Goal: Task Accomplishment & Management: Manage account settings

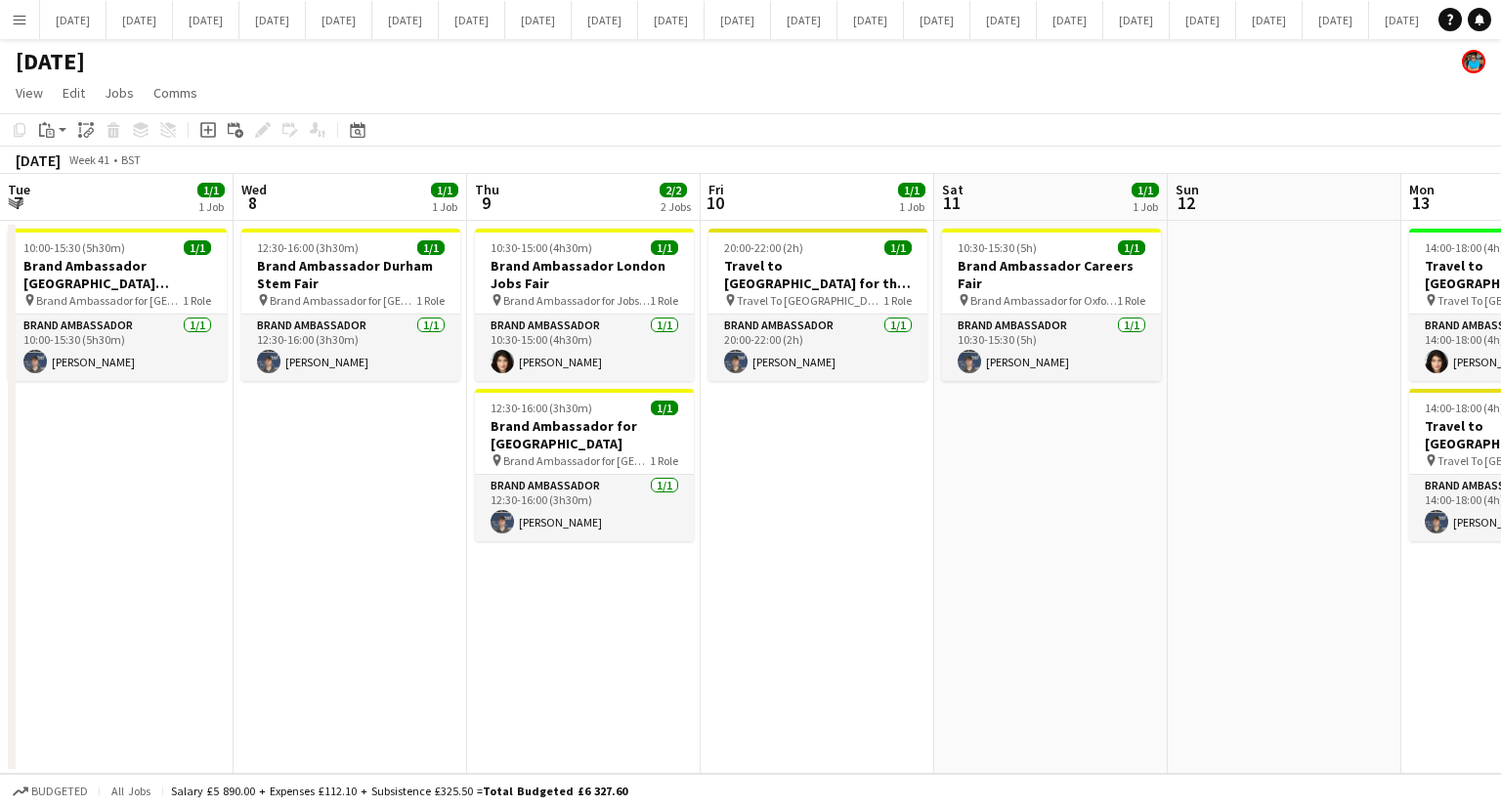
scroll to position [0, 788]
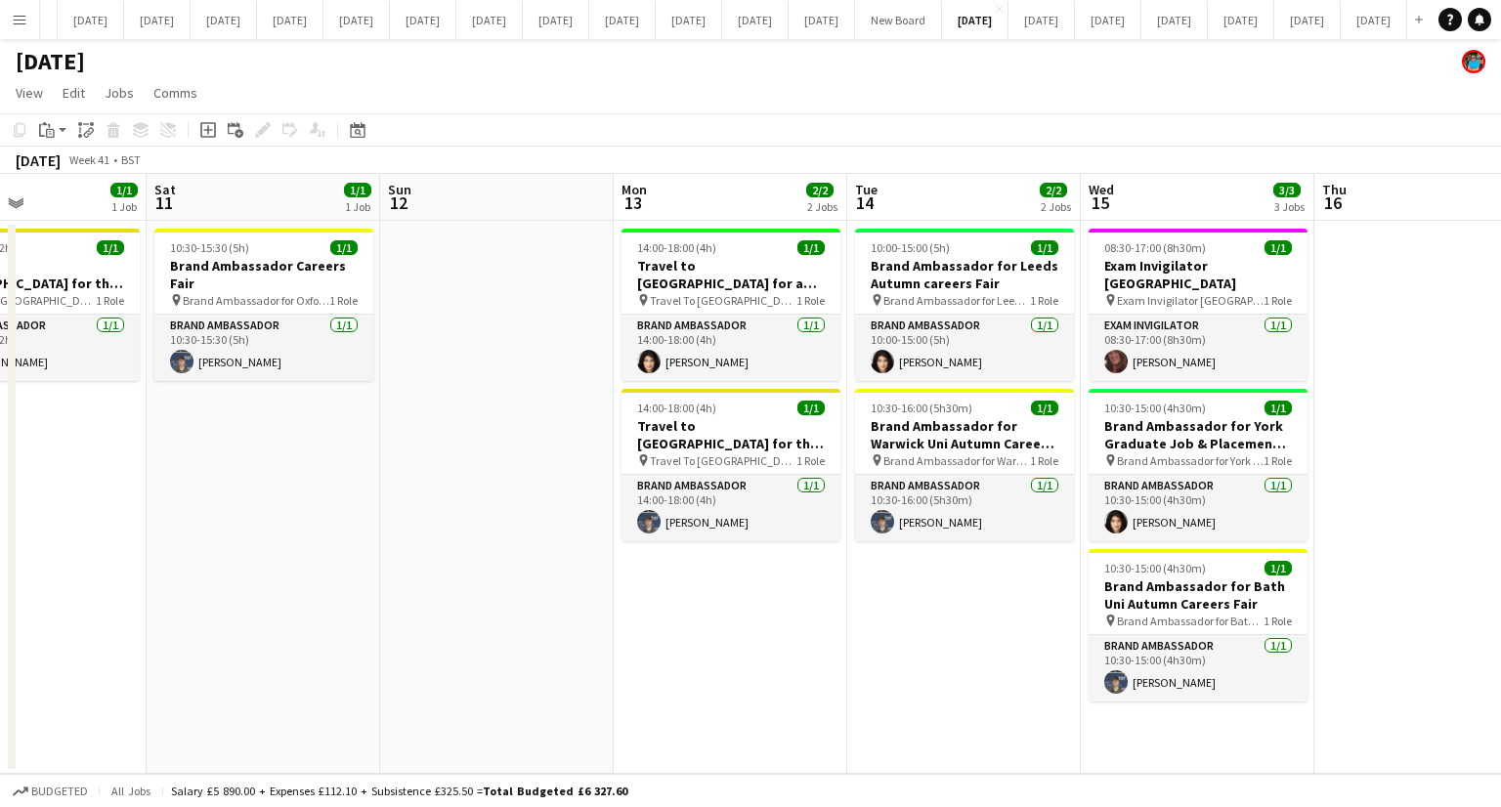
click at [805, 595] on app-date-cell "14:00-18:00 (4h) 1/1 Travel to [GEOGRAPHIC_DATA] for a recruitment fair on [DAT…" at bounding box center [731, 497] width 234 height 553
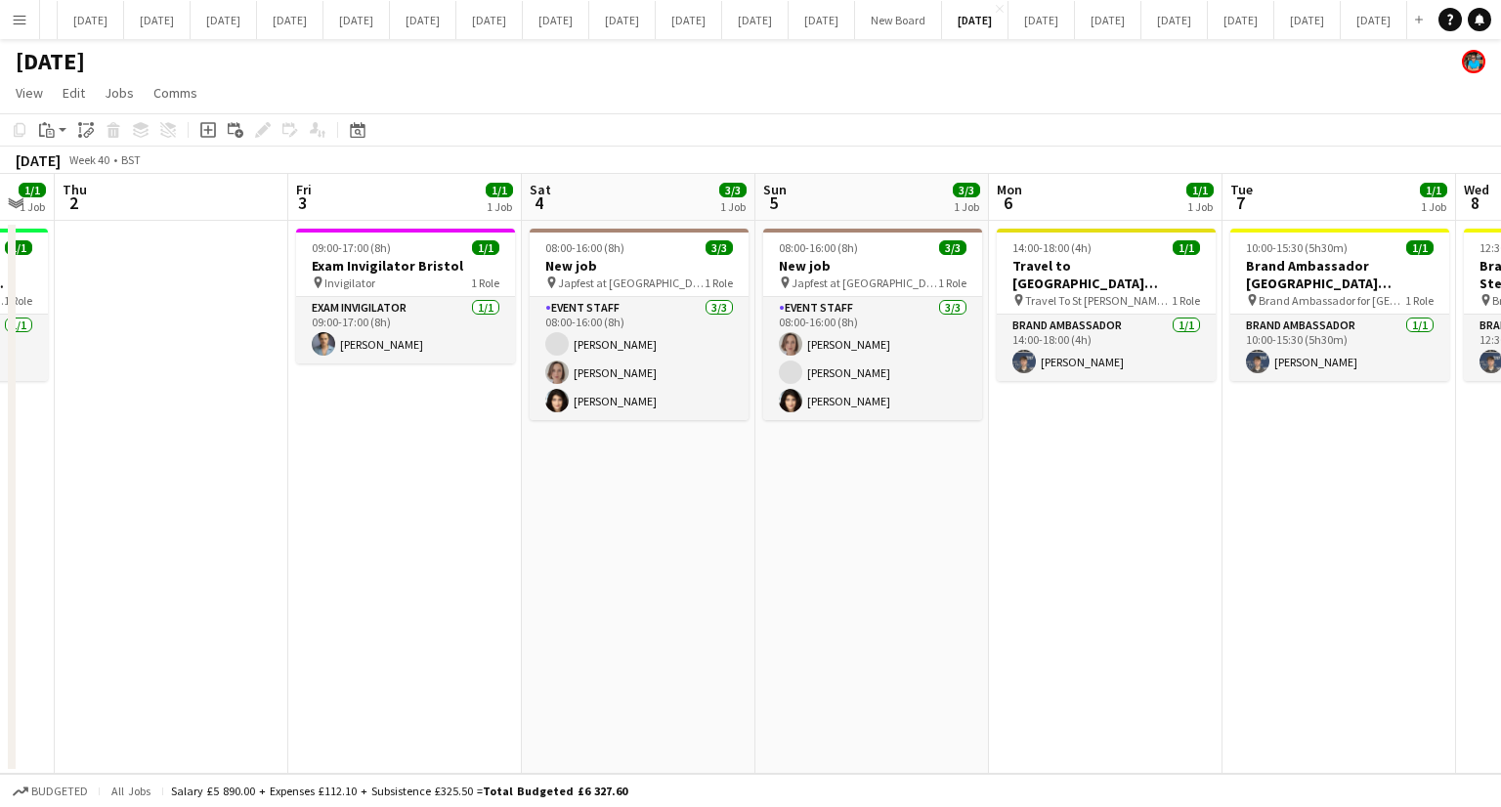
scroll to position [0, 665]
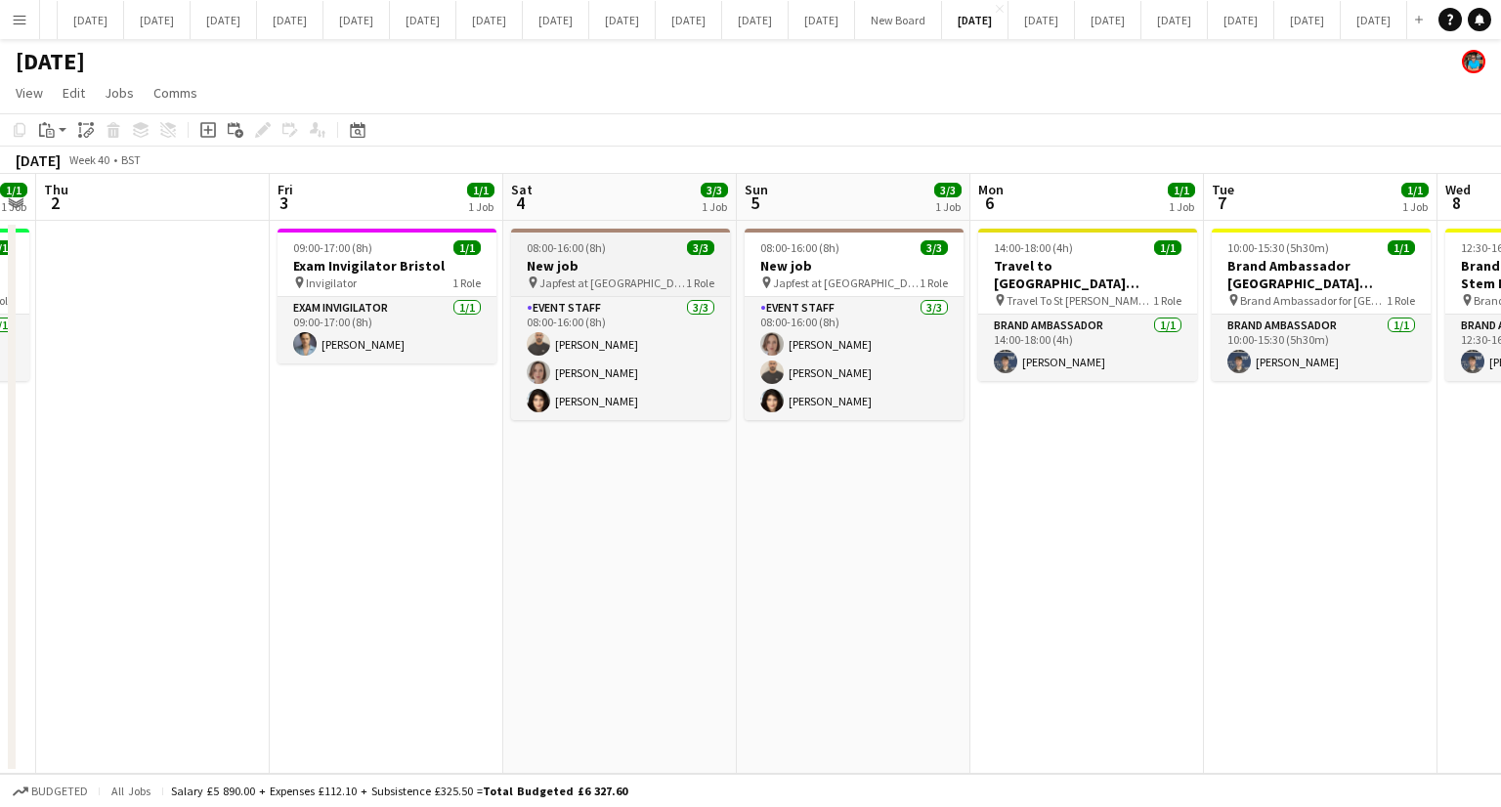
click at [584, 265] on h3 "New job" at bounding box center [620, 266] width 219 height 18
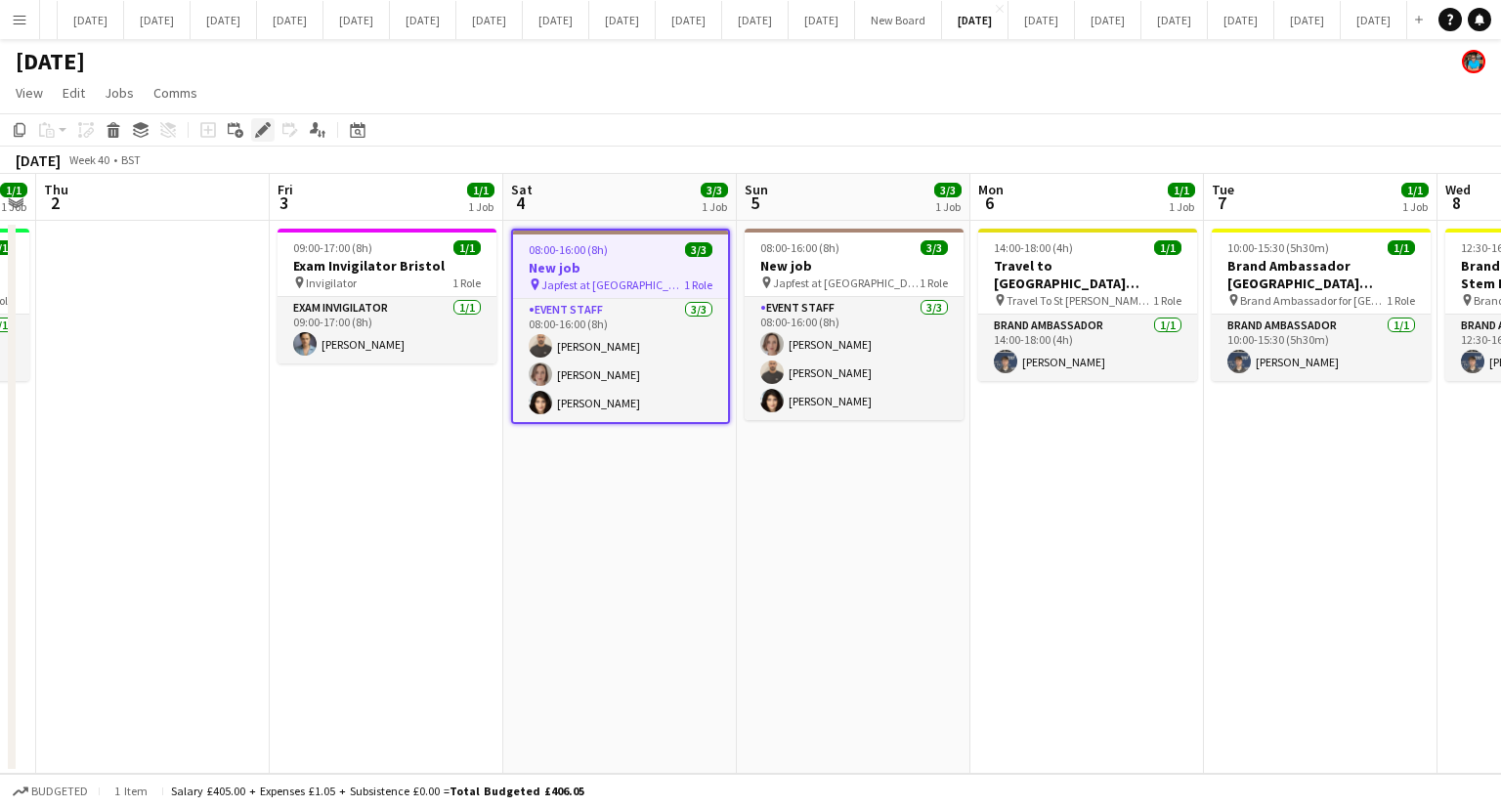
click at [255, 129] on icon "Edit" at bounding box center [263, 130] width 16 height 16
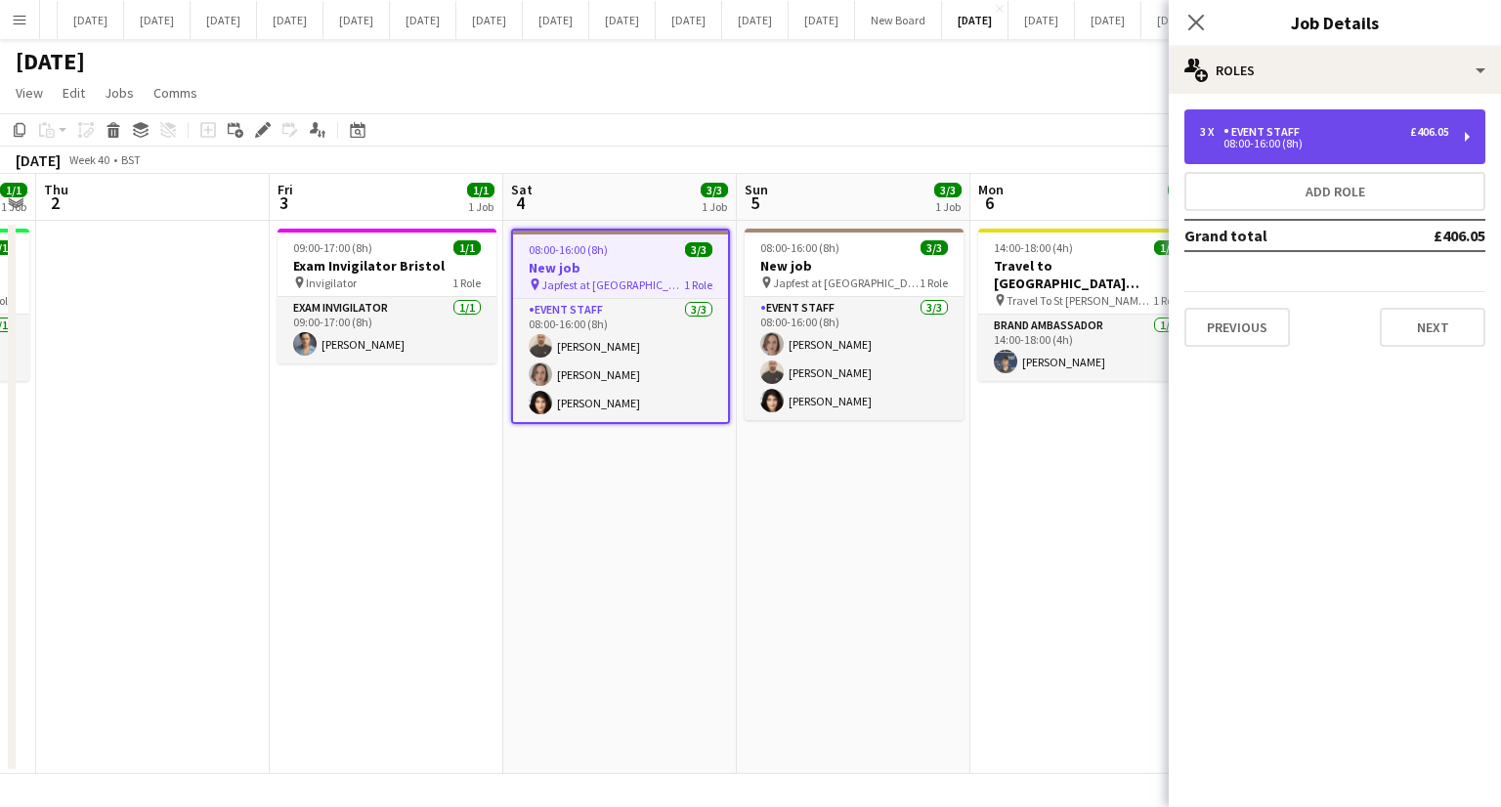
click at [1363, 143] on div "08:00-16:00 (8h)" at bounding box center [1324, 144] width 249 height 10
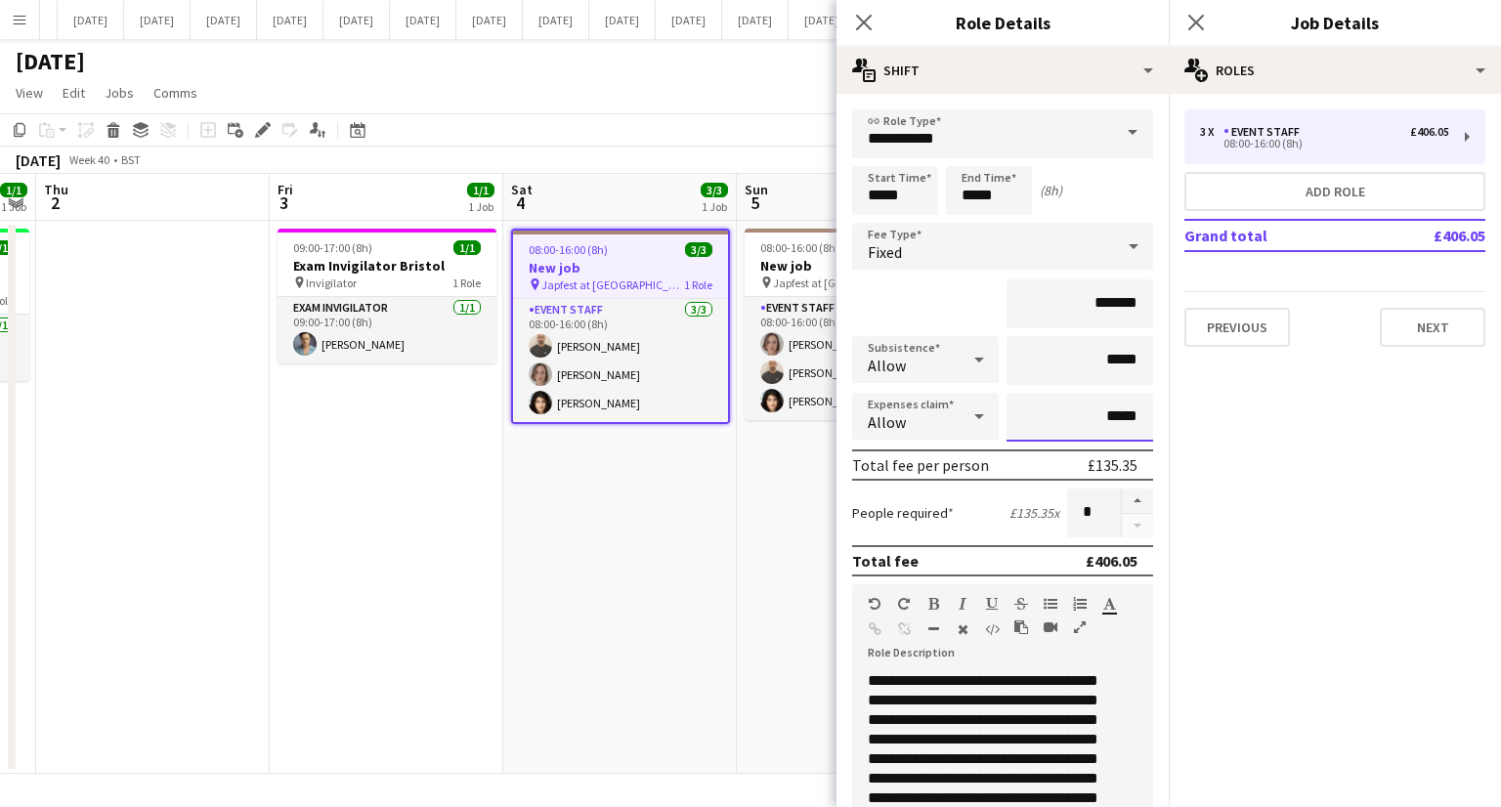
click at [1124, 418] on input "*****" at bounding box center [1080, 417] width 147 height 49
type input "**"
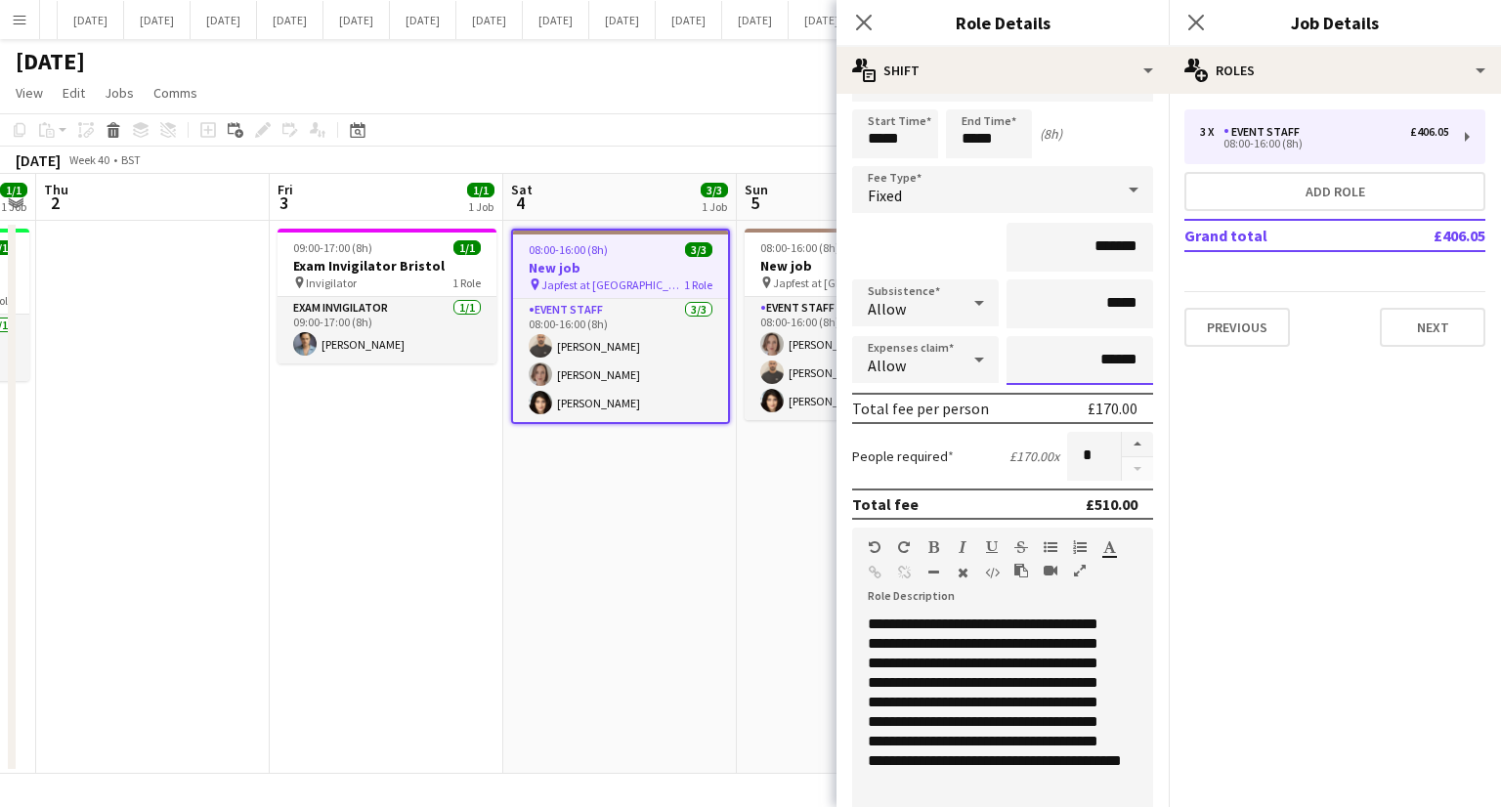
scroll to position [0, 0]
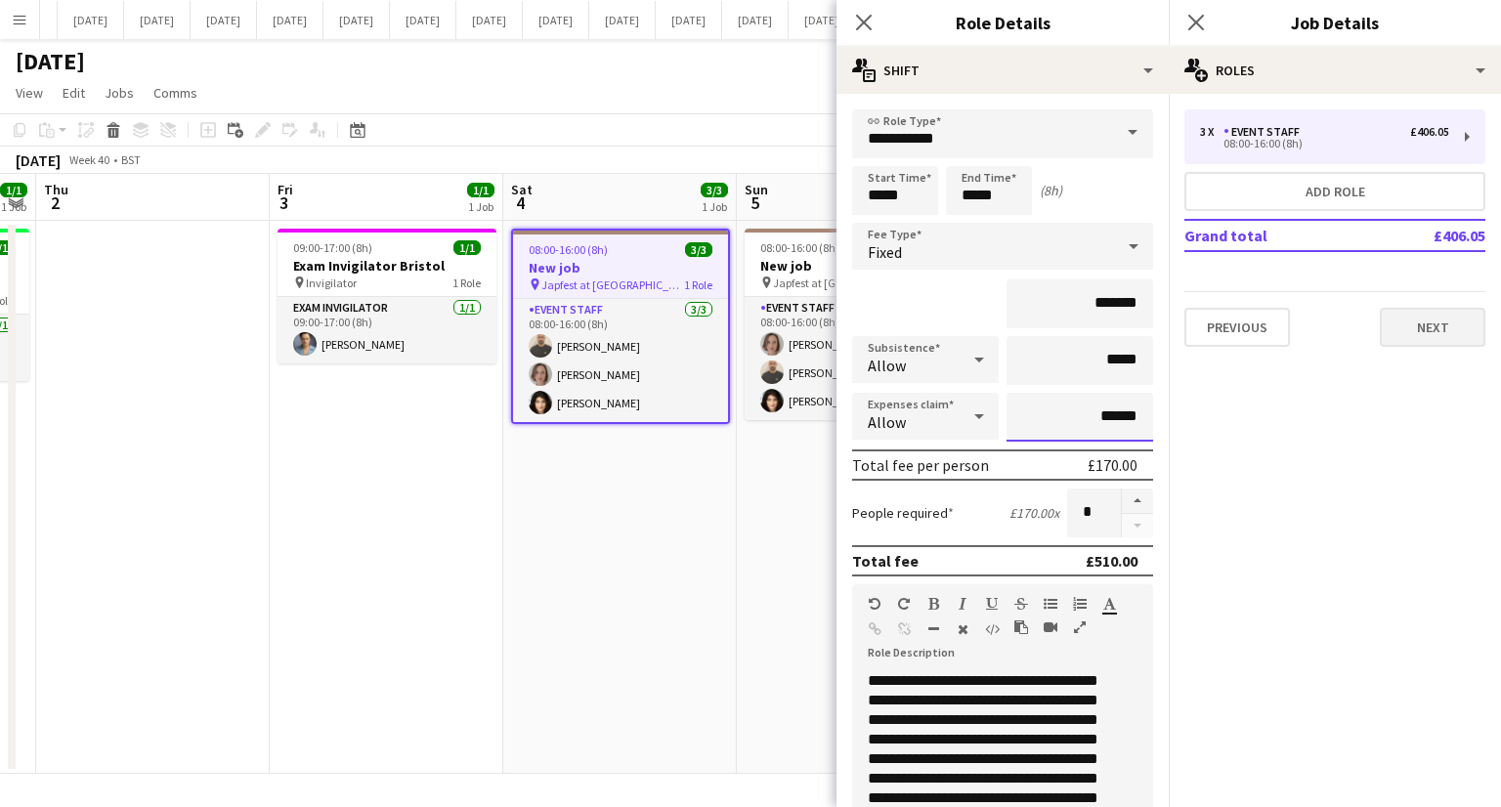
type input "******"
click at [1447, 334] on button "Next" at bounding box center [1433, 327] width 106 height 39
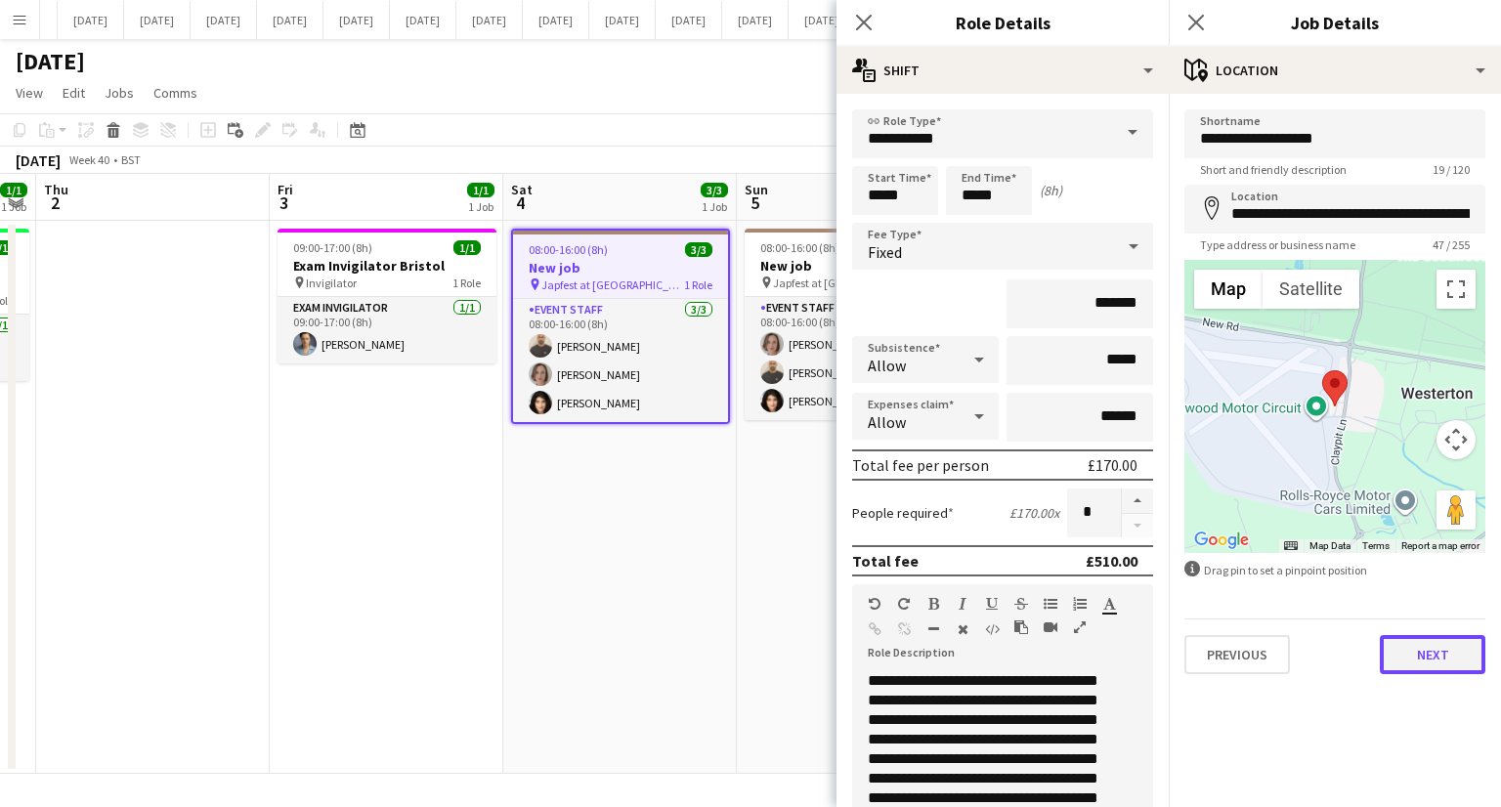
click at [1449, 642] on button "Next" at bounding box center [1433, 654] width 106 height 39
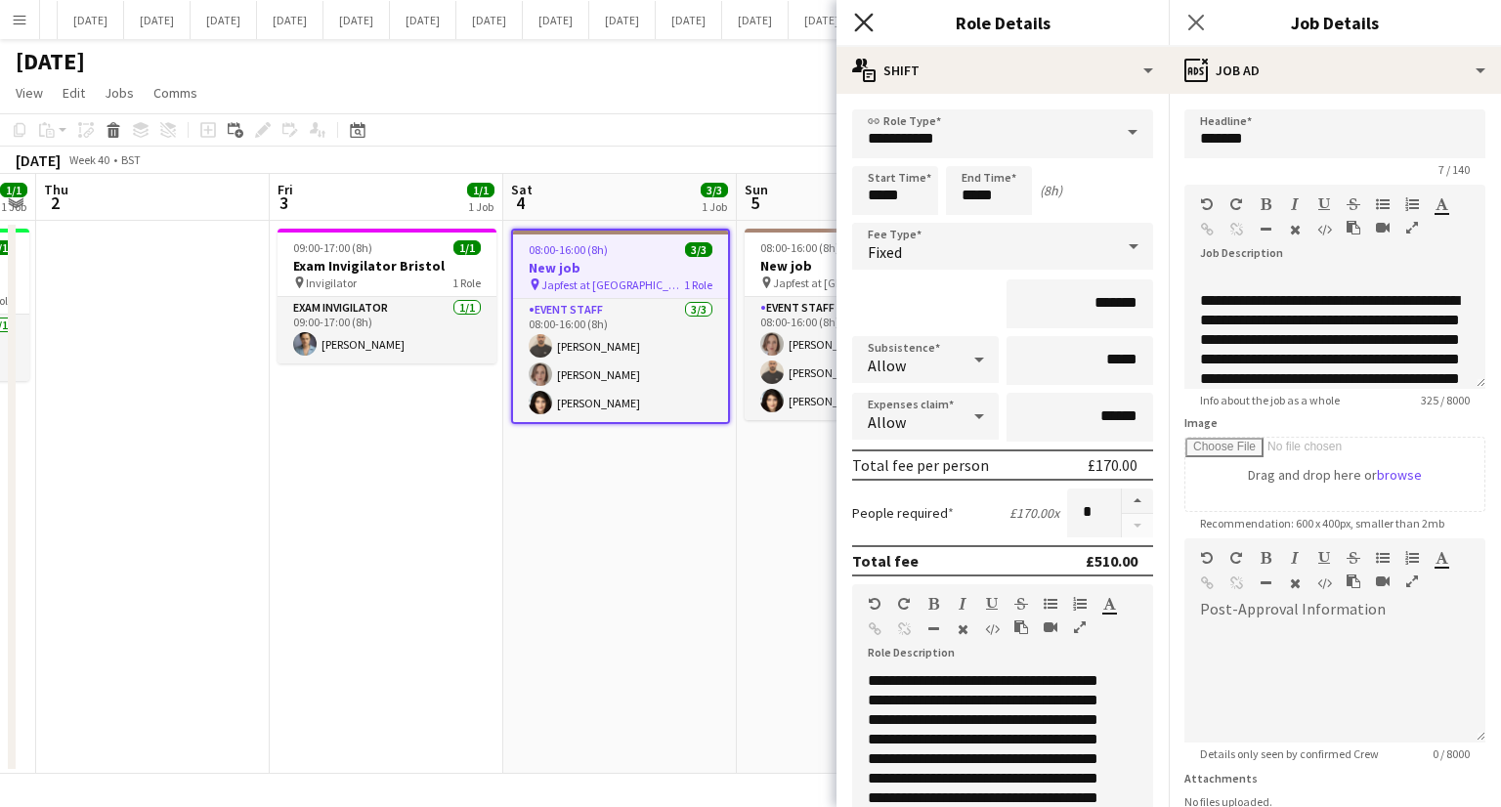
click at [871, 21] on icon "Close pop-in" at bounding box center [863, 22] width 19 height 19
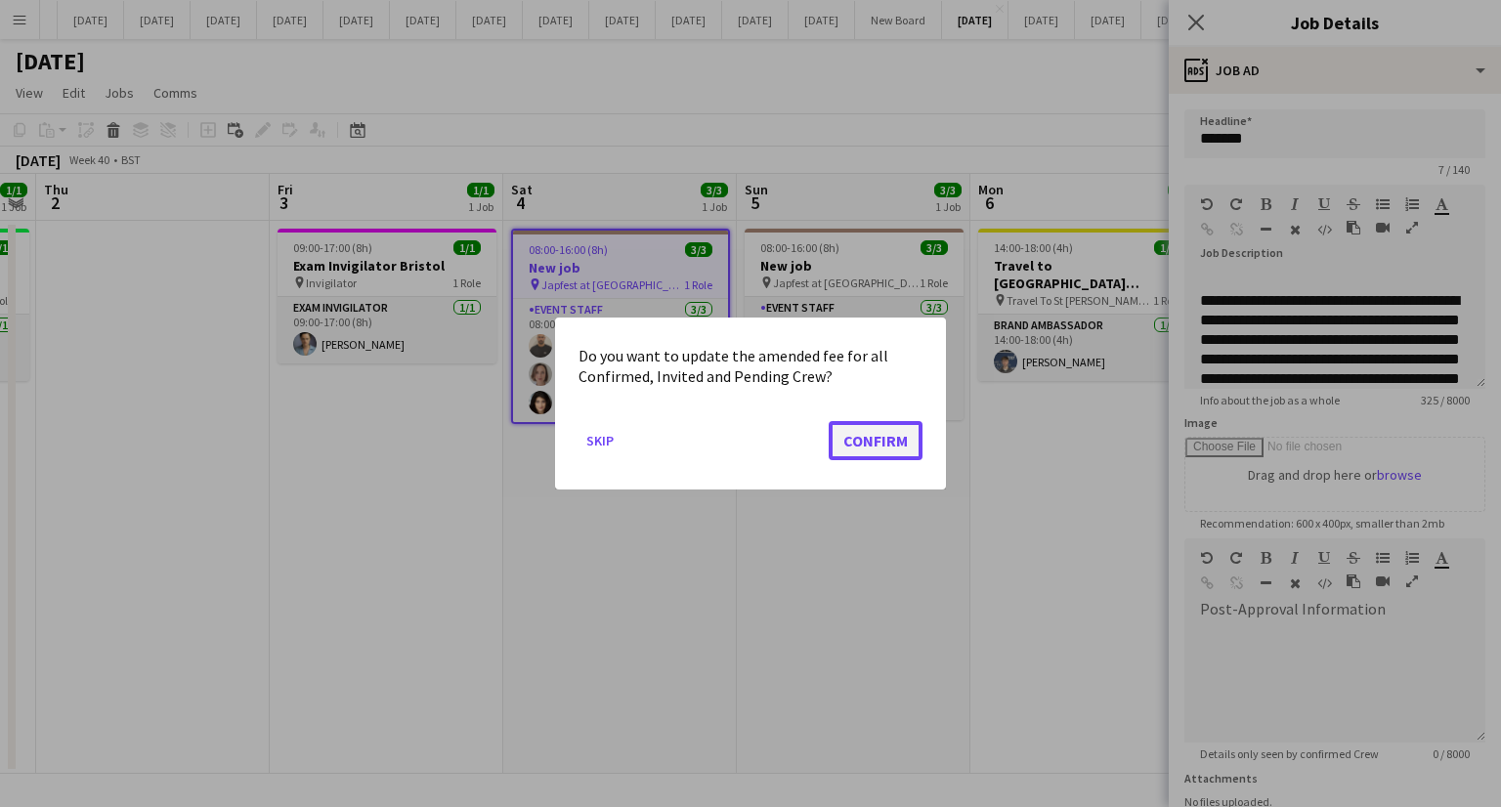
click at [903, 448] on button "Confirm" at bounding box center [876, 440] width 94 height 39
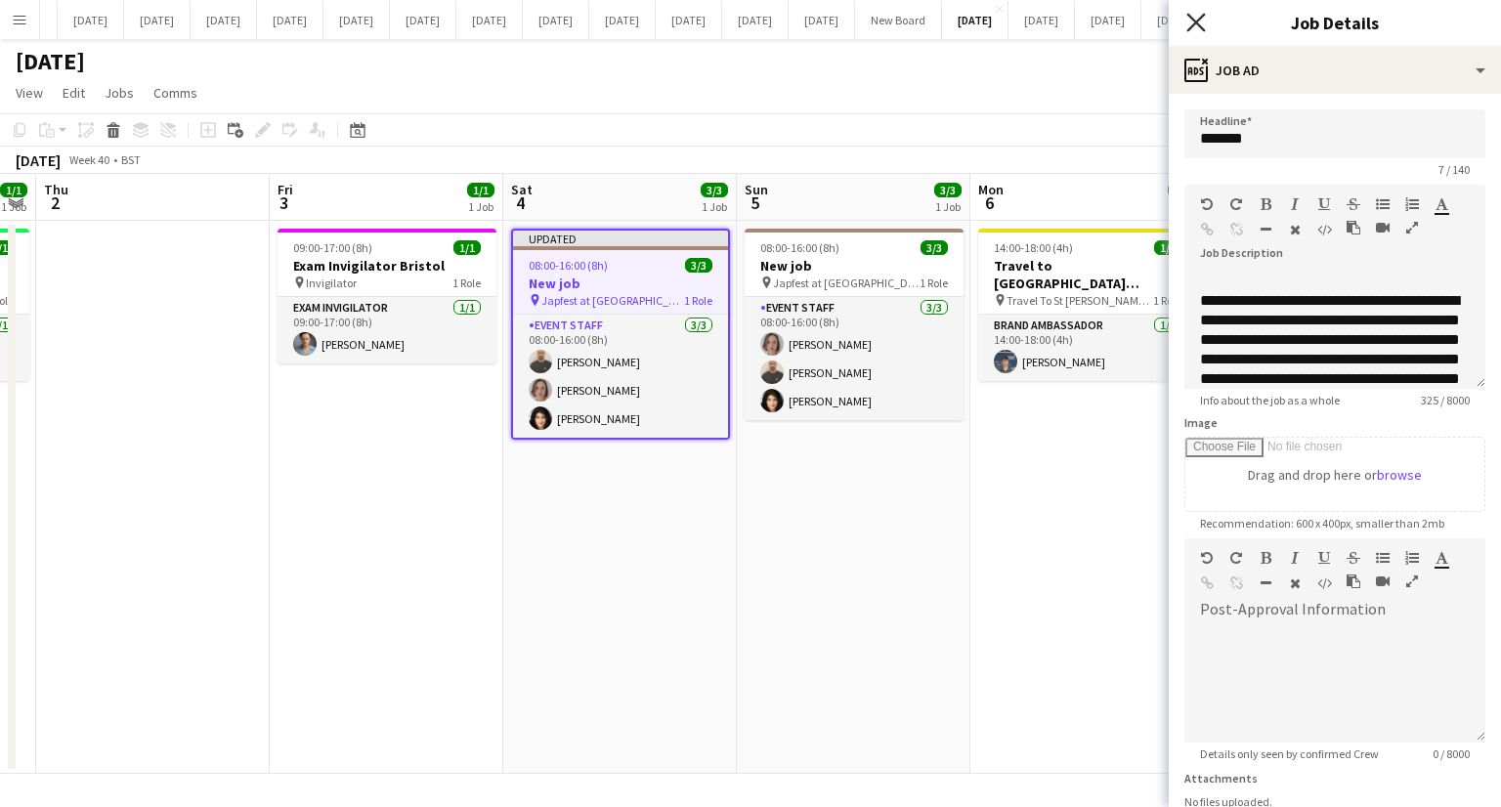
click at [1198, 21] on icon at bounding box center [1196, 22] width 19 height 19
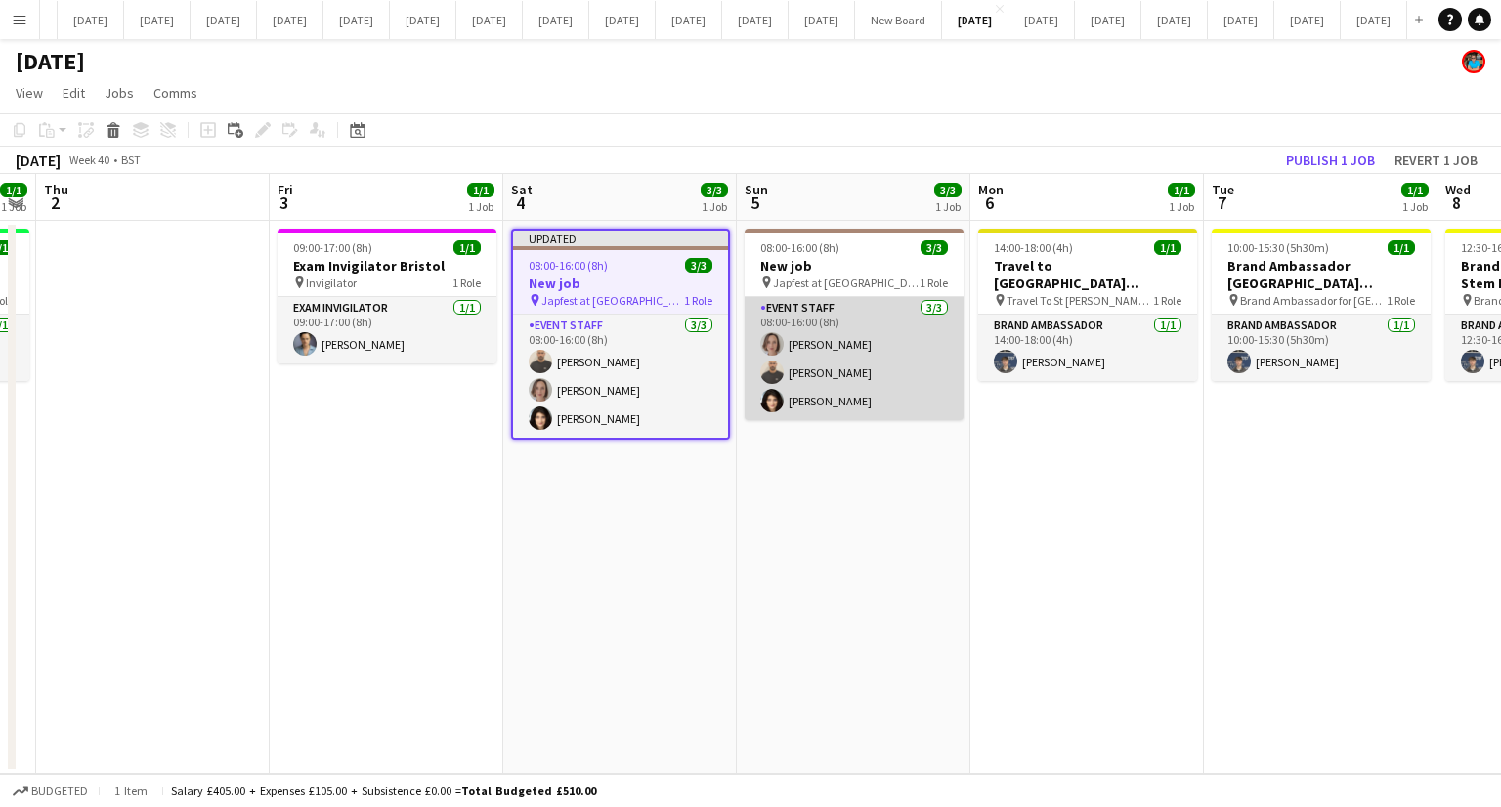
click at [801, 361] on app-card-role "Event Staff [DATE] 08:00-16:00 (8h) [PERSON_NAME] [PERSON_NAME] [PERSON_NAME] K…" at bounding box center [854, 358] width 219 height 123
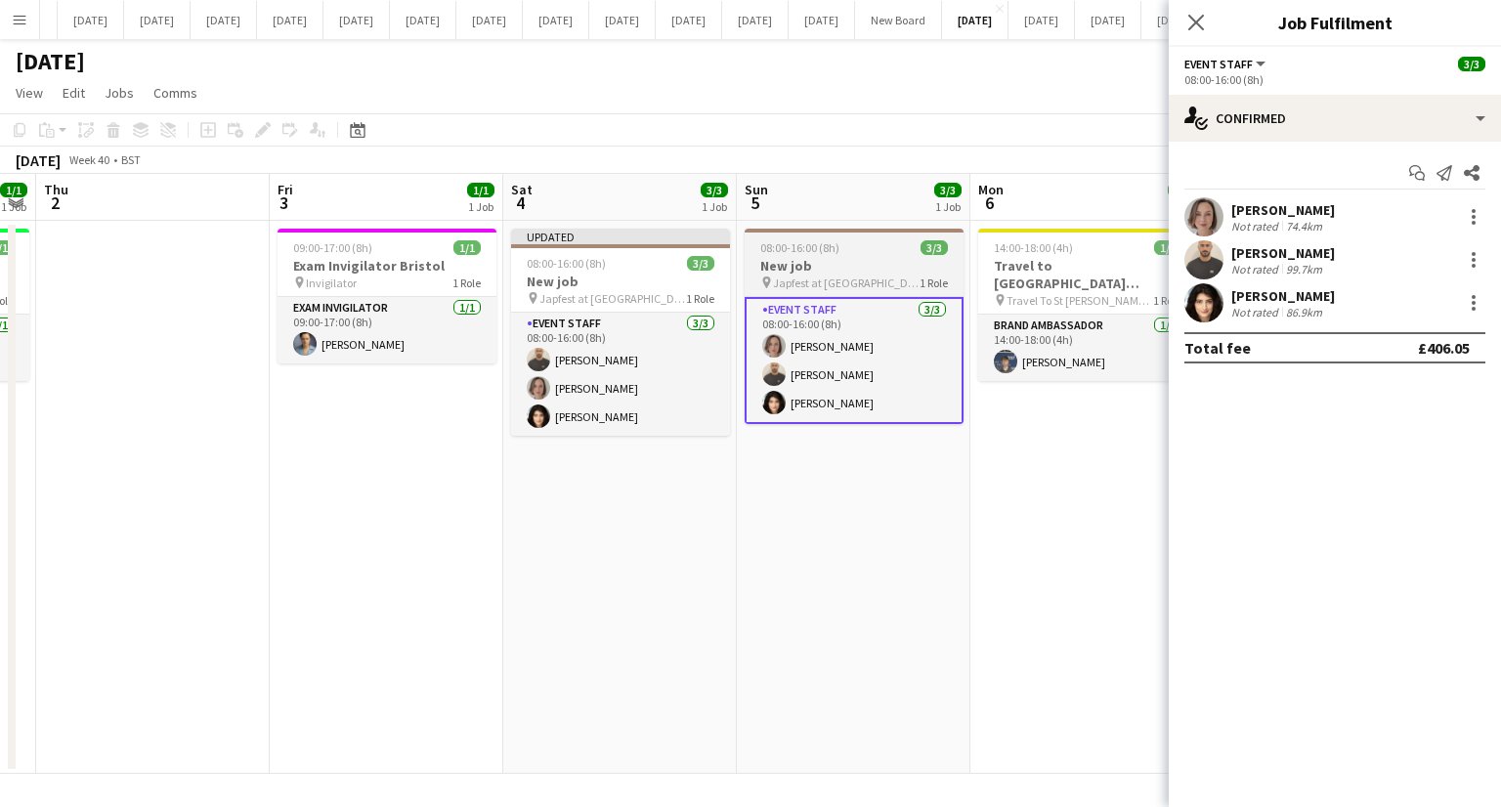
scroll to position [0, 668]
click at [885, 284] on div "pin Japfest at [GEOGRAPHIC_DATA] 1 Role" at bounding box center [851, 283] width 219 height 16
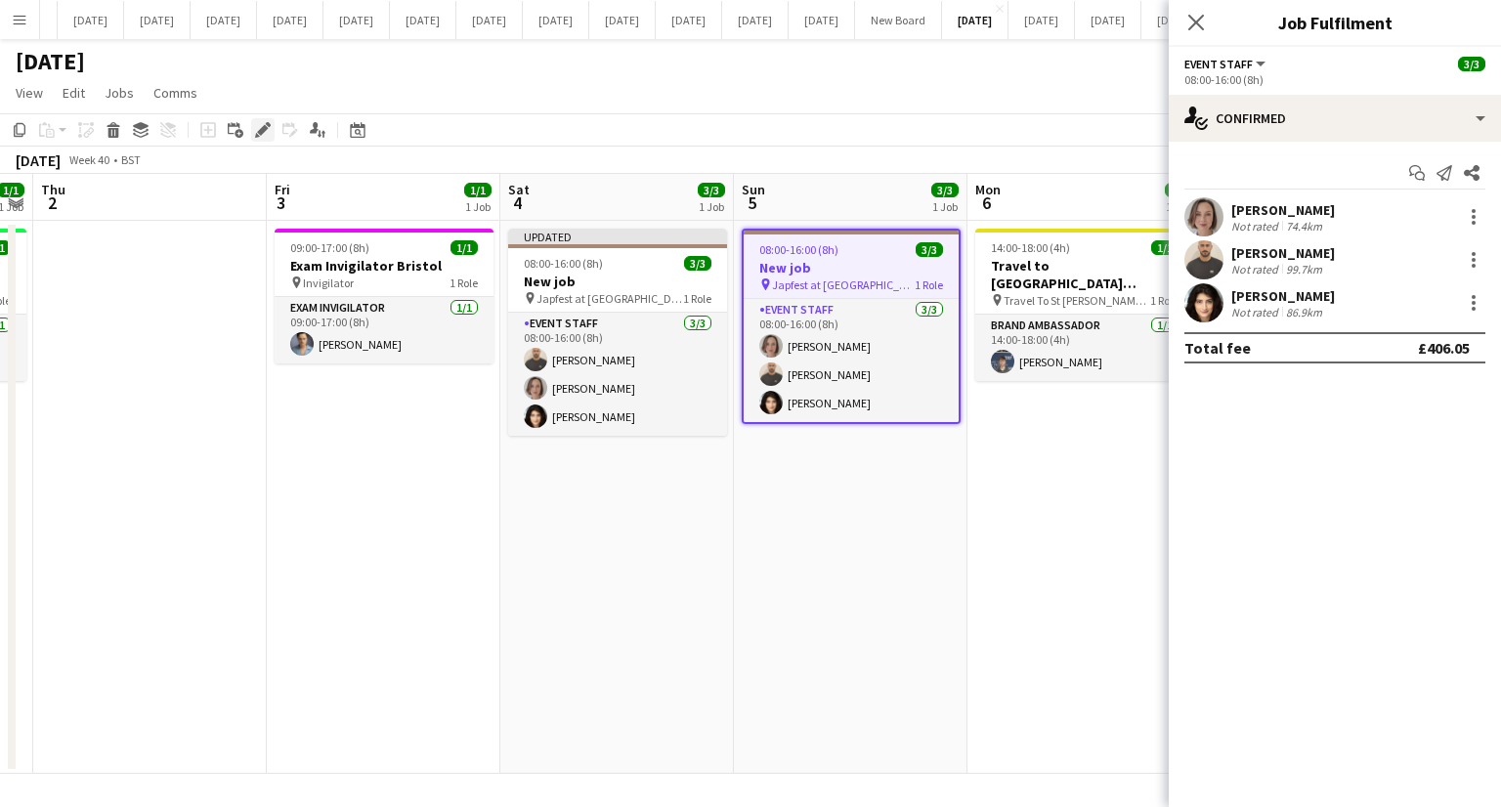
click at [272, 131] on div "Edit" at bounding box center [262, 129] width 23 height 23
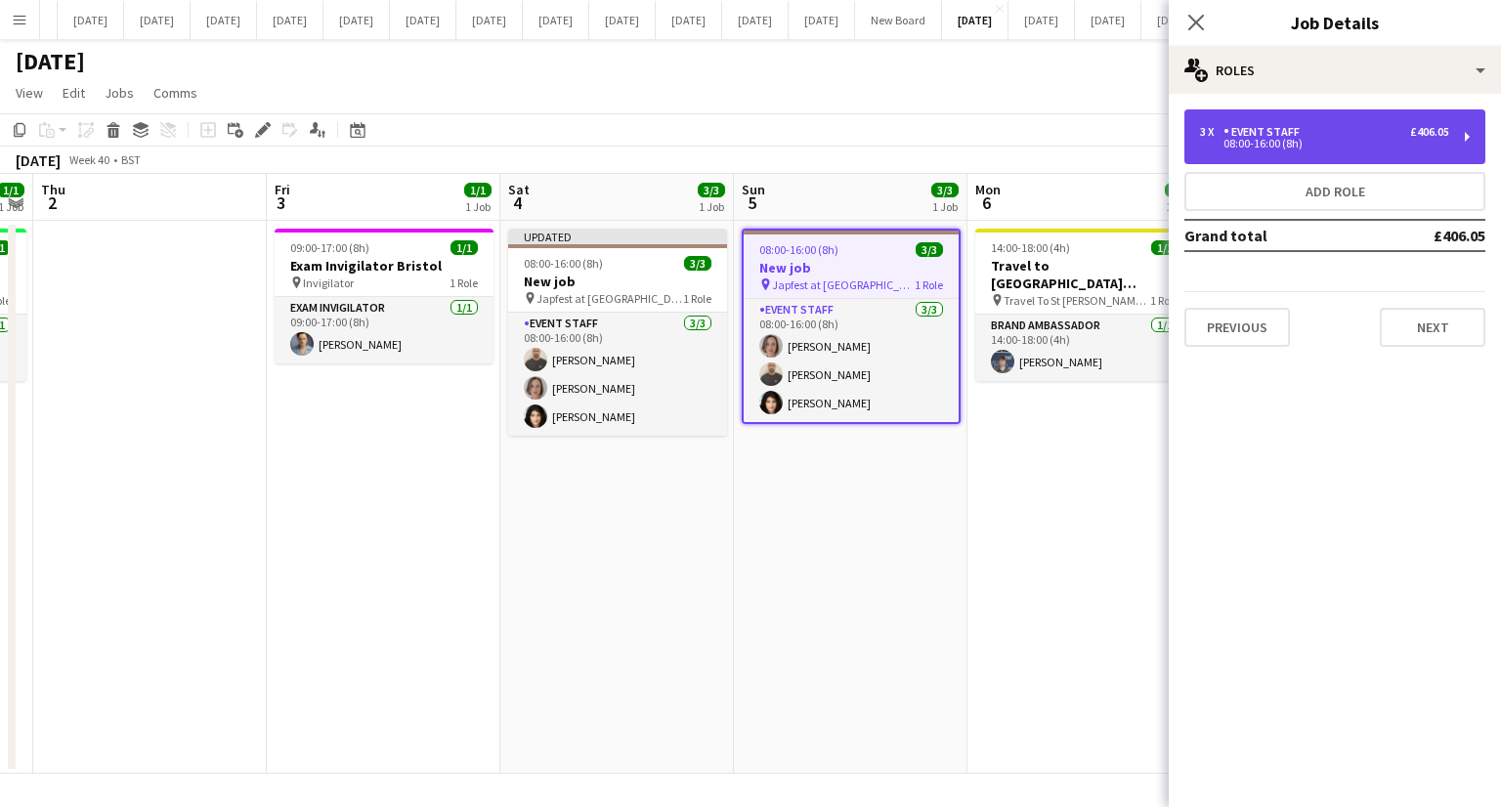
click at [1244, 142] on div "08:00-16:00 (8h)" at bounding box center [1324, 144] width 249 height 10
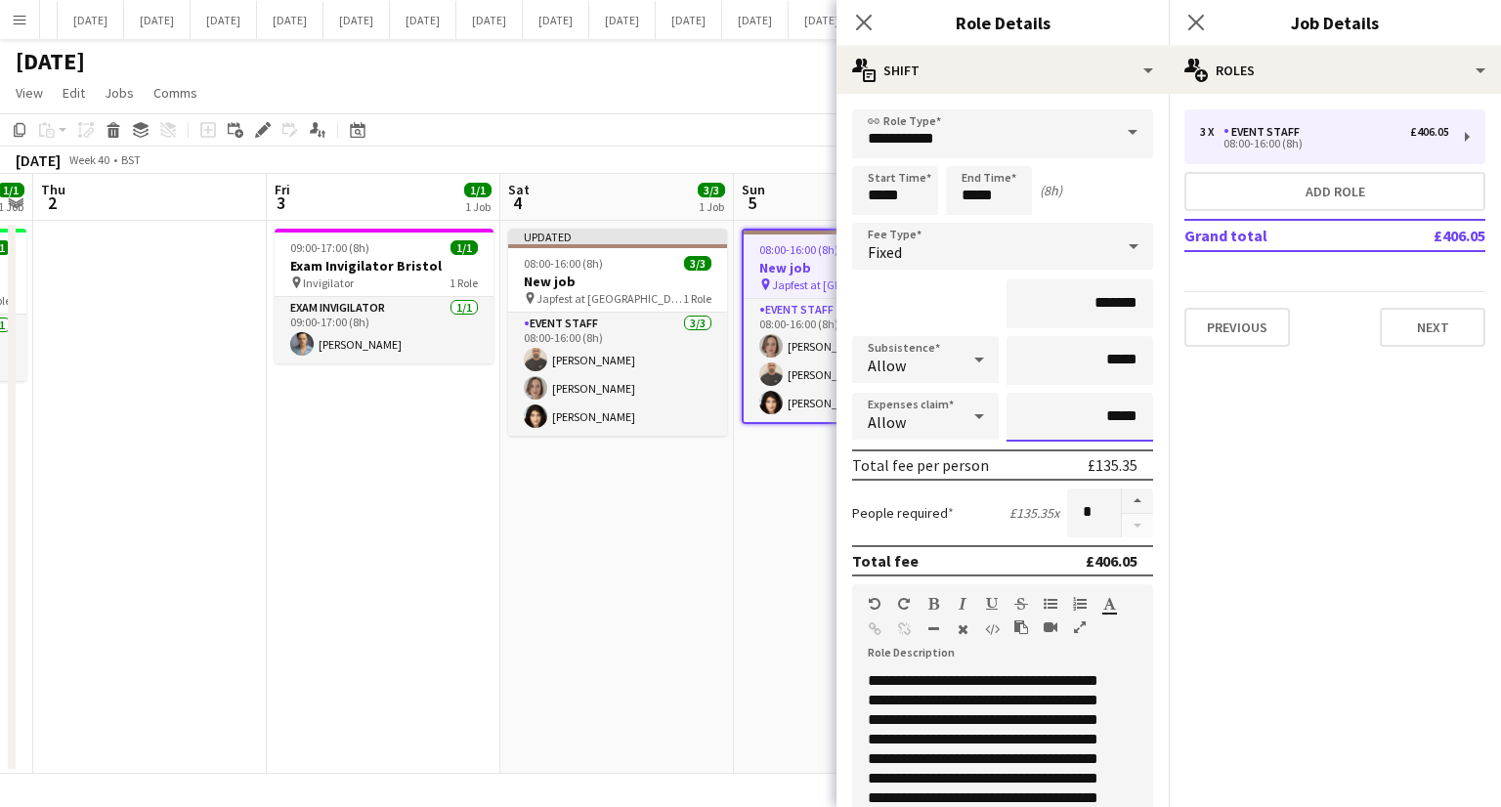
click at [1124, 414] on input "*****" at bounding box center [1080, 417] width 147 height 49
type input "**"
type input "******"
click at [1255, 443] on mat-expansion-panel "pencil3 General details 3 x Event Staff £406.05 08:00-16:00 (8h) Add role Grand…" at bounding box center [1335, 451] width 332 height 714
click at [1439, 312] on button "Next" at bounding box center [1433, 327] width 106 height 39
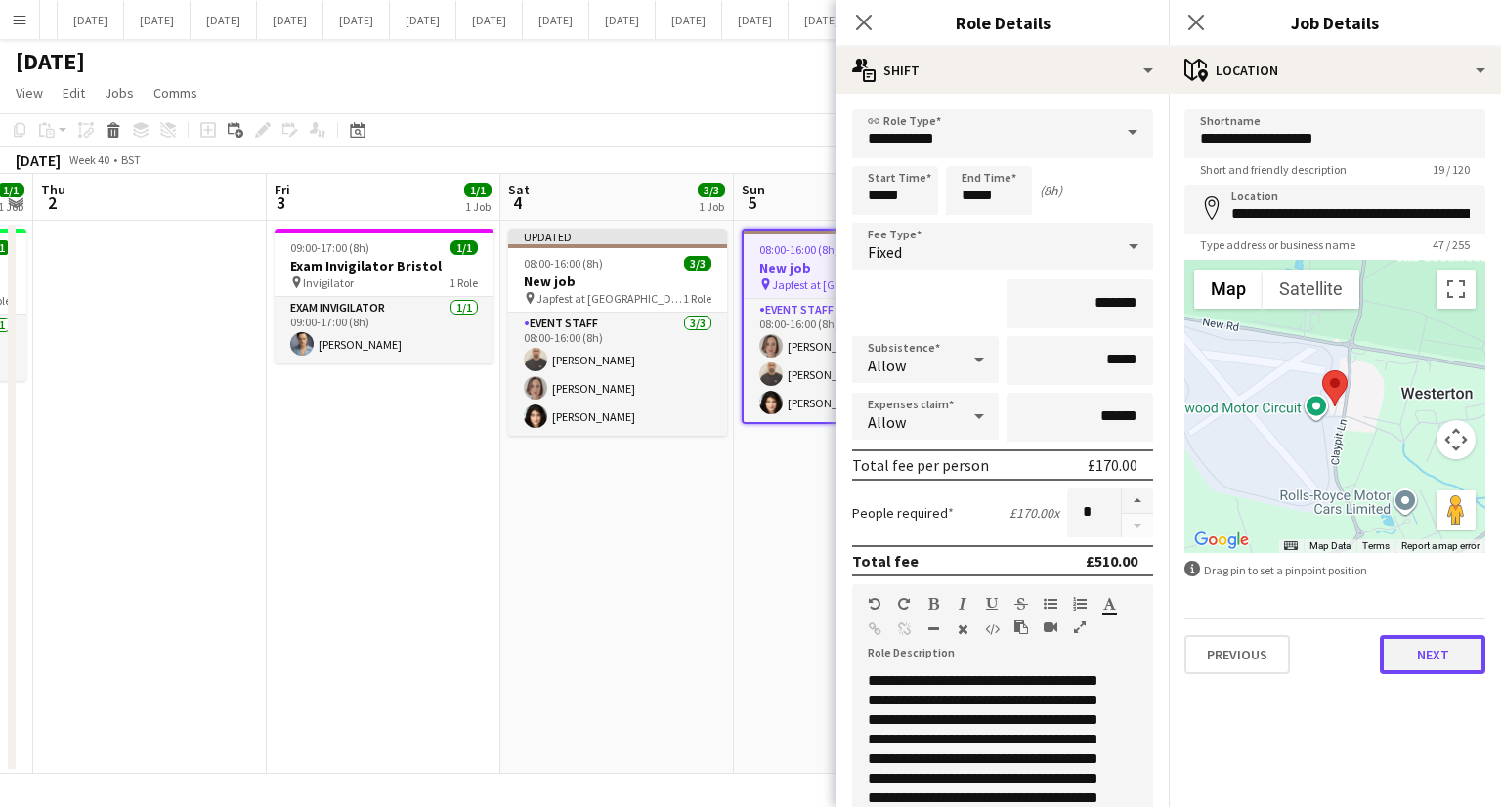
click at [1458, 653] on button "Next" at bounding box center [1433, 654] width 106 height 39
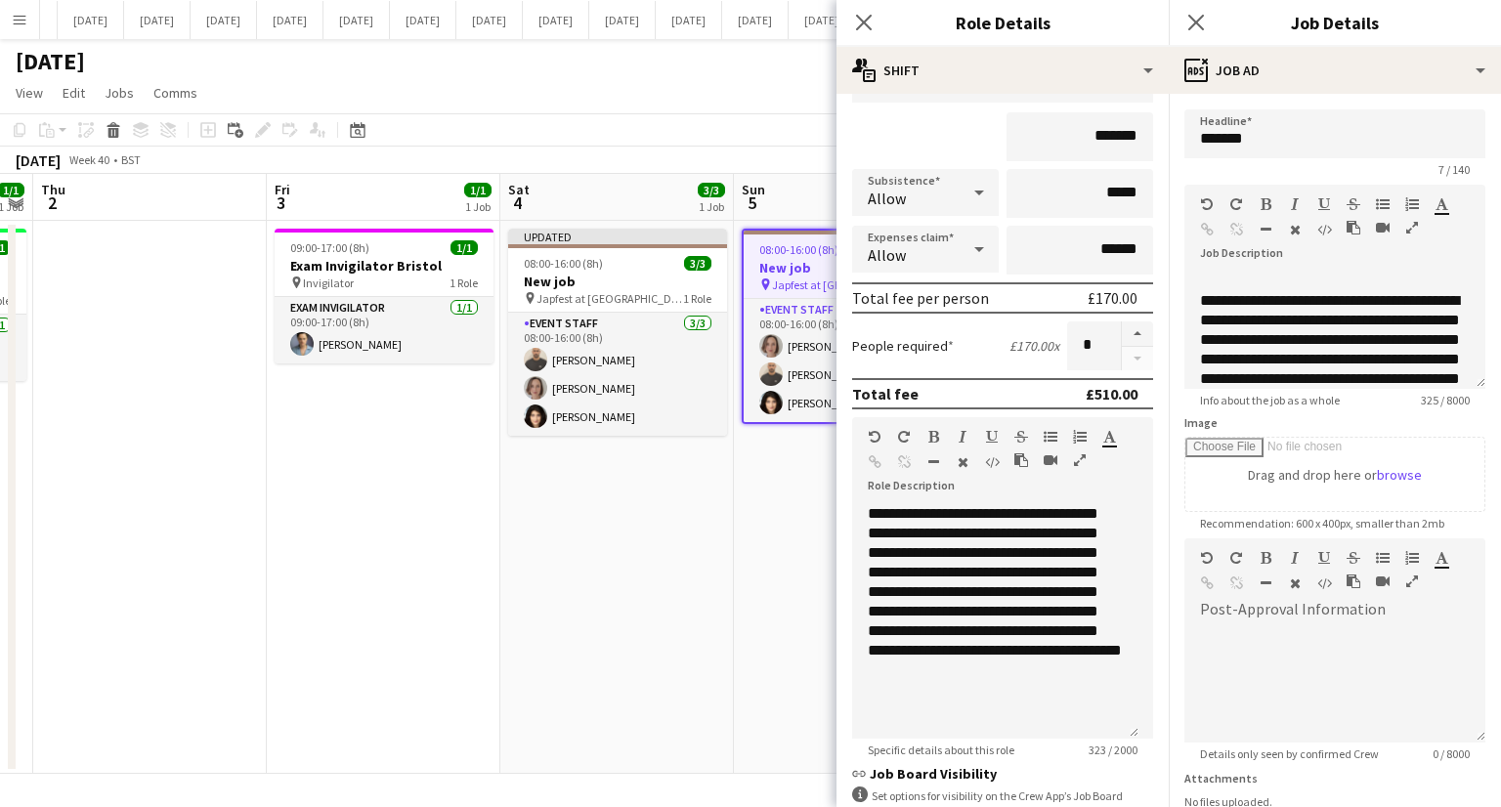
scroll to position [195, 0]
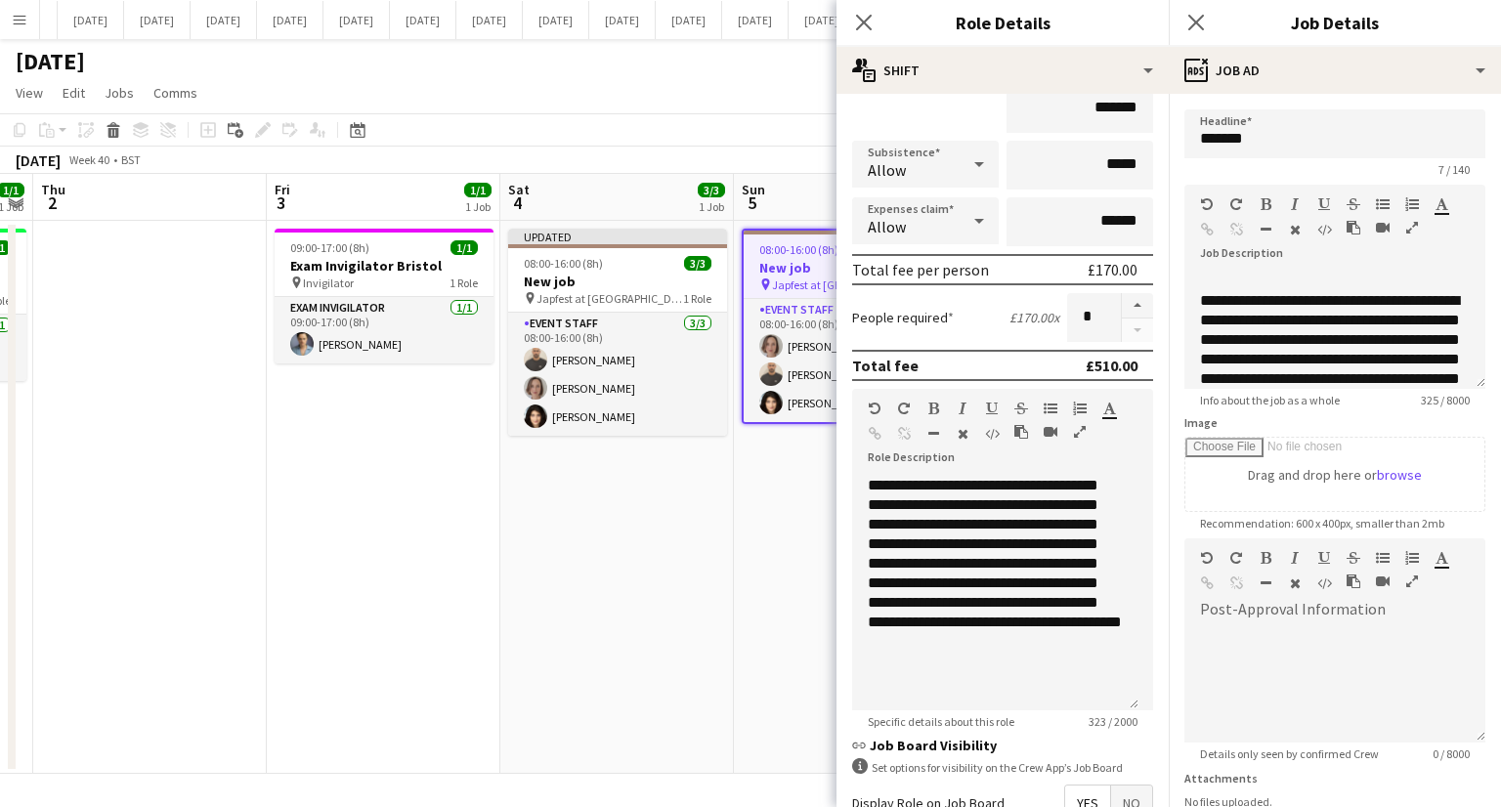
click at [740, 649] on app-date-cell "08:00-16:00 (8h) 3/3 New job pin Japfest at Goodwood 1 Role Event Staff [DATE] …" at bounding box center [851, 497] width 234 height 553
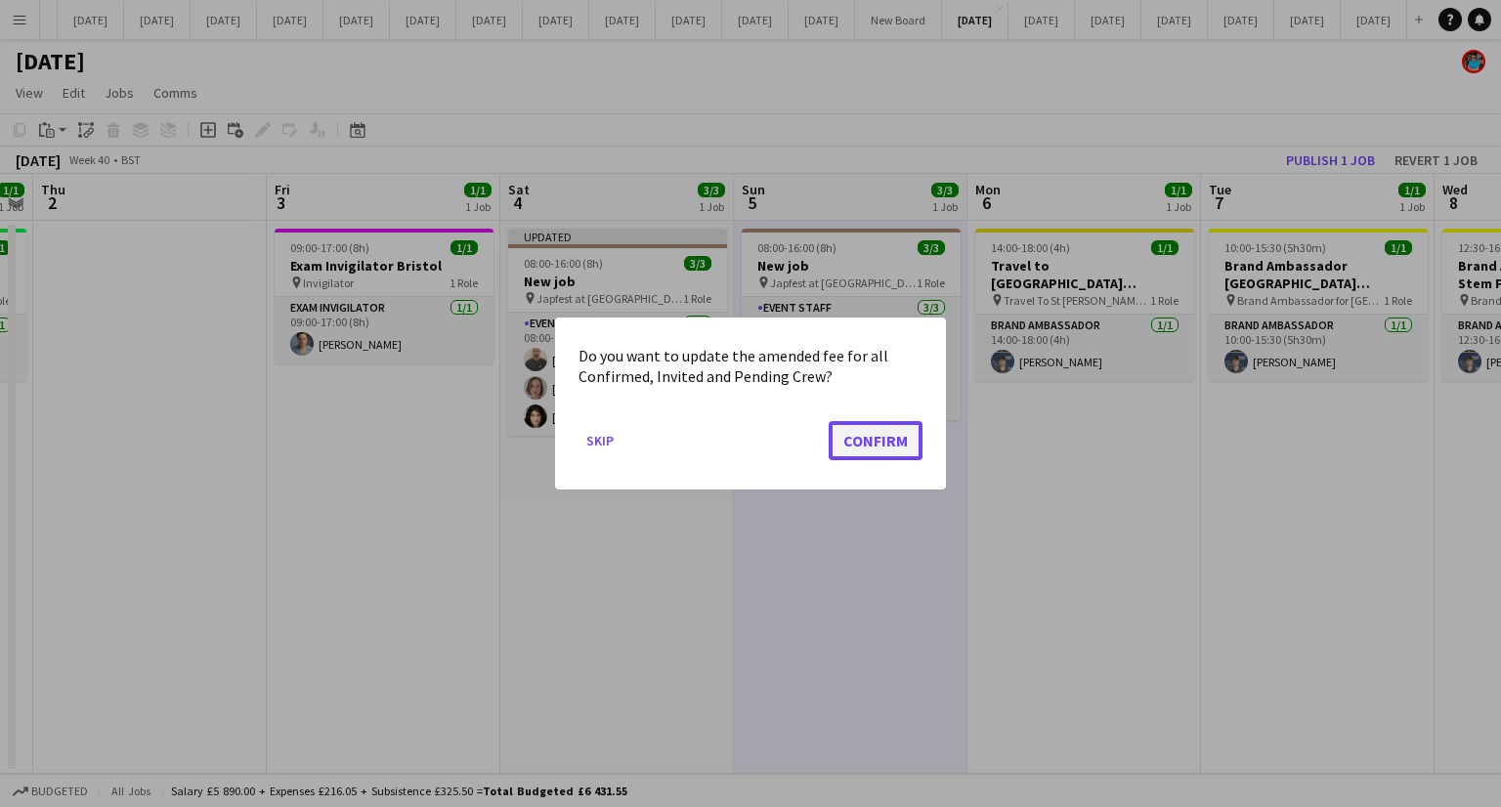
click at [875, 439] on button "Confirm" at bounding box center [876, 440] width 94 height 39
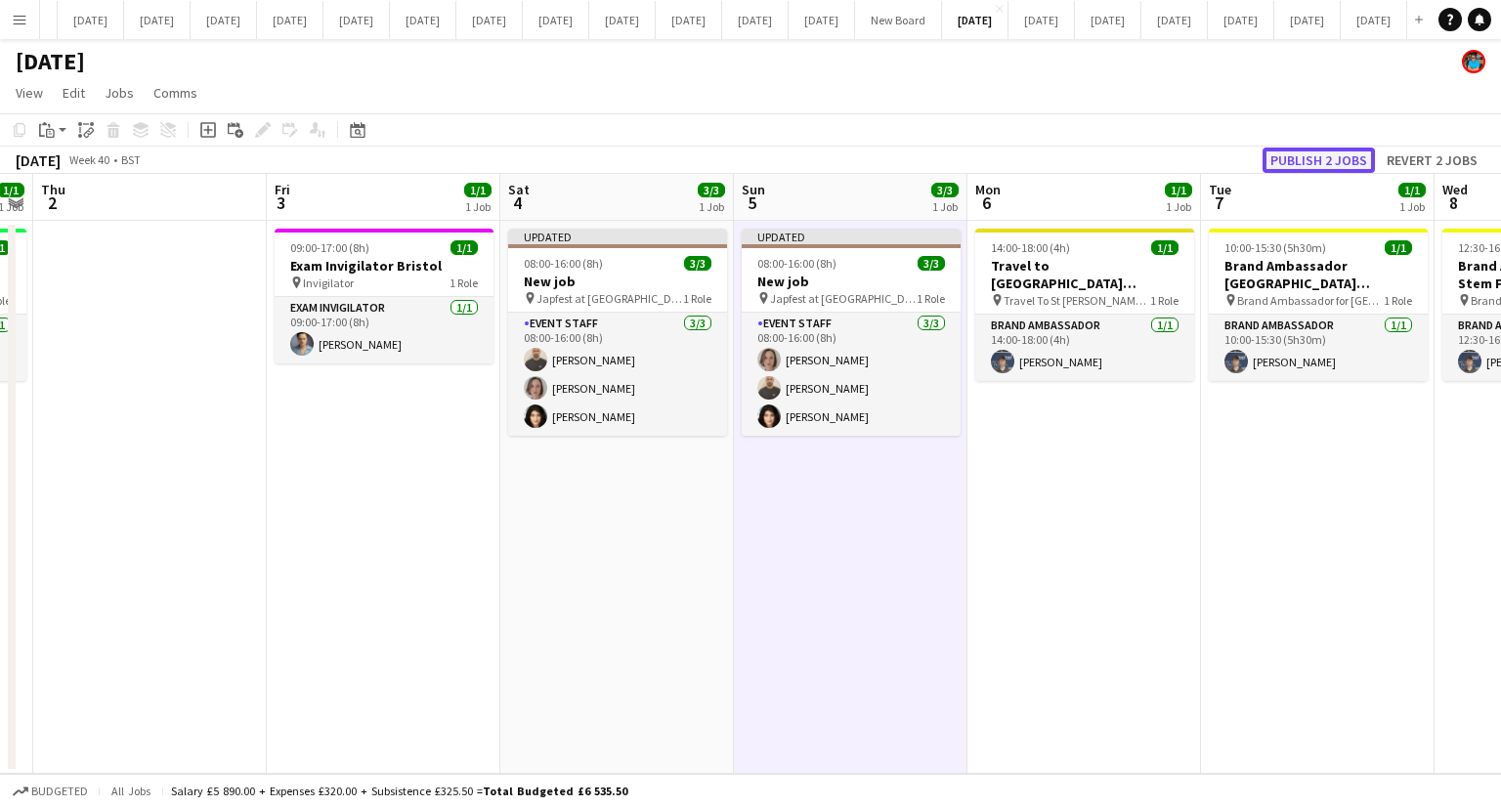
click at [1295, 160] on button "Publish 2 jobs" at bounding box center [1319, 160] width 112 height 25
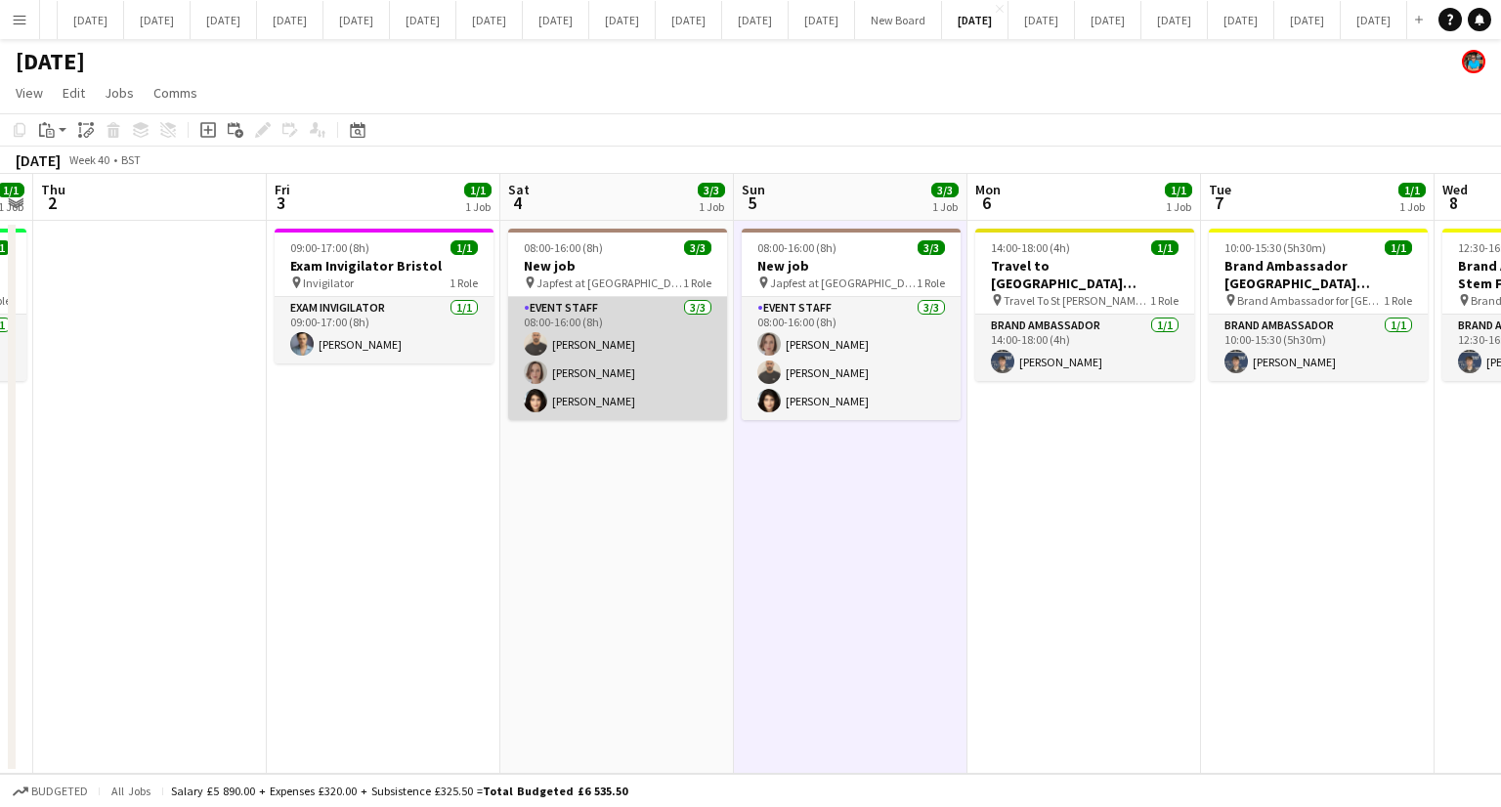
click at [616, 395] on app-card-role "Event Staff [DATE] 08:00-16:00 (8h) [PERSON_NAME] [PERSON_NAME] [PERSON_NAME]" at bounding box center [617, 358] width 219 height 123
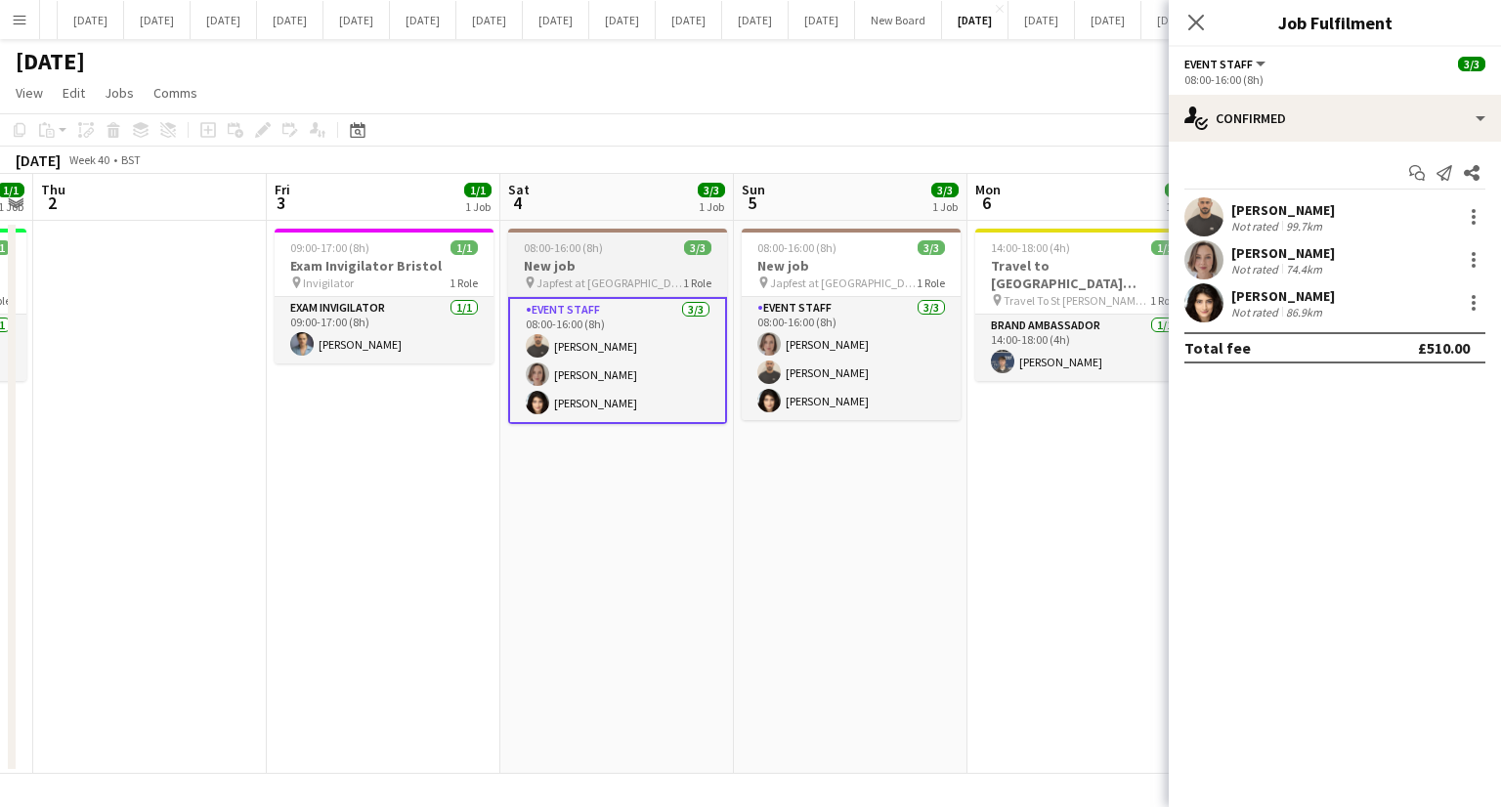
click at [571, 291] on app-job-card "08:00-16:00 (8h) 3/3 New job pin Japfest at [GEOGRAPHIC_DATA] 1 Role Event Staf…" at bounding box center [617, 326] width 219 height 195
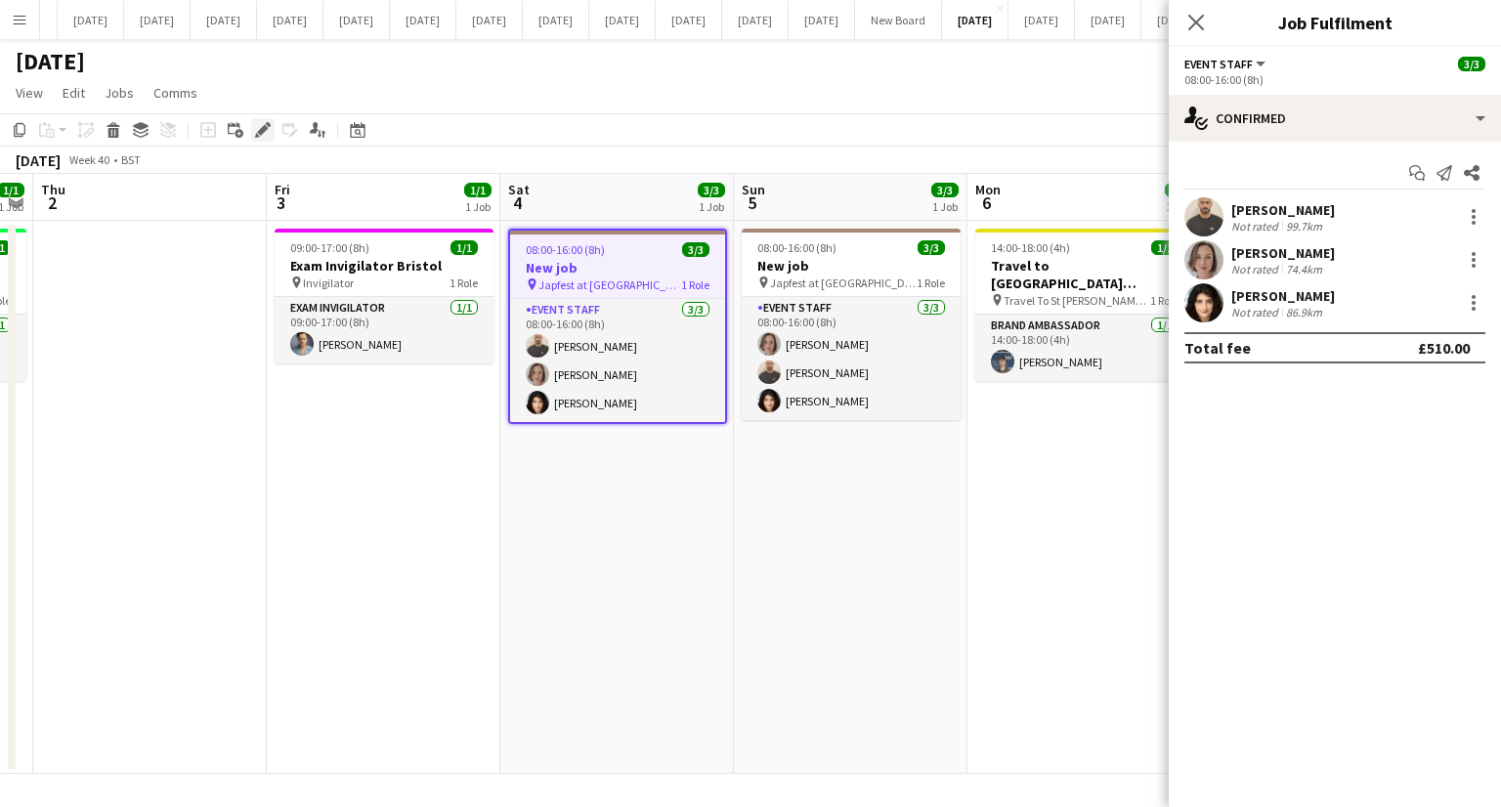
click at [264, 130] on icon at bounding box center [262, 130] width 11 height 11
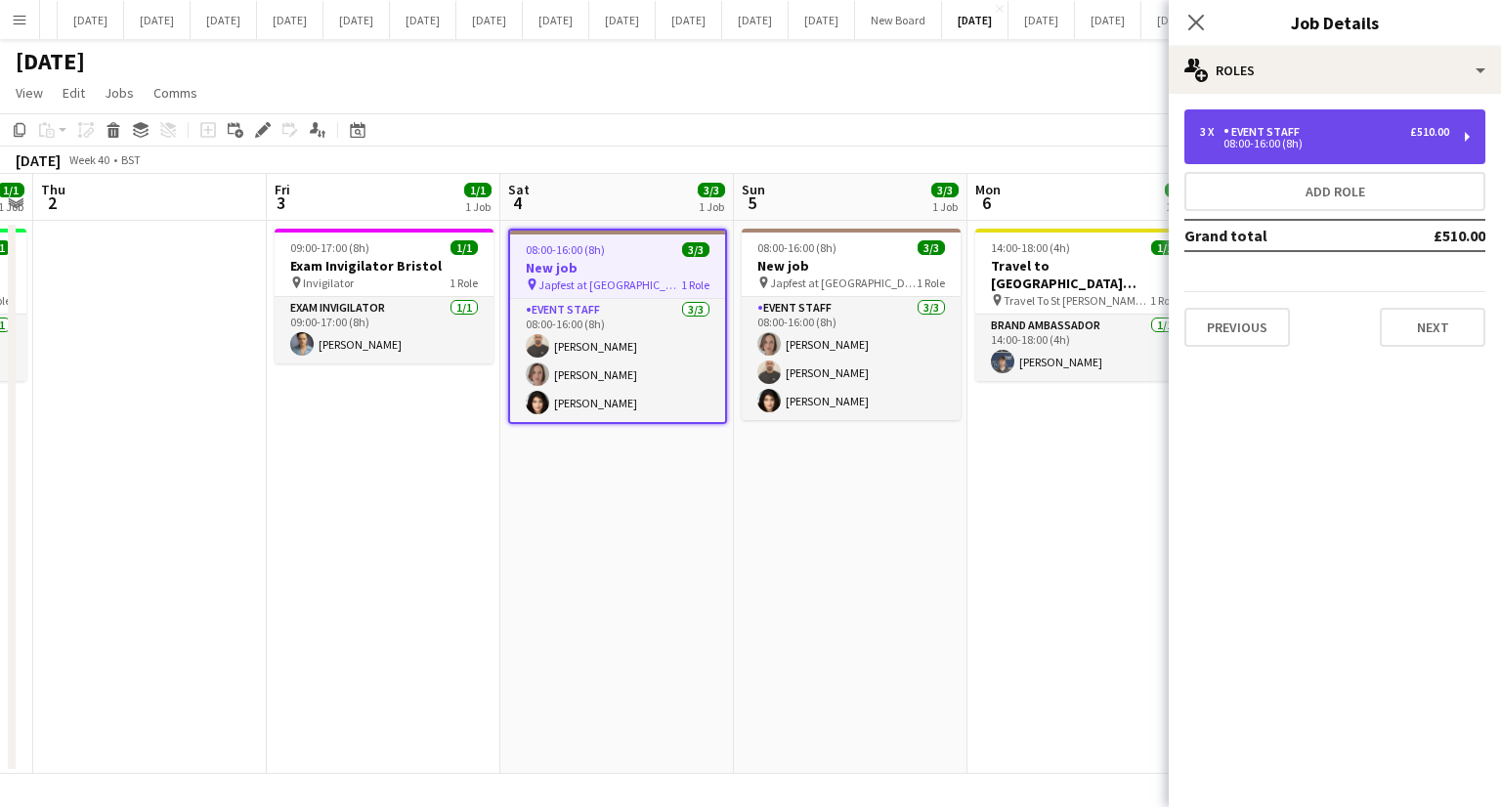
click at [1205, 148] on div "08:00-16:00 (8h)" at bounding box center [1324, 144] width 249 height 10
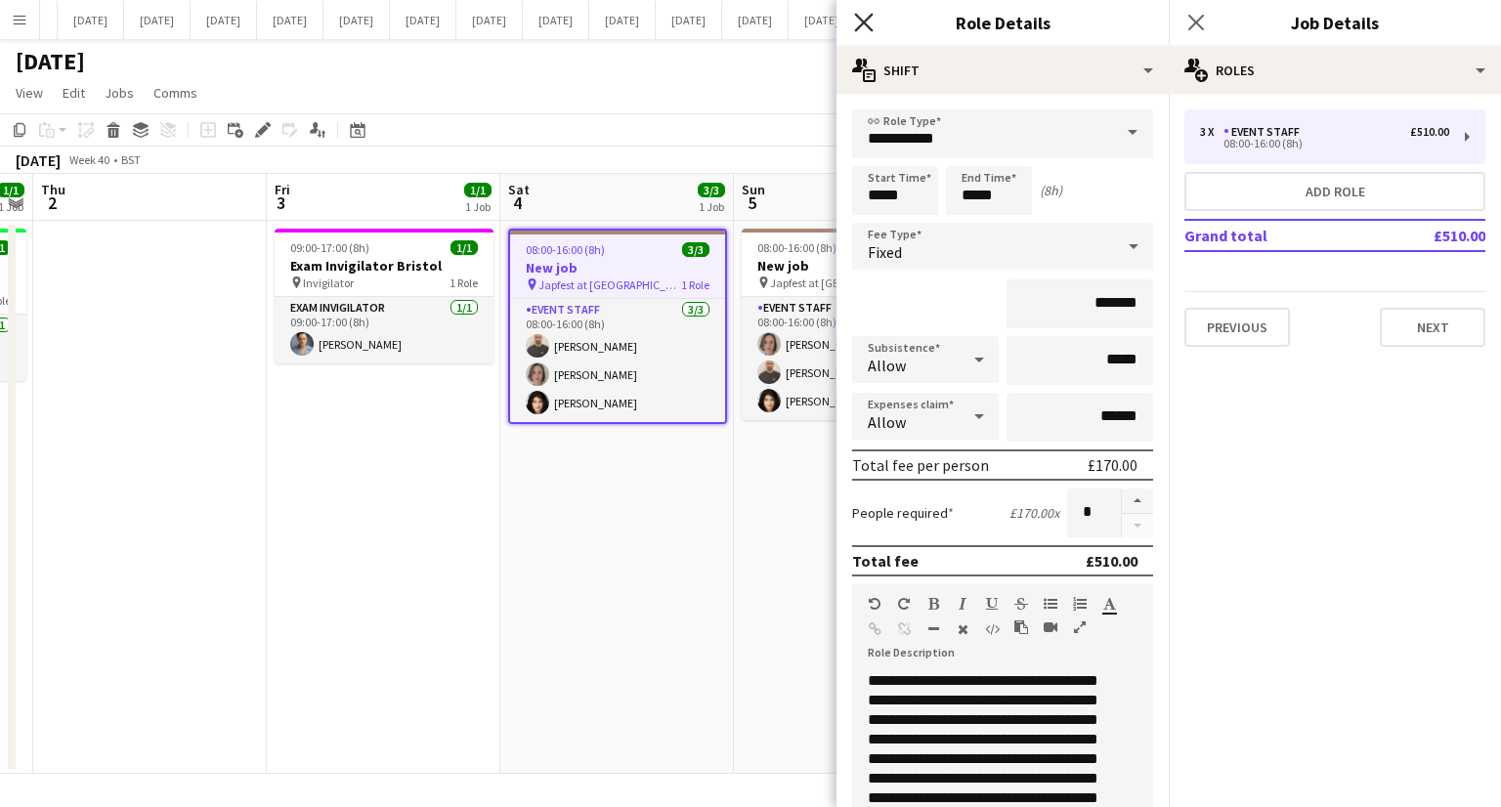
click at [864, 18] on icon "Close pop-in" at bounding box center [863, 22] width 19 height 19
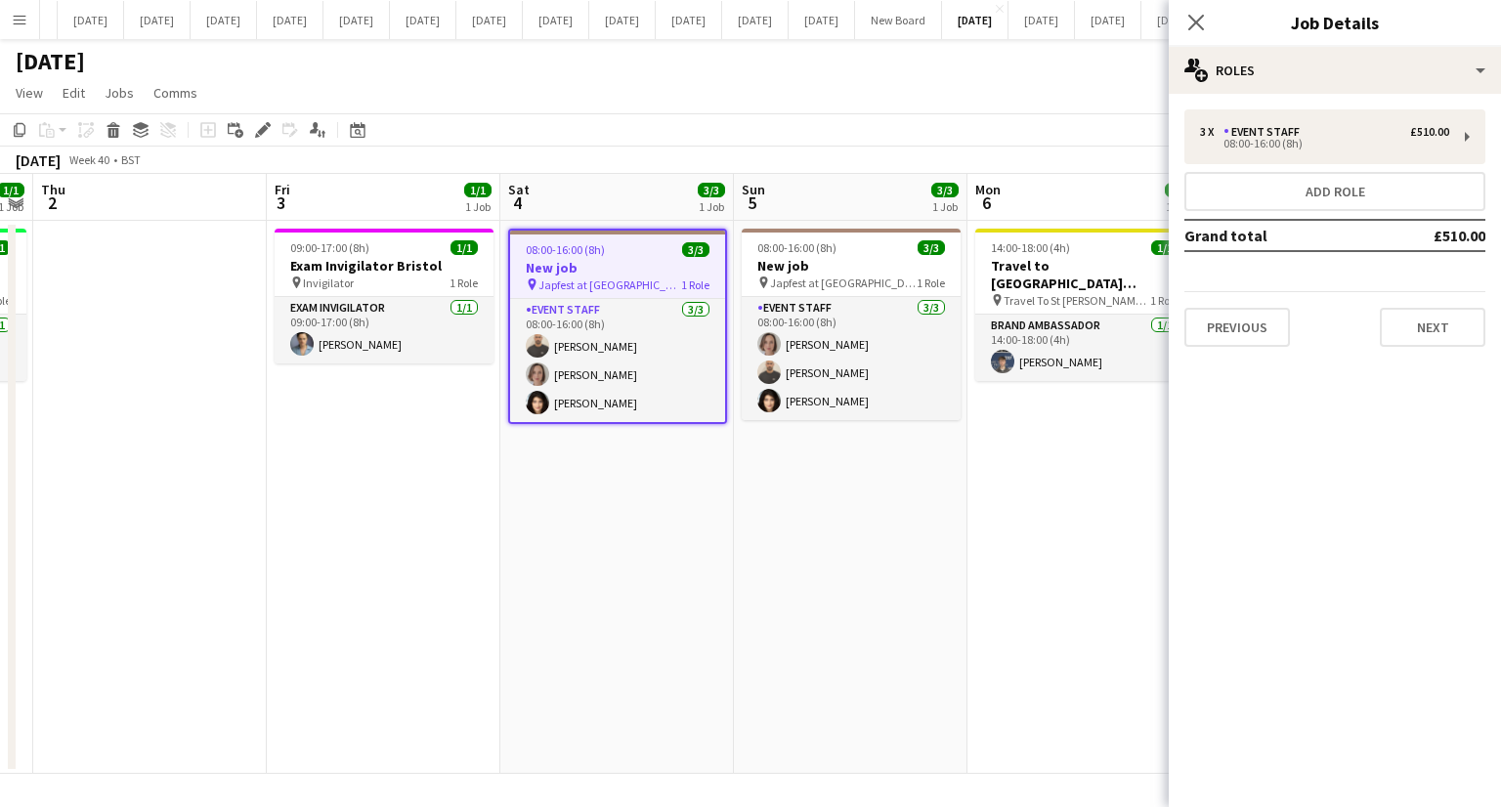
click at [1113, 497] on app-date-cell "14:00-18:00 (4h) 1/1 Travel to [GEOGRAPHIC_DATA][PERSON_NAME] for [GEOGRAPHIC_D…" at bounding box center [1085, 497] width 234 height 553
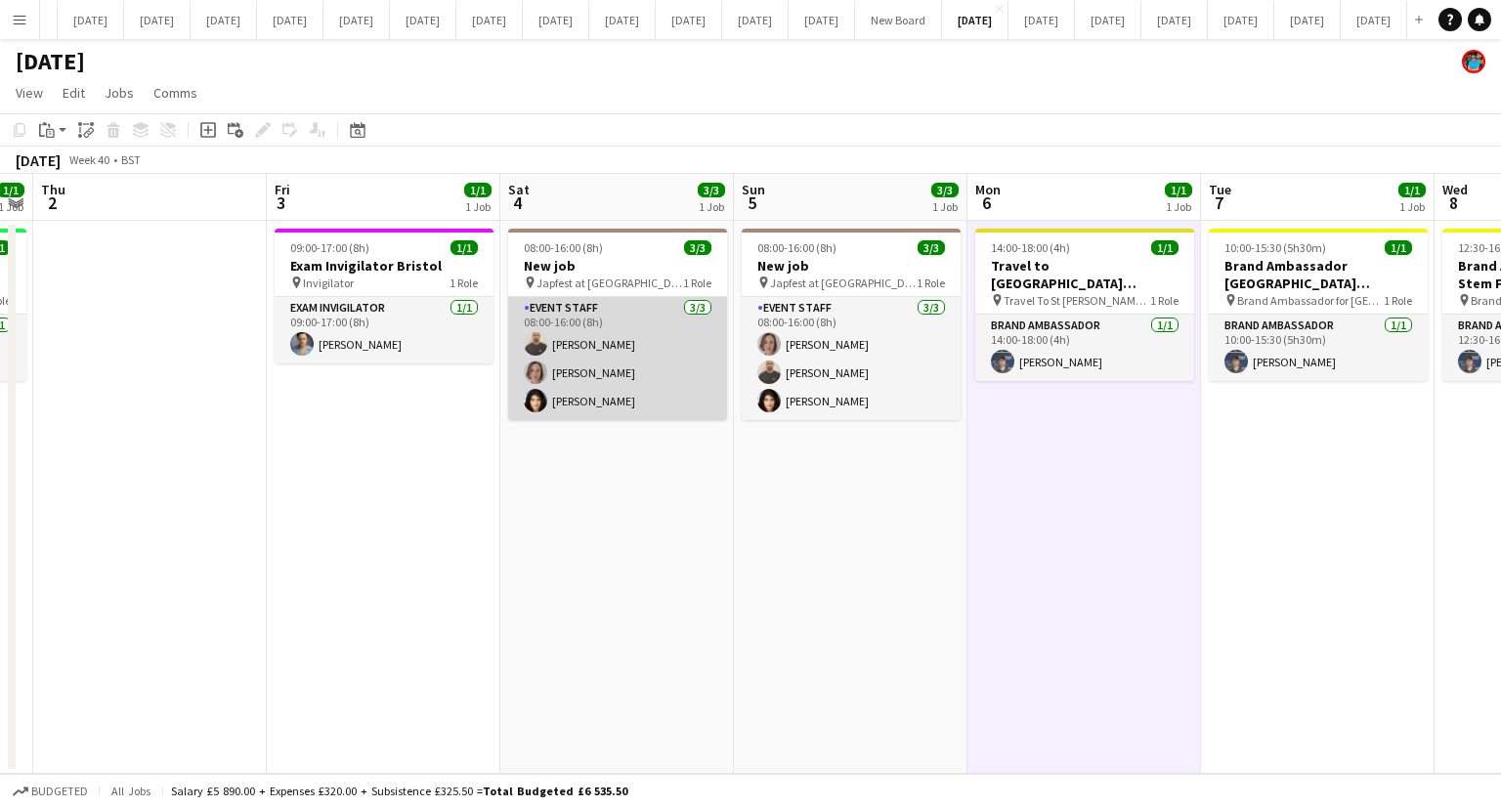
click at [575, 396] on app-card-role "Event Staff [DATE] 08:00-16:00 (8h) [PERSON_NAME] [PERSON_NAME] [PERSON_NAME]" at bounding box center [617, 358] width 219 height 123
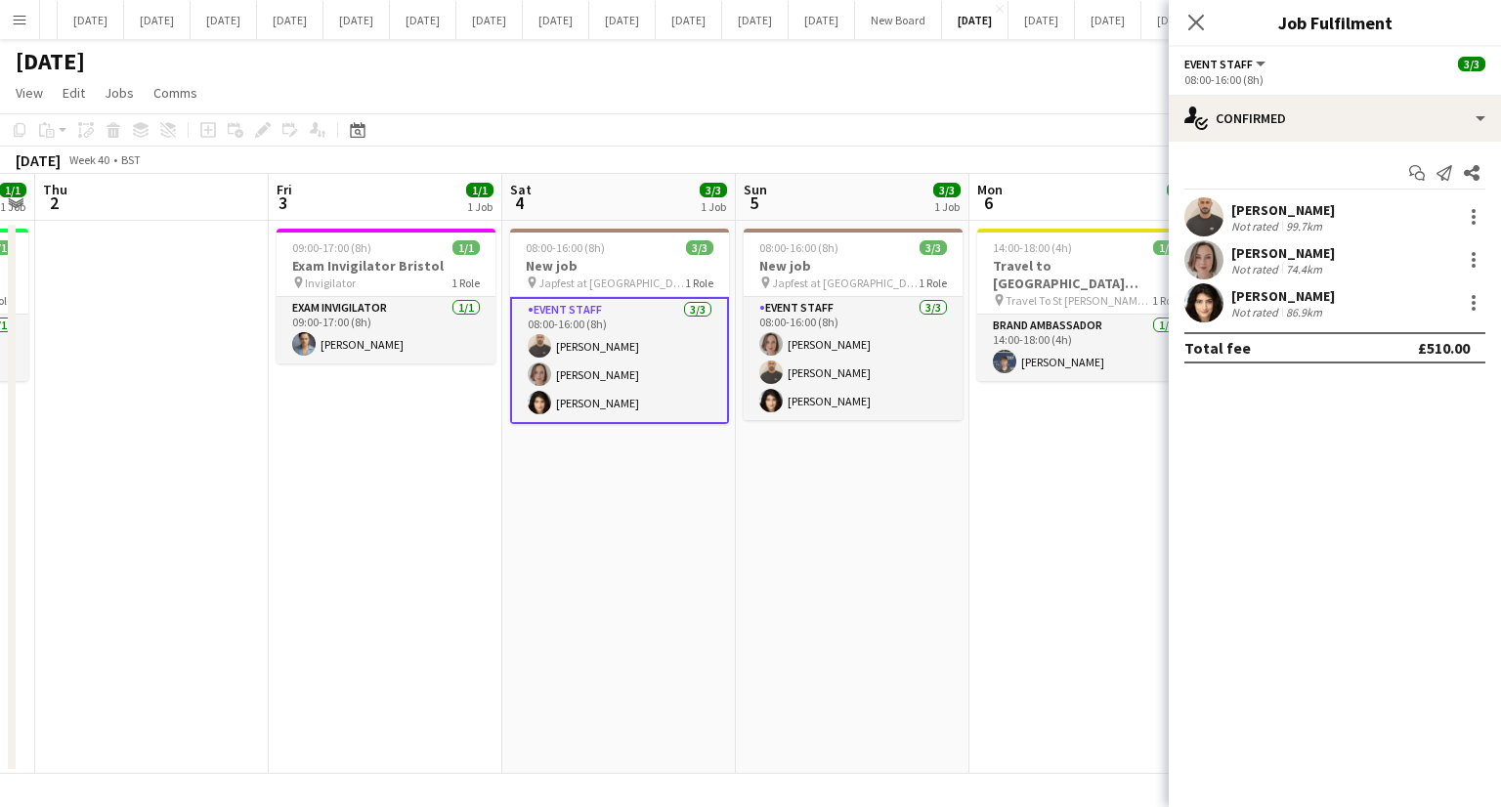
click at [1252, 296] on div "[PERSON_NAME]" at bounding box center [1284, 296] width 104 height 18
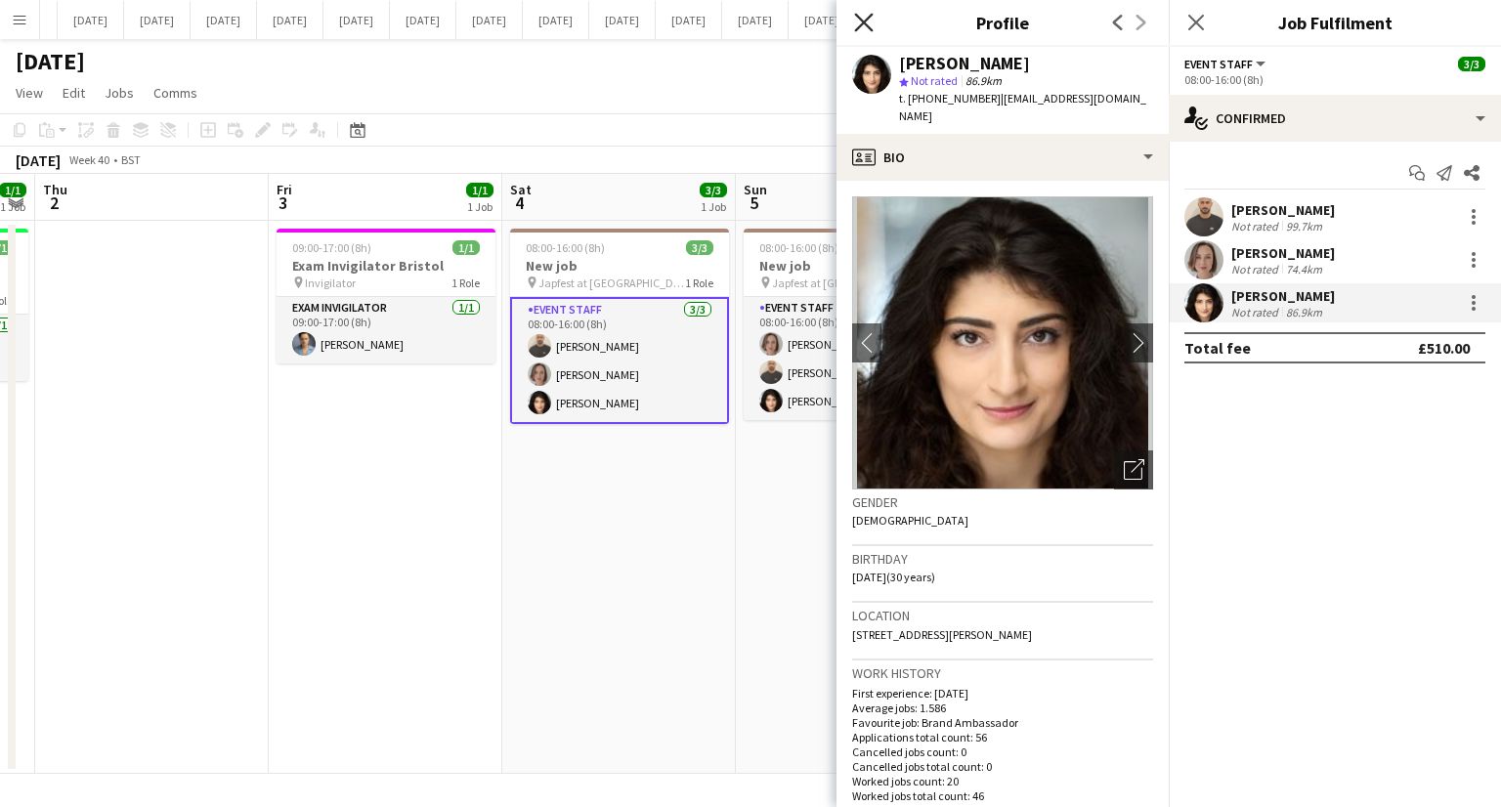
click at [868, 22] on icon "Close pop-in" at bounding box center [863, 22] width 19 height 19
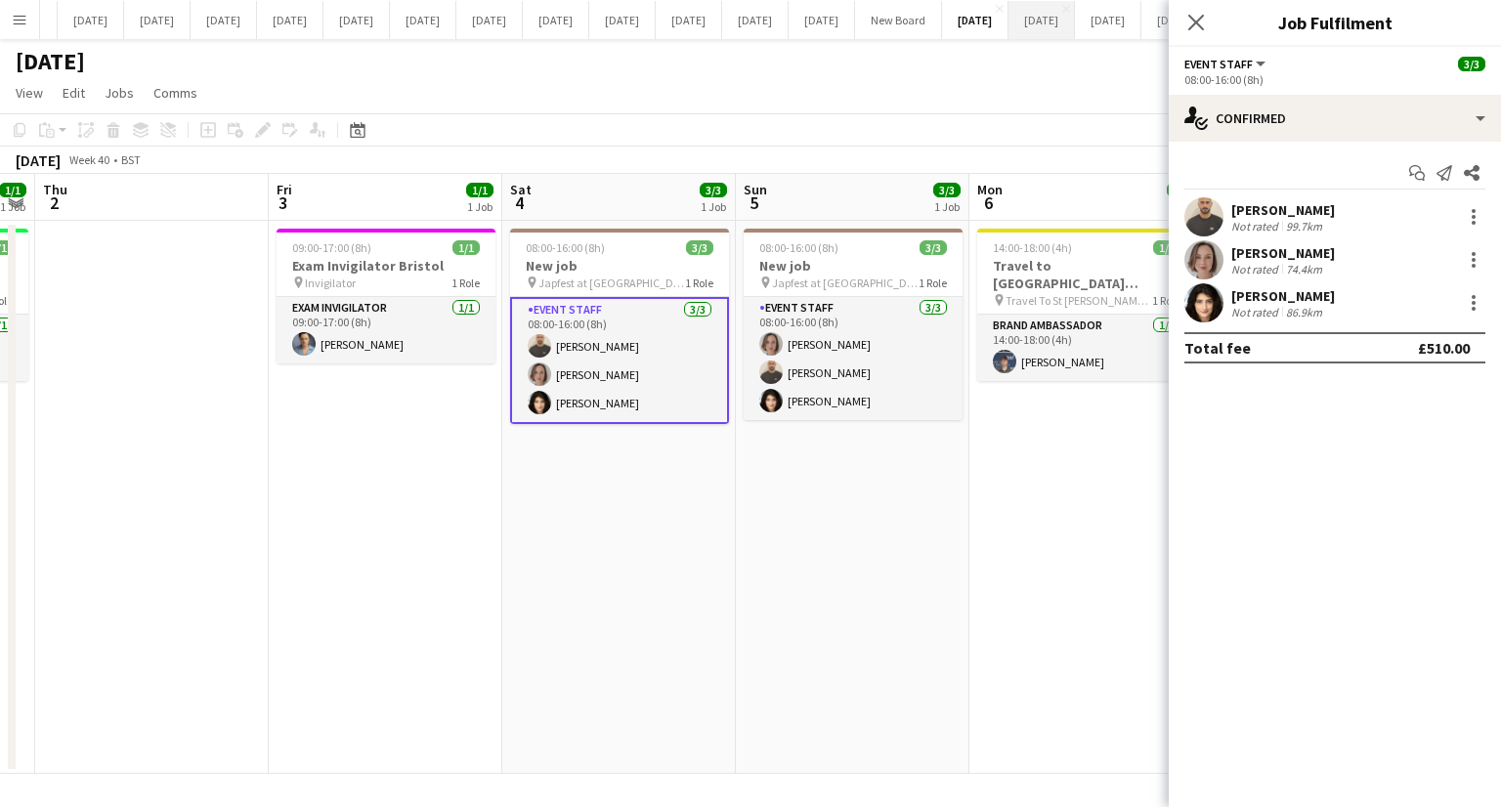
click at [1196, 17] on icon "Close pop-in" at bounding box center [1197, 23] width 16 height 16
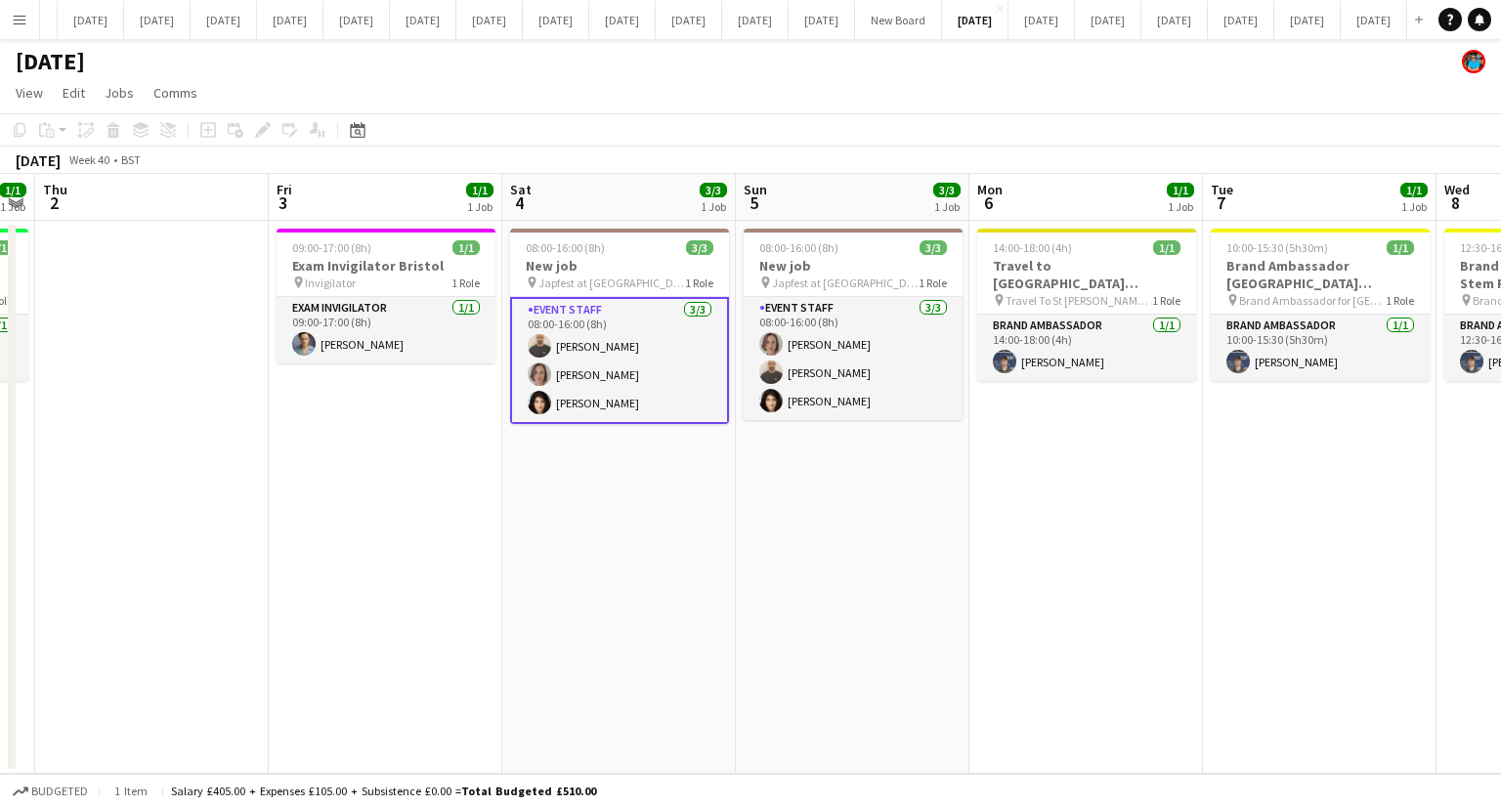
click at [892, 537] on app-date-cell "08:00-16:00 (8h) 3/3 New job pin Japfest at Goodwood 1 Role Event Staff [DATE] …" at bounding box center [853, 497] width 234 height 553
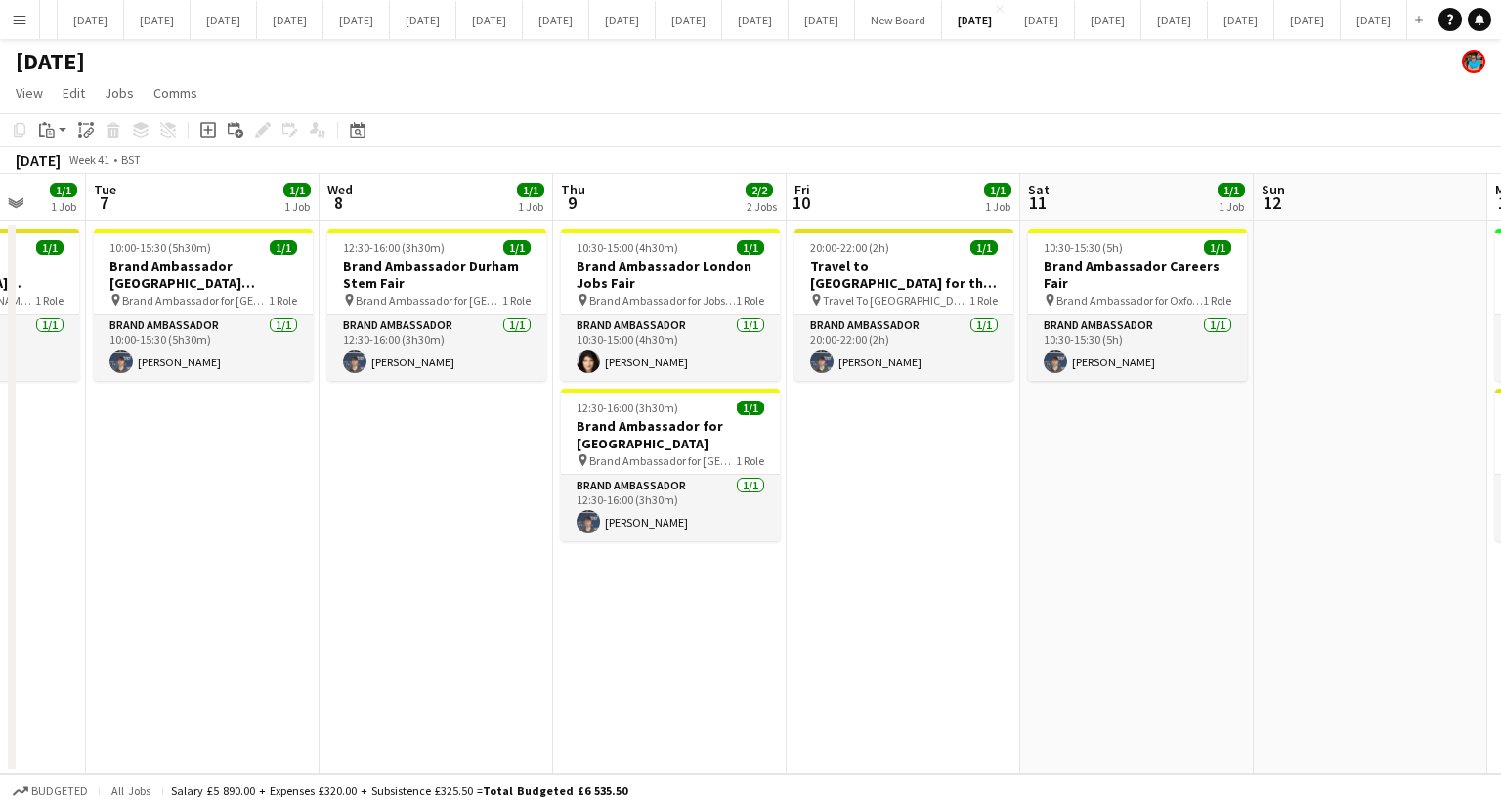
scroll to position [0, 903]
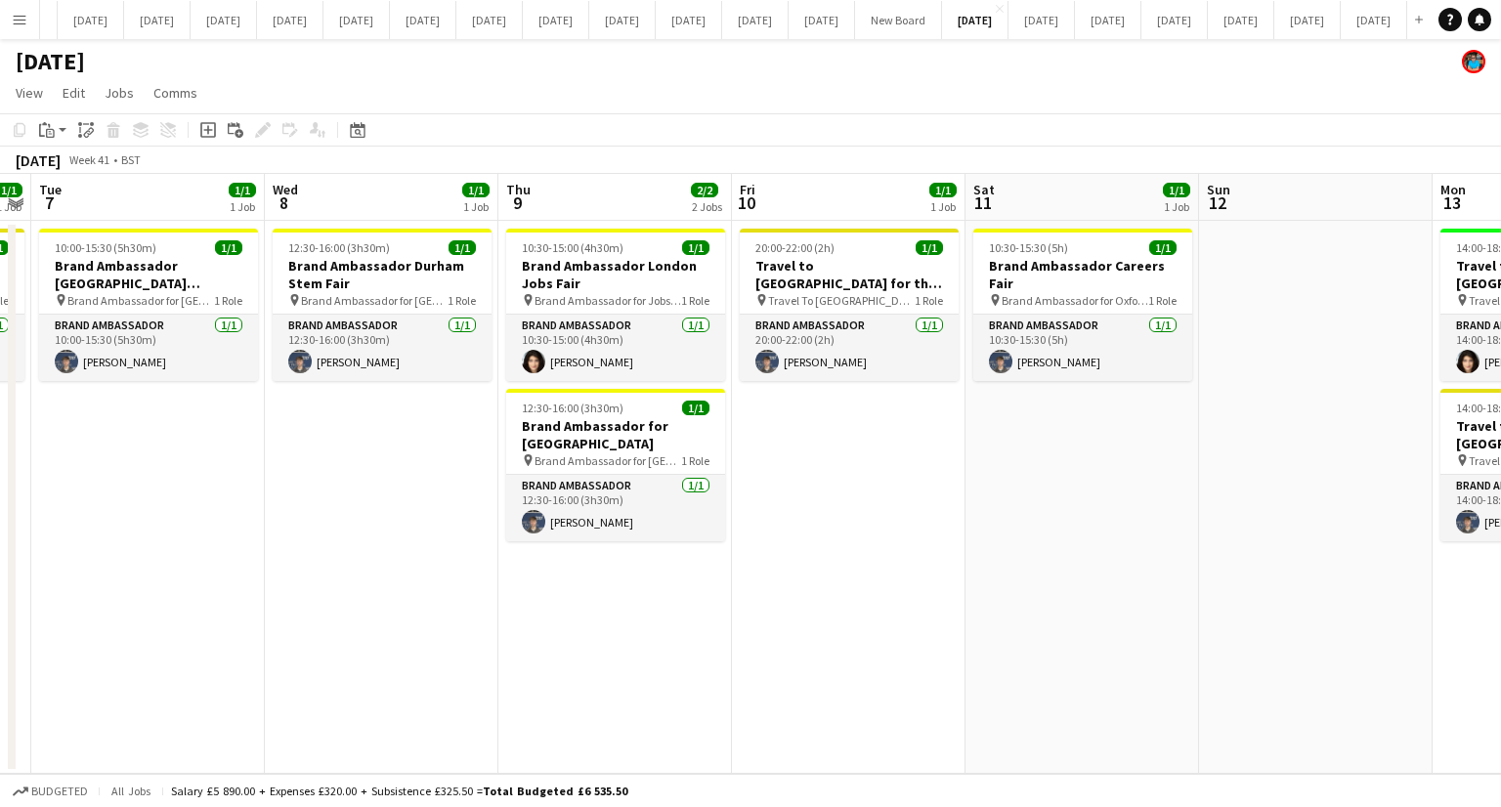
click at [377, 615] on app-date-cell "12:30-16:00 (3h30m) 1/1 Brand Ambassador Durham Stem Fair pin Brand Ambassador …" at bounding box center [382, 497] width 234 height 553
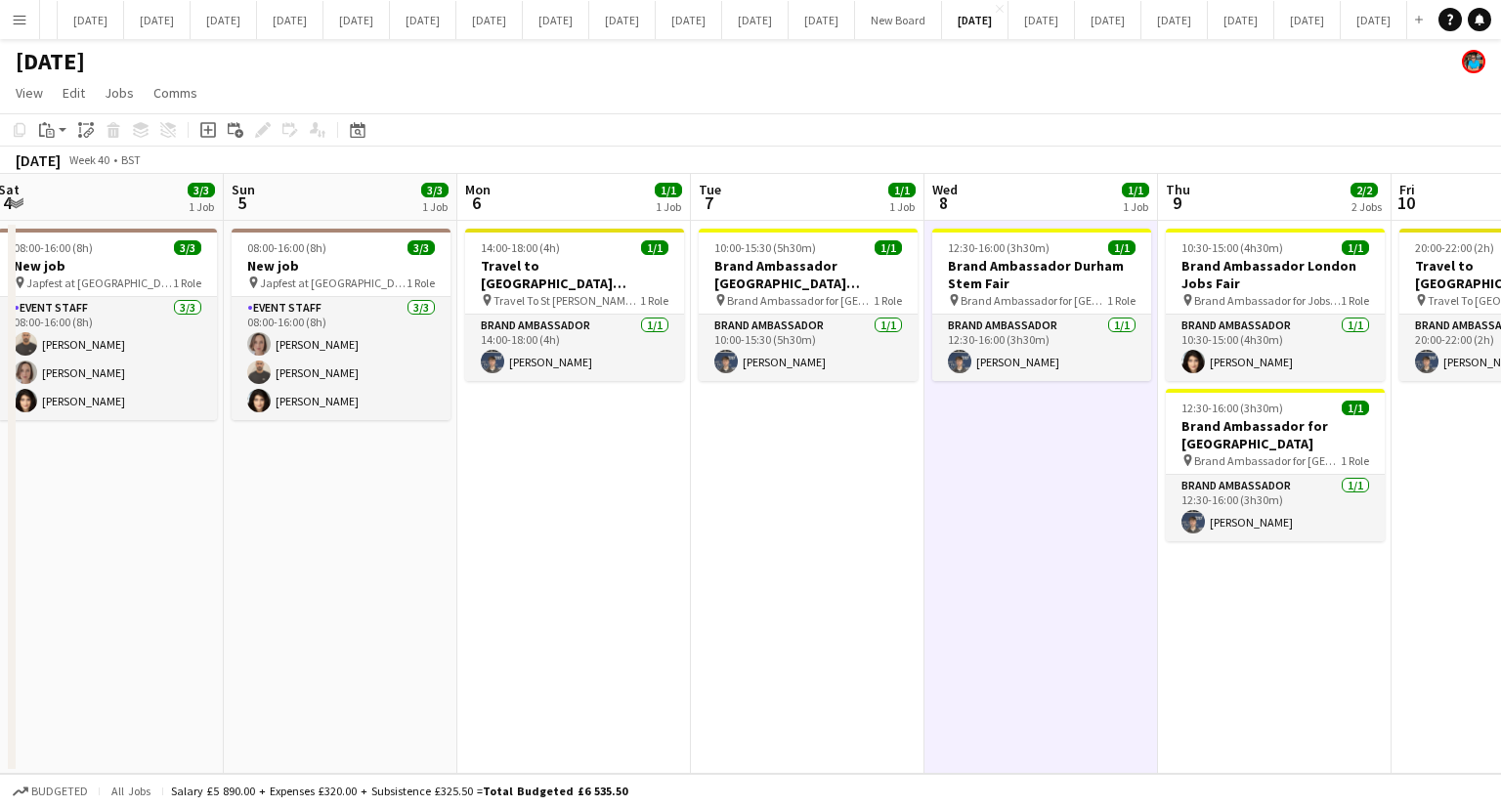
scroll to position [0, 473]
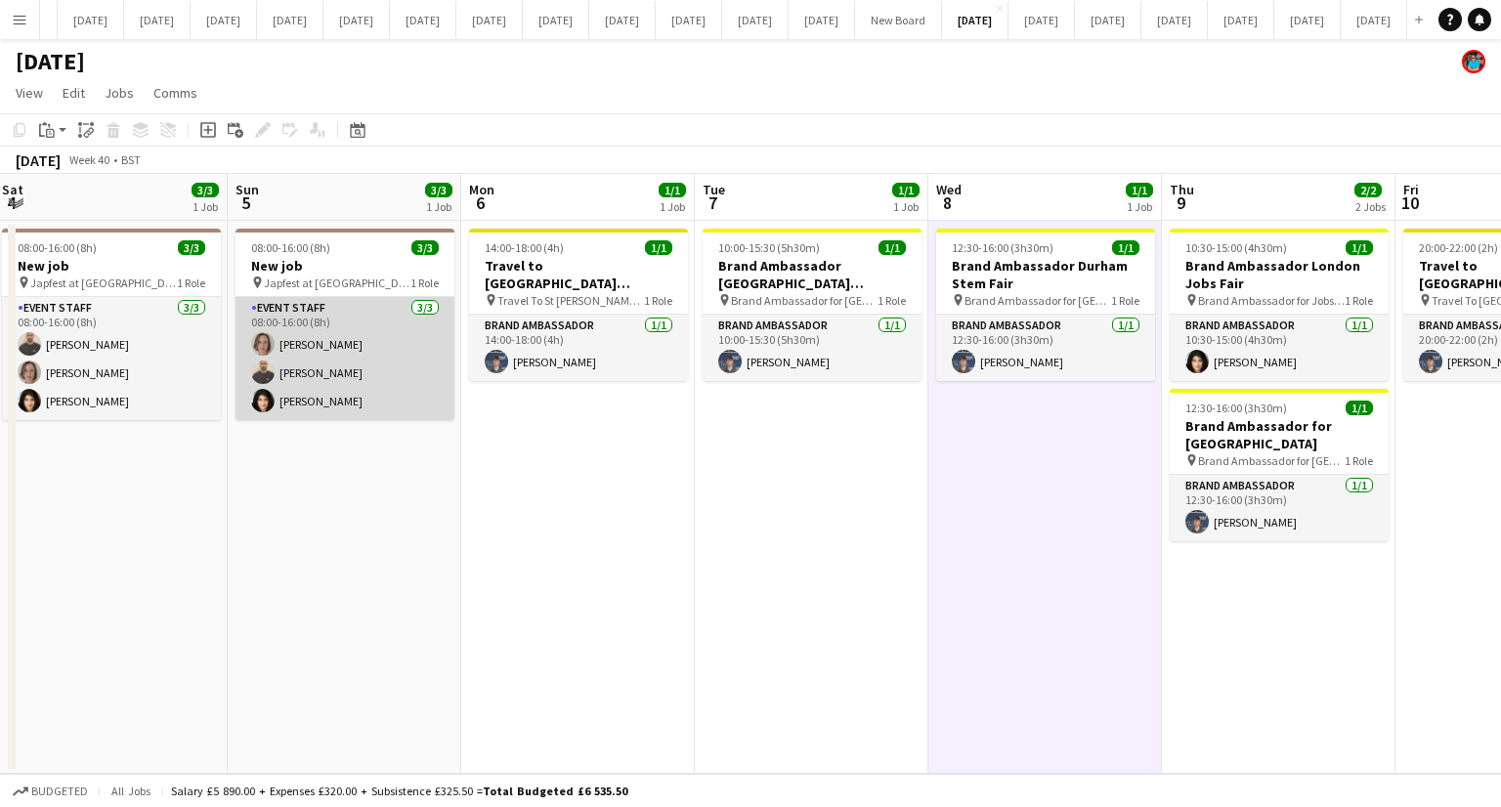
click at [352, 385] on app-card-role "Event Staff [DATE] 08:00-16:00 (8h) [PERSON_NAME] [PERSON_NAME] [PERSON_NAME] K…" at bounding box center [345, 358] width 219 height 123
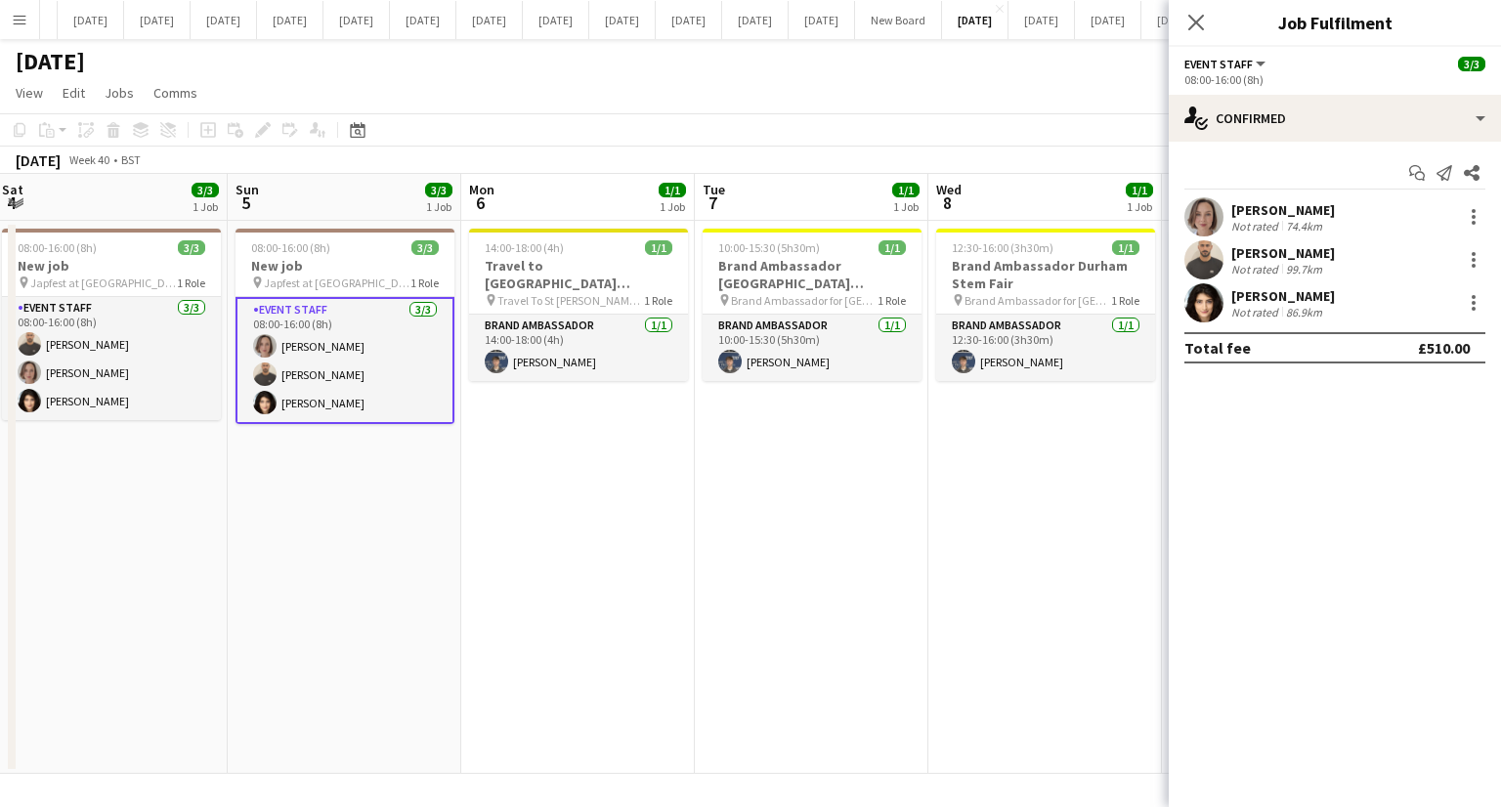
drag, startPoint x: 1271, startPoint y: 295, endPoint x: 1278, endPoint y: 286, distance: 11.8
click at [1272, 293] on div "[PERSON_NAME]" at bounding box center [1284, 296] width 104 height 18
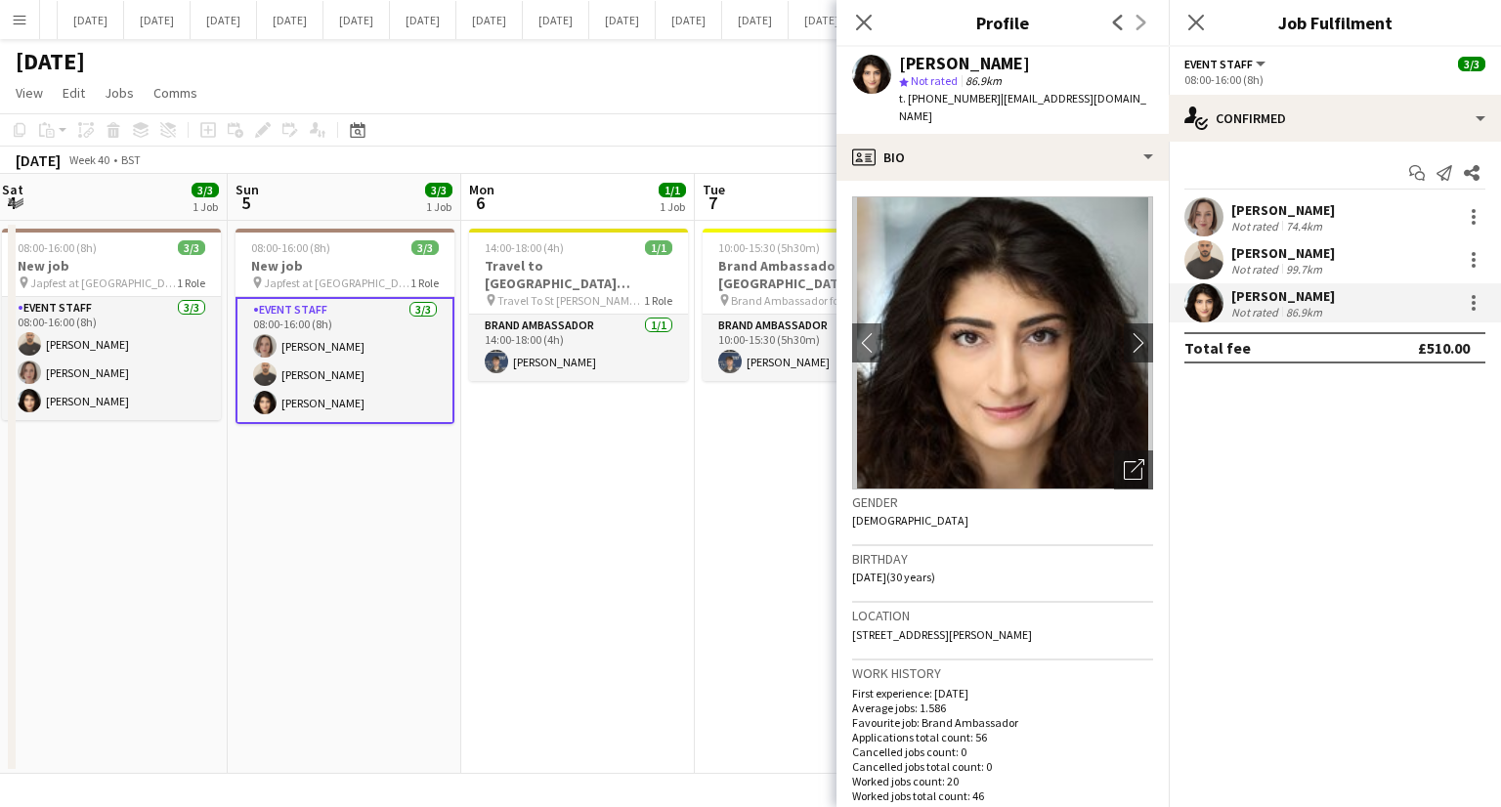
click at [625, 91] on app-page-menu "View Day view expanded Day view collapsed Month view Date picker Jump to [DATE]…" at bounding box center [750, 94] width 1501 height 37
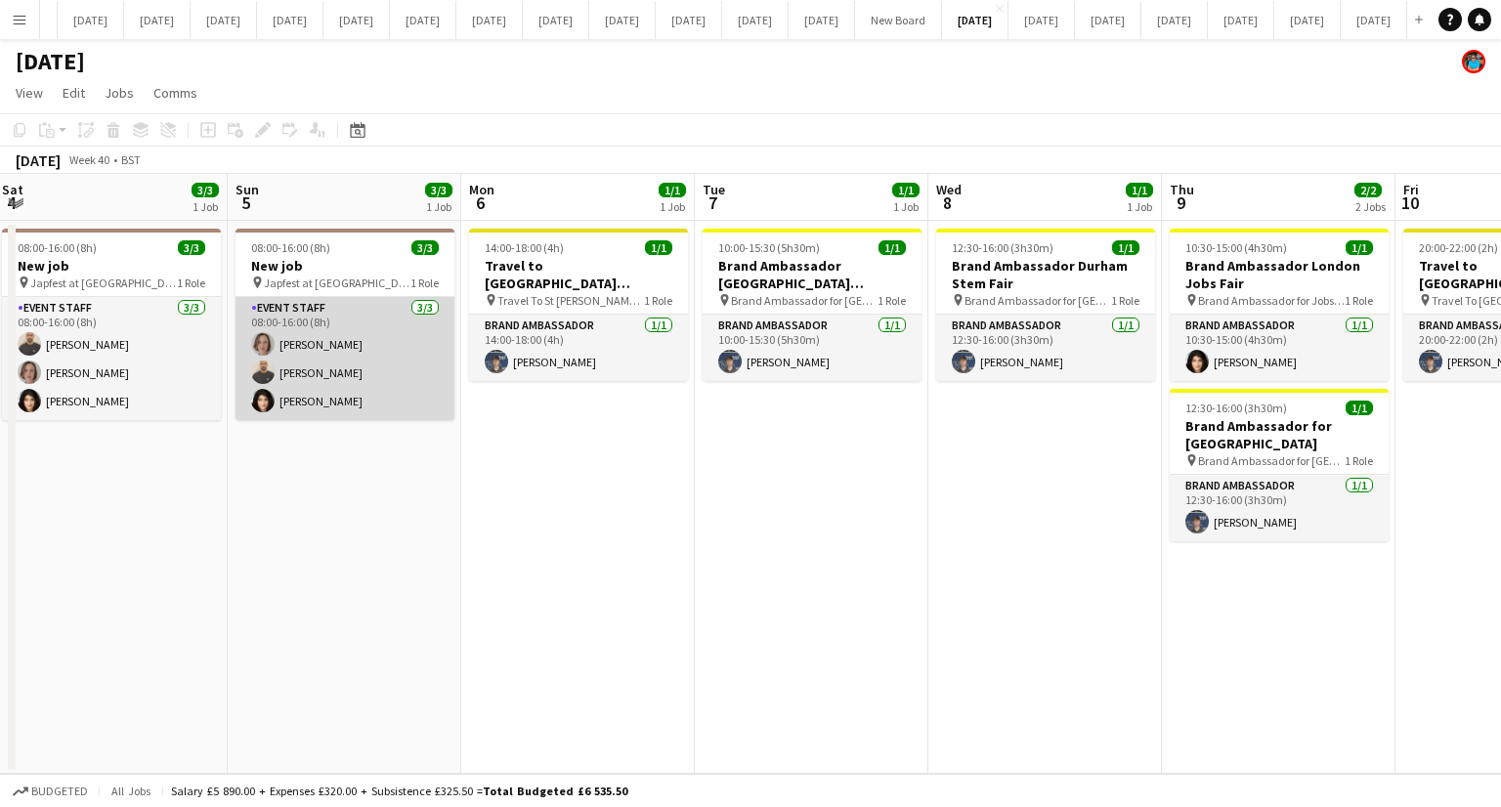
drag, startPoint x: 323, startPoint y: 364, endPoint x: 337, endPoint y: 382, distance: 23.7
click at [323, 368] on app-card-role "Event Staff [DATE] 08:00-16:00 (8h) [PERSON_NAME] [PERSON_NAME] [PERSON_NAME] K…" at bounding box center [345, 358] width 219 height 123
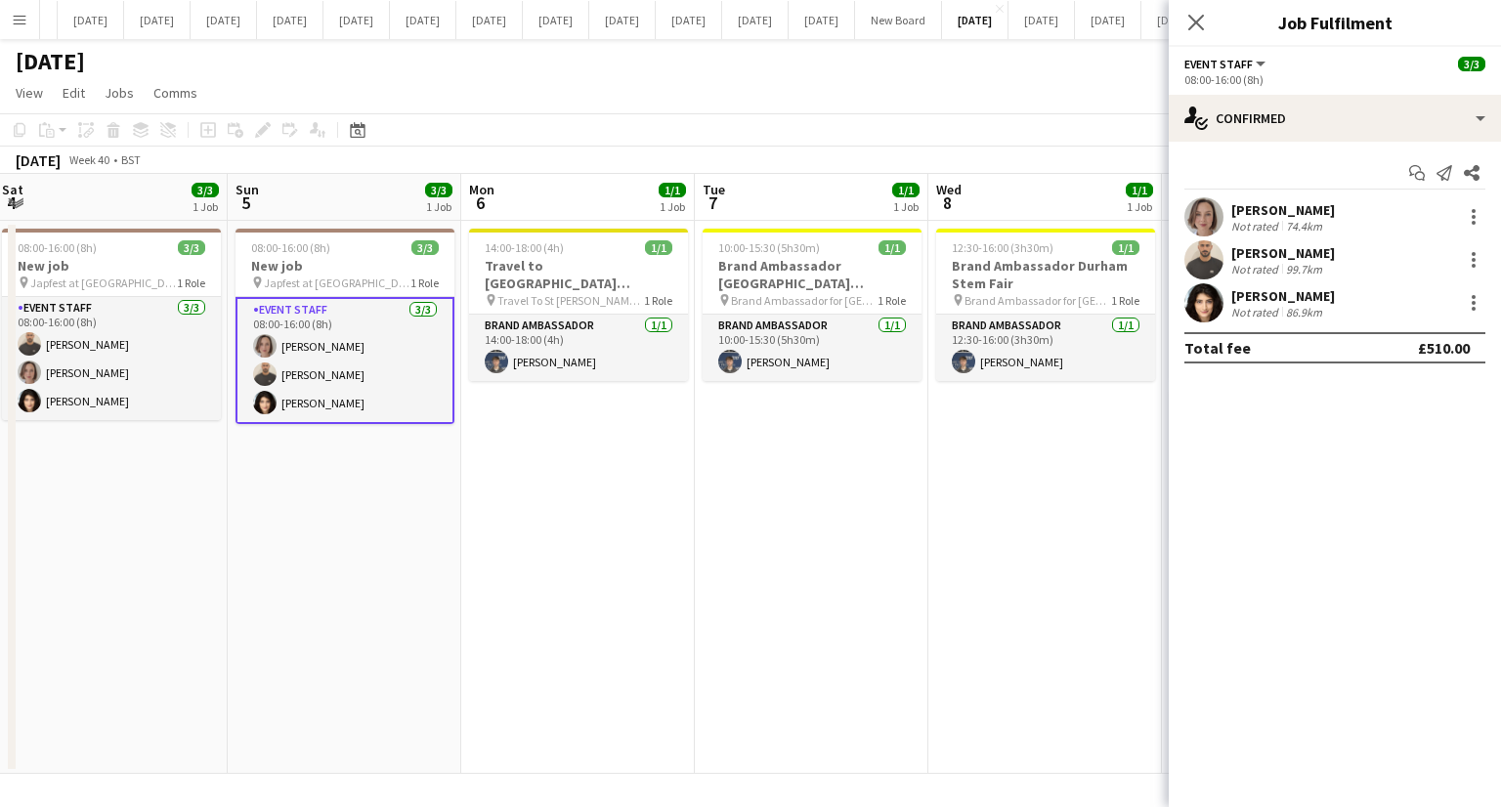
click at [1240, 251] on div "[PERSON_NAME]" at bounding box center [1284, 253] width 104 height 18
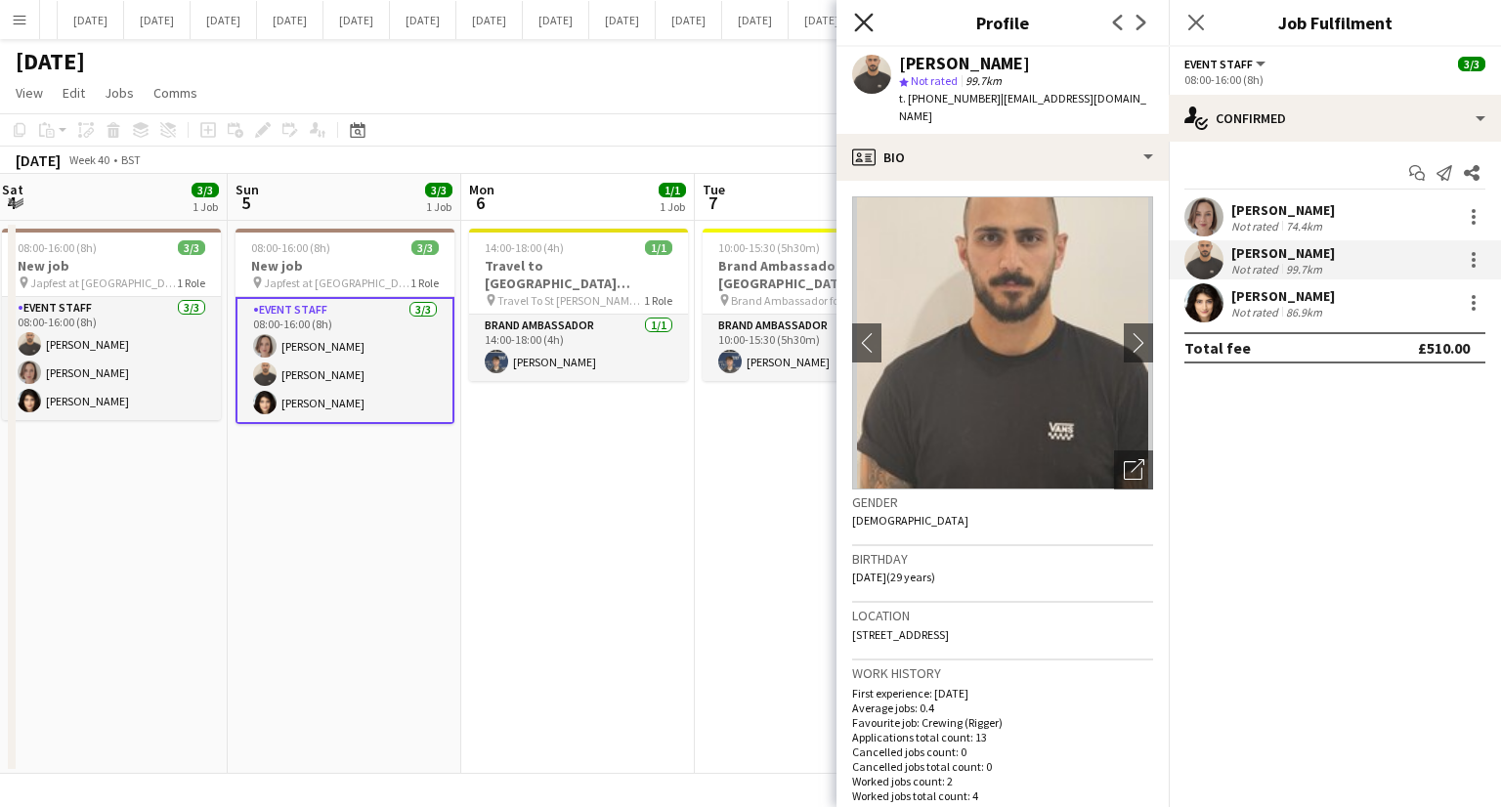
click at [858, 28] on icon at bounding box center [863, 22] width 19 height 19
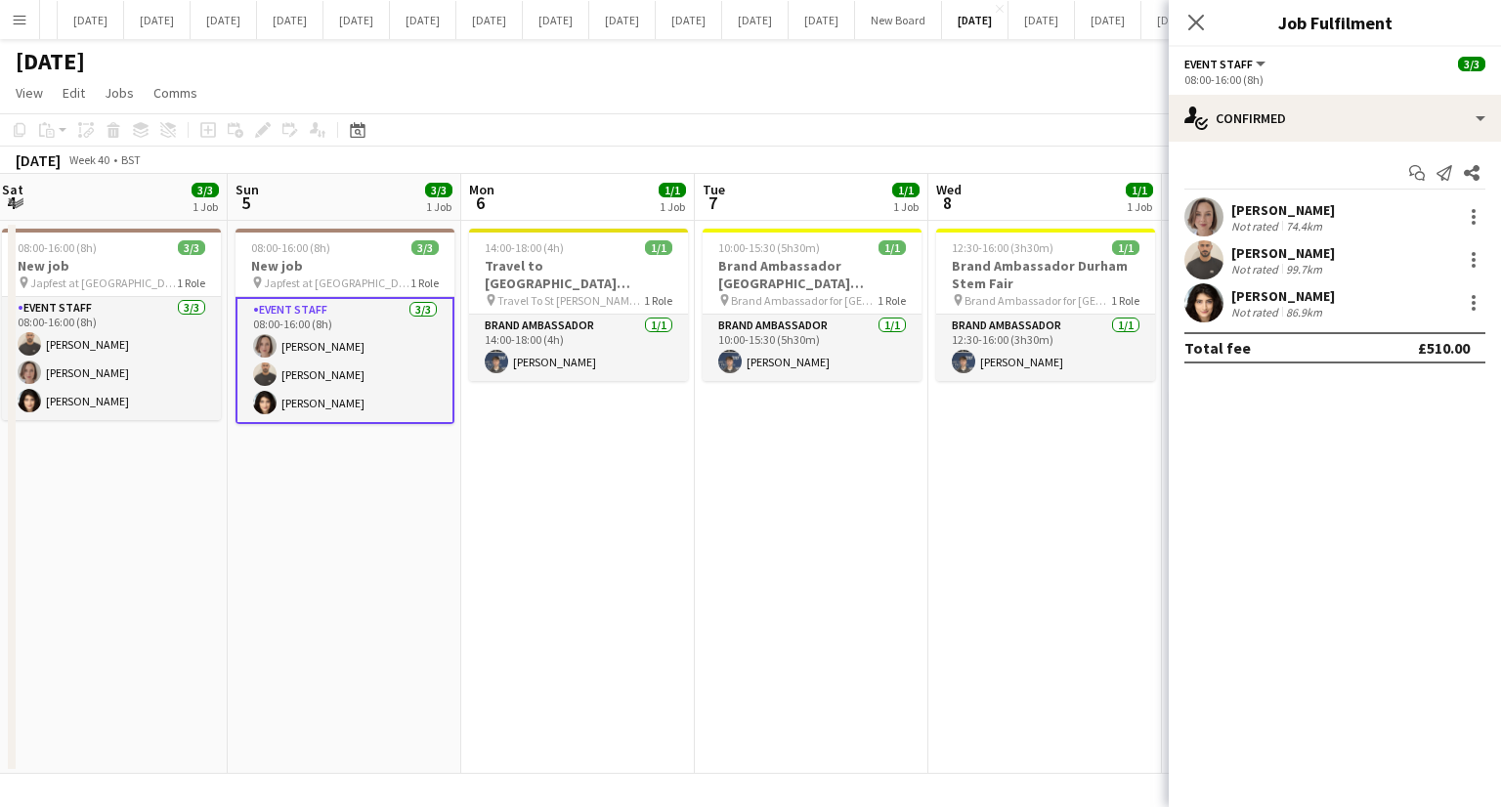
drag, startPoint x: 840, startPoint y: 470, endPoint x: 829, endPoint y: 467, distance: 11.1
click at [834, 470] on app-calendar-viewport "Thu 2 Fri 3 1/1 1 Job Sat 4 3/3 1 Job Sun 5 3/3 1 Job Mon 6 1/1 1 Job Tue 7 1/1…" at bounding box center [750, 474] width 1501 height 600
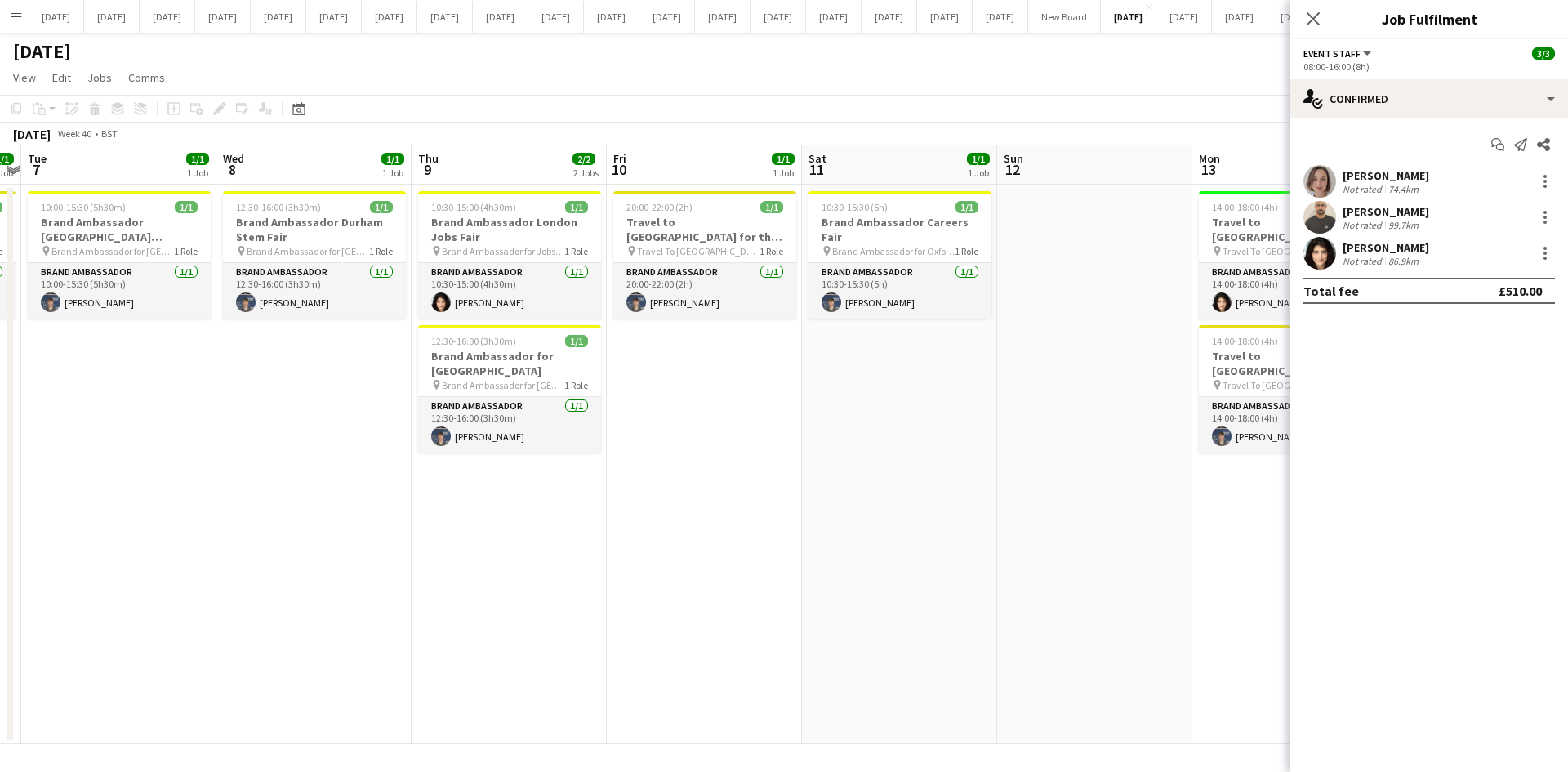
scroll to position [0, 759]
click at [1005, 607] on app-date-cell at bounding box center [1094, 465] width 195 height 560
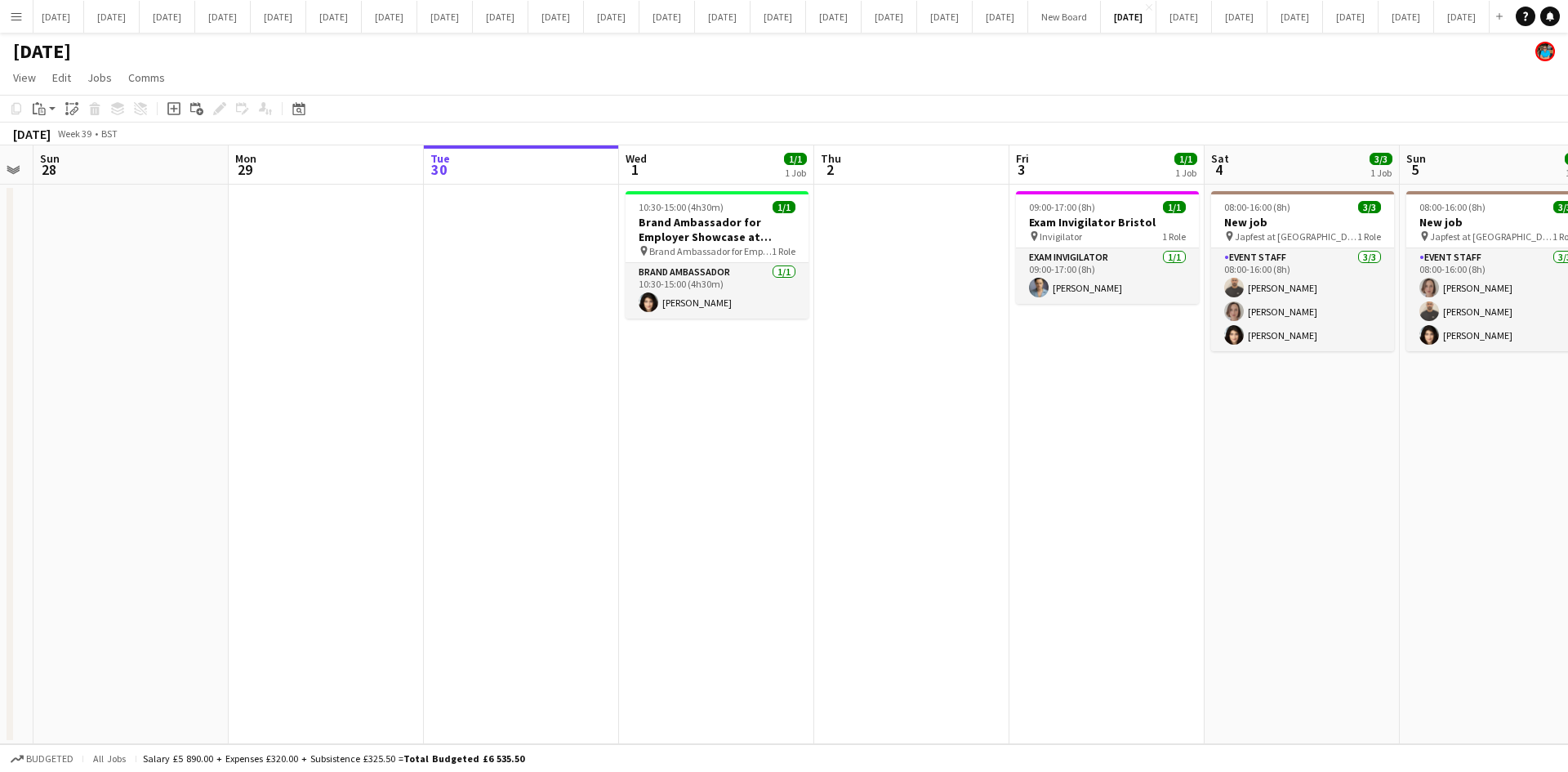
scroll to position [0, 329]
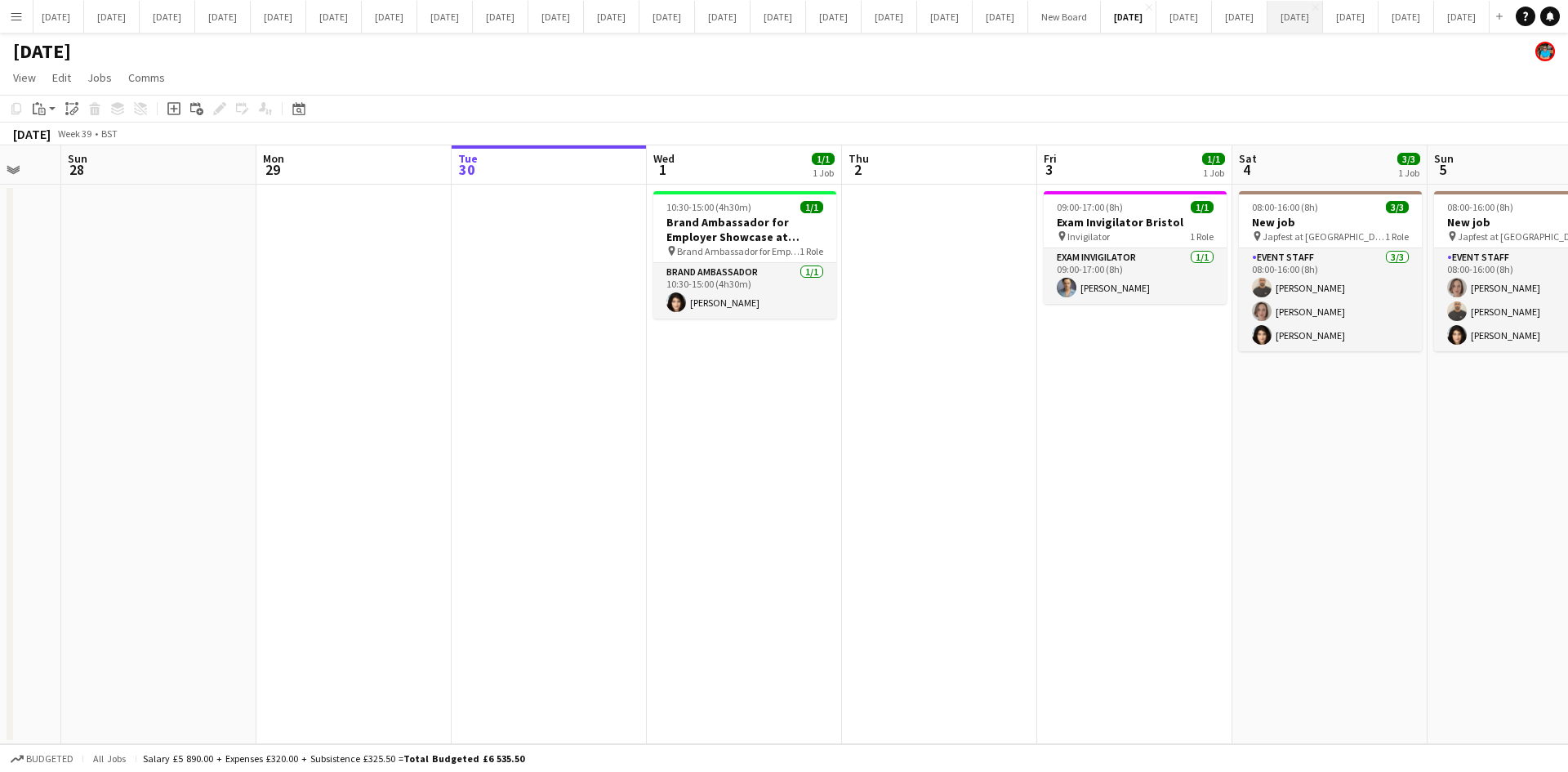
click at [1253, 20] on button "[DATE] Close" at bounding box center [1295, 17] width 55 height 32
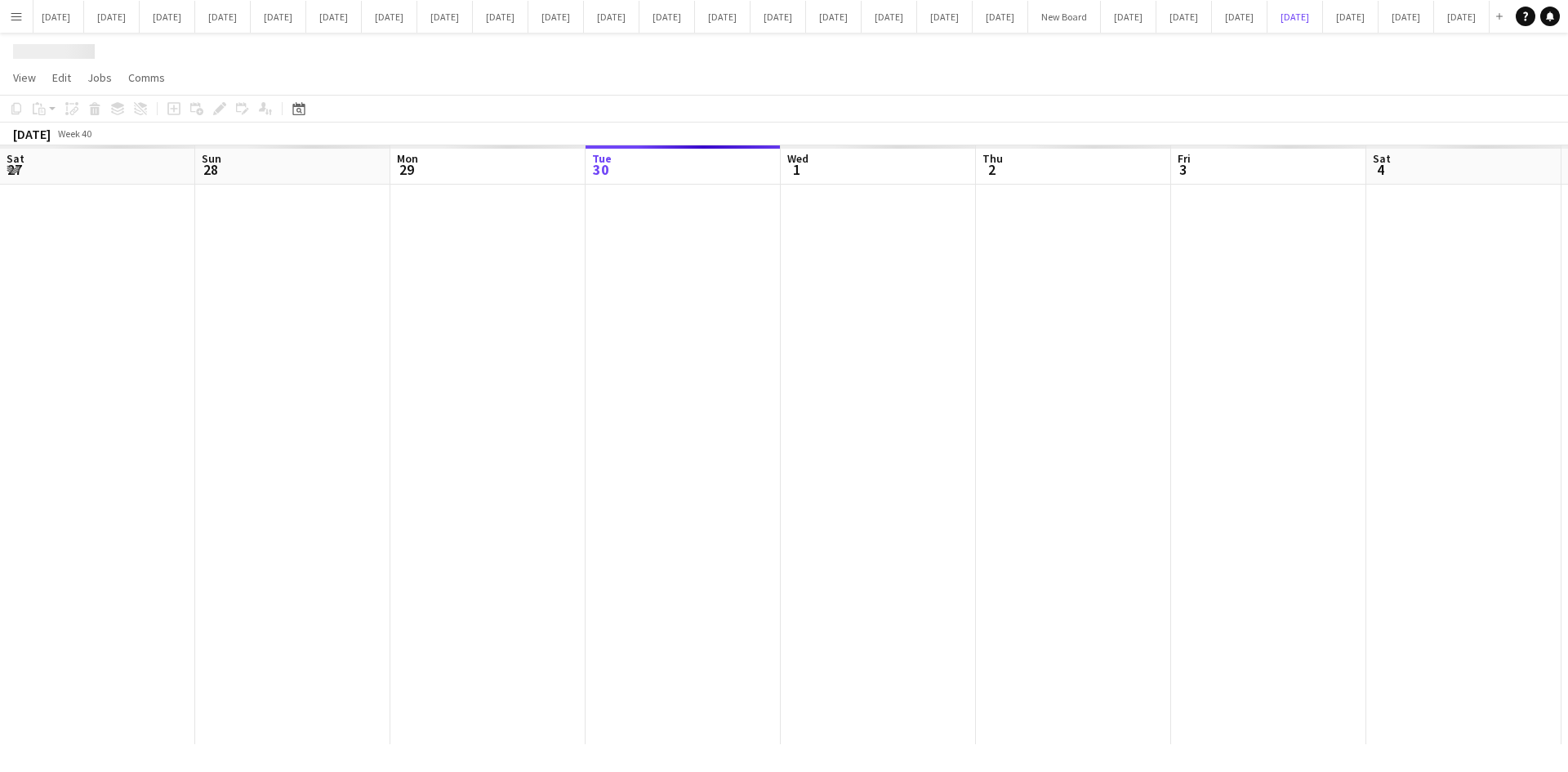
scroll to position [0, 390]
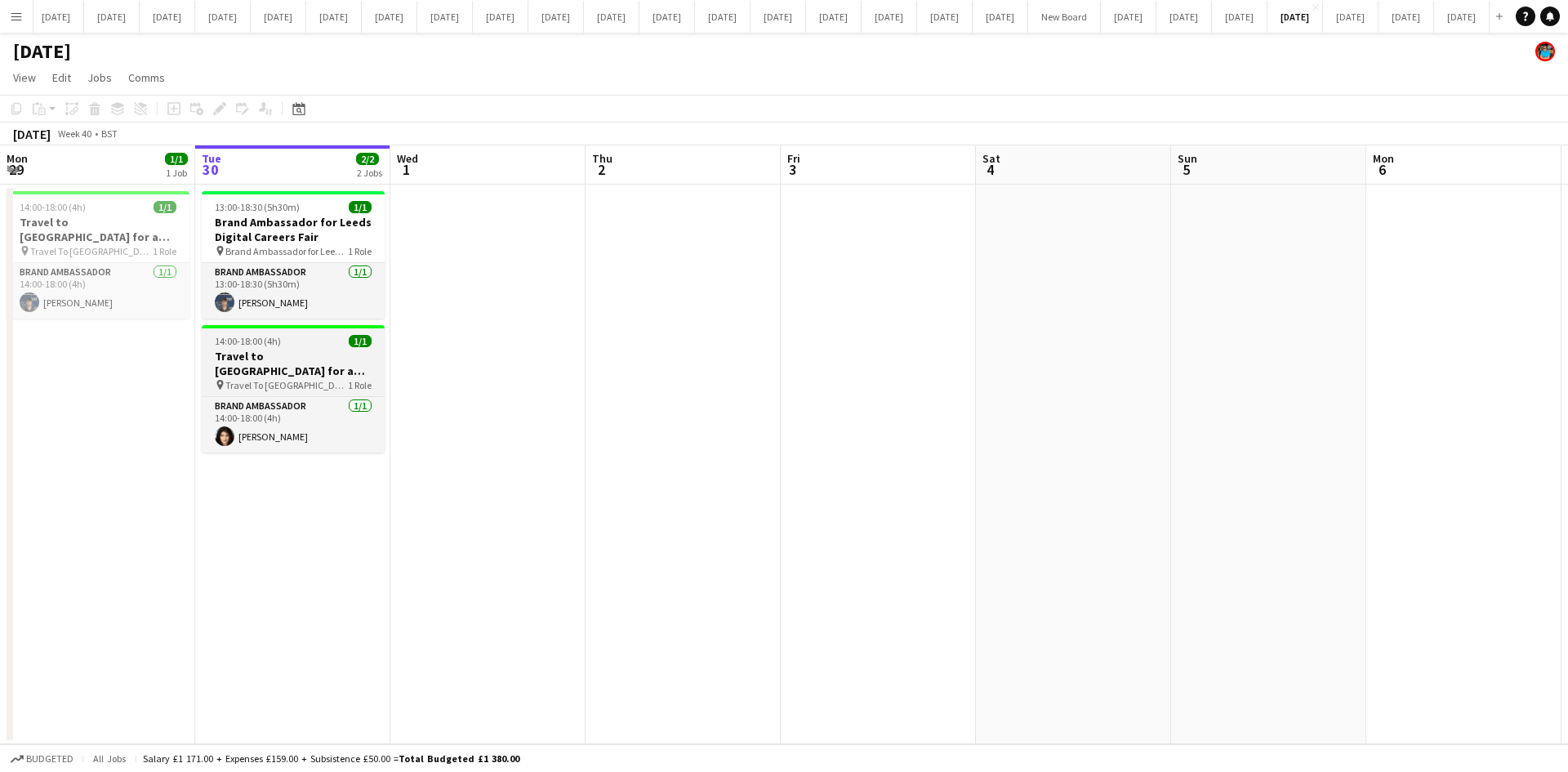
click at [274, 365] on h3 "Travel to [GEOGRAPHIC_DATA] for a recruitment fair on [DATE]" at bounding box center [292, 363] width 183 height 29
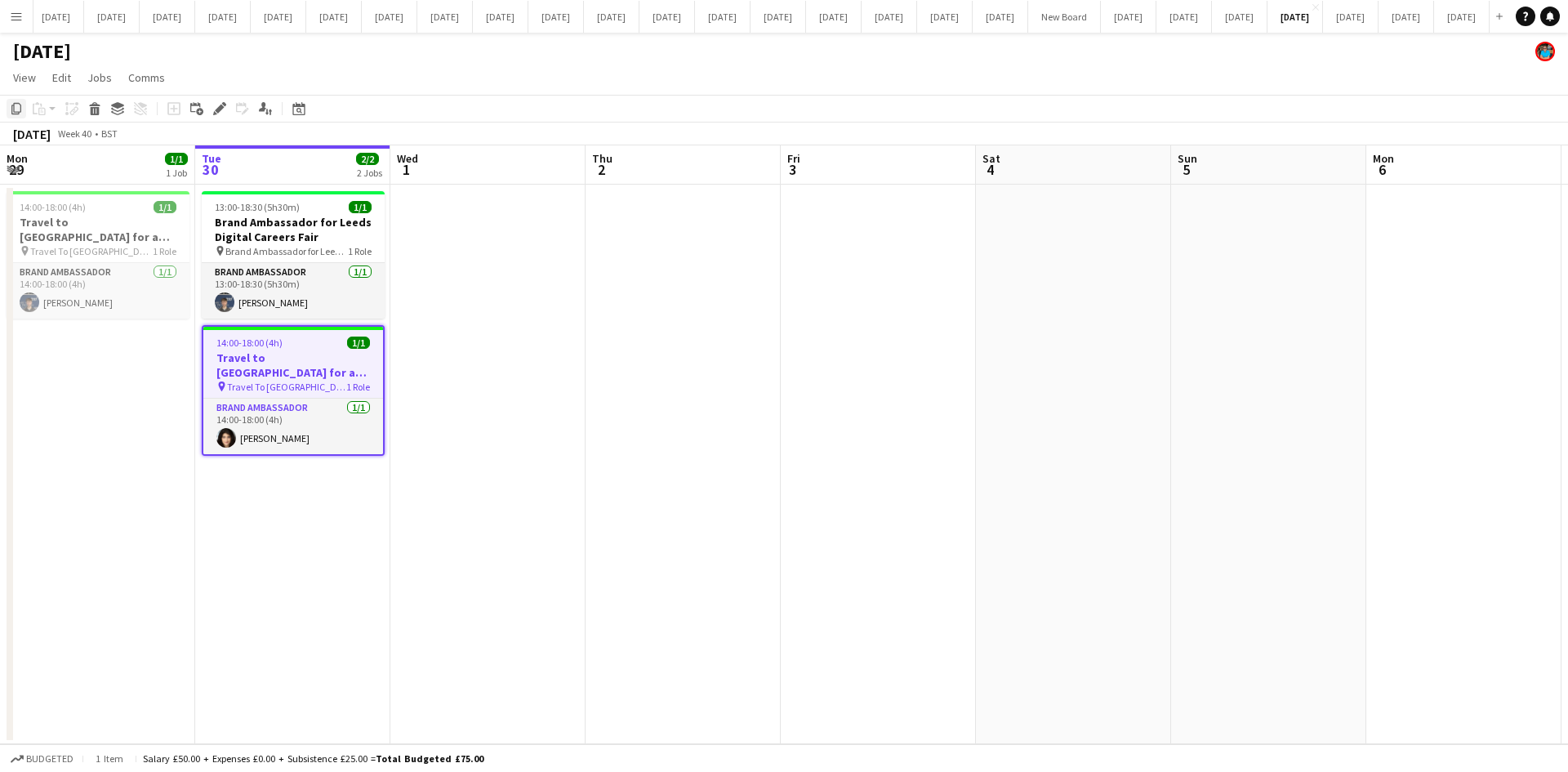
click at [15, 109] on icon "Copy" at bounding box center [17, 109] width 13 height 13
click at [1101, 18] on button "[DATE] Close" at bounding box center [1129, 17] width 55 height 32
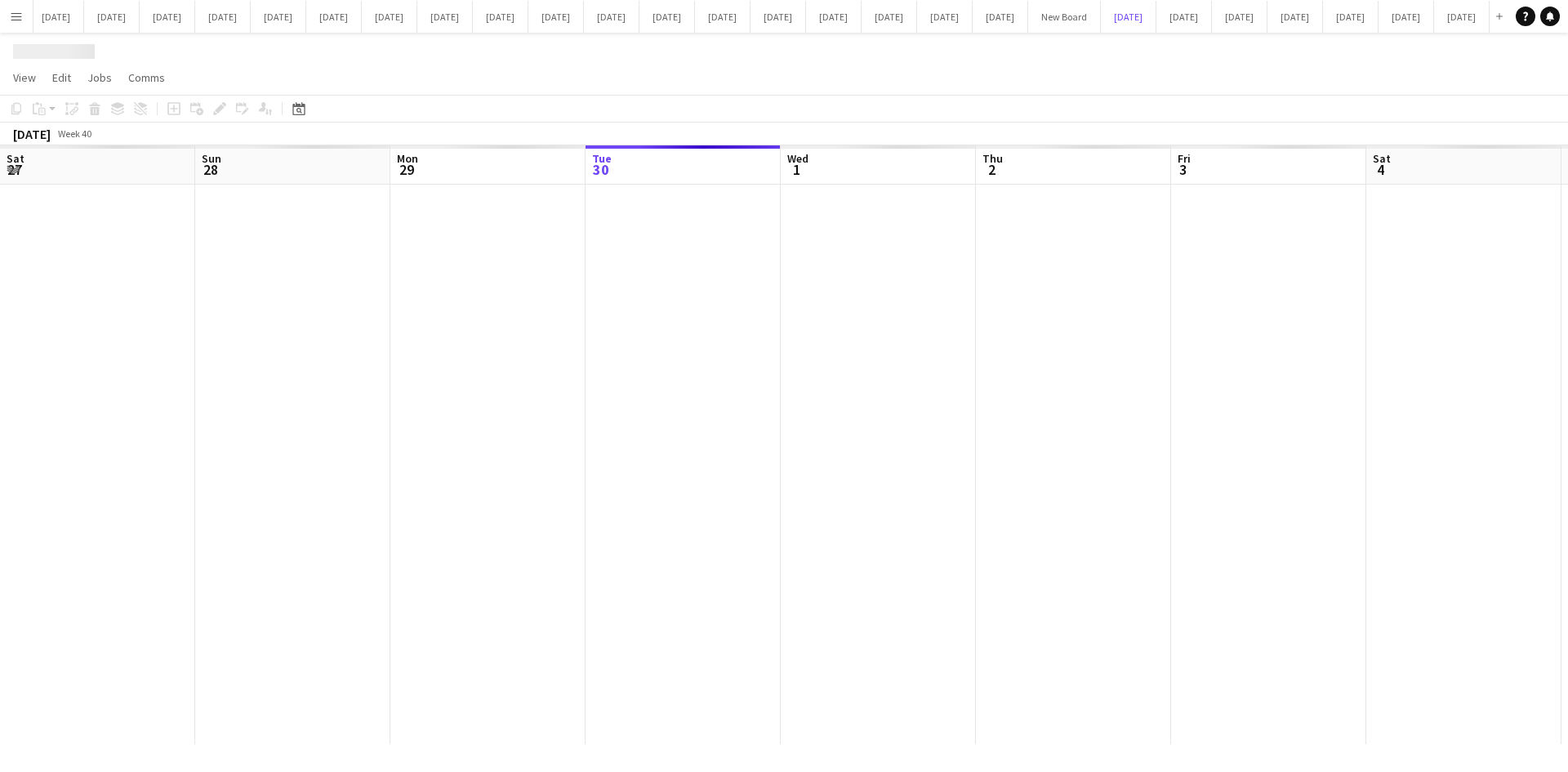
scroll to position [0, 390]
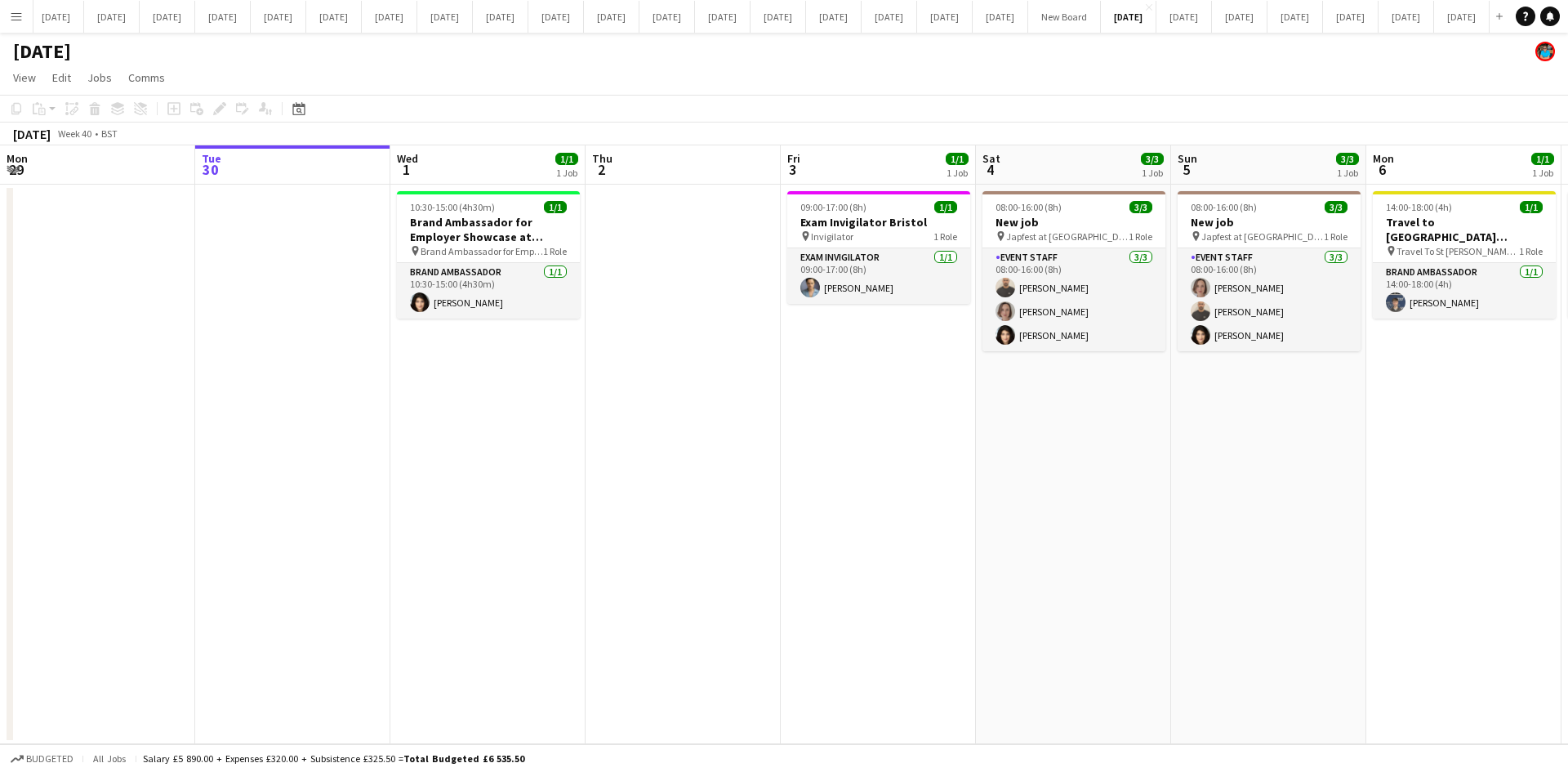
click at [870, 490] on app-date-cell "09:00-17:00 (8h) 1/1 Exam Invigilator Bristol pin Invigilator 1 Role Exam Invig…" at bounding box center [878, 465] width 195 height 560
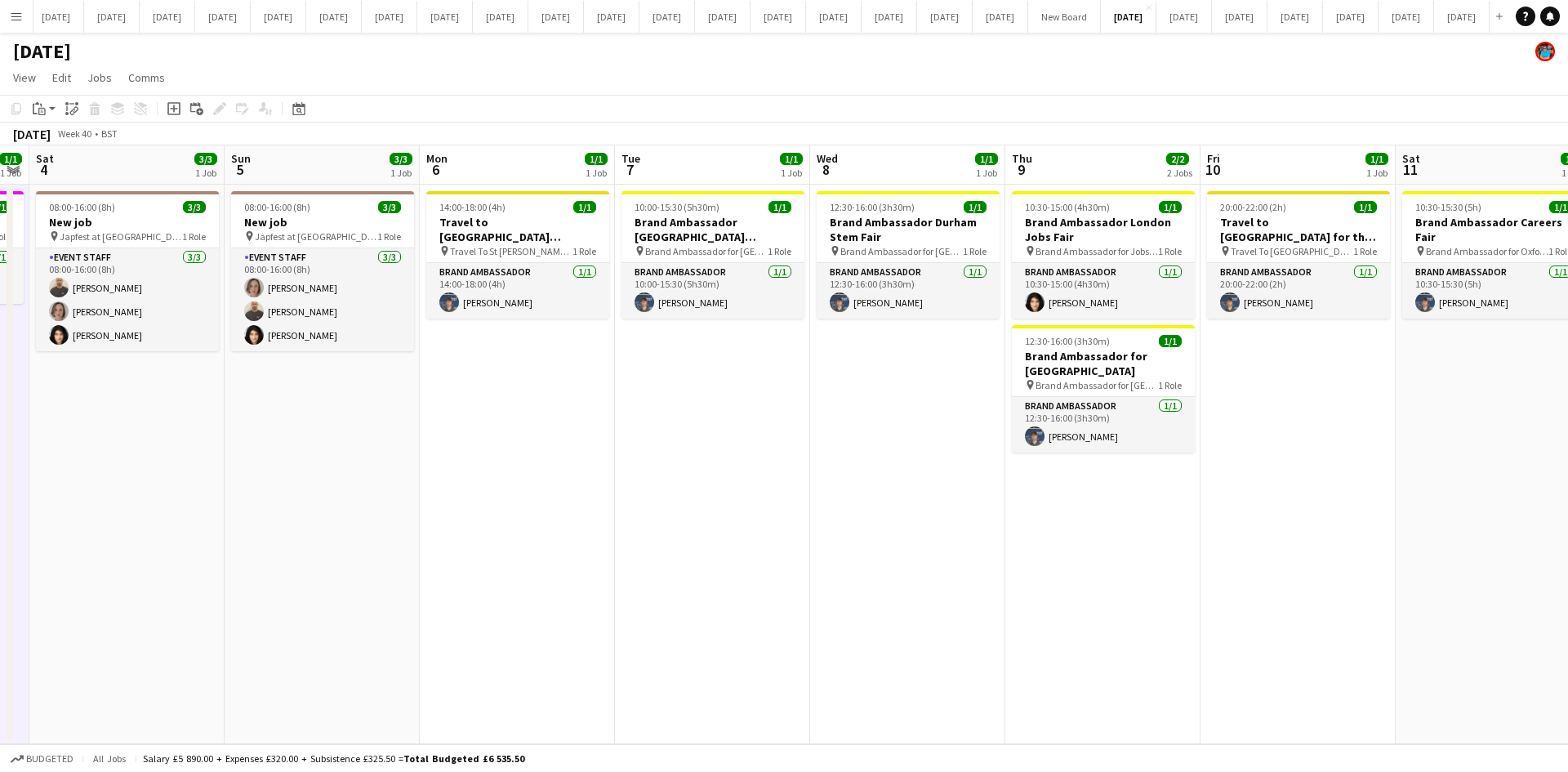
scroll to position [0, 557]
click at [711, 421] on app-date-cell "10:00-15:30 (5h30m) 1/1 Brand Ambassador [GEOGRAPHIC_DATA][PERSON_NAME] Jobs Fa…" at bounding box center [712, 465] width 195 height 560
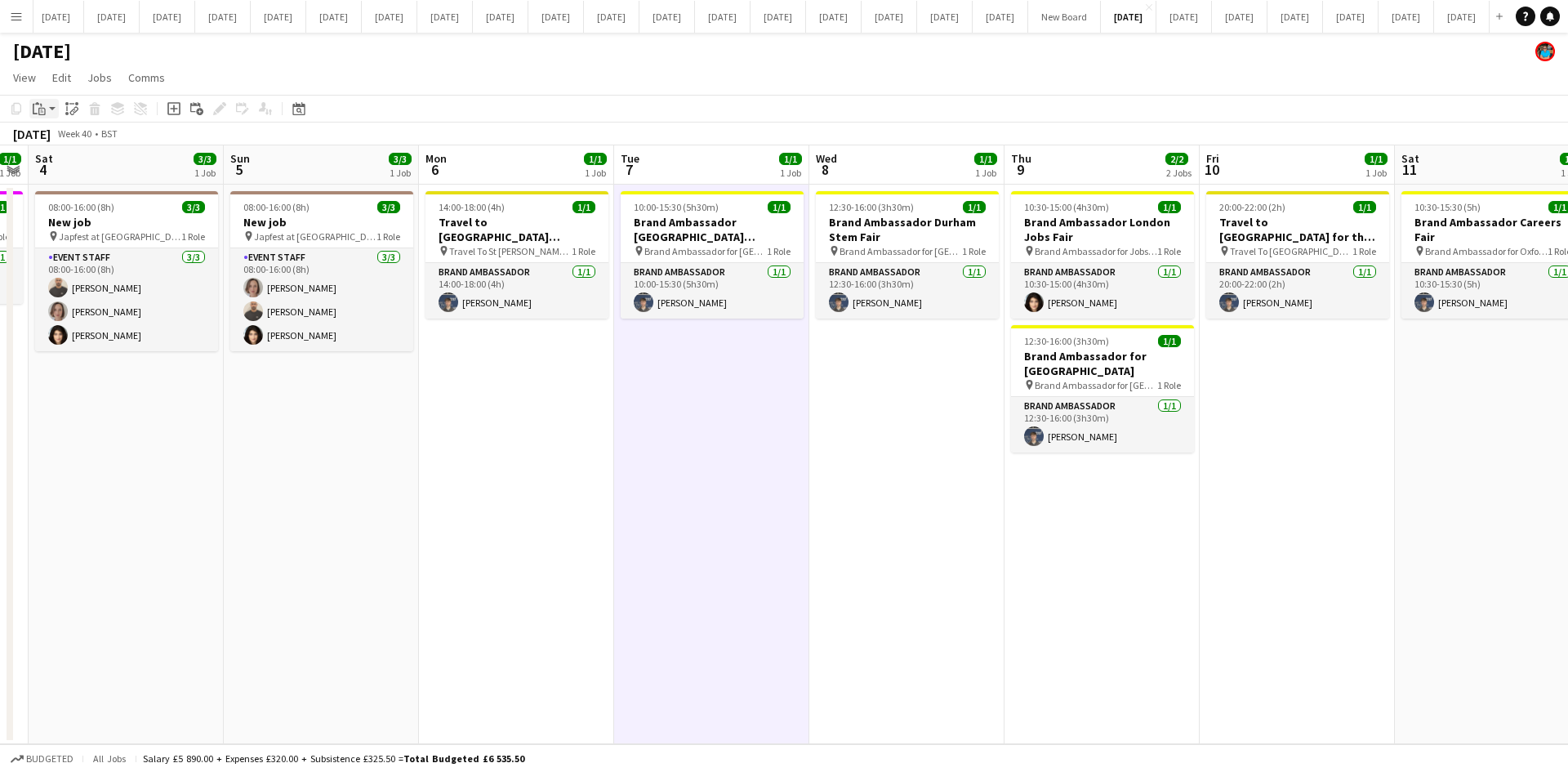
click at [38, 110] on icon "Paste" at bounding box center [39, 109] width 13 height 13
click at [57, 142] on link "Paste Ctrl+V" at bounding box center [120, 140] width 154 height 15
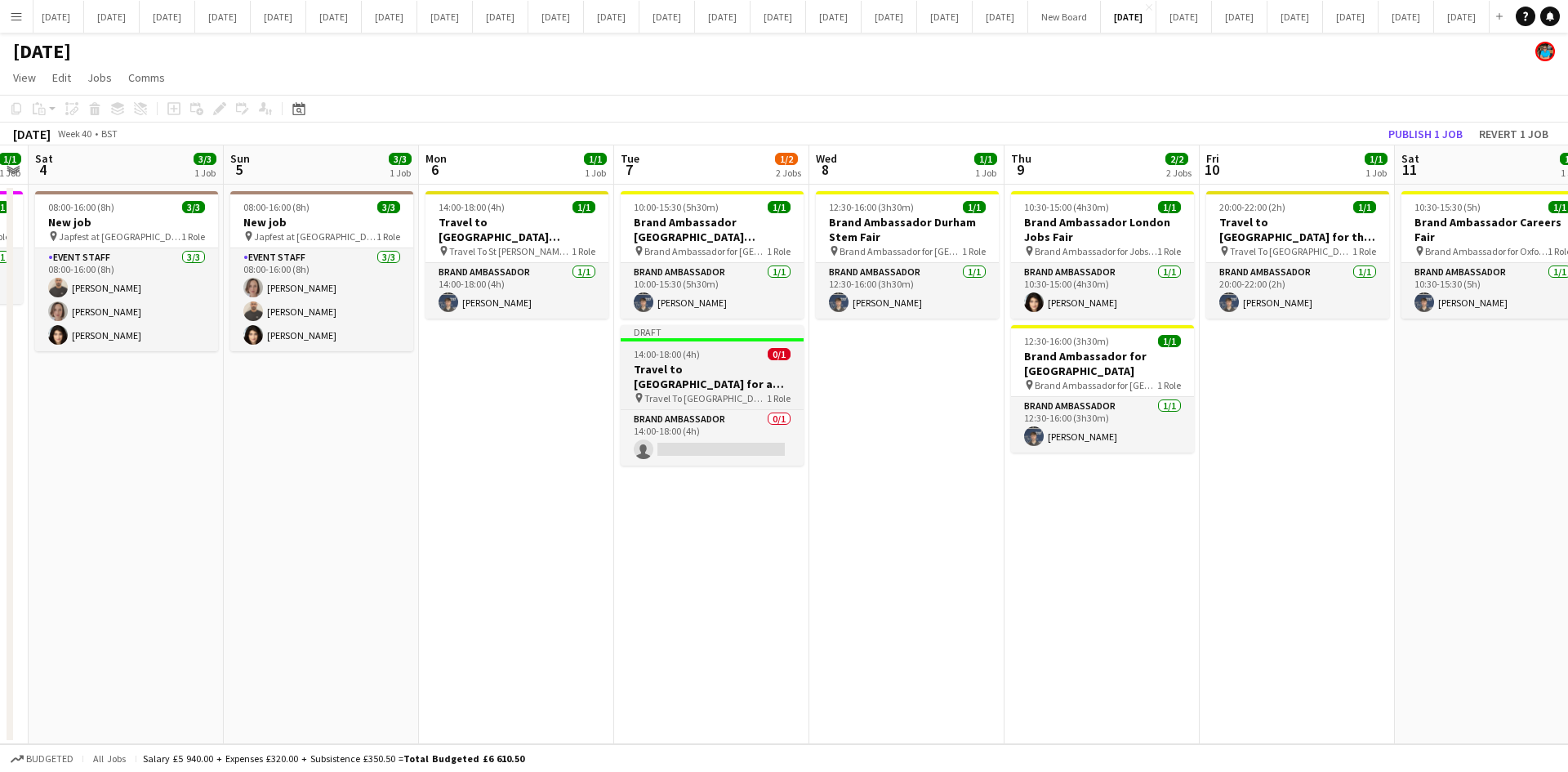
click at [714, 386] on h3 "Travel to [GEOGRAPHIC_DATA] for a recruitment fair on [DATE]" at bounding box center [712, 376] width 183 height 29
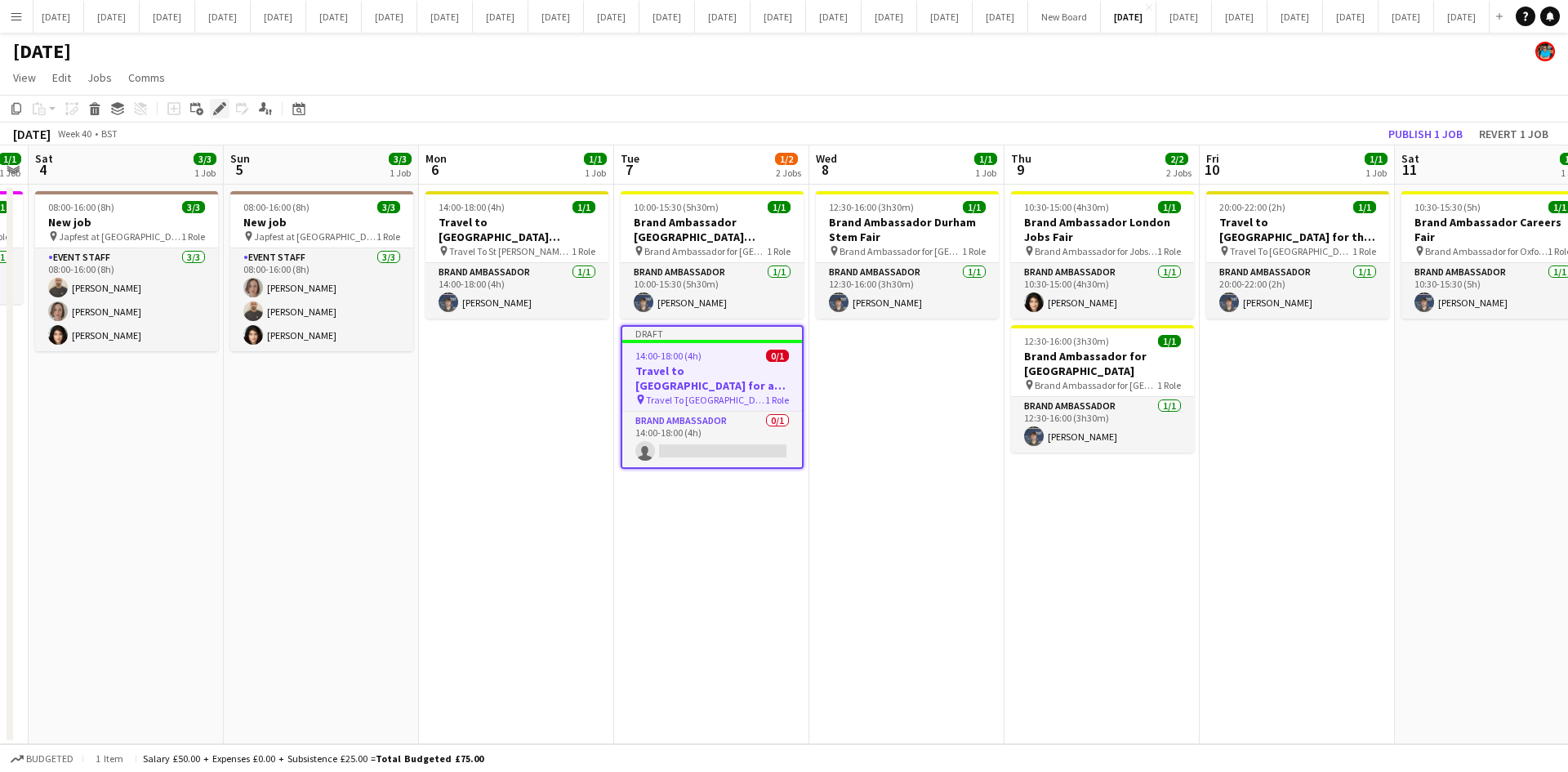
click at [225, 111] on icon "Edit" at bounding box center [220, 109] width 13 height 13
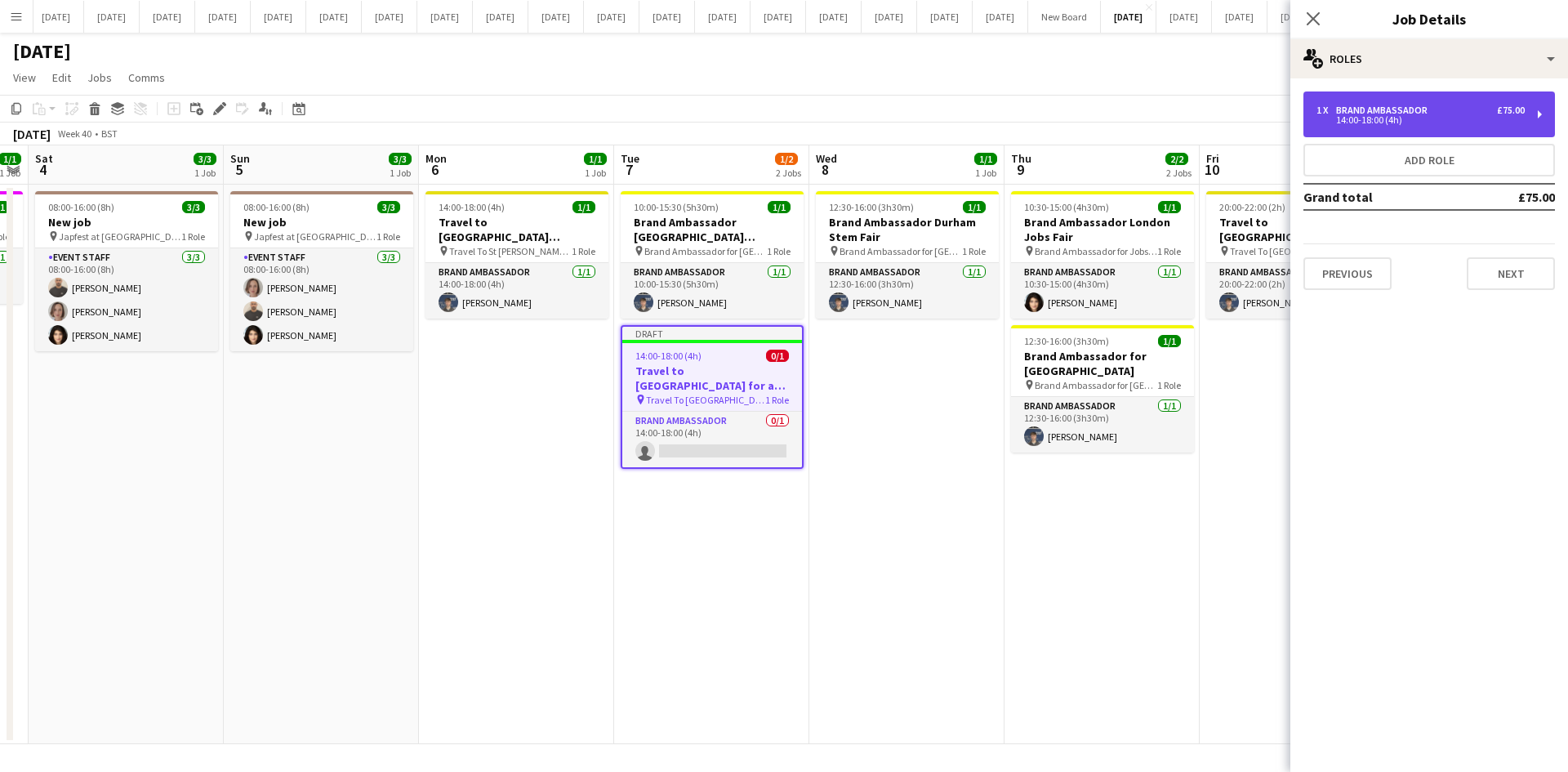
click at [1253, 129] on div "1 x Brand Ambassador £75.00 14:00-18:00 (4h)" at bounding box center [1428, 114] width 251 height 46
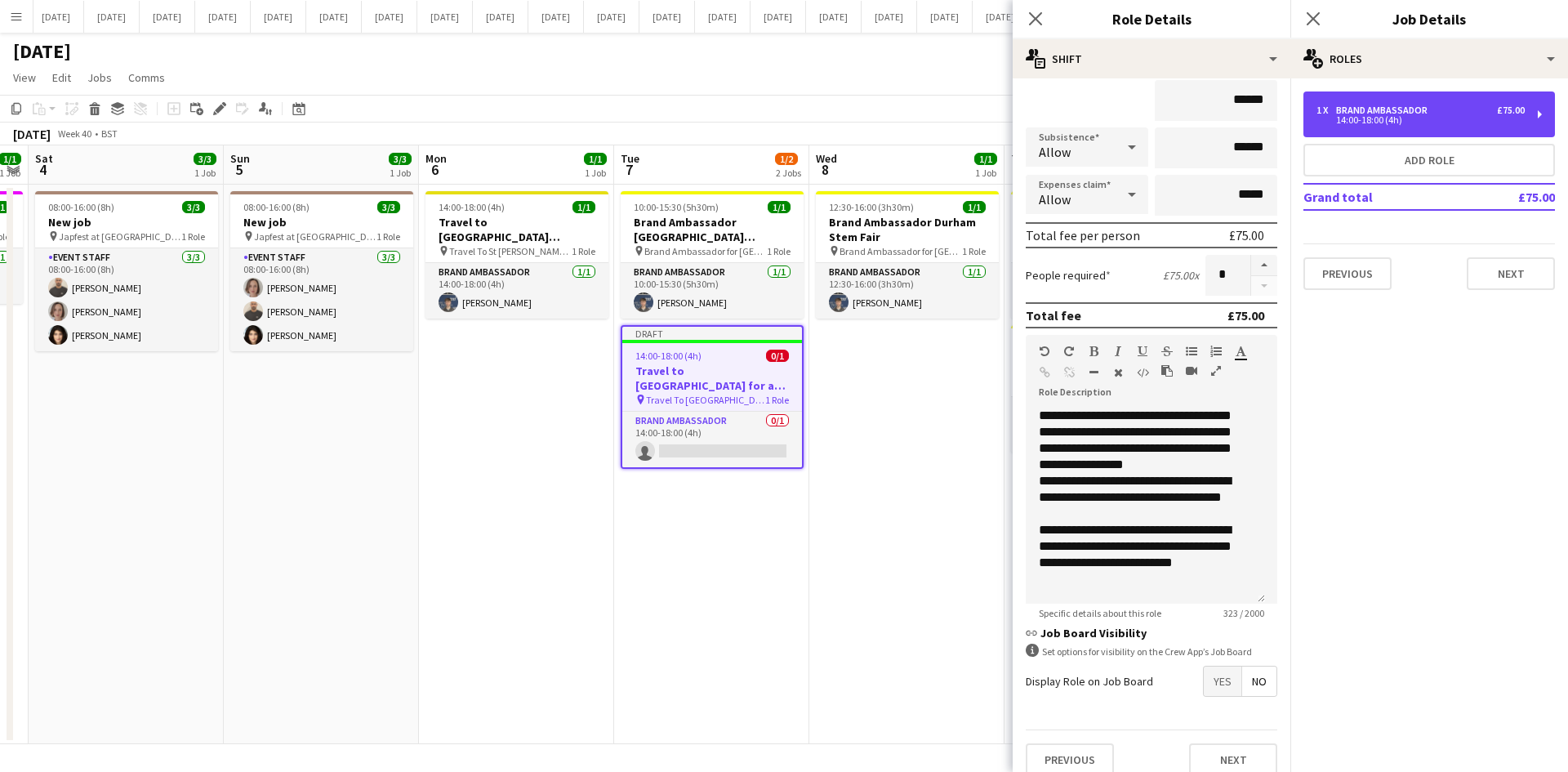
scroll to position [163, 0]
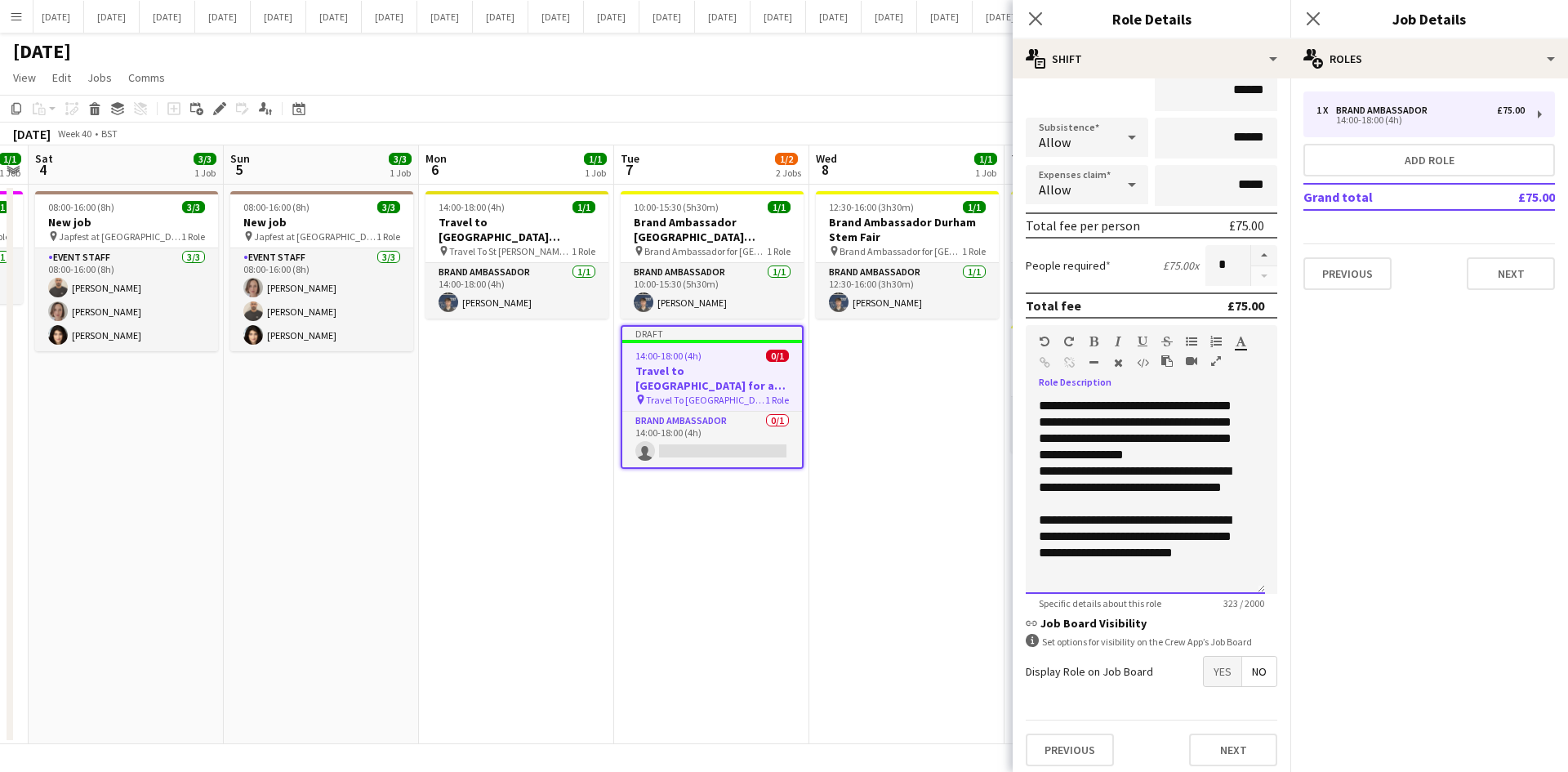
click at [1083, 421] on div "**********" at bounding box center [1145, 495] width 239 height 196
click at [1204, 424] on div "**********" at bounding box center [1145, 495] width 239 height 196
click at [1114, 440] on div "**********" at bounding box center [1145, 495] width 239 height 196
click at [1117, 439] on div "**********" at bounding box center [1145, 495] width 239 height 196
click at [1038, 454] on div "**********" at bounding box center [1145, 495] width 239 height 196
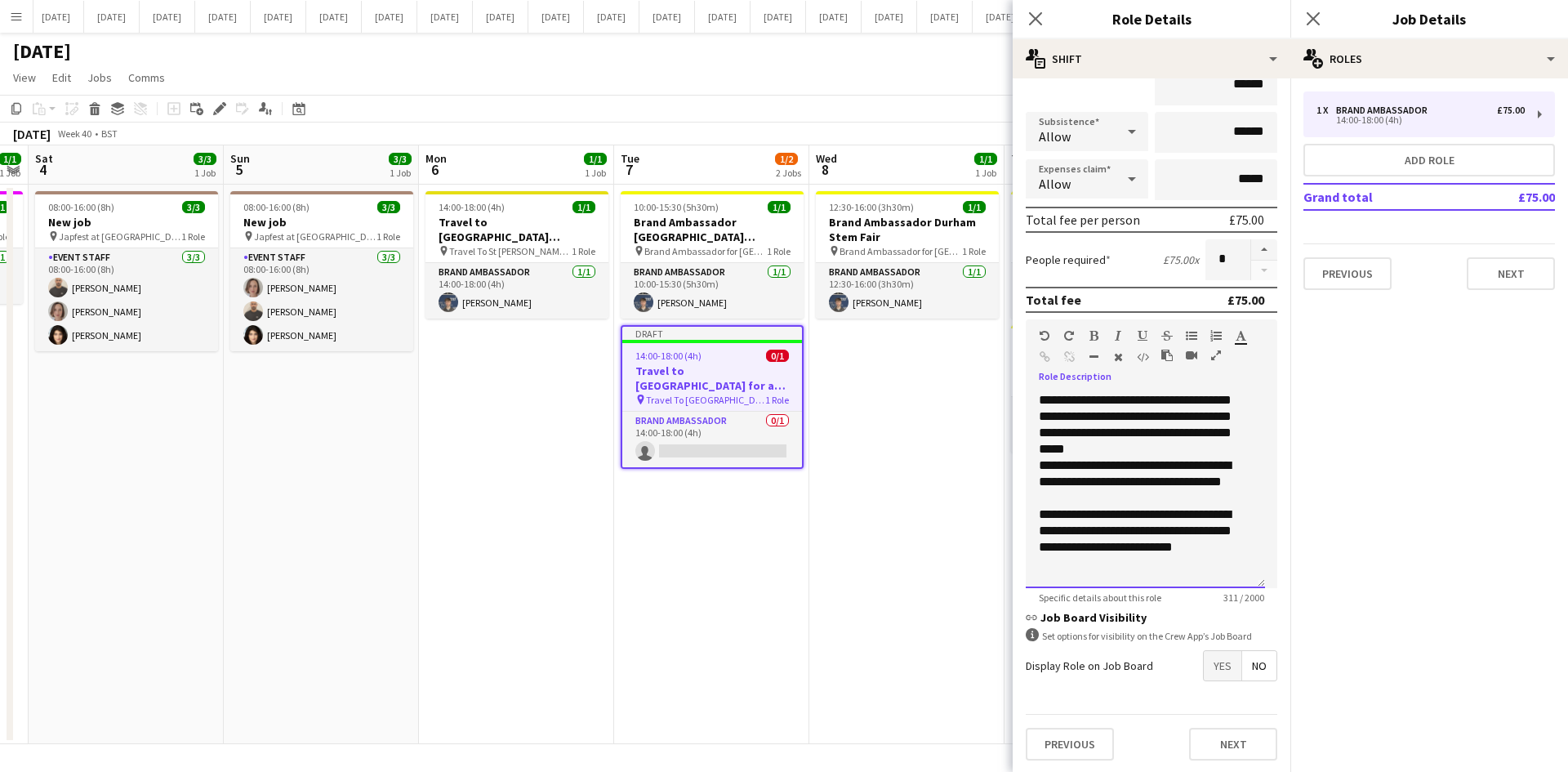
scroll to position [170, 0]
drag, startPoint x: 1158, startPoint y: 558, endPoint x: 1033, endPoint y: 399, distance: 202.3
click at [1032, 399] on div "**********" at bounding box center [1145, 488] width 239 height 196
copy div "**********"
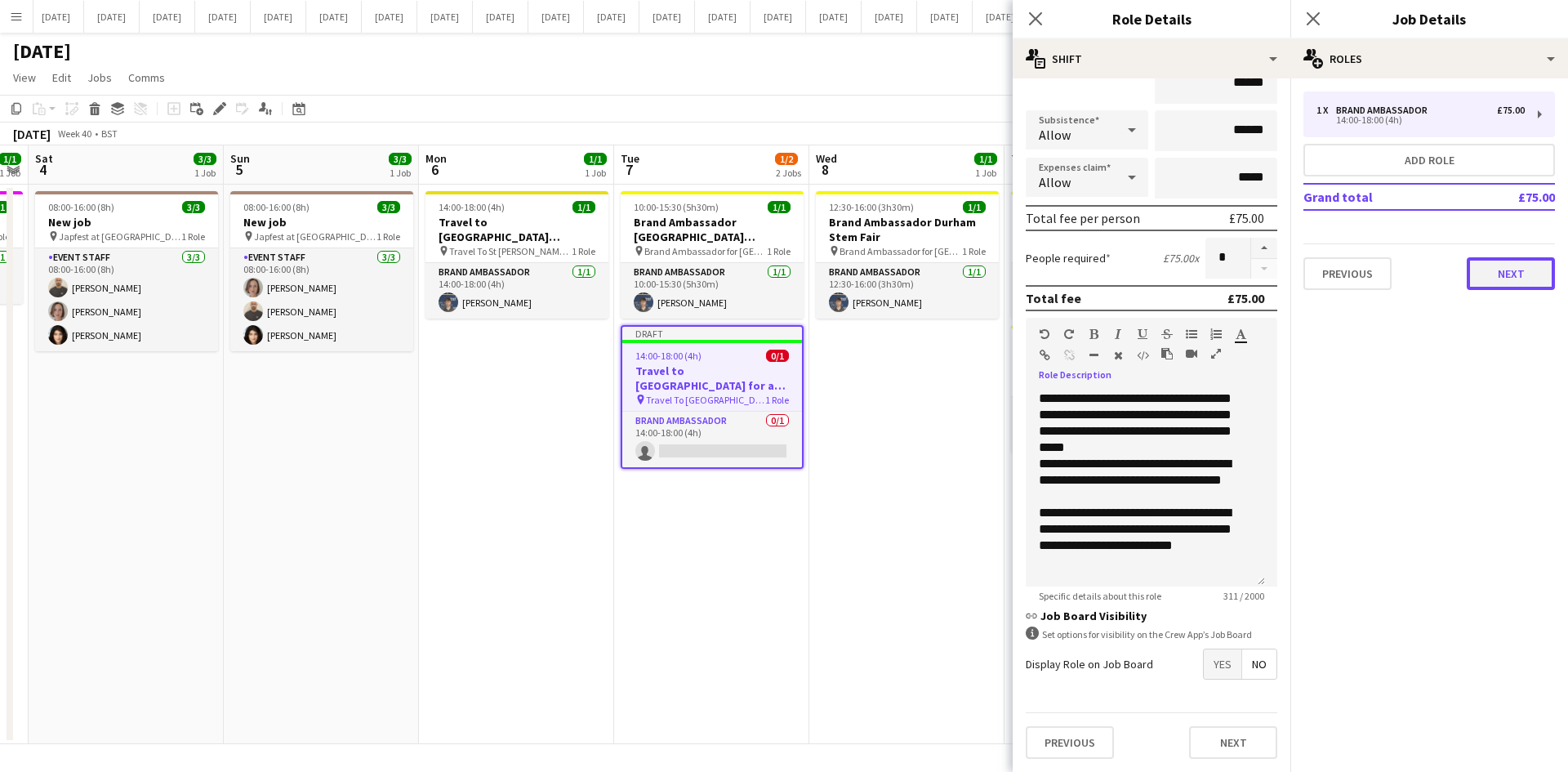
click at [1253, 273] on button "Next" at bounding box center [1510, 273] width 89 height 33
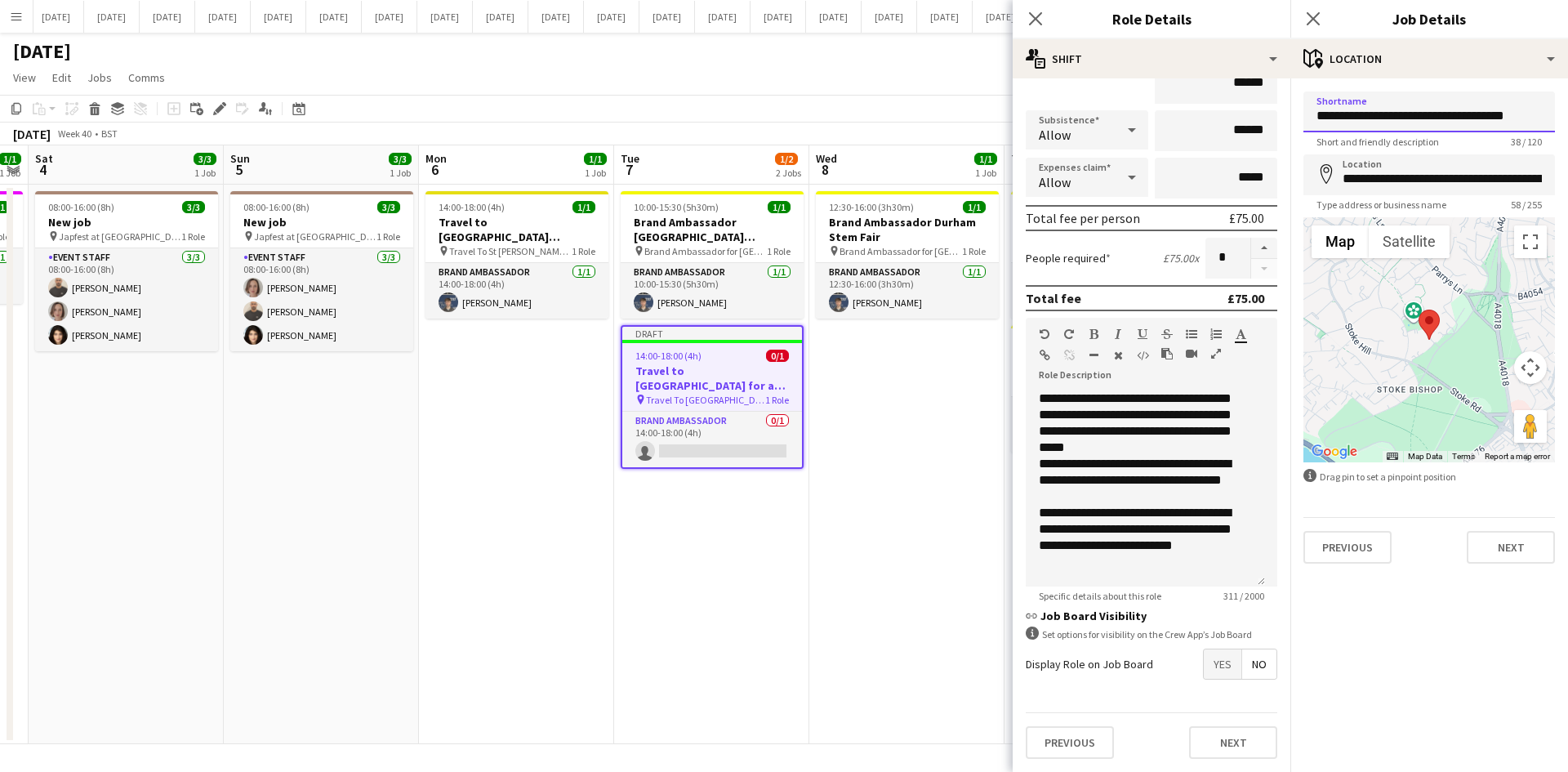
click at [1253, 115] on input "**********" at bounding box center [1428, 111] width 251 height 41
type input "**********"
click at [1253, 180] on input "**********" at bounding box center [1428, 175] width 251 height 41
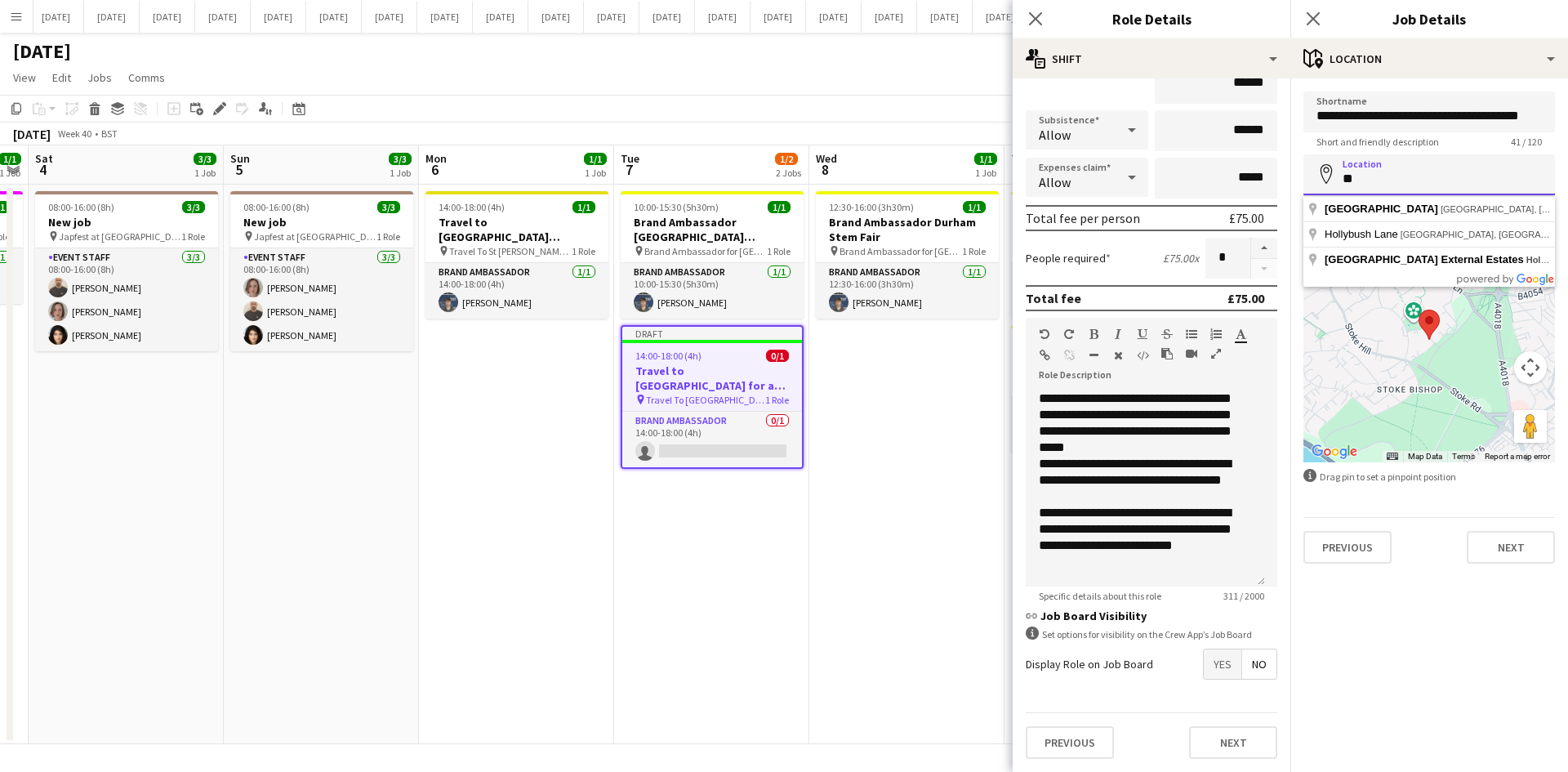
type input "*"
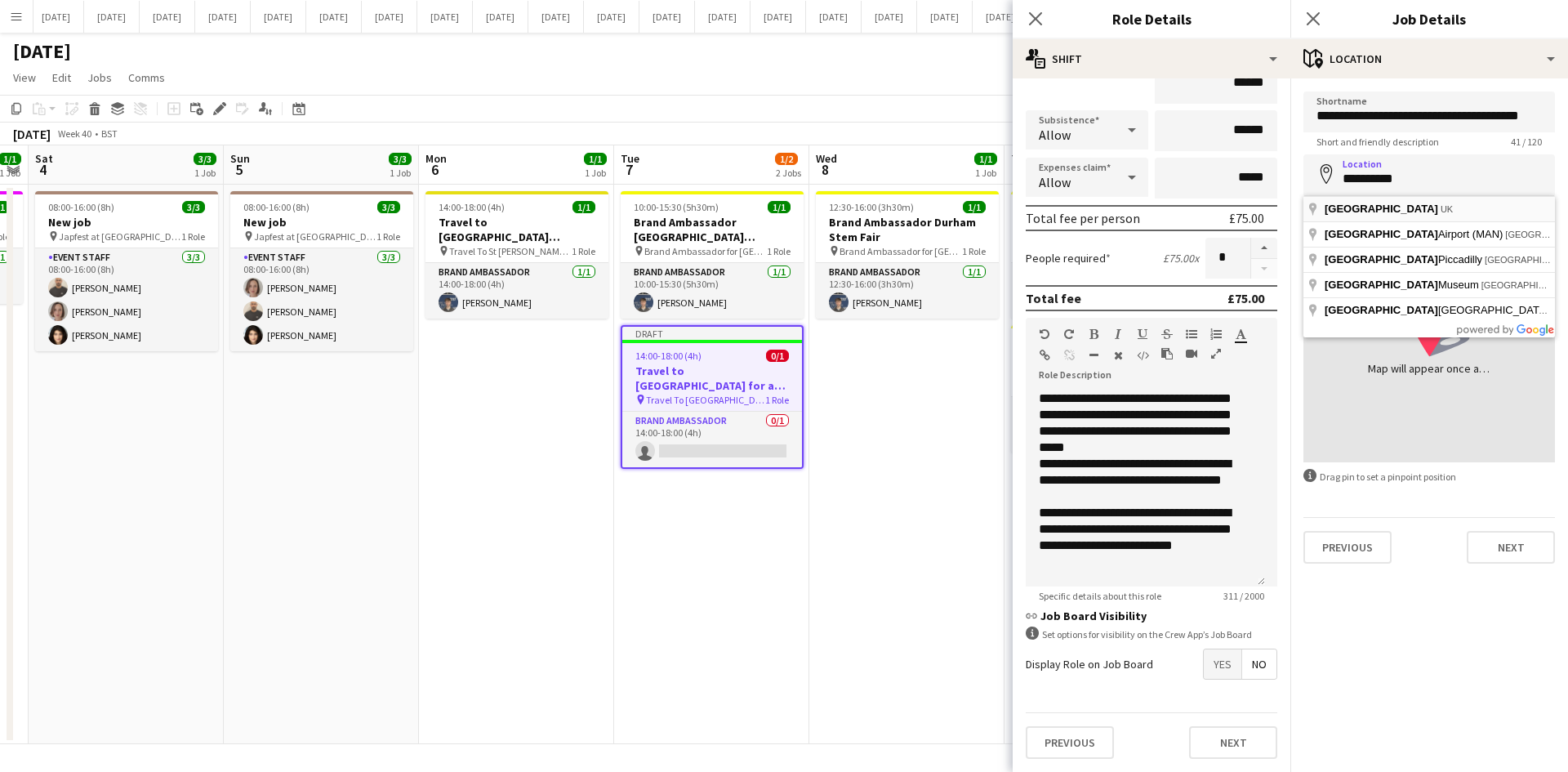
type input "**********"
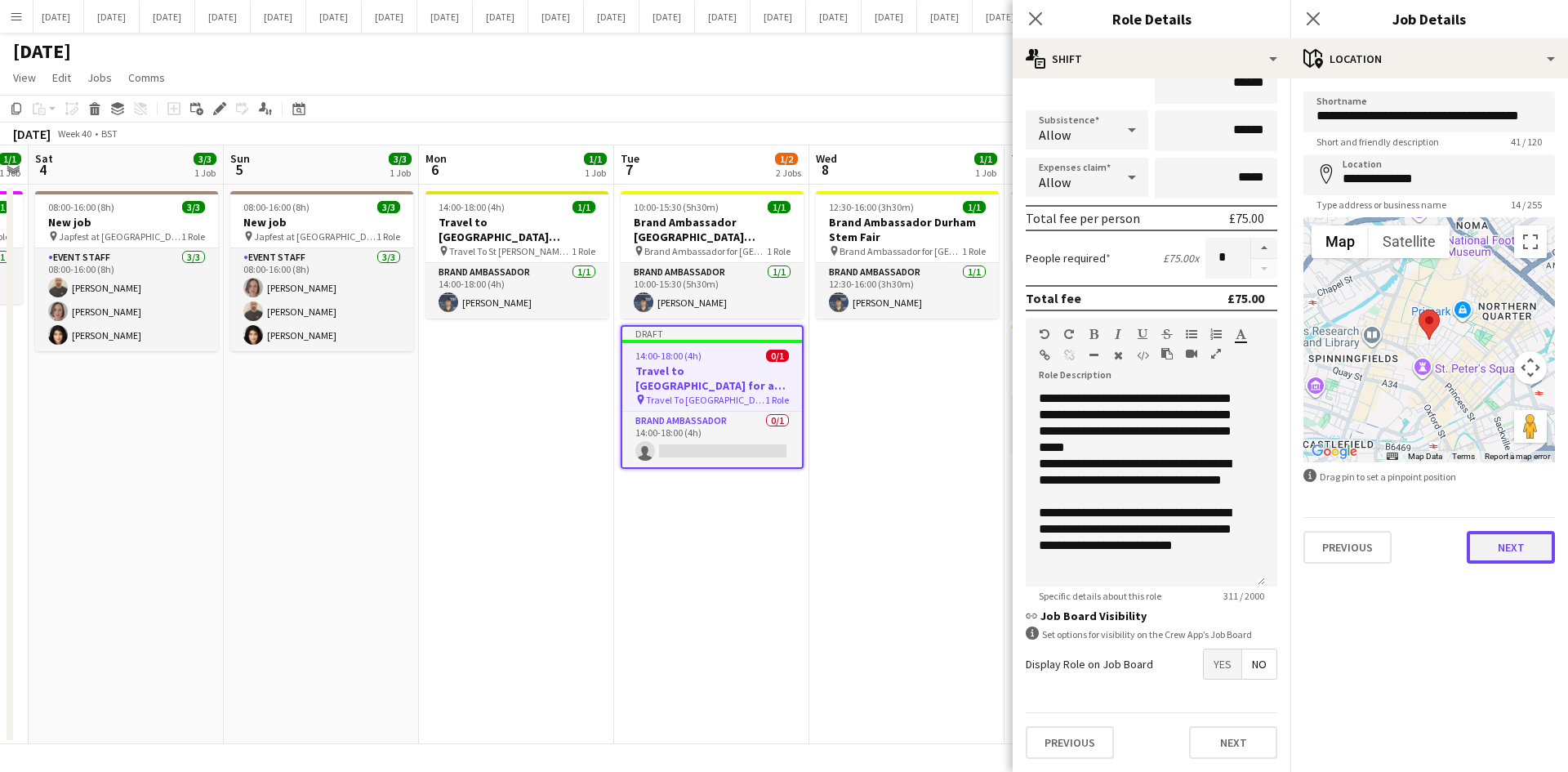
click at [1253, 546] on button "Next" at bounding box center [1510, 546] width 89 height 33
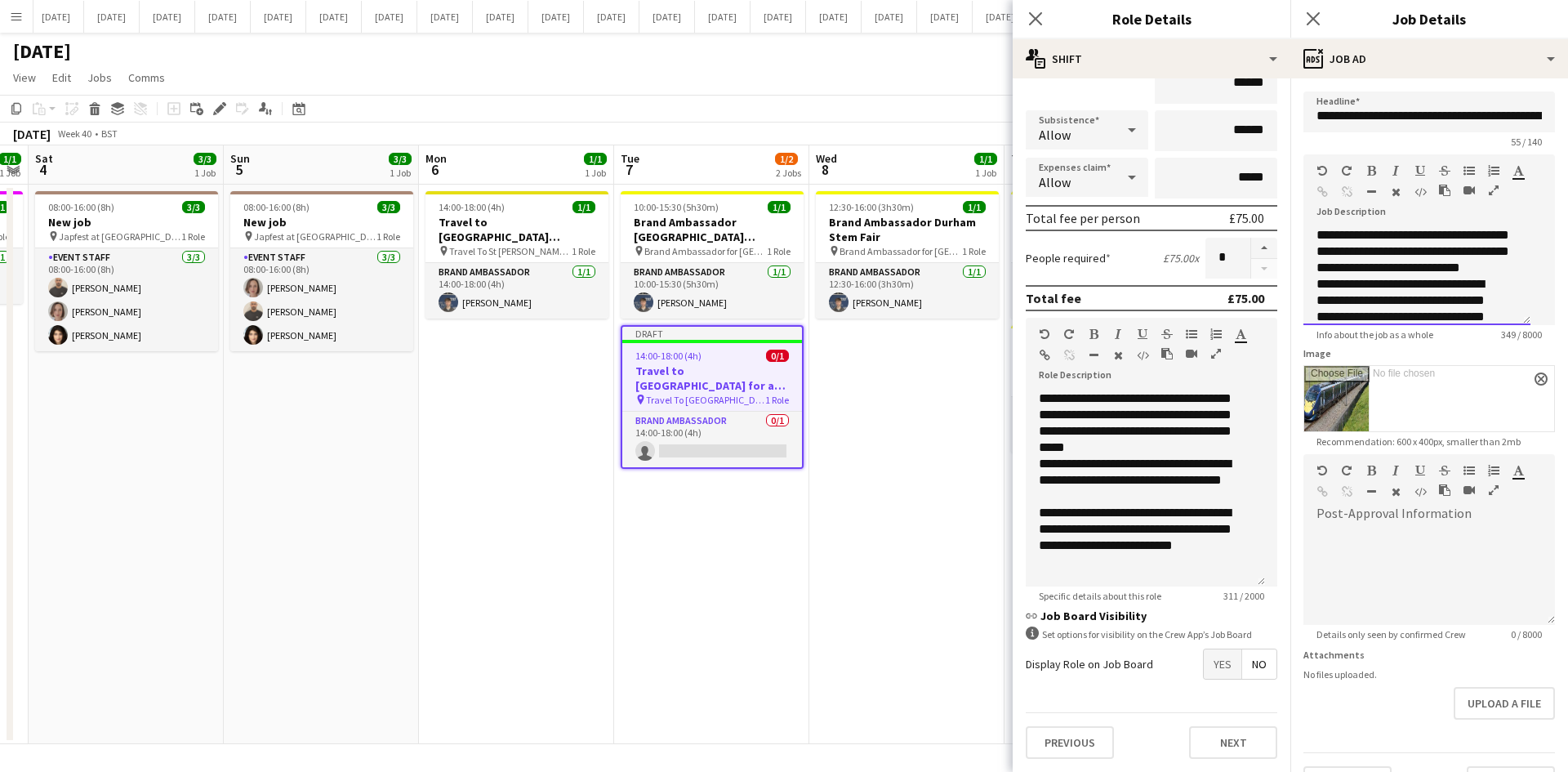
click at [1253, 250] on div "**********" at bounding box center [1417, 276] width 227 height 98
paste div
drag, startPoint x: 1421, startPoint y: 232, endPoint x: 1491, endPoint y: 322, distance: 114.0
click at [1253, 322] on div "**********" at bounding box center [1423, 276] width 239 height 98
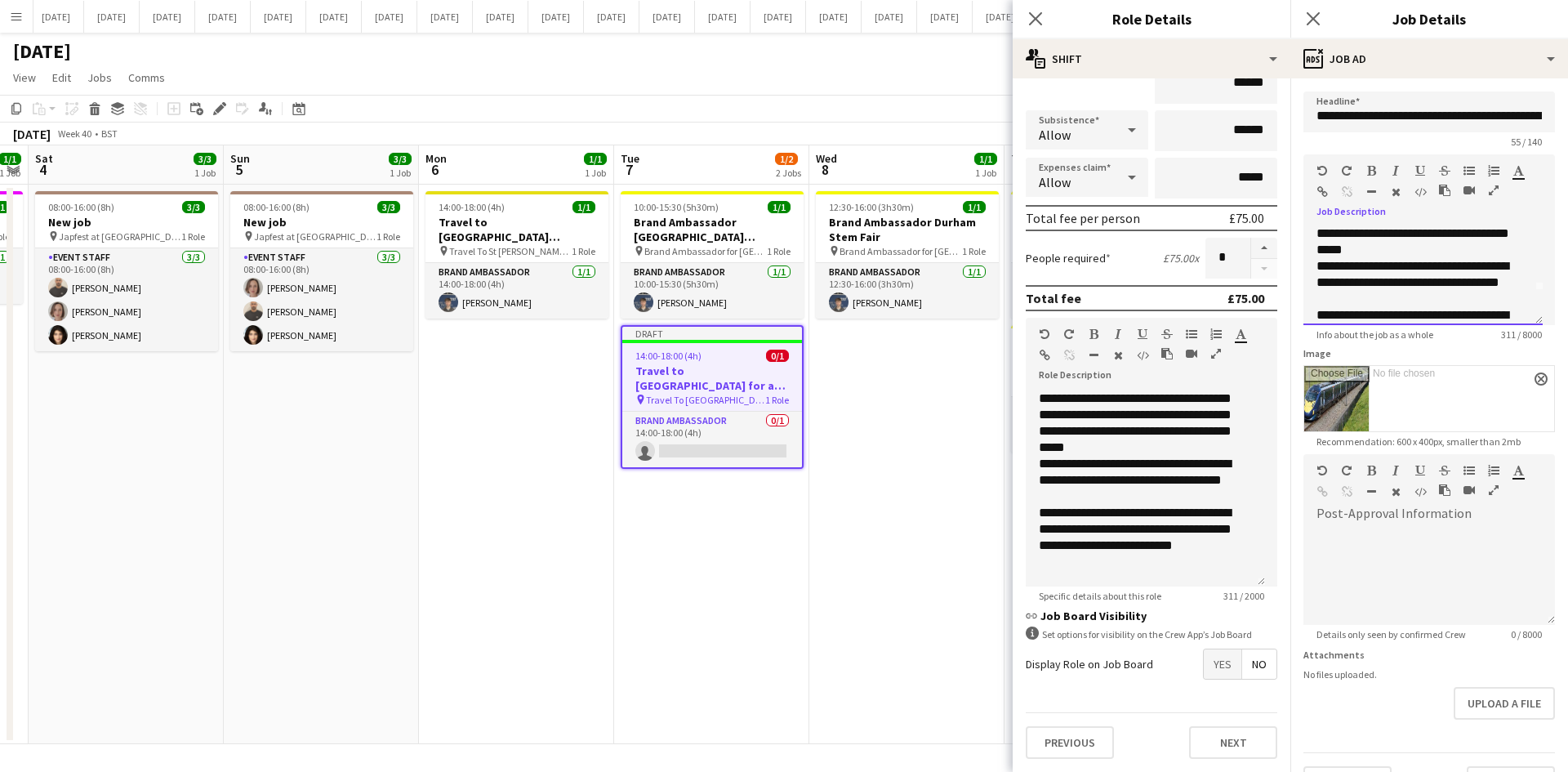
scroll to position [0, 0]
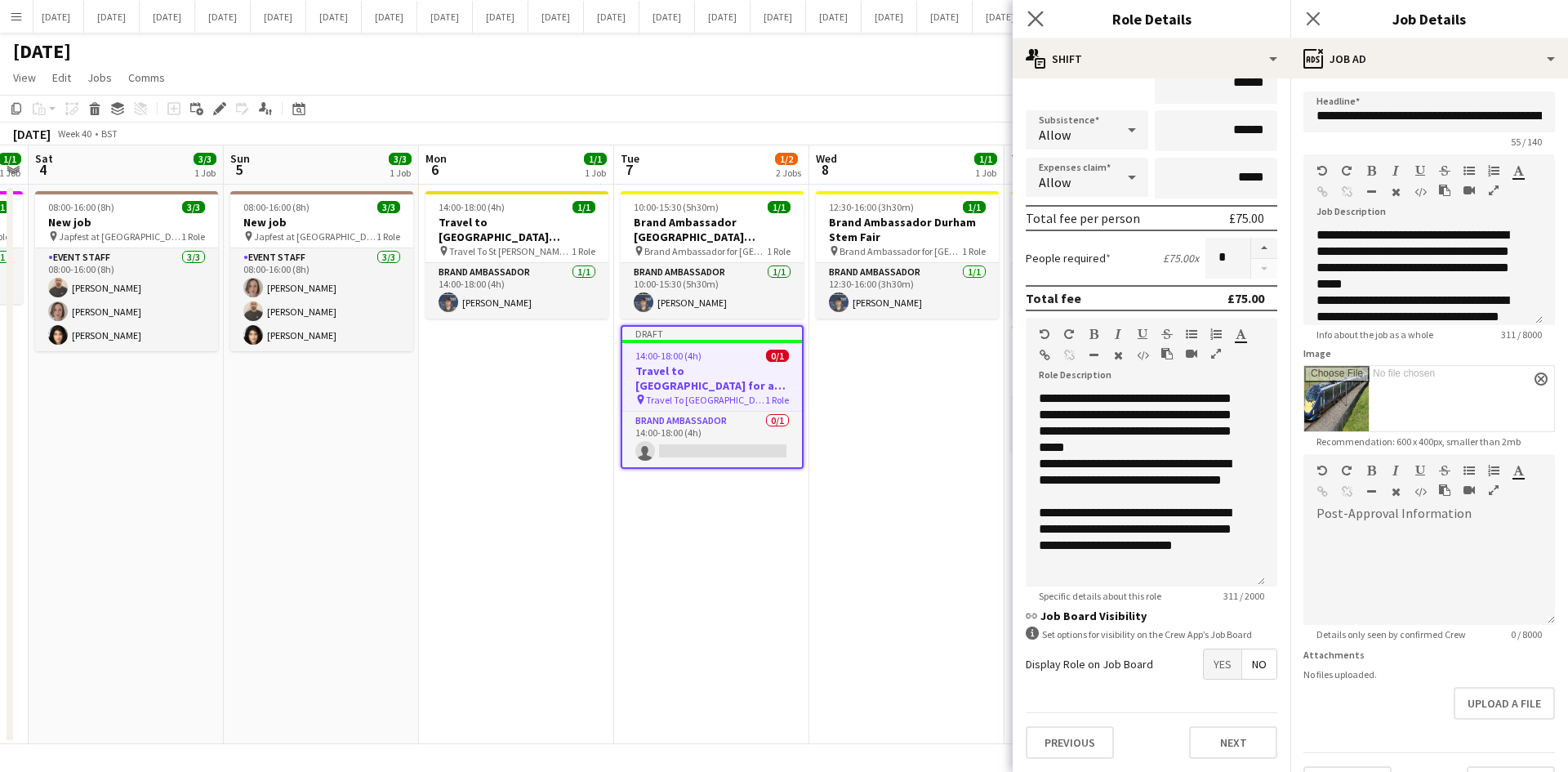
click at [1040, 10] on app-icon "Close pop-in" at bounding box center [1036, 19] width 23 height 23
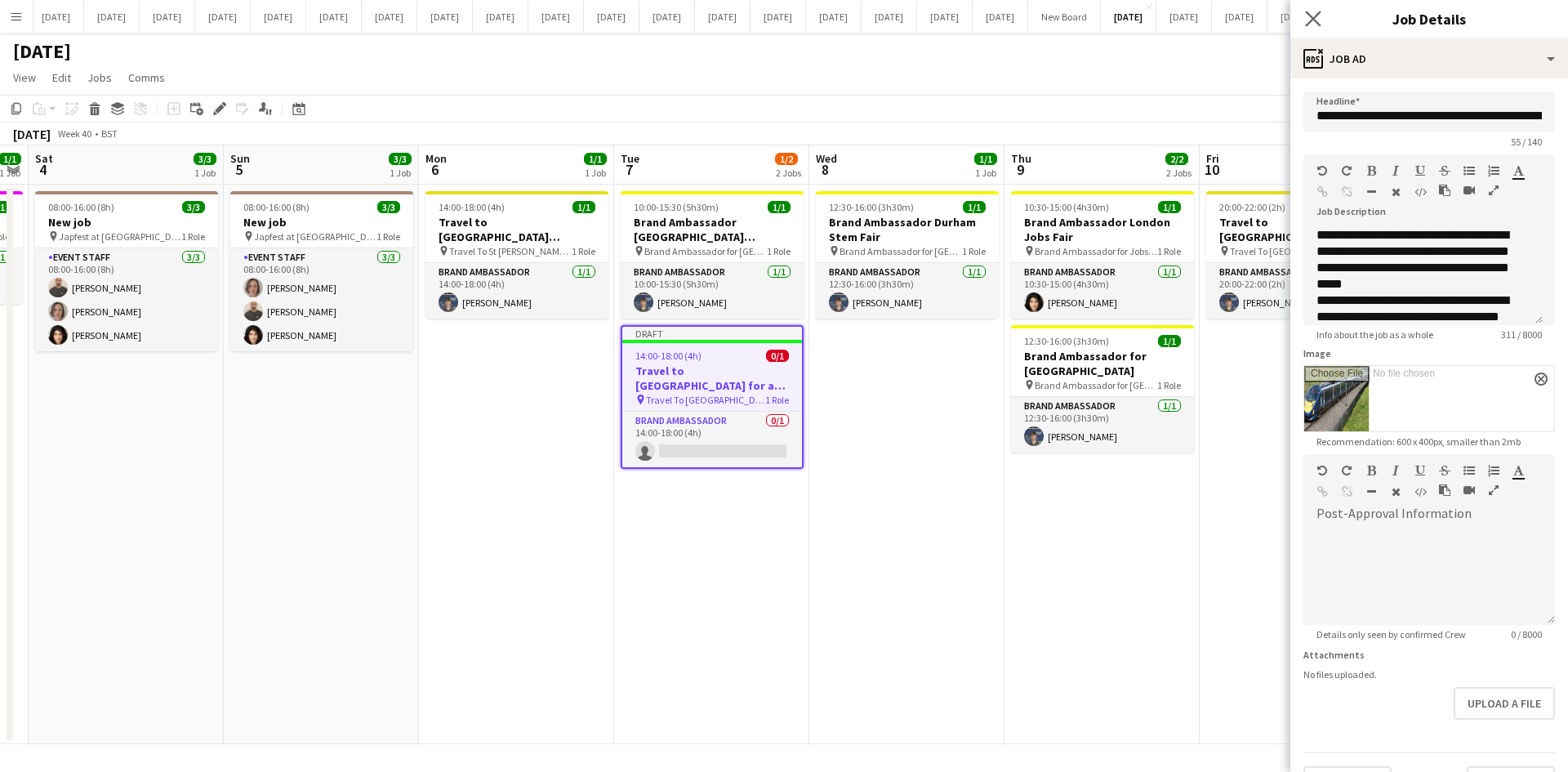
click at [1253, 24] on icon "Close pop-in" at bounding box center [1312, 18] width 16 height 16
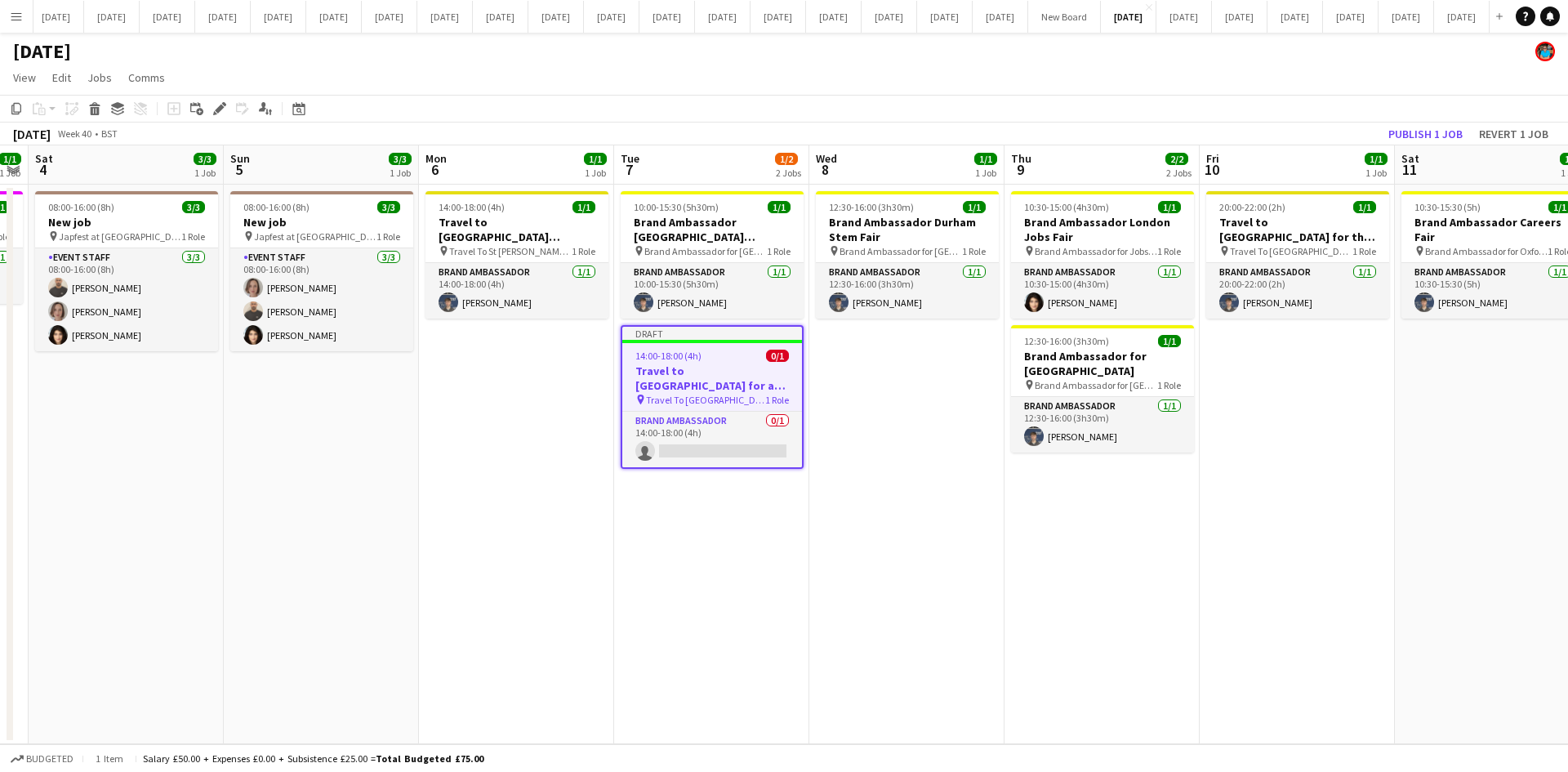
click at [1253, 416] on app-date-cell "20:00-22:00 (2h) 1/1 Travel to [GEOGRAPHIC_DATA] for the Careers Fair on [DATE]…" at bounding box center [1297, 465] width 195 height 560
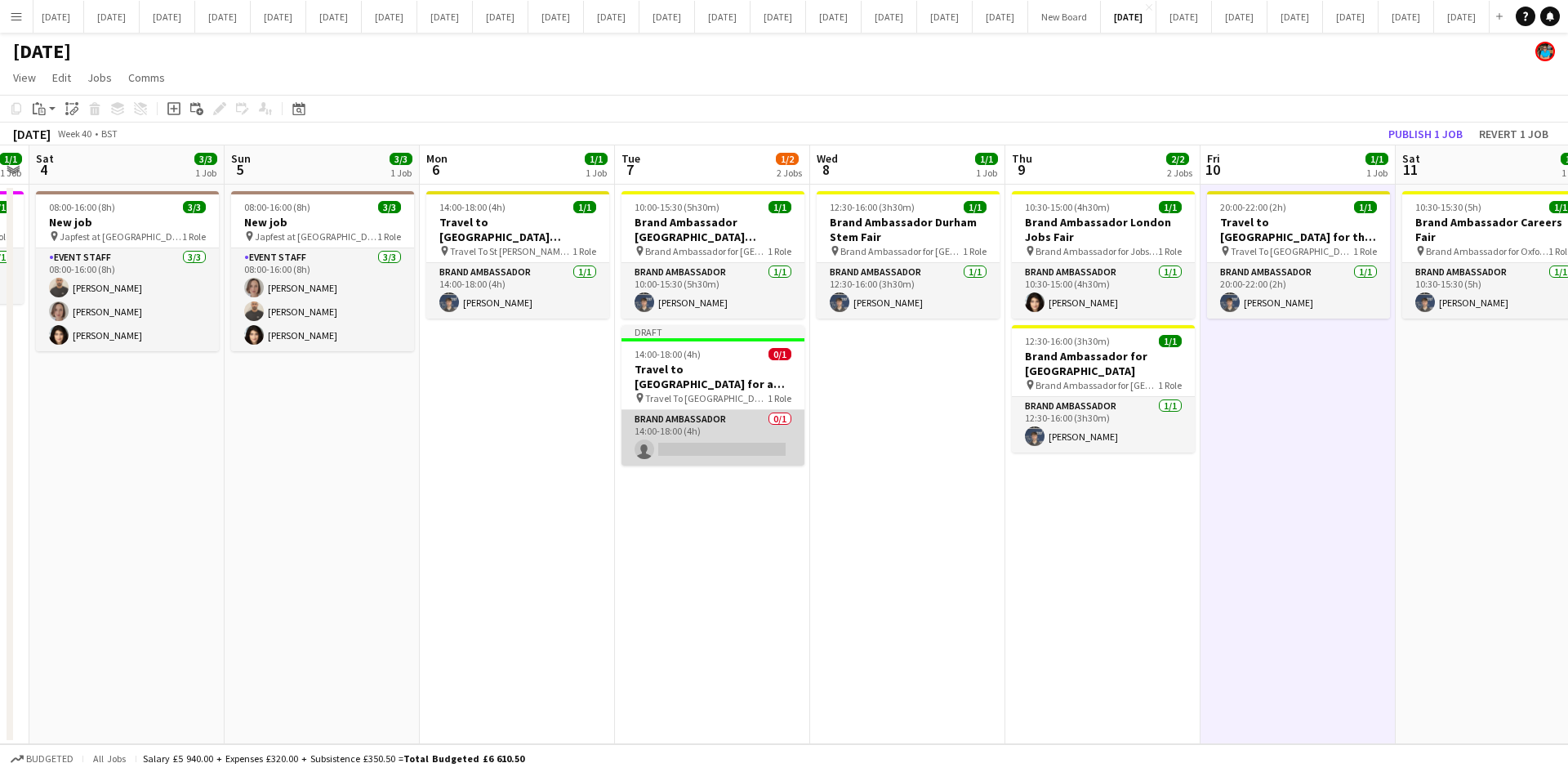
click at [733, 446] on app-card-role "Brand Ambassador 0/1 14:00-18:00 (4h) single-neutral-actions" at bounding box center [713, 438] width 183 height 55
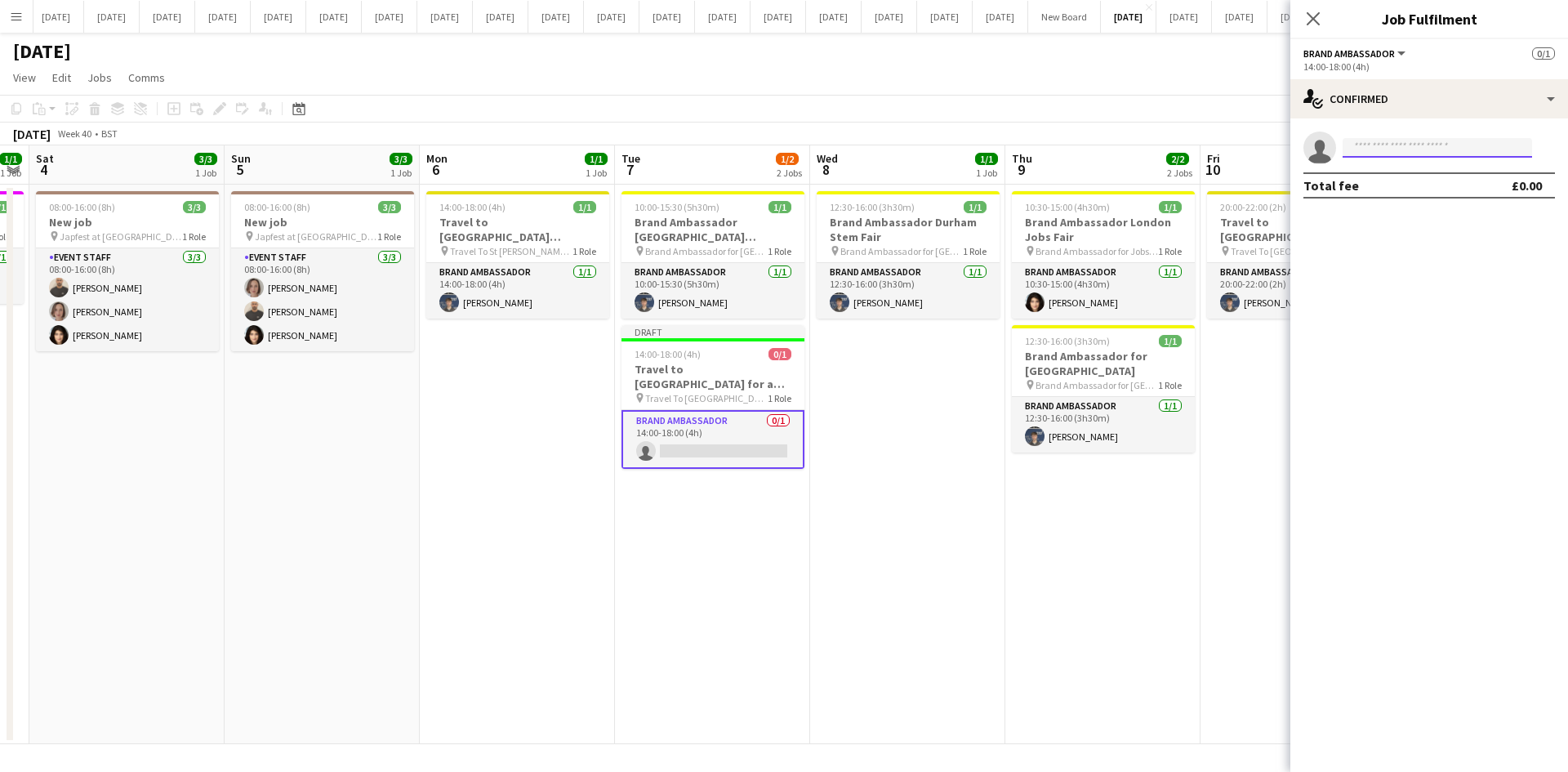
click at [1253, 152] on input at bounding box center [1437, 147] width 190 height 19
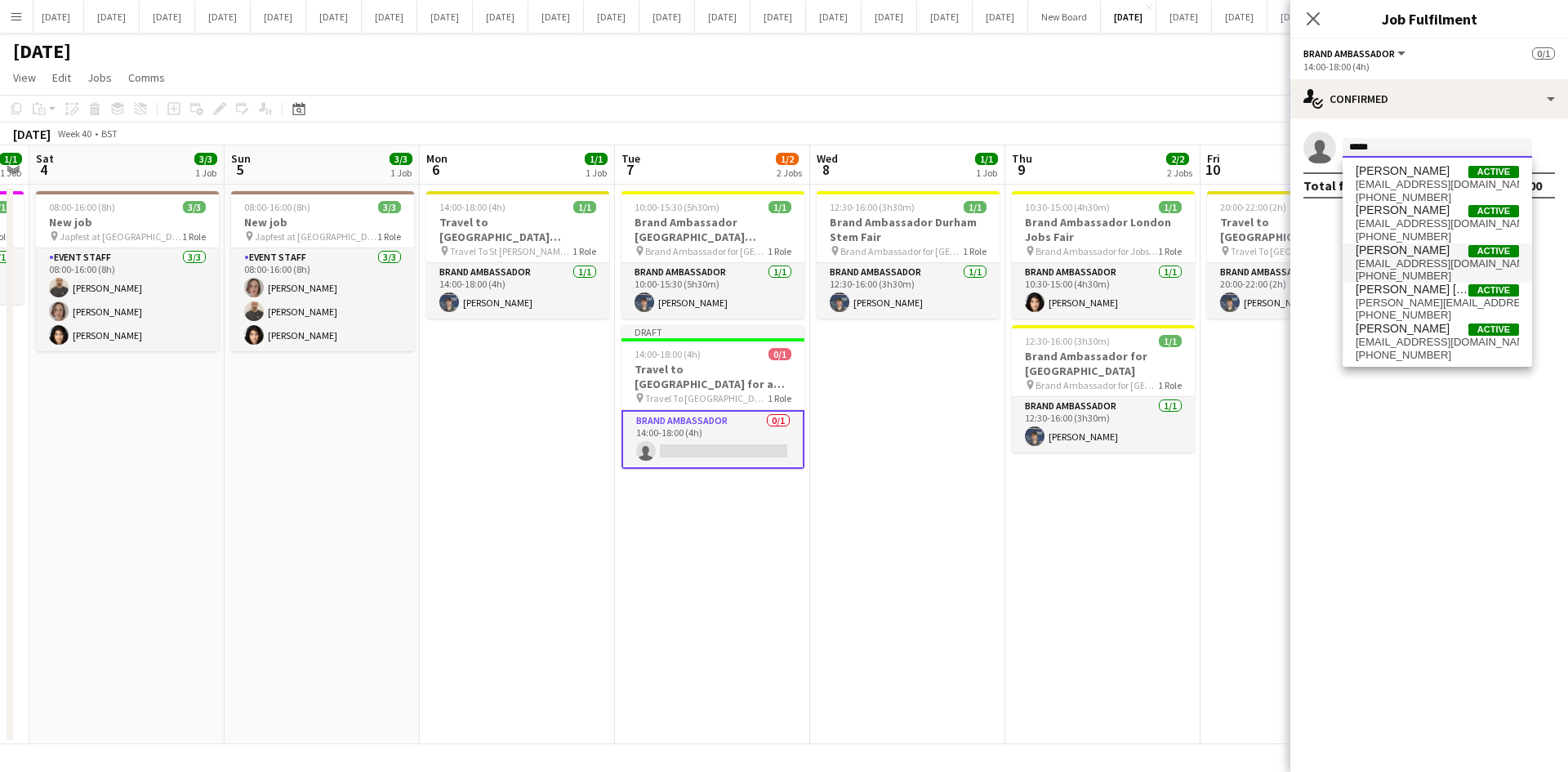
type input "*****"
click at [1253, 257] on span "[EMAIL_ADDRESS][DOMAIN_NAME]" at bounding box center [1436, 264] width 163 height 13
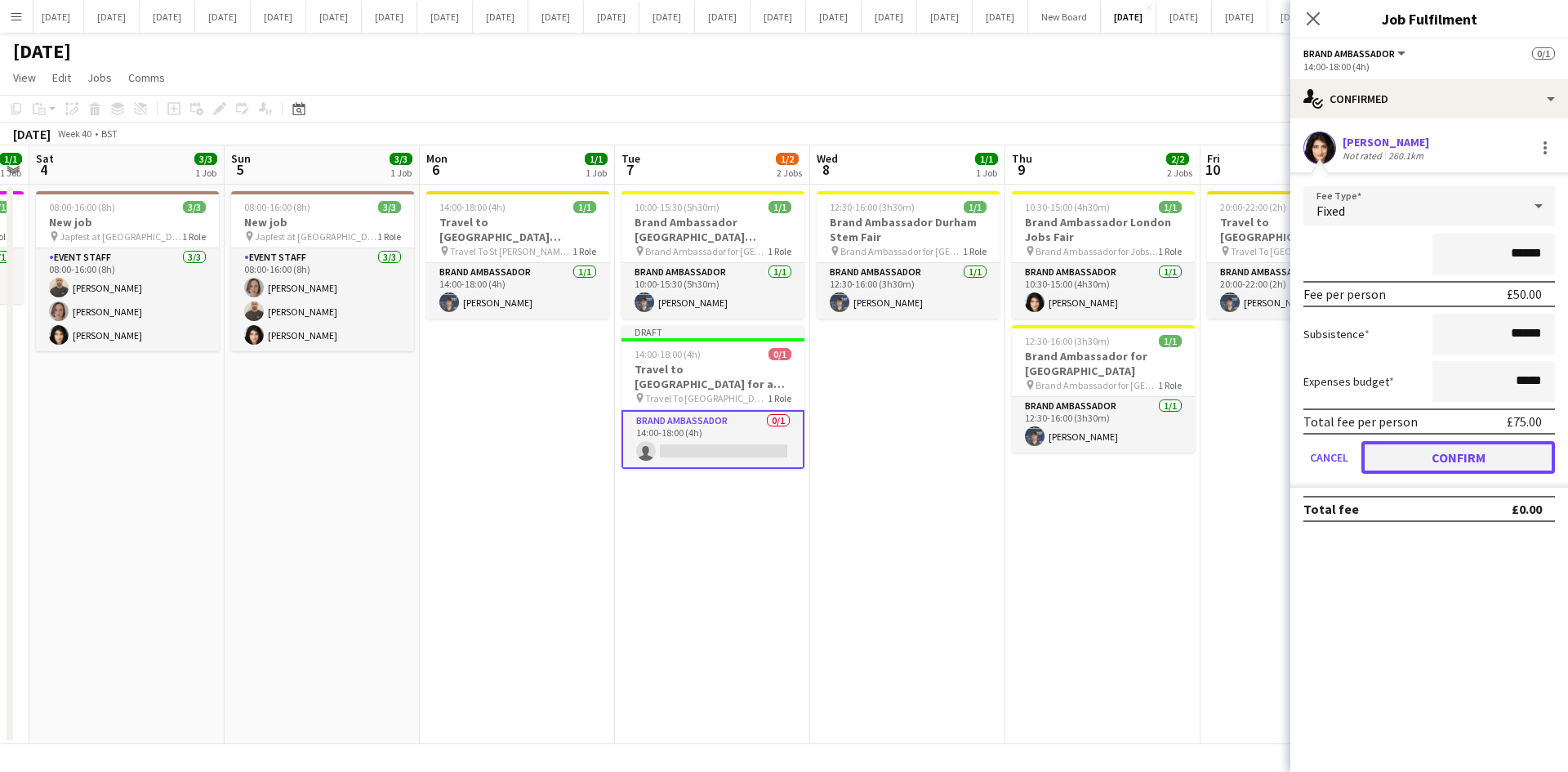
click at [1253, 455] on button "Confirm" at bounding box center [1458, 457] width 194 height 33
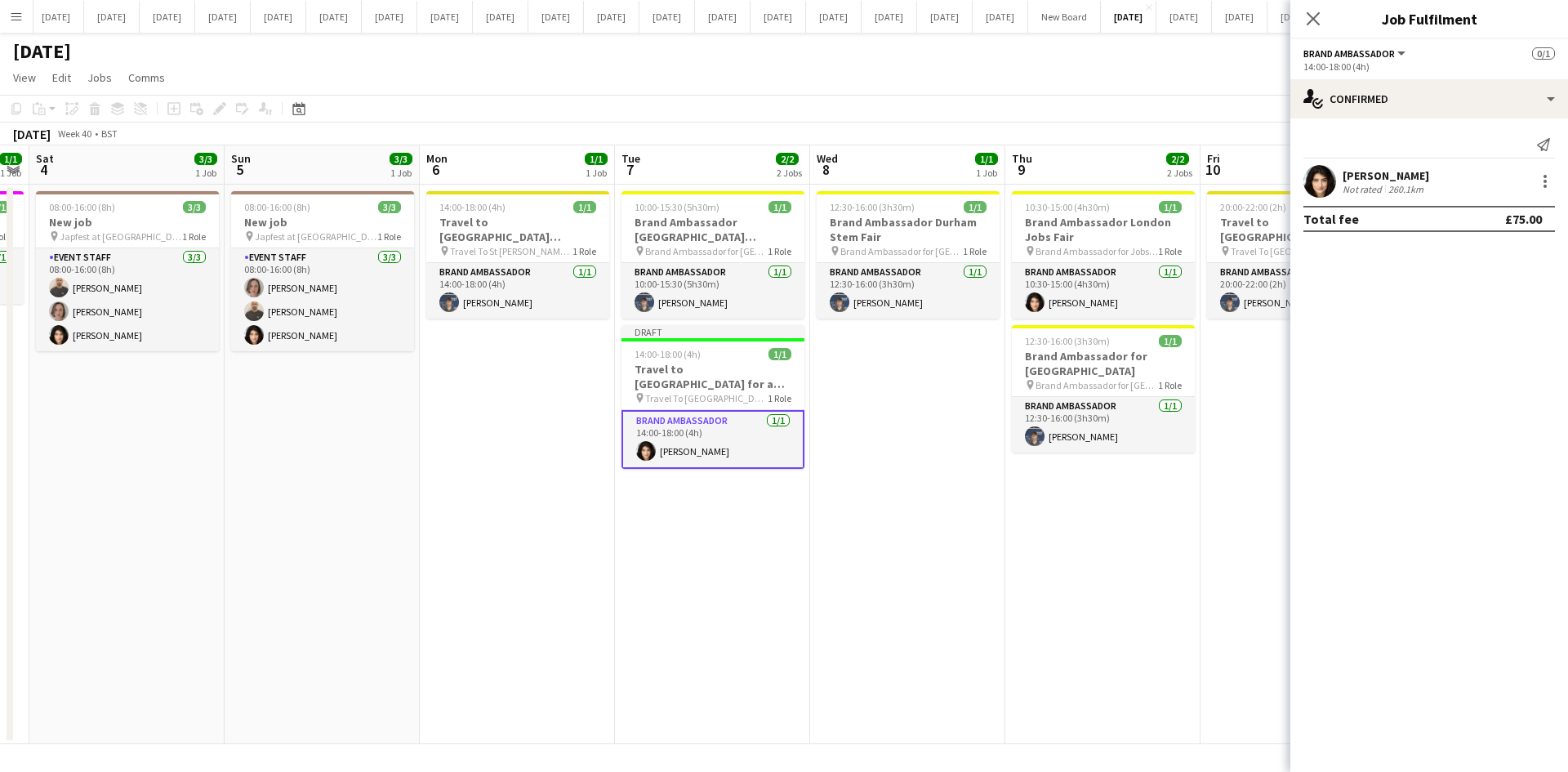
click at [877, 544] on app-date-cell "12:30-16:00 (3h30m) 1/1 Brand Ambassador Durham Stem Fair pin Brand Ambassador …" at bounding box center [908, 465] width 195 height 560
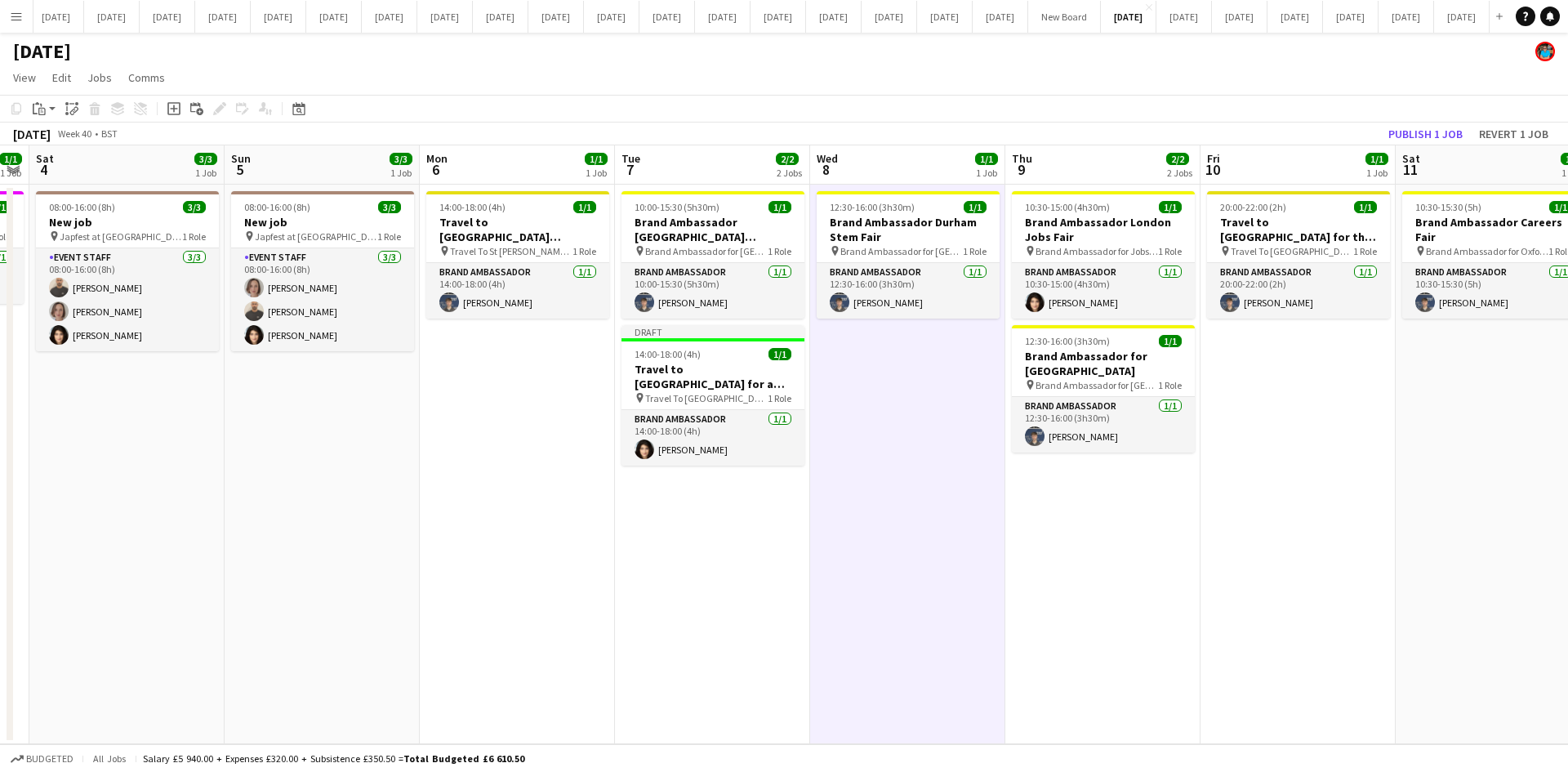
click at [506, 612] on app-date-cell "14:00-18:00 (4h) 1/1 Travel to [GEOGRAPHIC_DATA][PERSON_NAME] for [GEOGRAPHIC_D…" at bounding box center [517, 465] width 195 height 560
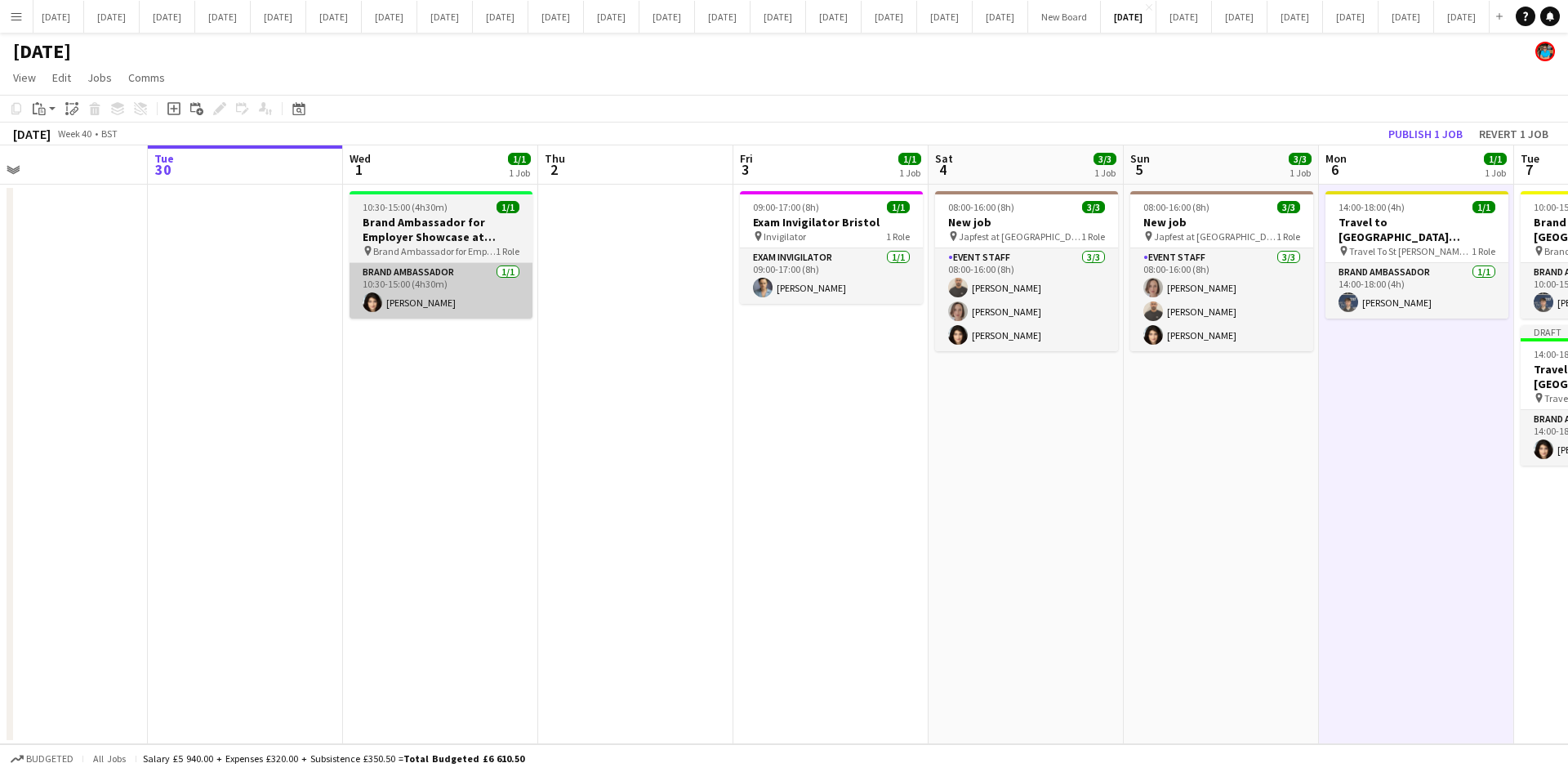
scroll to position [0, 422]
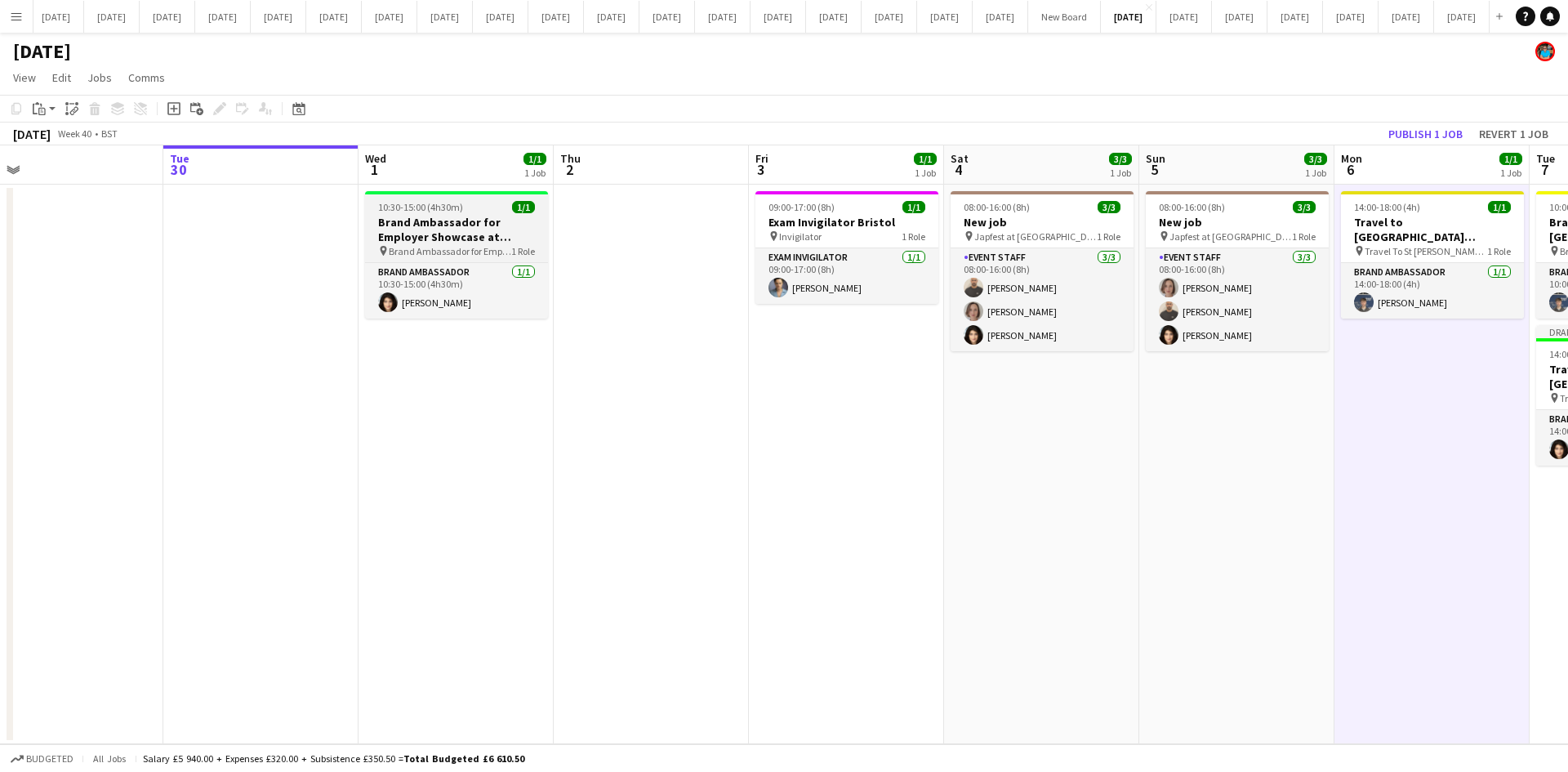
click at [480, 243] on h3 "Brand Ambassador for Employer Showcase at [GEOGRAPHIC_DATA]" at bounding box center [456, 229] width 183 height 29
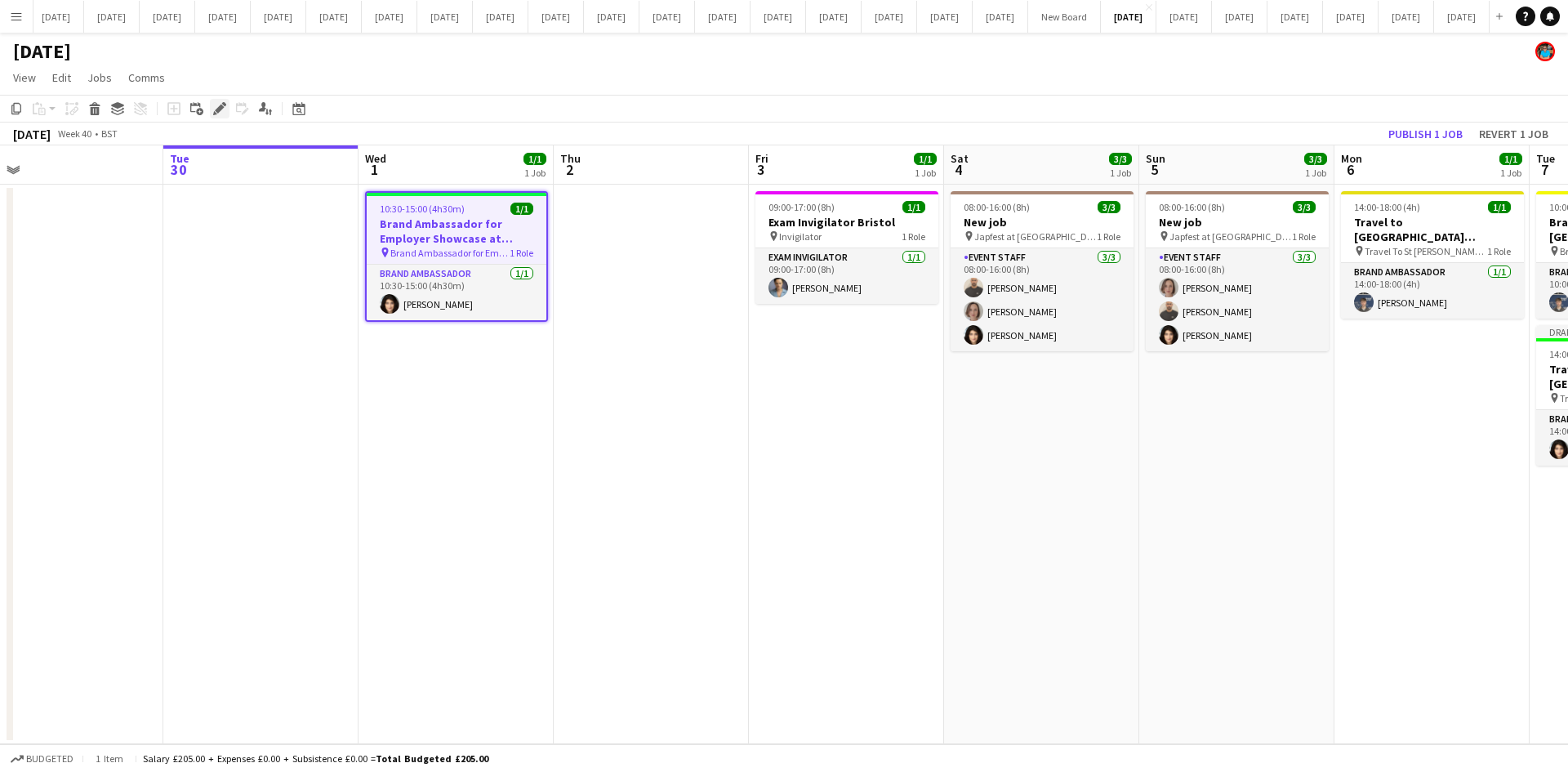
click at [222, 105] on icon at bounding box center [219, 109] width 9 height 9
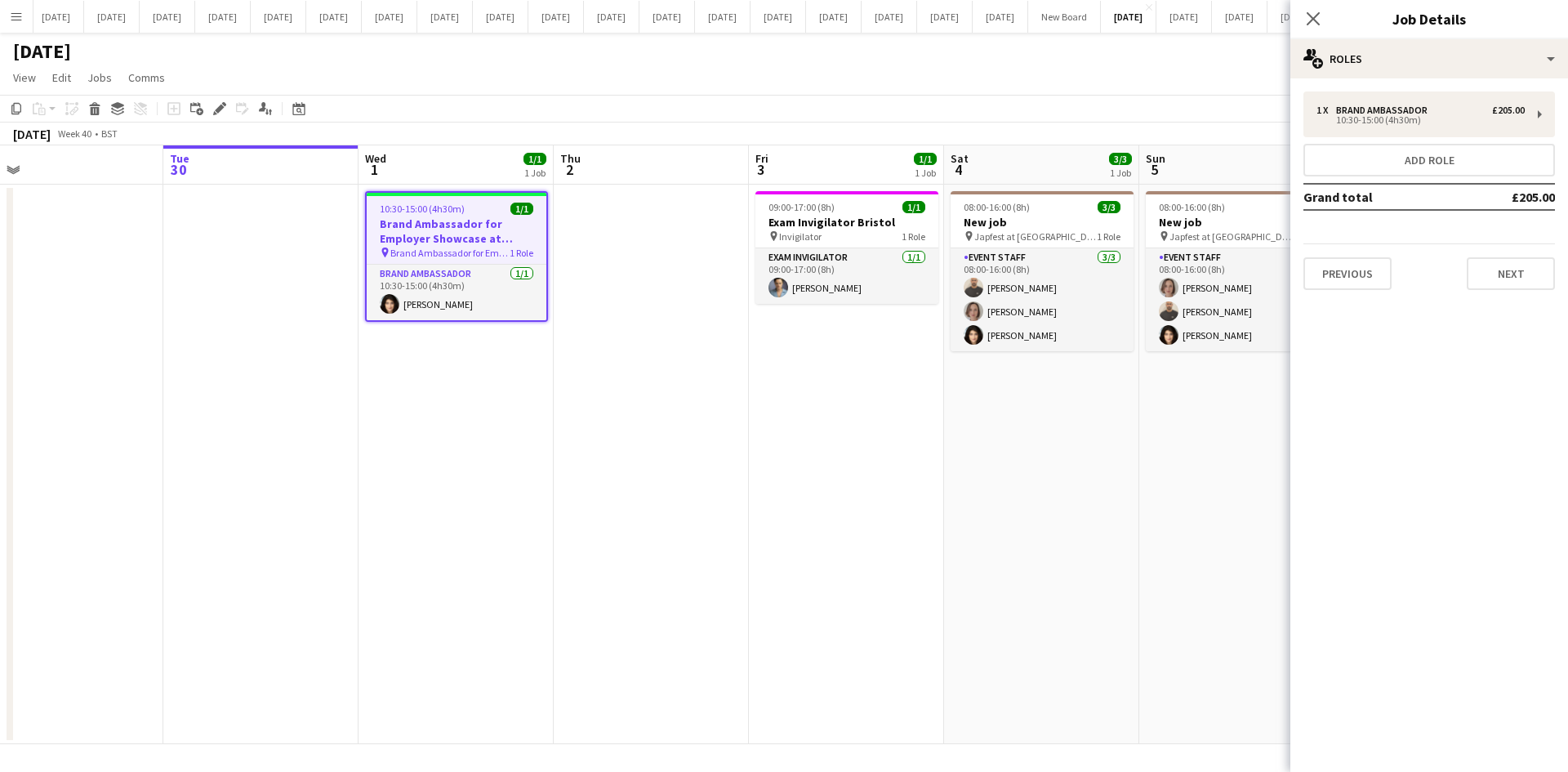
click at [774, 478] on app-date-cell "09:00-17:00 (8h) 1/1 Exam Invigilator Bristol pin Invigilator 1 Role Exam Invig…" at bounding box center [846, 465] width 195 height 560
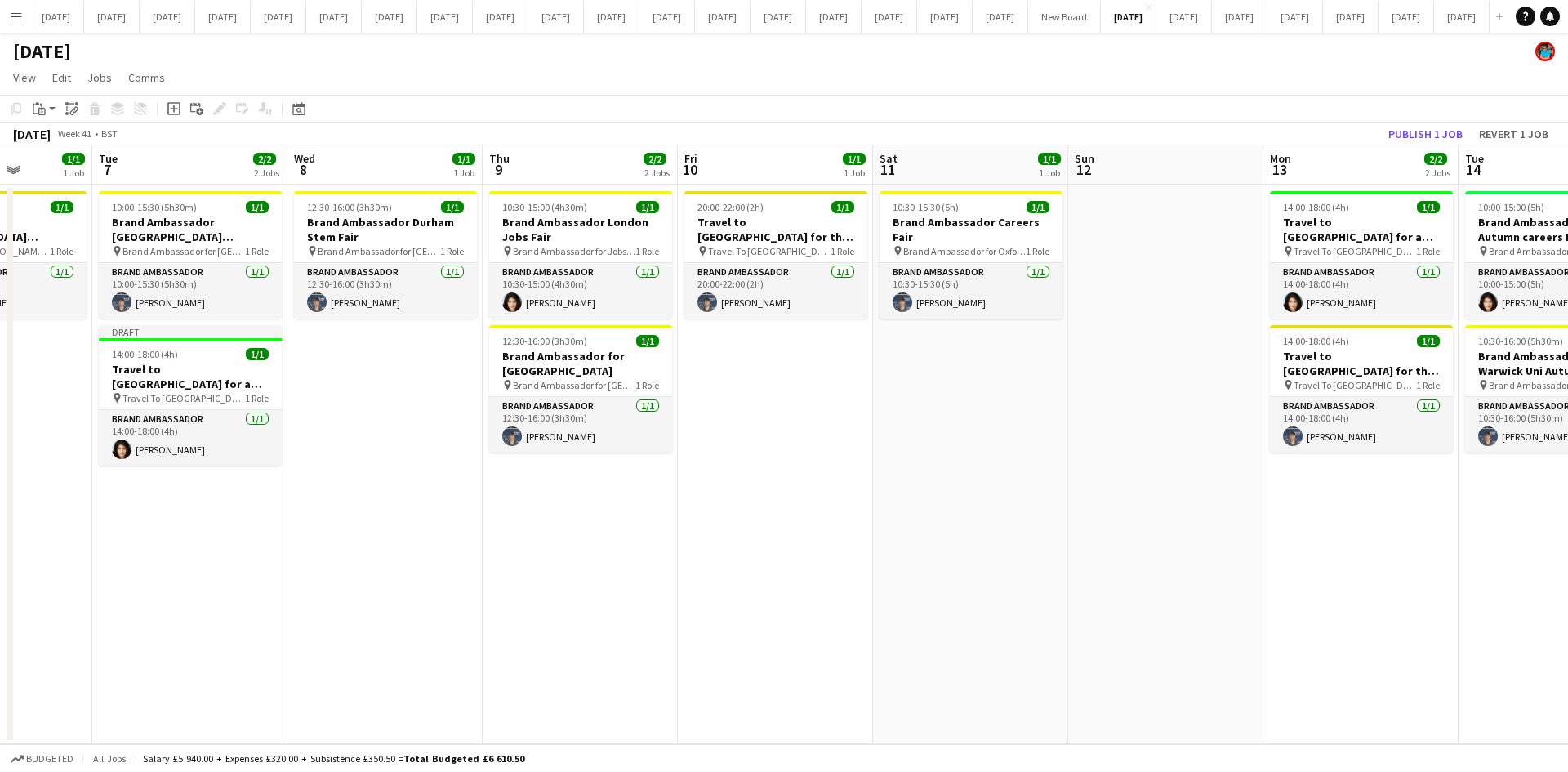
scroll to position [0, 591]
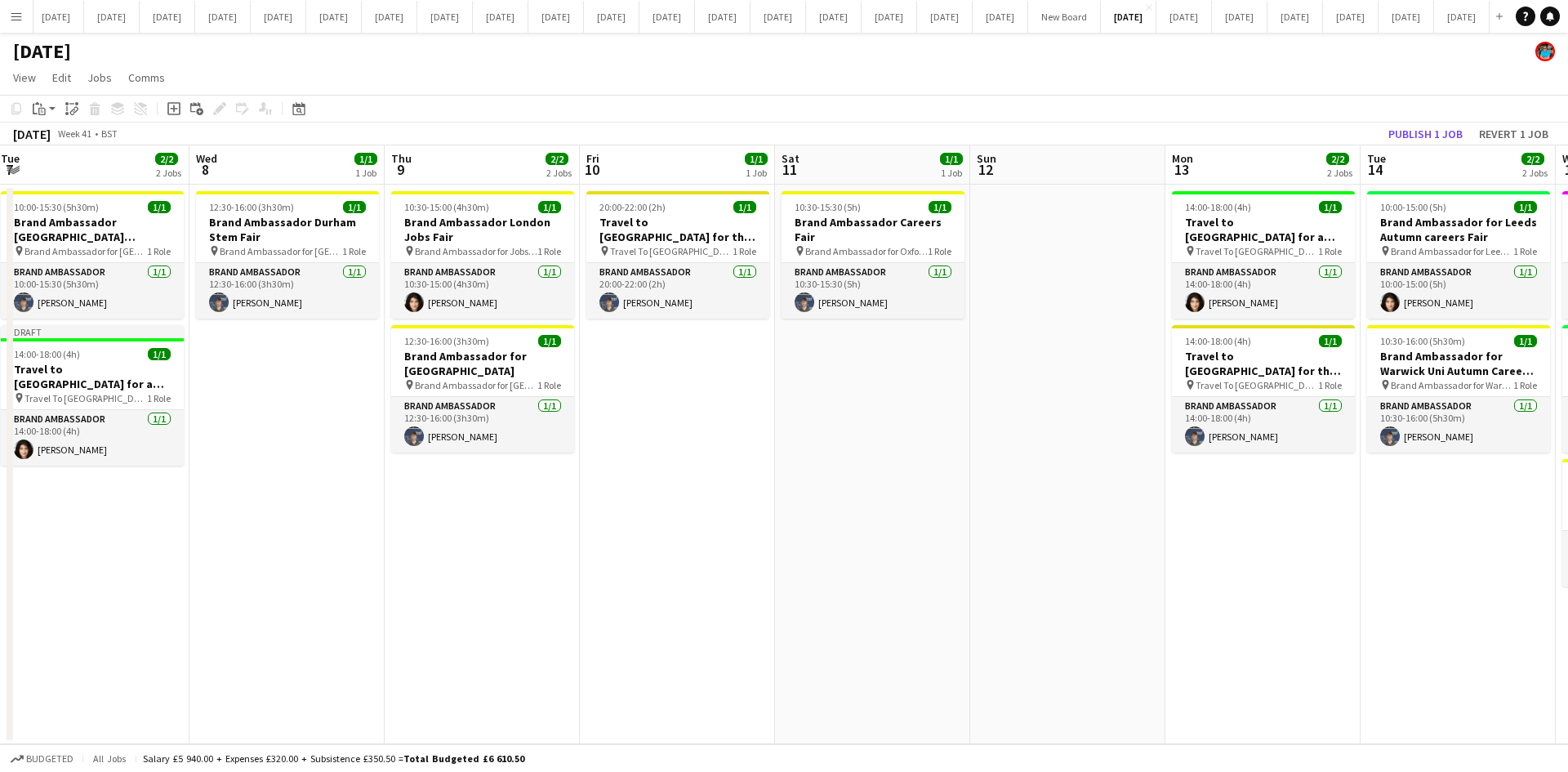
click at [324, 428] on app-date-cell "12:30-16:00 (3h30m) 1/1 Brand Ambassador Durham Stem Fair pin Brand Ambassador …" at bounding box center [287, 465] width 195 height 560
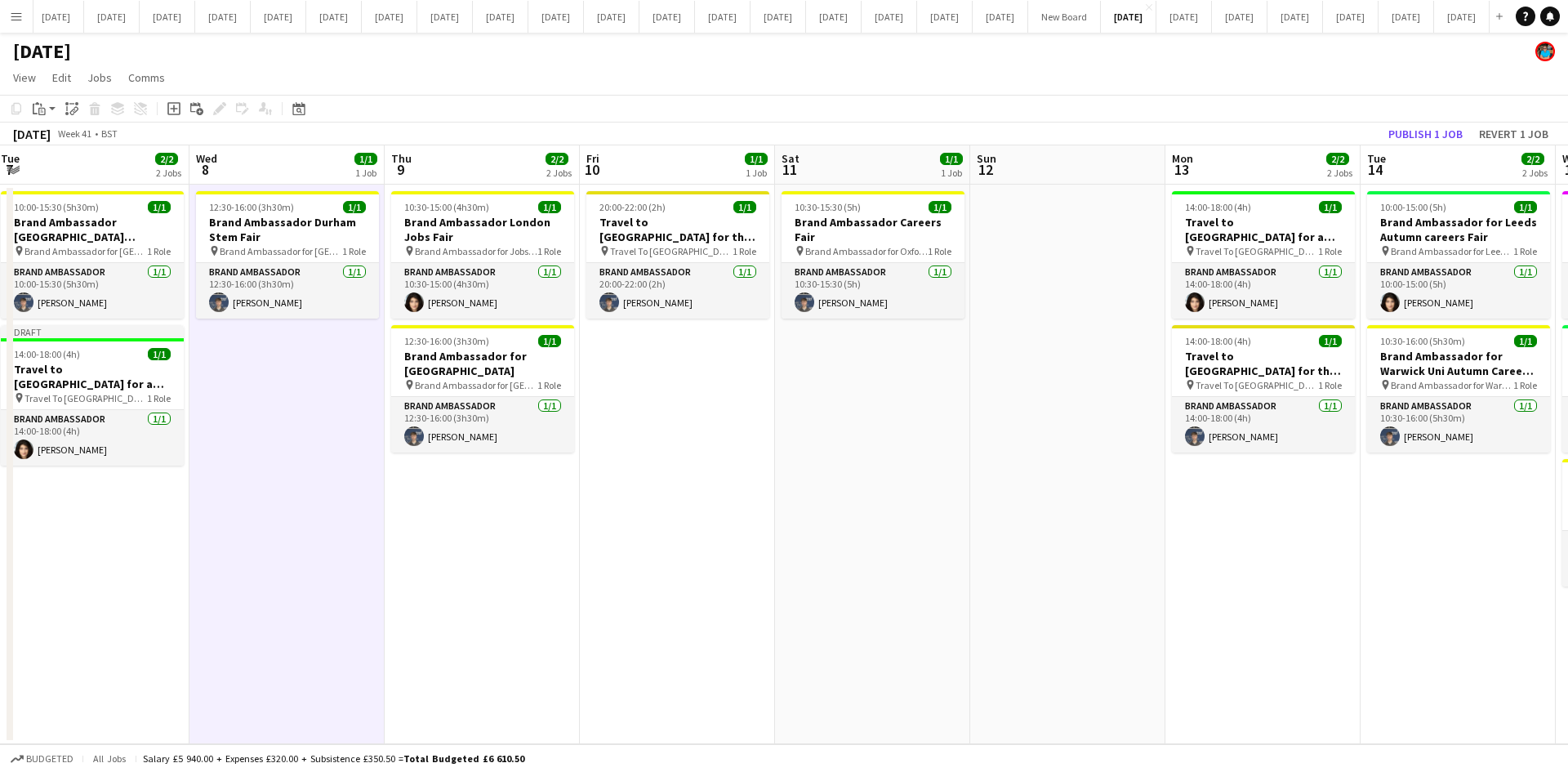
click at [287, 390] on app-date-cell "12:30-16:00 (3h30m) 1/1 Brand Ambassador Durham Stem Fair pin Brand Ambassador …" at bounding box center [287, 465] width 195 height 560
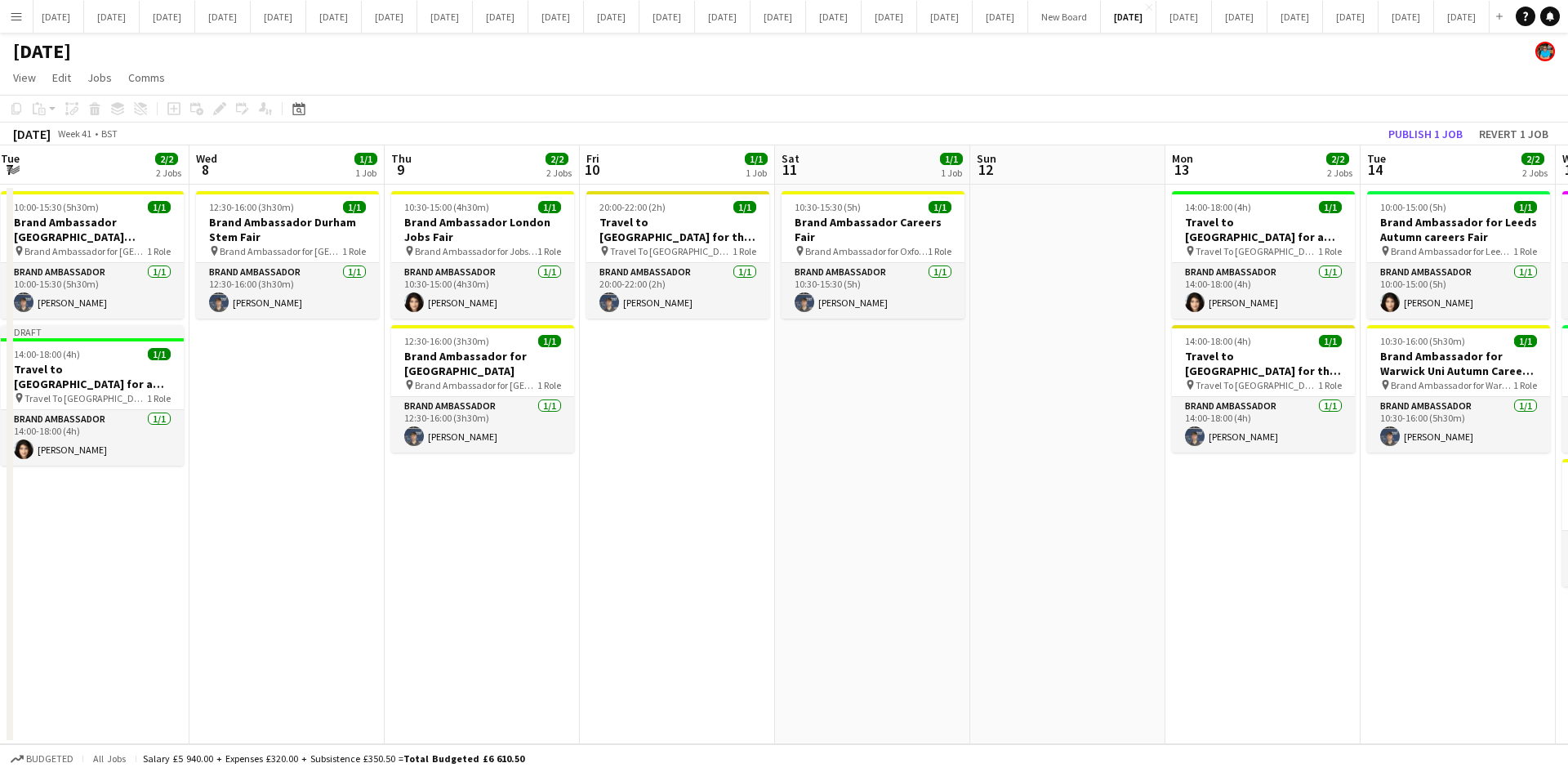
drag, startPoint x: 277, startPoint y: 382, endPoint x: 279, endPoint y: 368, distance: 14.1
click at [277, 381] on app-date-cell "12:30-16:00 (3h30m) 1/1 Brand Ambassador Durham Stem Fair pin Brand Ambassador …" at bounding box center [287, 465] width 195 height 560
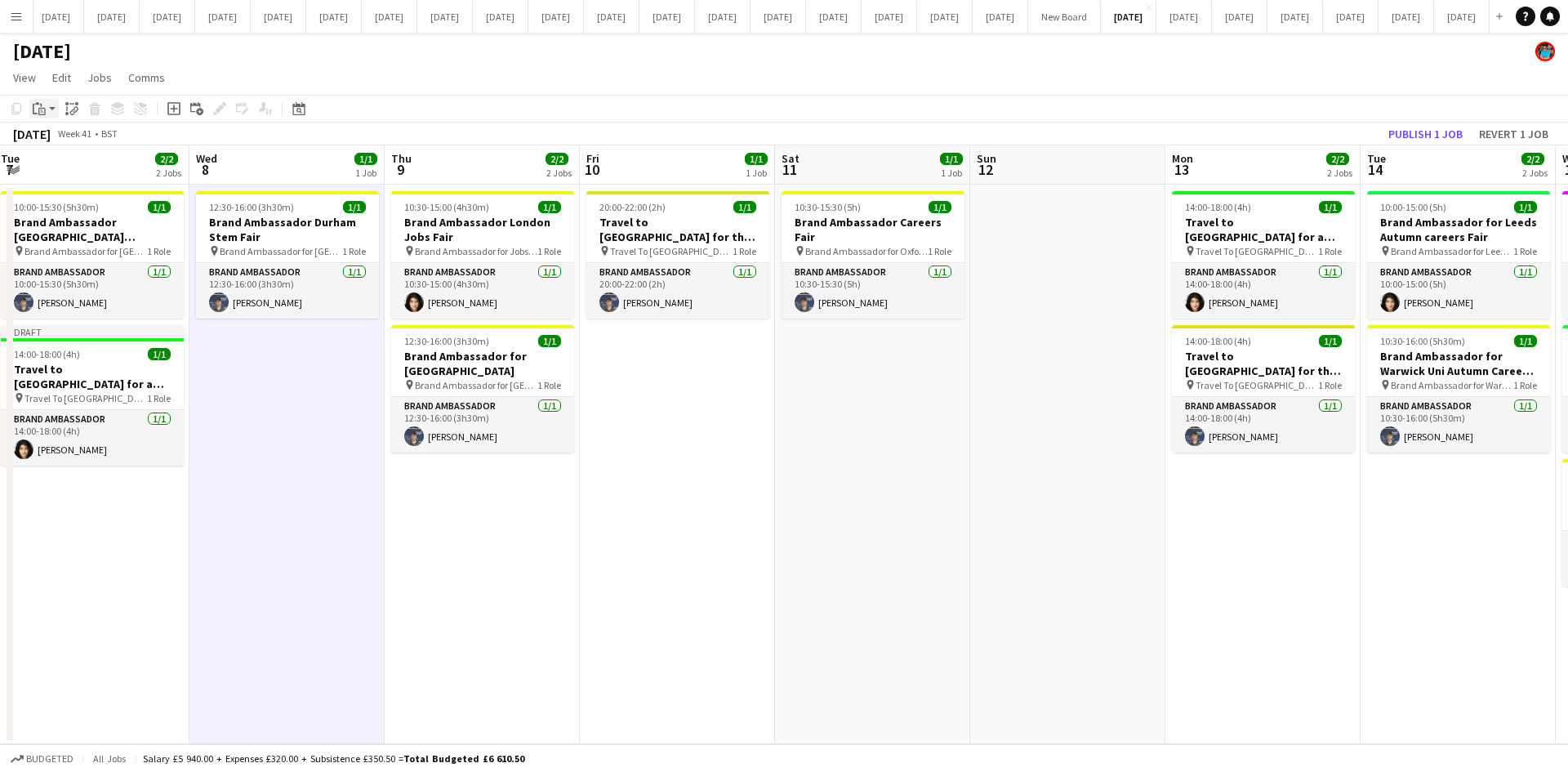
click at [34, 106] on icon "Paste" at bounding box center [39, 109] width 13 height 13
click at [81, 180] on div "Paste Ctrl+V Paste with crew Ctrl+Shift+V" at bounding box center [119, 154] width 180 height 69
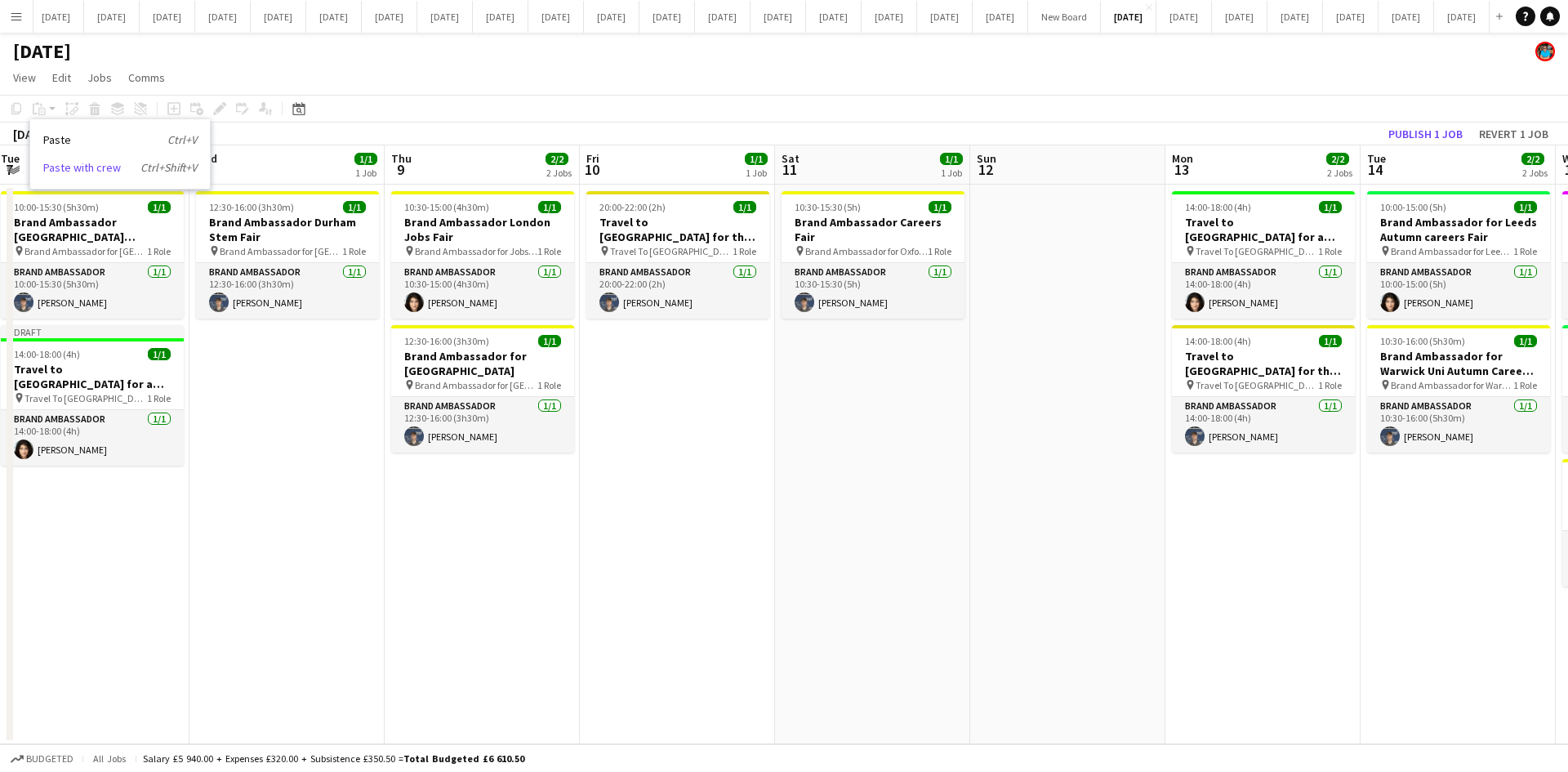
click at [76, 164] on link "Paste with crew Ctrl+Shift+V" at bounding box center [120, 168] width 154 height 15
click at [308, 435] on app-date-cell "12:30-16:00 (3h30m) 1/1 Brand Ambassador Durham Stem Fair pin Brand Ambassador …" at bounding box center [287, 465] width 195 height 560
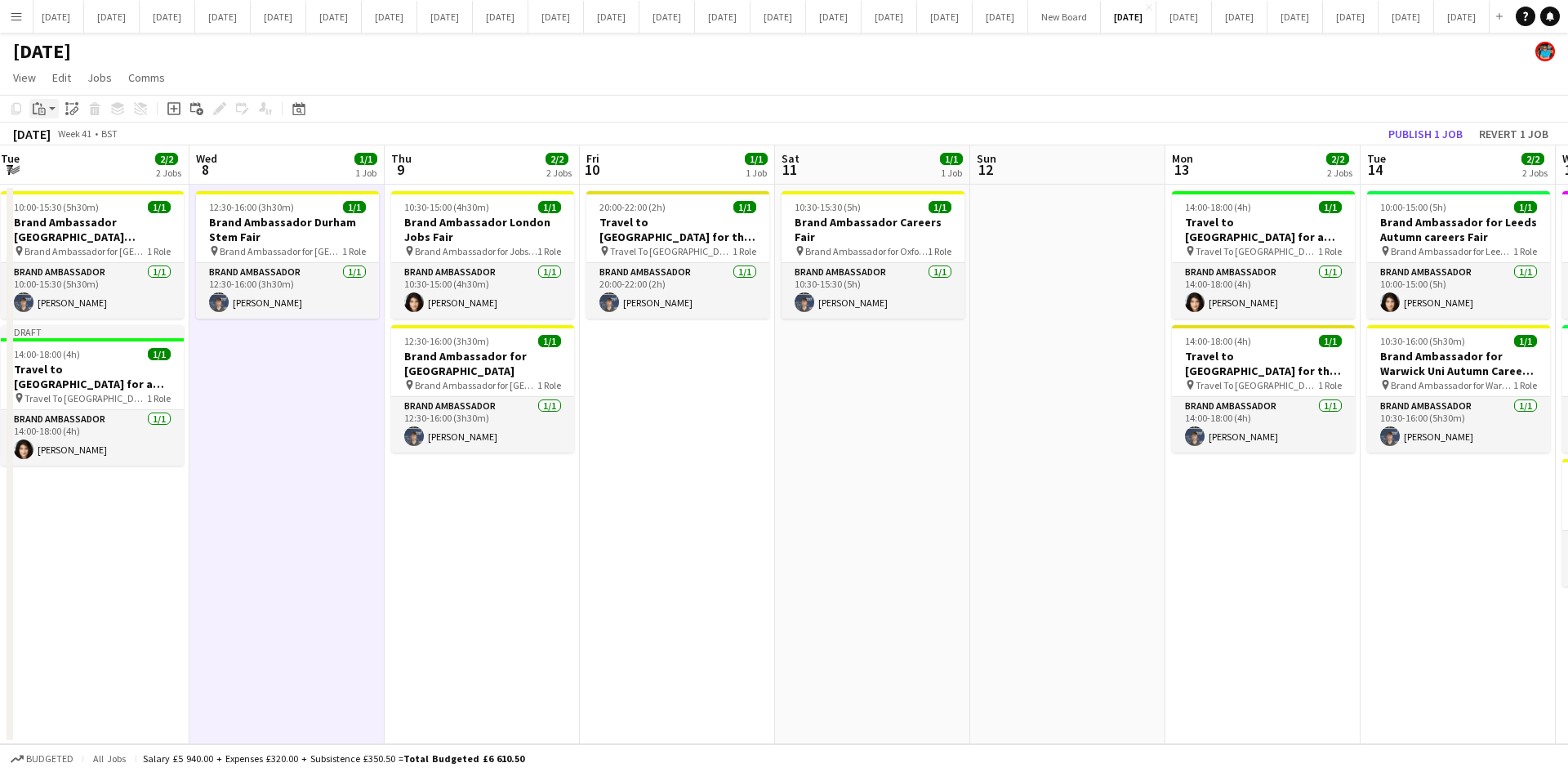
click at [40, 104] on icon "Paste" at bounding box center [39, 109] width 13 height 13
click at [57, 168] on link "Paste with crew Ctrl+Shift+V" at bounding box center [120, 168] width 154 height 15
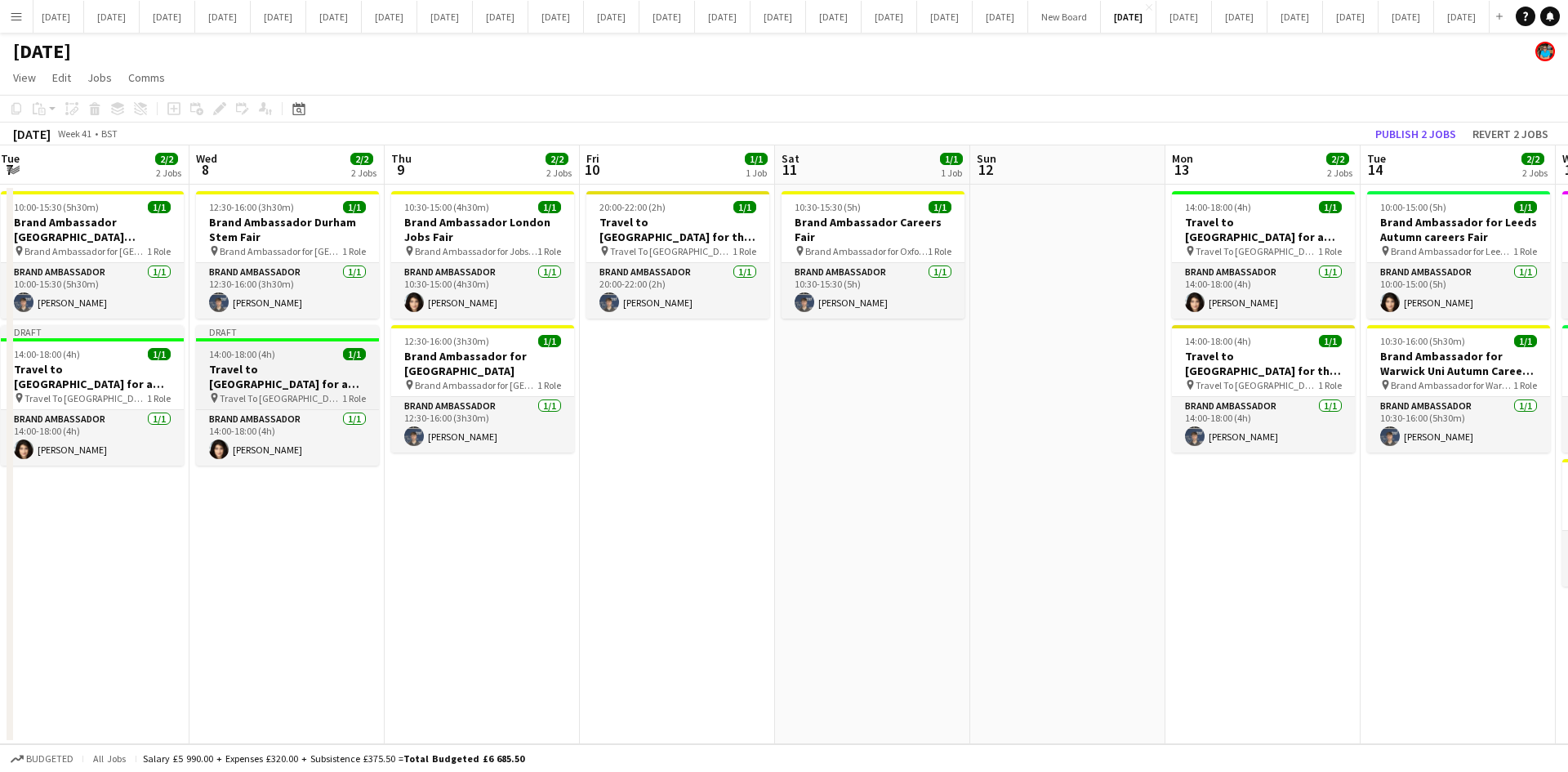
click at [277, 394] on span "Travel To [GEOGRAPHIC_DATA] for Recruitment fair" at bounding box center [281, 398] width 123 height 13
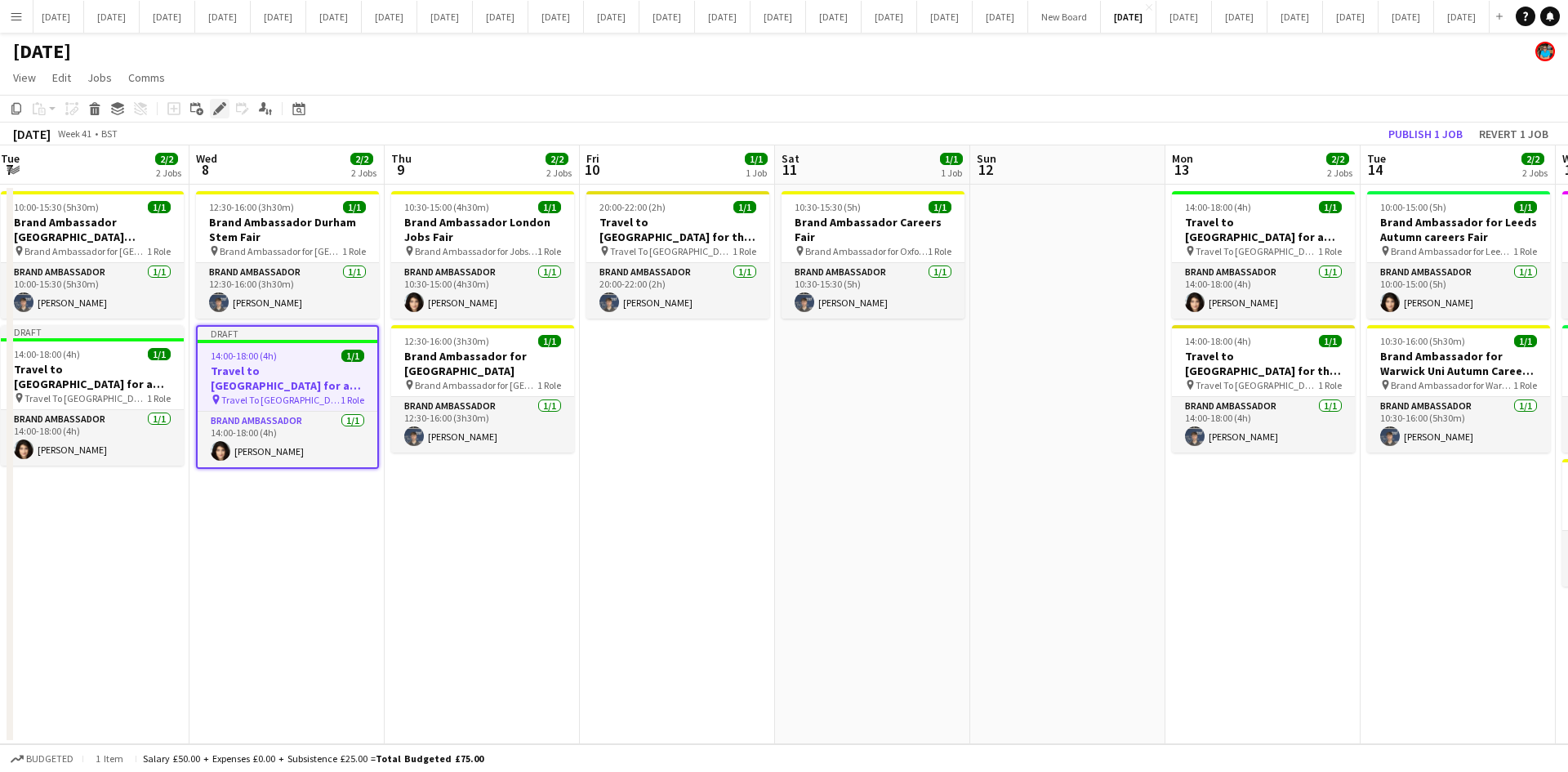
click at [216, 112] on icon at bounding box center [219, 109] width 9 height 9
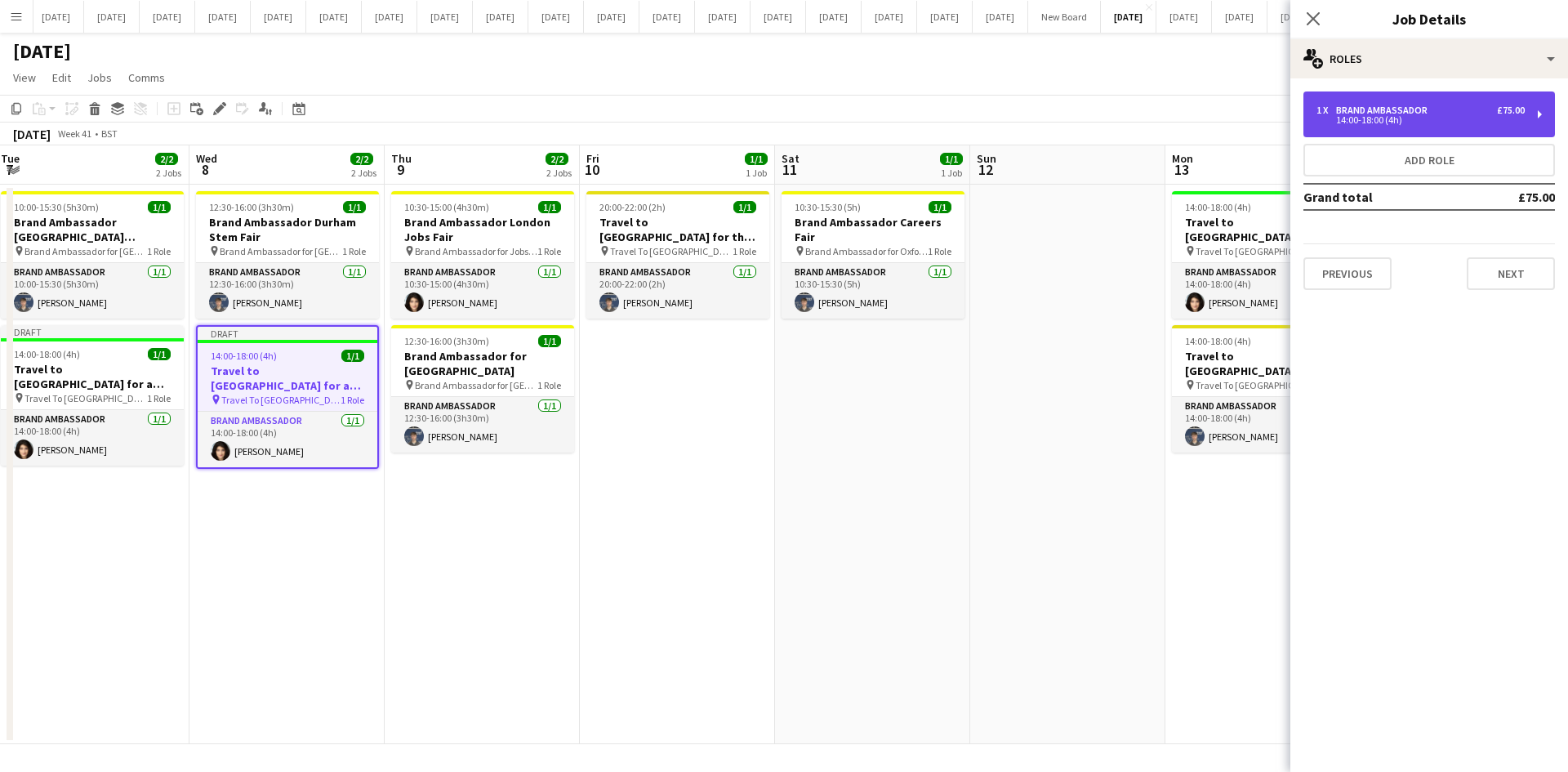
click at [1253, 115] on div "Brand Ambassador" at bounding box center [1384, 110] width 98 height 12
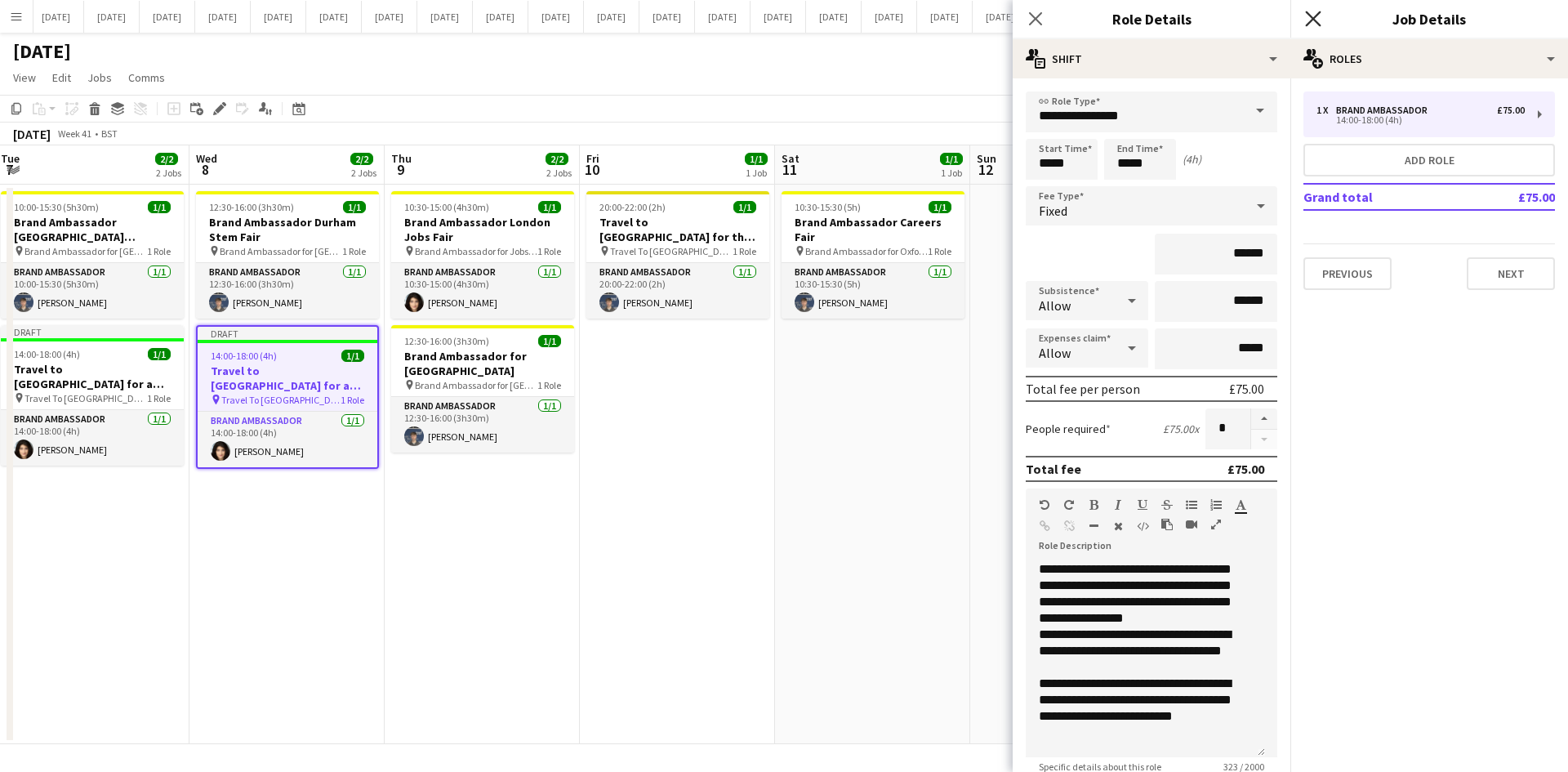
click at [1253, 18] on icon "Close pop-in" at bounding box center [1312, 18] width 16 height 16
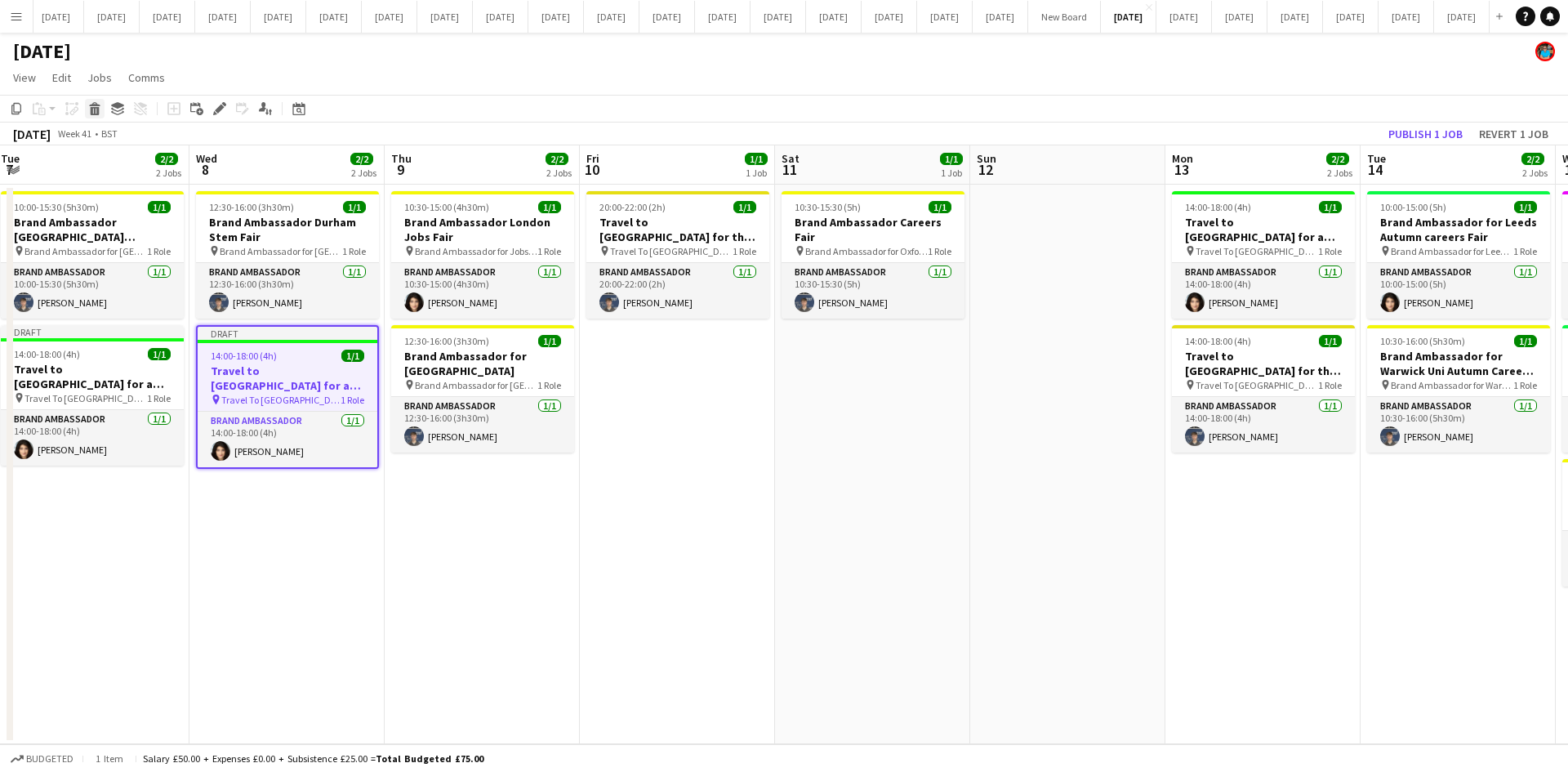
click at [88, 105] on div "Delete" at bounding box center [94, 108] width 19 height 19
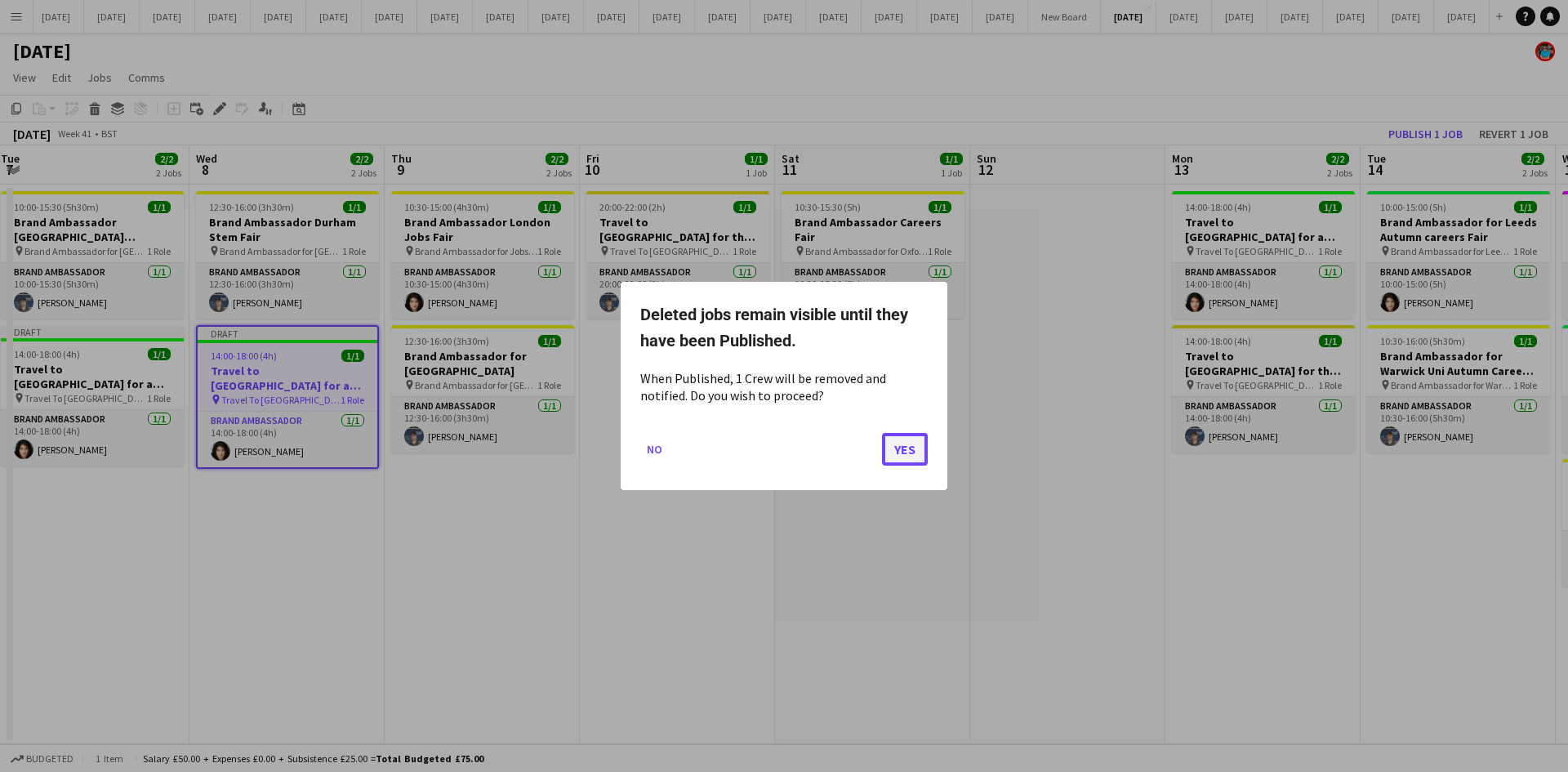
click at [895, 449] on button "Yes" at bounding box center [905, 449] width 46 height 33
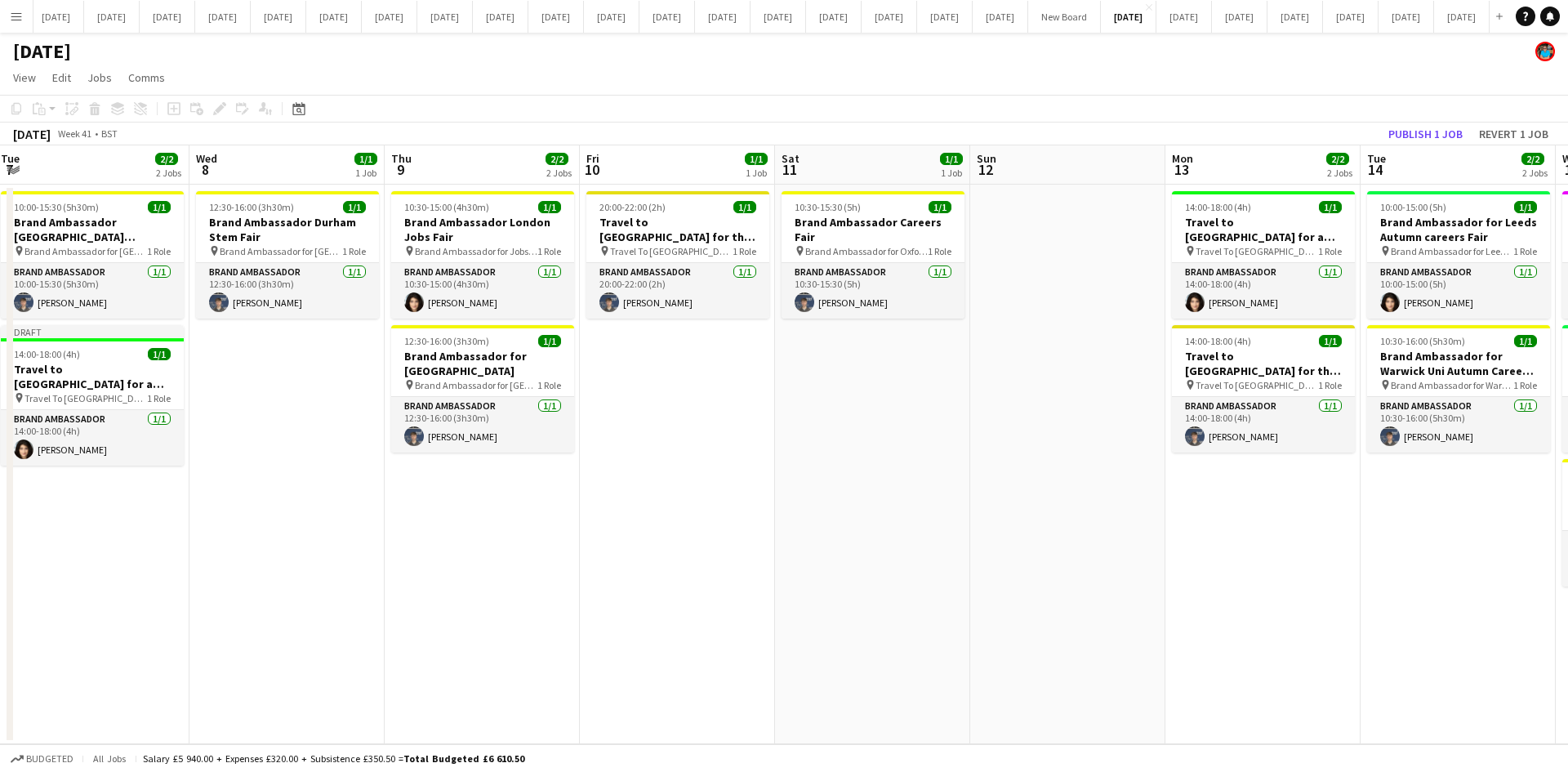
click at [311, 437] on app-date-cell "12:30-16:00 (3h30m) 1/1 Brand Ambassador Durham Stem Fair pin Brand Ambassador …" at bounding box center [287, 465] width 195 height 560
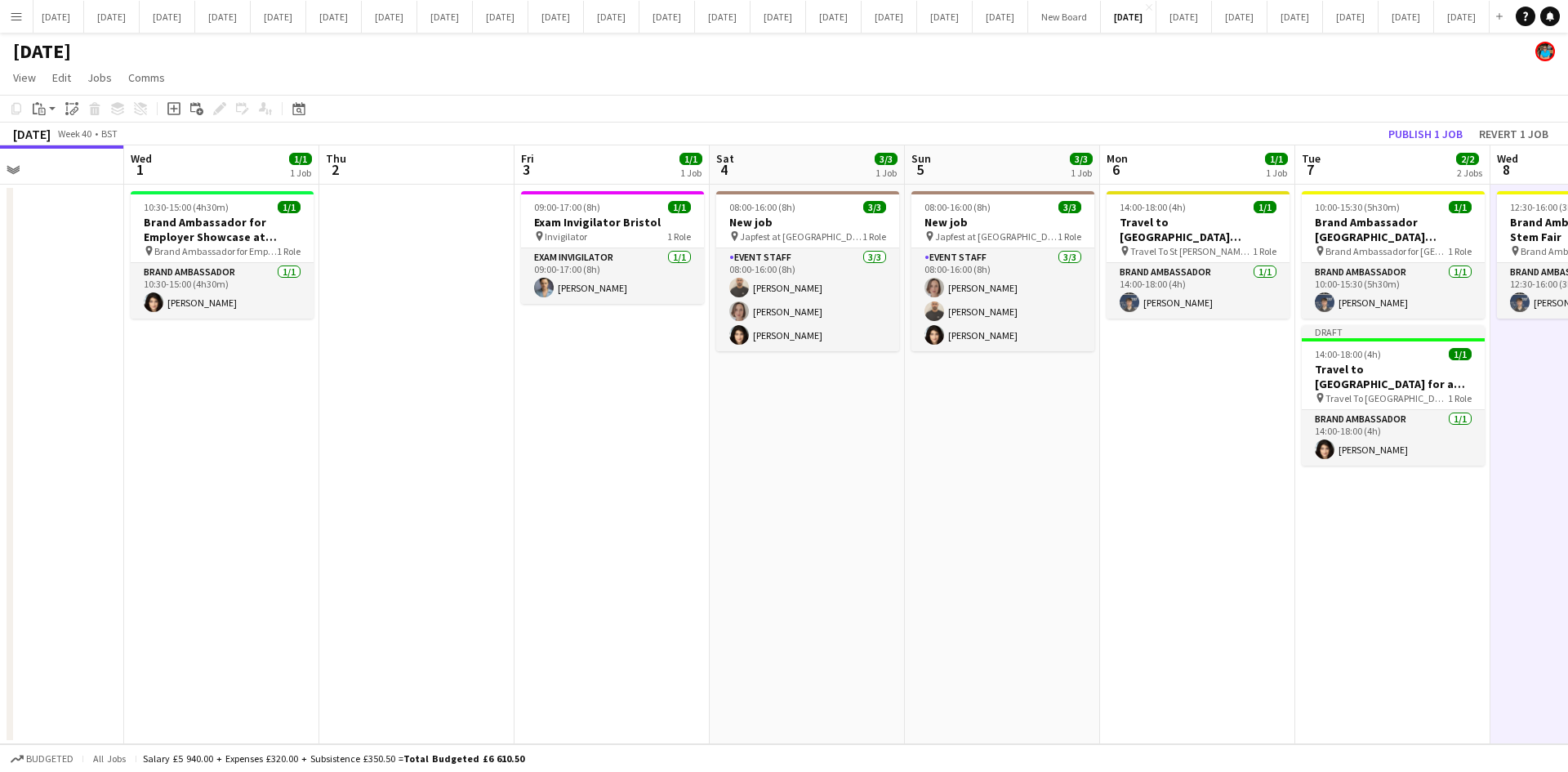
scroll to position [0, 455]
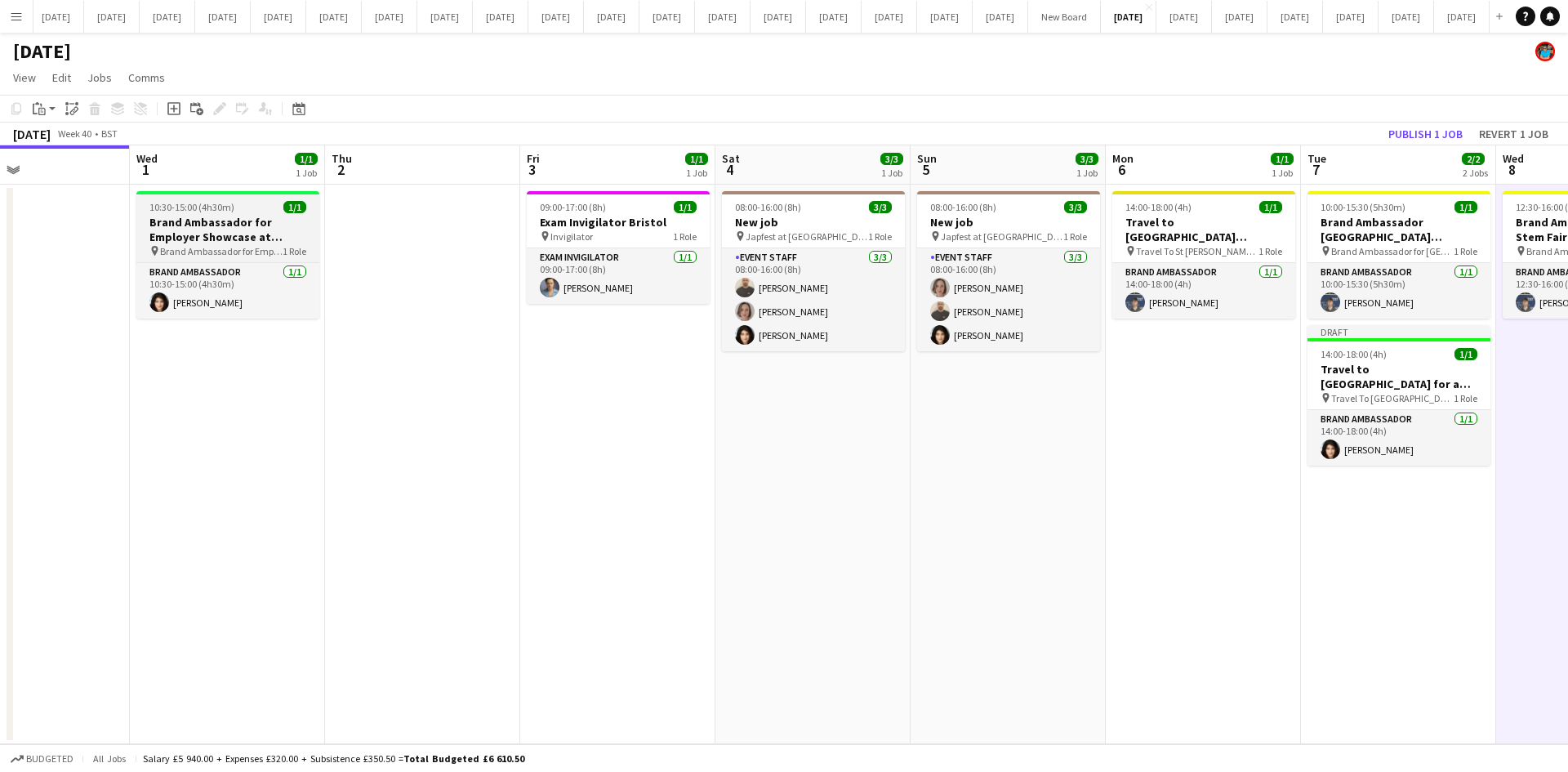
click at [217, 228] on h3 "Brand Ambassador for Employer Showcase at [GEOGRAPHIC_DATA]" at bounding box center [227, 229] width 183 height 29
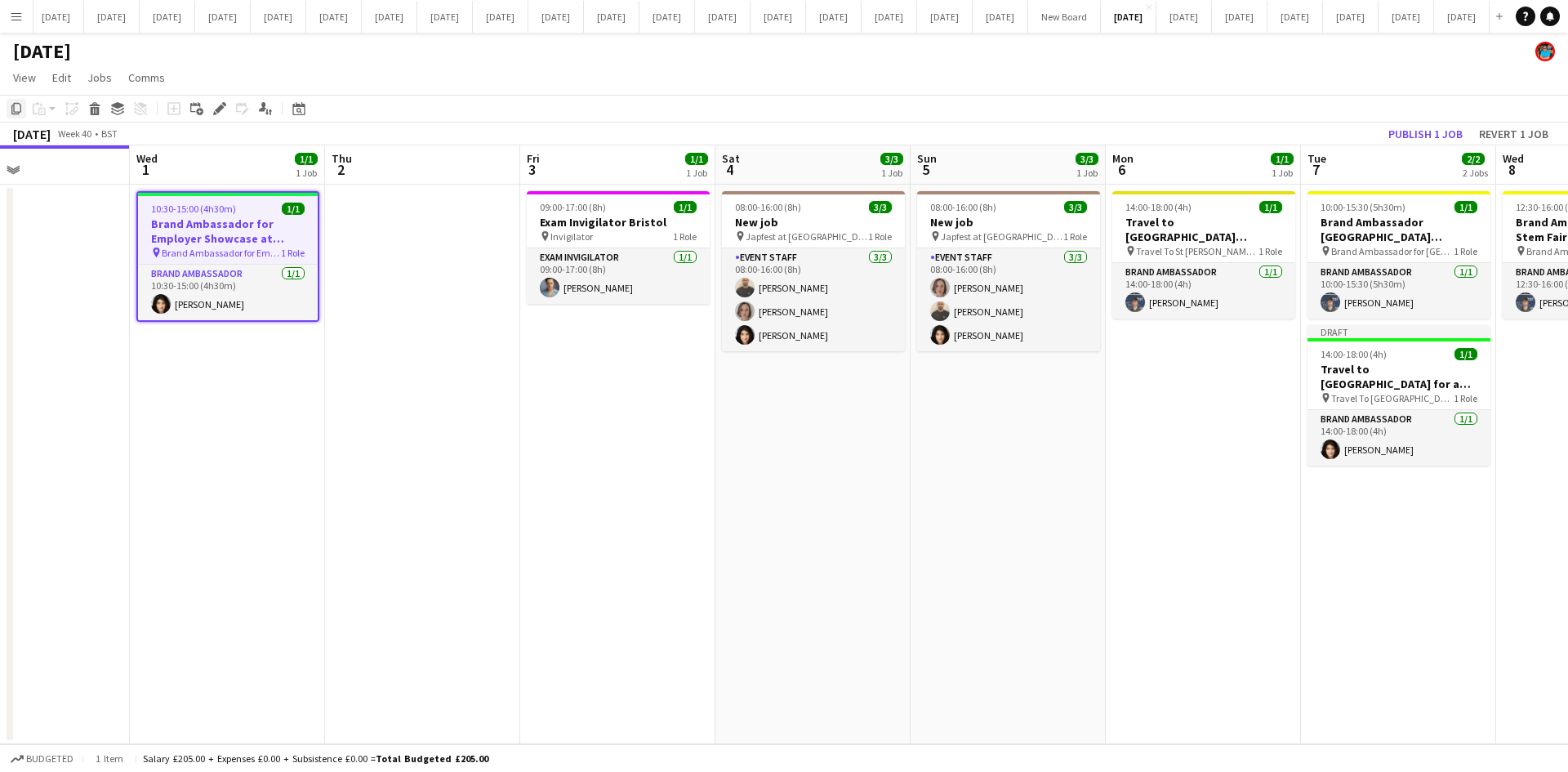
click at [18, 105] on icon "Copy" at bounding box center [17, 109] width 13 height 13
click at [1163, 424] on app-date-cell "14:00-18:00 (4h) 1/1 Travel to [GEOGRAPHIC_DATA][PERSON_NAME] for [GEOGRAPHIC_D…" at bounding box center [1203, 465] width 195 height 560
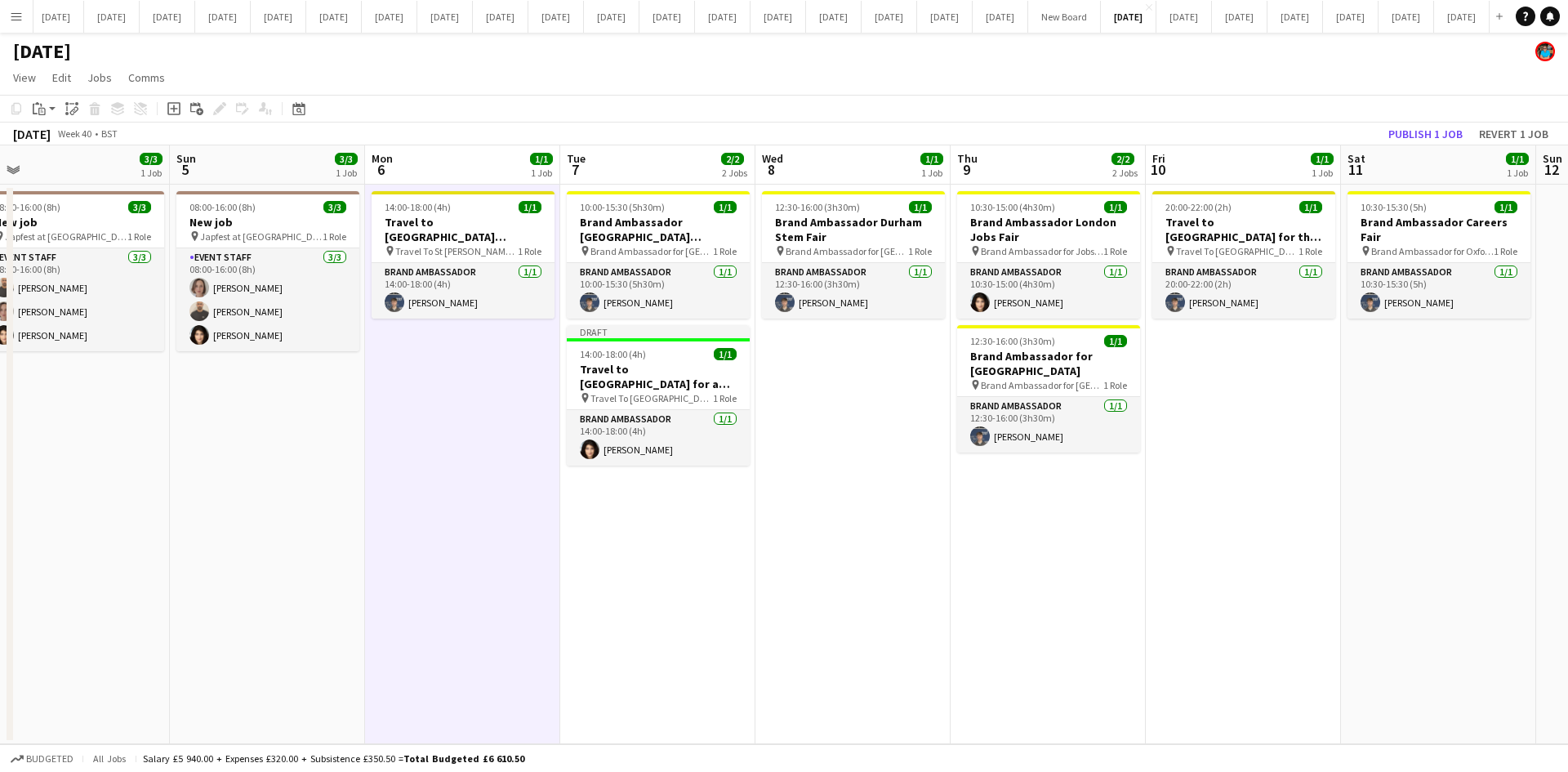
scroll to position [0, 622]
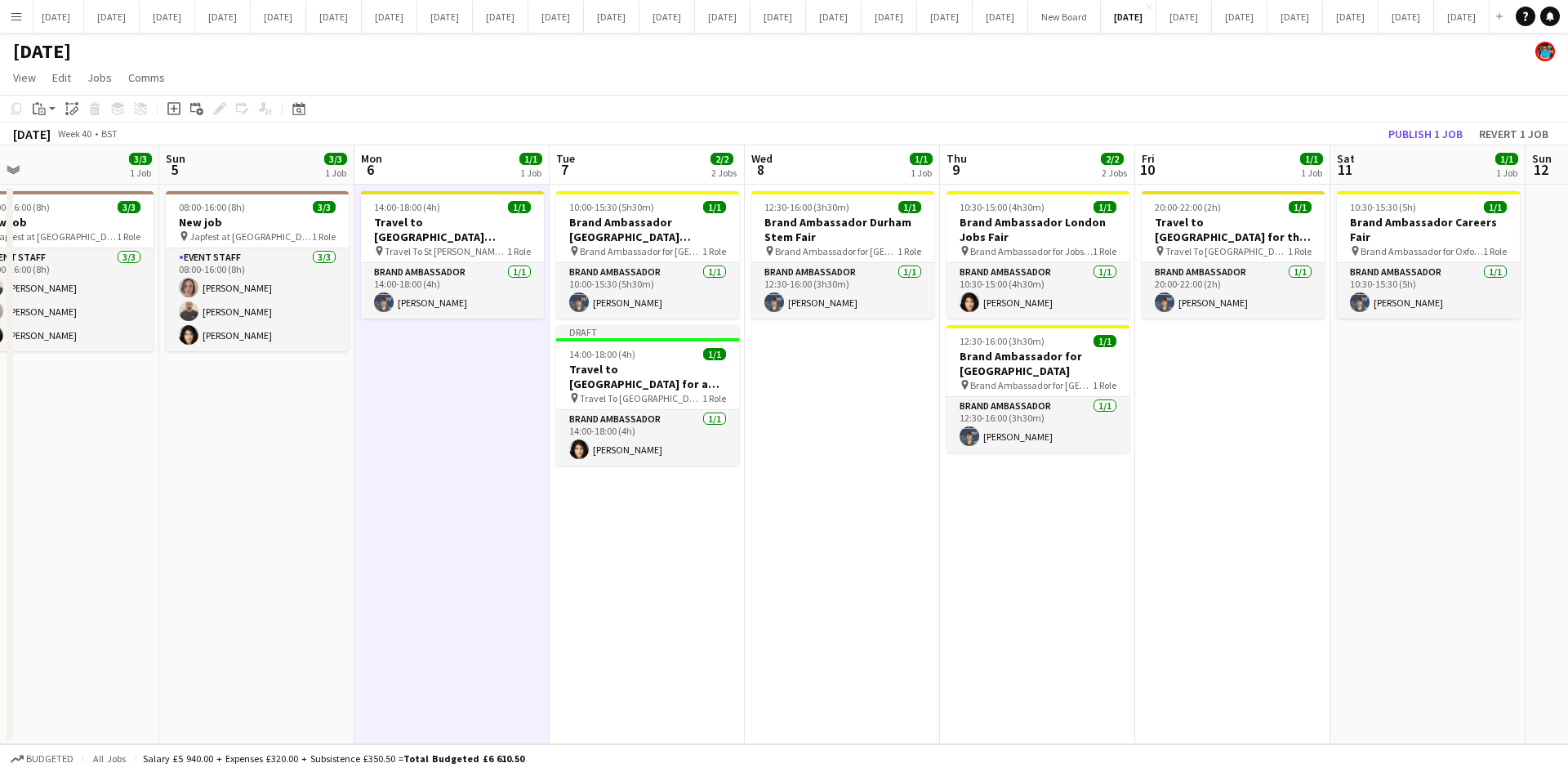
click at [818, 395] on app-date-cell "12:30-16:00 (3h30m) 1/1 Brand Ambassador Durham Stem Fair pin Brand Ambassador …" at bounding box center [842, 465] width 195 height 560
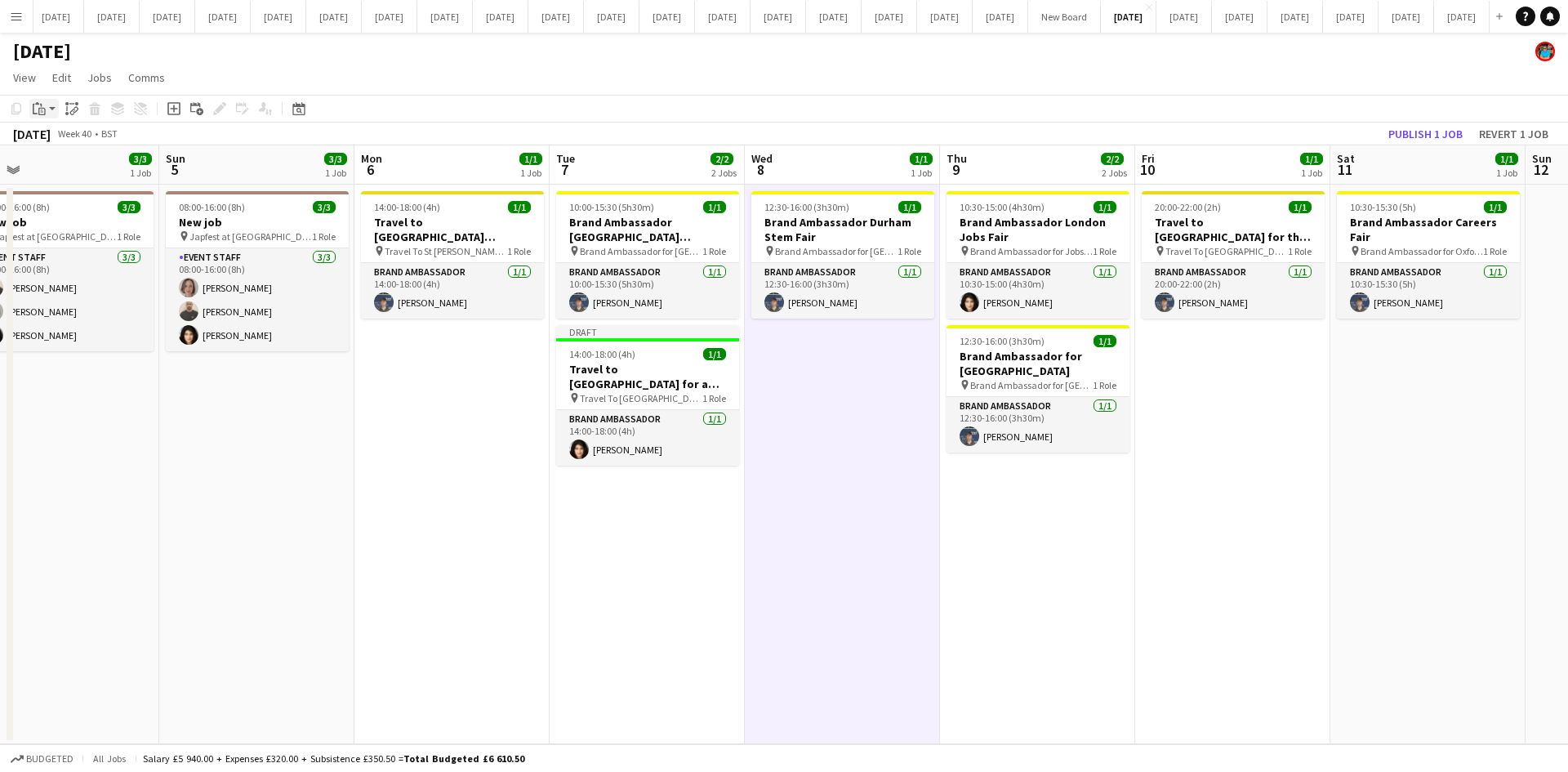
click at [35, 110] on icon "Paste" at bounding box center [39, 109] width 13 height 13
click at [43, 133] on div "Paste Ctrl+V Paste with crew Ctrl+Shift+V" at bounding box center [119, 154] width 180 height 69
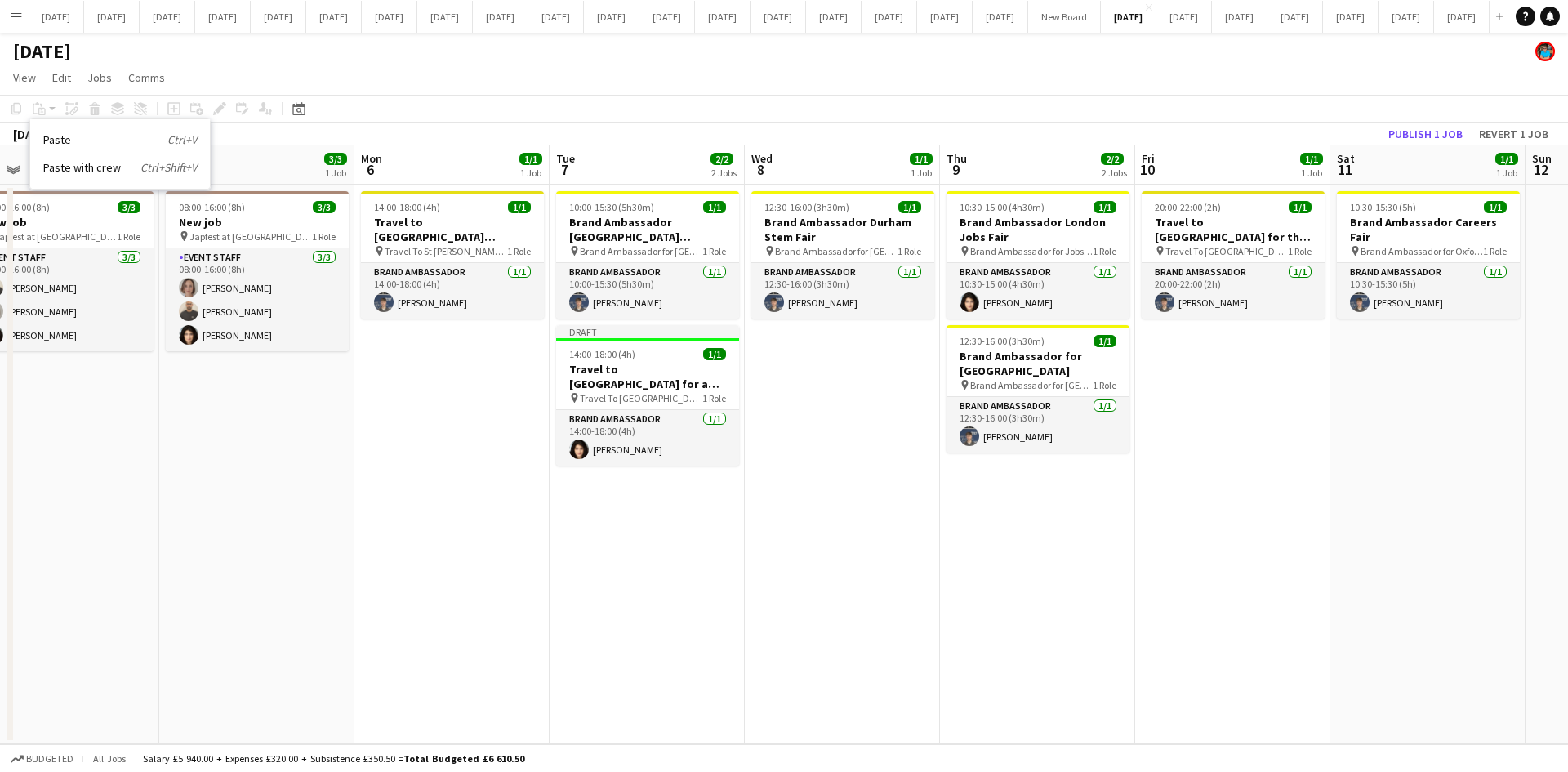
click at [804, 389] on app-date-cell "12:30-16:00 (3h30m) 1/1 Brand Ambassador Durham Stem Fair pin Brand Ambassador …" at bounding box center [842, 465] width 195 height 560
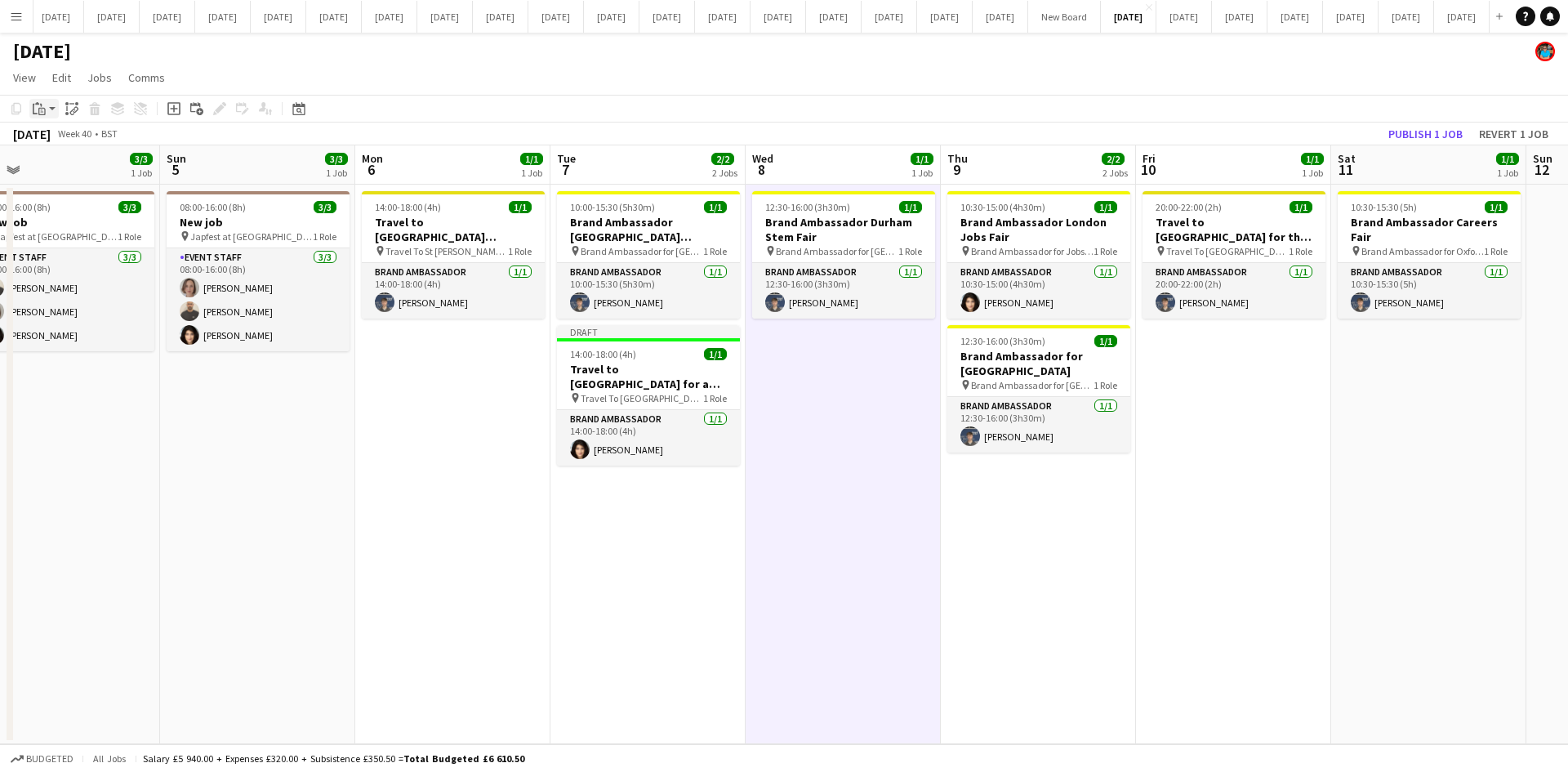
click at [38, 115] on icon "Paste" at bounding box center [39, 109] width 13 height 13
click at [48, 139] on link "Paste Ctrl+V" at bounding box center [120, 140] width 154 height 15
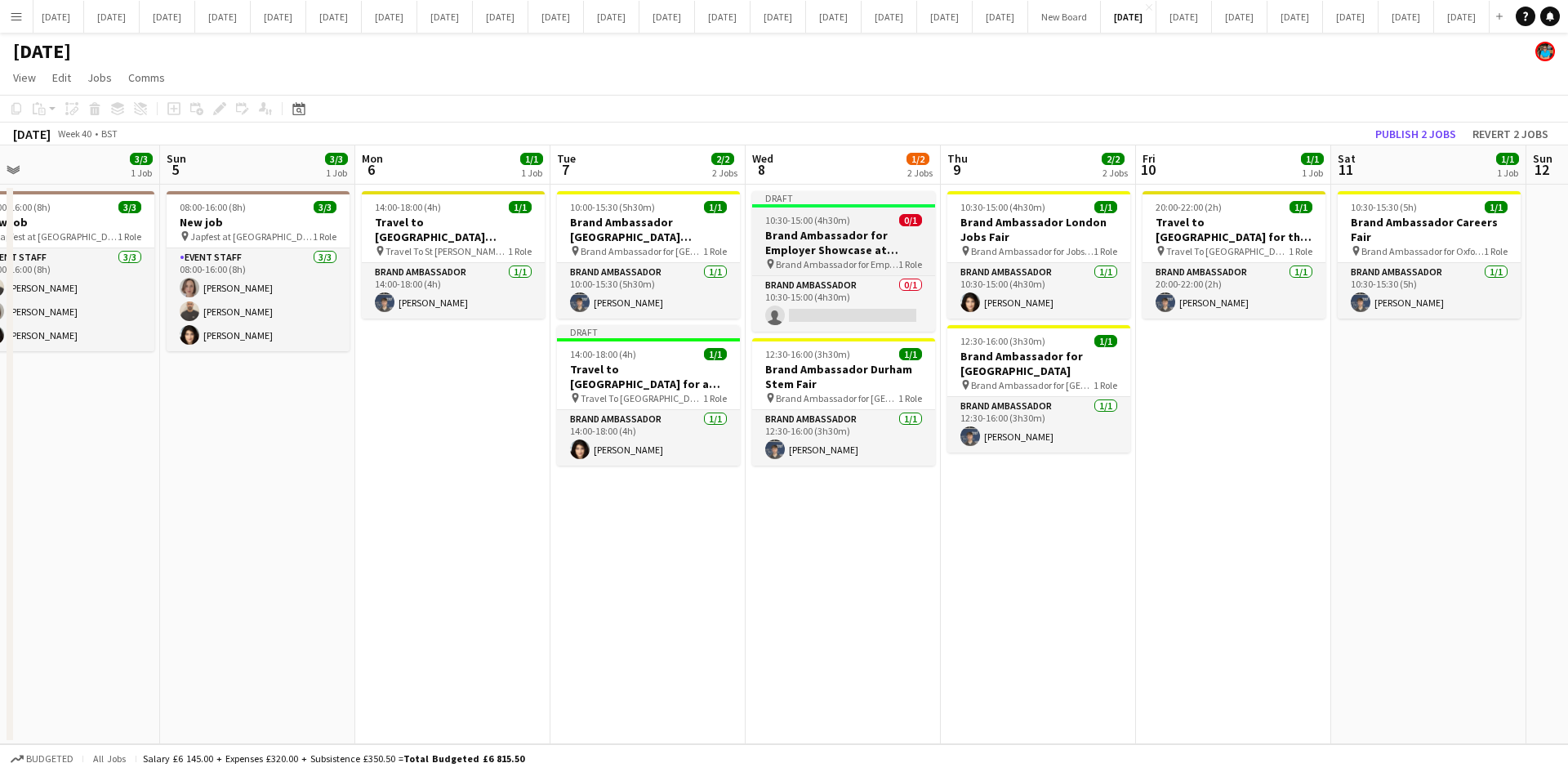
click at [802, 249] on h3 "Brand Ambassador for Employer Showcase at [GEOGRAPHIC_DATA]" at bounding box center [843, 242] width 183 height 29
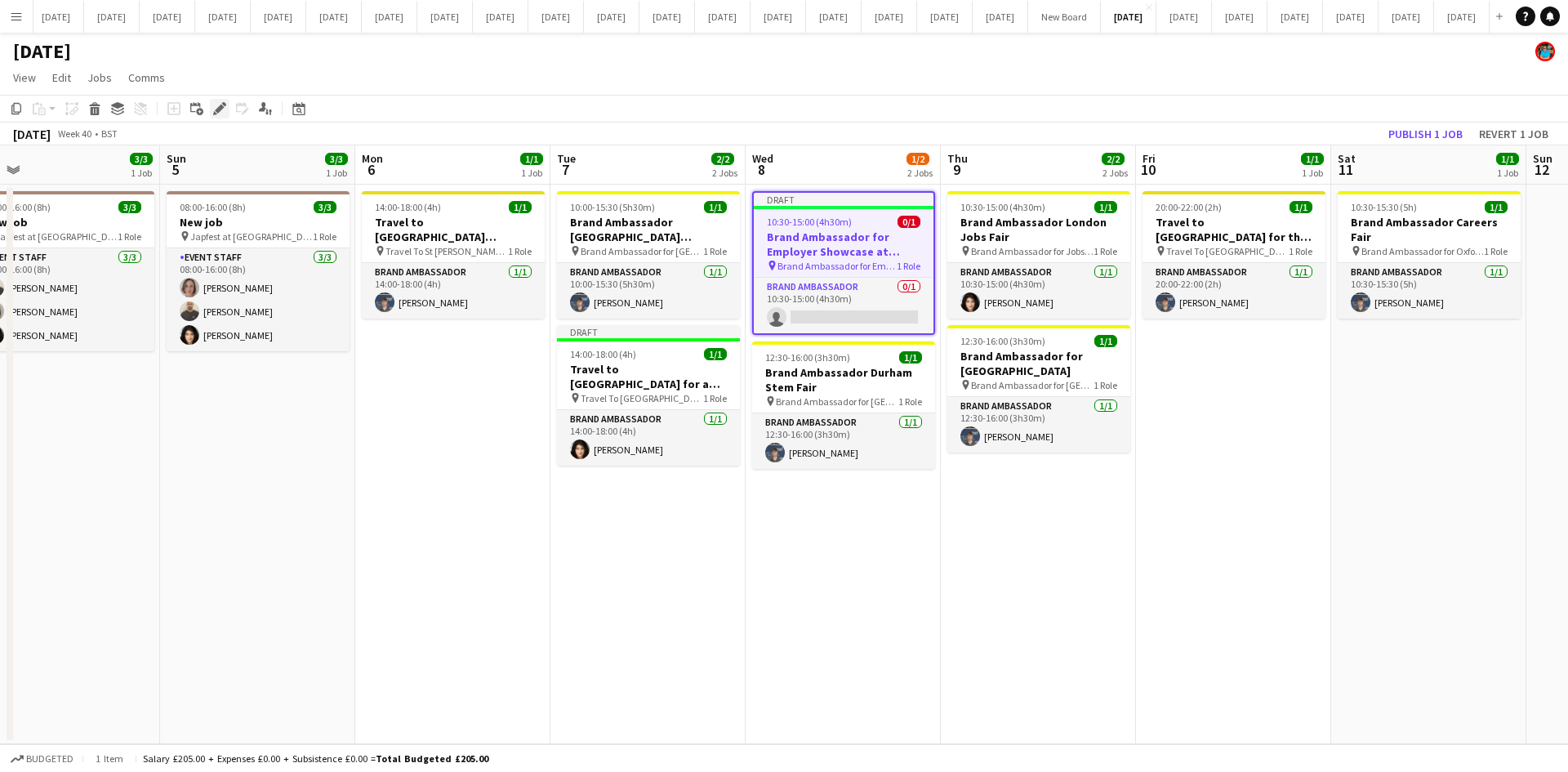
click at [216, 109] on icon at bounding box center [219, 109] width 9 height 9
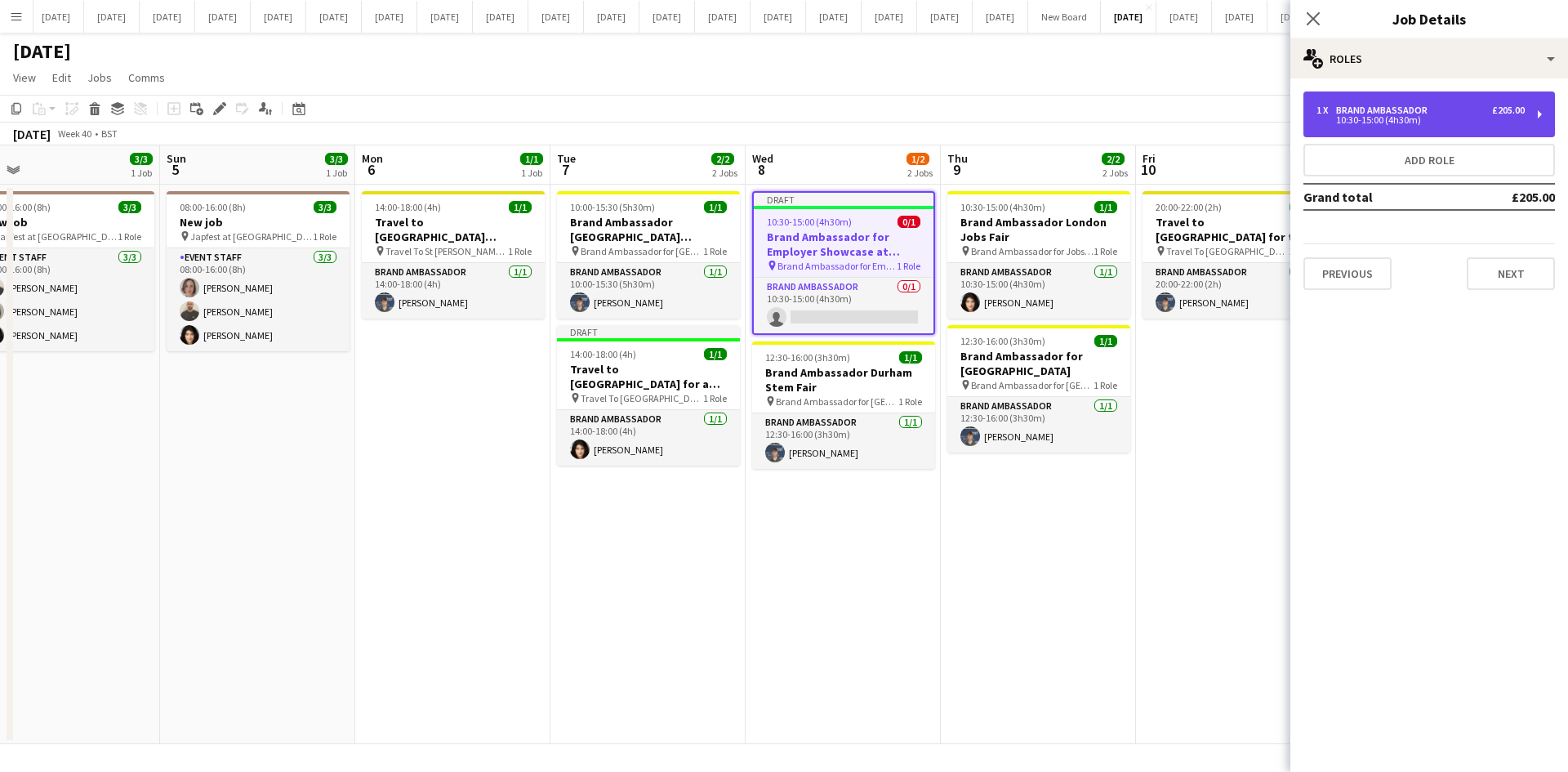
click at [1253, 126] on div "1 x Brand Ambassador £205.00 10:30-15:00 (4h30m)" at bounding box center [1428, 114] width 251 height 46
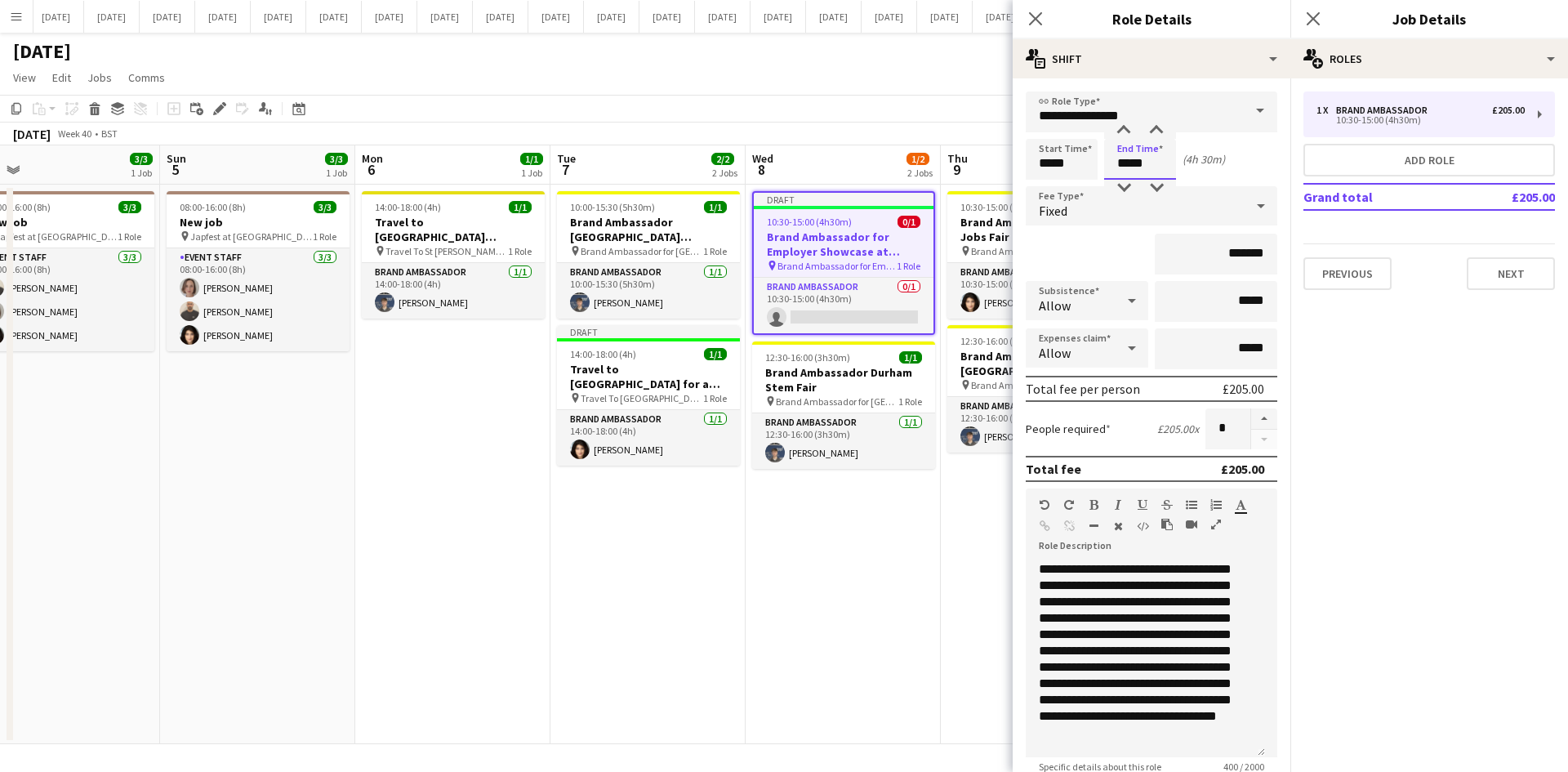
click at [1149, 155] on input "*****" at bounding box center [1139, 159] width 72 height 41
click at [1124, 190] on div at bounding box center [1123, 188] width 33 height 17
click at [1128, 131] on div at bounding box center [1123, 131] width 33 height 17
type input "*****"
click at [1128, 131] on div at bounding box center [1123, 131] width 33 height 17
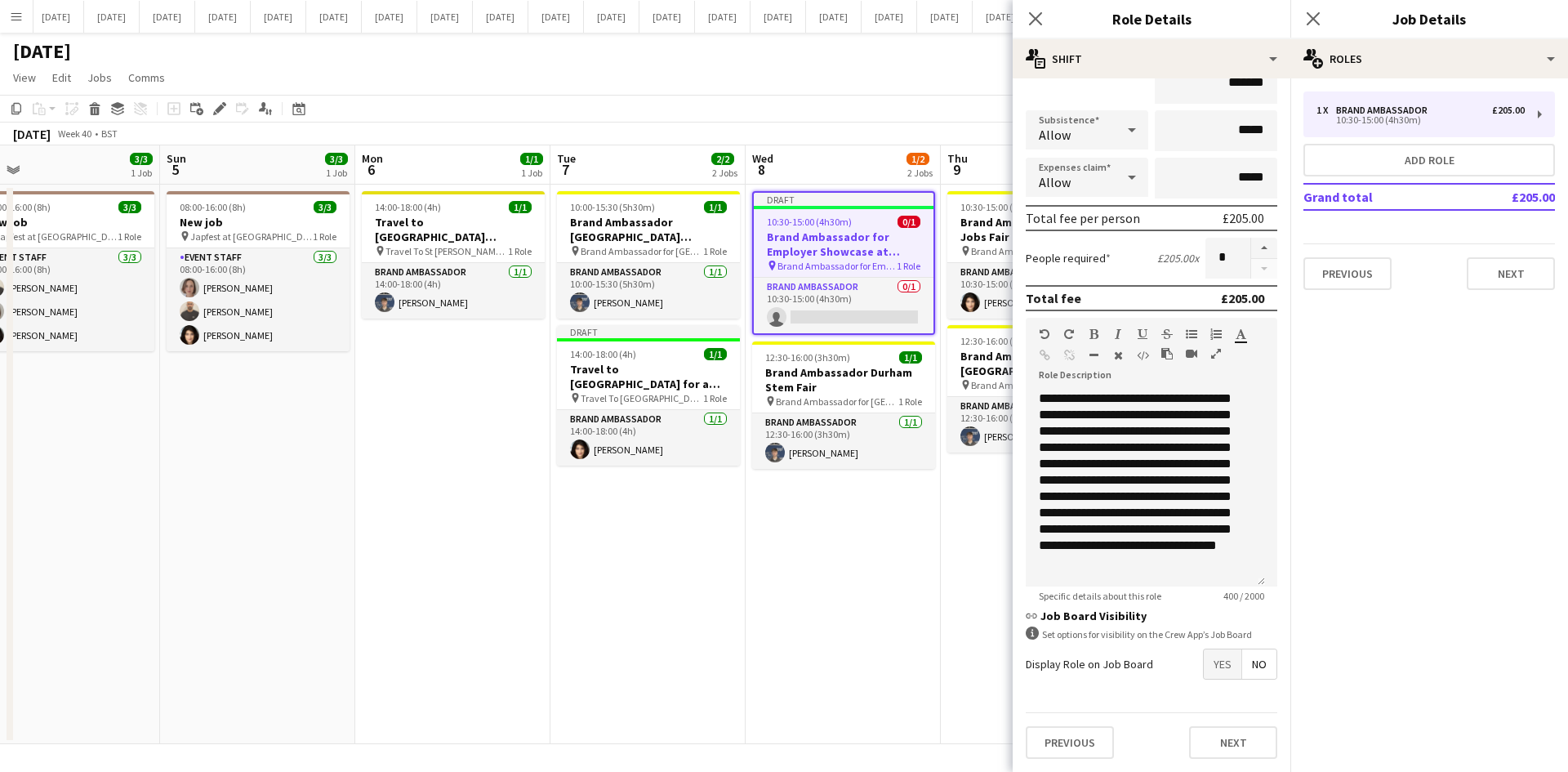
scroll to position [62, 0]
click at [1253, 282] on button "Next" at bounding box center [1510, 273] width 89 height 33
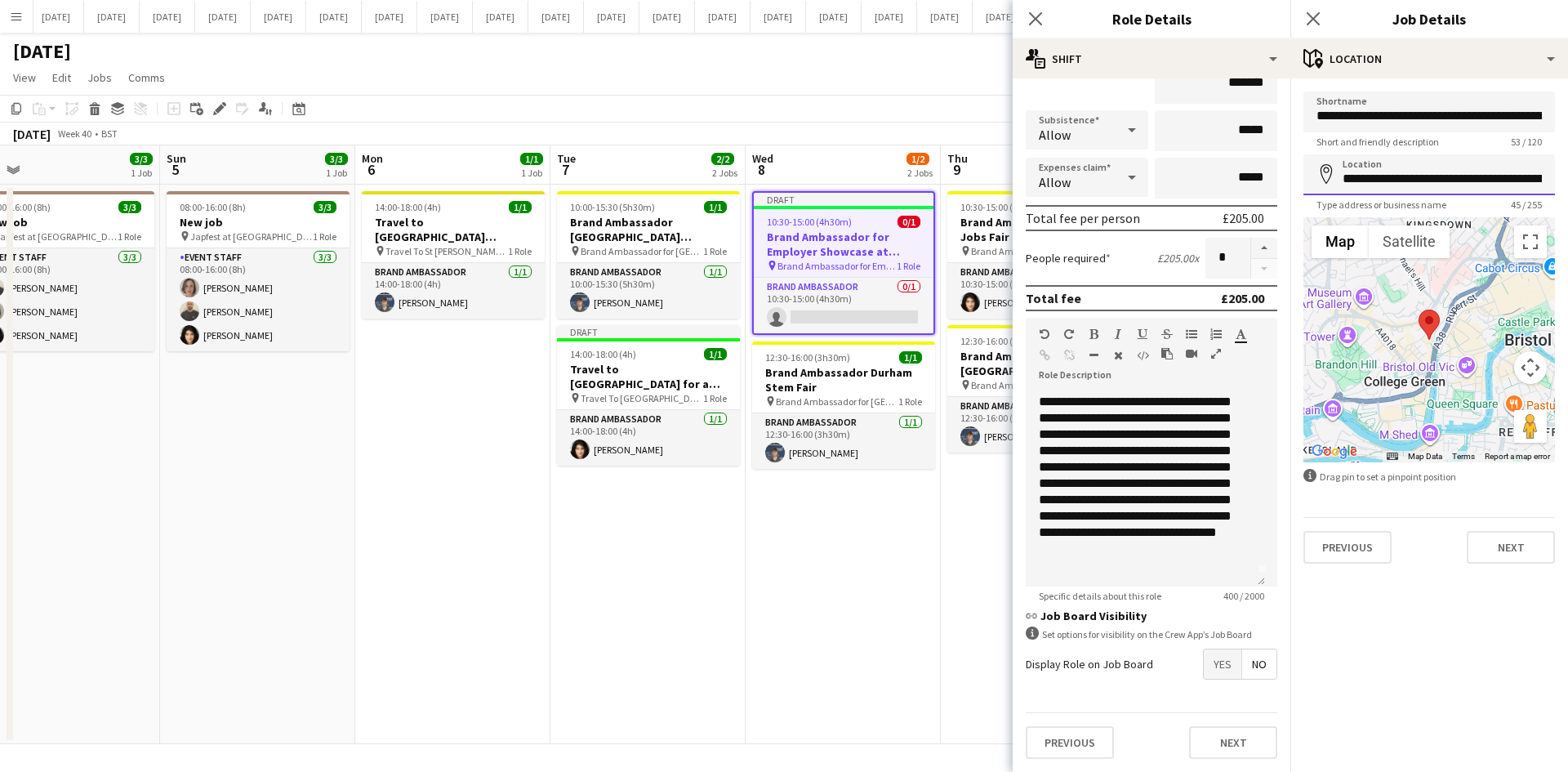
click at [1253, 180] on input "**********" at bounding box center [1428, 175] width 251 height 41
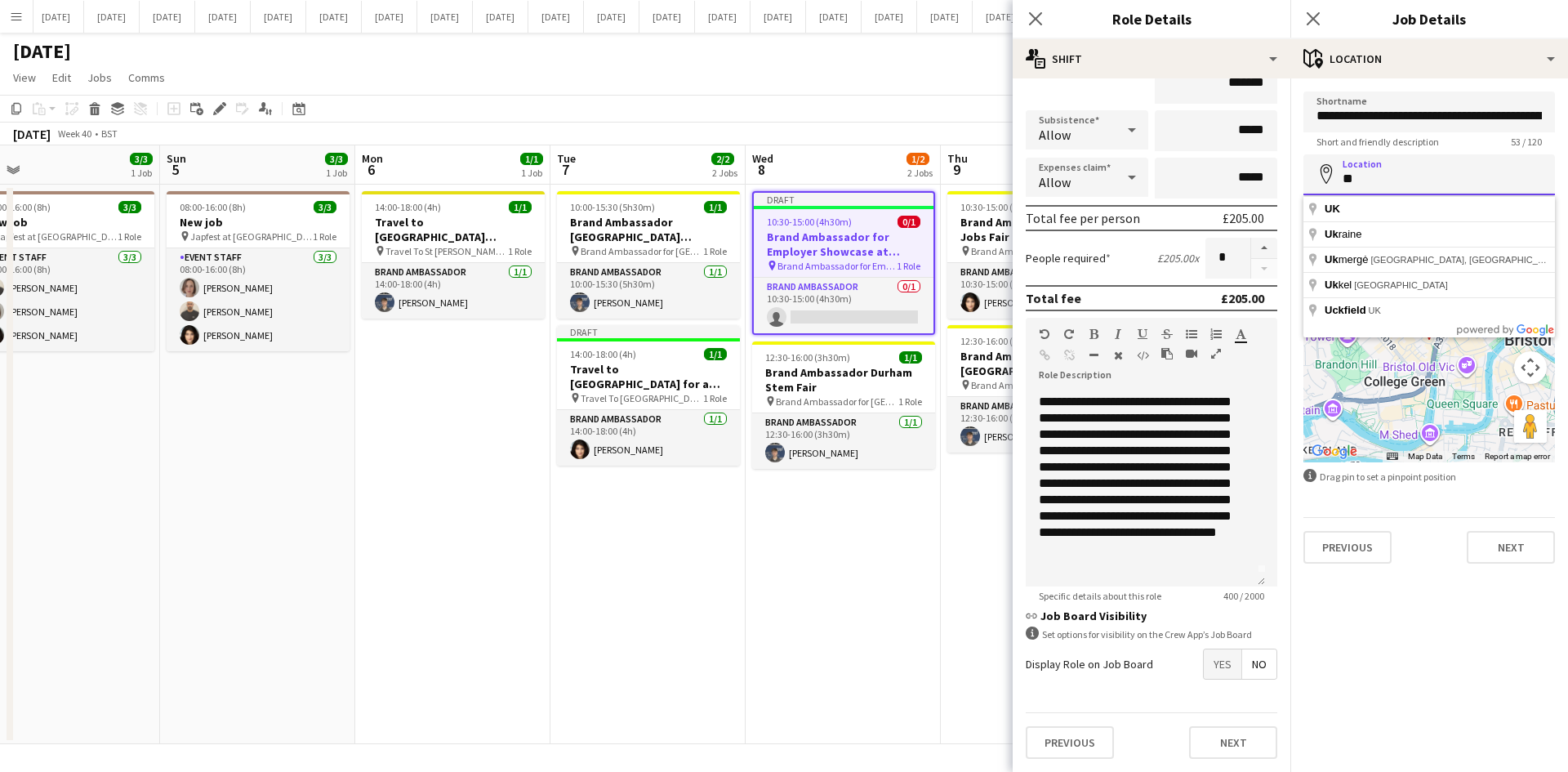
type input "*"
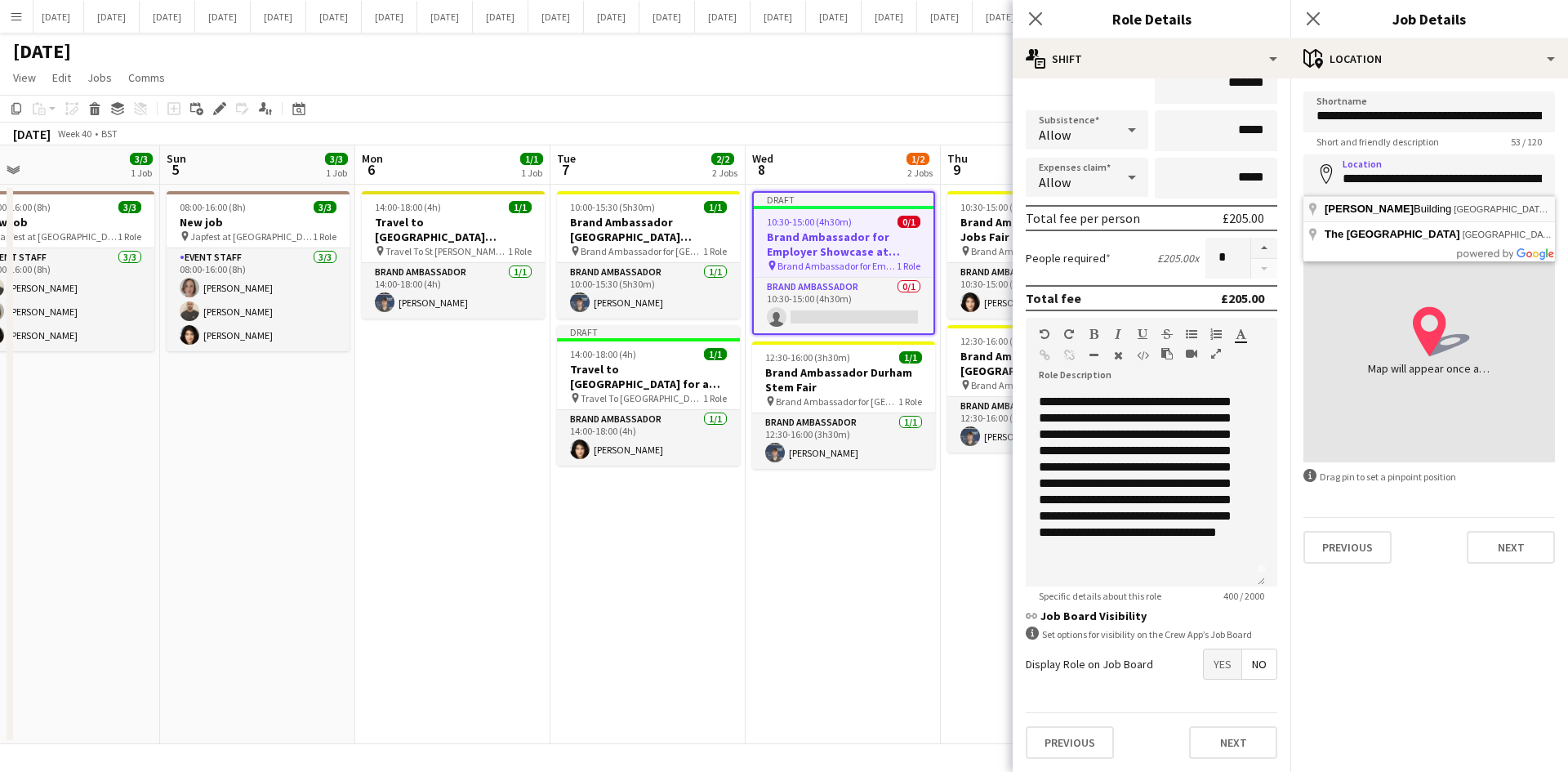
type input "**********"
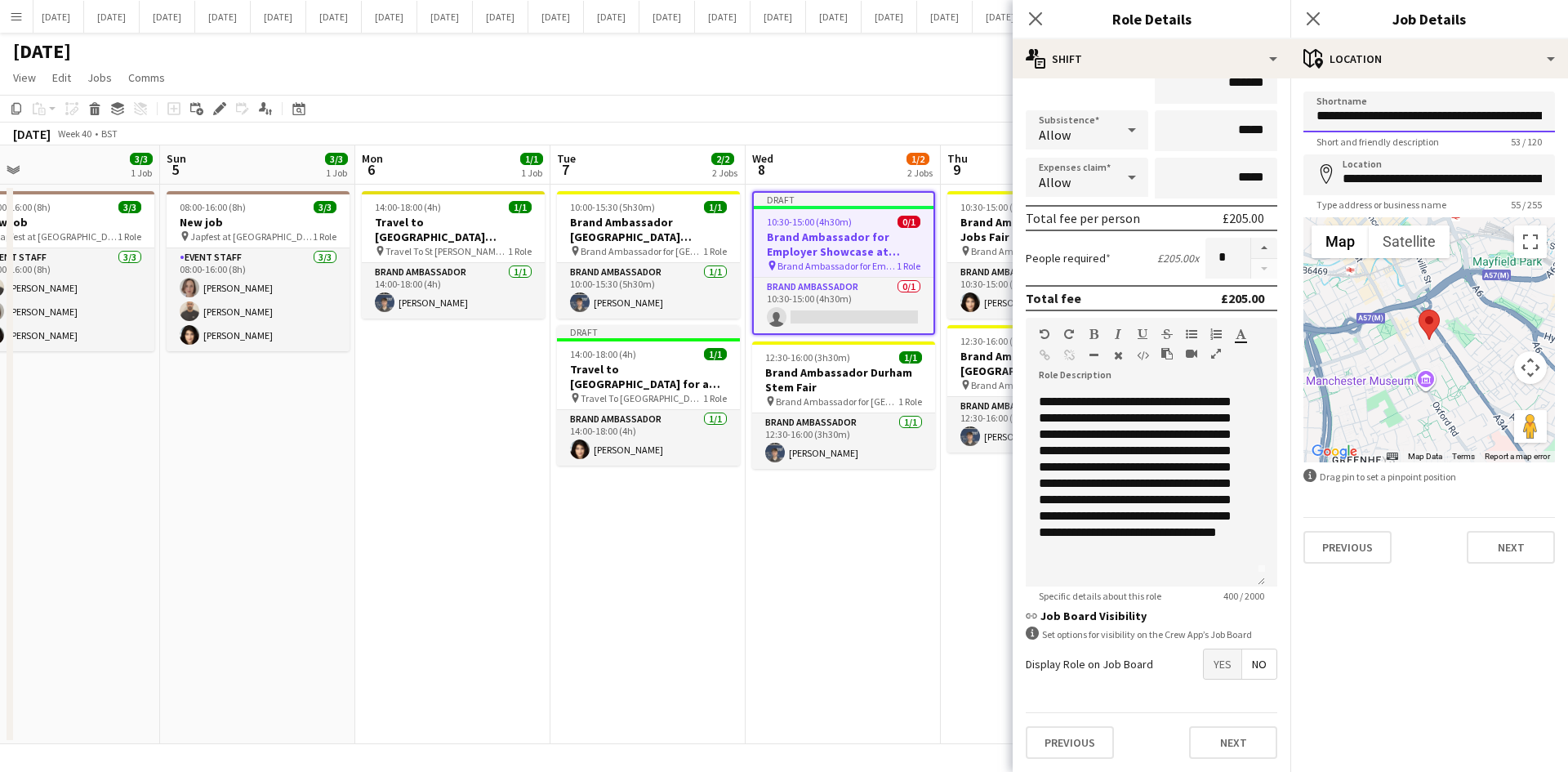
click at [1253, 114] on input "**********" at bounding box center [1428, 111] width 251 height 41
click at [1253, 116] on input "**********" at bounding box center [1428, 111] width 251 height 41
click at [1253, 113] on input "**********" at bounding box center [1428, 111] width 251 height 41
click at [1253, 114] on input "**********" at bounding box center [1428, 111] width 251 height 41
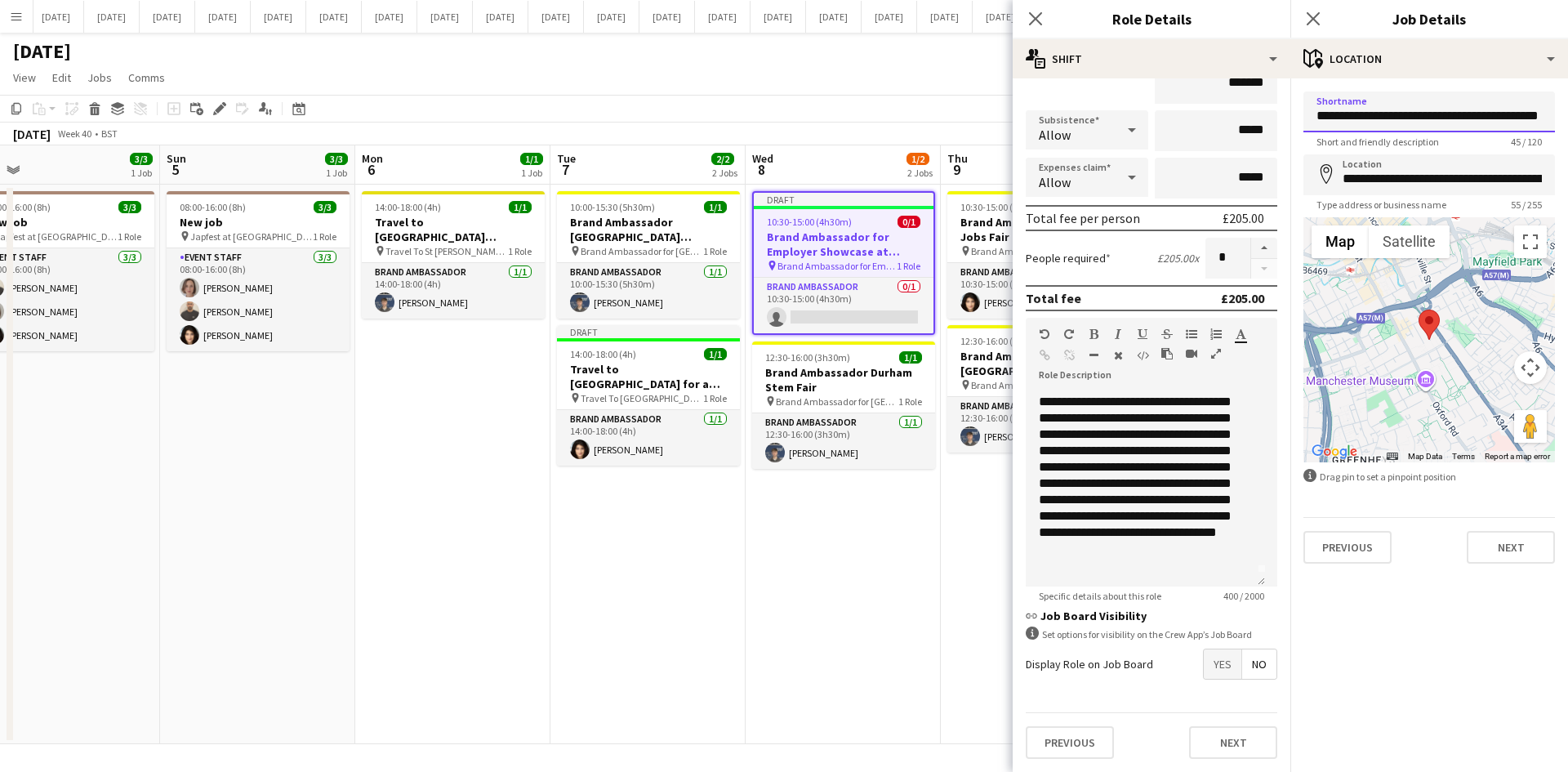
click at [1253, 118] on input "**********" at bounding box center [1428, 111] width 251 height 41
type input "**********"
click at [1253, 546] on button "Next" at bounding box center [1510, 546] width 89 height 33
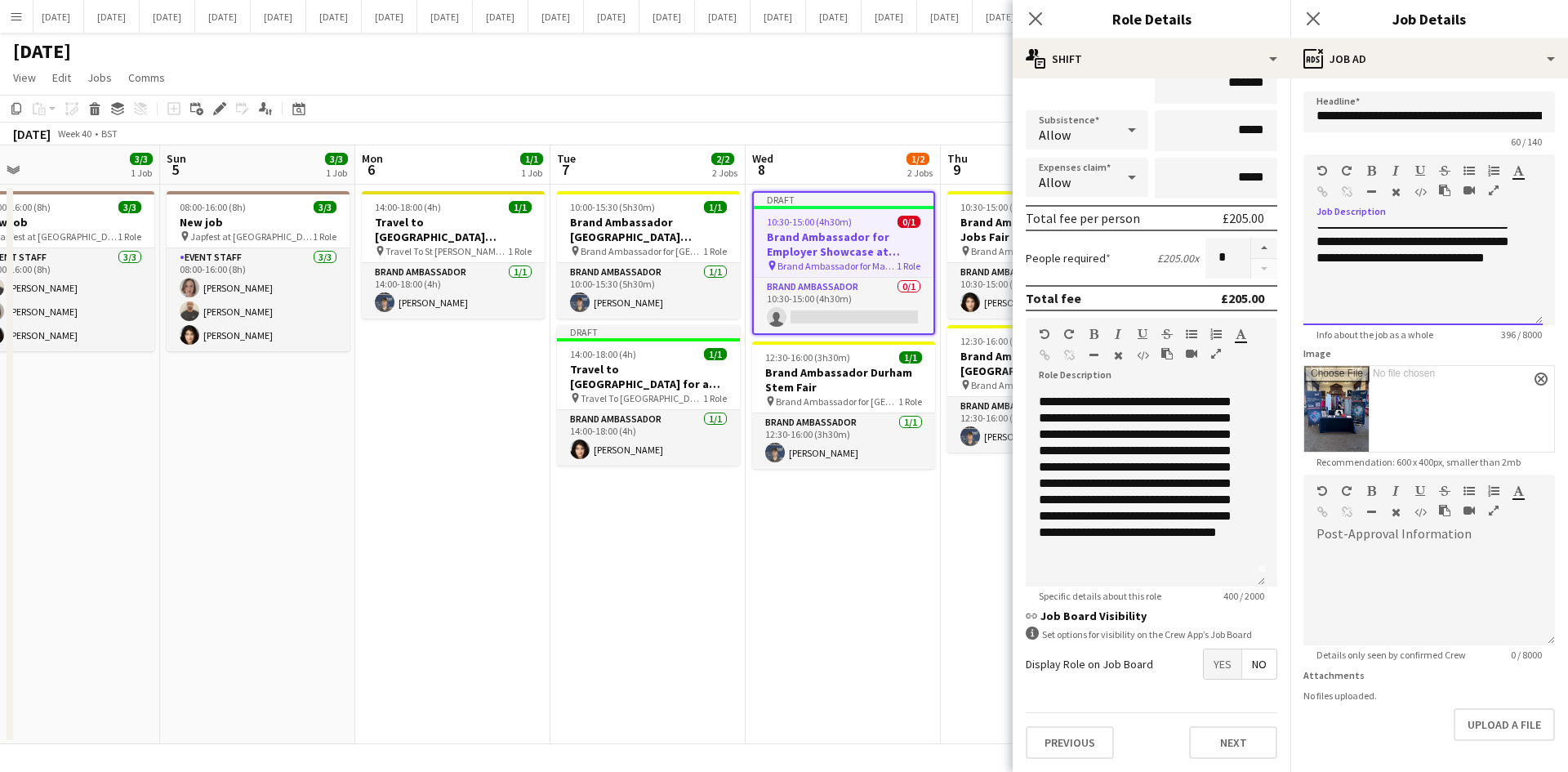
scroll to position [144, 0]
click at [1253, 115] on input "**********" at bounding box center [1428, 111] width 251 height 41
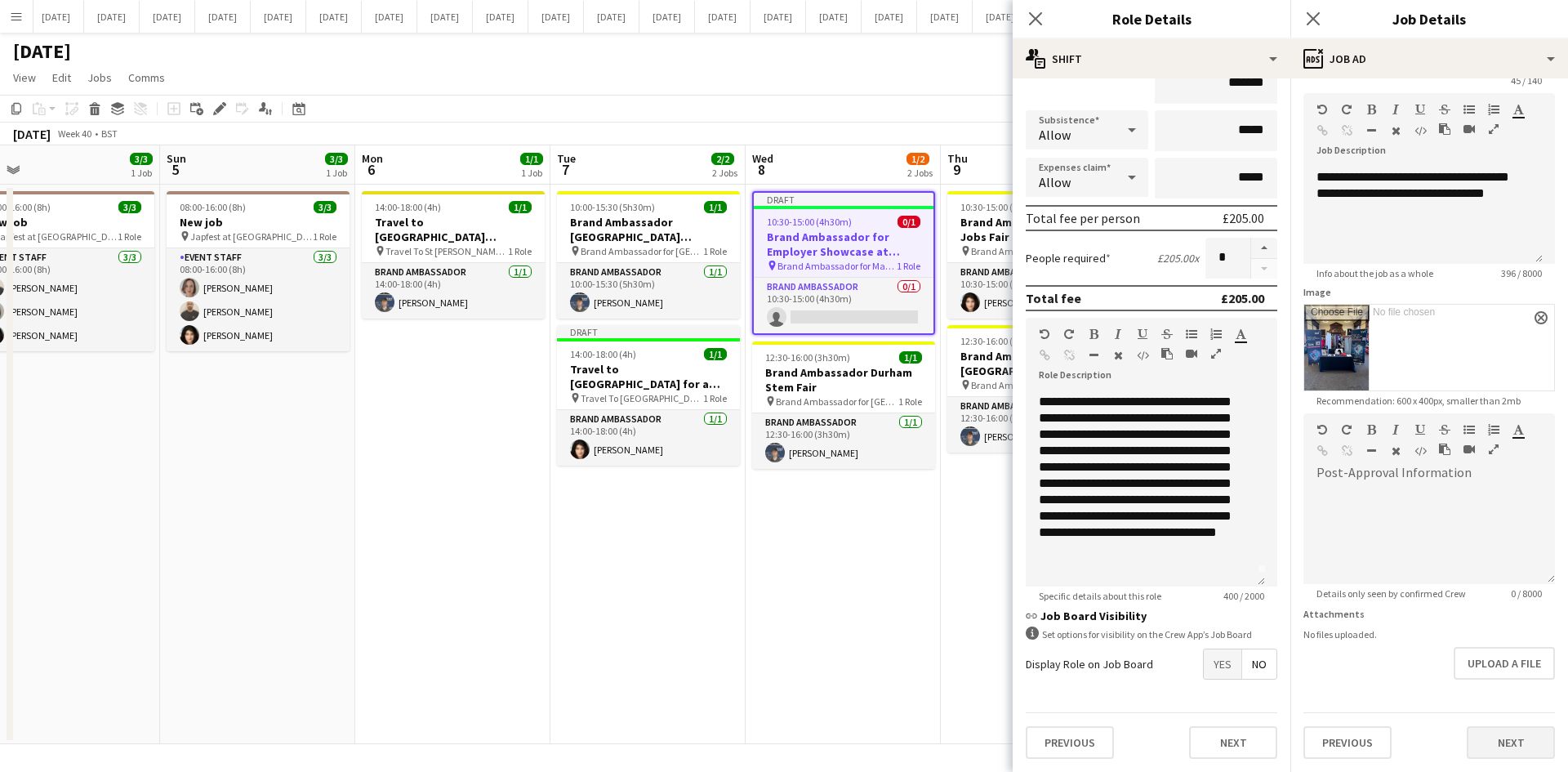
type input "**********"
click at [1253, 673] on button "Next" at bounding box center [1510, 742] width 89 height 33
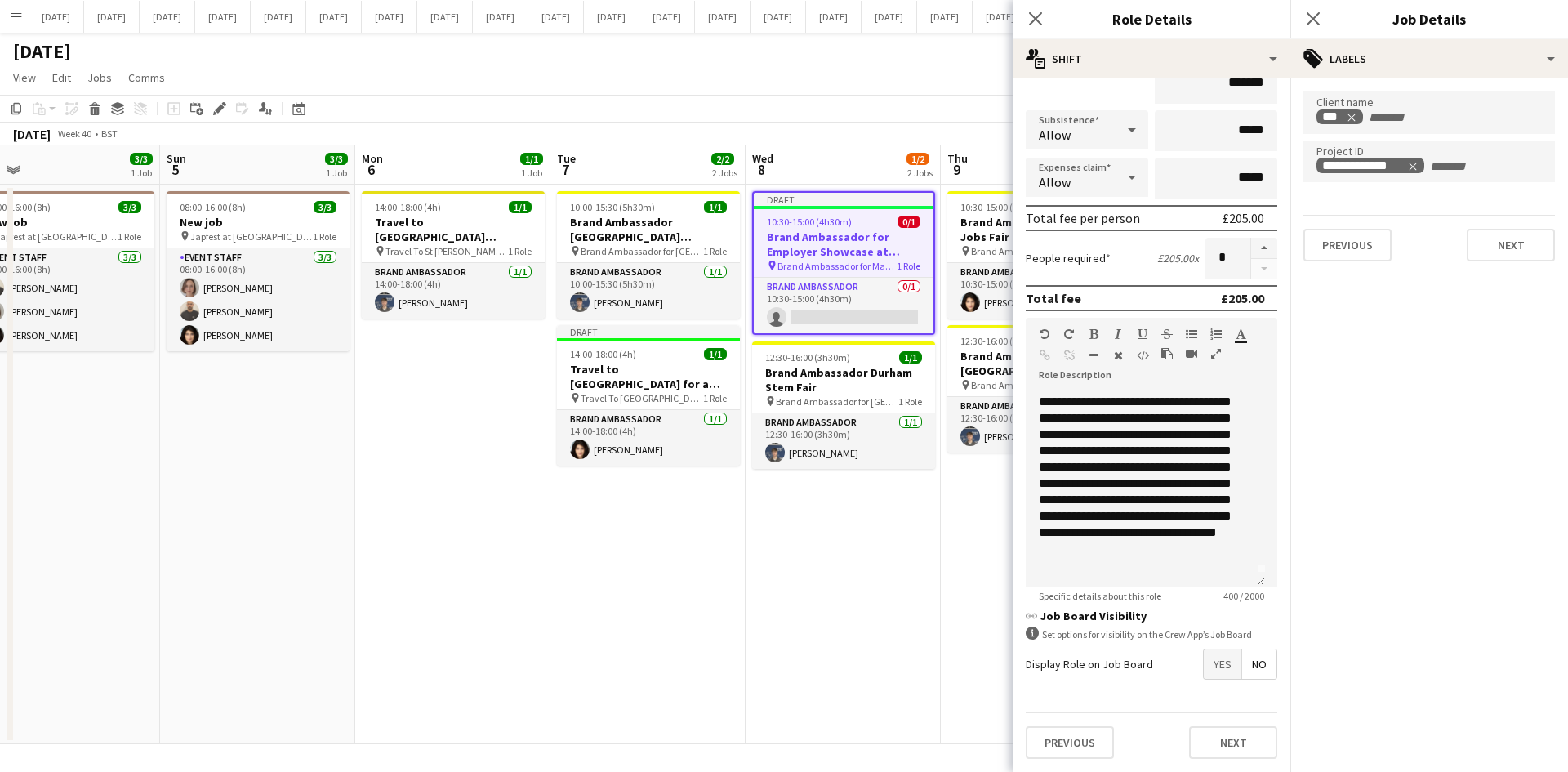
scroll to position [0, 0]
click at [1253, 258] on button "Next" at bounding box center [1510, 245] width 89 height 33
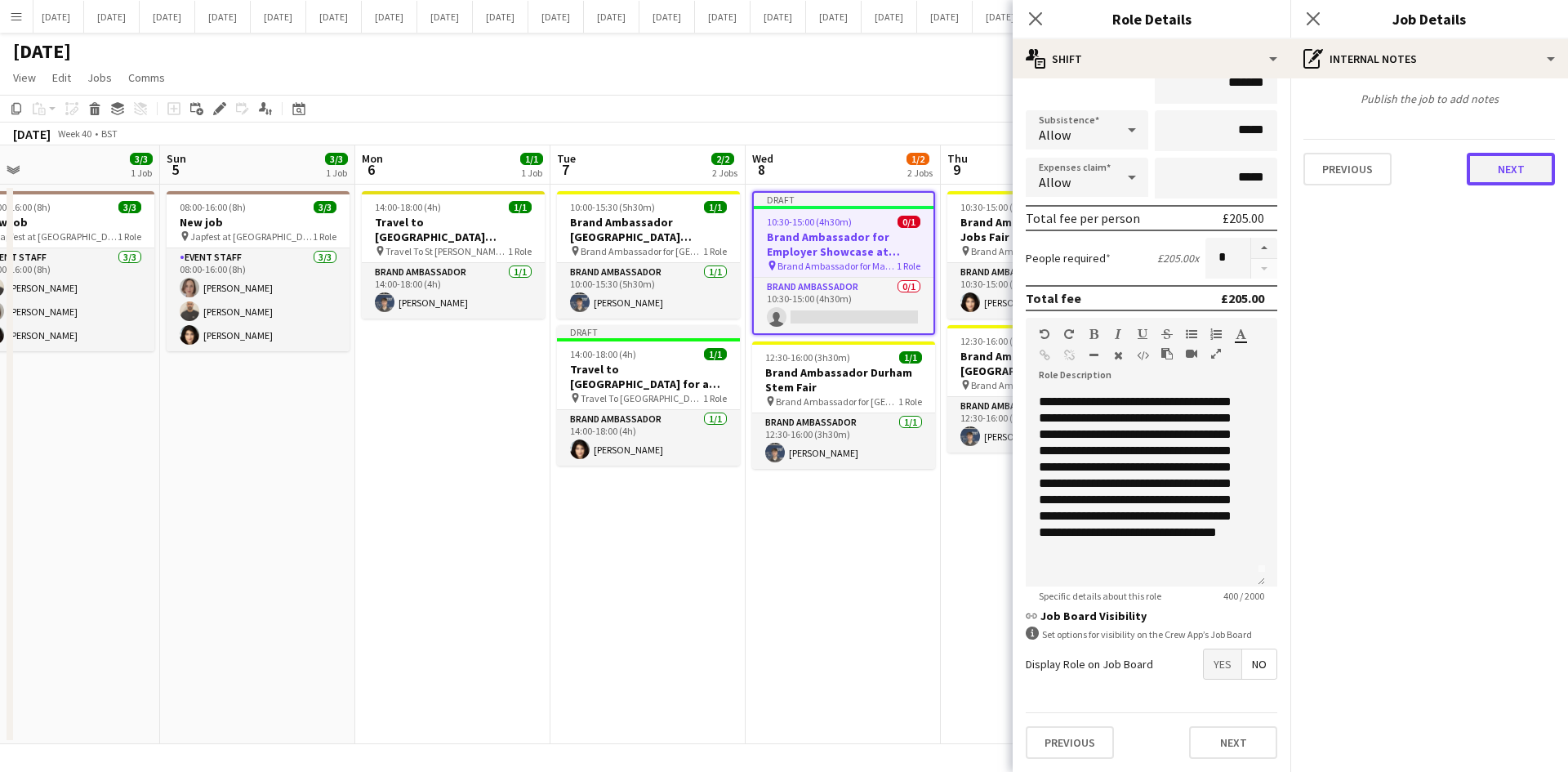
click at [1253, 169] on button "Next" at bounding box center [1510, 169] width 89 height 33
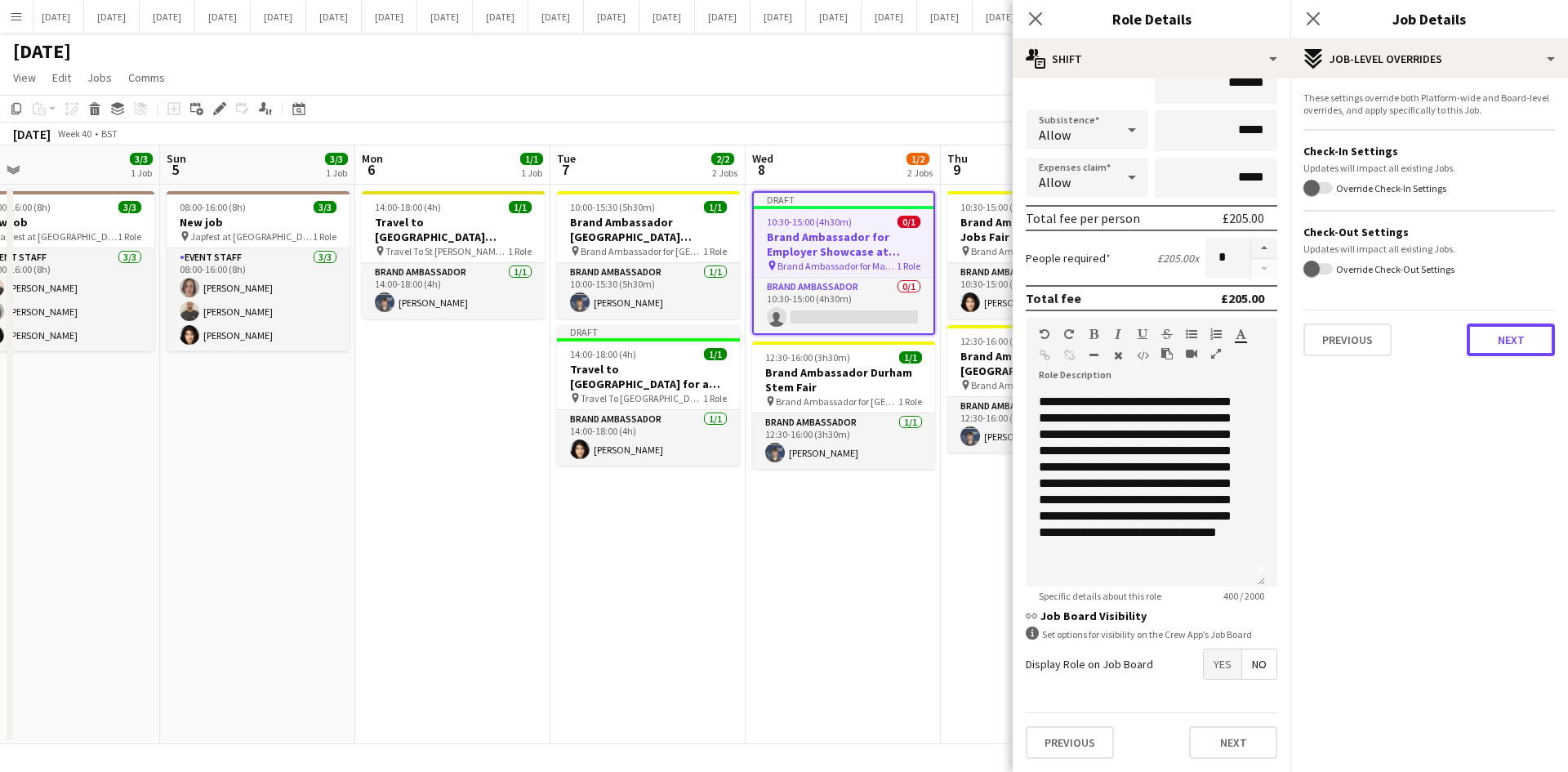
click at [1253, 338] on button "Next" at bounding box center [1510, 339] width 89 height 33
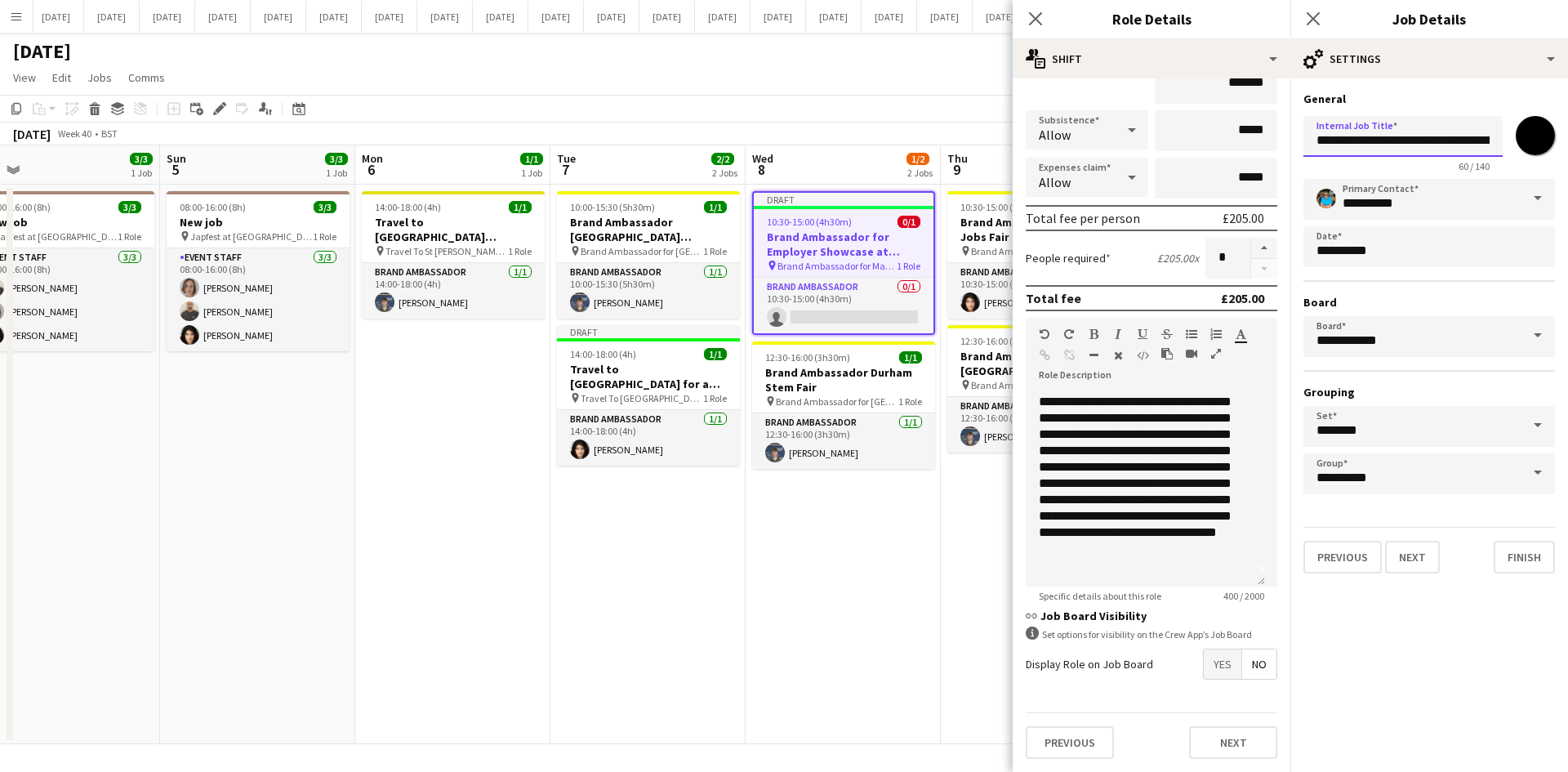
click at [1253, 143] on input "**********" at bounding box center [1403, 136] width 199 height 41
type input "**********"
click at [1253, 557] on button "Finish" at bounding box center [1524, 556] width 61 height 33
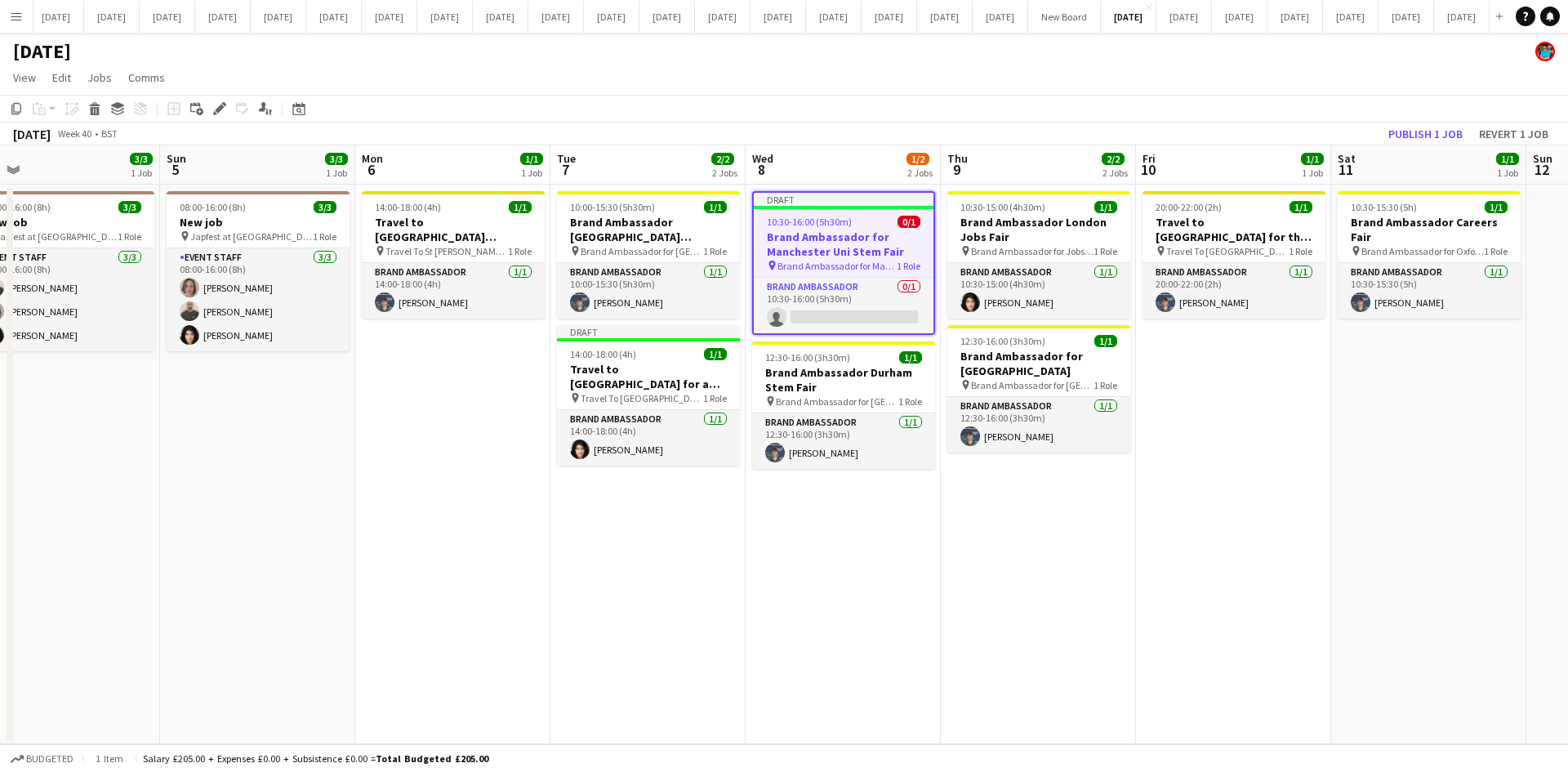
click at [820, 631] on app-date-cell "Draft 10:30-16:00 (5h30m) 0/1 Brand Ambassador for Manchester Uni Stem Fair pin…" at bounding box center [843, 465] width 195 height 560
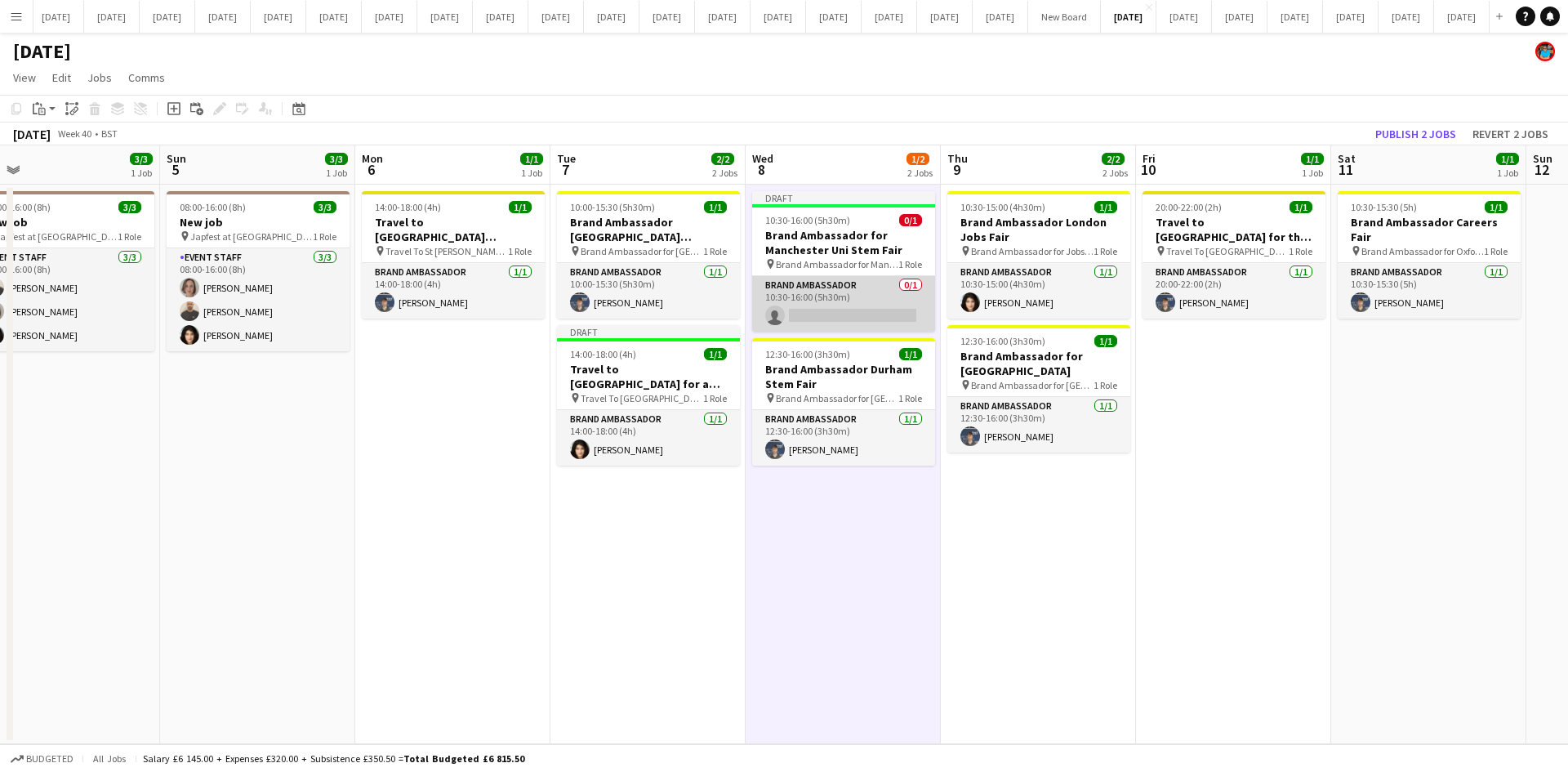
click at [828, 316] on app-card-role "Brand Ambassador 0/1 10:30-16:00 (5h30m) single-neutral-actions" at bounding box center [843, 303] width 183 height 55
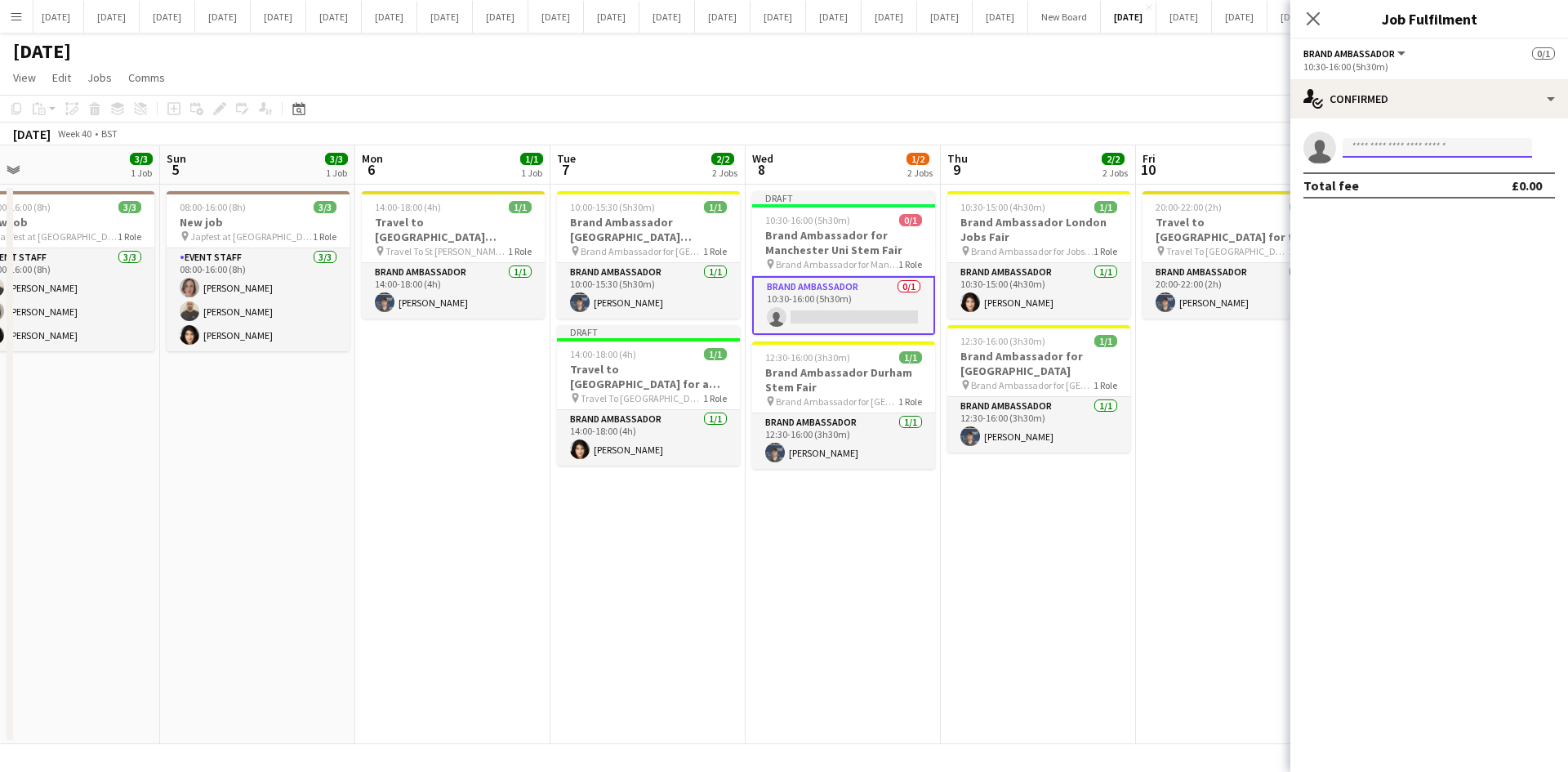
click at [1253, 149] on input at bounding box center [1437, 147] width 190 height 19
click at [1253, 147] on input at bounding box center [1437, 147] width 190 height 19
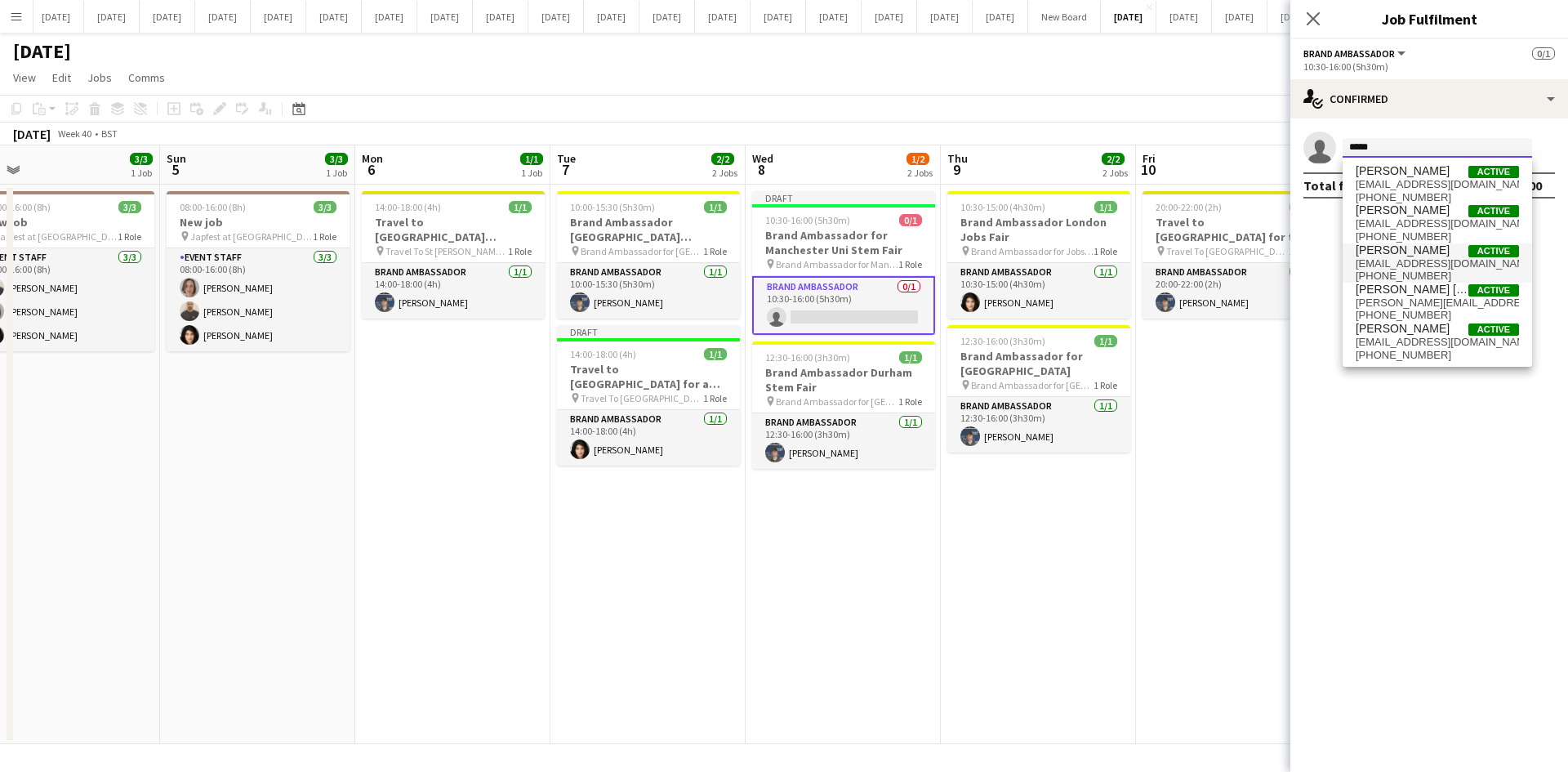
type input "*****"
click at [1253, 246] on span "[PERSON_NAME]" at bounding box center [1402, 250] width 94 height 14
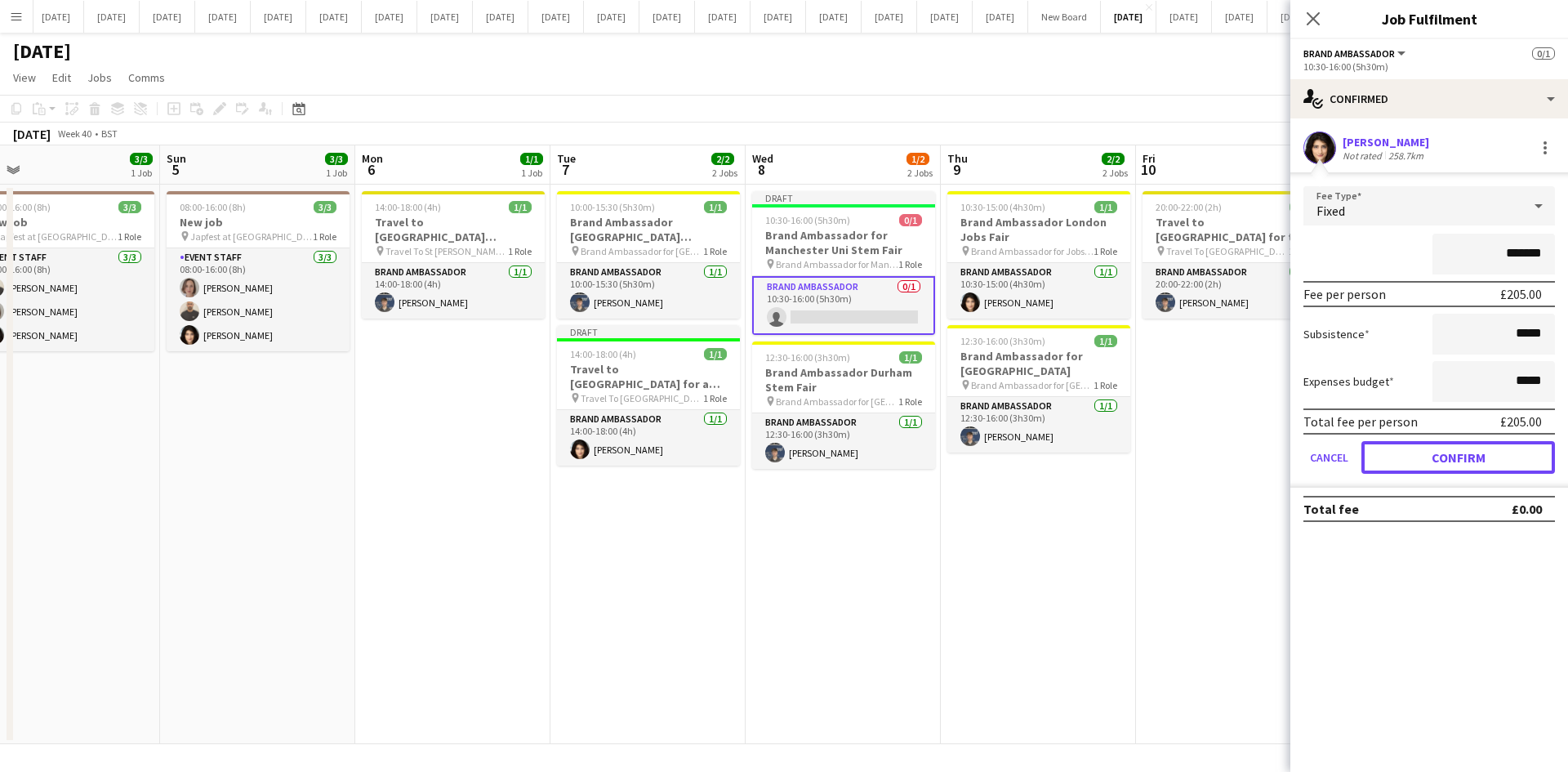
click at [1253, 464] on button "Confirm" at bounding box center [1458, 457] width 194 height 33
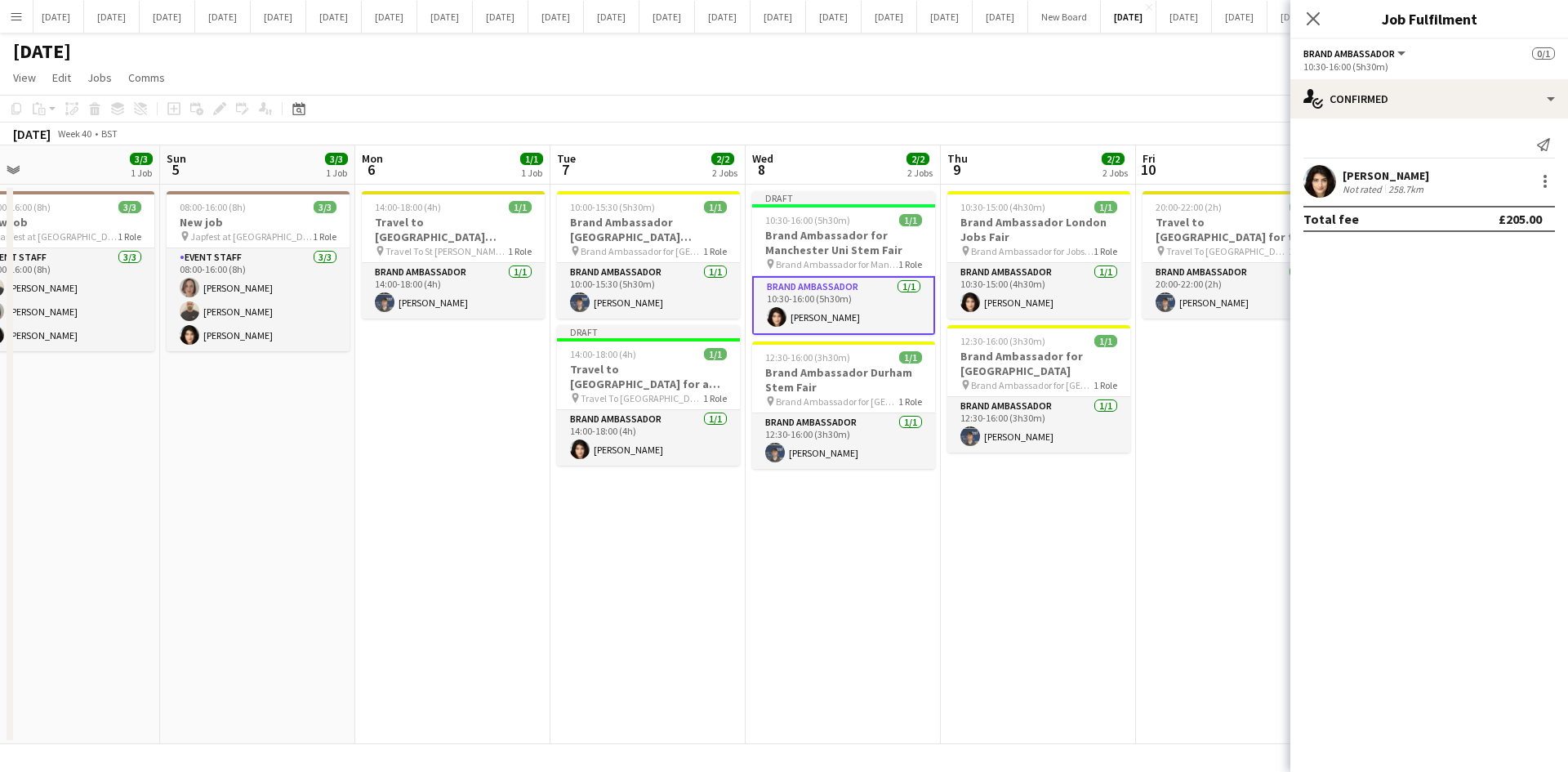
click at [1253, 449] on app-date-cell "20:00-22:00 (2h) 1/1 Travel to [GEOGRAPHIC_DATA] for the Careers Fair on [DATE]…" at bounding box center [1234, 465] width 195 height 560
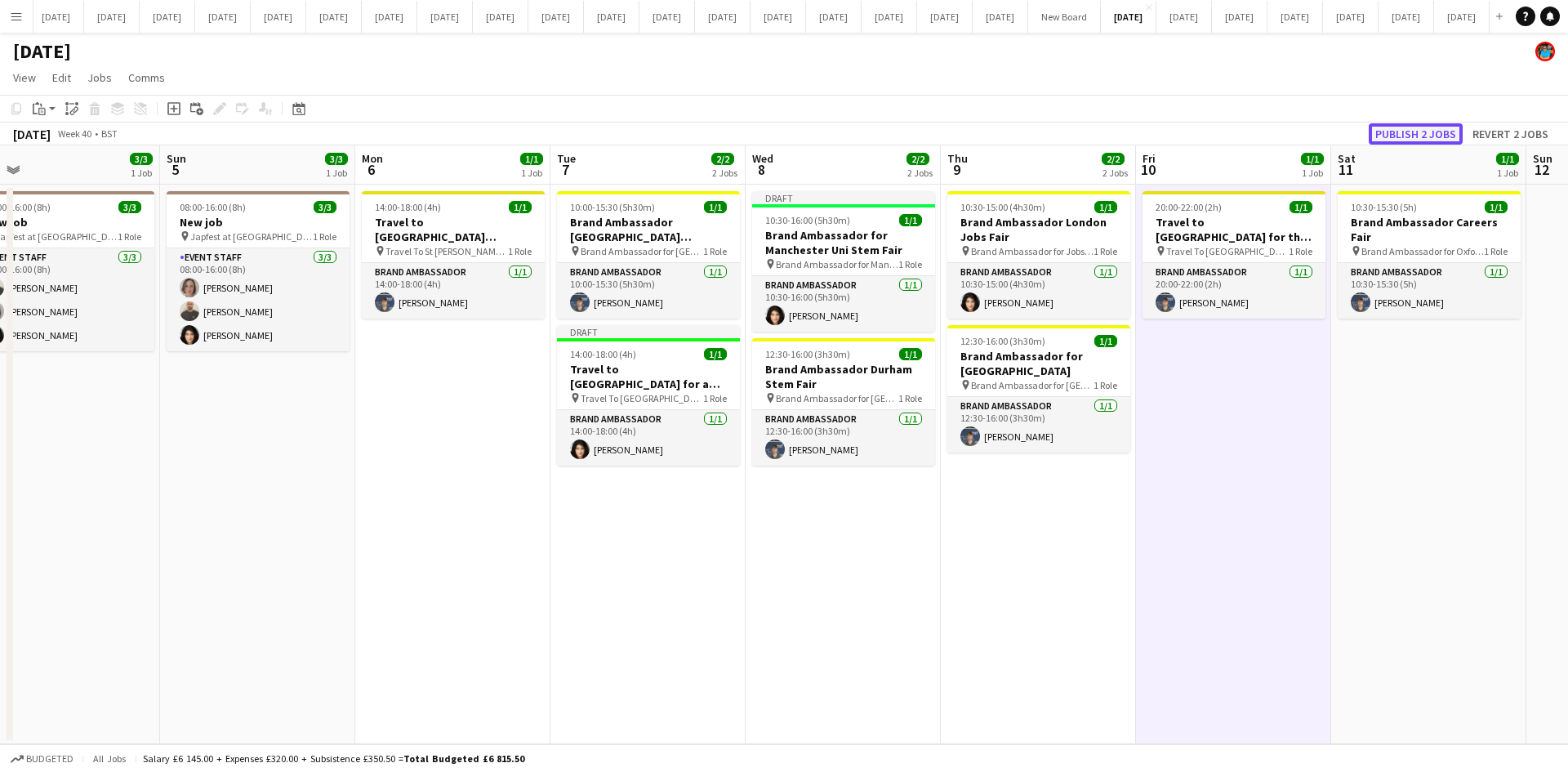
click at [1253, 126] on button "Publish 2 jobs" at bounding box center [1415, 134] width 94 height 21
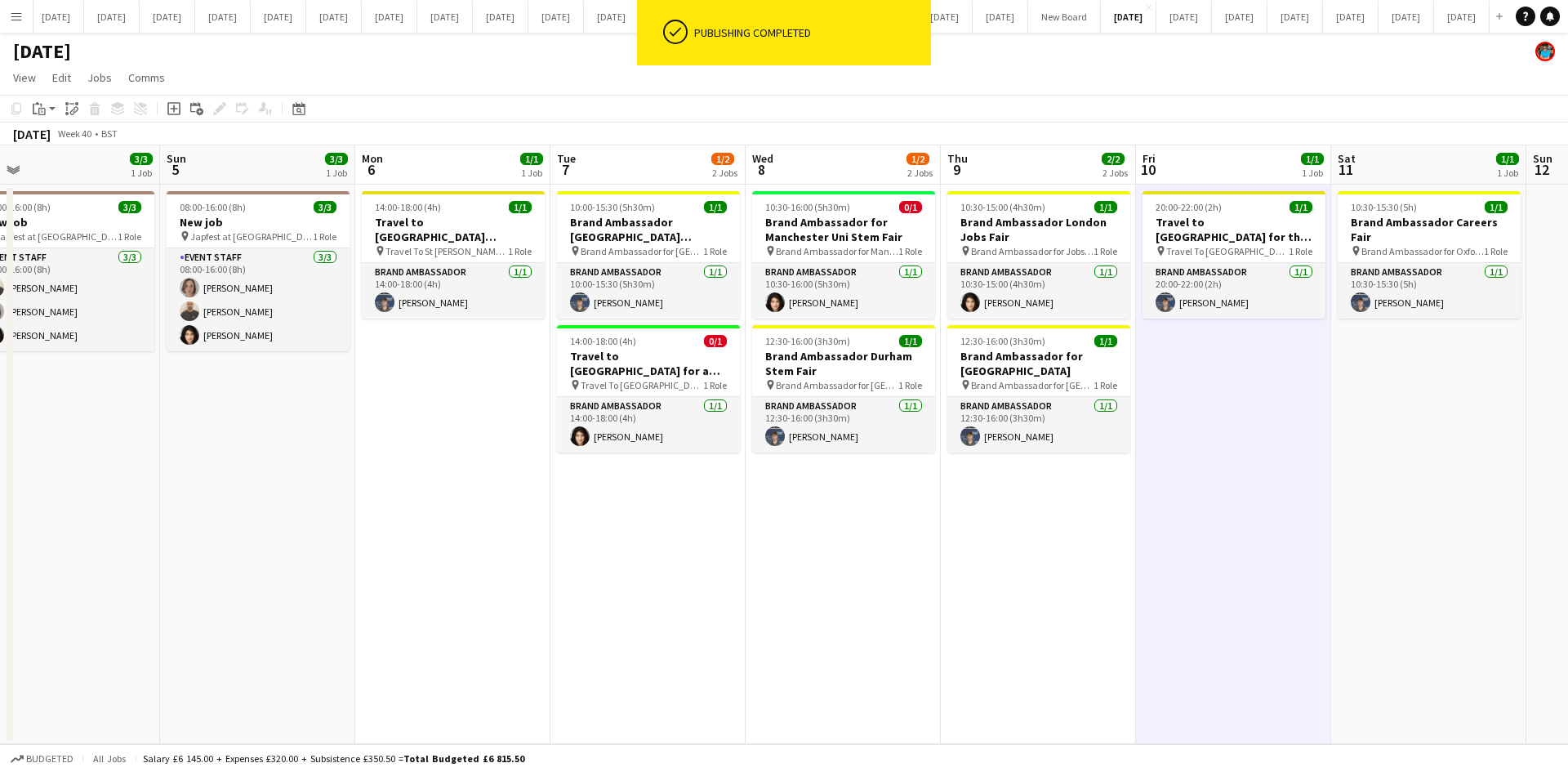
click at [1129, 91] on app-page-menu "View Day view expanded Day view collapsed Month view Date picker Jump to [DATE]…" at bounding box center [784, 79] width 1568 height 31
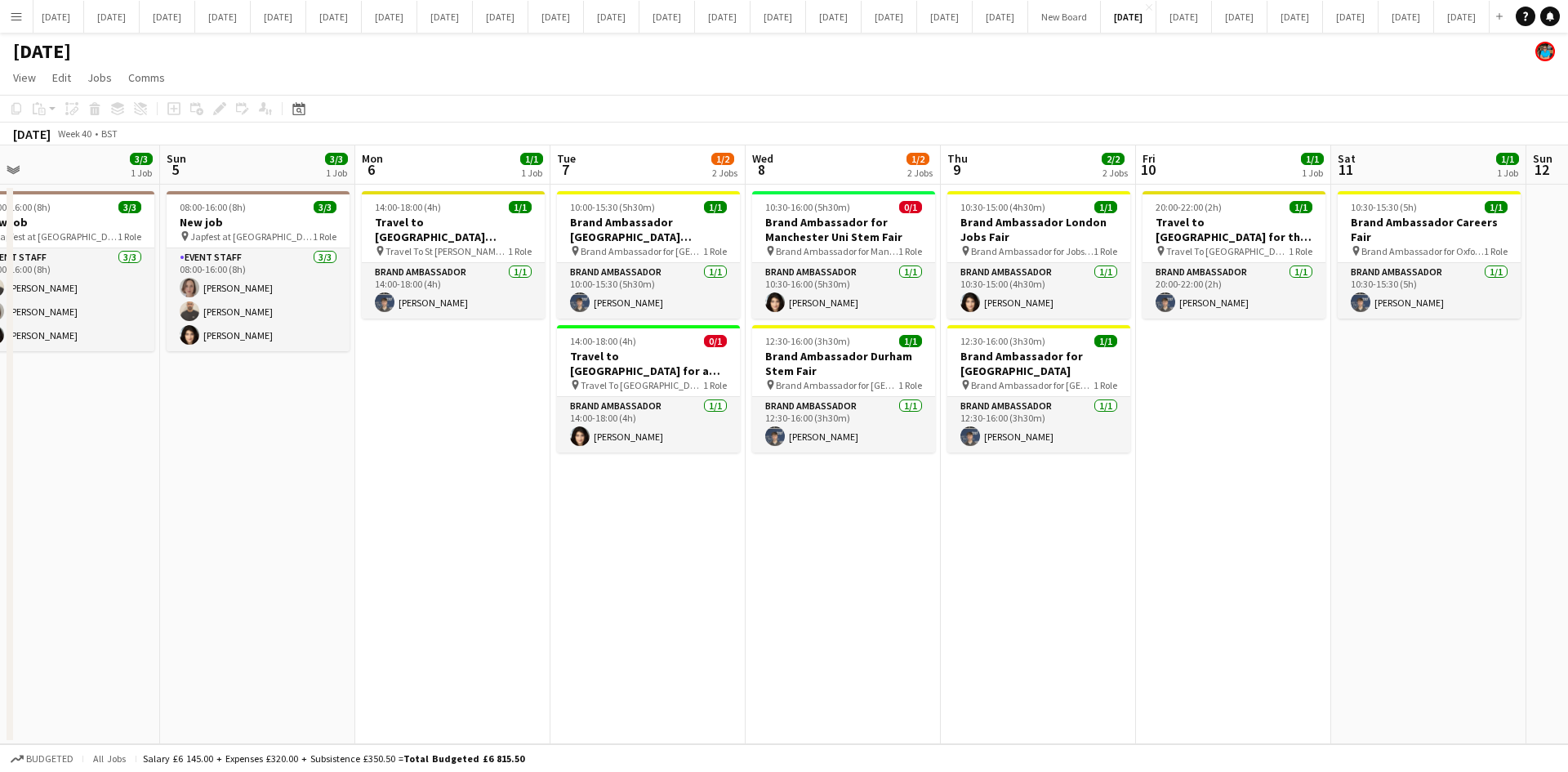
click at [1253, 495] on app-date-cell "20:00-22:00 (2h) 1/1 Travel to [GEOGRAPHIC_DATA] for the Careers Fair on [DATE]…" at bounding box center [1234, 465] width 195 height 560
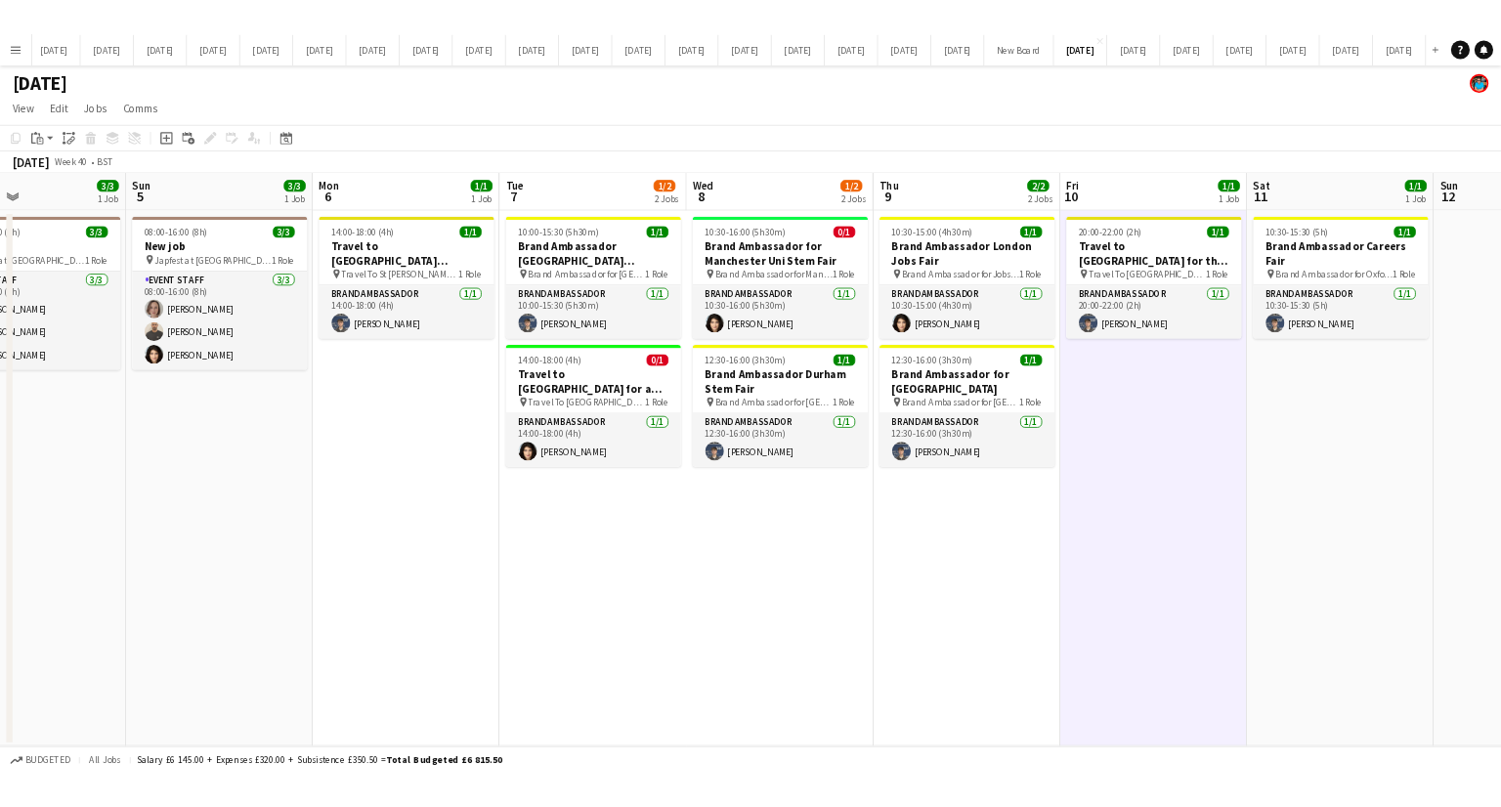
scroll to position [0, 782]
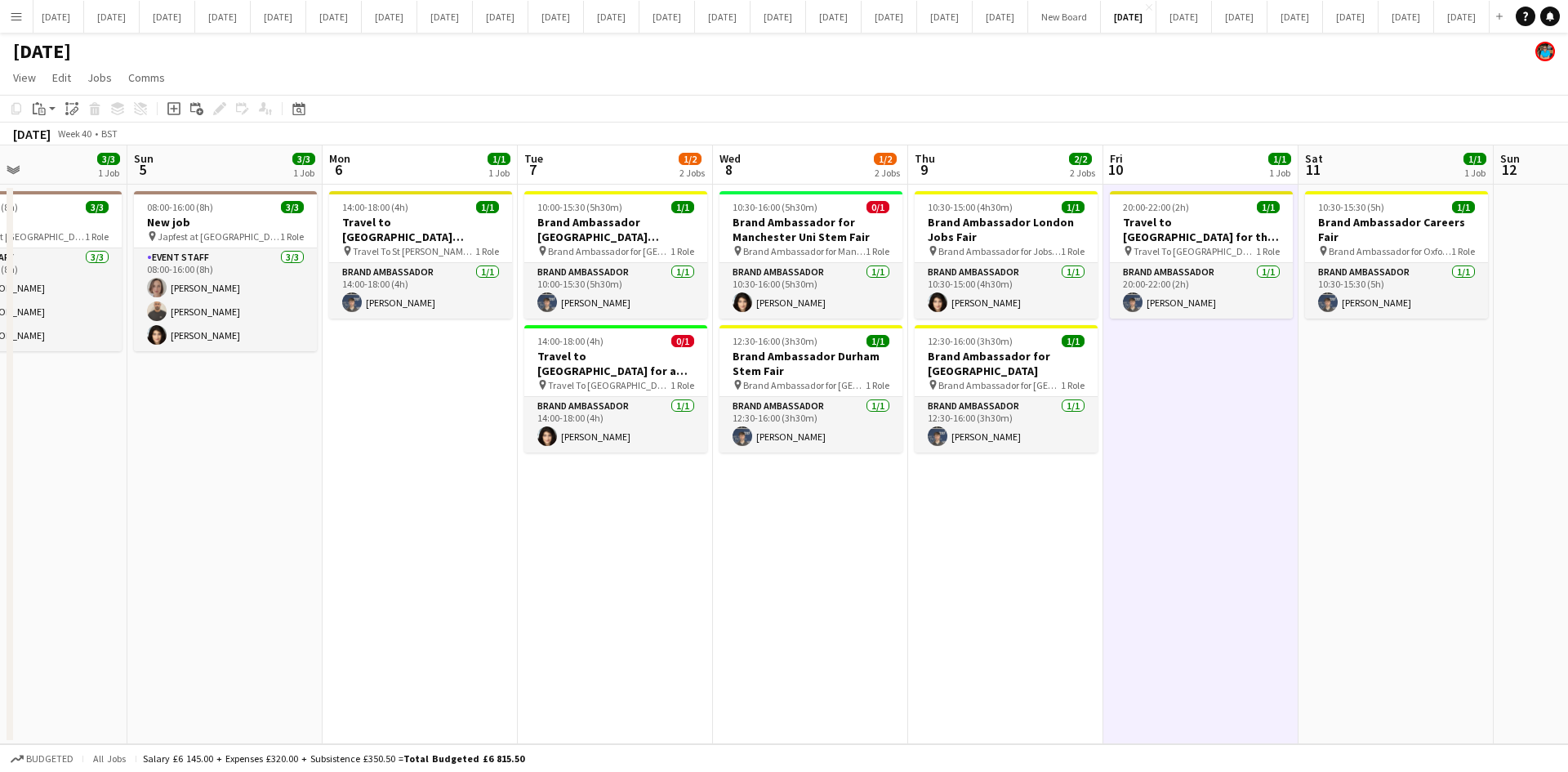
click at [1241, 557] on app-date-cell "20:00-22:00 (2h) 1/1 Travel to [GEOGRAPHIC_DATA] for the Careers Fair on [DATE]…" at bounding box center [1200, 465] width 195 height 560
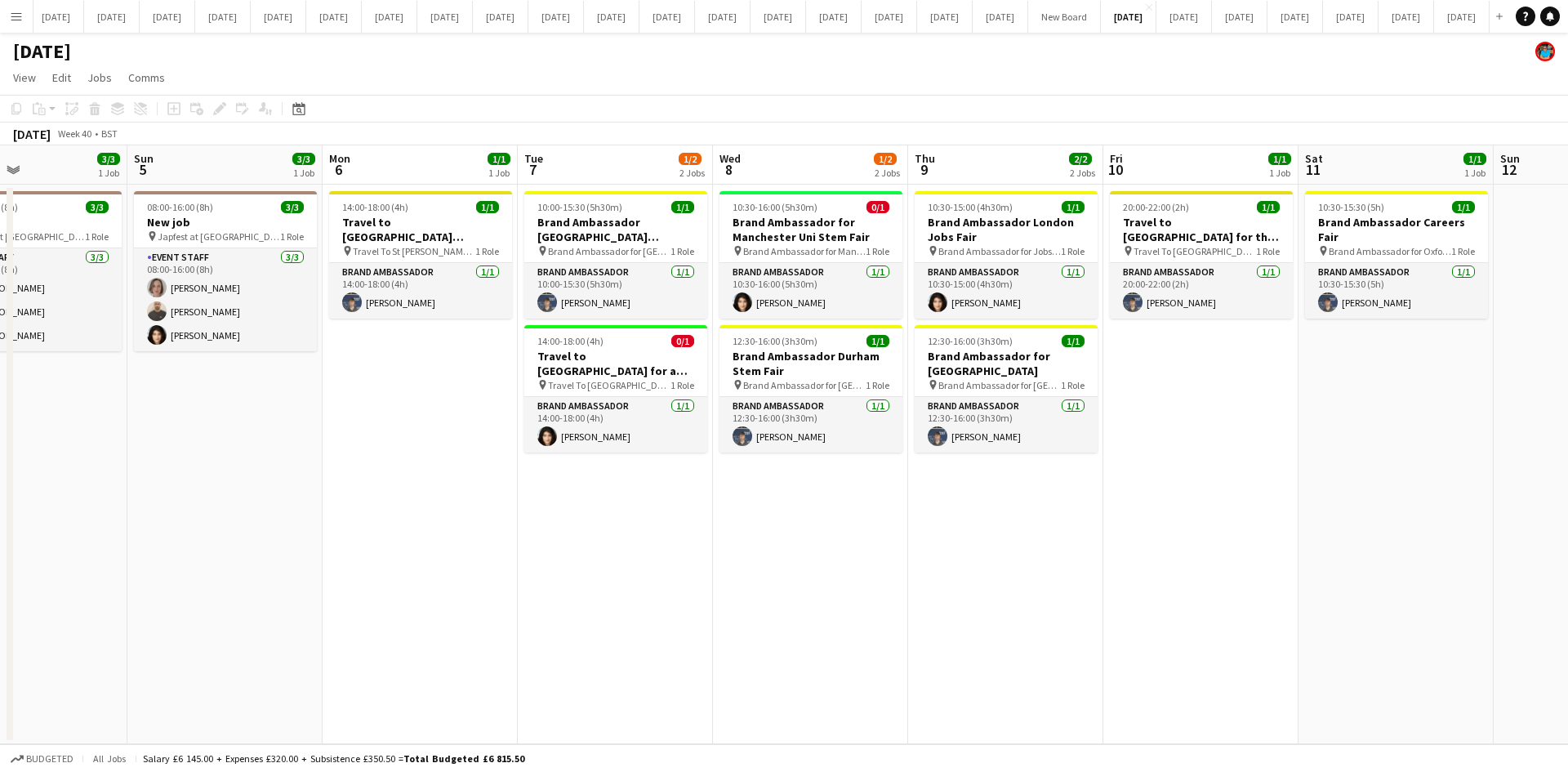
click at [718, 673] on app-date-cell "10:30-16:00 (5h30m) 0/1 Brand Ambassador for Manchester Uni Stem Fair pin Brand…" at bounding box center [810, 465] width 195 height 560
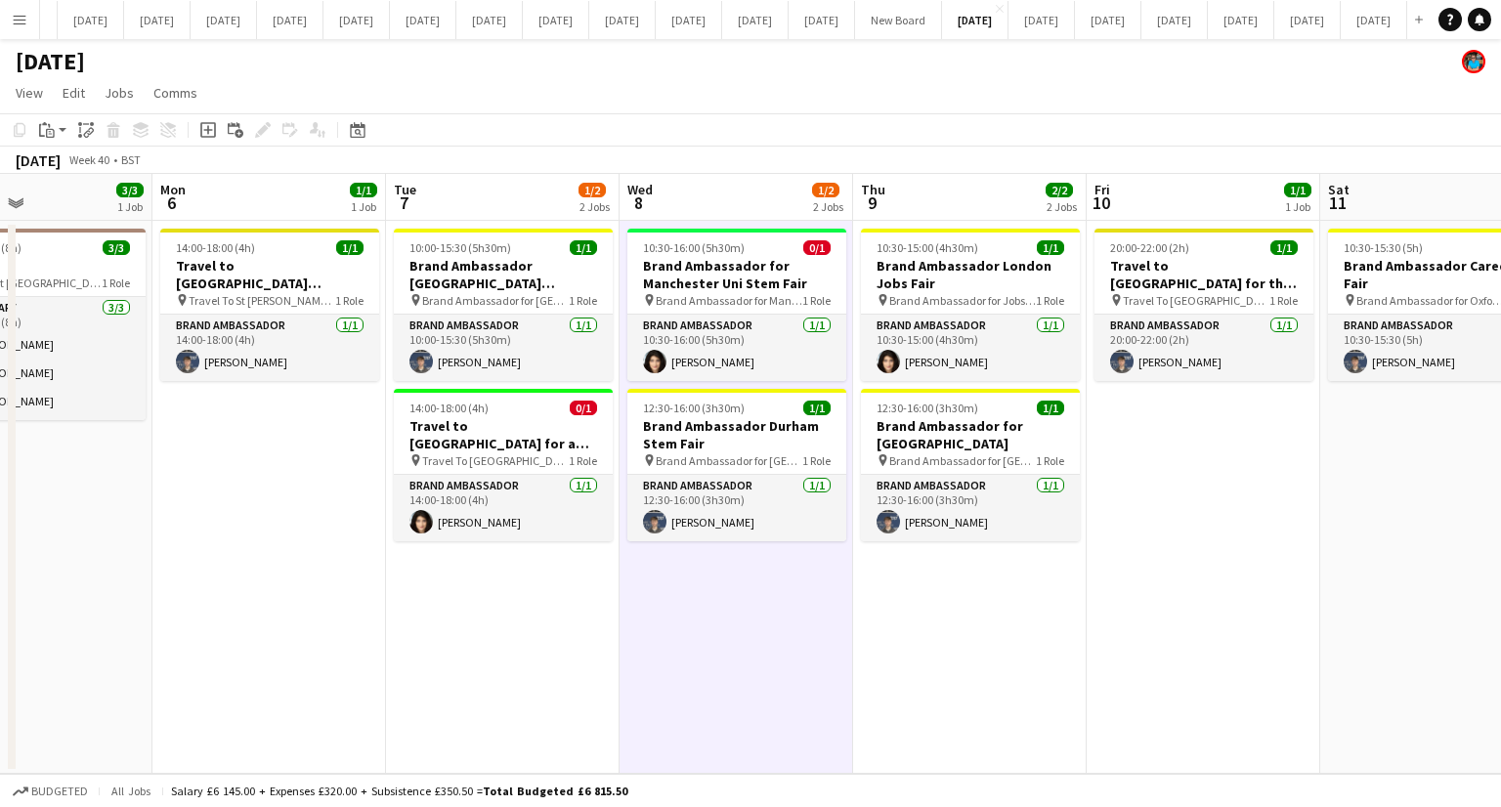
click at [23, 24] on app-icon "Menu" at bounding box center [20, 20] width 16 height 16
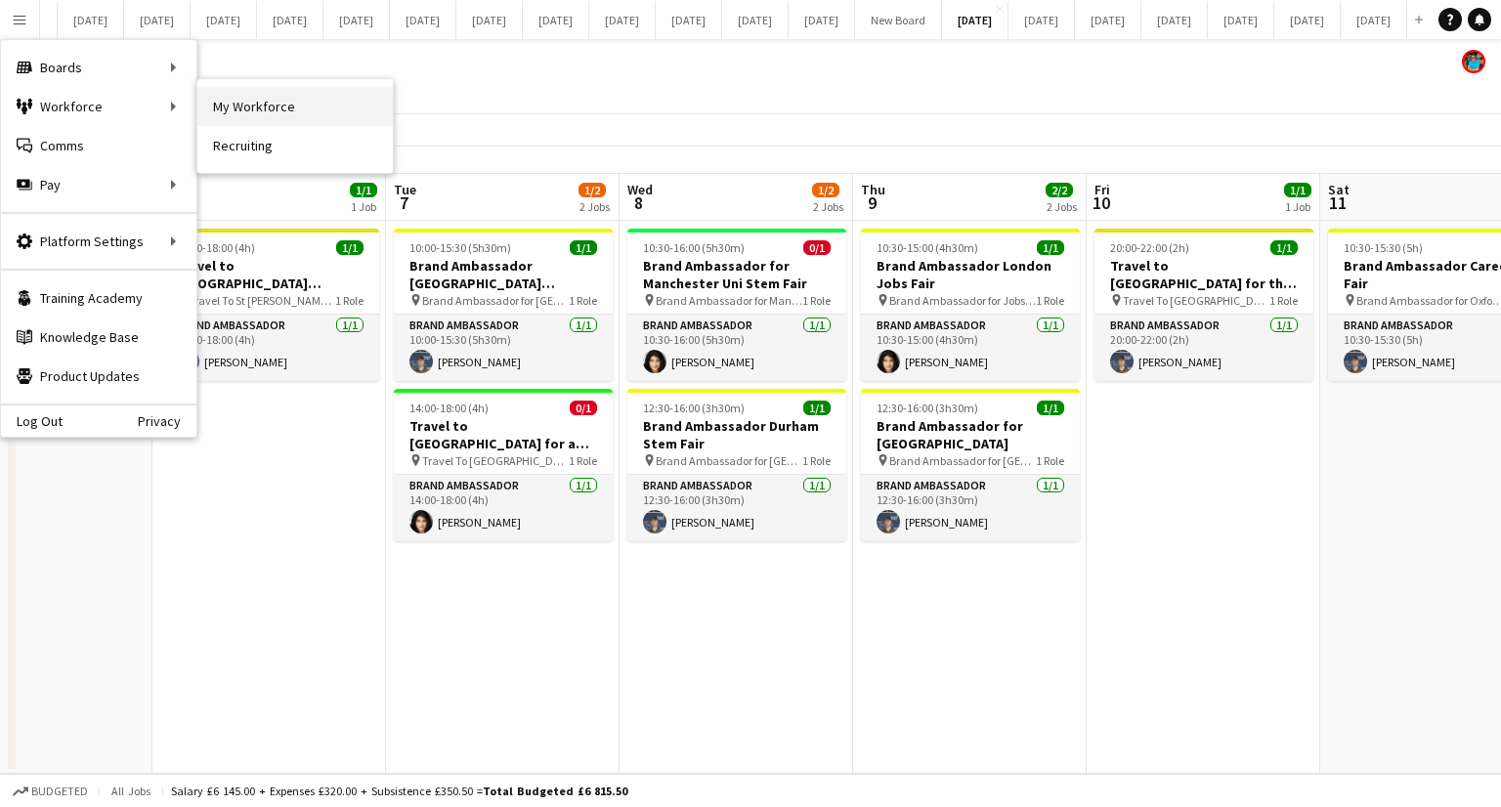
click at [250, 107] on link "My Workforce" at bounding box center [294, 106] width 195 height 39
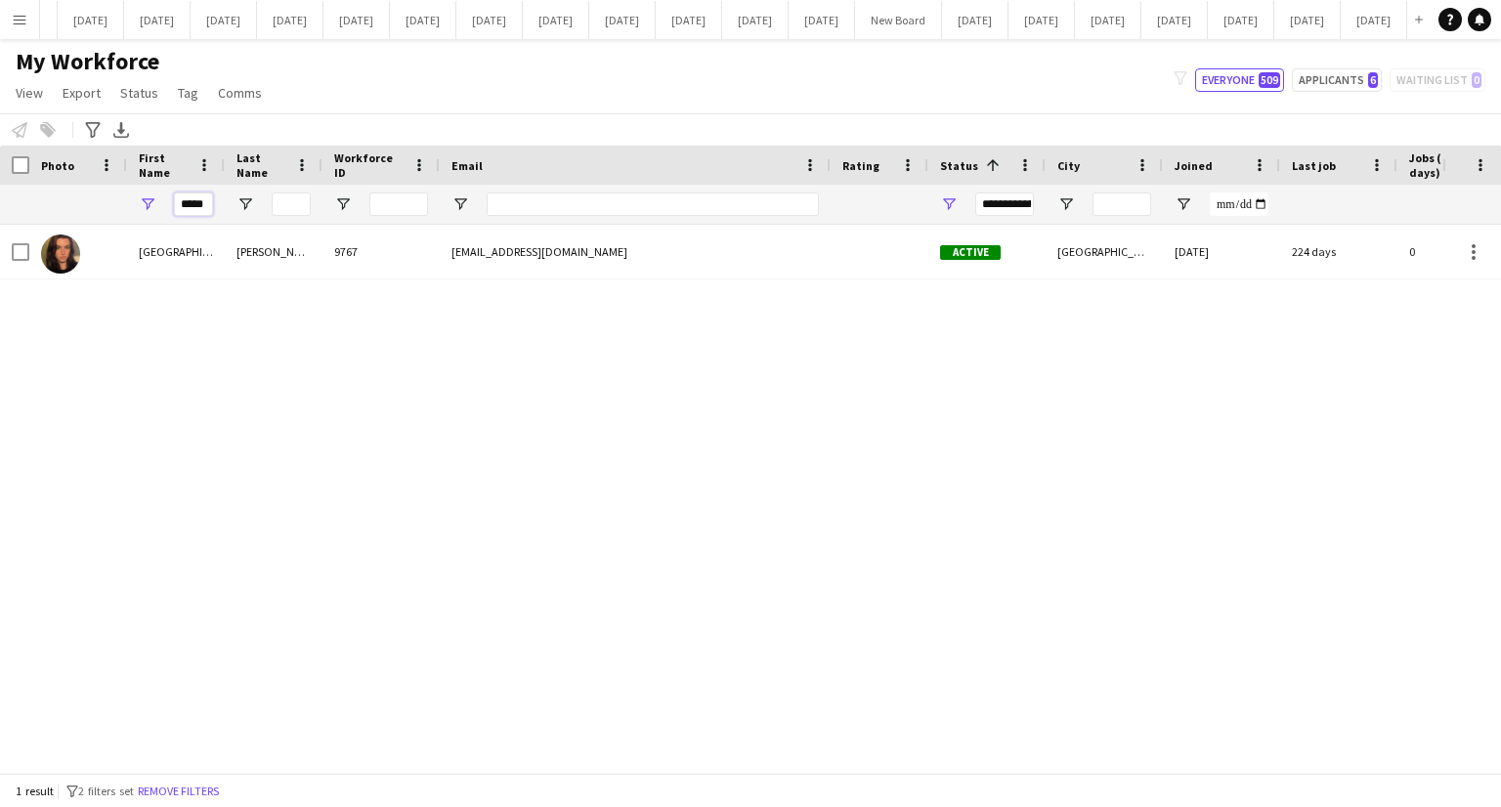
click at [207, 204] on input "*****" at bounding box center [193, 204] width 39 height 23
type input "*"
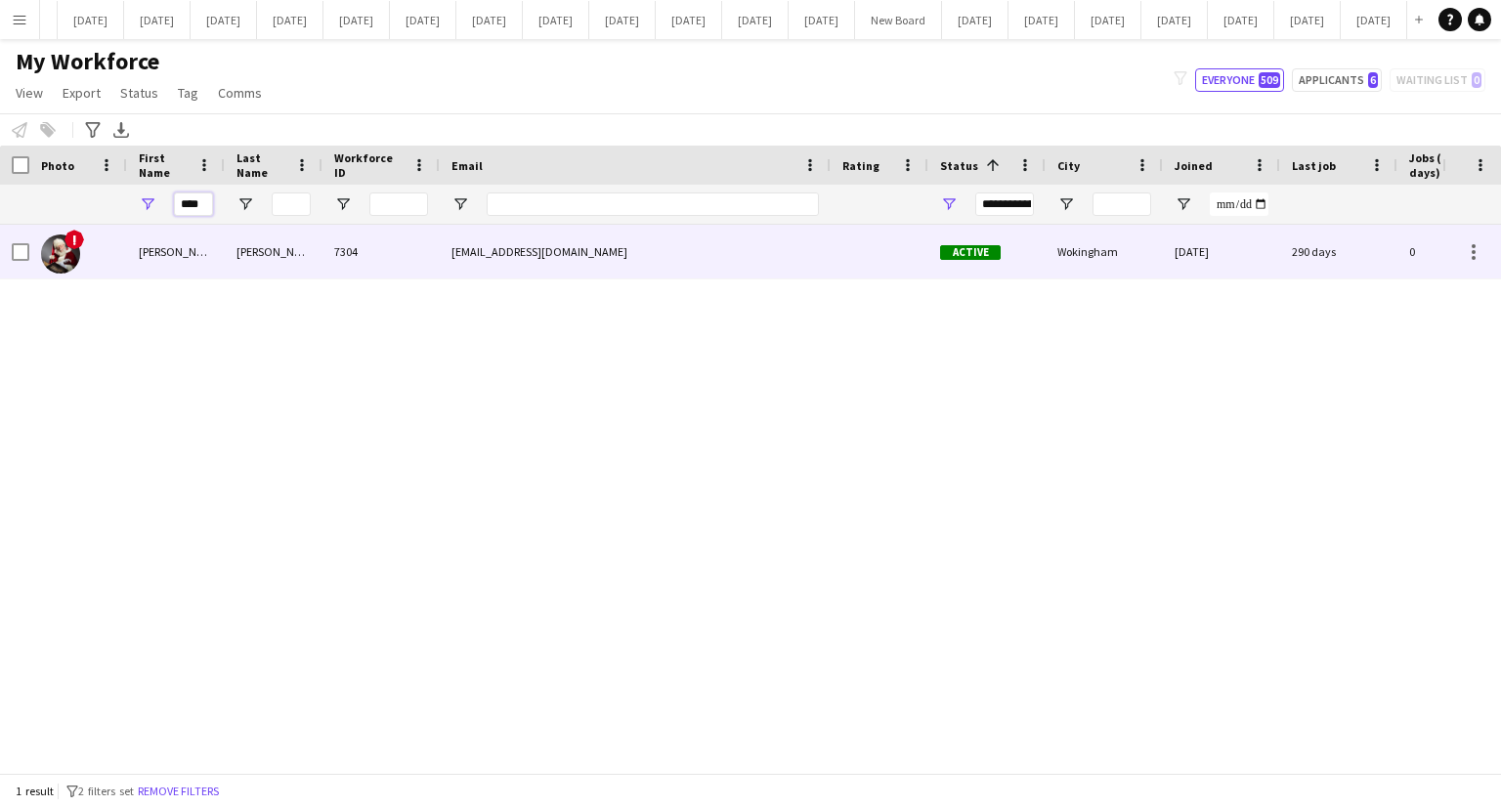
type input "****"
click at [291, 240] on div "[PERSON_NAME]" at bounding box center [274, 252] width 98 height 54
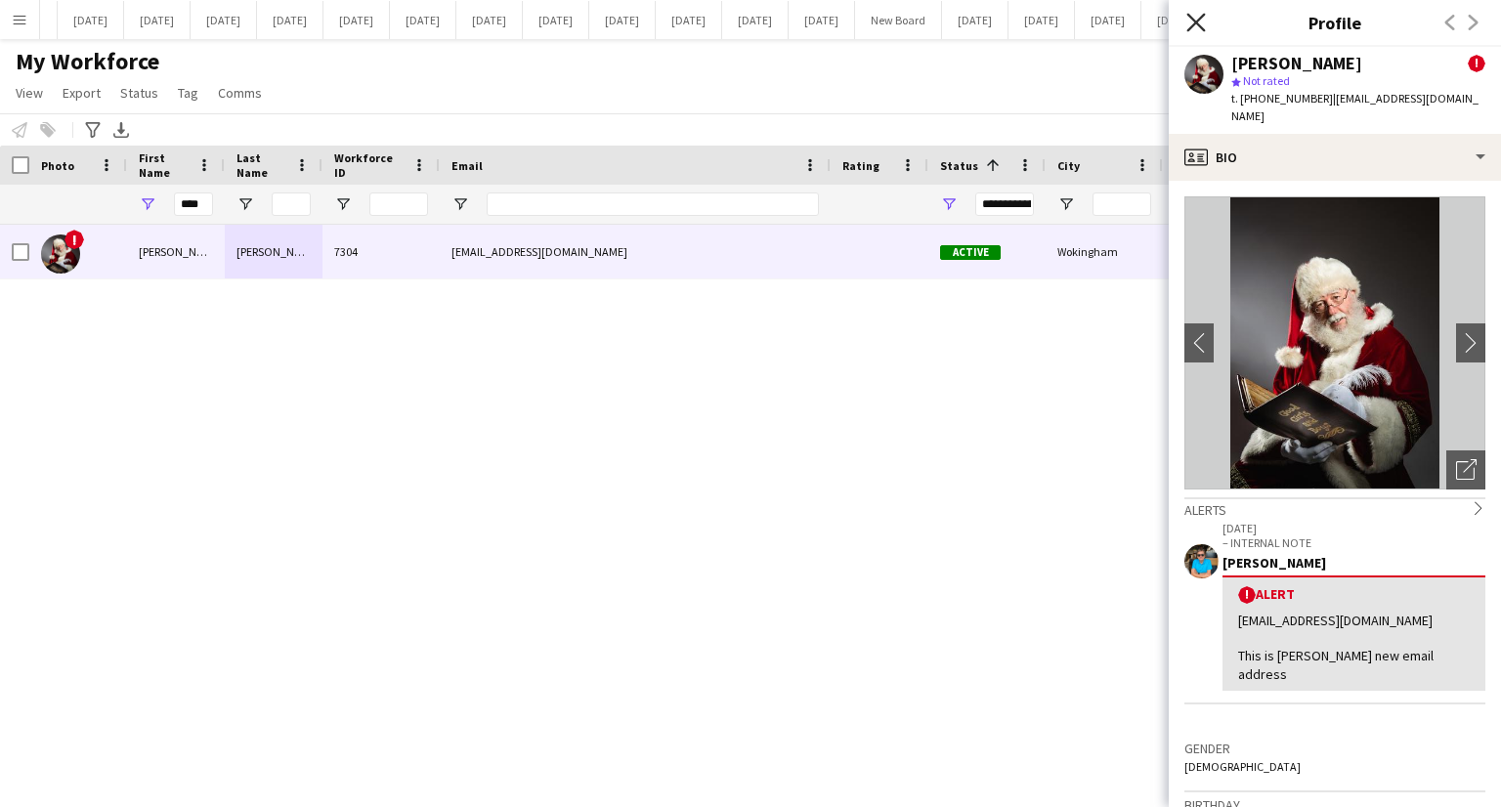
click at [1192, 21] on icon at bounding box center [1196, 22] width 19 height 19
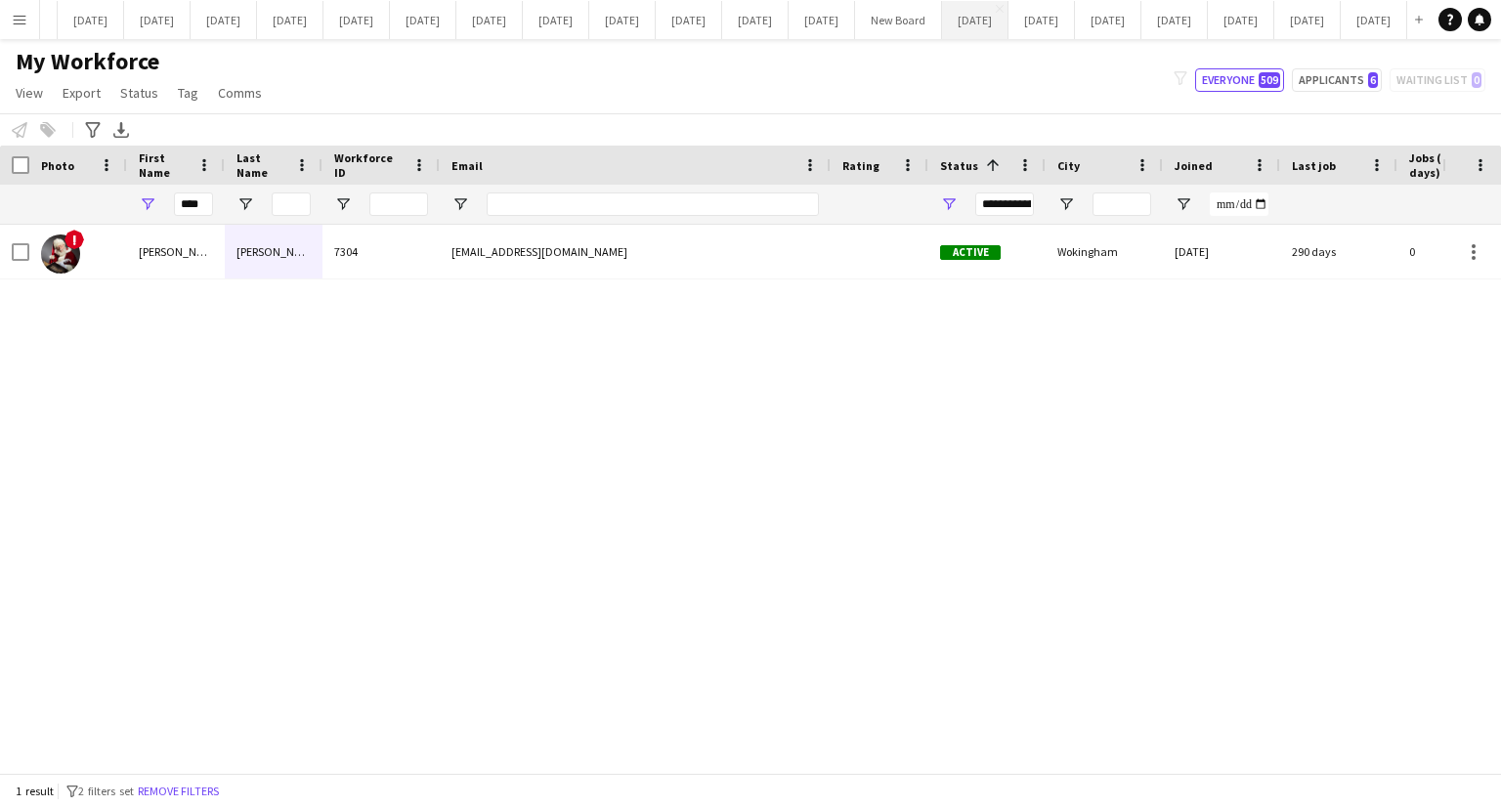
click at [1009, 22] on button "[DATE] Close" at bounding box center [975, 20] width 66 height 38
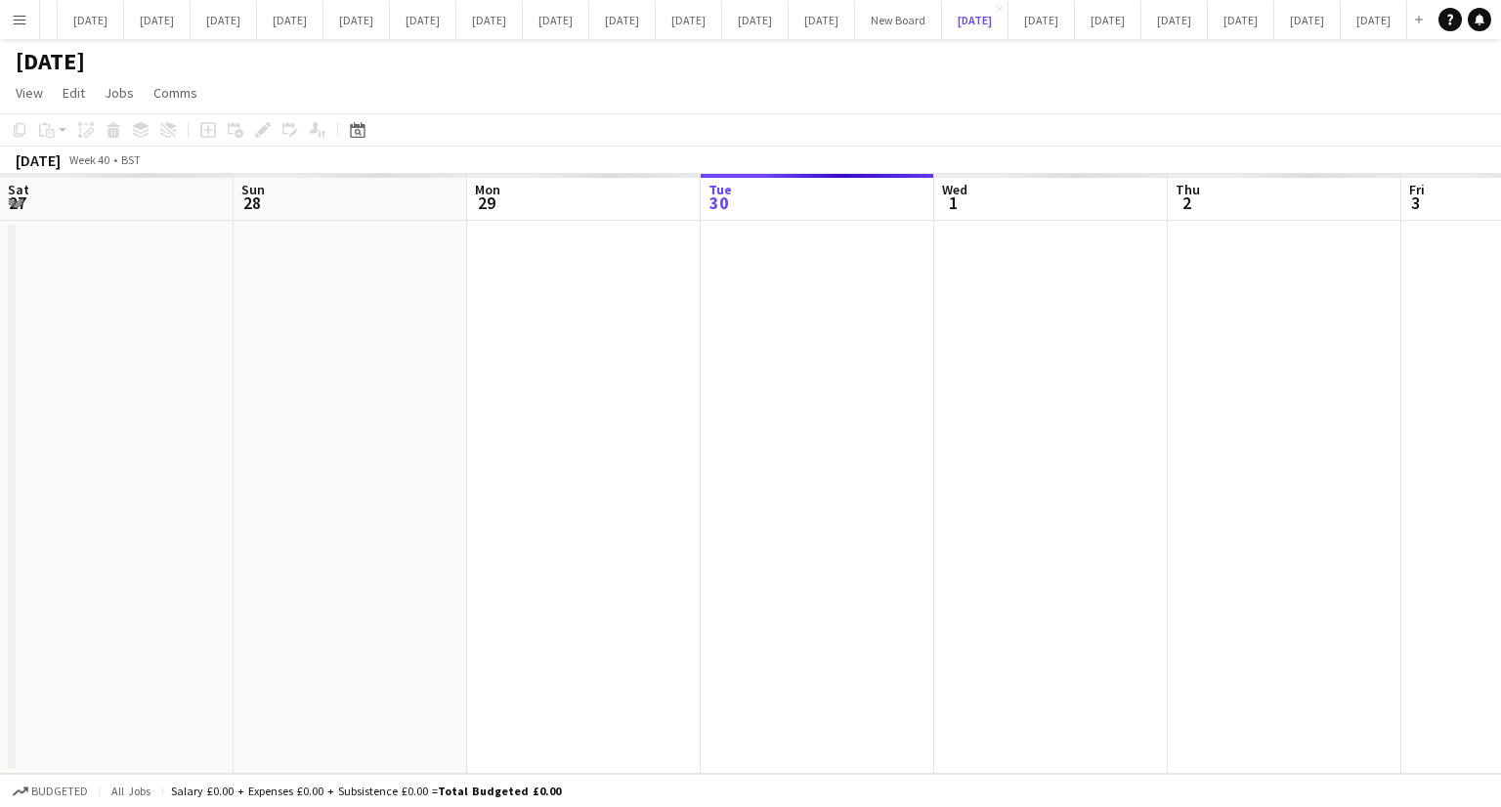
scroll to position [0, 467]
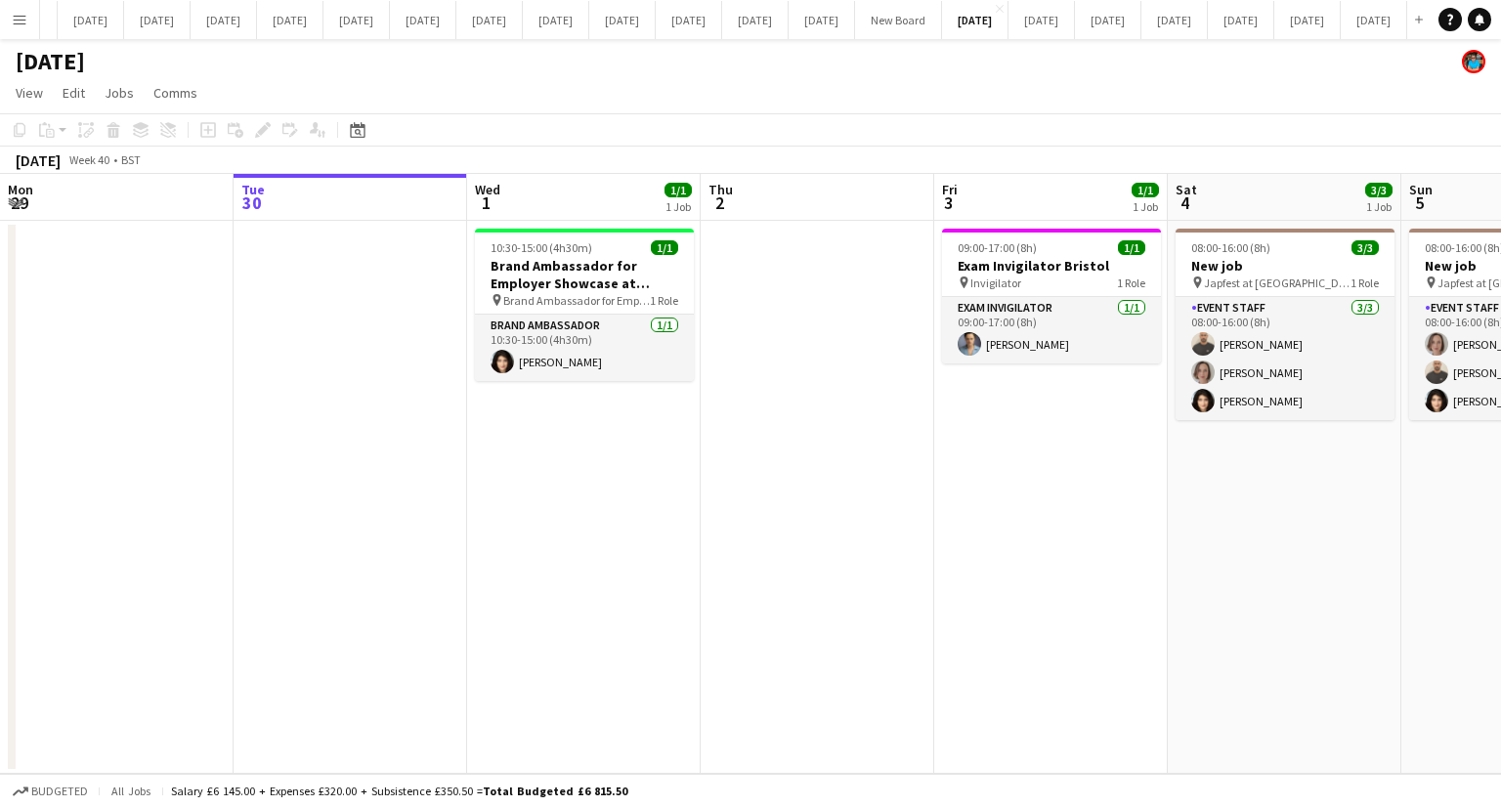
click at [833, 397] on app-date-cell at bounding box center [818, 497] width 234 height 553
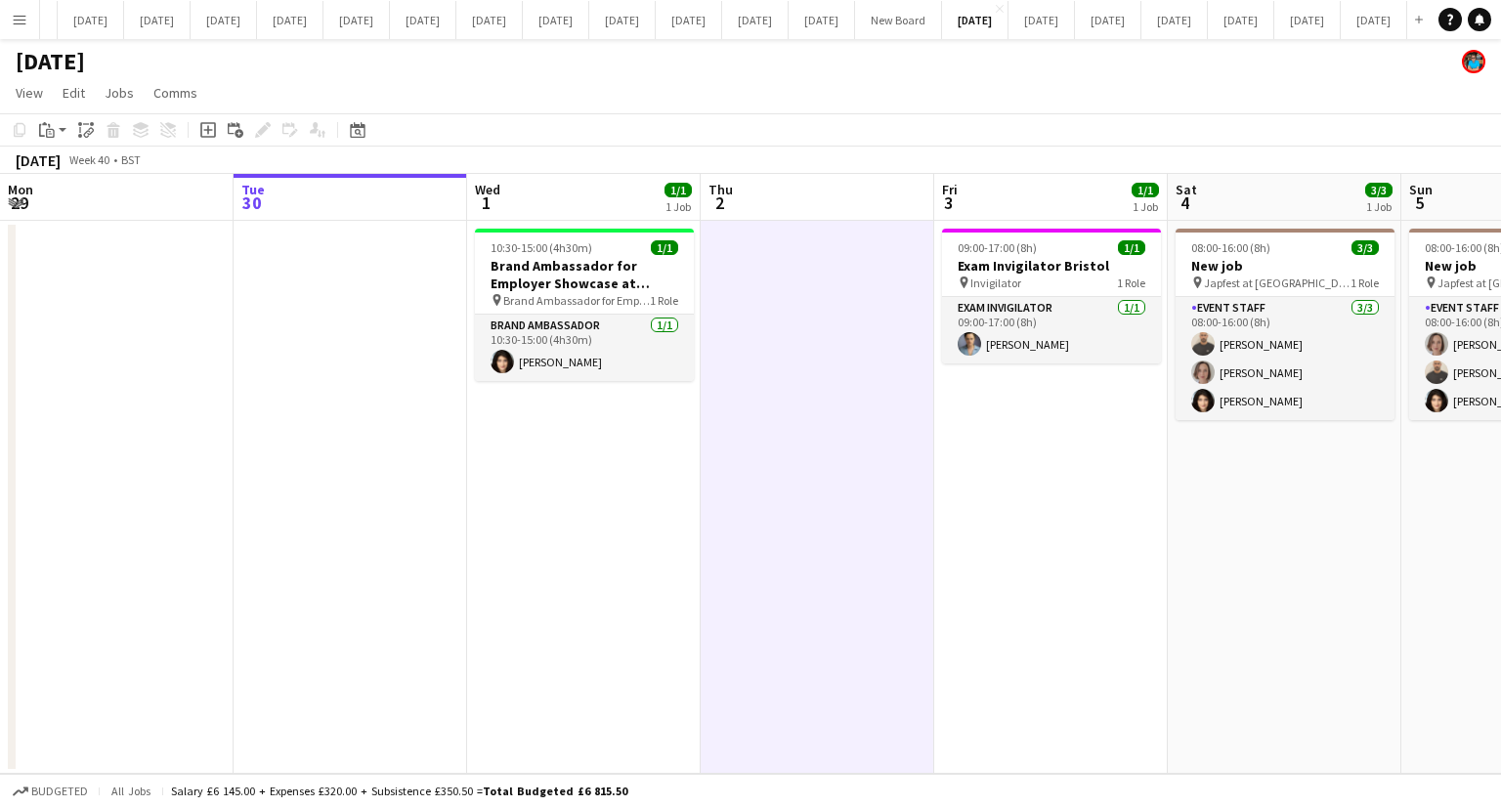
click at [856, 549] on app-date-cell at bounding box center [818, 497] width 234 height 553
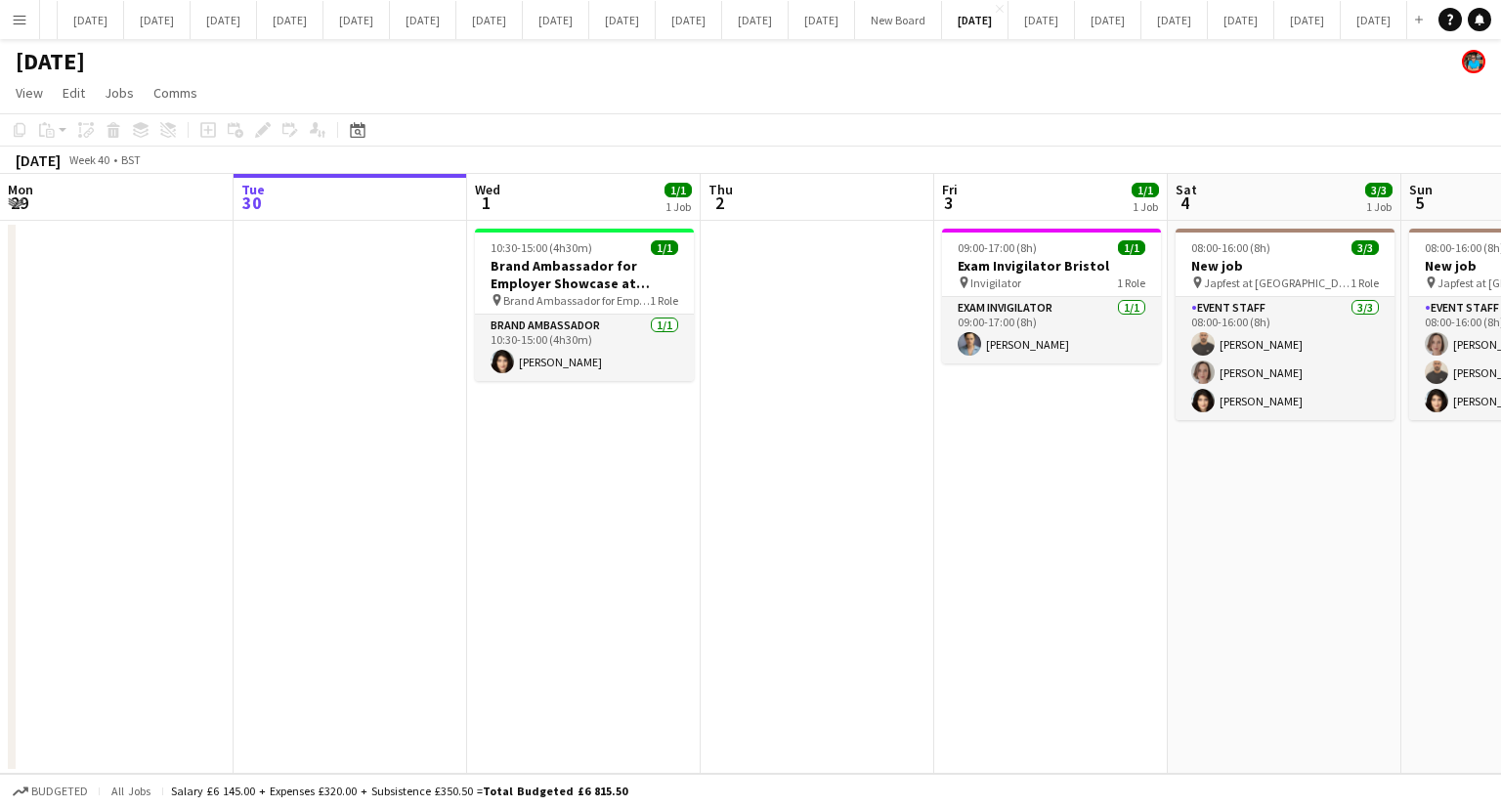
click at [980, 531] on app-date-cell "09:00-17:00 (8h) 1/1 Exam Invigilator Bristol pin Invigilator 1 Role Exam Invig…" at bounding box center [1051, 497] width 234 height 553
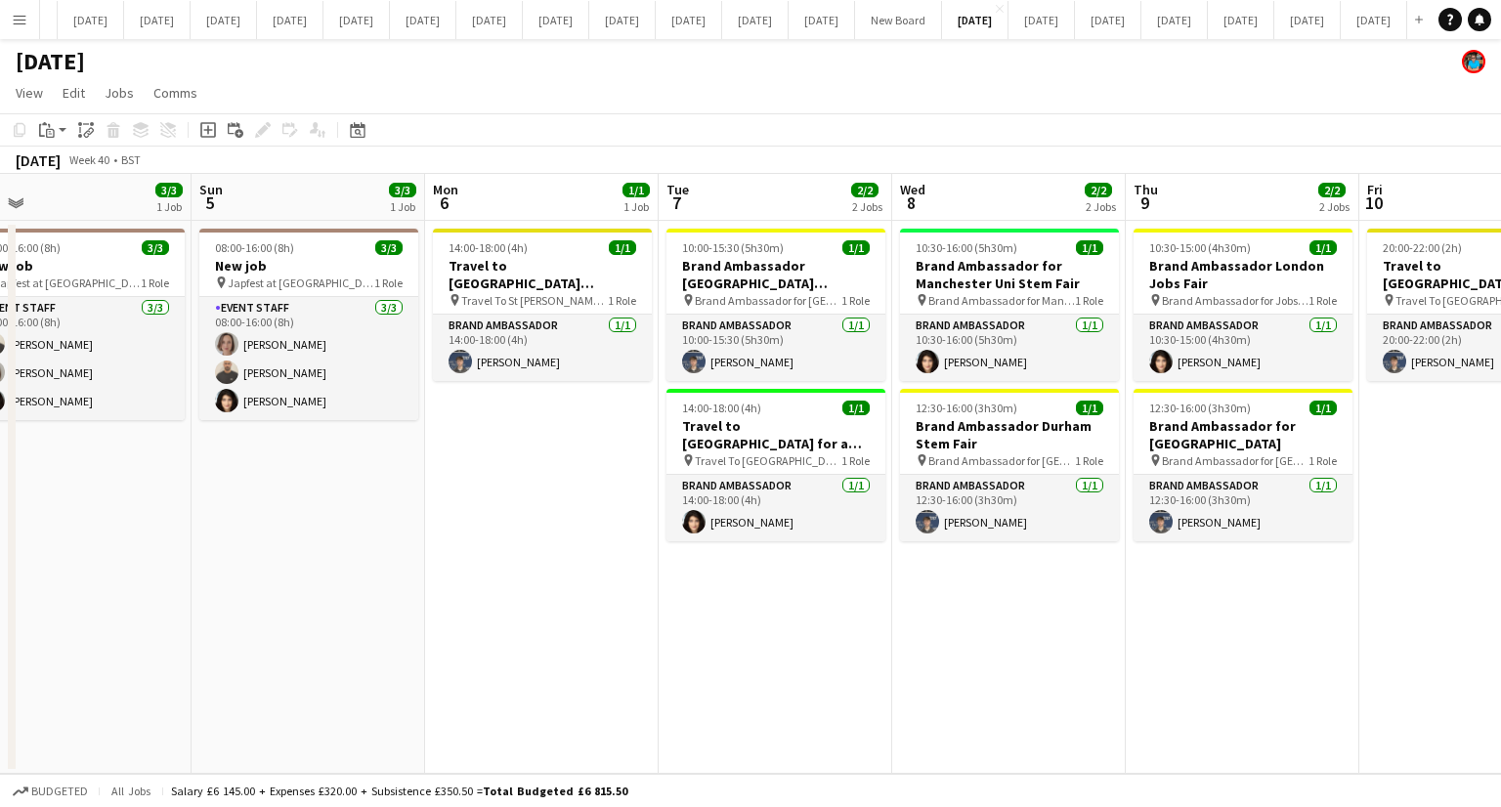
scroll to position [0, 745]
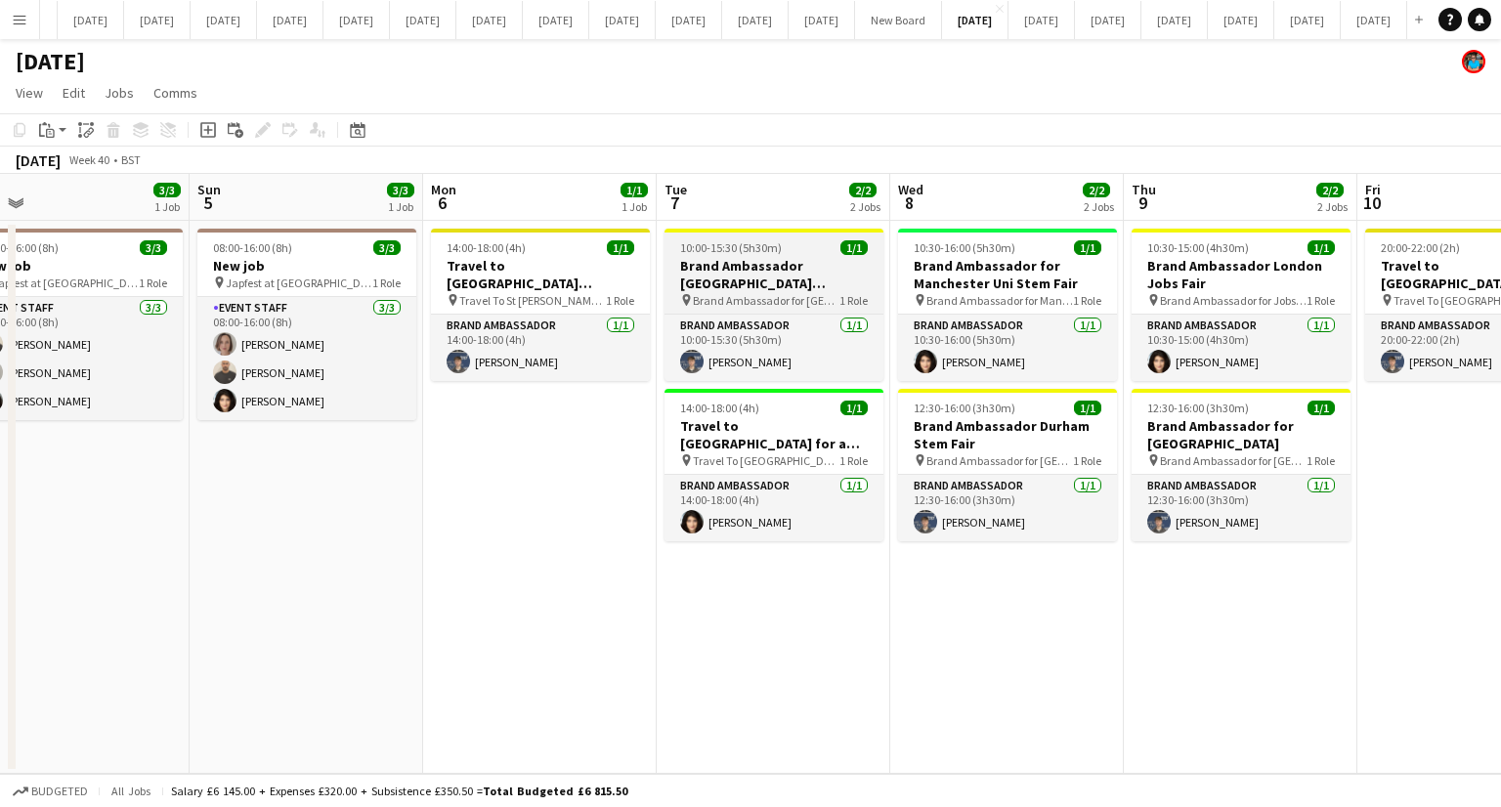
click at [757, 303] on span "Brand Ambassador for [GEOGRAPHIC_DATA][PERSON_NAME] Jobs Fair" at bounding box center [766, 300] width 147 height 15
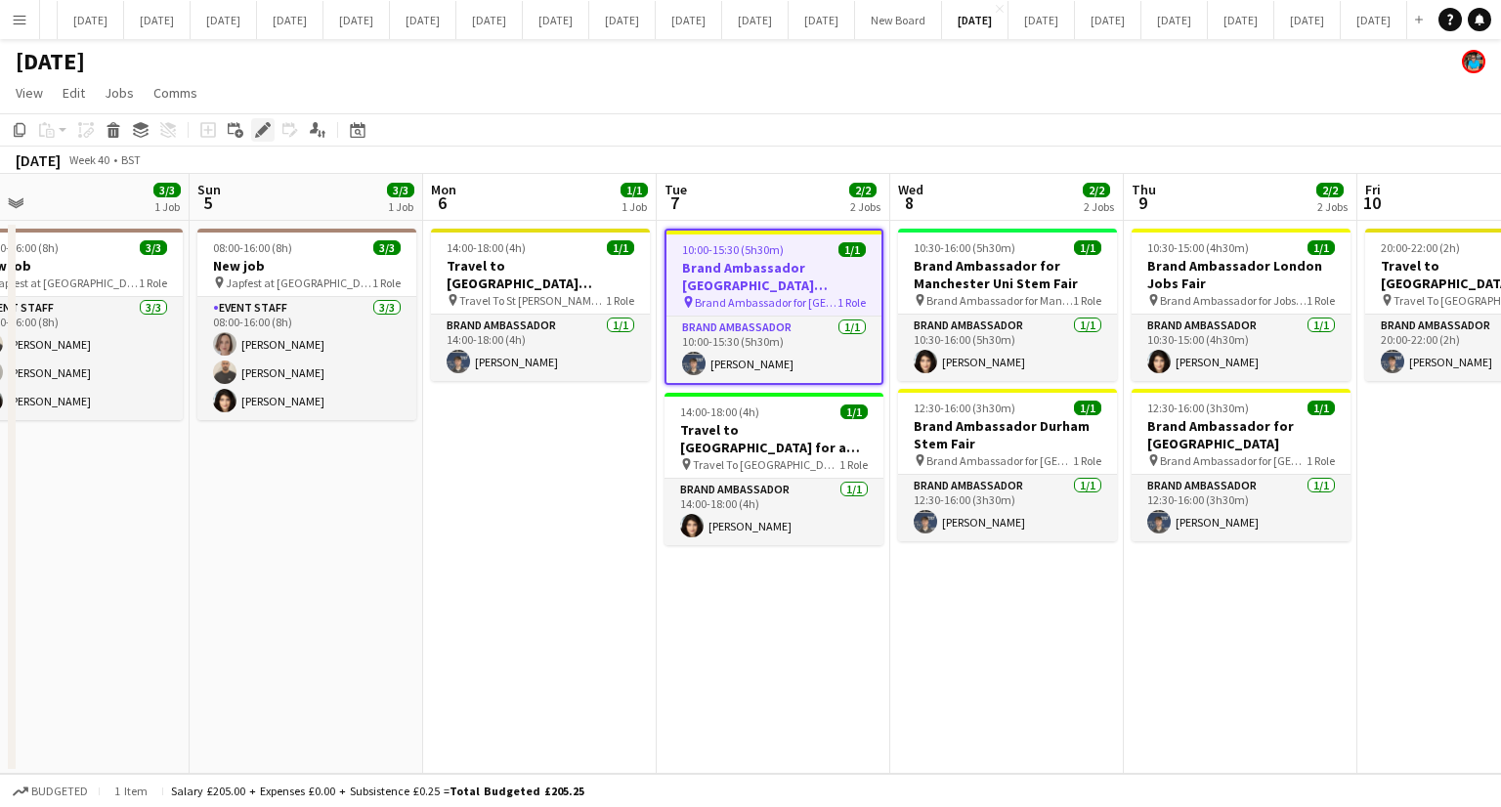
click at [257, 122] on icon "Edit" at bounding box center [263, 130] width 16 height 16
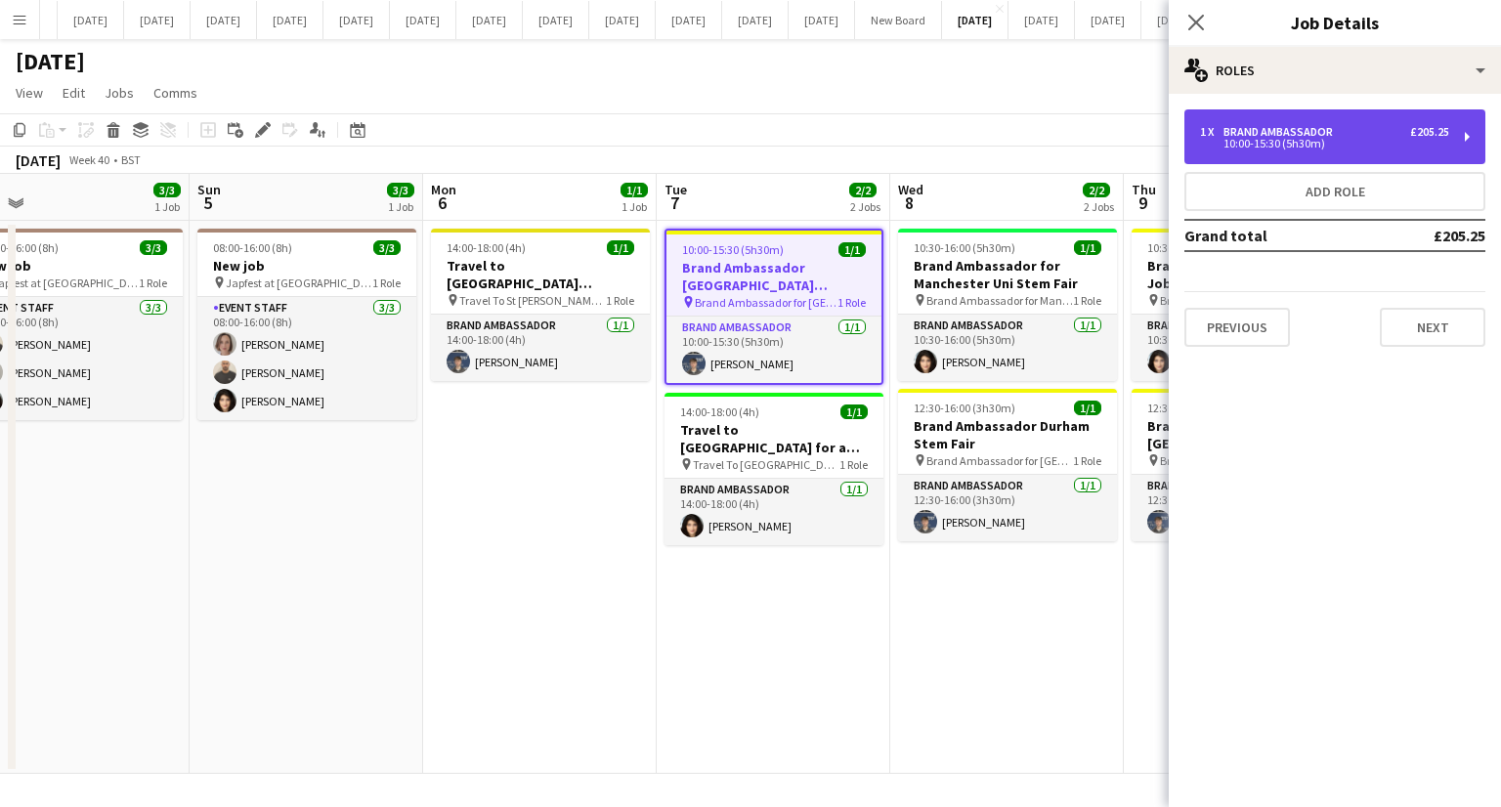
click at [1236, 139] on div "10:00-15:30 (5h30m)" at bounding box center [1324, 144] width 249 height 10
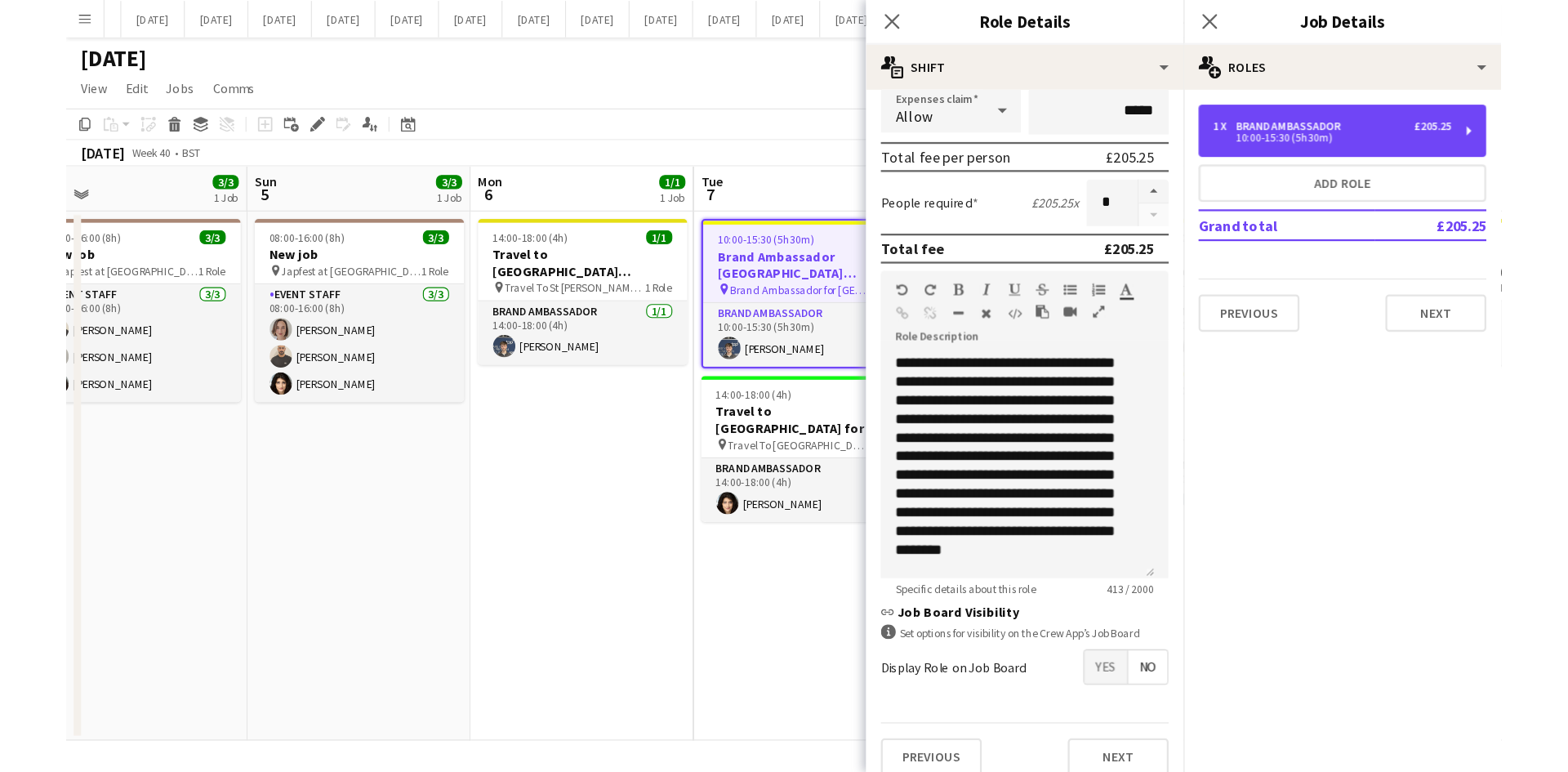
scroll to position [248, 0]
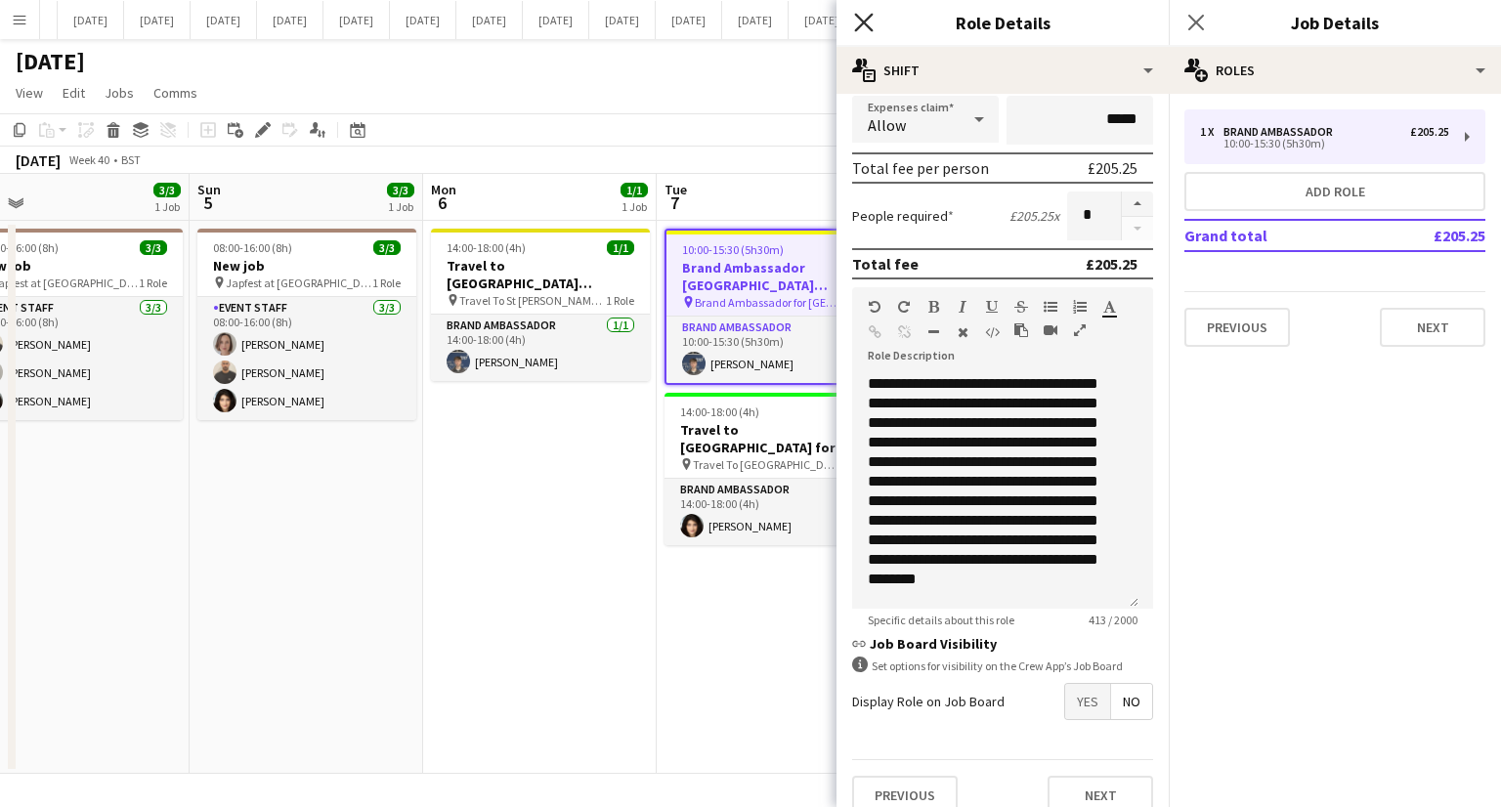
click at [866, 23] on icon at bounding box center [863, 22] width 19 height 19
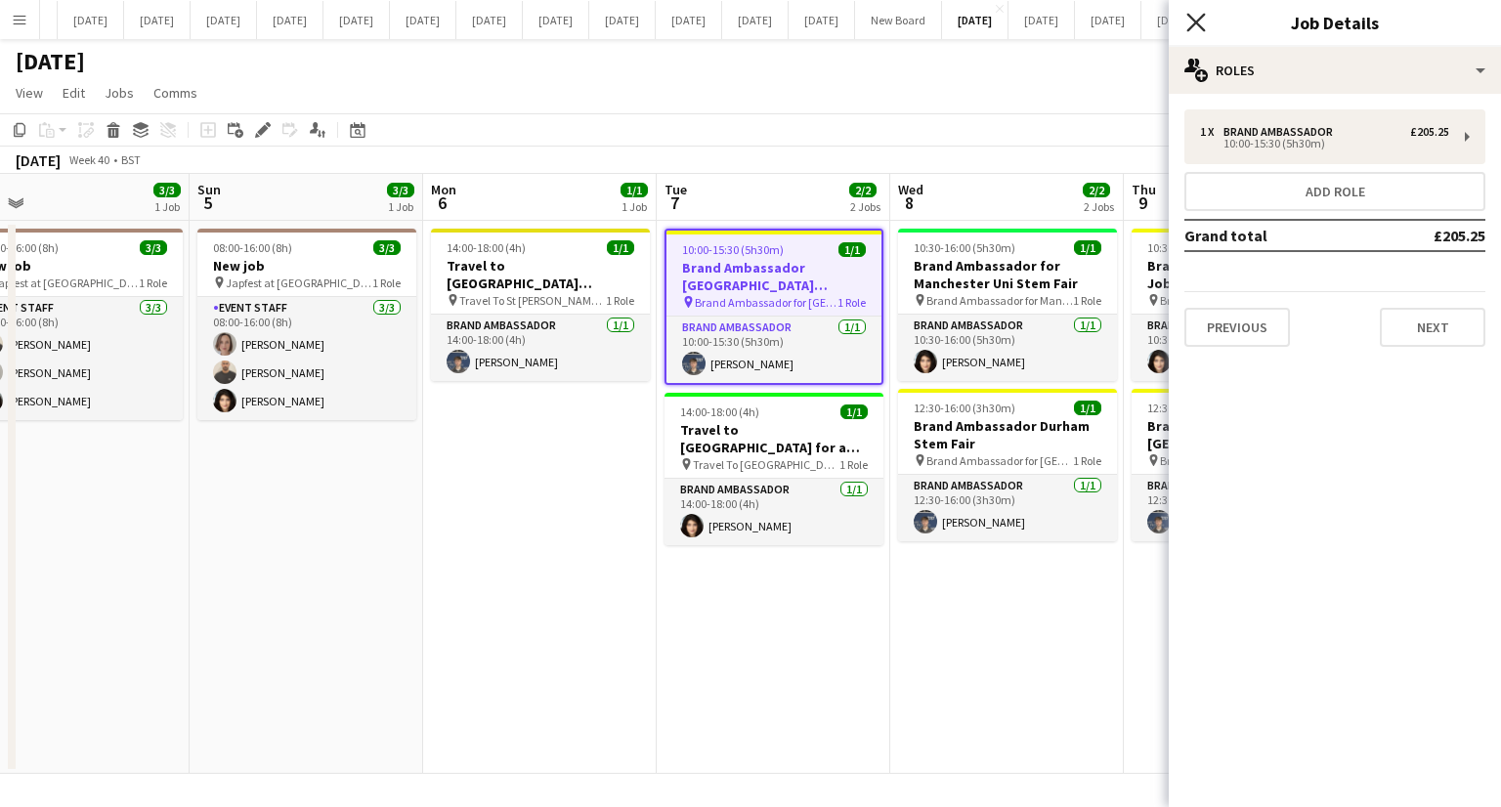
click at [1196, 21] on icon at bounding box center [1196, 22] width 19 height 19
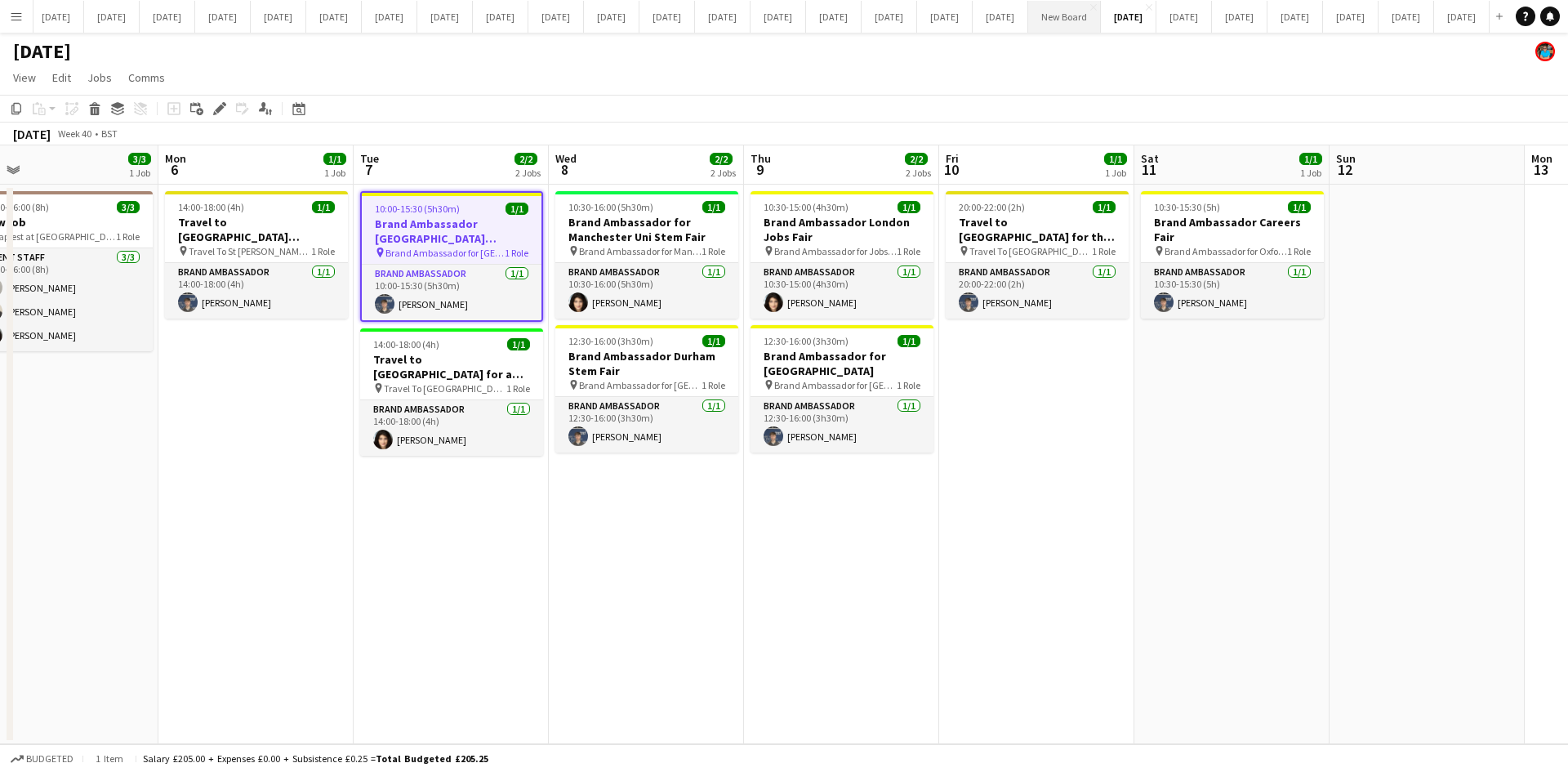
scroll to position [0, 622]
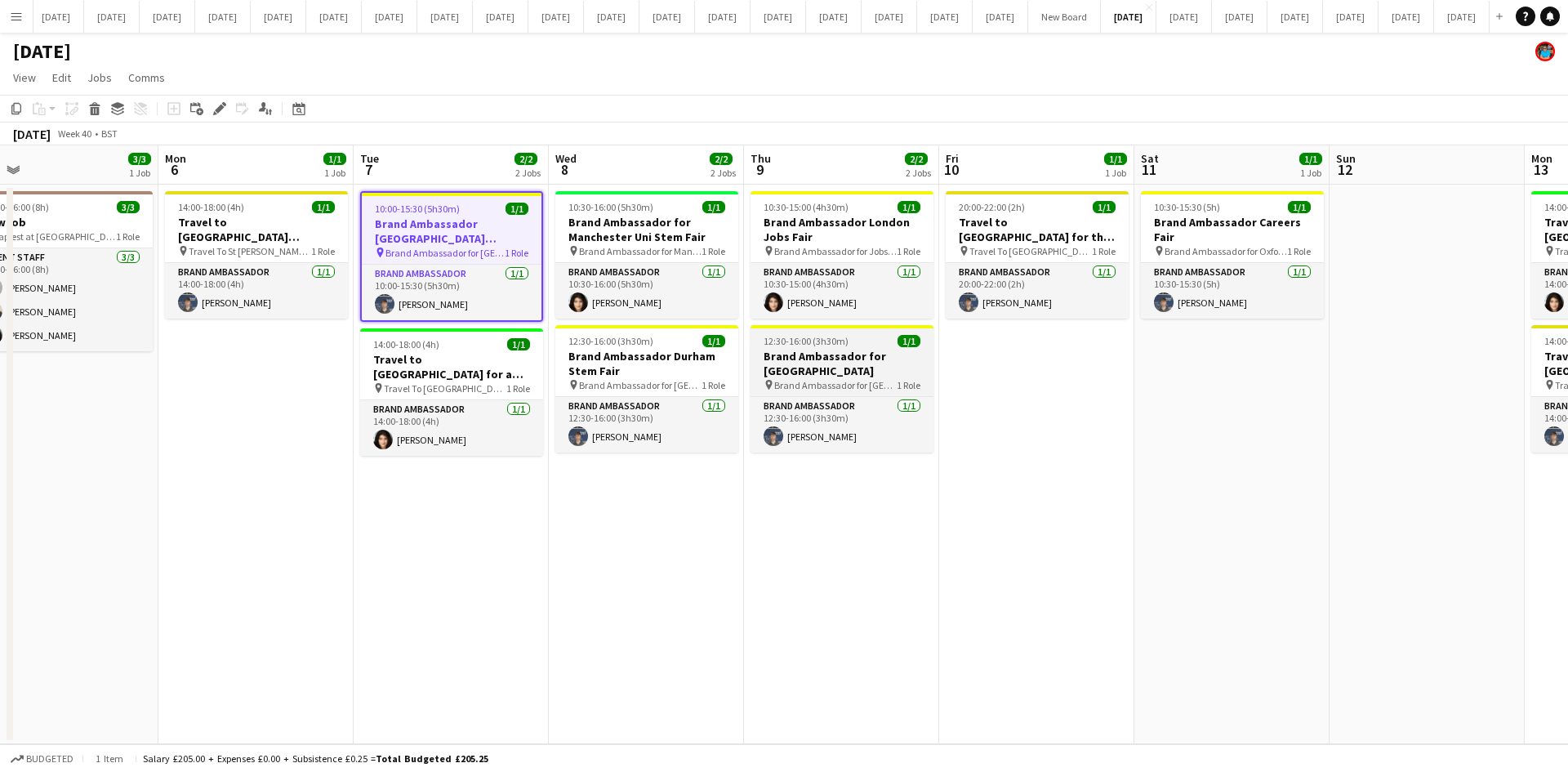
click at [835, 353] on h3 "Brand Ambassador for [GEOGRAPHIC_DATA]" at bounding box center [841, 363] width 183 height 29
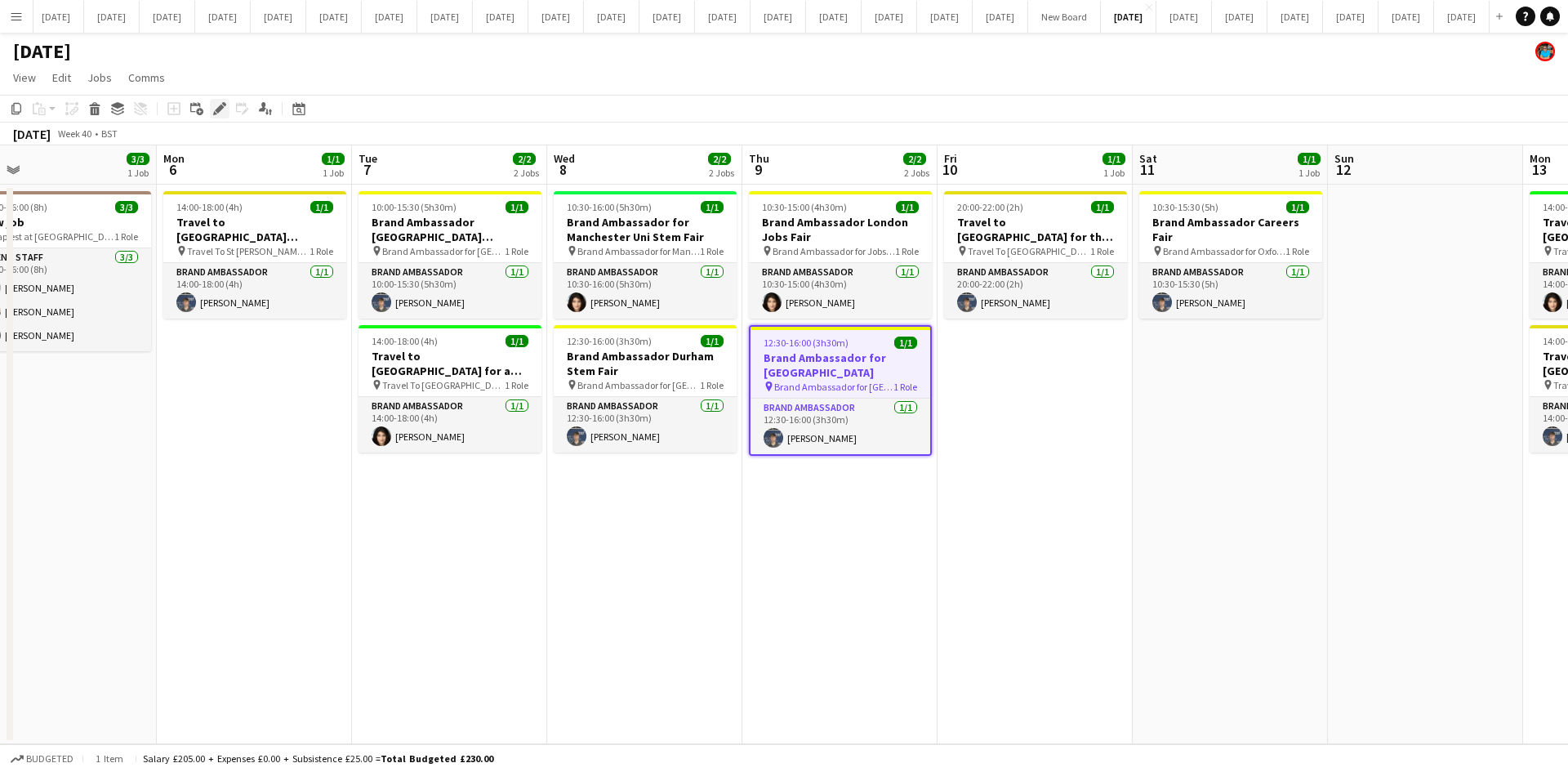
click at [219, 108] on icon at bounding box center [219, 109] width 9 height 9
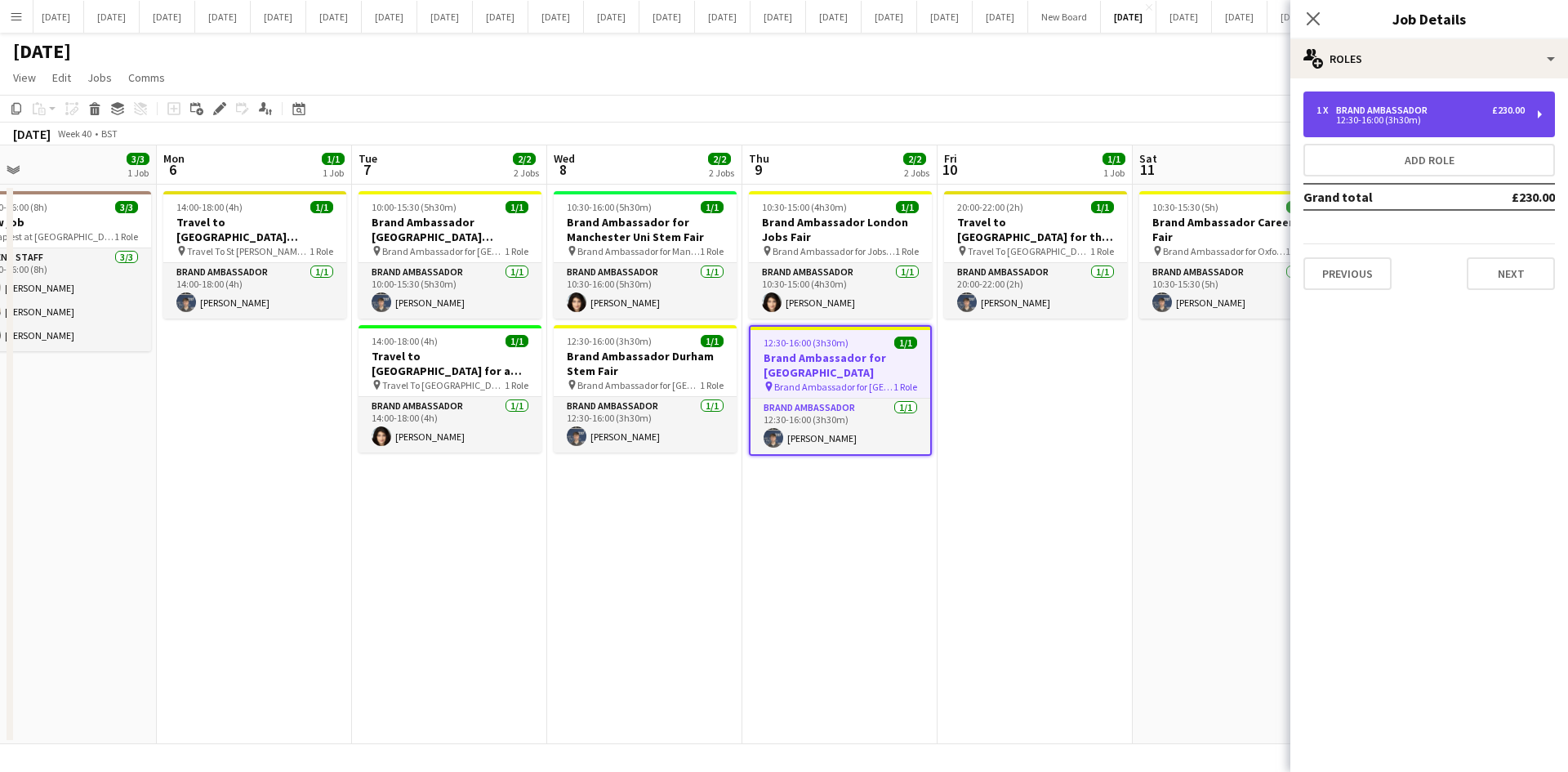
click at [1253, 124] on div "12:30-16:00 (3h30m)" at bounding box center [1420, 120] width 208 height 8
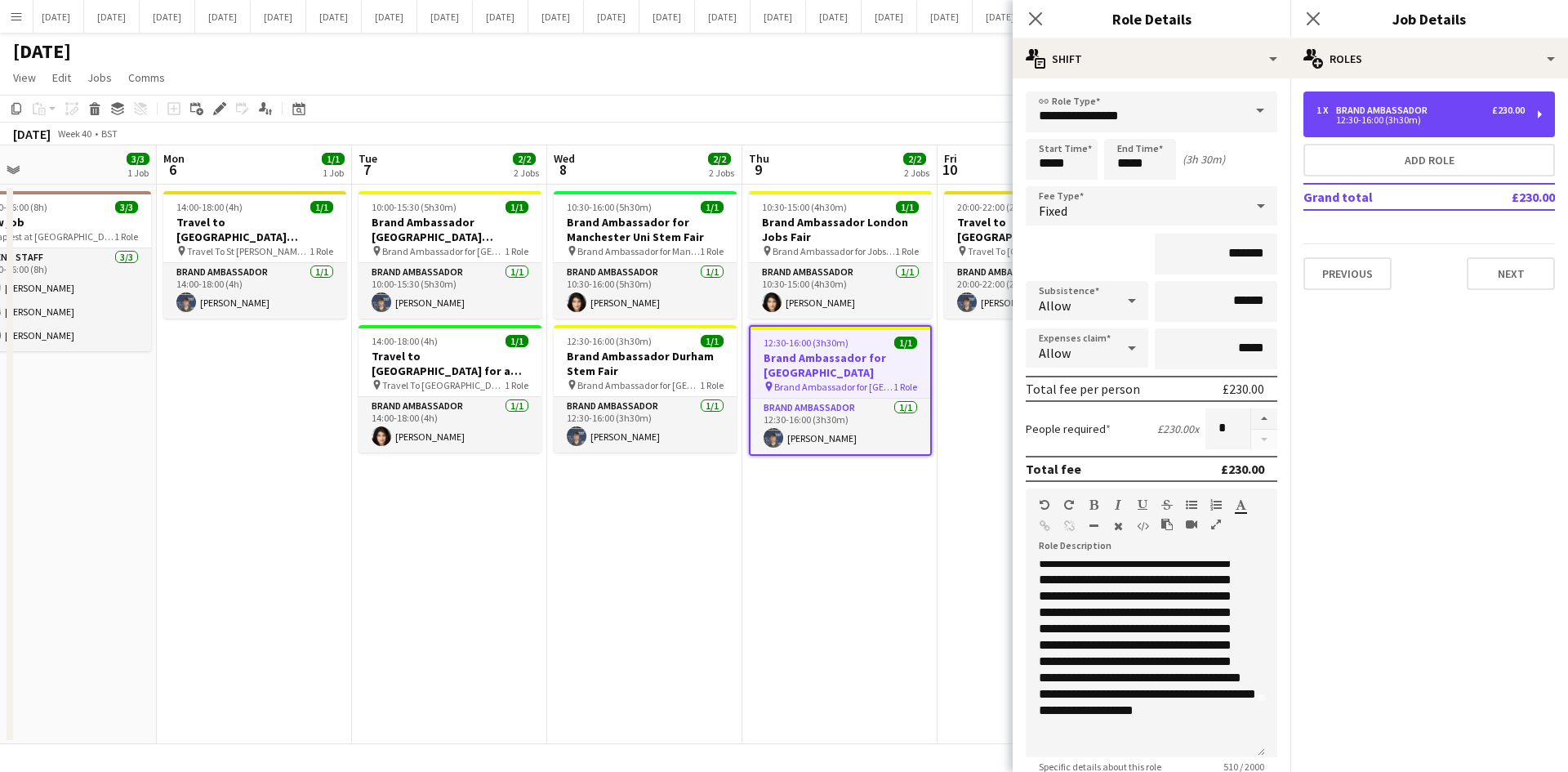
scroll to position [82, 0]
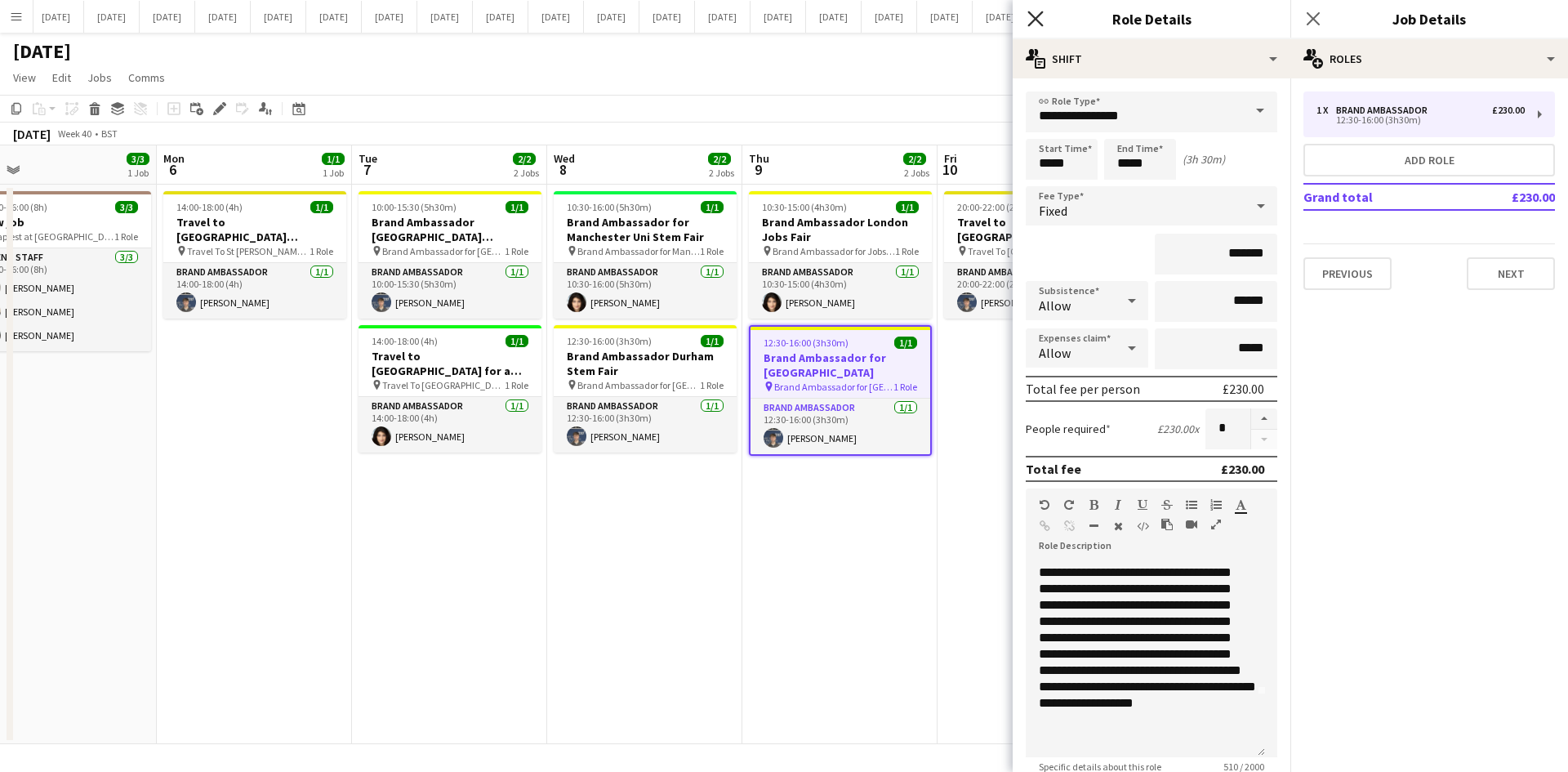
click at [1028, 13] on icon "Close pop-in" at bounding box center [1035, 18] width 16 height 16
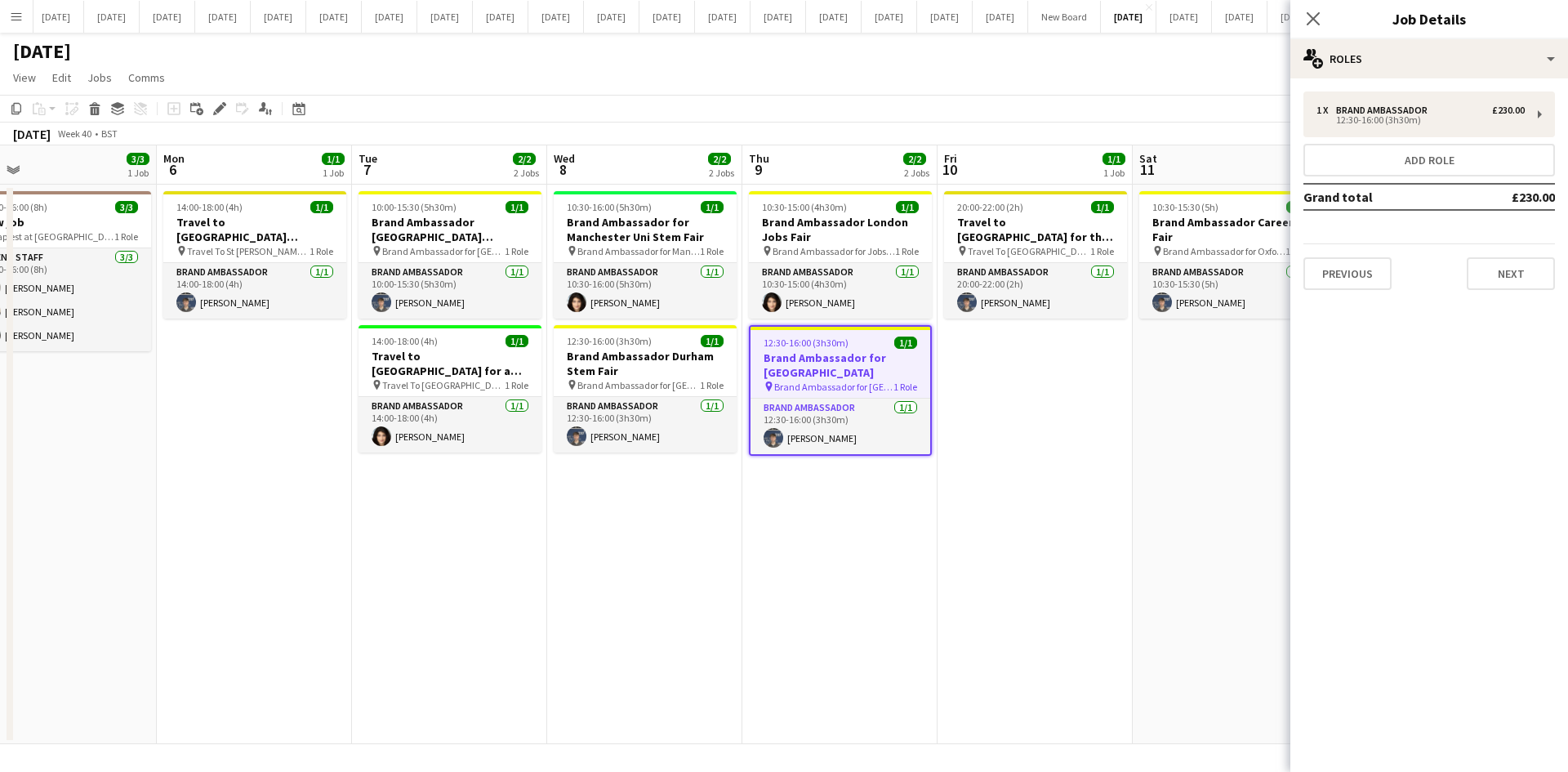
click at [1253, 18] on div "Close pop-in" at bounding box center [1312, 18] width 46 height 38
click at [1002, 440] on app-date-cell "20:00-22:00 (2h) 1/1 Travel to [GEOGRAPHIC_DATA] for the Careers Fair on [DATE]…" at bounding box center [1035, 465] width 195 height 560
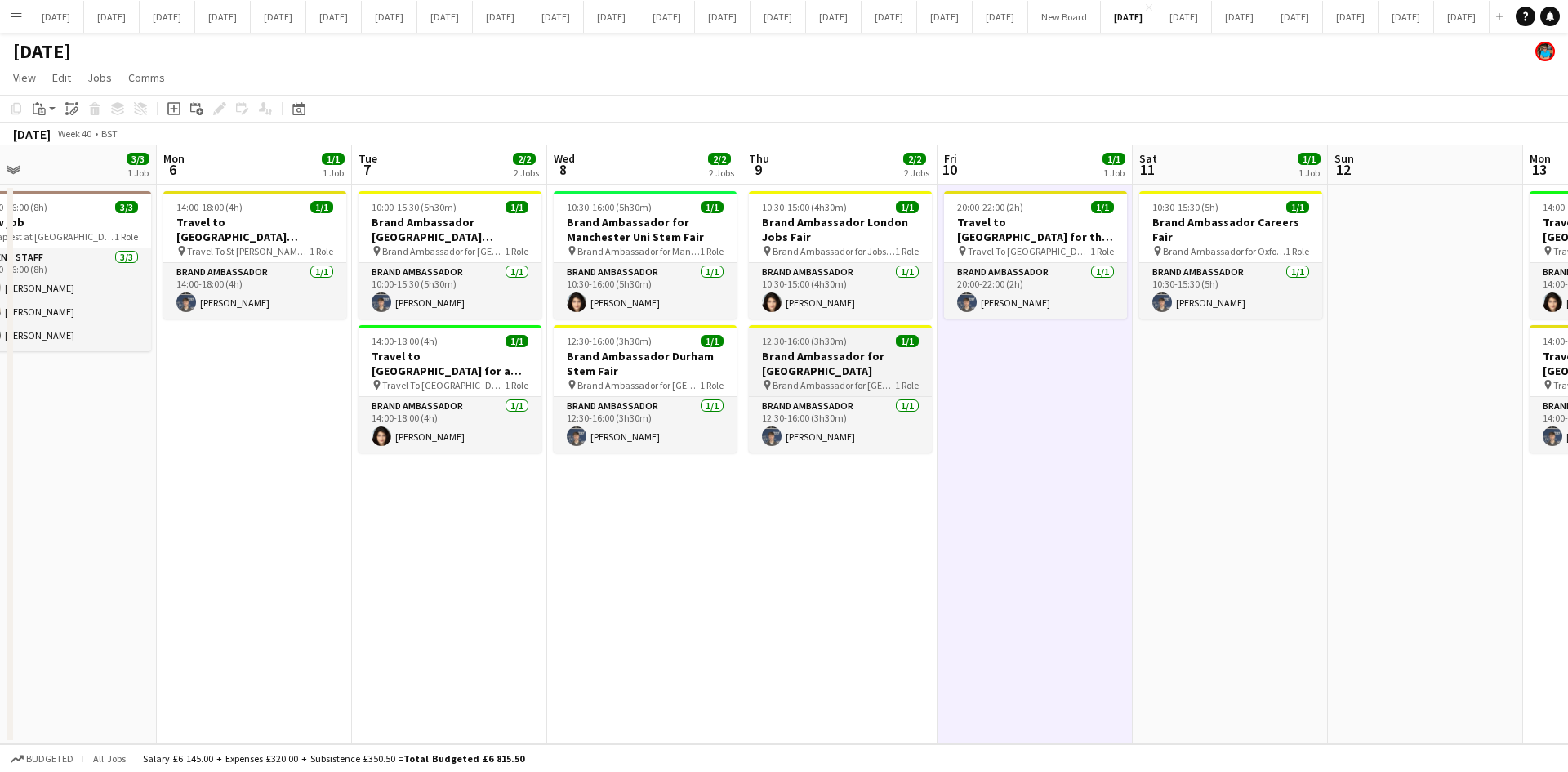
click at [825, 375] on h3 "Brand Ambassador for [GEOGRAPHIC_DATA]" at bounding box center [840, 363] width 183 height 29
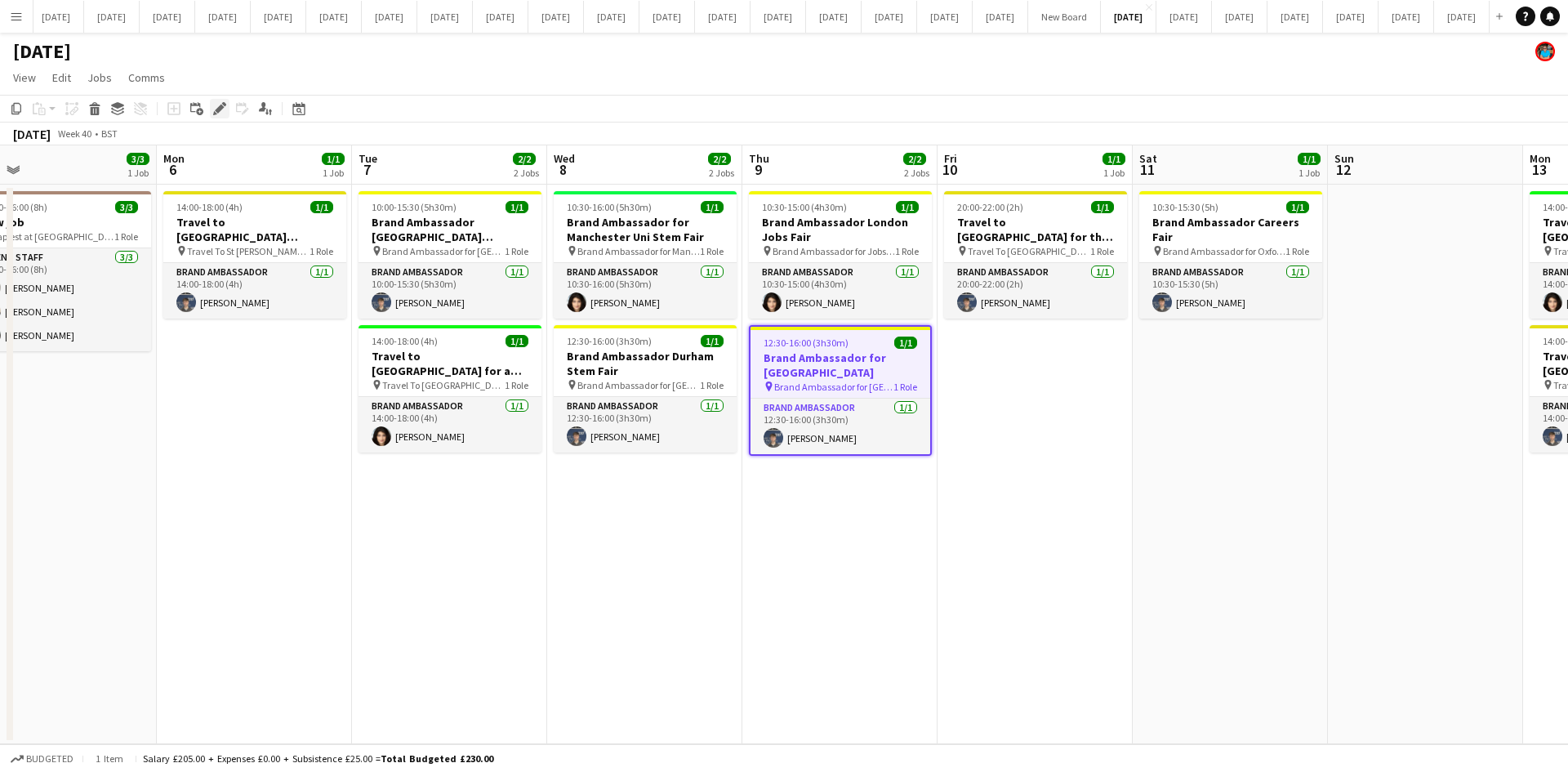
click at [223, 107] on icon at bounding box center [219, 109] width 9 height 9
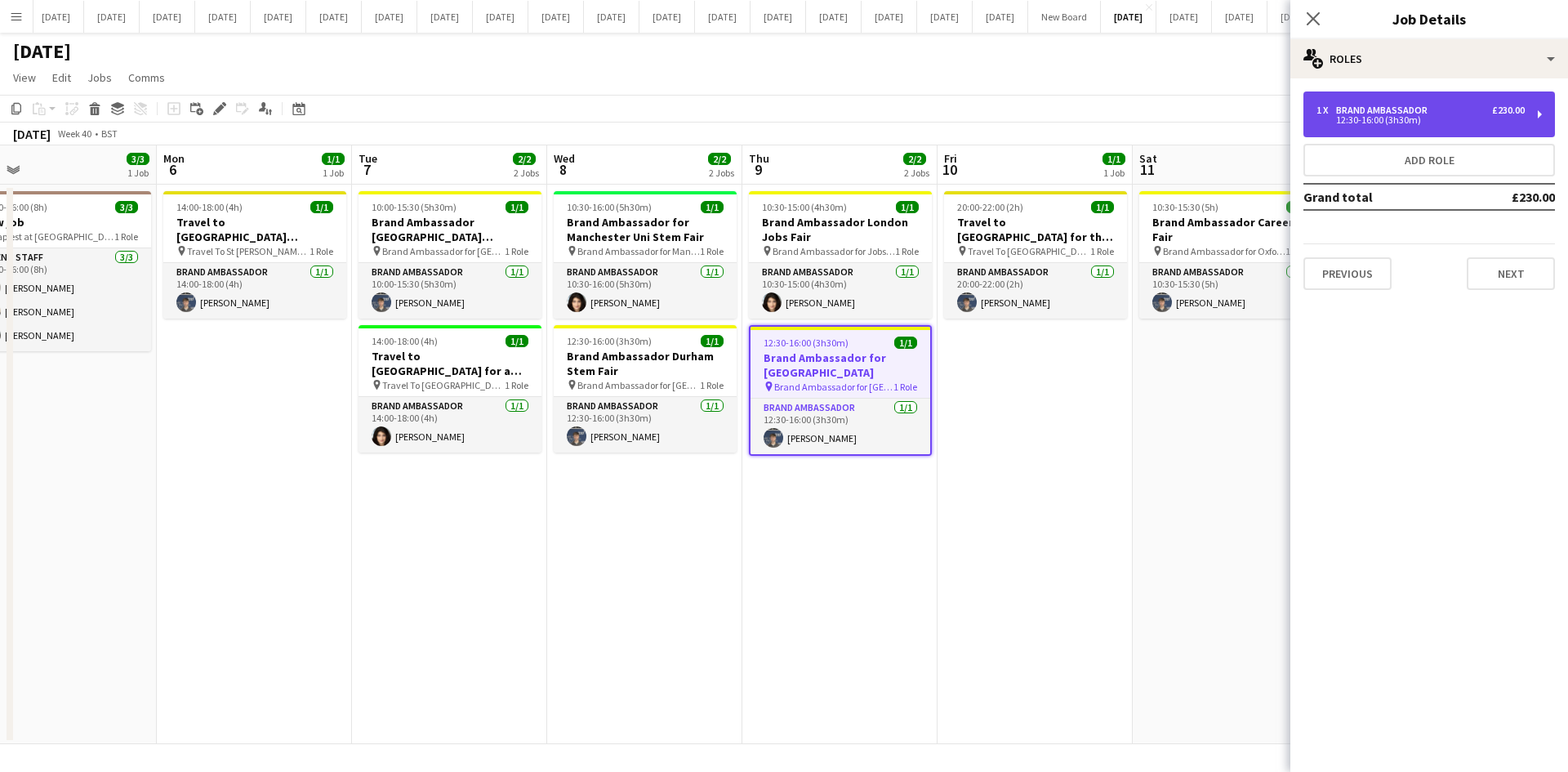
click at [1253, 124] on div "1 x Brand Ambassador £230.00 12:30-16:00 (3h30m)" at bounding box center [1428, 114] width 251 height 46
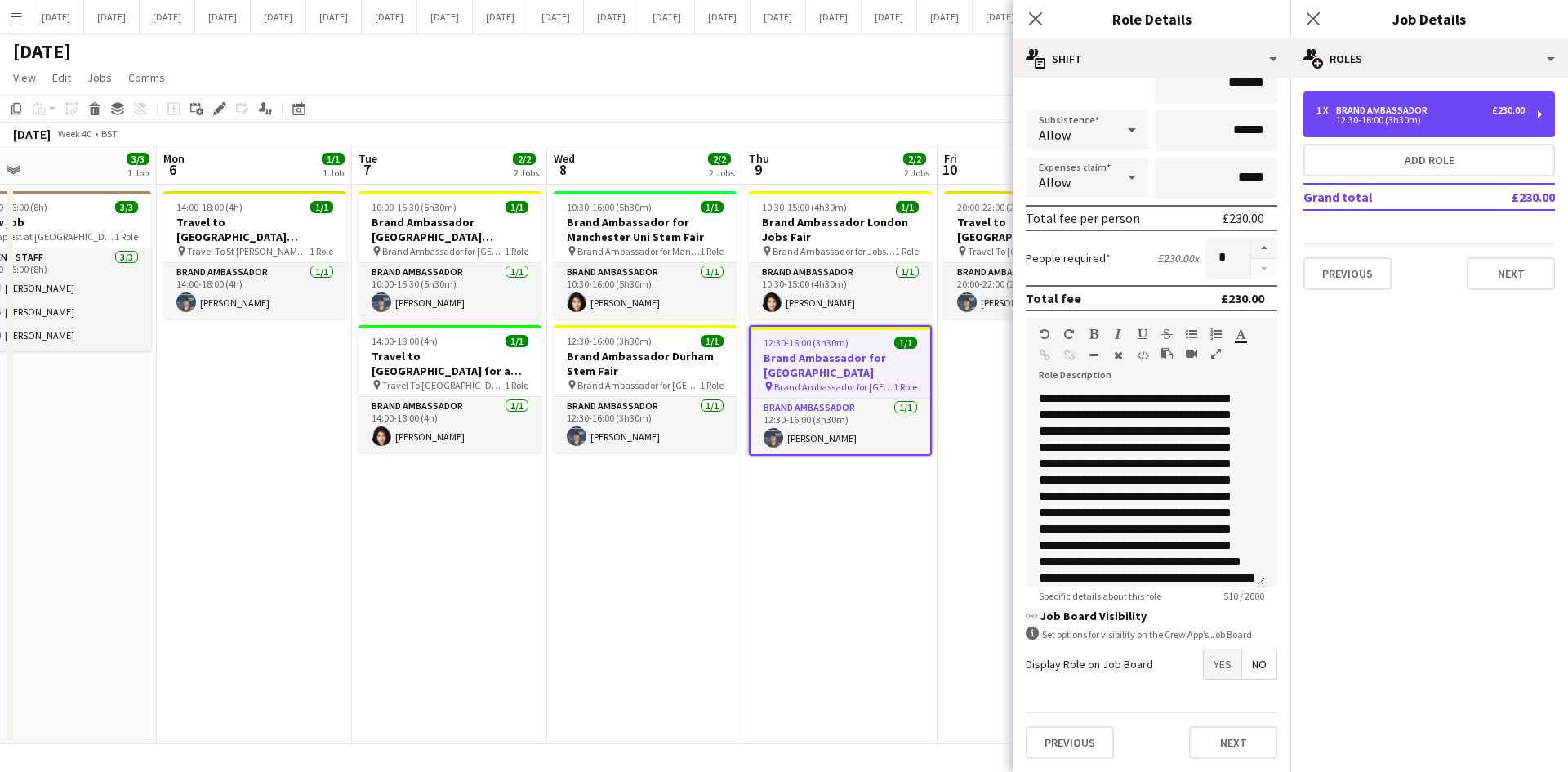
scroll to position [0, 0]
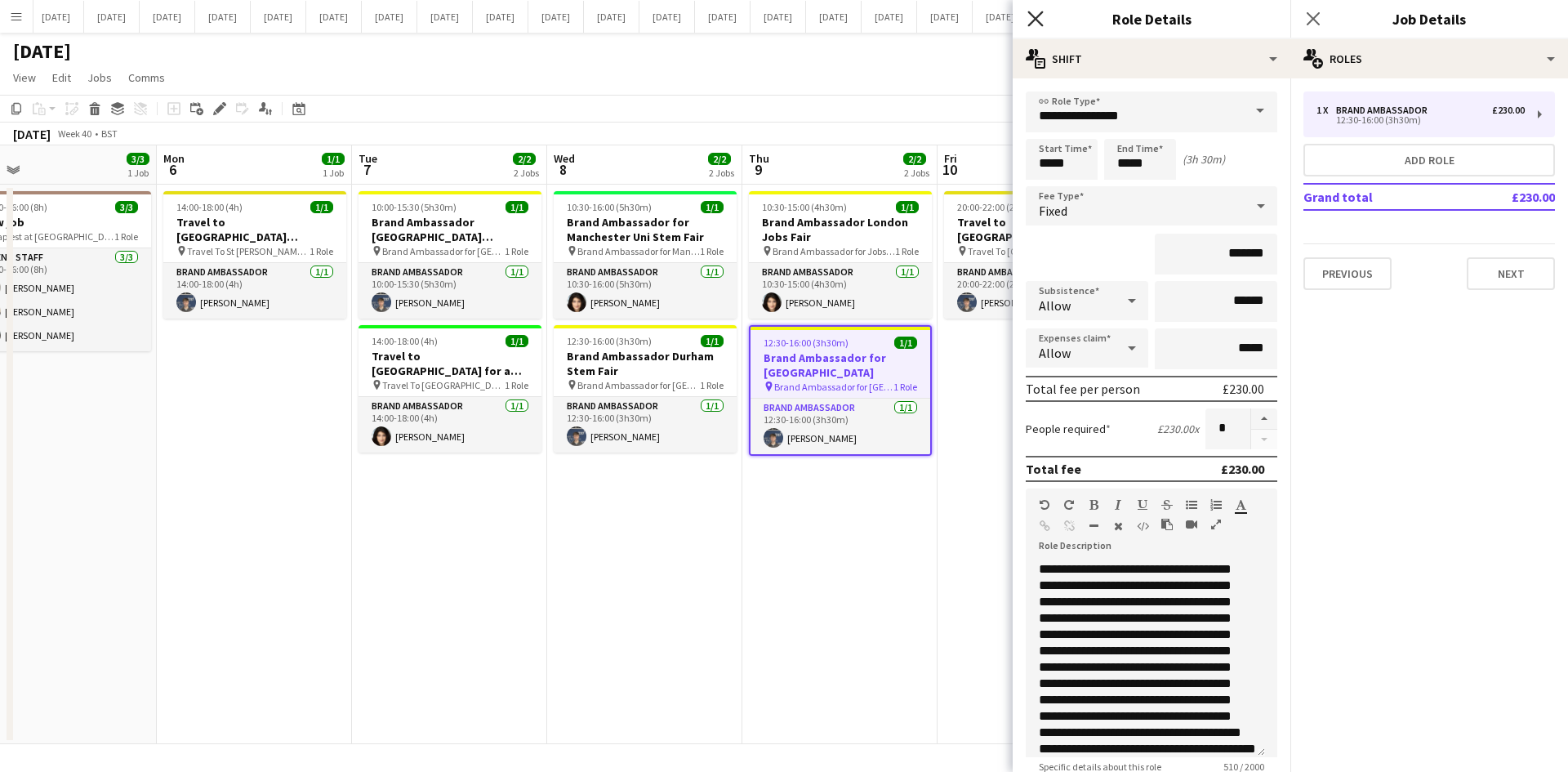
click at [1042, 17] on icon "Close pop-in" at bounding box center [1035, 18] width 16 height 16
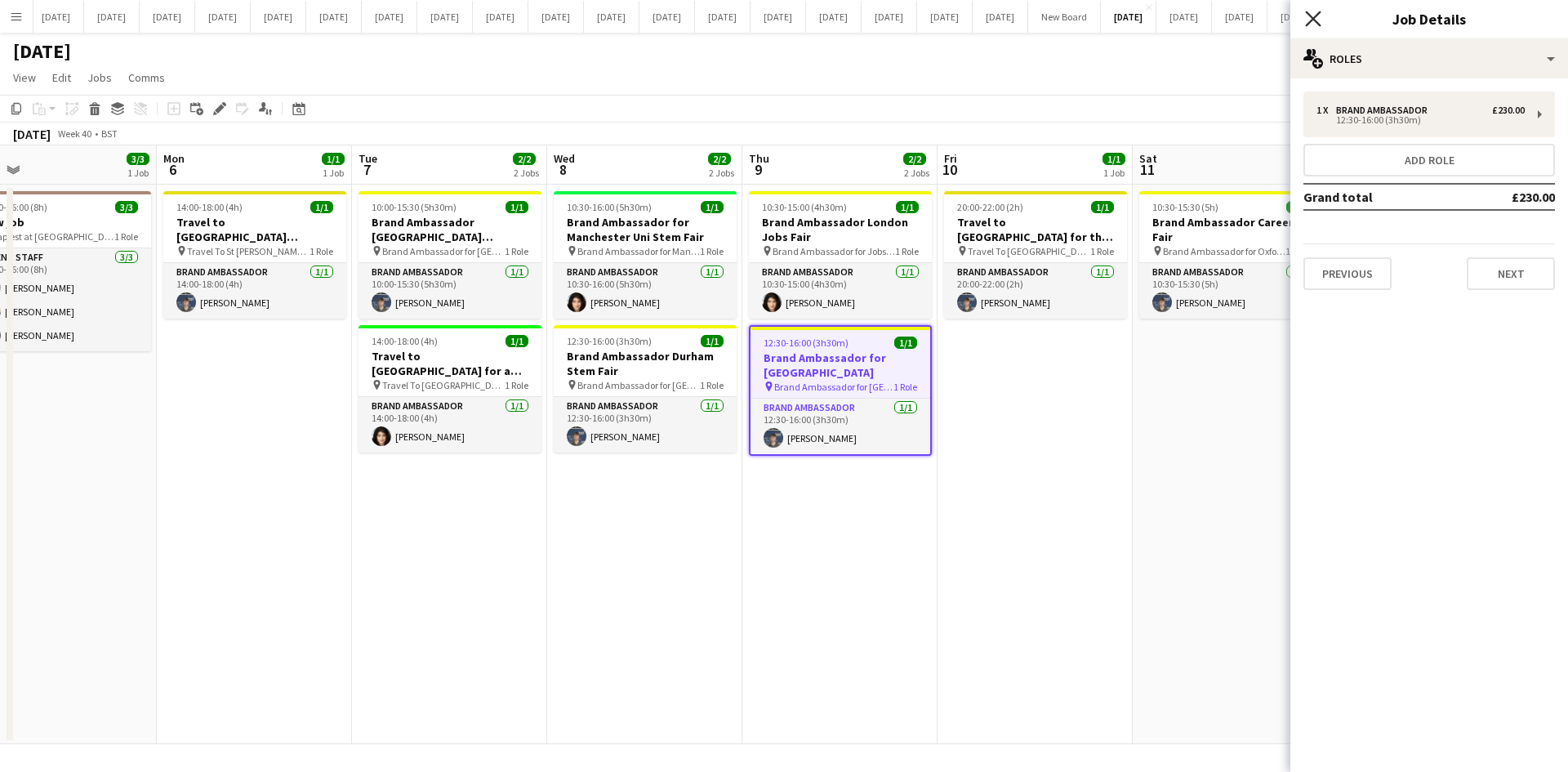
click at [1253, 23] on icon "Close pop-in" at bounding box center [1312, 18] width 16 height 16
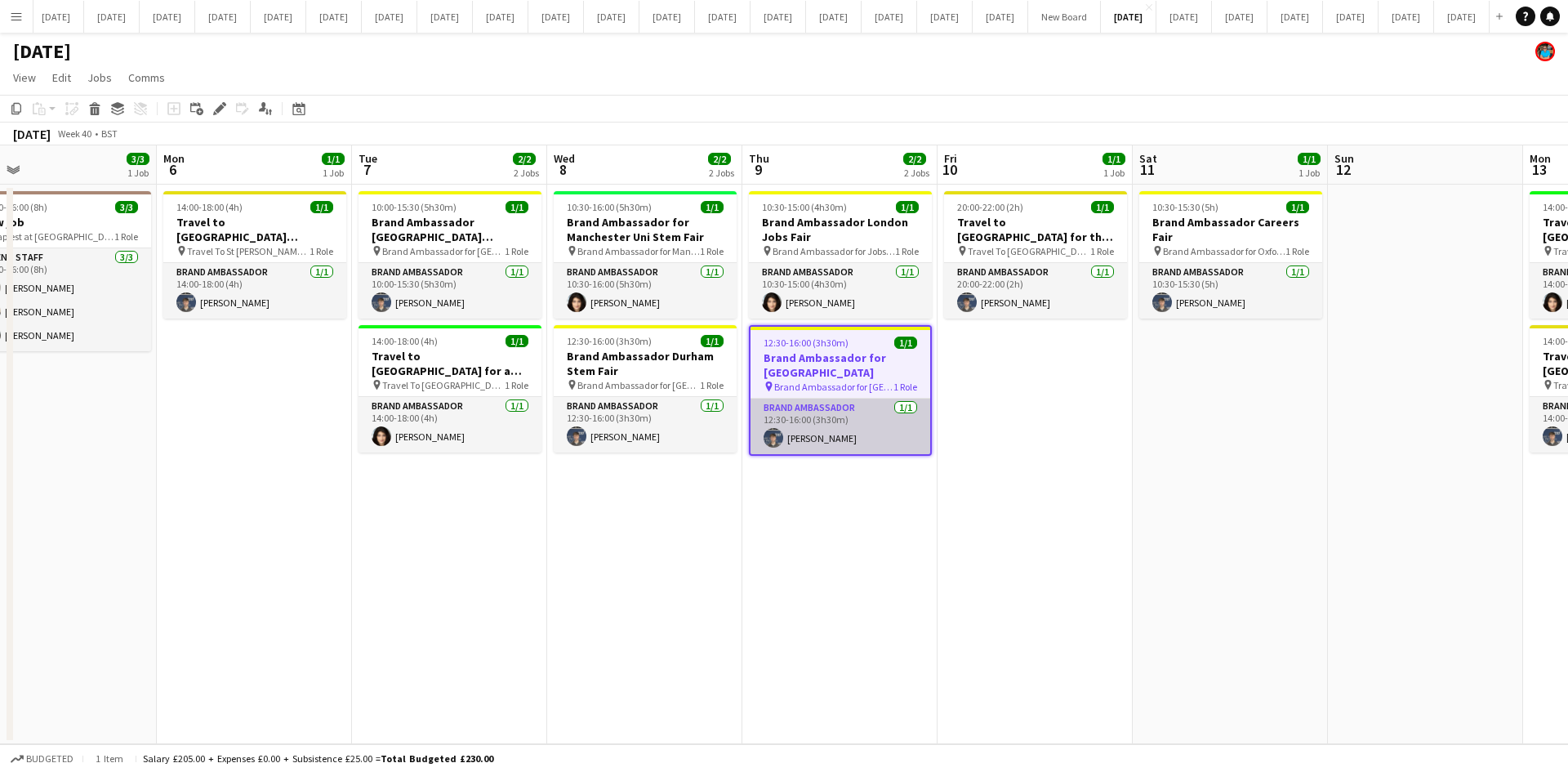
click at [820, 438] on app-card-role "Brand Ambassador [DATE] 12:30-16:00 (3h30m) [PERSON_NAME]" at bounding box center [840, 426] width 180 height 55
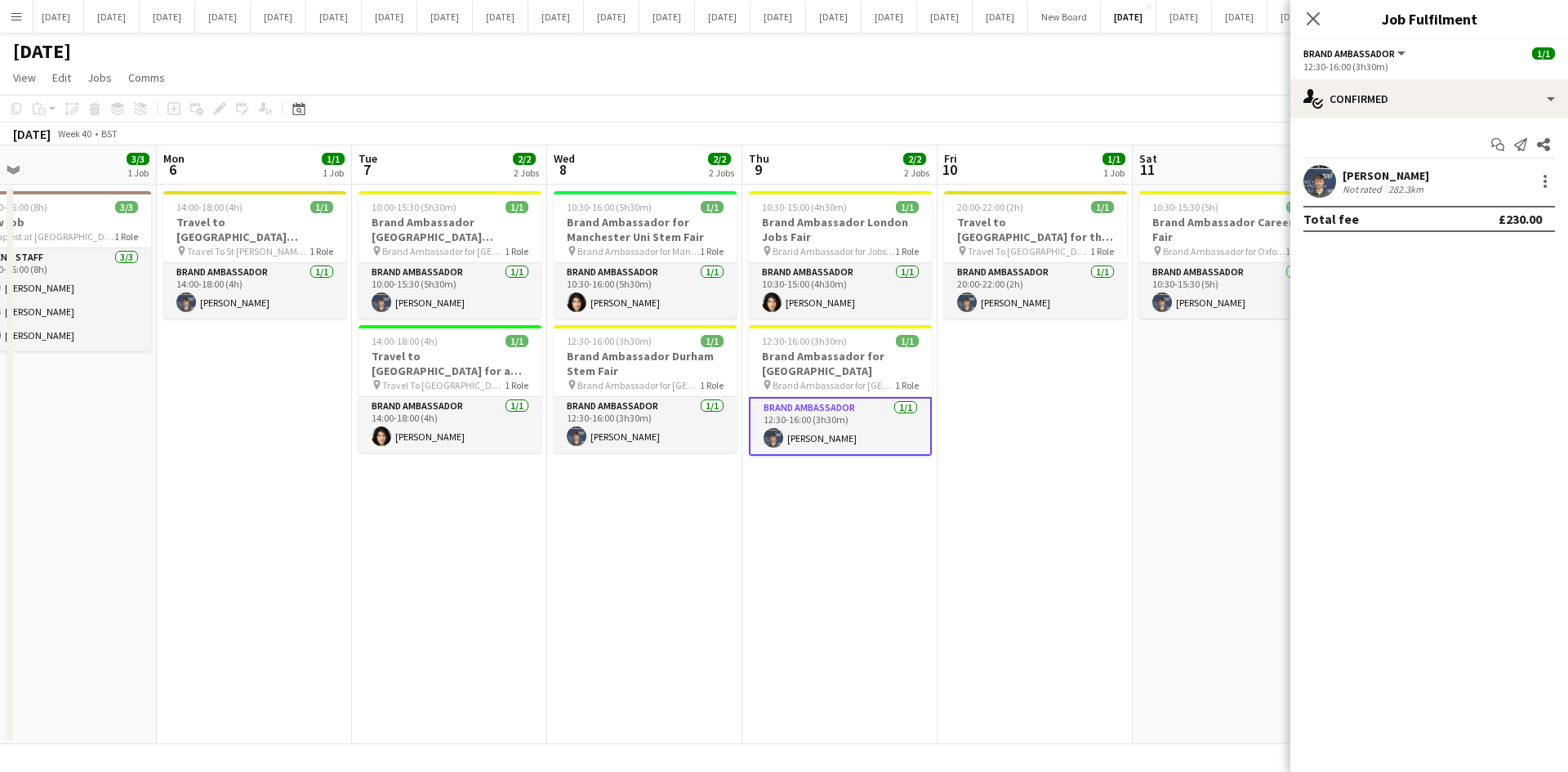
click at [1253, 174] on div "[PERSON_NAME]" at bounding box center [1386, 175] width 87 height 15
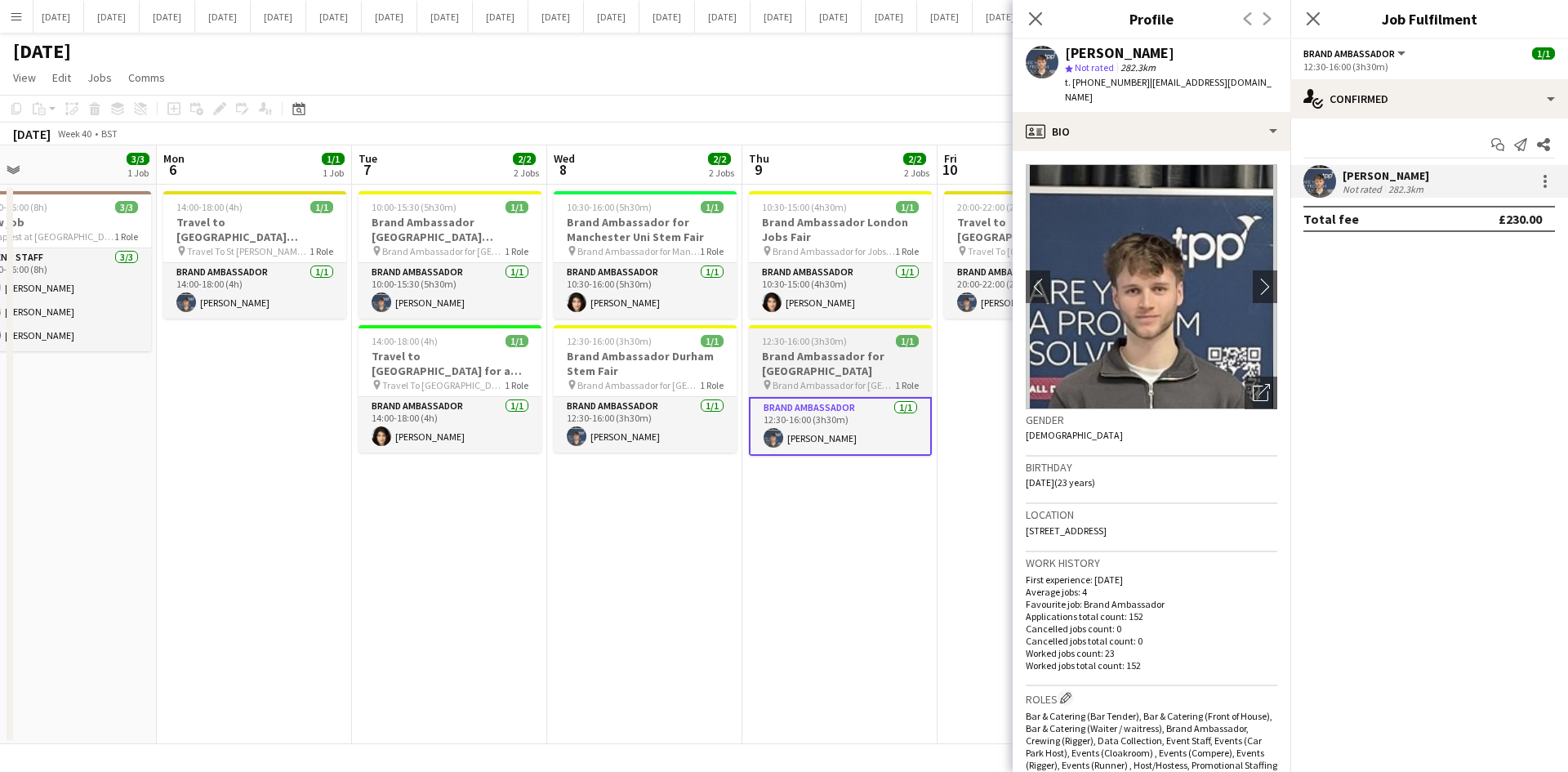
click at [818, 363] on h3 "Brand Ambassador for [GEOGRAPHIC_DATA]" at bounding box center [840, 363] width 183 height 29
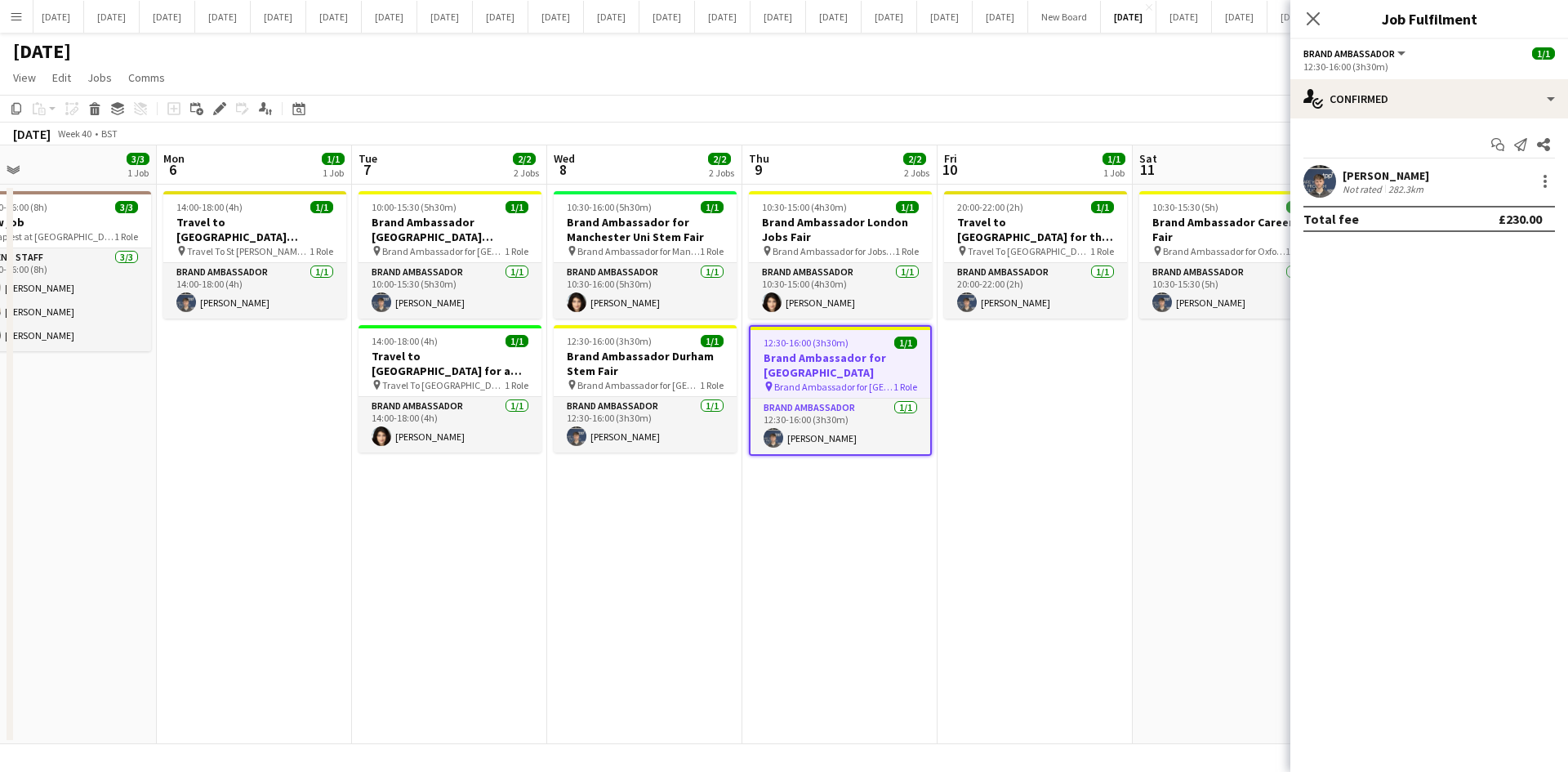
click at [509, 594] on app-date-cell "10:00-15:30 (5h30m) 1/1 Brand Ambassador [GEOGRAPHIC_DATA][PERSON_NAME] Jobs Fa…" at bounding box center [449, 465] width 195 height 560
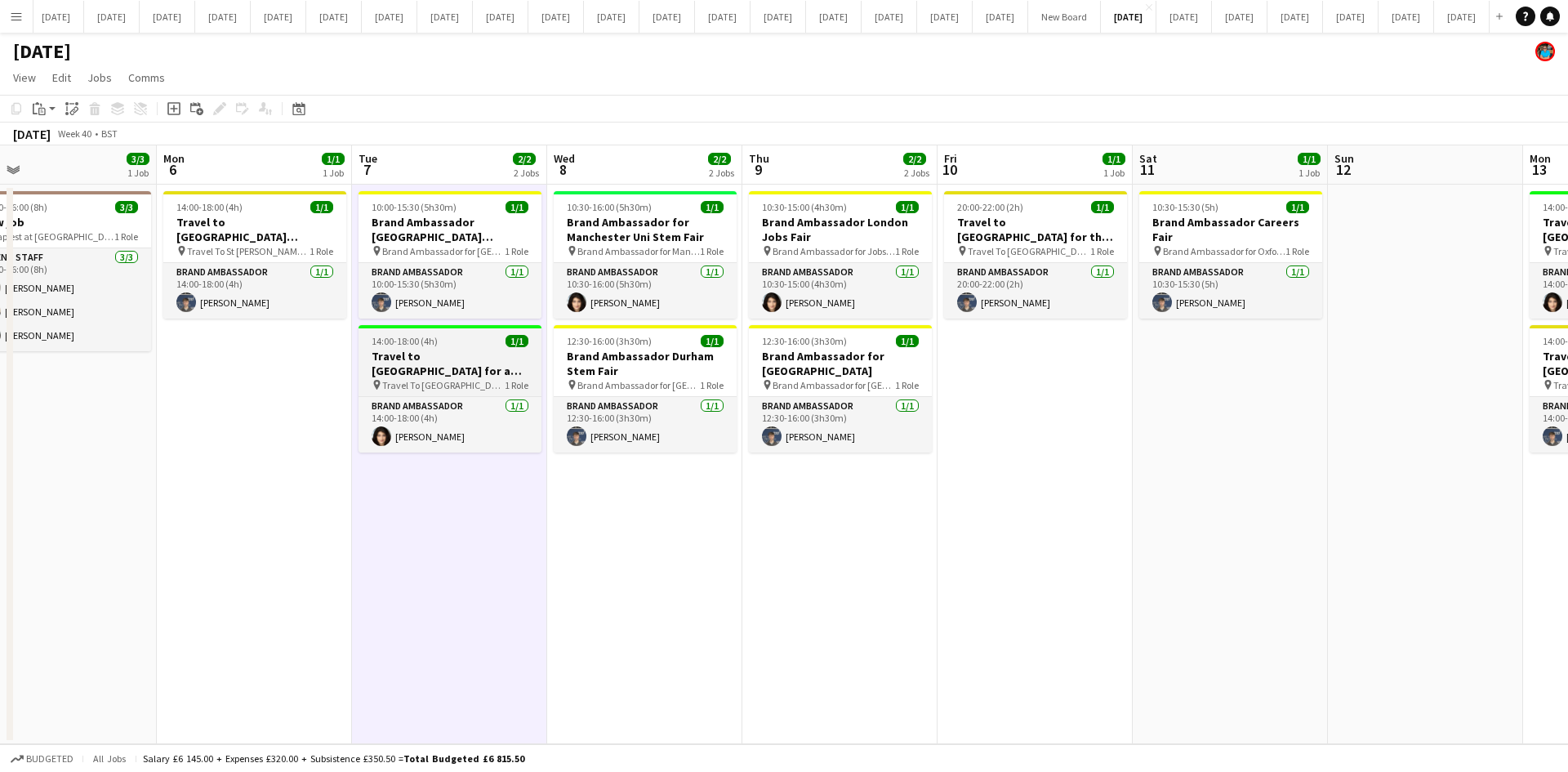
click at [460, 389] on span "Travel To [GEOGRAPHIC_DATA] for Recruitment fair" at bounding box center [443, 385] width 123 height 13
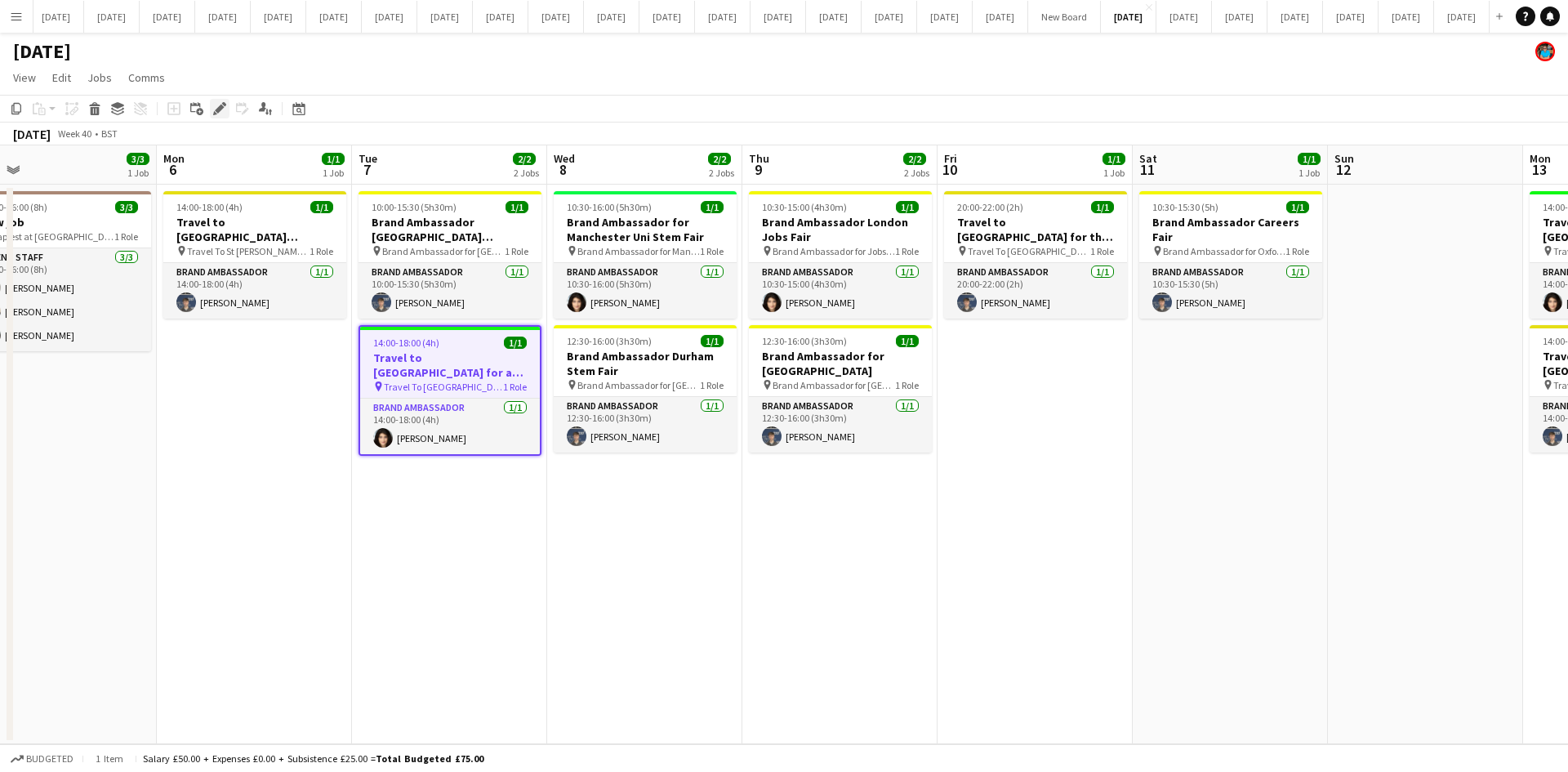
click at [214, 106] on icon "Edit" at bounding box center [220, 109] width 13 height 13
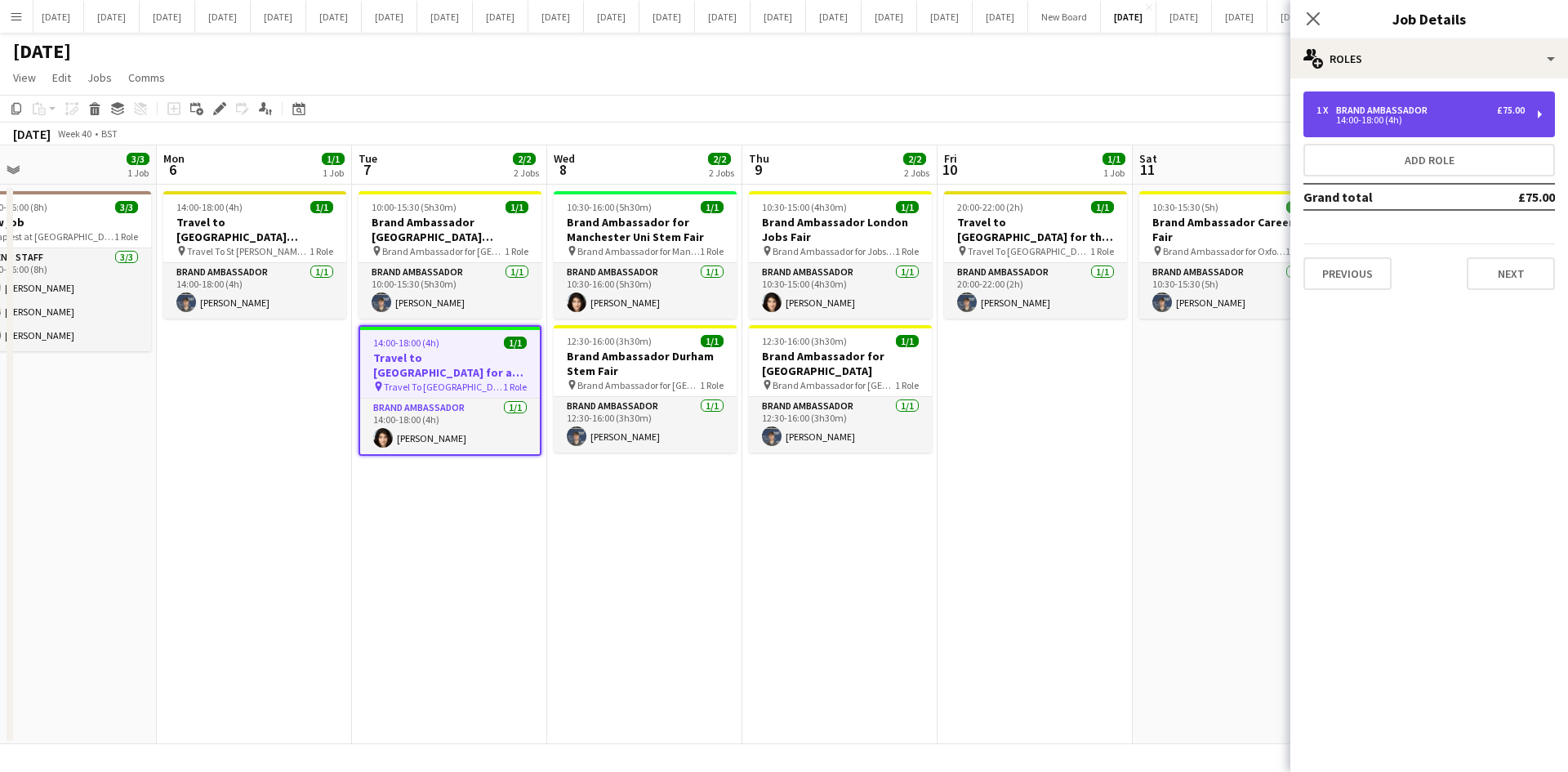
click at [1253, 117] on div "14:00-18:00 (4h)" at bounding box center [1420, 120] width 208 height 8
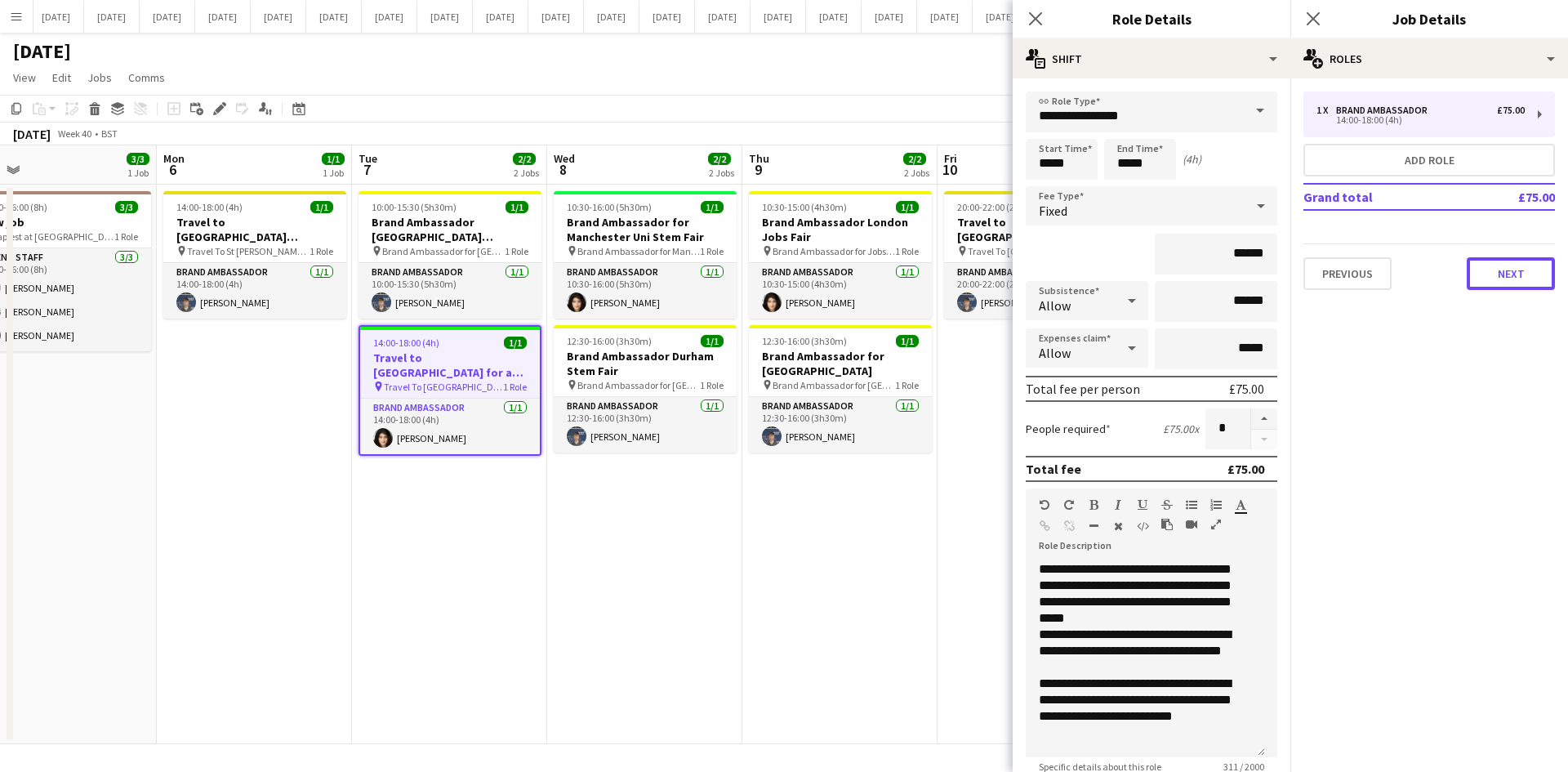
click at [1253, 273] on button "Next" at bounding box center [1510, 273] width 89 height 33
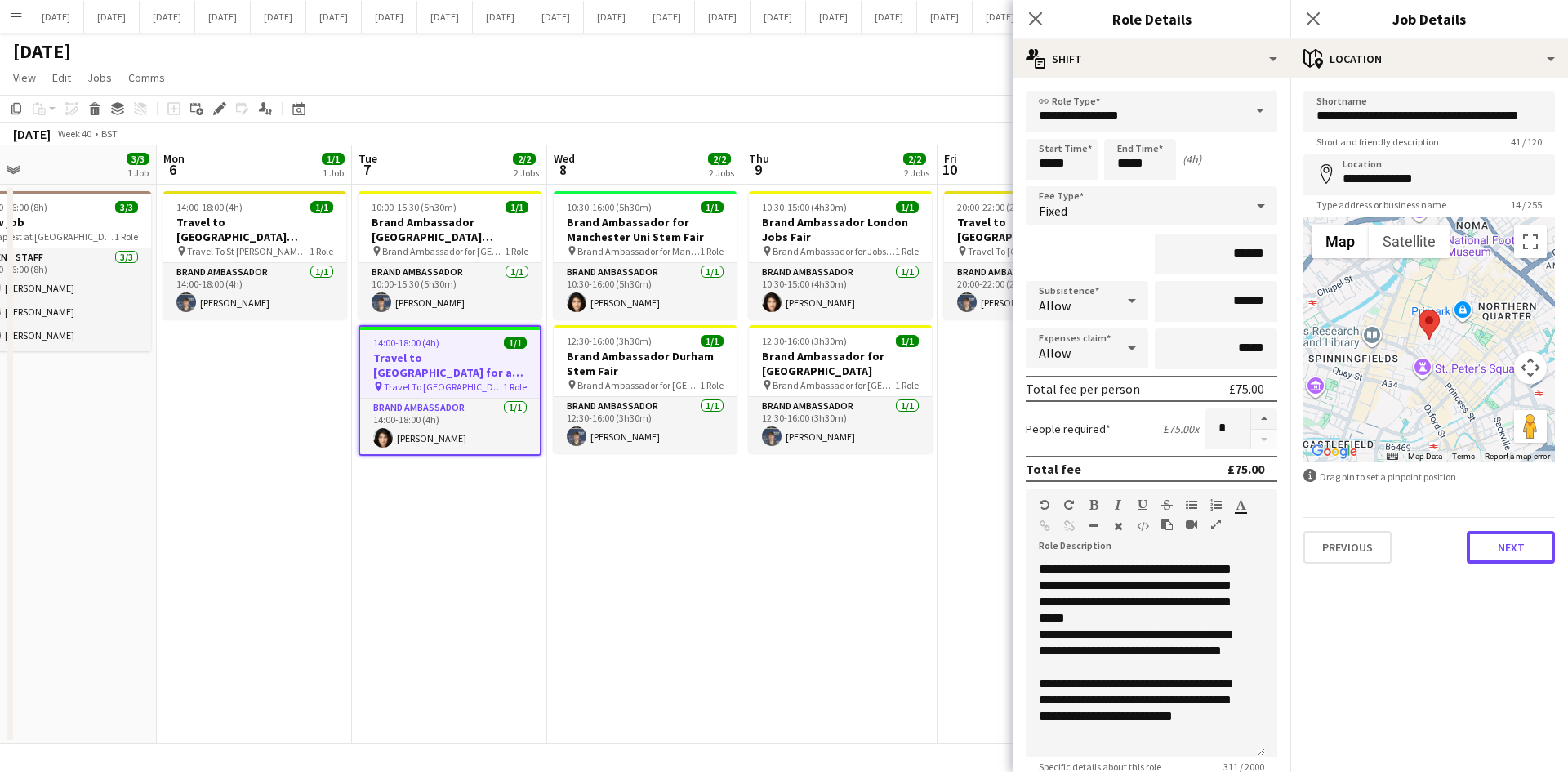
click at [1253, 556] on button "Next" at bounding box center [1510, 546] width 89 height 33
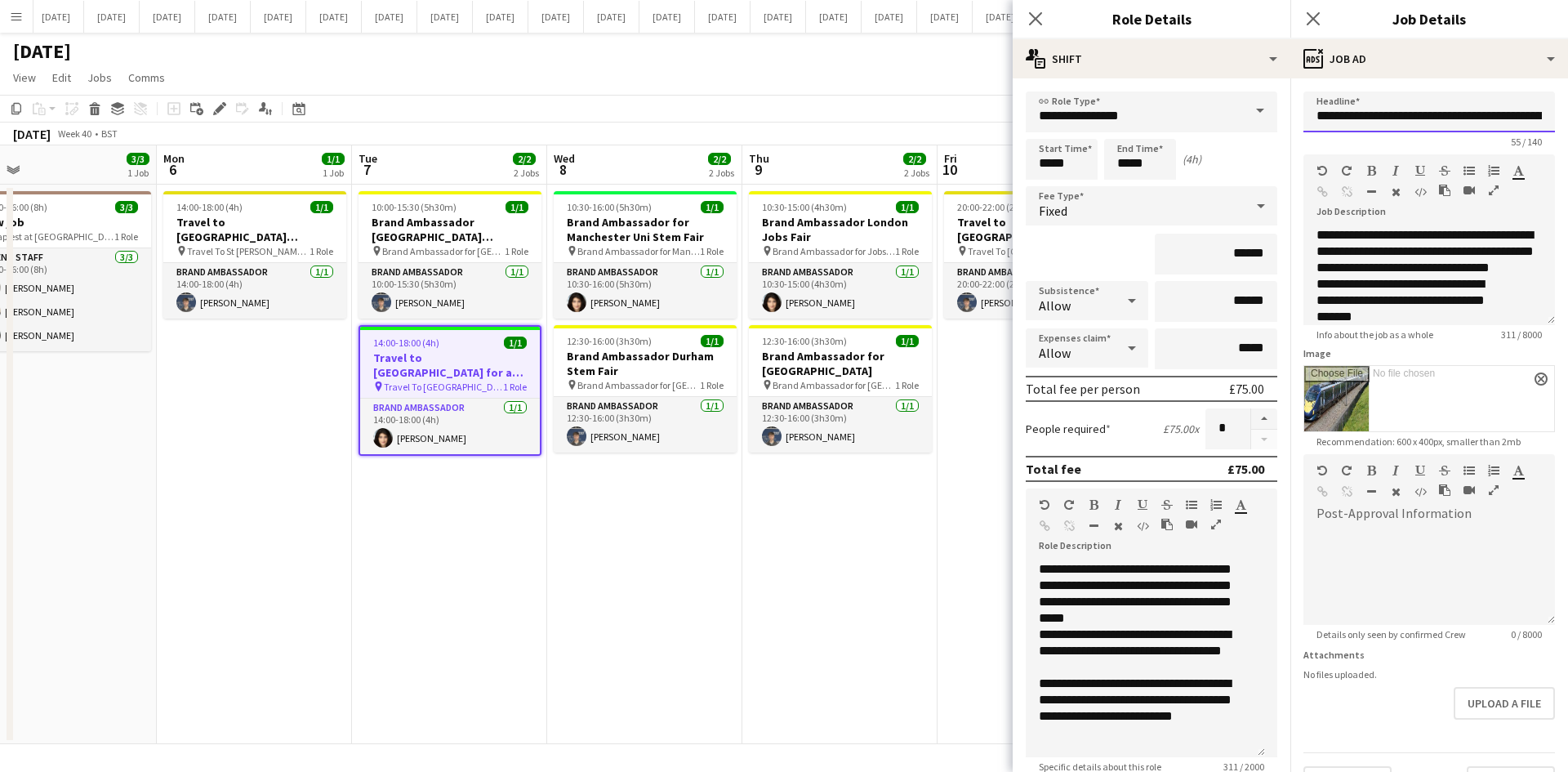
click at [1253, 112] on input "**********" at bounding box center [1428, 111] width 251 height 41
click at [1253, 113] on input "**********" at bounding box center [1423, 111] width 239 height 41
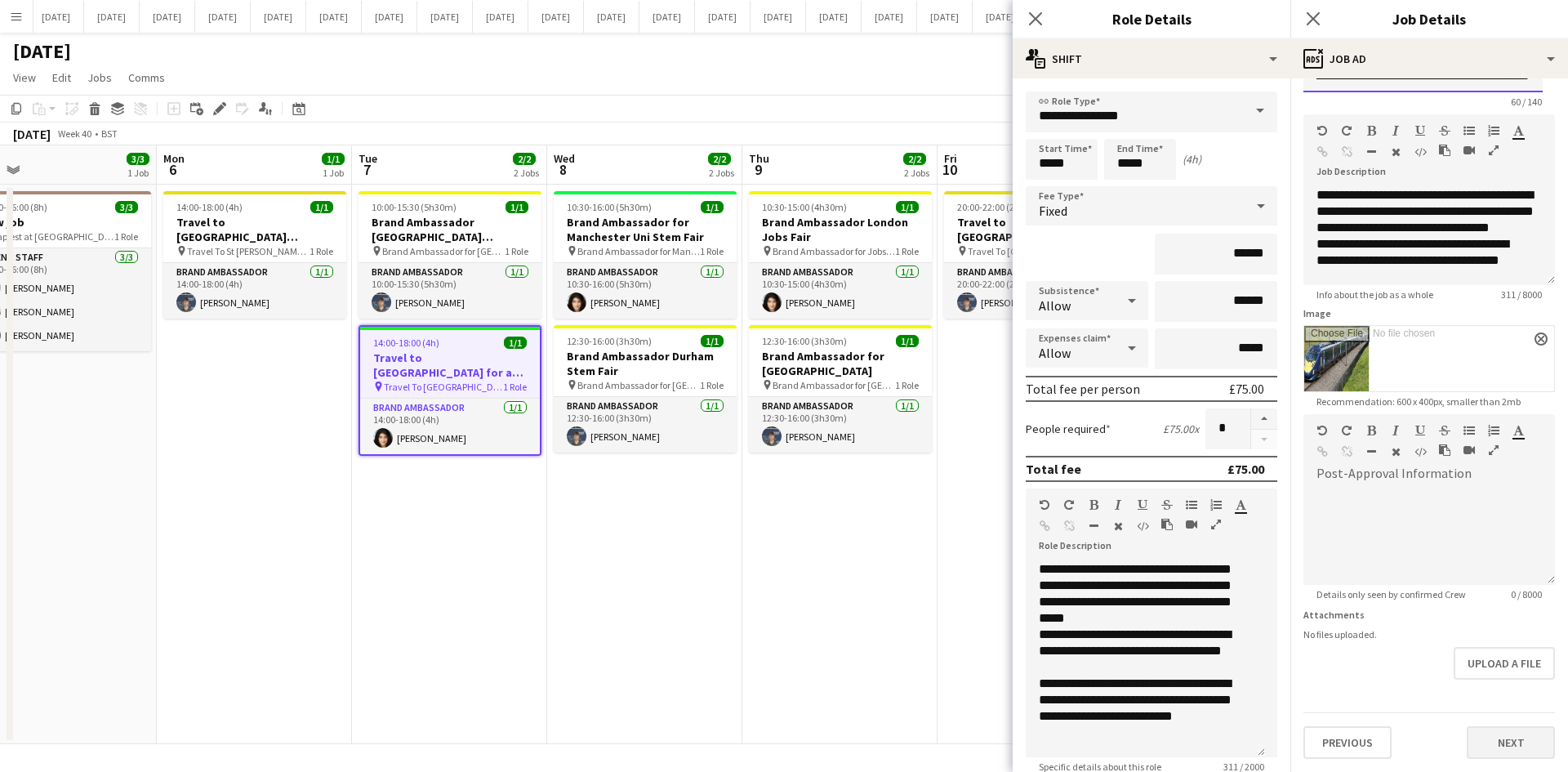
type input "**********"
click at [1253, 673] on button "Next" at bounding box center [1510, 742] width 89 height 33
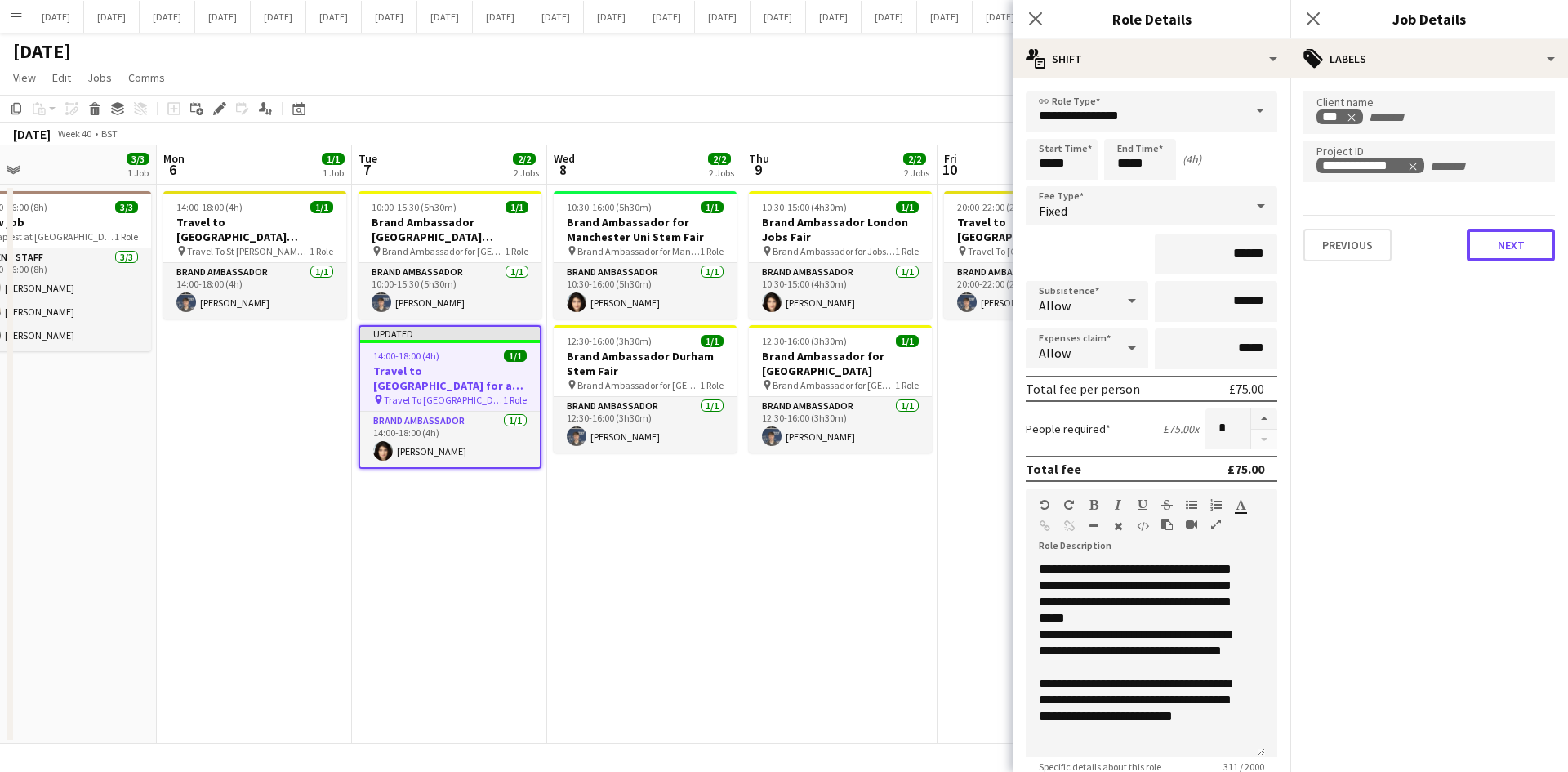
click at [1253, 238] on button "Next" at bounding box center [1510, 245] width 89 height 33
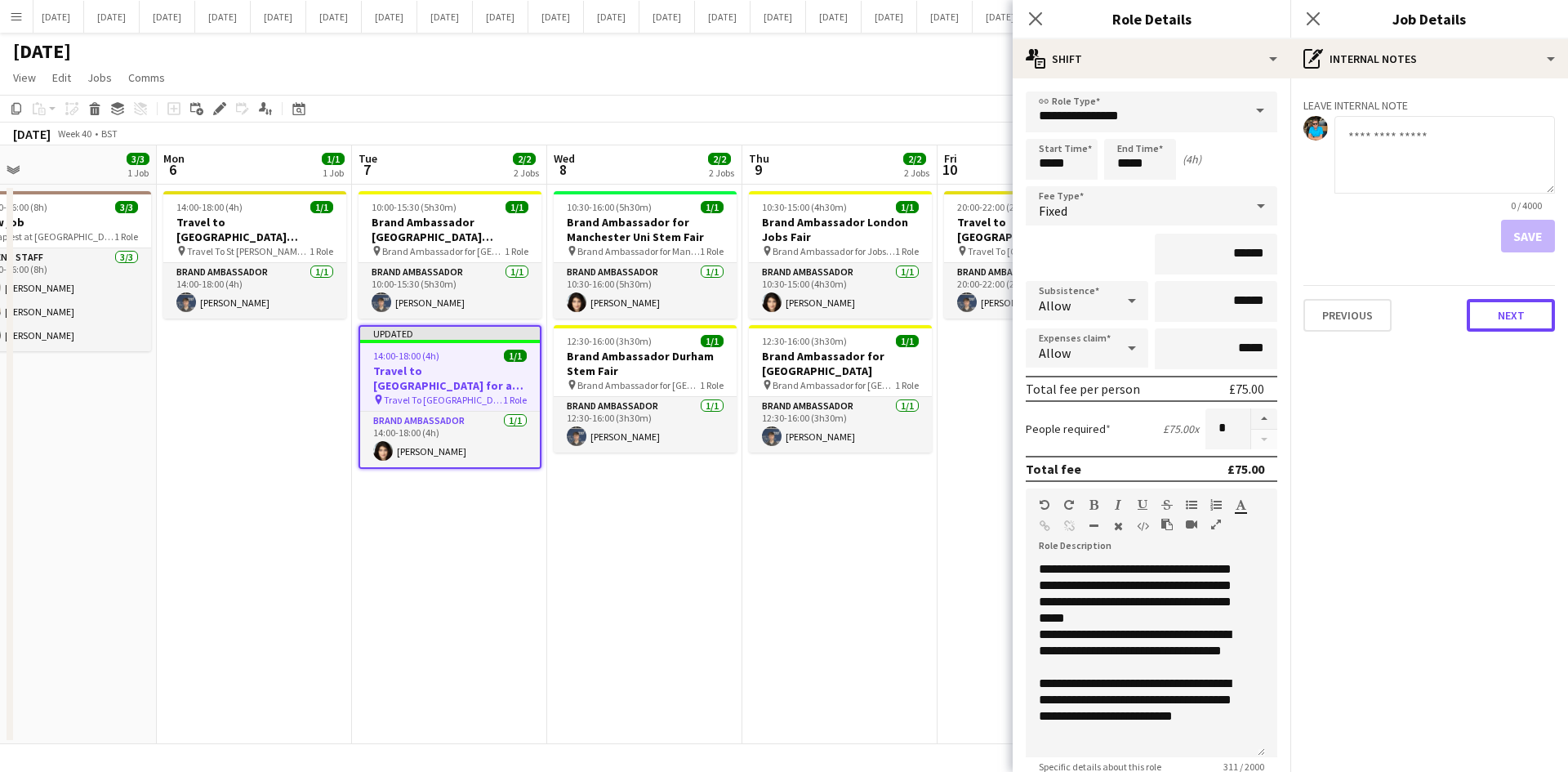
click at [1253, 319] on button "Next" at bounding box center [1510, 315] width 89 height 33
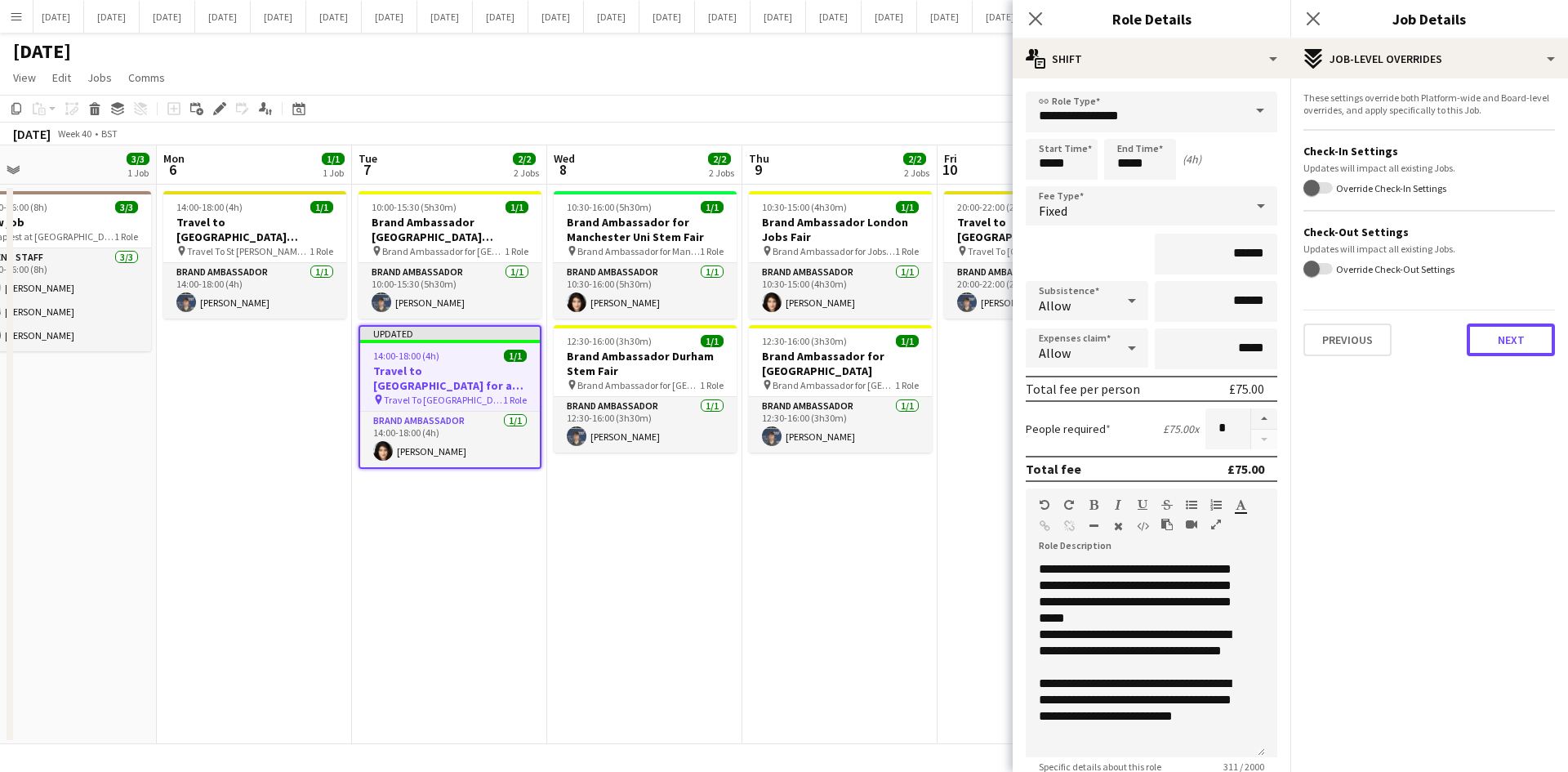
click at [1253, 338] on button "Next" at bounding box center [1510, 339] width 89 height 33
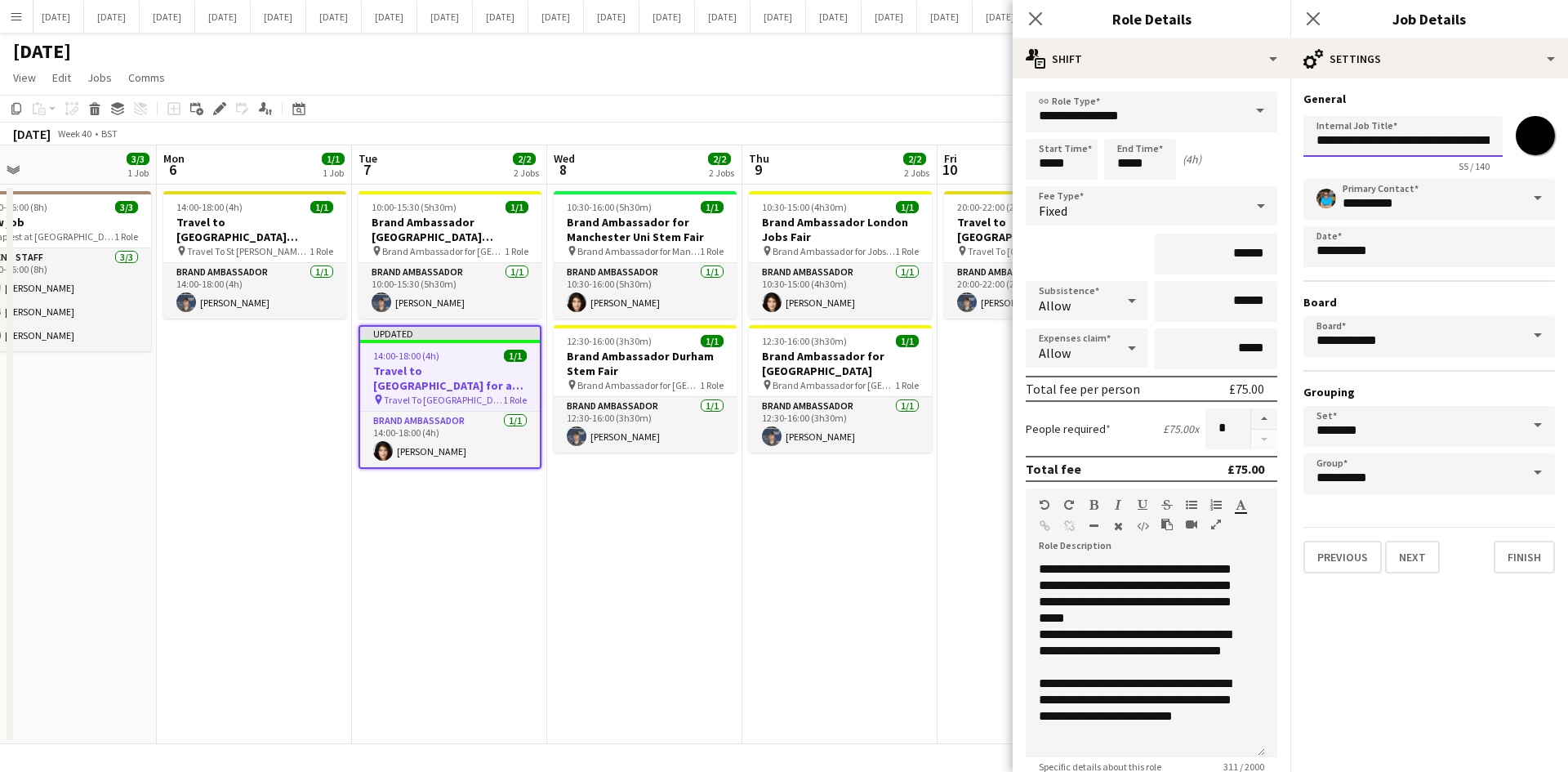
click at [1253, 143] on input "**********" at bounding box center [1403, 136] width 199 height 41
click at [1032, 18] on icon "Close pop-in" at bounding box center [1035, 18] width 16 height 16
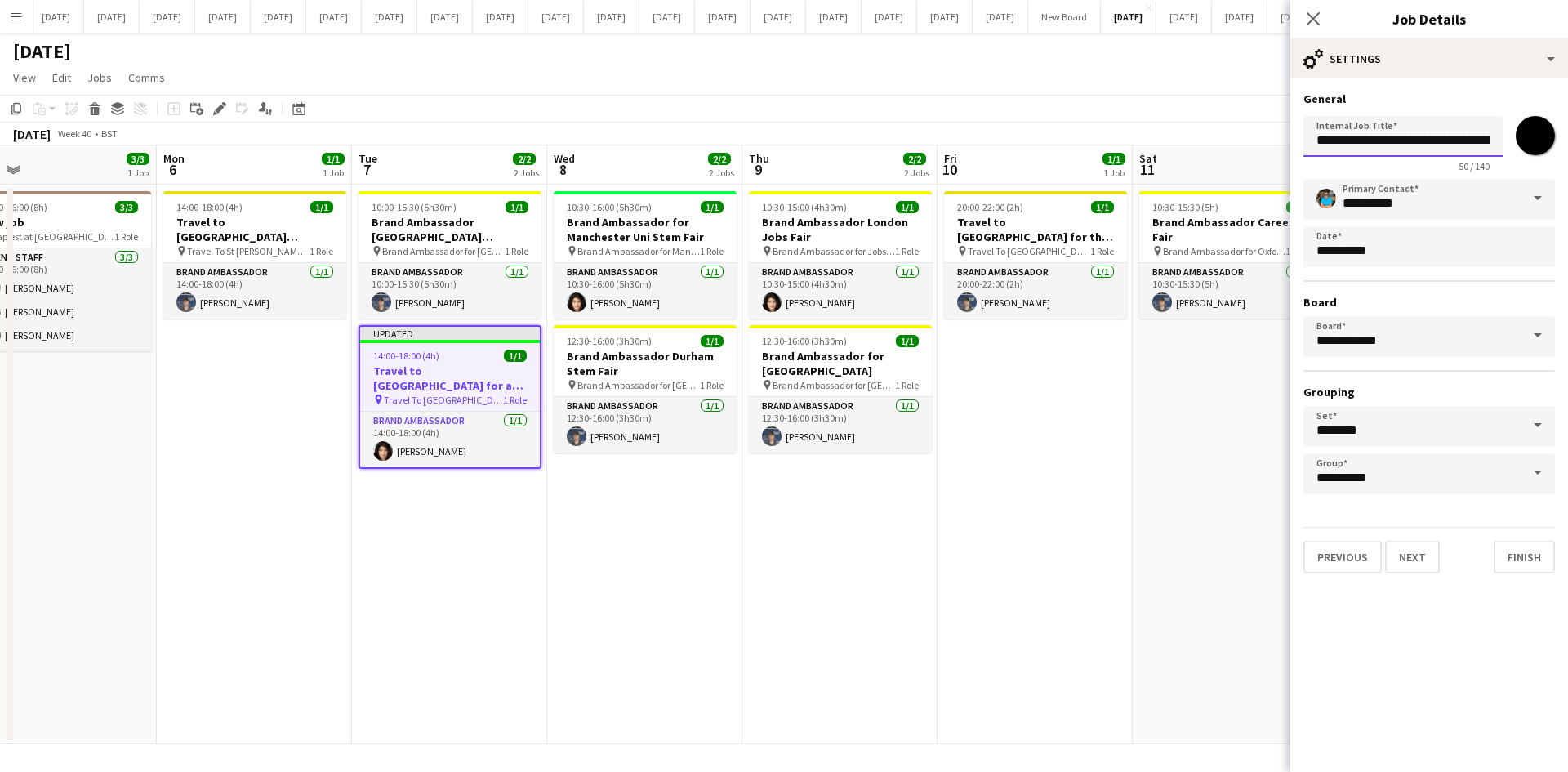
click at [1253, 133] on input "**********" at bounding box center [1403, 136] width 199 height 41
type input "**********"
click at [1253, 16] on icon "Close pop-in" at bounding box center [1312, 18] width 16 height 16
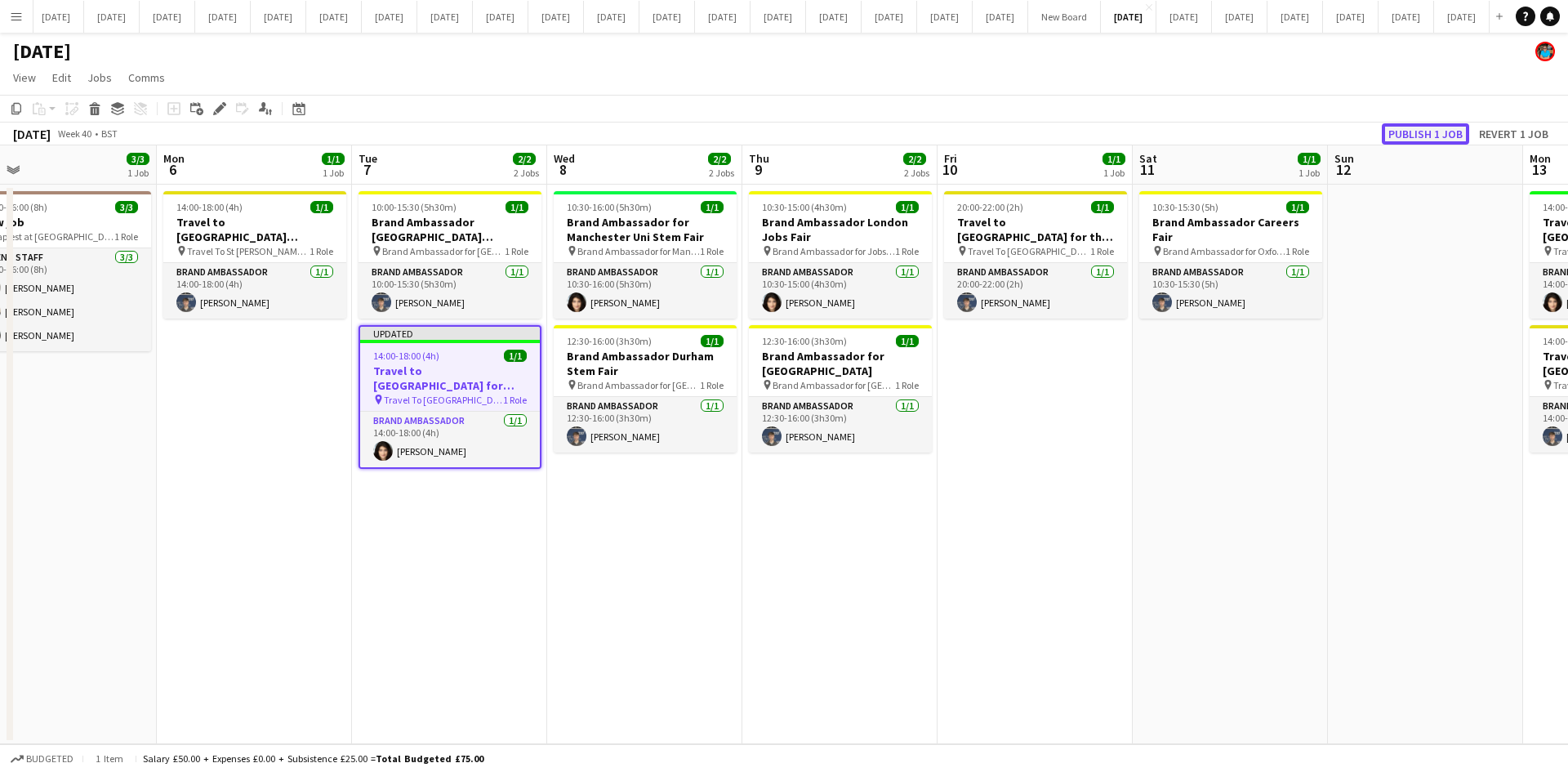
click at [1253, 129] on button "Publish 1 job" at bounding box center [1425, 134] width 88 height 21
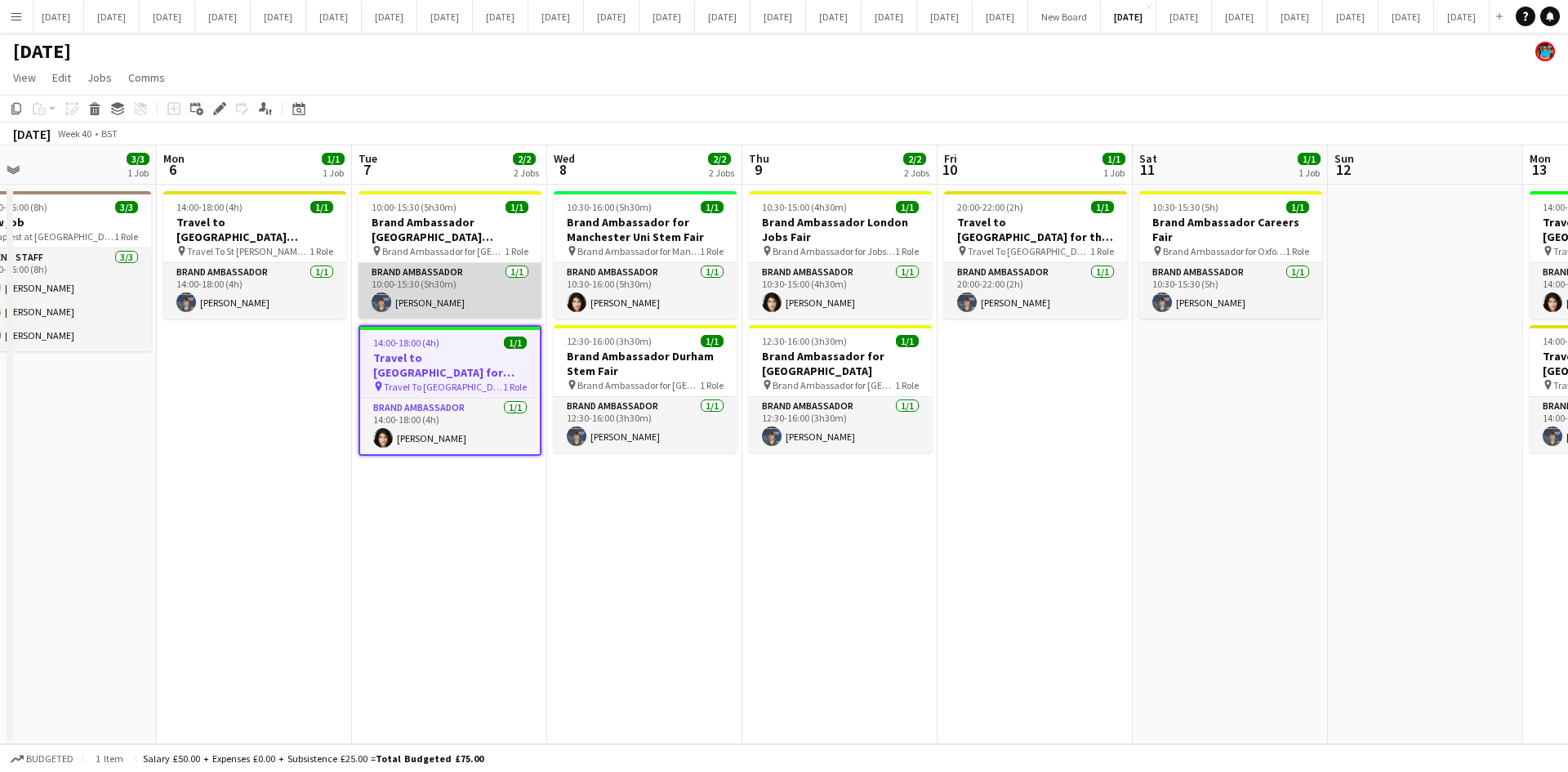
click at [409, 307] on app-card-role "Brand Ambassador [DATE] 10:00-15:30 (5h30m) [PERSON_NAME]" at bounding box center [449, 291] width 183 height 55
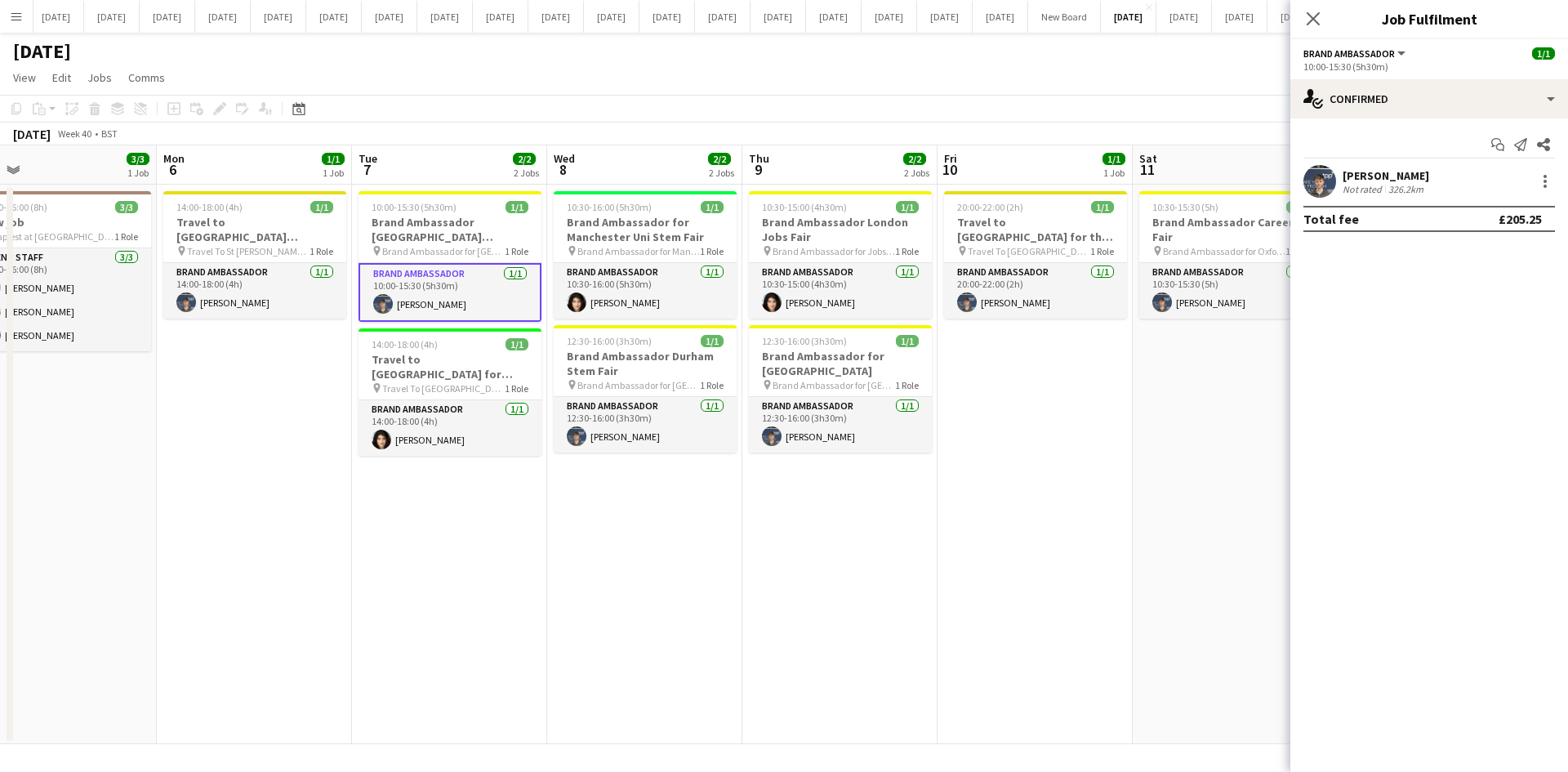
click at [1253, 179] on div "[PERSON_NAME]" at bounding box center [1386, 175] width 87 height 15
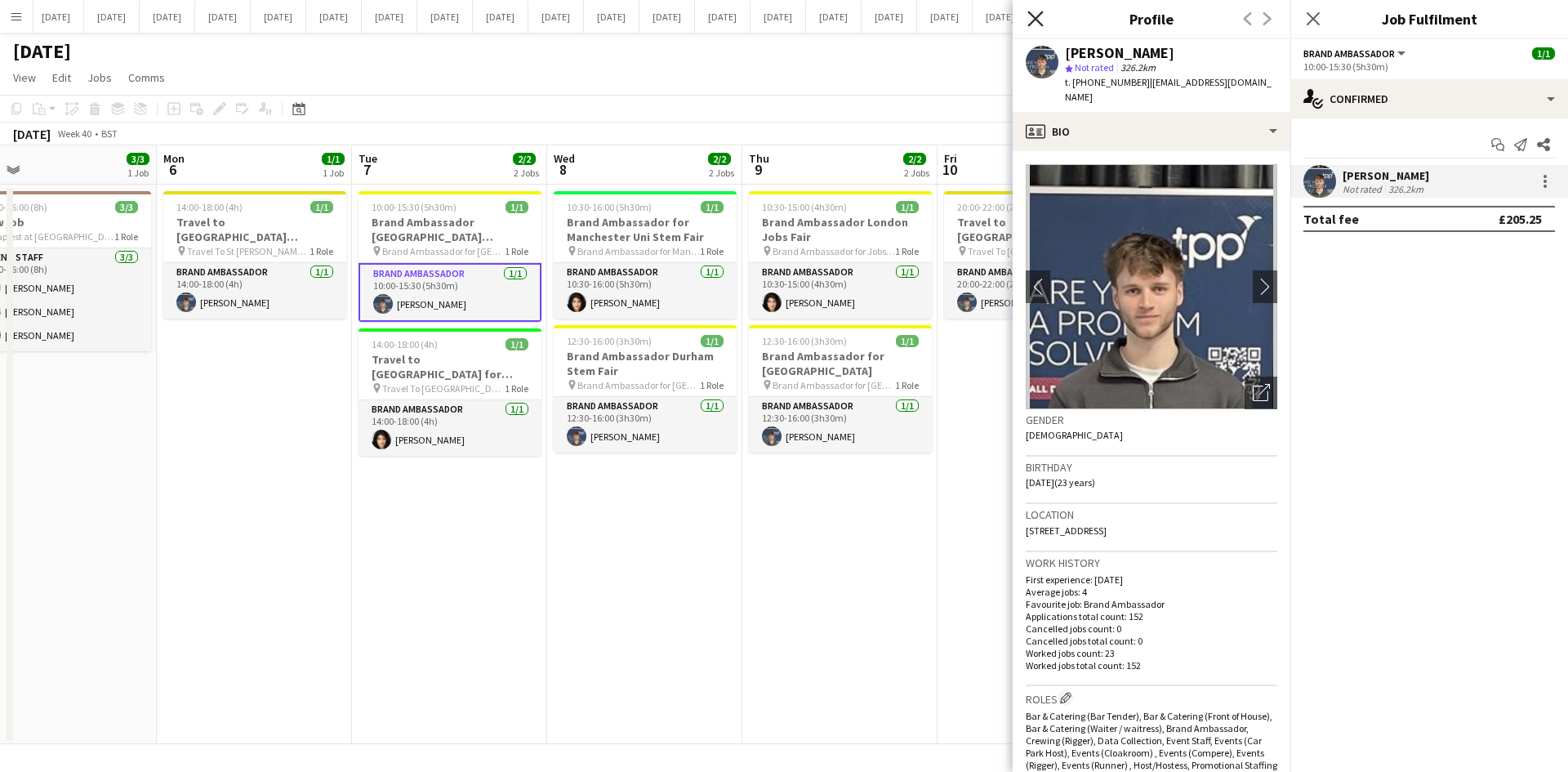
click at [1040, 14] on icon at bounding box center [1035, 18] width 16 height 16
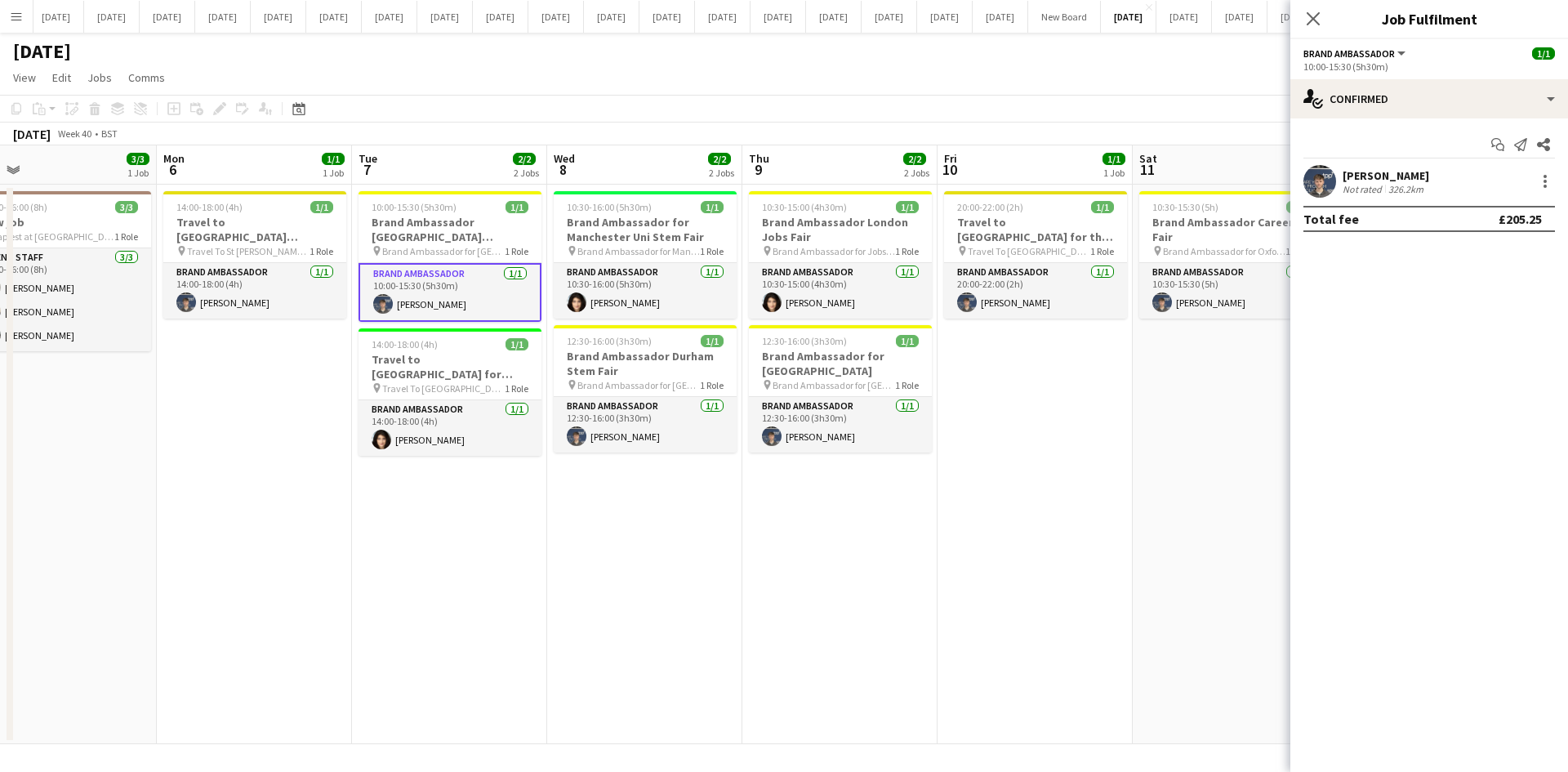
click at [343, 618] on app-date-cell "14:00-18:00 (4h) 1/1 Travel to [GEOGRAPHIC_DATA][PERSON_NAME] for [GEOGRAPHIC_D…" at bounding box center [255, 465] width 195 height 560
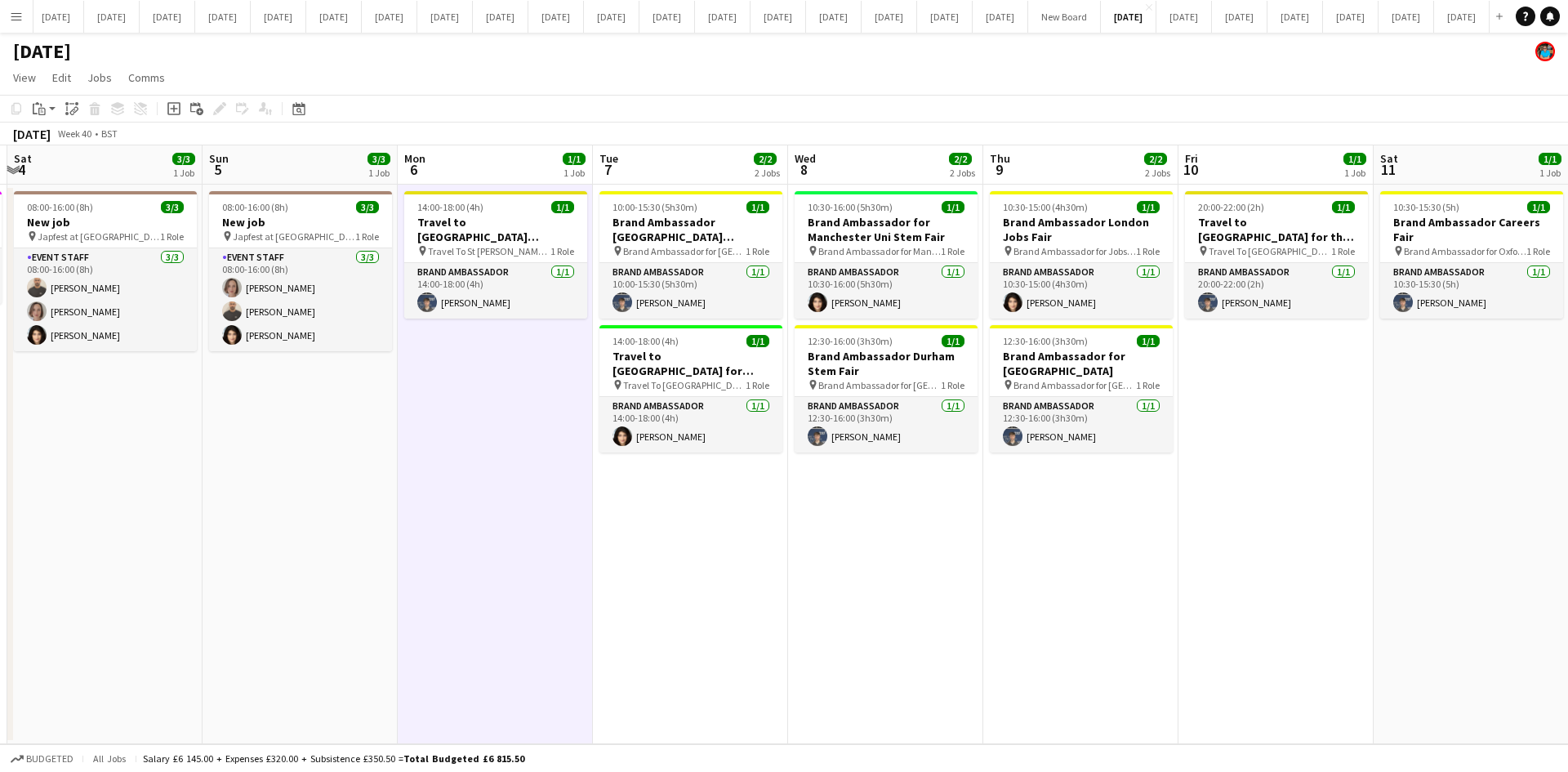
scroll to position [0, 492]
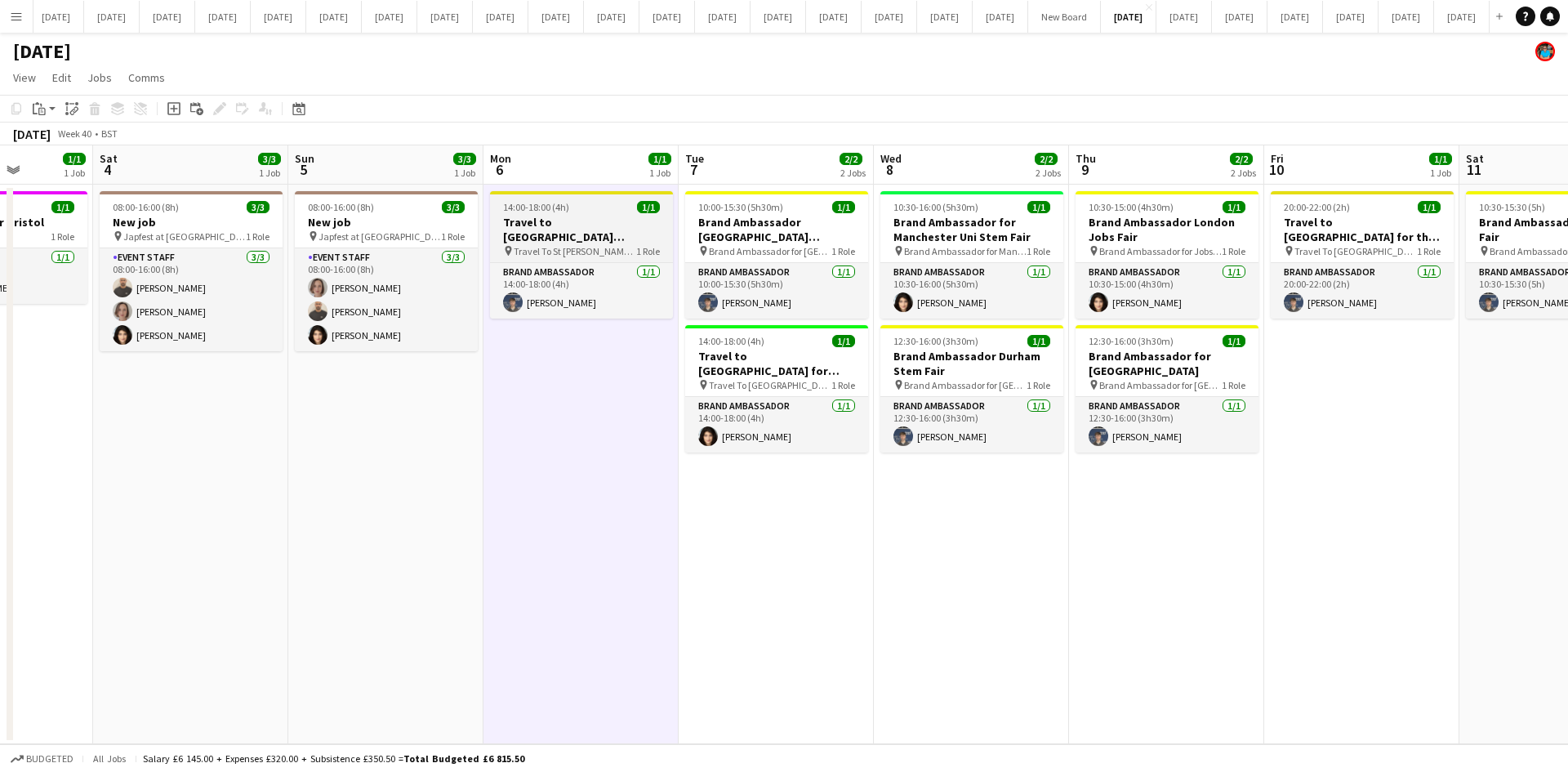
click at [535, 231] on h3 "Travel to [GEOGRAPHIC_DATA][PERSON_NAME] for [GEOGRAPHIC_DATA][PERSON_NAME] Job…" at bounding box center [581, 229] width 183 height 29
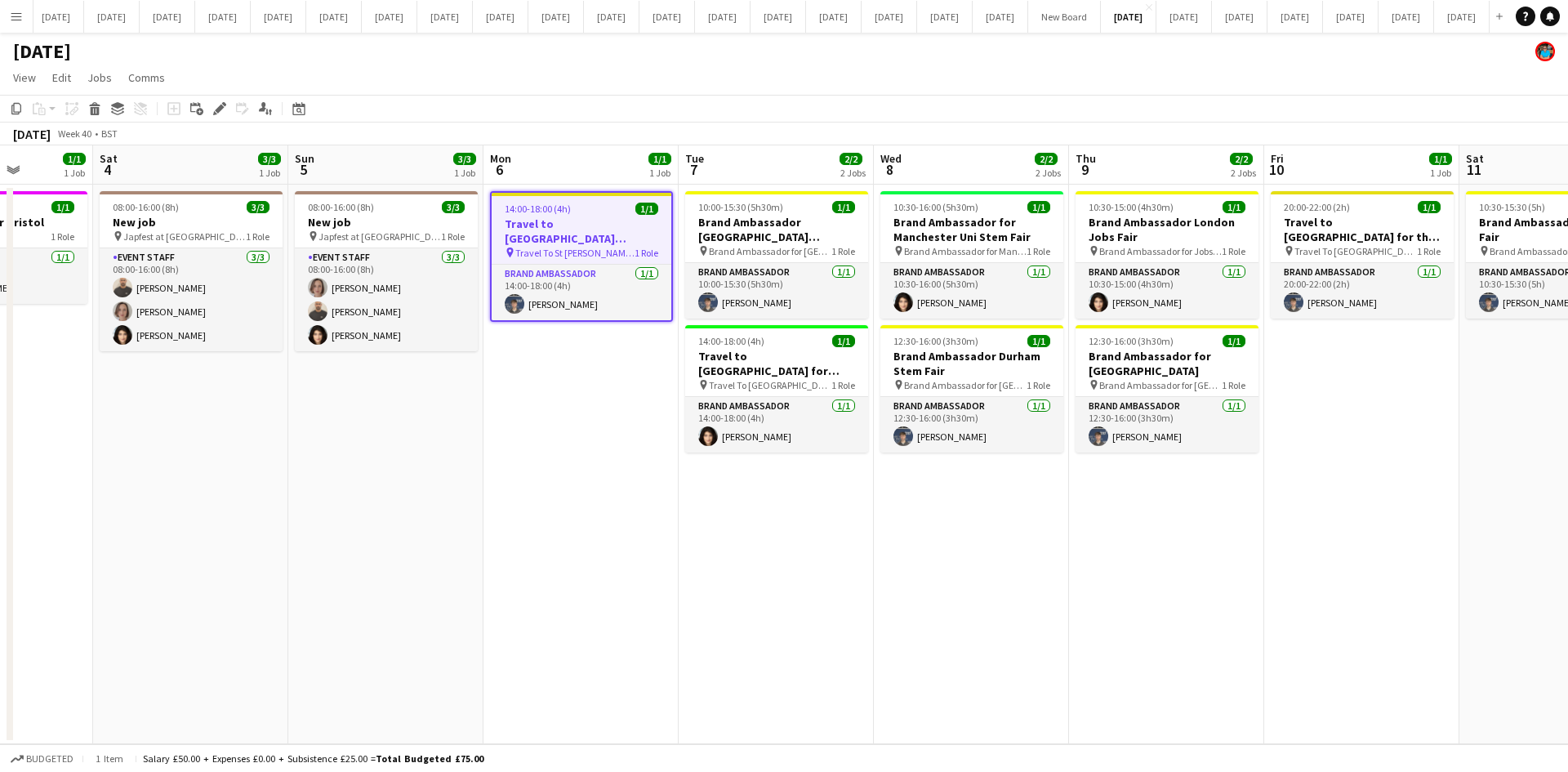
click at [538, 256] on span "Travel To St [PERSON_NAME] for jobs fair on 7th Octoberctober" at bounding box center [575, 252] width 119 height 13
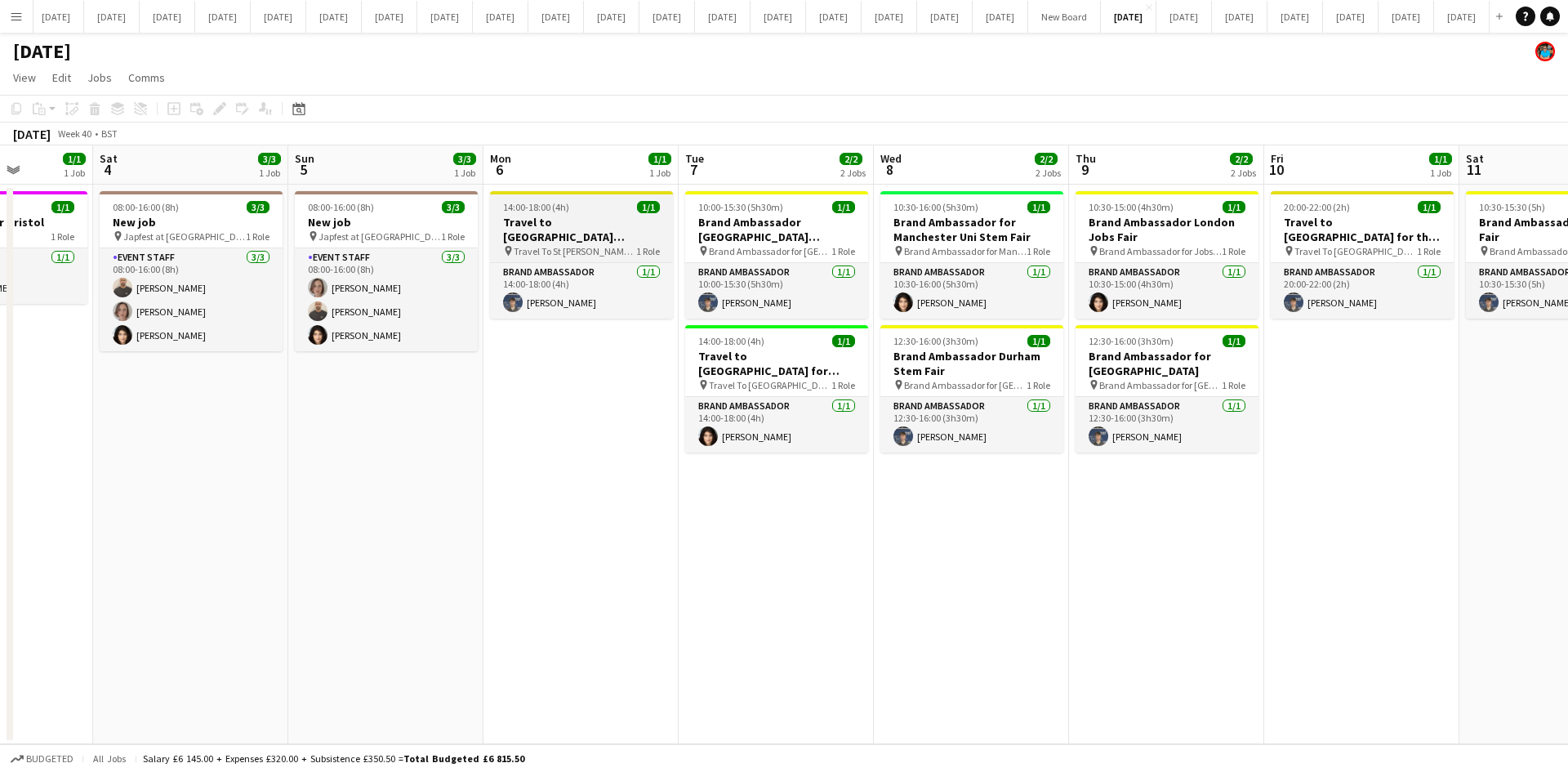
click at [536, 235] on h3 "Travel to [GEOGRAPHIC_DATA][PERSON_NAME] for [GEOGRAPHIC_DATA][PERSON_NAME] Job…" at bounding box center [581, 229] width 183 height 29
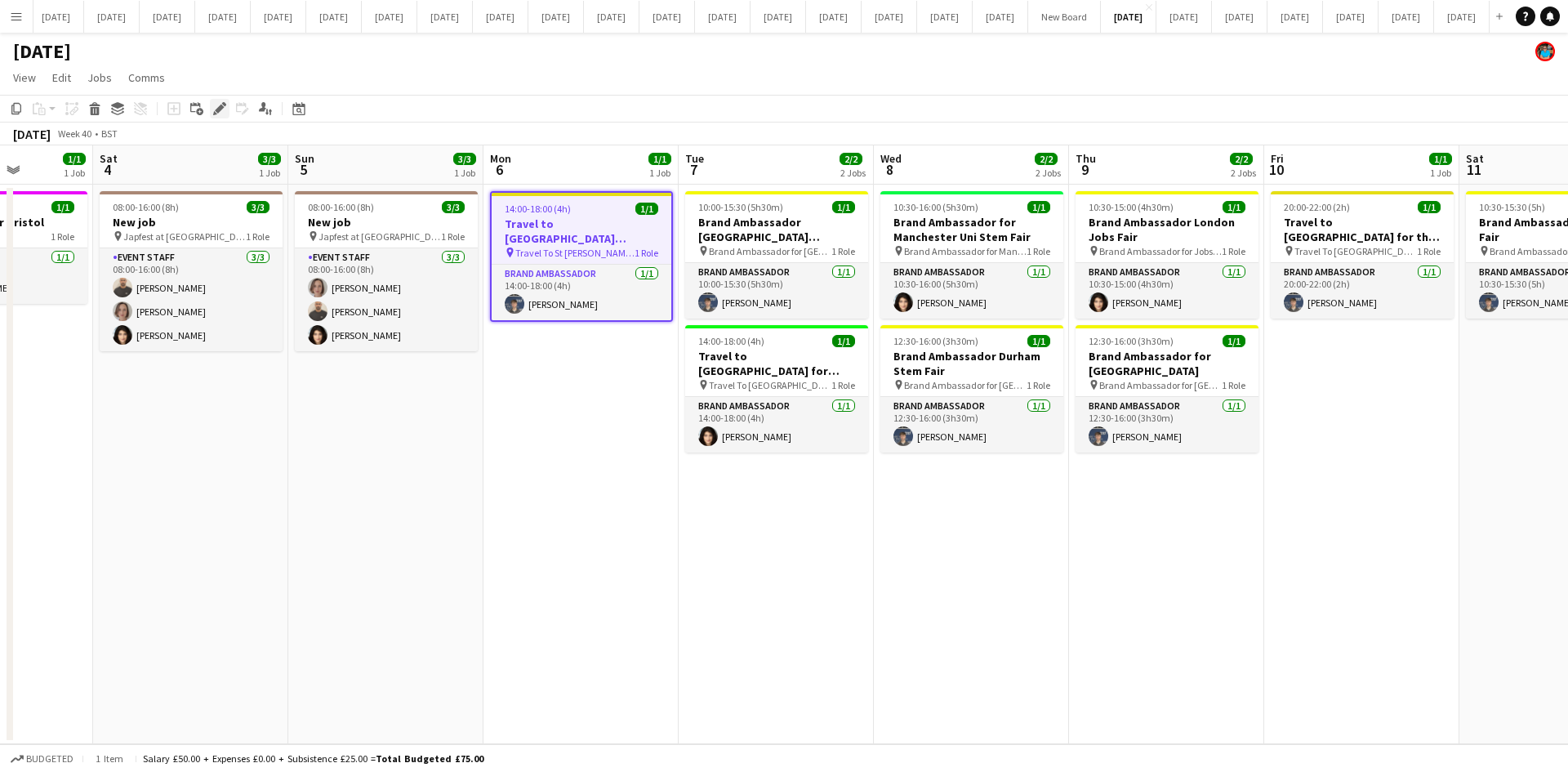
click at [216, 110] on icon at bounding box center [219, 109] width 9 height 9
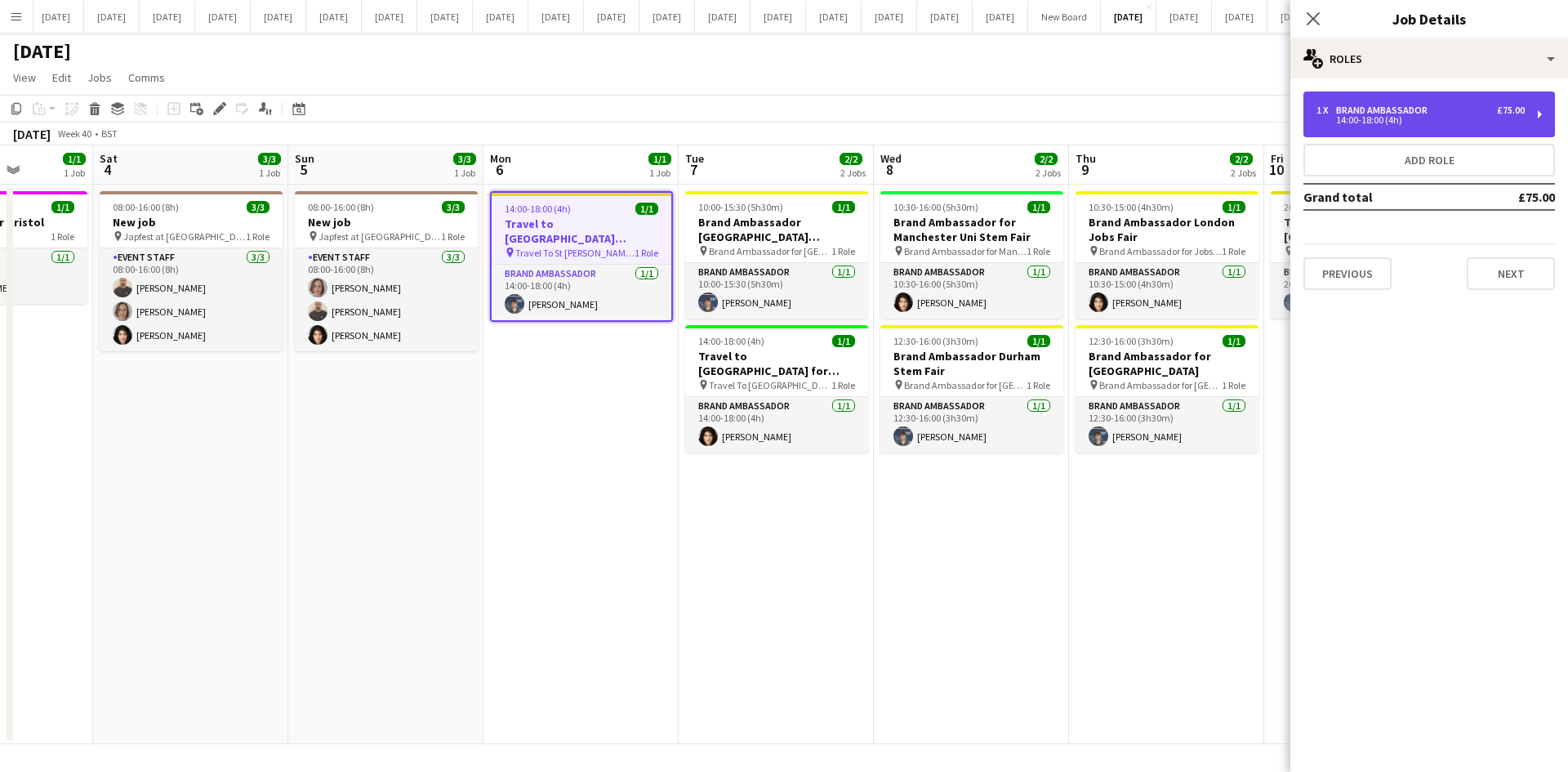
click at [1253, 121] on div "14:00-18:00 (4h)" at bounding box center [1420, 120] width 208 height 8
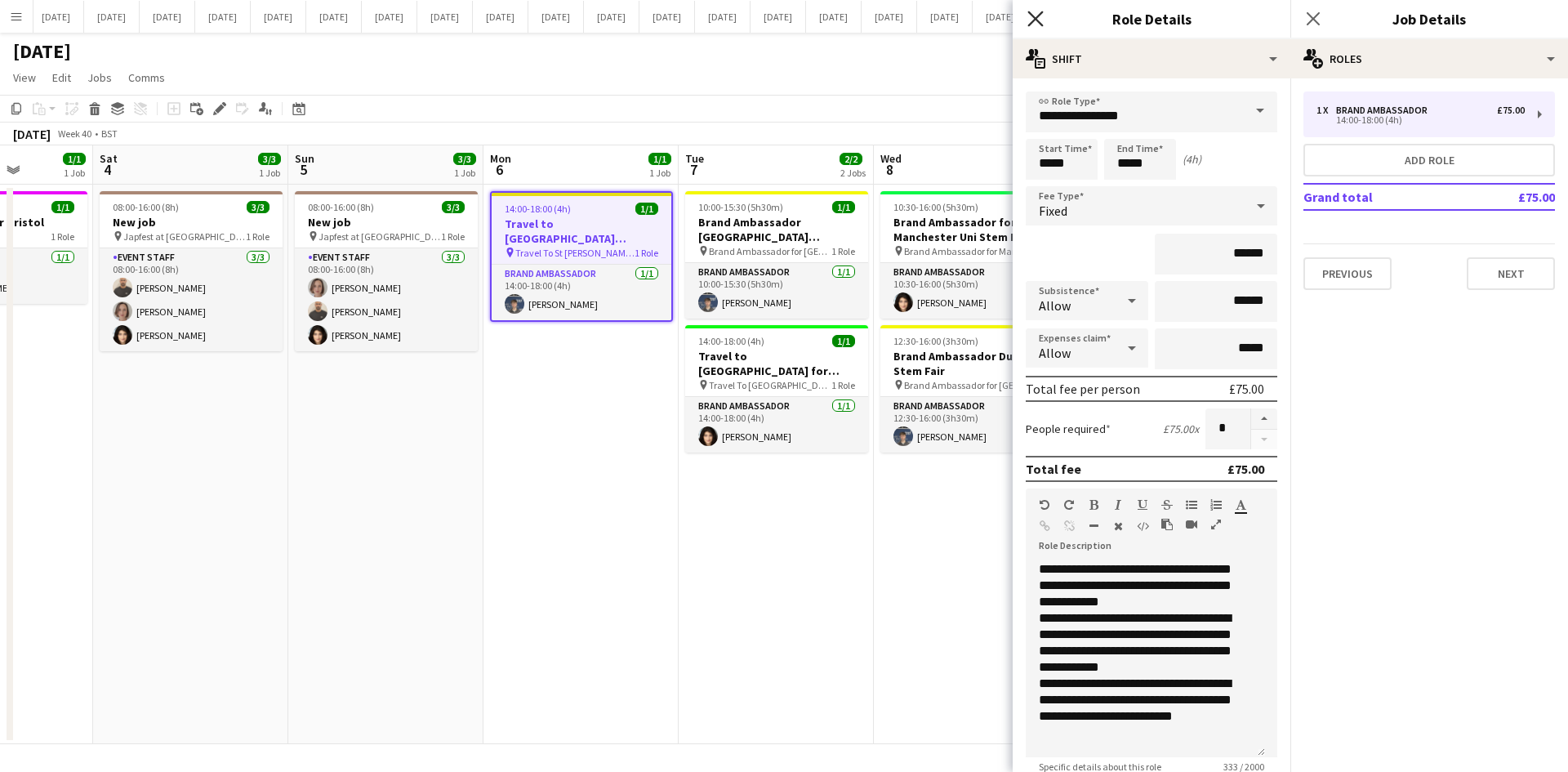
click at [1030, 21] on icon "Close pop-in" at bounding box center [1035, 18] width 16 height 16
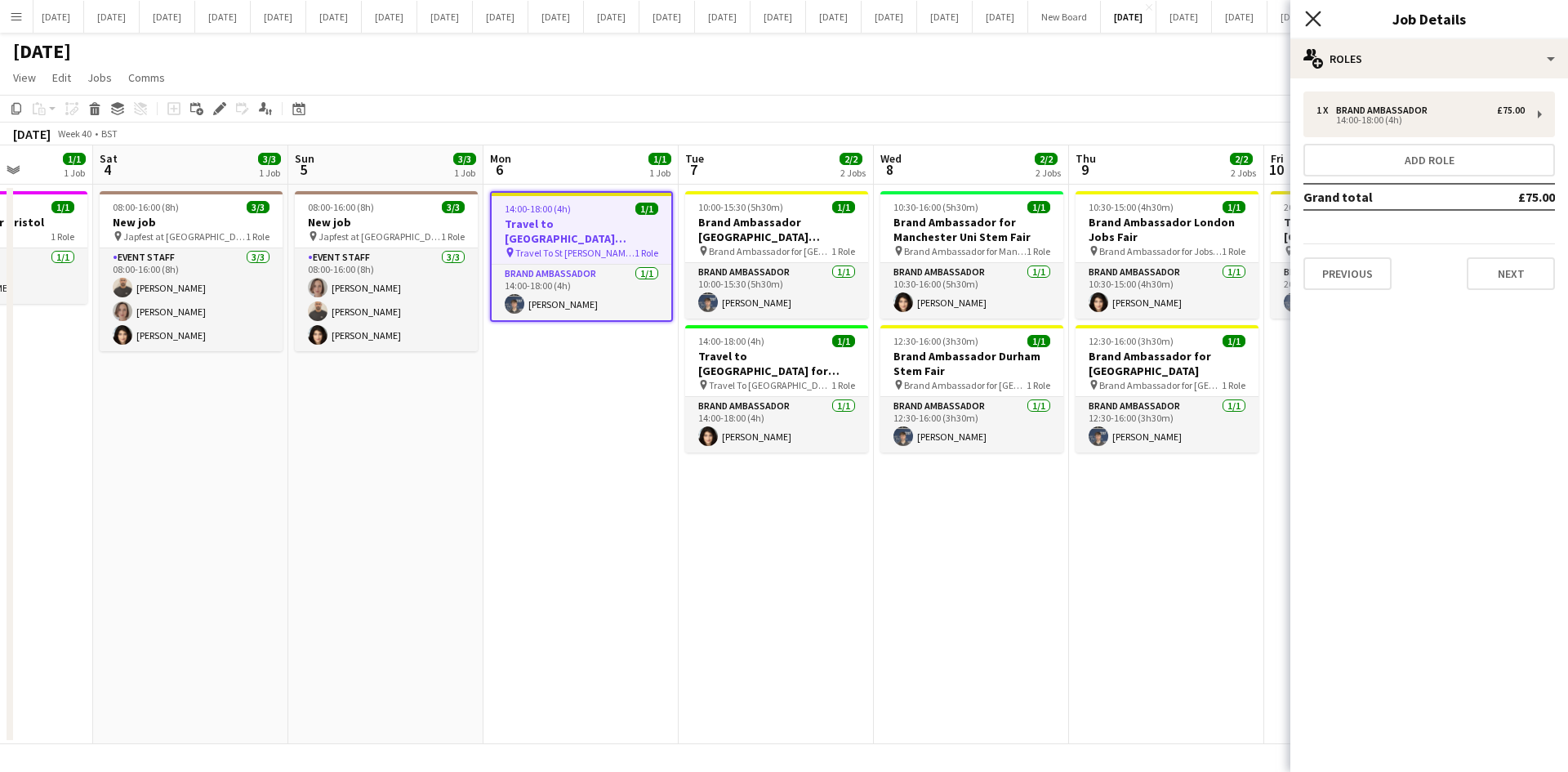
click at [1253, 18] on icon "Close pop-in" at bounding box center [1312, 18] width 16 height 16
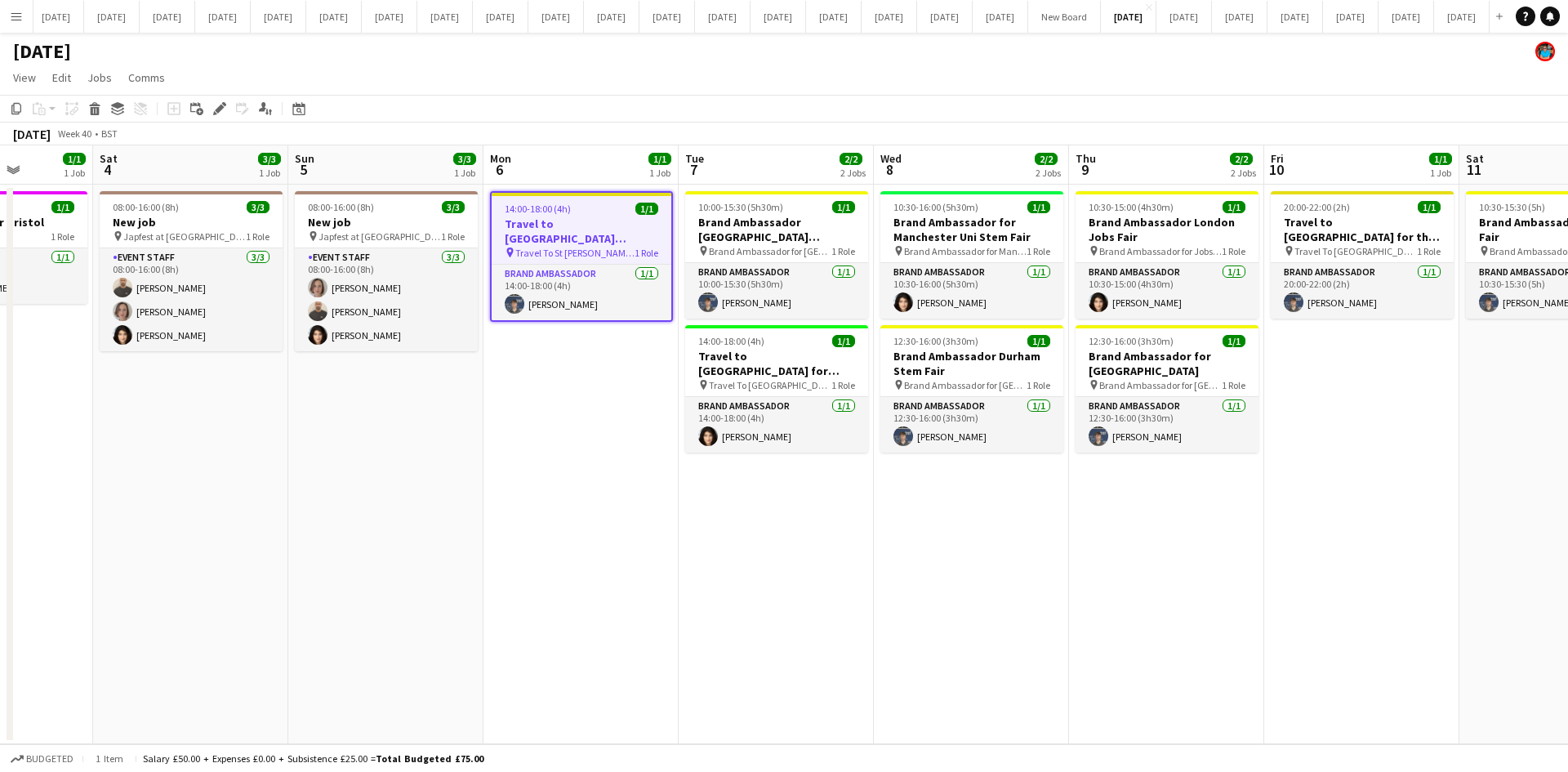
click at [19, 19] on app-icon "Menu" at bounding box center [17, 17] width 13 height 13
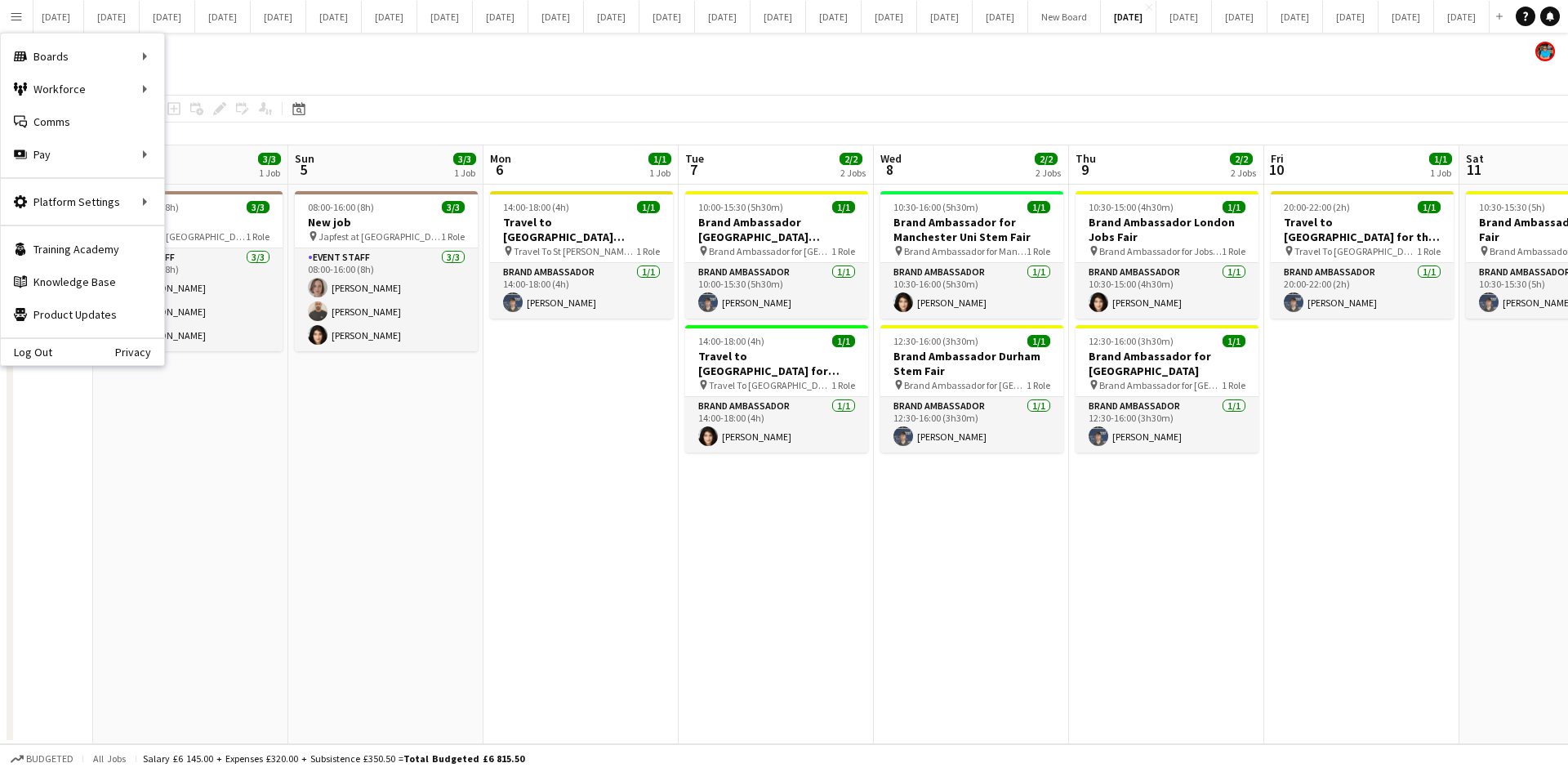
click at [284, 454] on app-date-cell "08:00-16:00 (8h) 3/3 New job pin Japfest at [GEOGRAPHIC_DATA] 1 Role Event Staf…" at bounding box center [190, 465] width 195 height 560
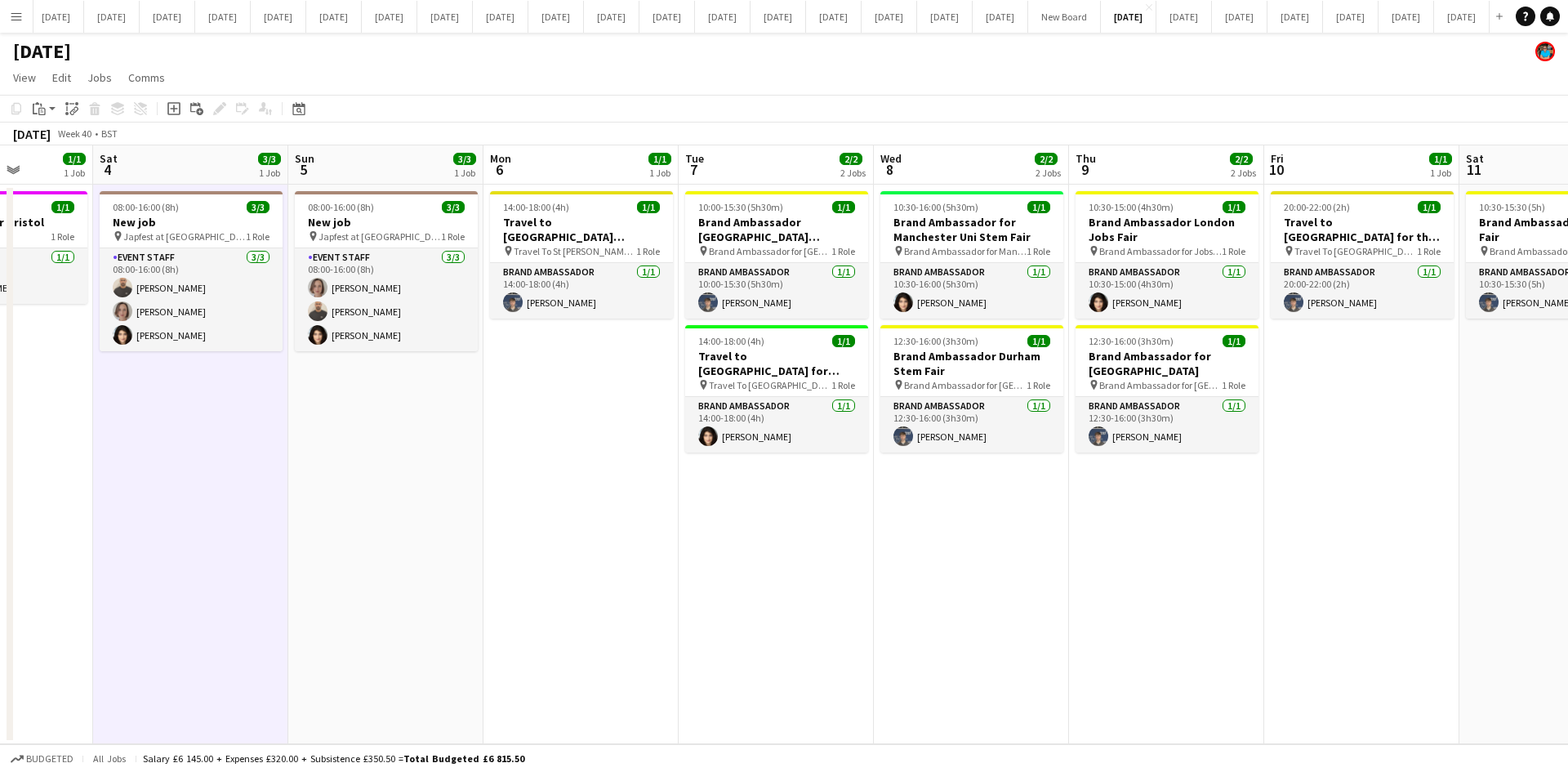
click at [18, 17] on app-icon "Menu" at bounding box center [17, 17] width 13 height 13
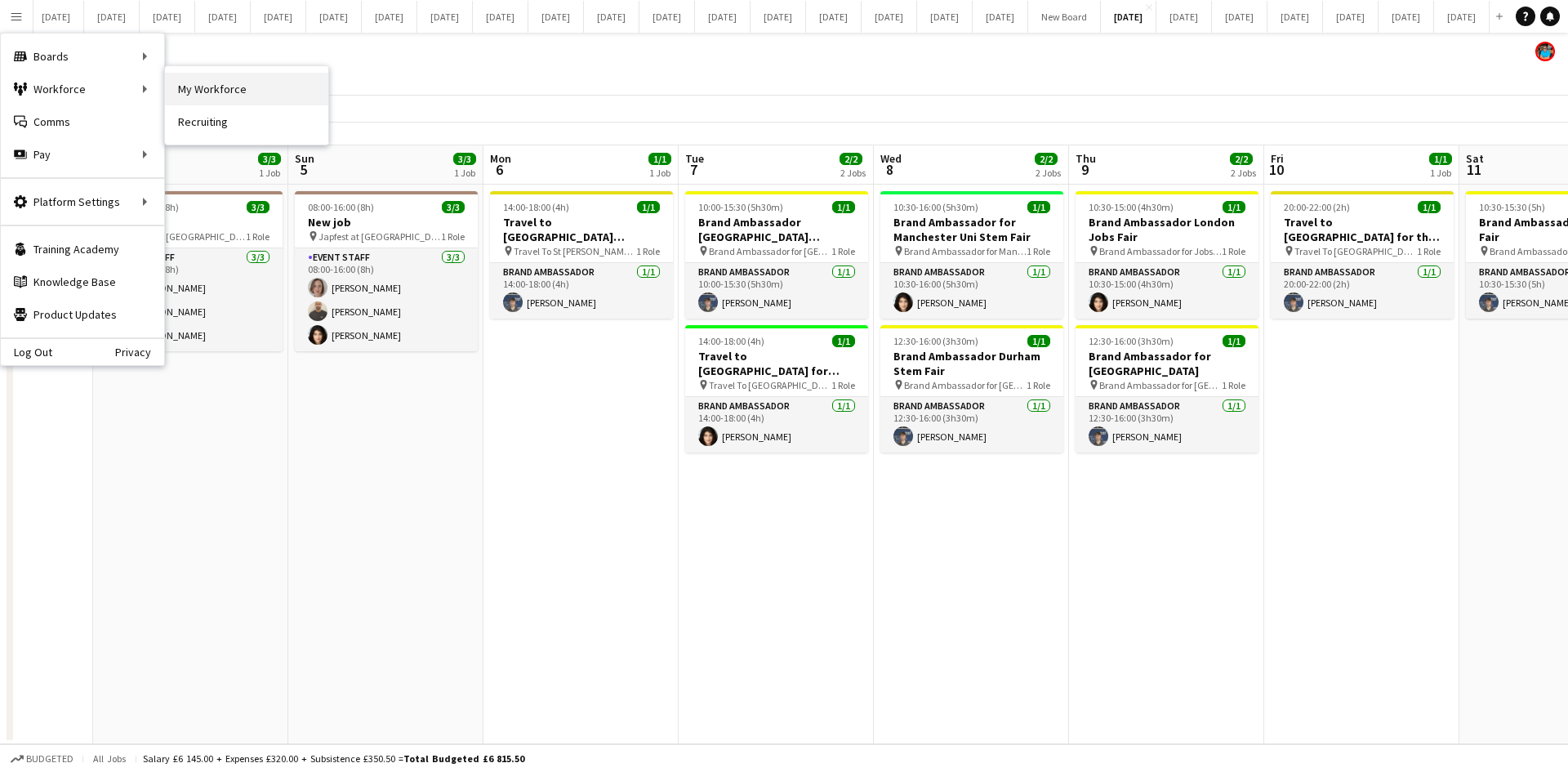
click at [198, 90] on link "My Workforce" at bounding box center [246, 89] width 163 height 33
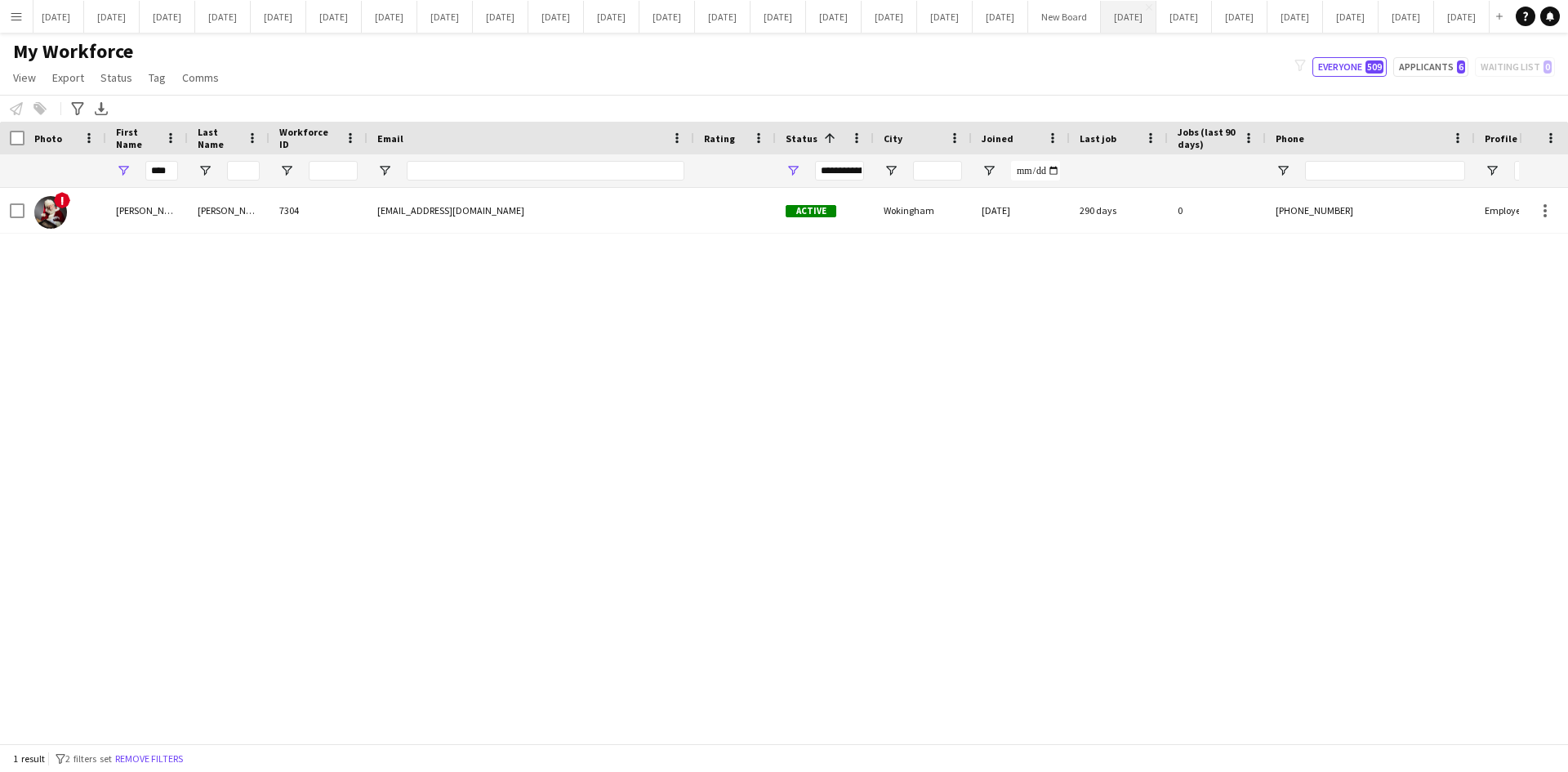
click at [1101, 18] on button "[DATE] Close" at bounding box center [1129, 17] width 55 height 32
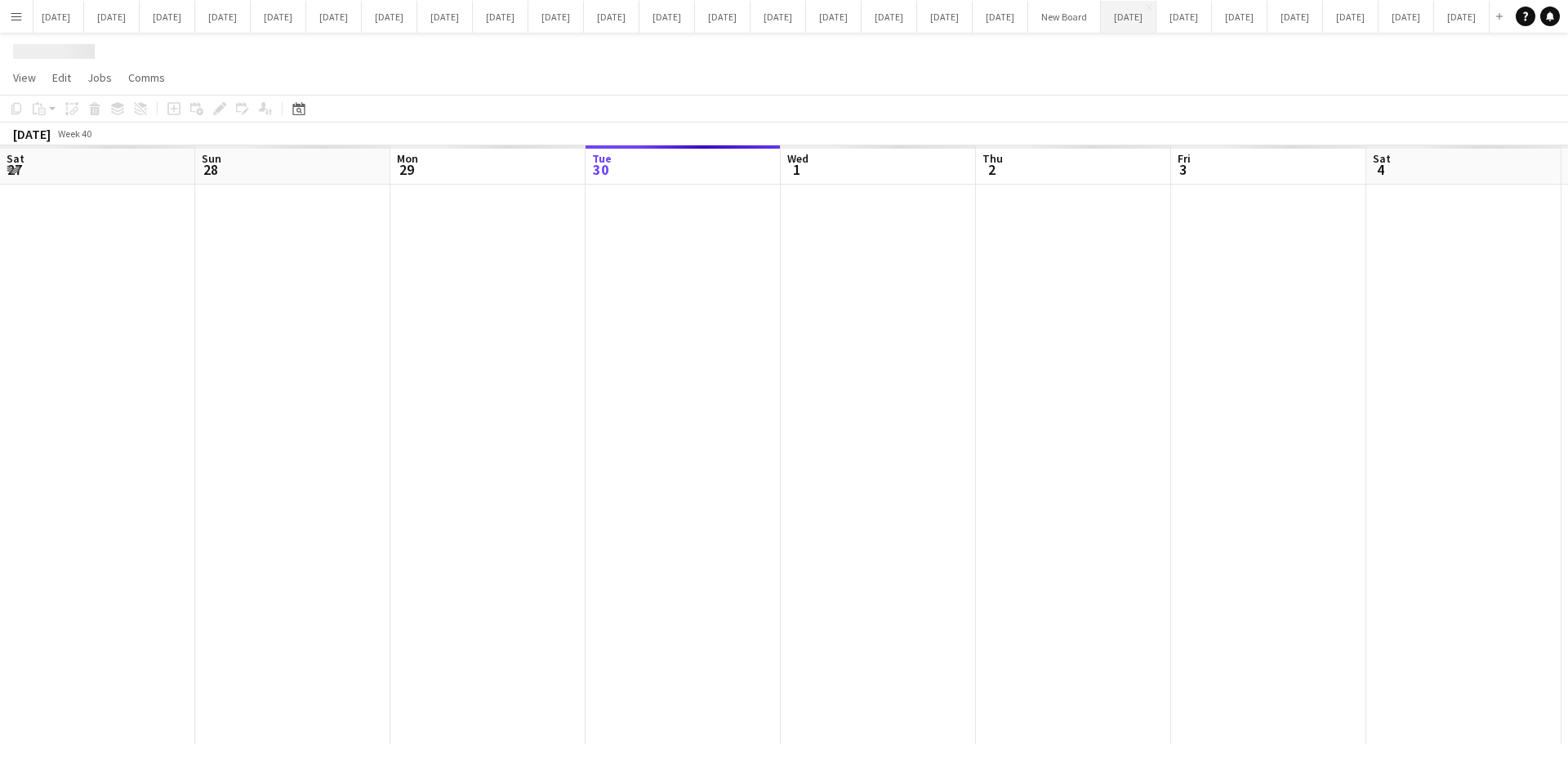
scroll to position [0, 390]
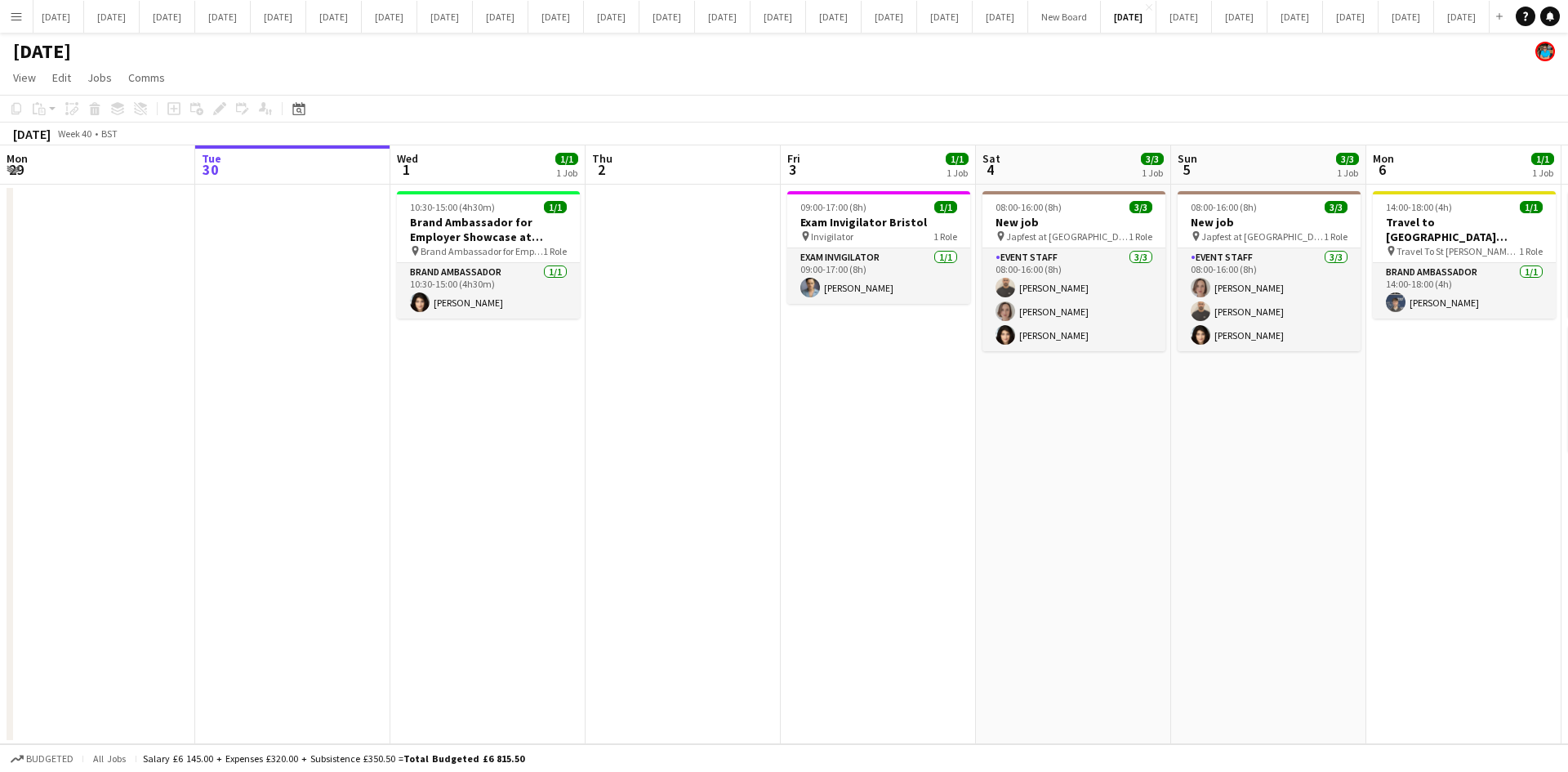
click at [826, 365] on app-date-cell "09:00-17:00 (8h) 1/1 Exam Invigilator Bristol pin Invigilator 1 Role Exam Invig…" at bounding box center [878, 465] width 195 height 560
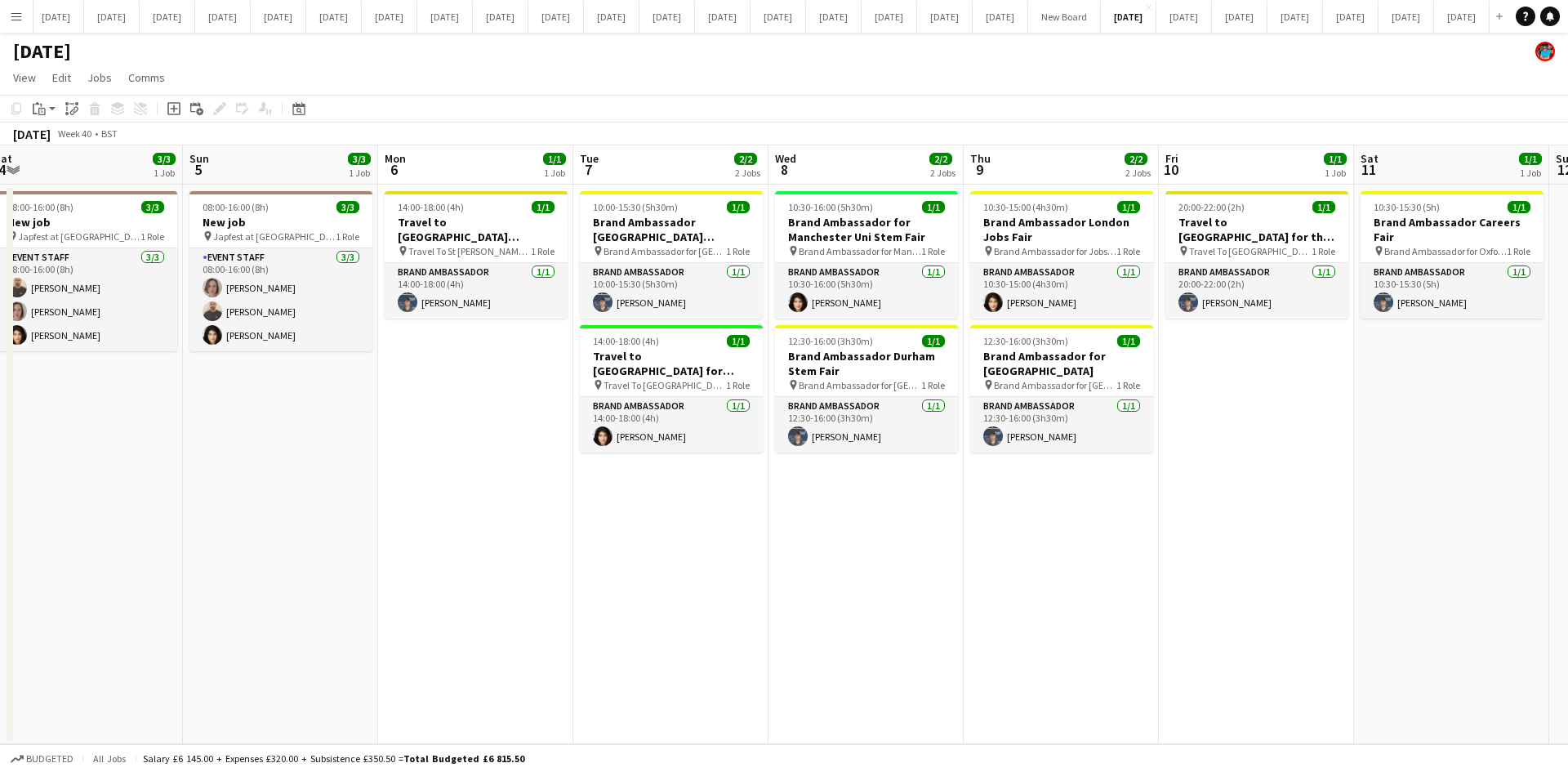
scroll to position [0, 558]
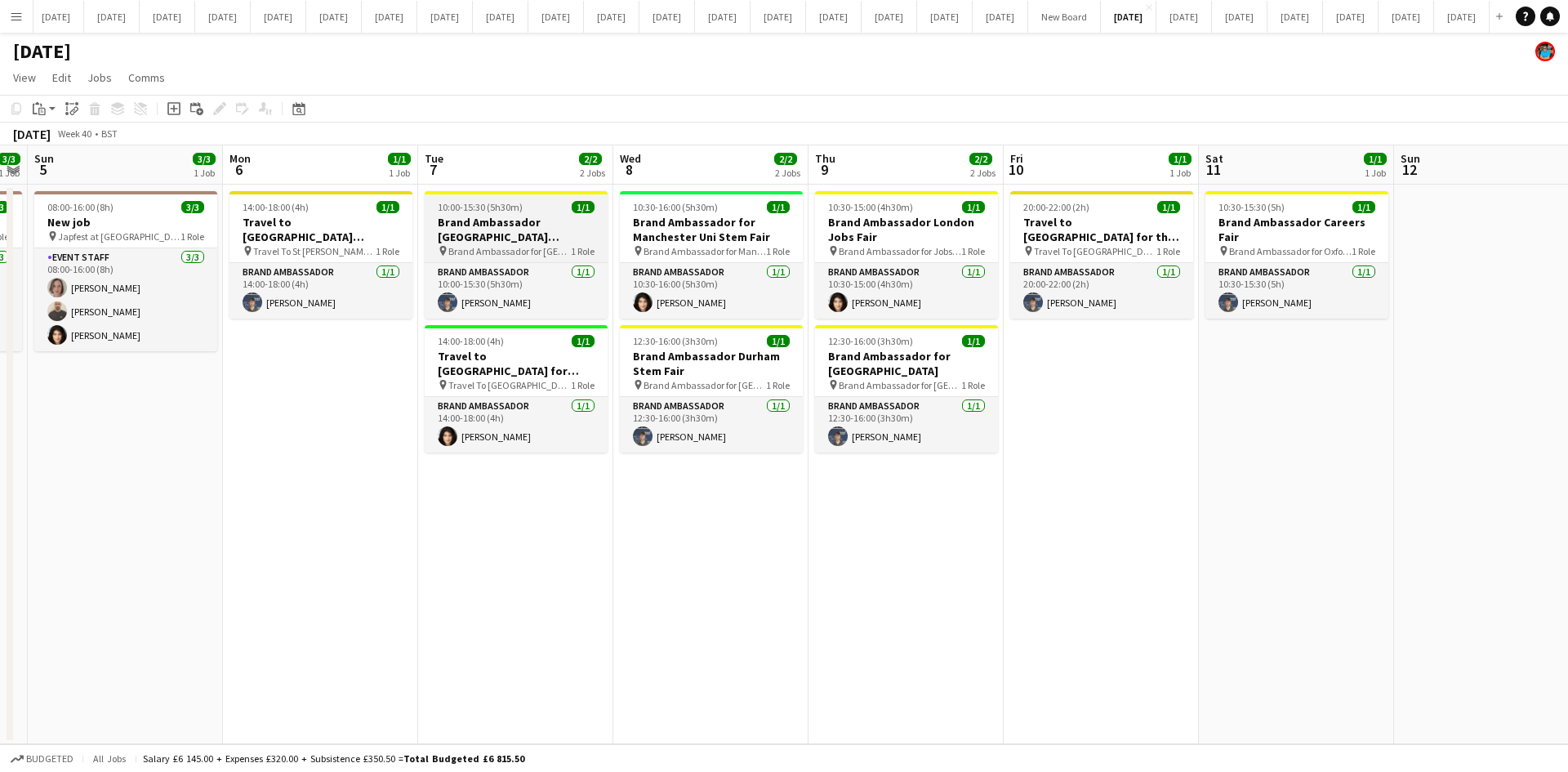
click at [474, 241] on h3 "Brand Ambassador [GEOGRAPHIC_DATA][PERSON_NAME] Jobs Fair" at bounding box center [515, 229] width 183 height 29
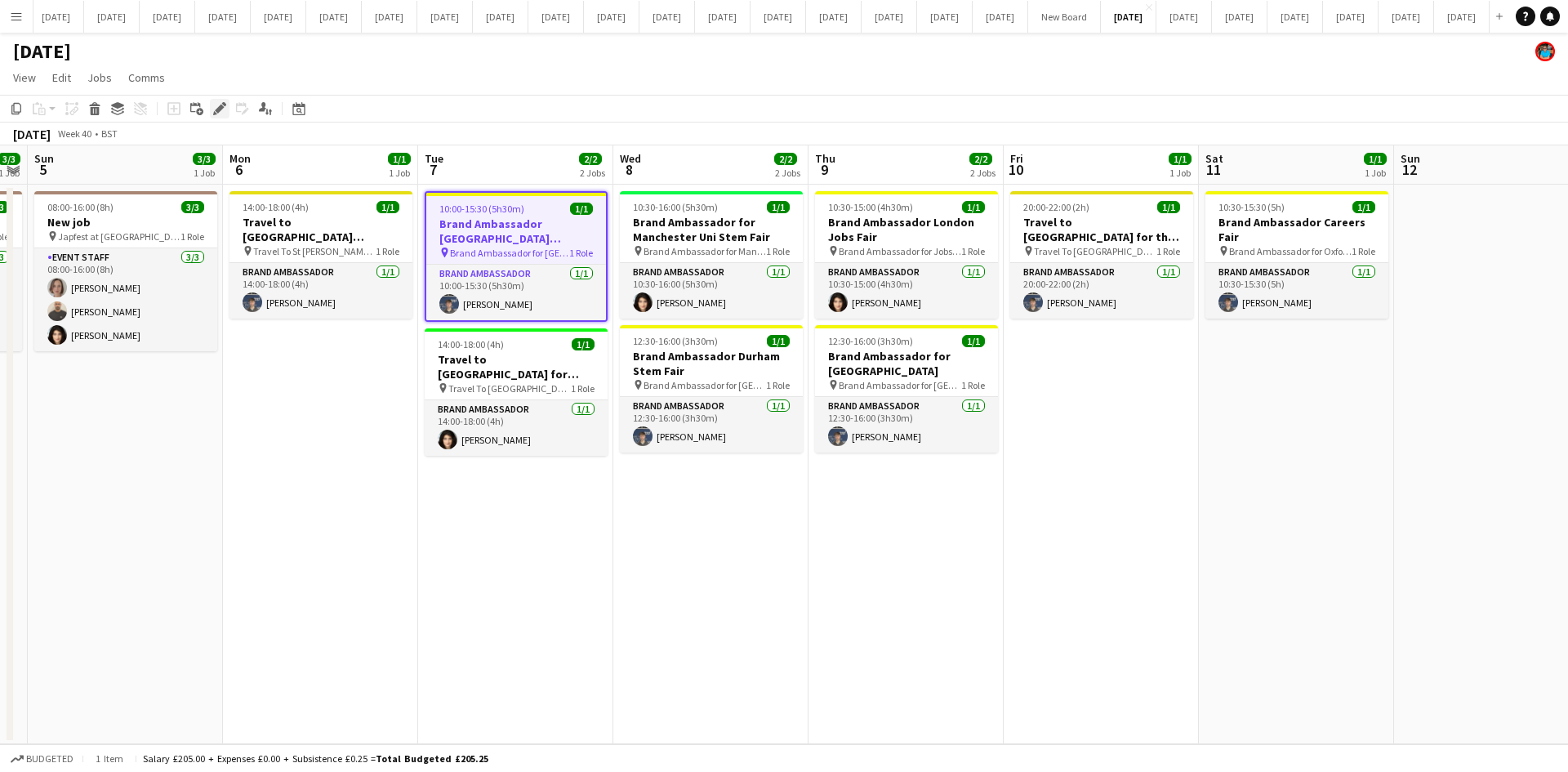
click at [220, 104] on icon "Edit" at bounding box center [220, 109] width 13 height 13
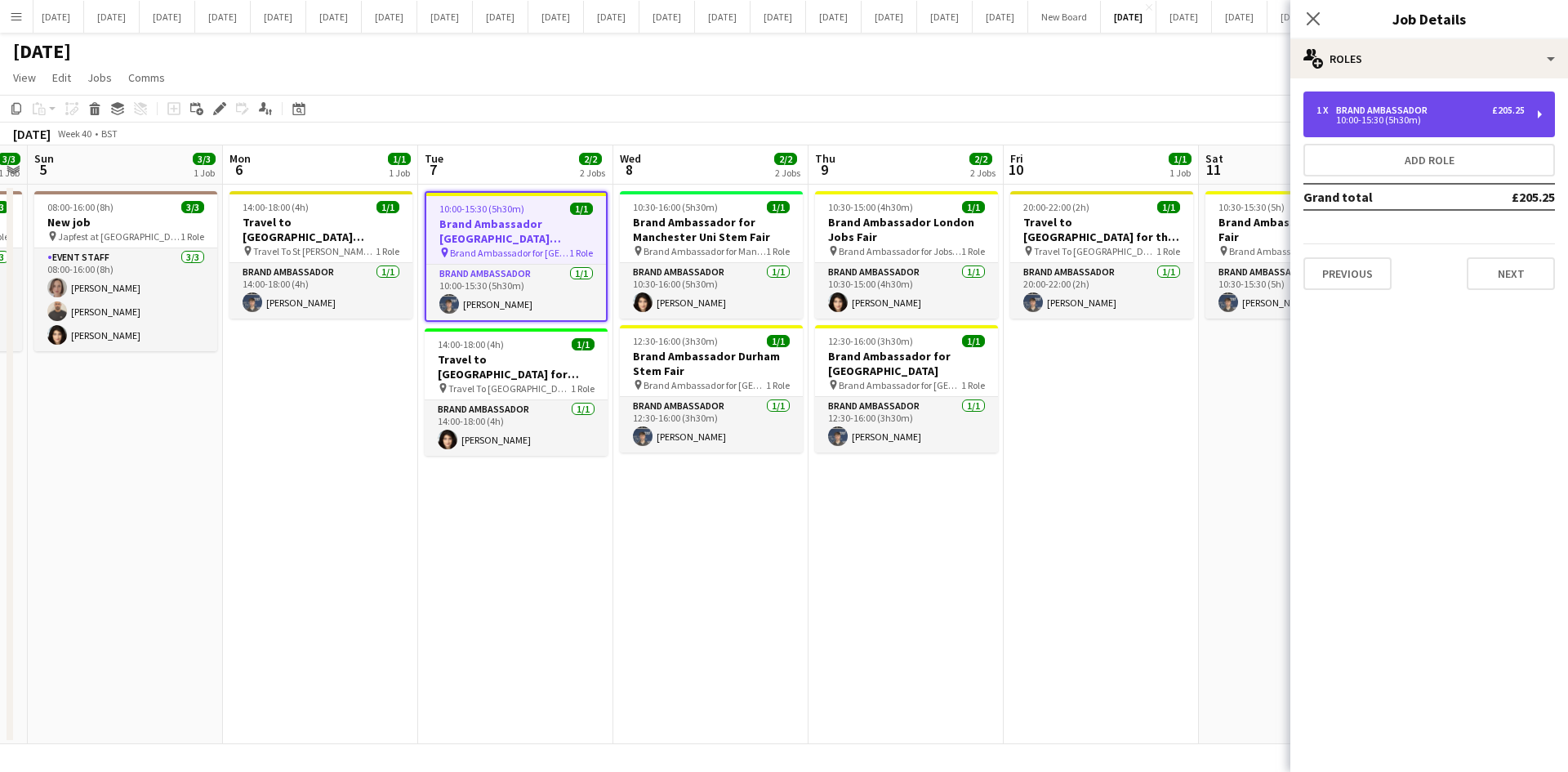
click at [1253, 124] on div "10:00-15:30 (5h30m)" at bounding box center [1420, 120] width 208 height 8
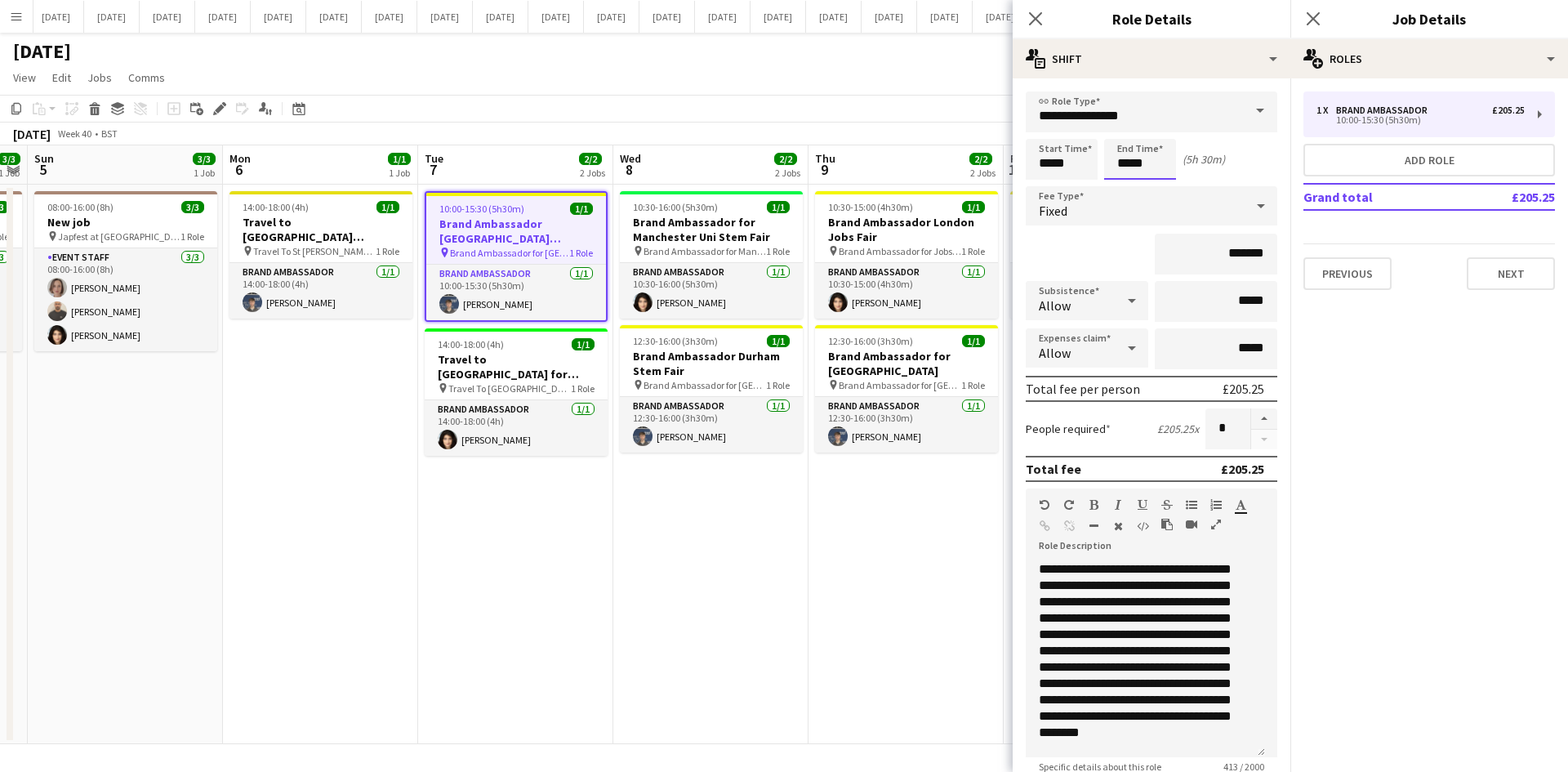
click at [1143, 163] on input "*****" at bounding box center [1139, 159] width 72 height 41
click at [1145, 163] on input "*****" at bounding box center [1139, 159] width 72 height 41
click at [1154, 124] on div at bounding box center [1155, 131] width 33 height 17
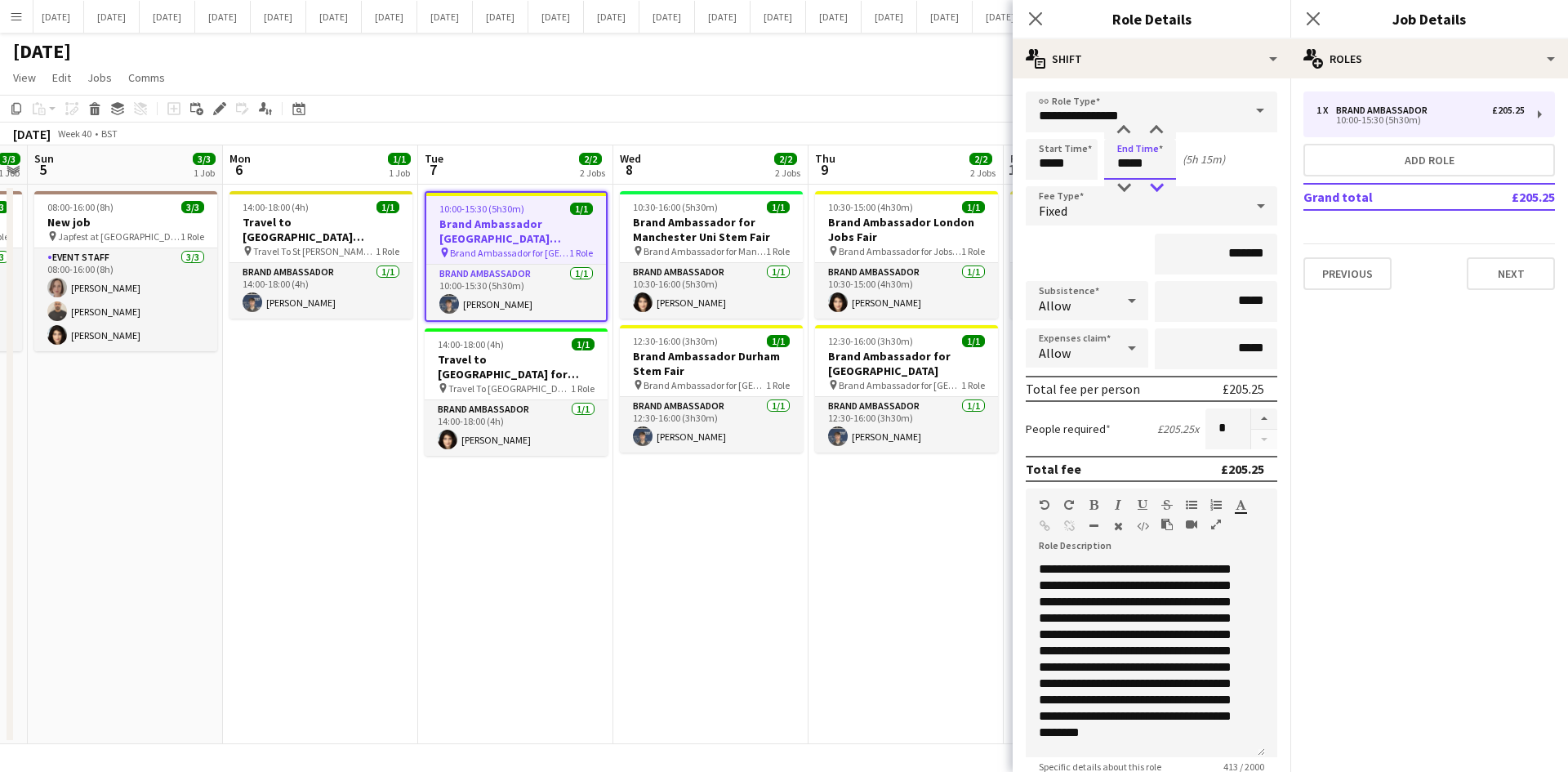
type input "*****"
click at [1152, 184] on div at bounding box center [1155, 188] width 33 height 17
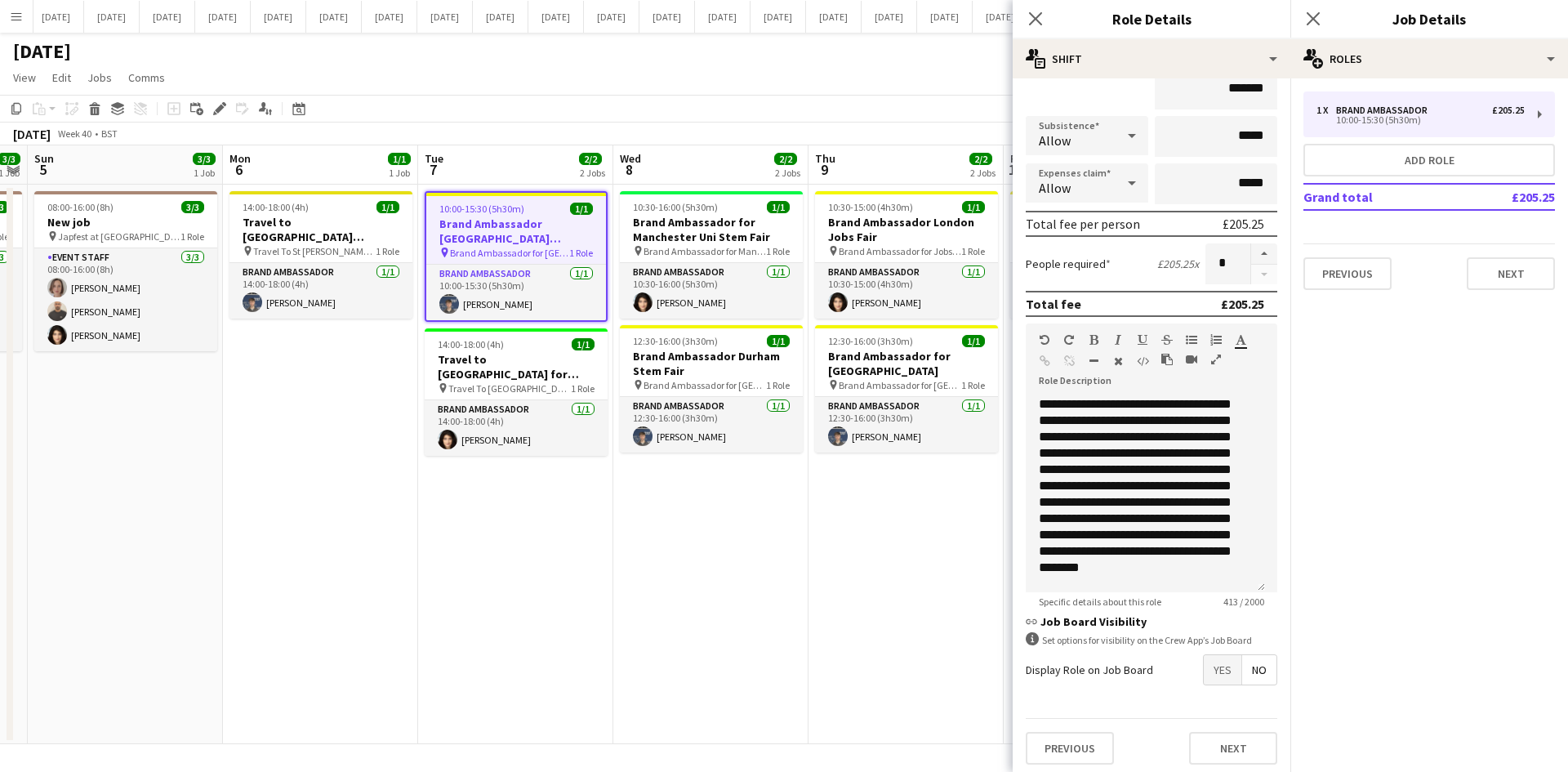
scroll to position [170, 0]
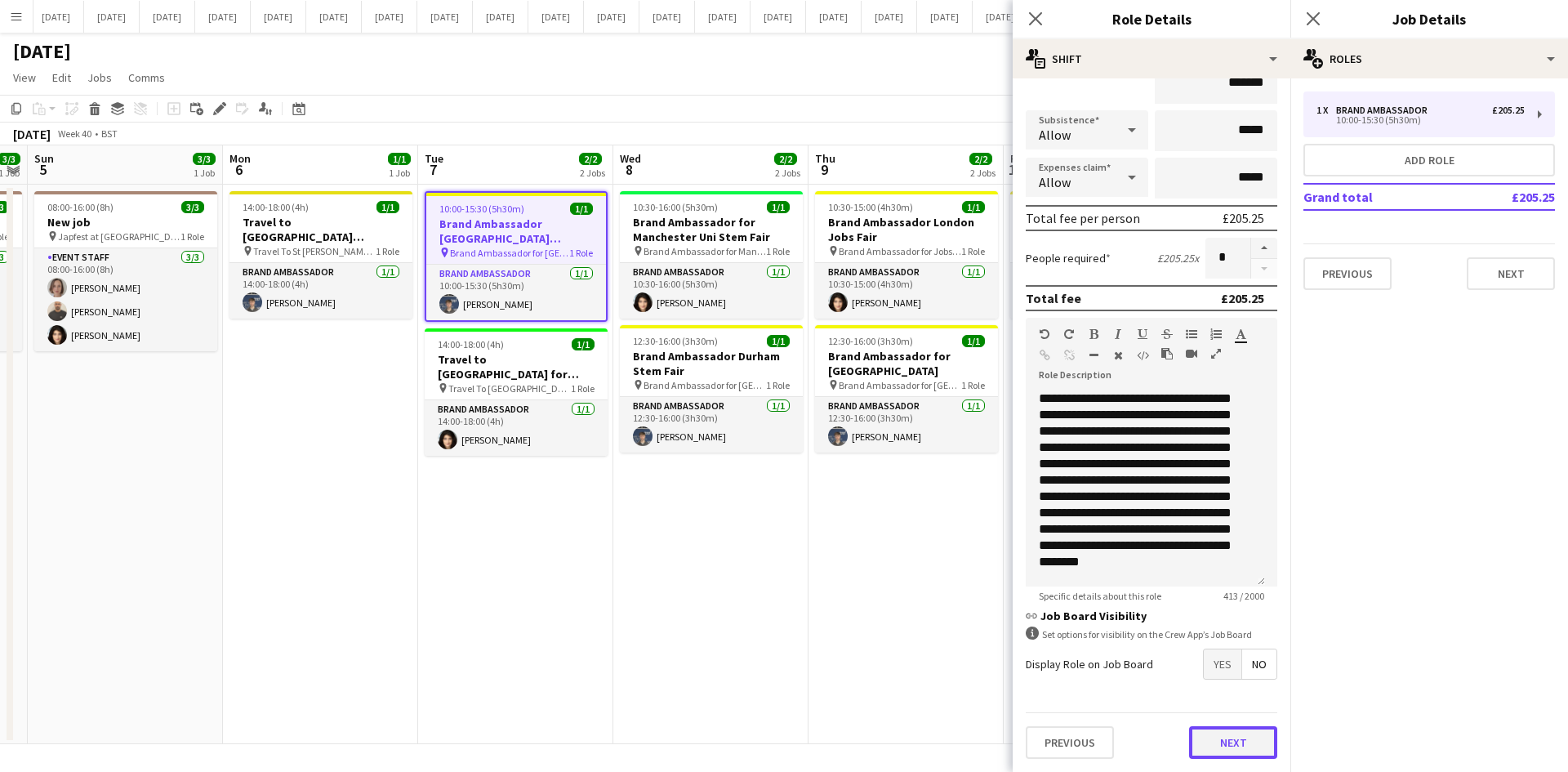
click at [1246, 673] on button "Next" at bounding box center [1233, 742] width 89 height 33
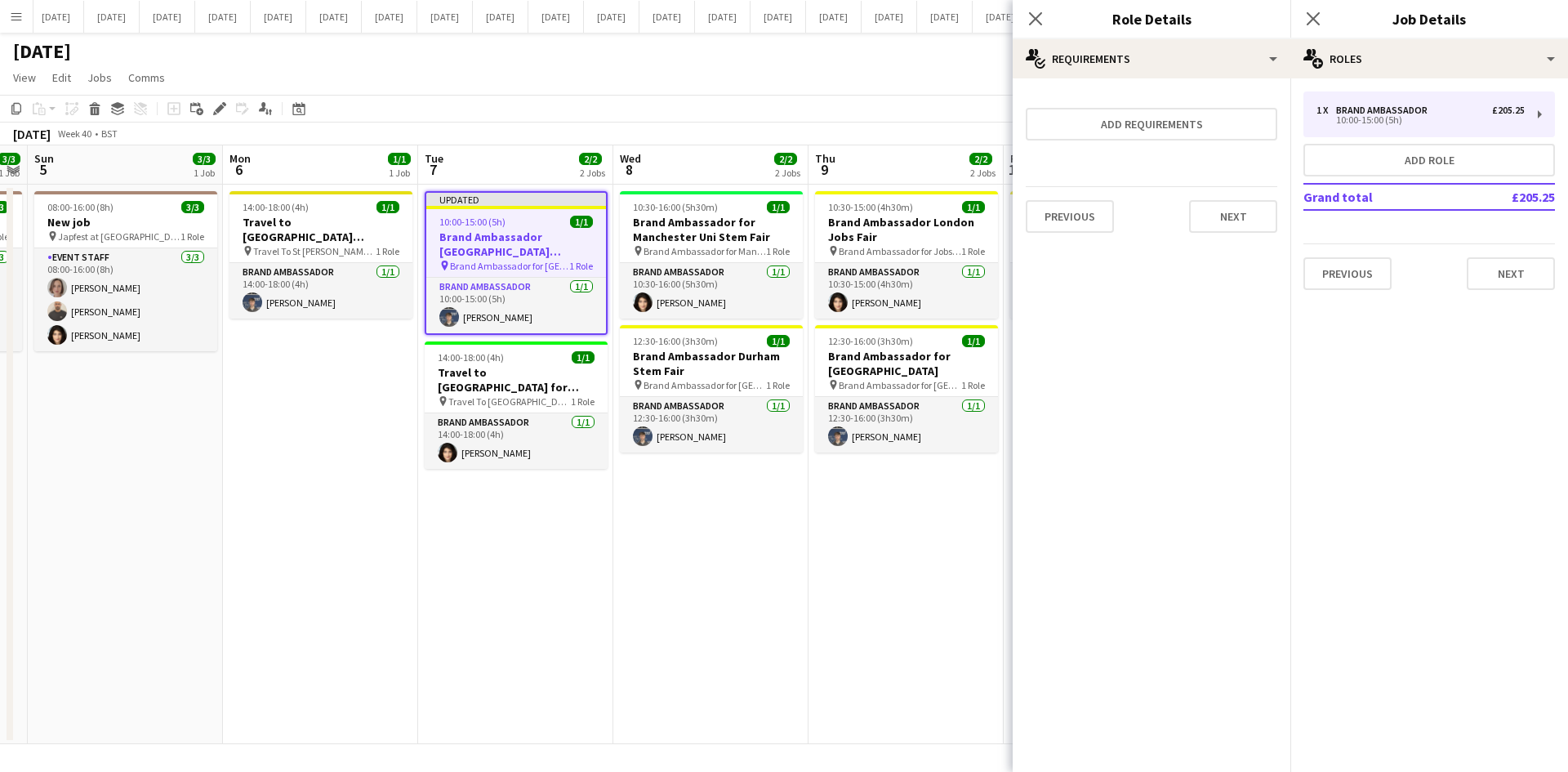
scroll to position [0, 0]
click at [1253, 267] on button "Next" at bounding box center [1510, 273] width 89 height 33
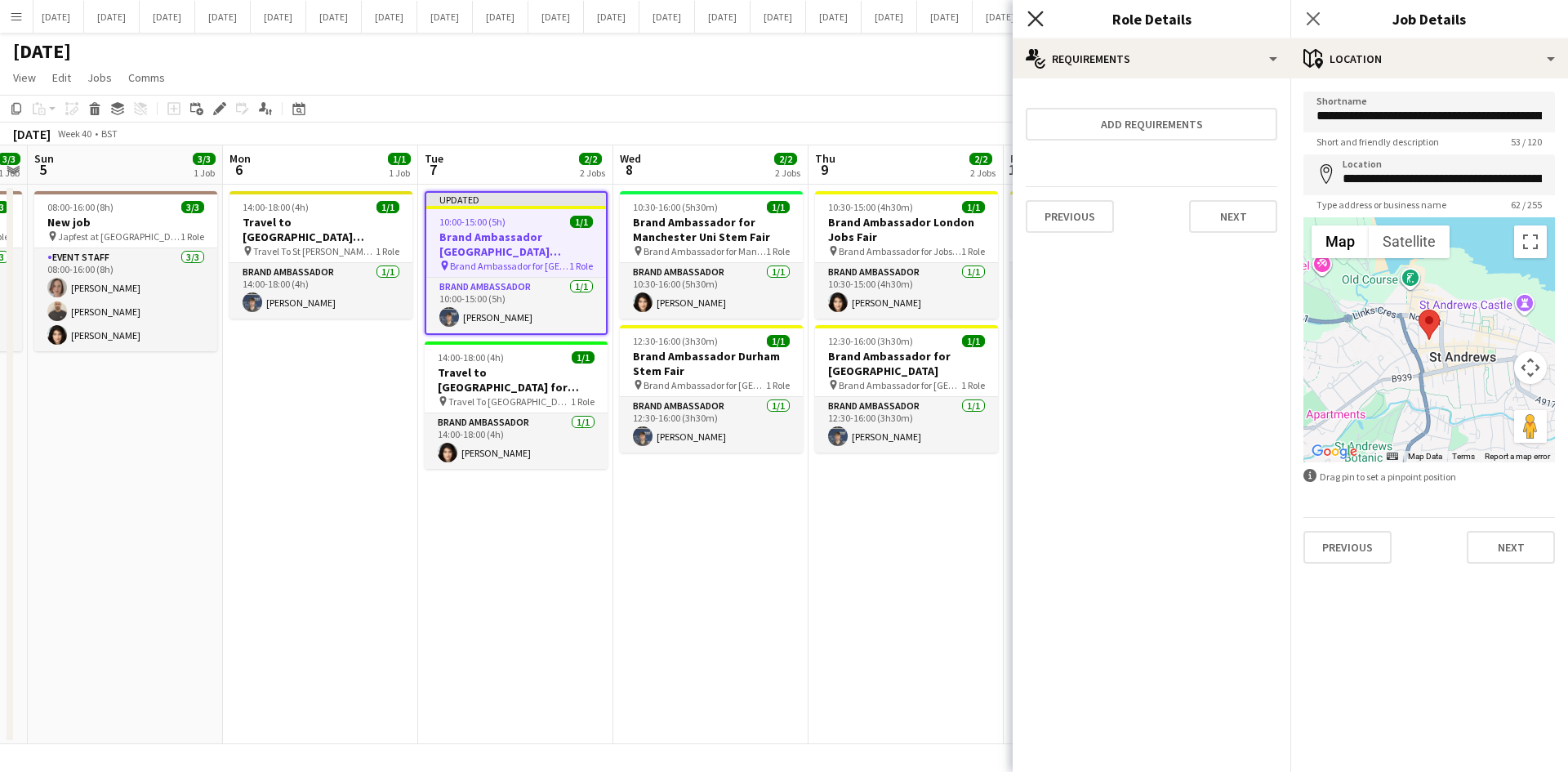
drag, startPoint x: 1032, startPoint y: 26, endPoint x: 1041, endPoint y: 13, distance: 15.8
click at [1012, 21] on body "Menu Boards Boards Boards All jobs Status Workforce Workforce My Workforce Recr…" at bounding box center [784, 386] width 1568 height 772
click at [1033, 18] on icon "Close pop-in" at bounding box center [1035, 18] width 16 height 16
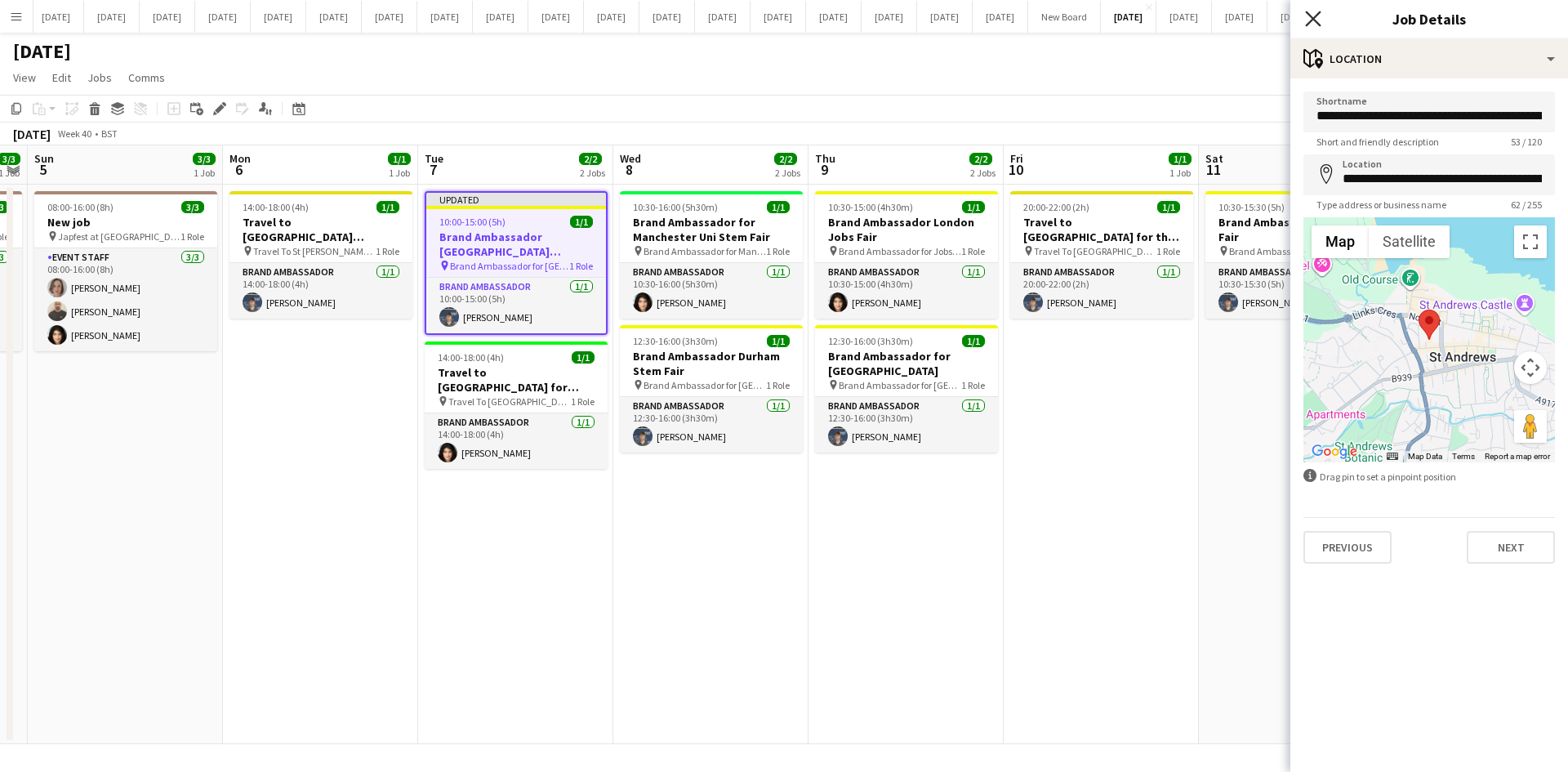
click at [1253, 16] on icon "Close pop-in" at bounding box center [1312, 18] width 16 height 16
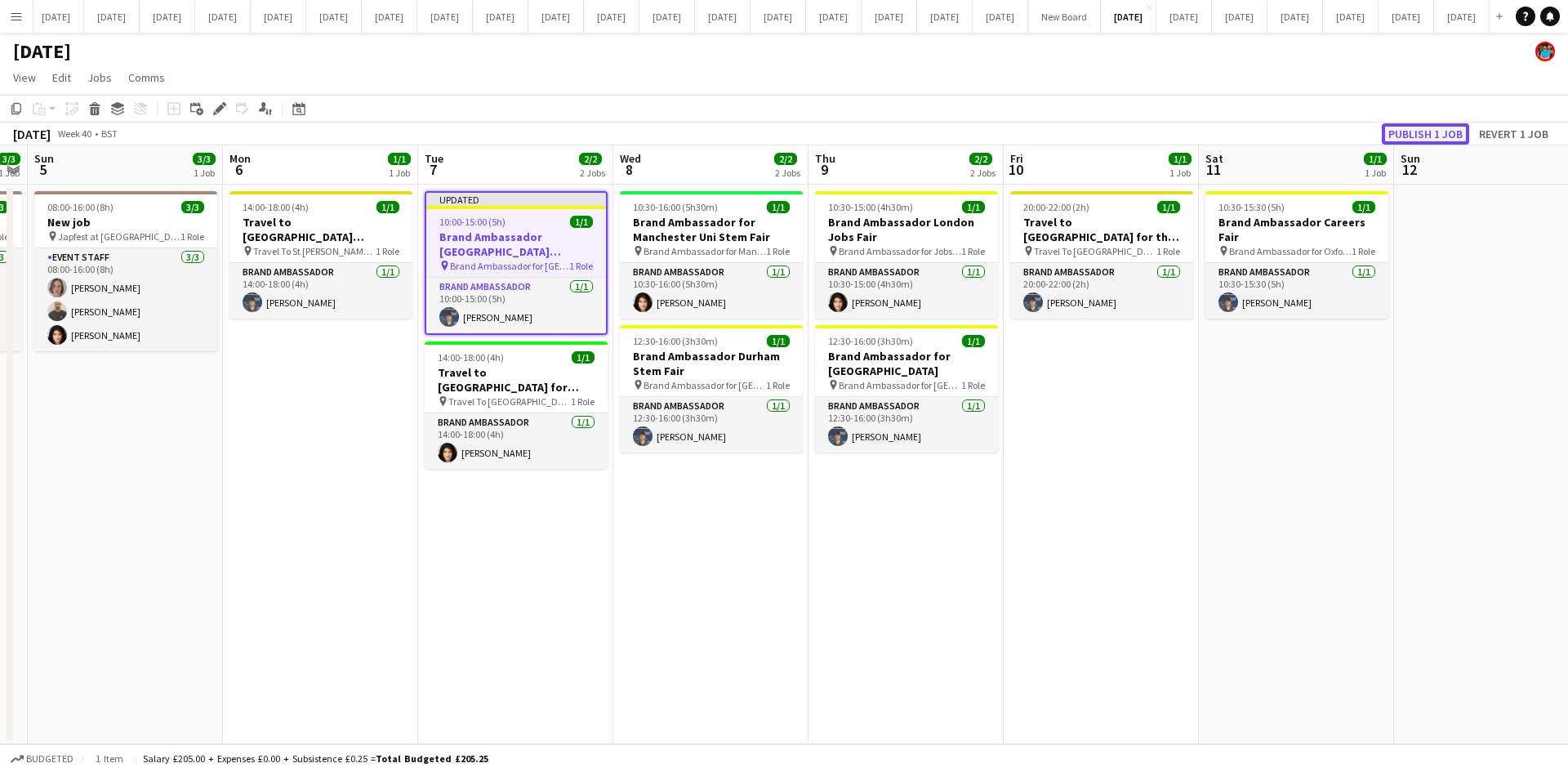
click at [1253, 136] on button "Publish 1 job" at bounding box center [1425, 134] width 88 height 21
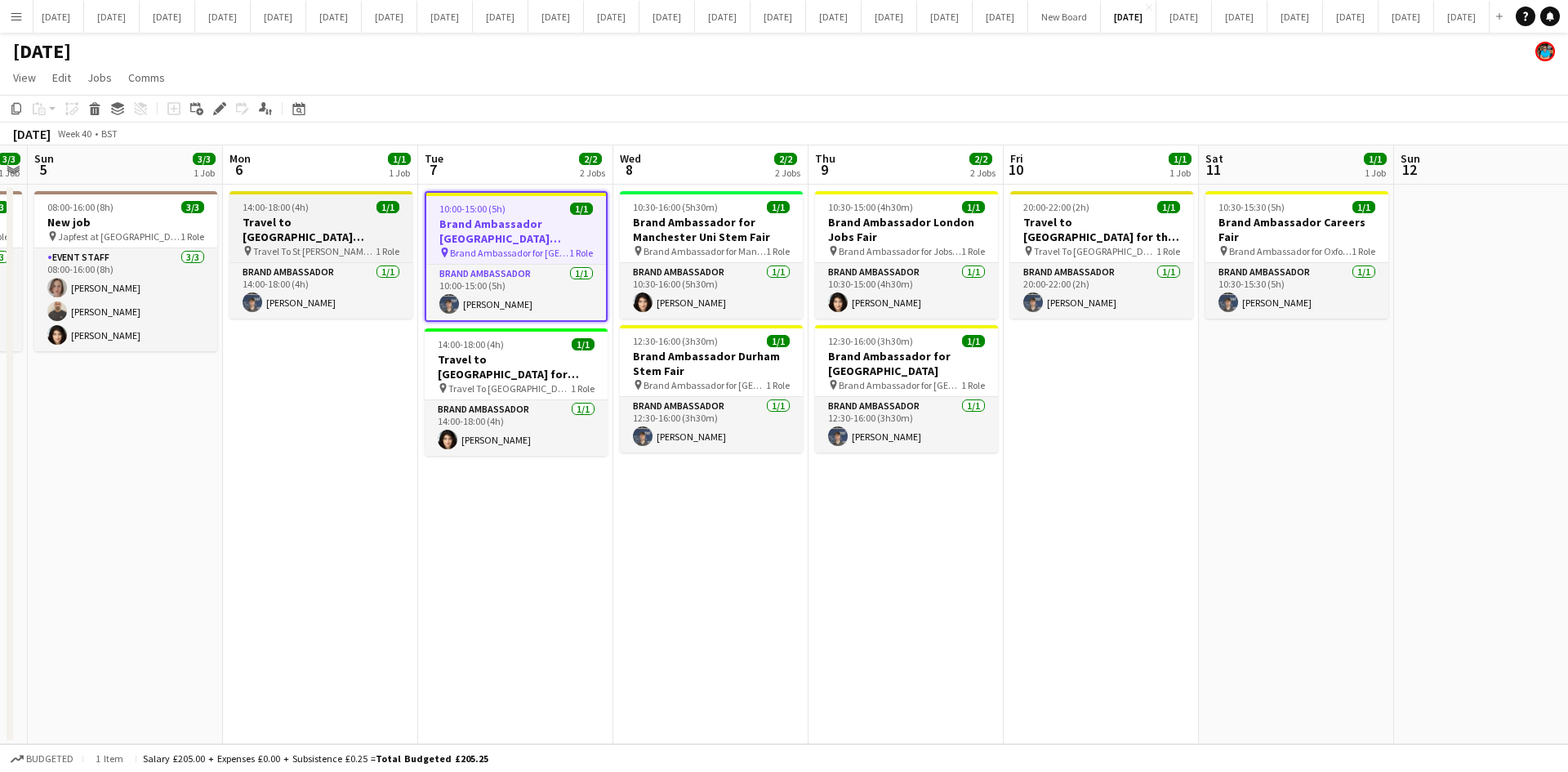
click at [312, 236] on h3 "Travel to [GEOGRAPHIC_DATA][PERSON_NAME] for [GEOGRAPHIC_DATA][PERSON_NAME] Job…" at bounding box center [321, 229] width 183 height 29
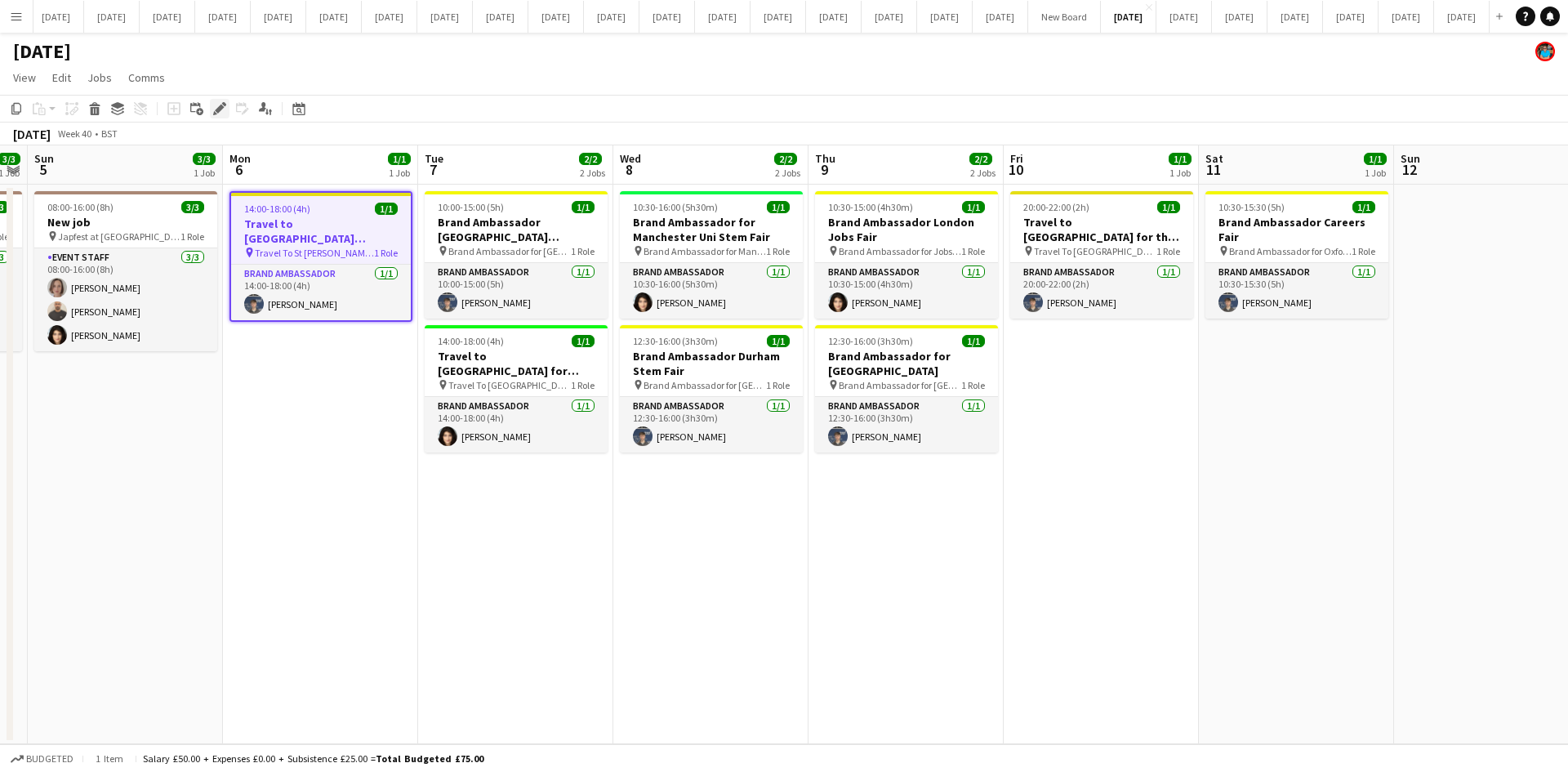
click at [219, 115] on icon "Edit" at bounding box center [220, 109] width 13 height 13
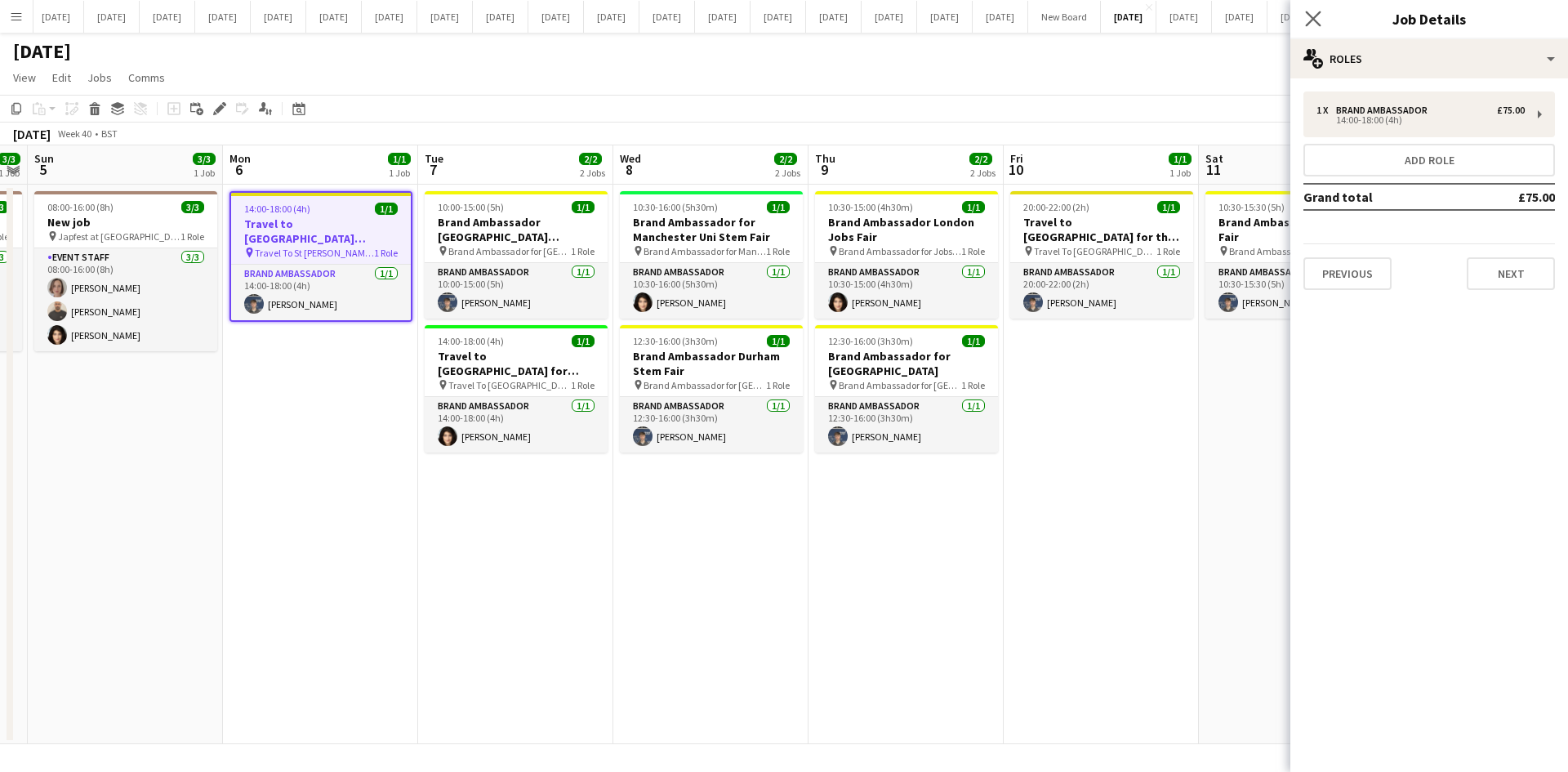
drag, startPoint x: 1322, startPoint y: 20, endPoint x: 1310, endPoint y: 27, distance: 13.9
click at [1253, 20] on app-icon "Close pop-in" at bounding box center [1313, 19] width 23 height 23
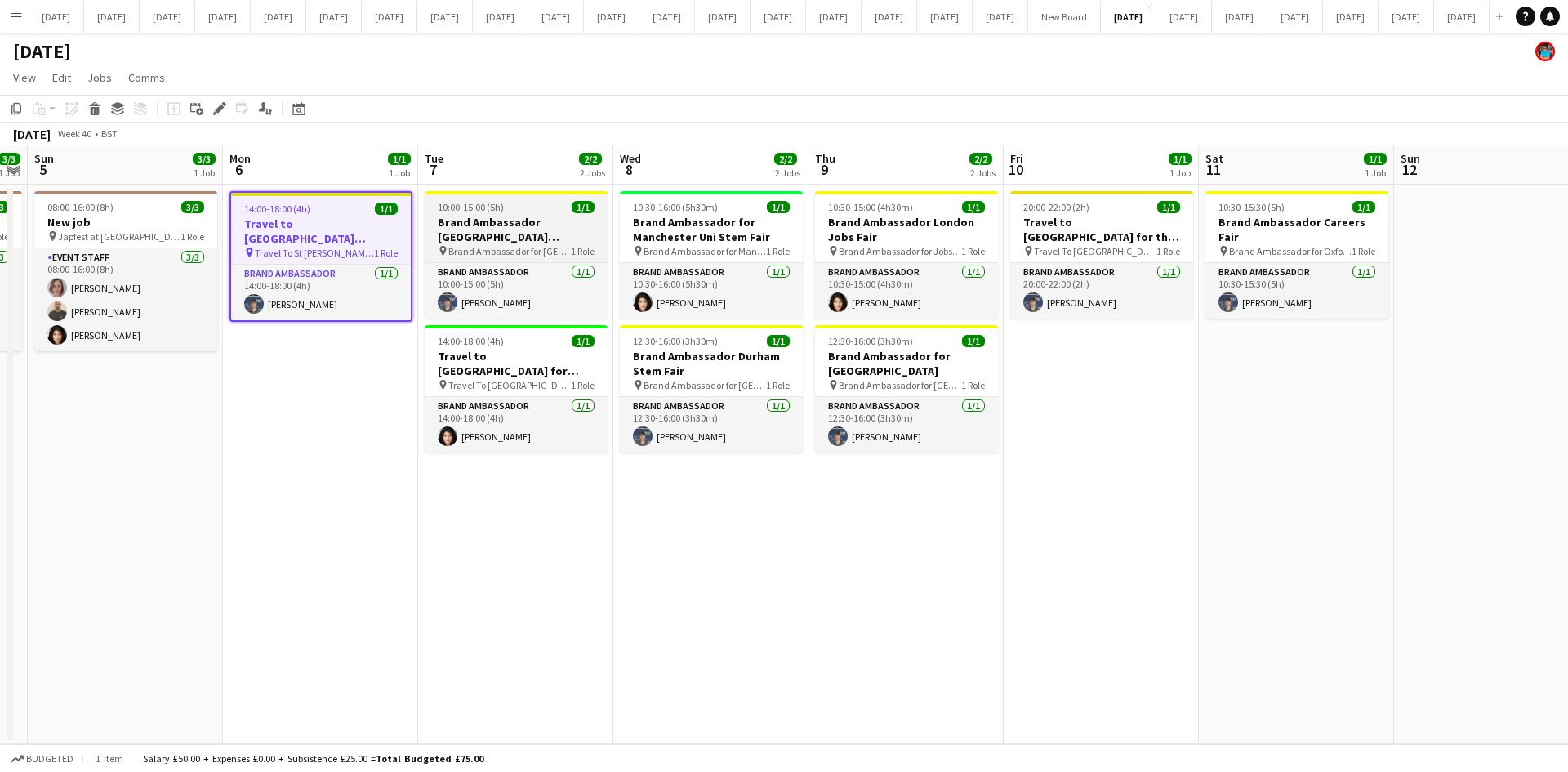
click at [512, 248] on span "Brand Ambassador for [GEOGRAPHIC_DATA][PERSON_NAME] Jobs Fair" at bounding box center [510, 251] width 123 height 13
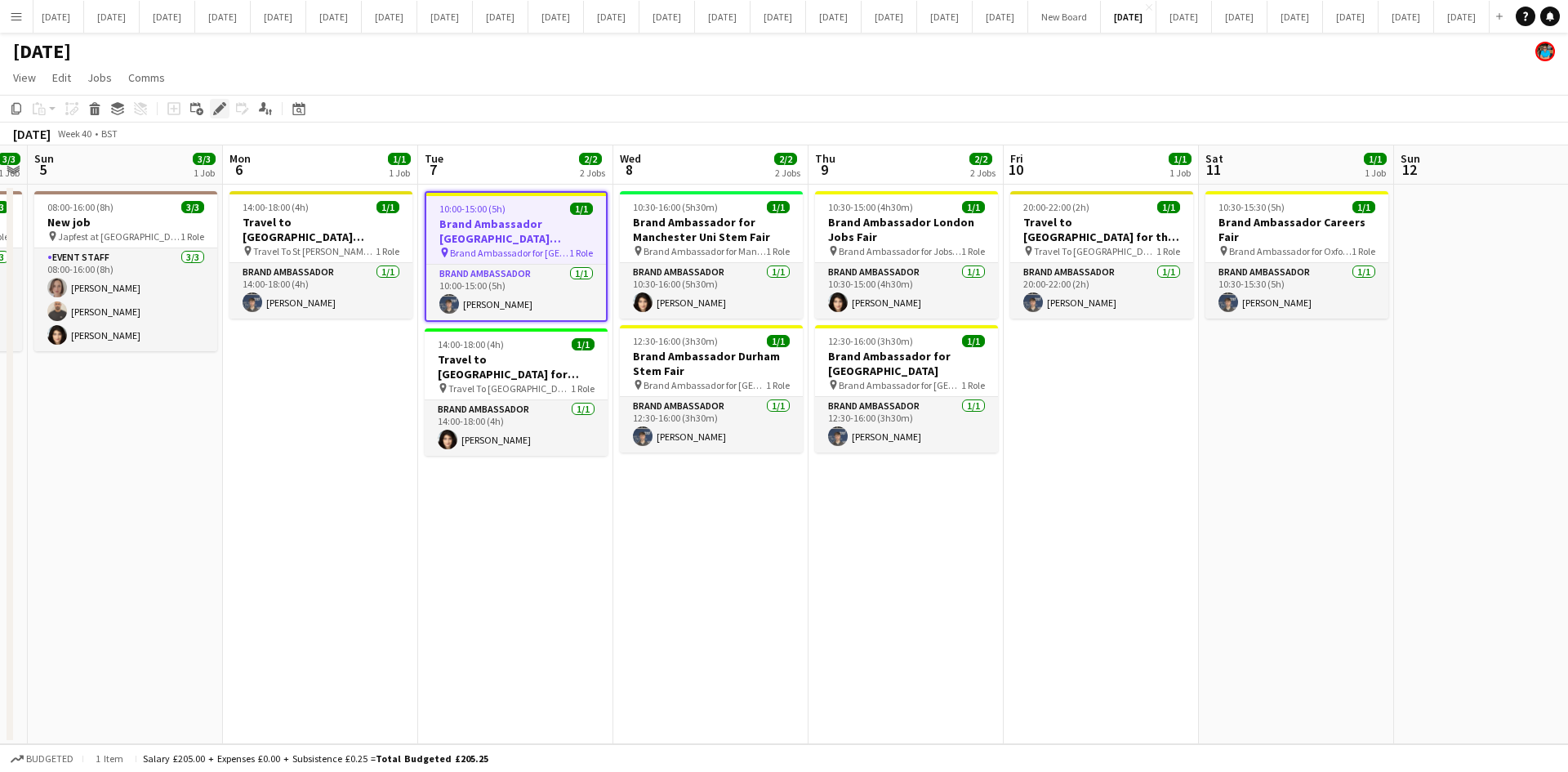
click at [221, 109] on icon at bounding box center [219, 109] width 9 height 9
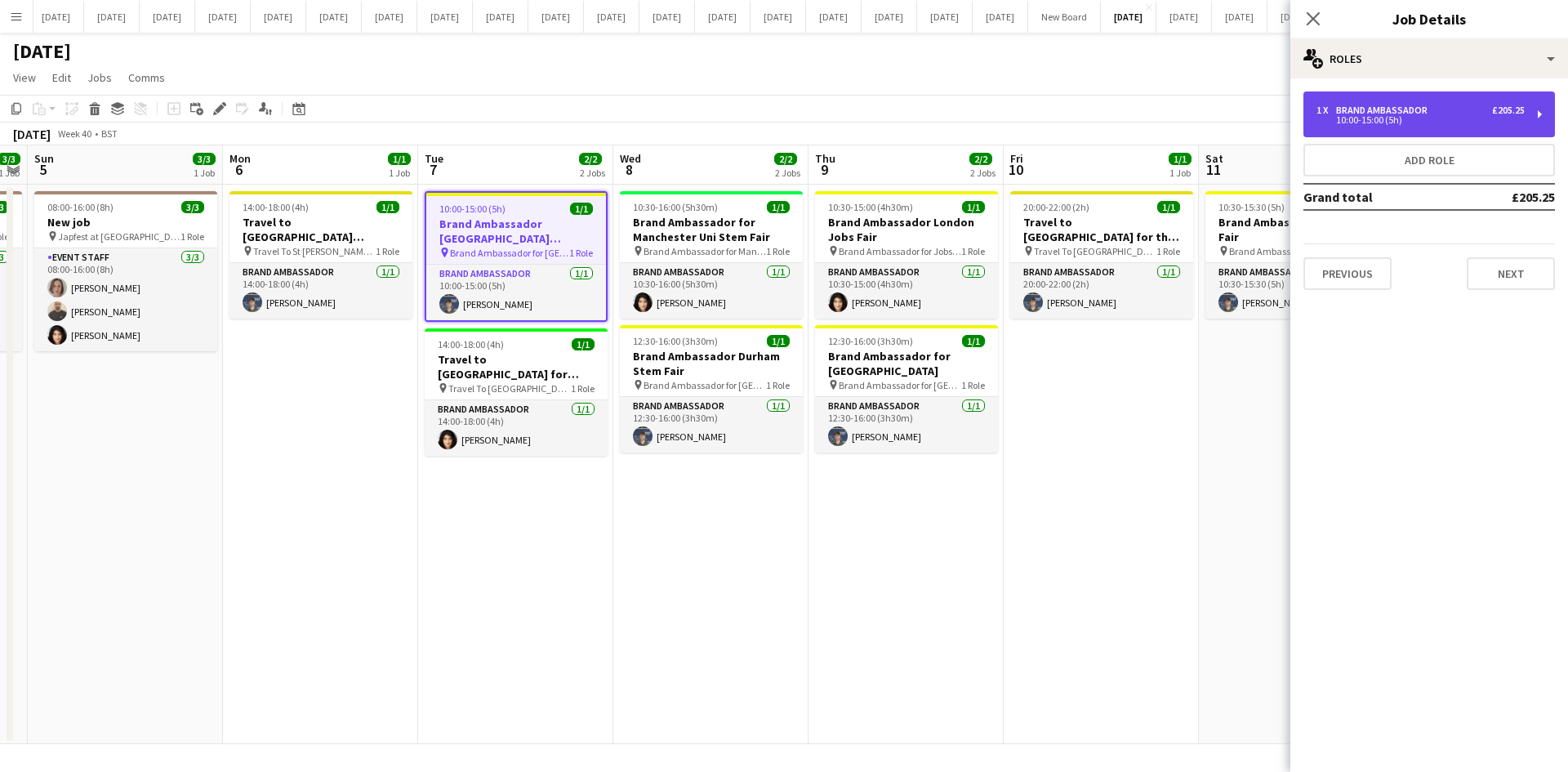
click at [1253, 124] on div "10:00-15:00 (5h)" at bounding box center [1420, 120] width 208 height 8
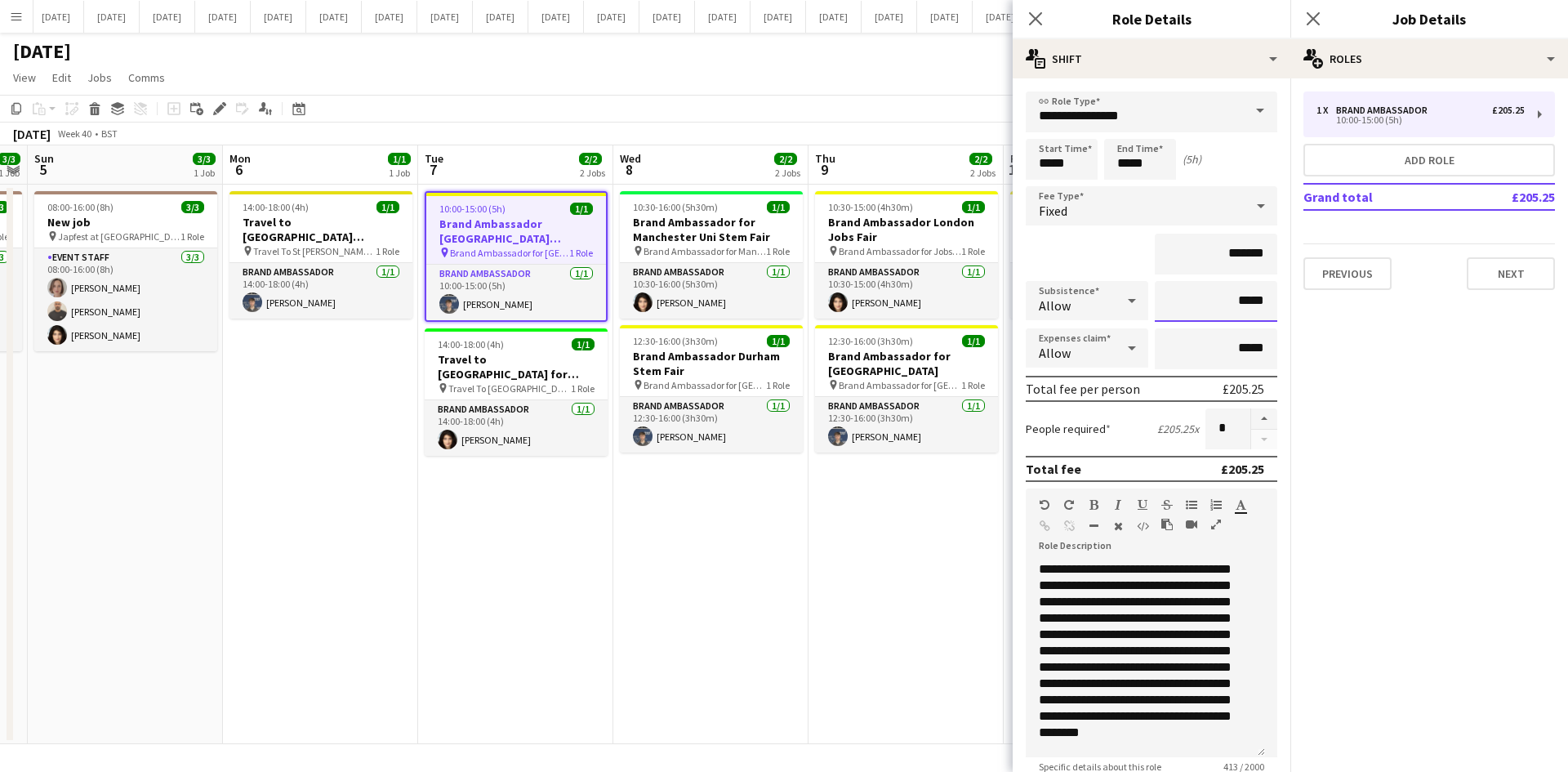
click at [1252, 305] on input "*****" at bounding box center [1215, 301] width 123 height 41
type input "**"
type input "******"
click at [1253, 386] on mat-expansion-panel "pencil3 General details 1 x Brand Ambassador £205.25 10:00-15:00 (5h) Add role …" at bounding box center [1428, 425] width 277 height 693
click at [1253, 272] on button "Next" at bounding box center [1510, 273] width 89 height 33
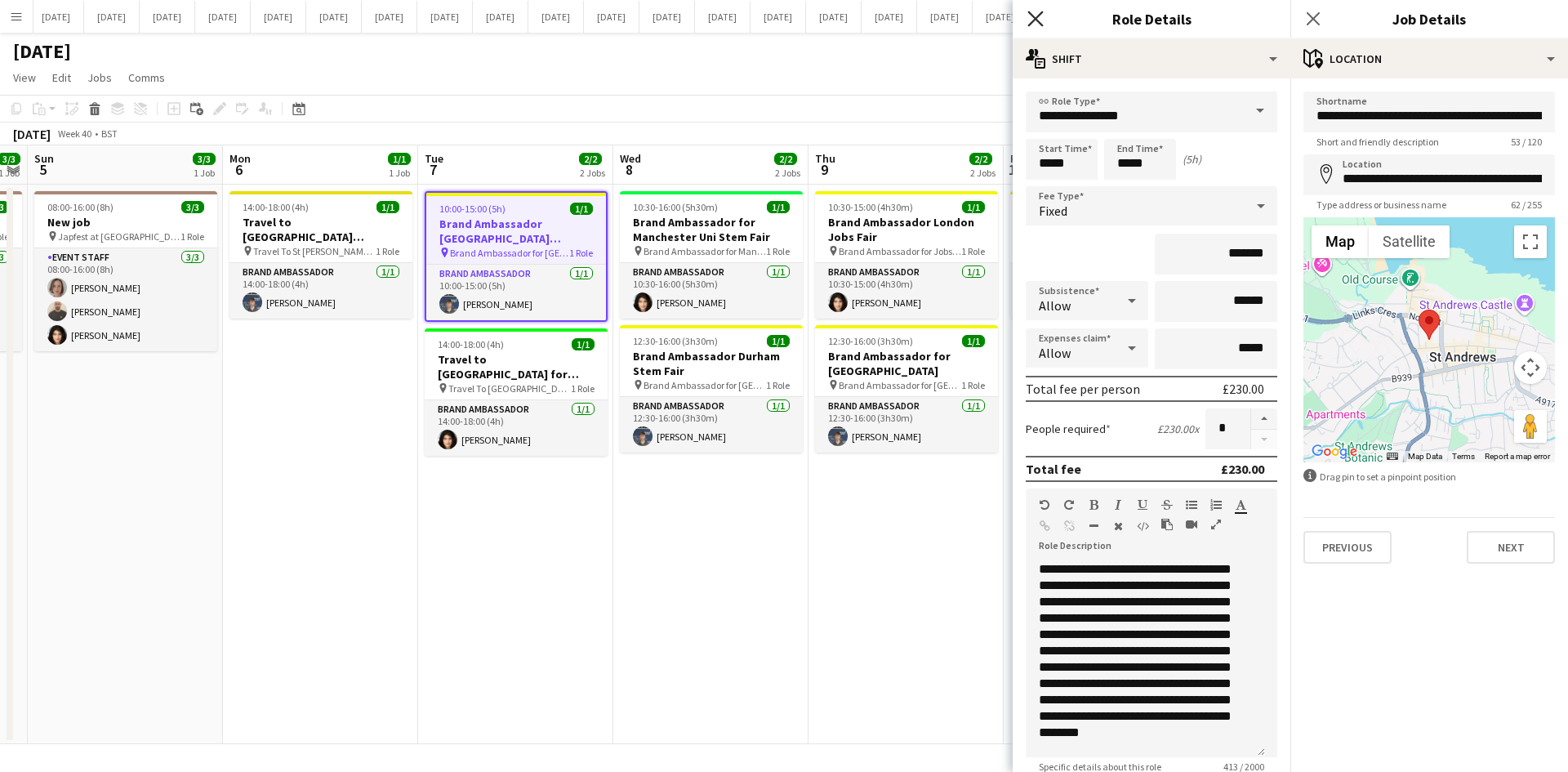
click at [1038, 17] on icon at bounding box center [1035, 18] width 16 height 16
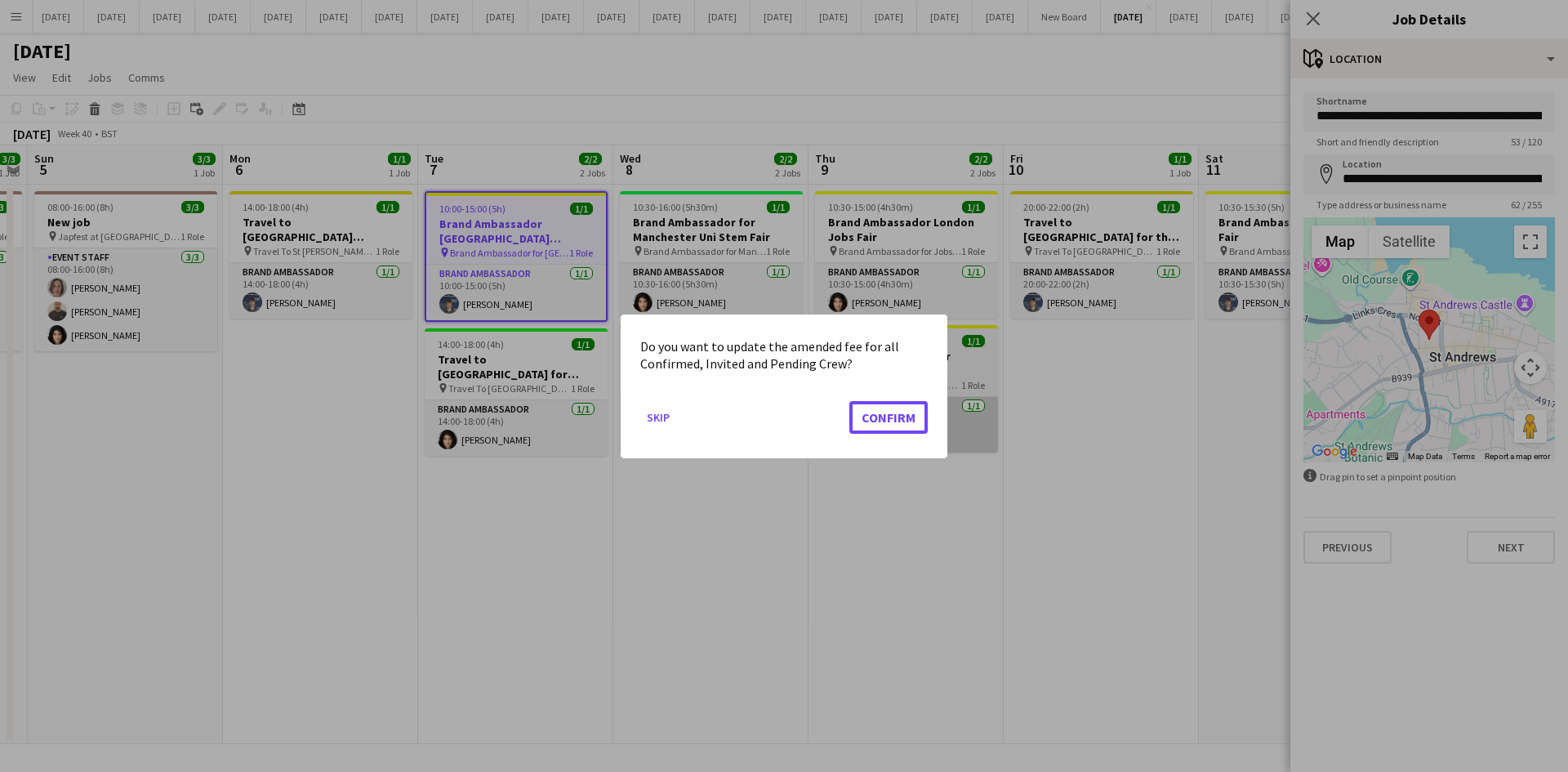
click at [889, 414] on button "Confirm" at bounding box center [888, 416] width 79 height 33
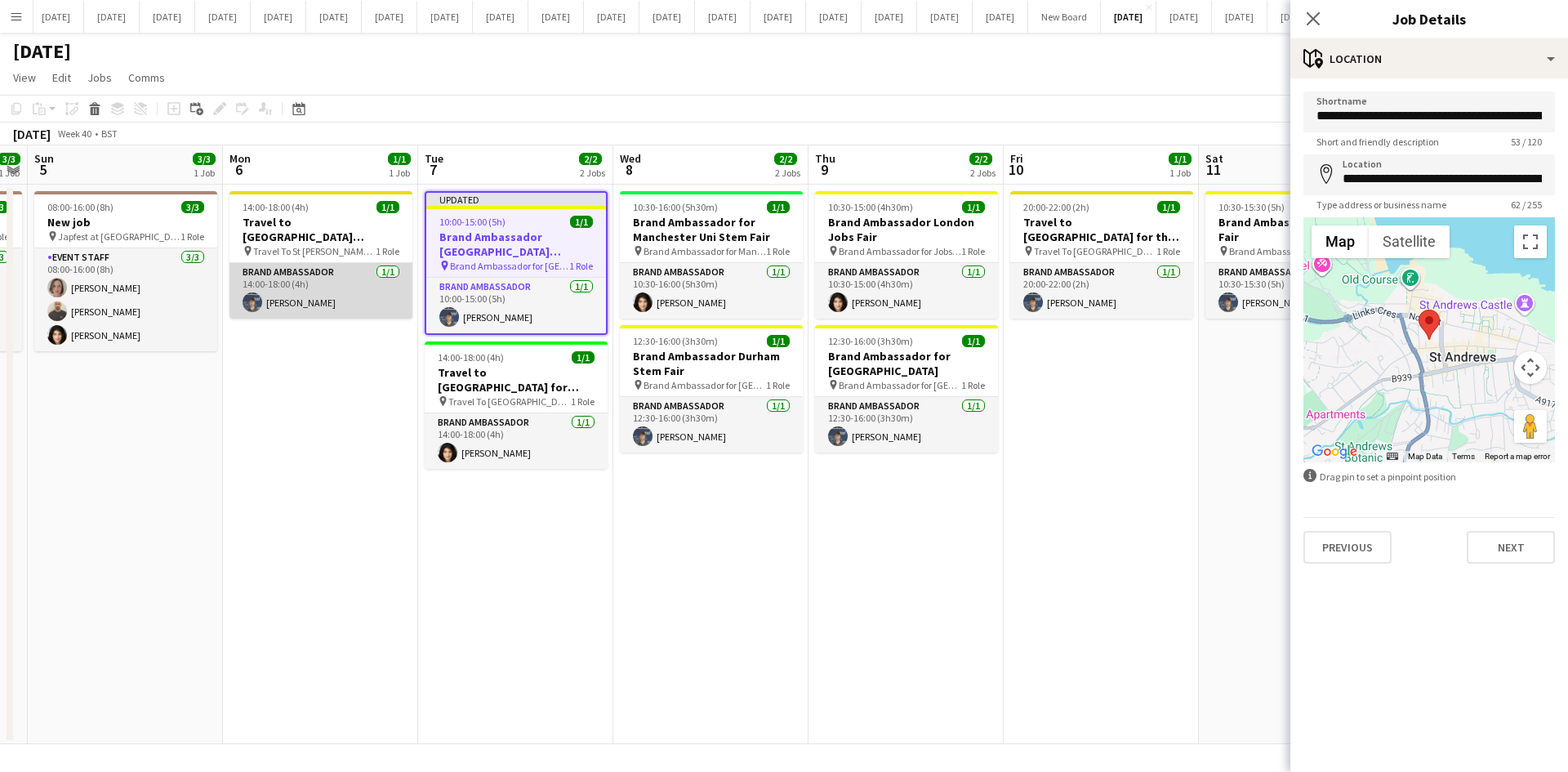
click at [346, 307] on app-card-role "Brand Ambassador [DATE] 14:00-18:00 (4h) [PERSON_NAME]" at bounding box center [321, 291] width 183 height 55
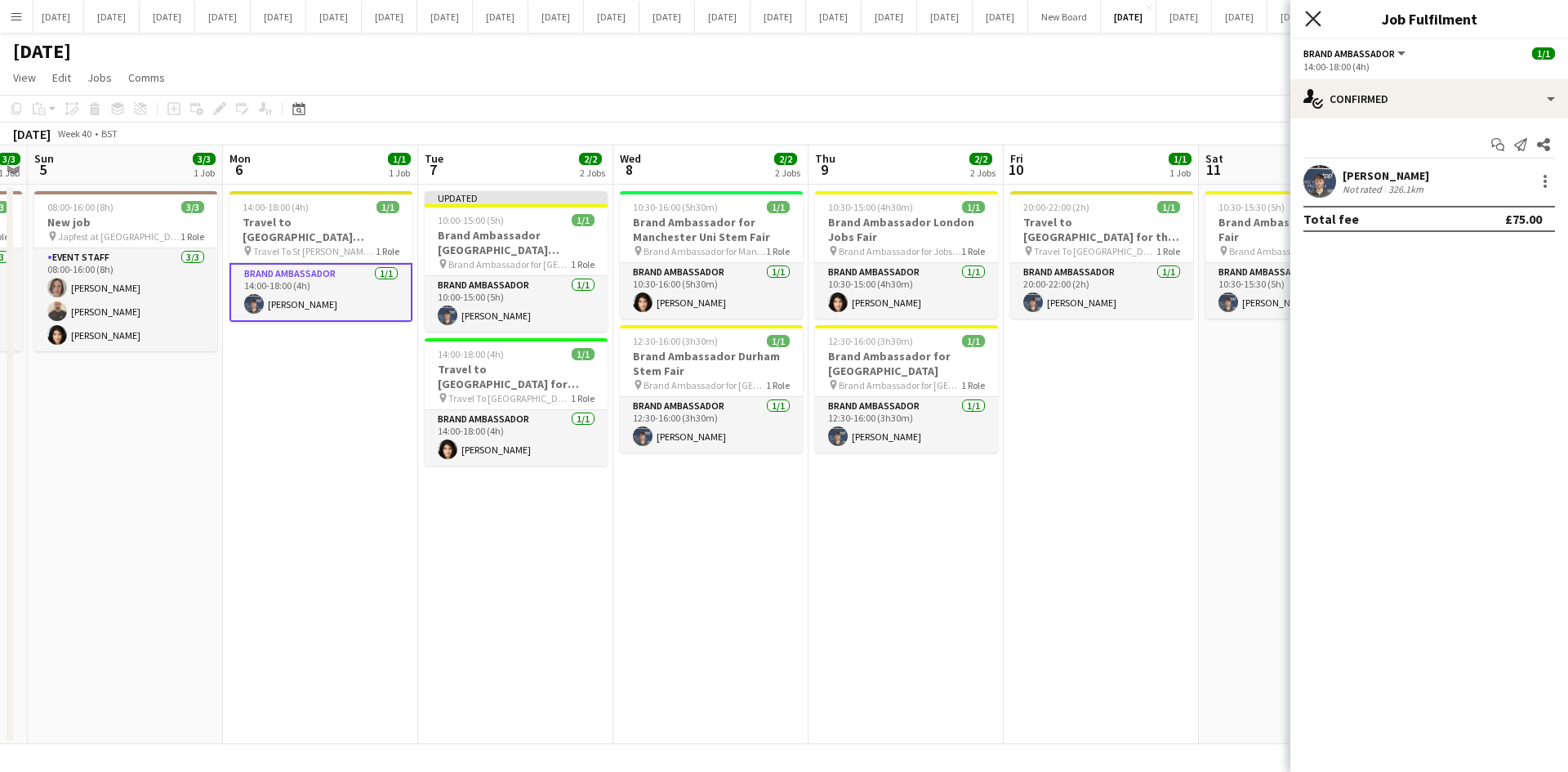
click at [1253, 21] on icon "Close pop-in" at bounding box center [1312, 18] width 16 height 16
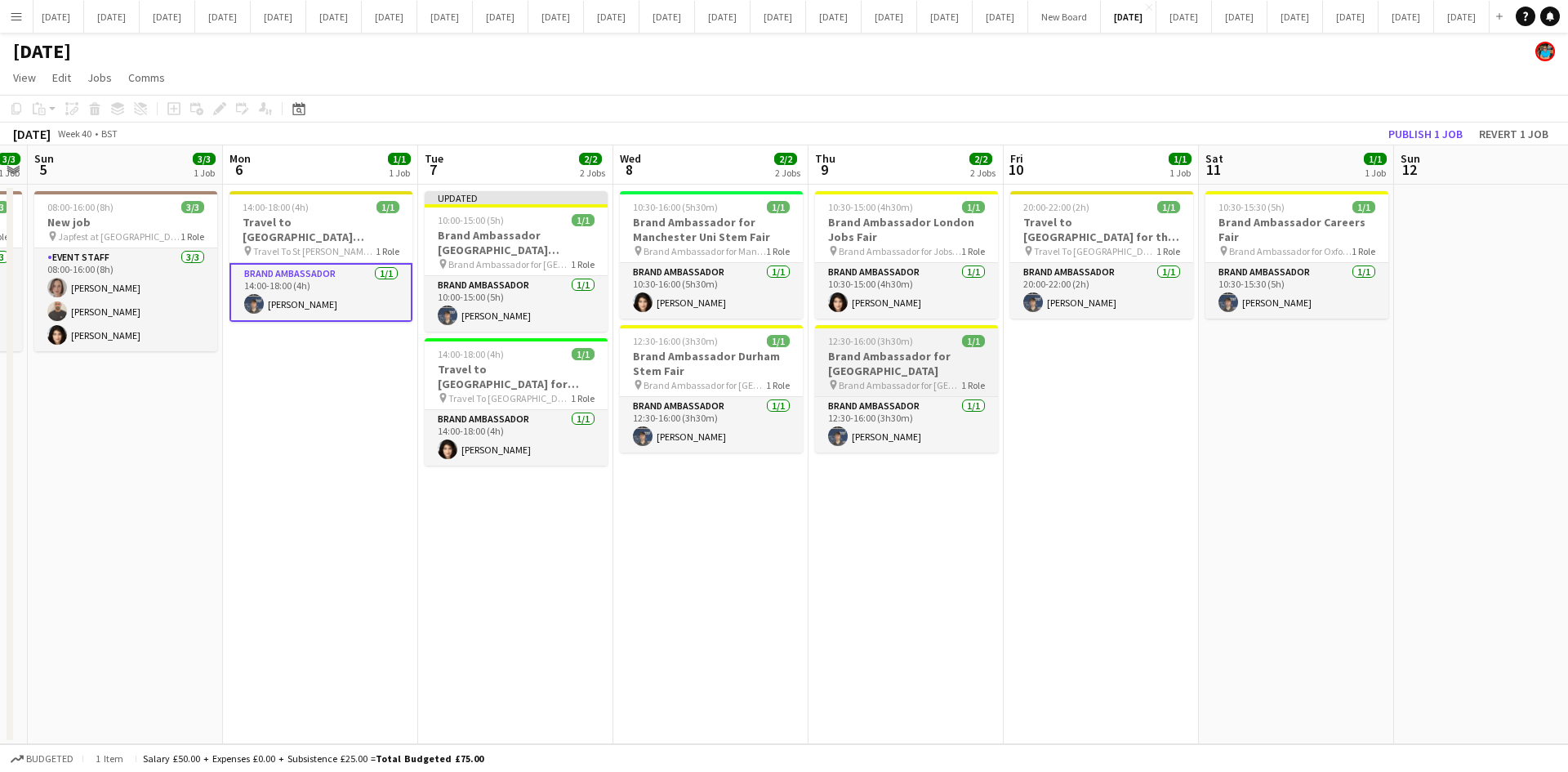
click at [846, 377] on h3 "Brand Ambassador for [GEOGRAPHIC_DATA]" at bounding box center [906, 363] width 183 height 29
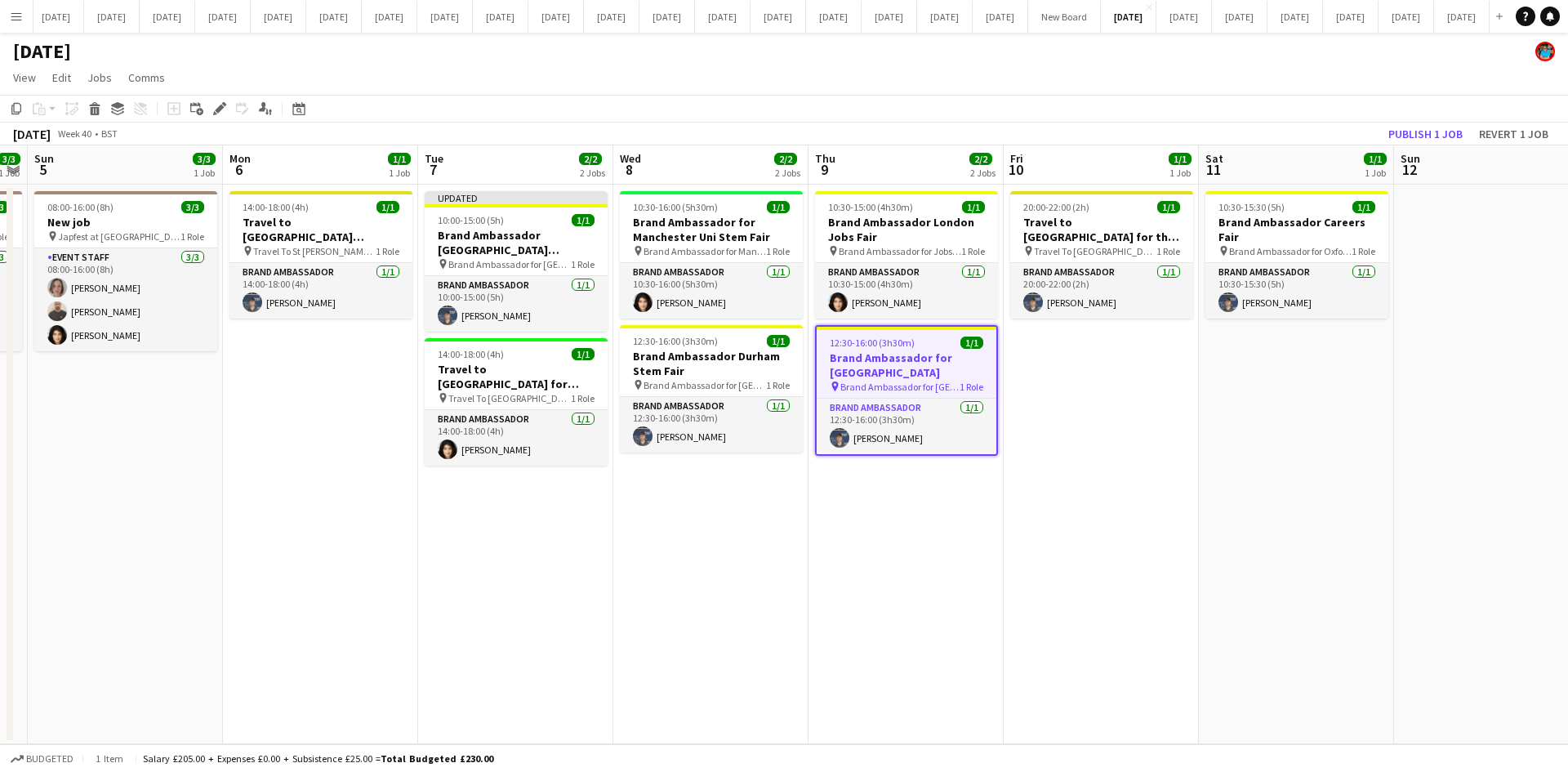
click at [886, 392] on span "Brand Ambassador for [GEOGRAPHIC_DATA]" at bounding box center [900, 386] width 119 height 13
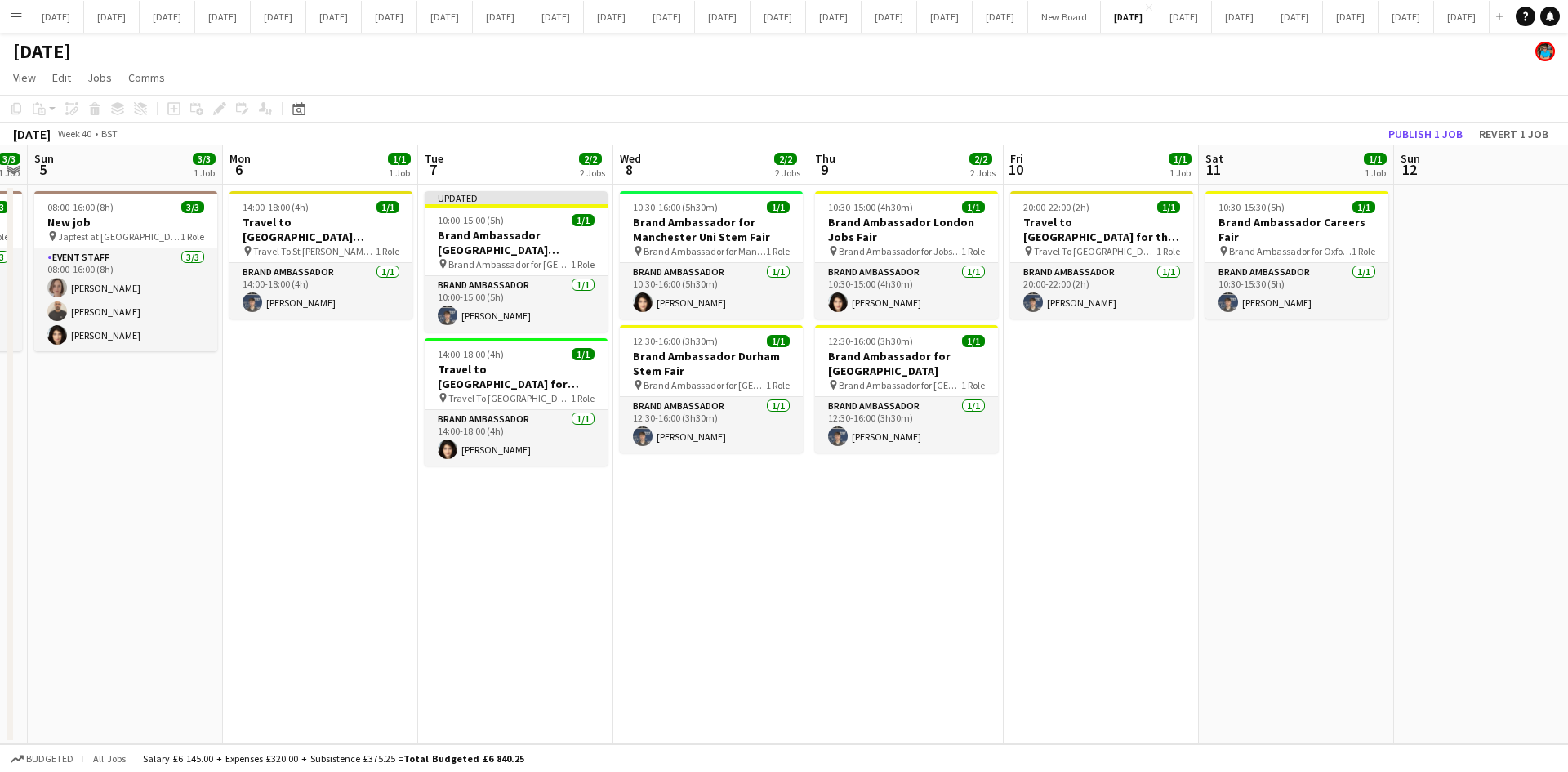
scroll to position [0, 563]
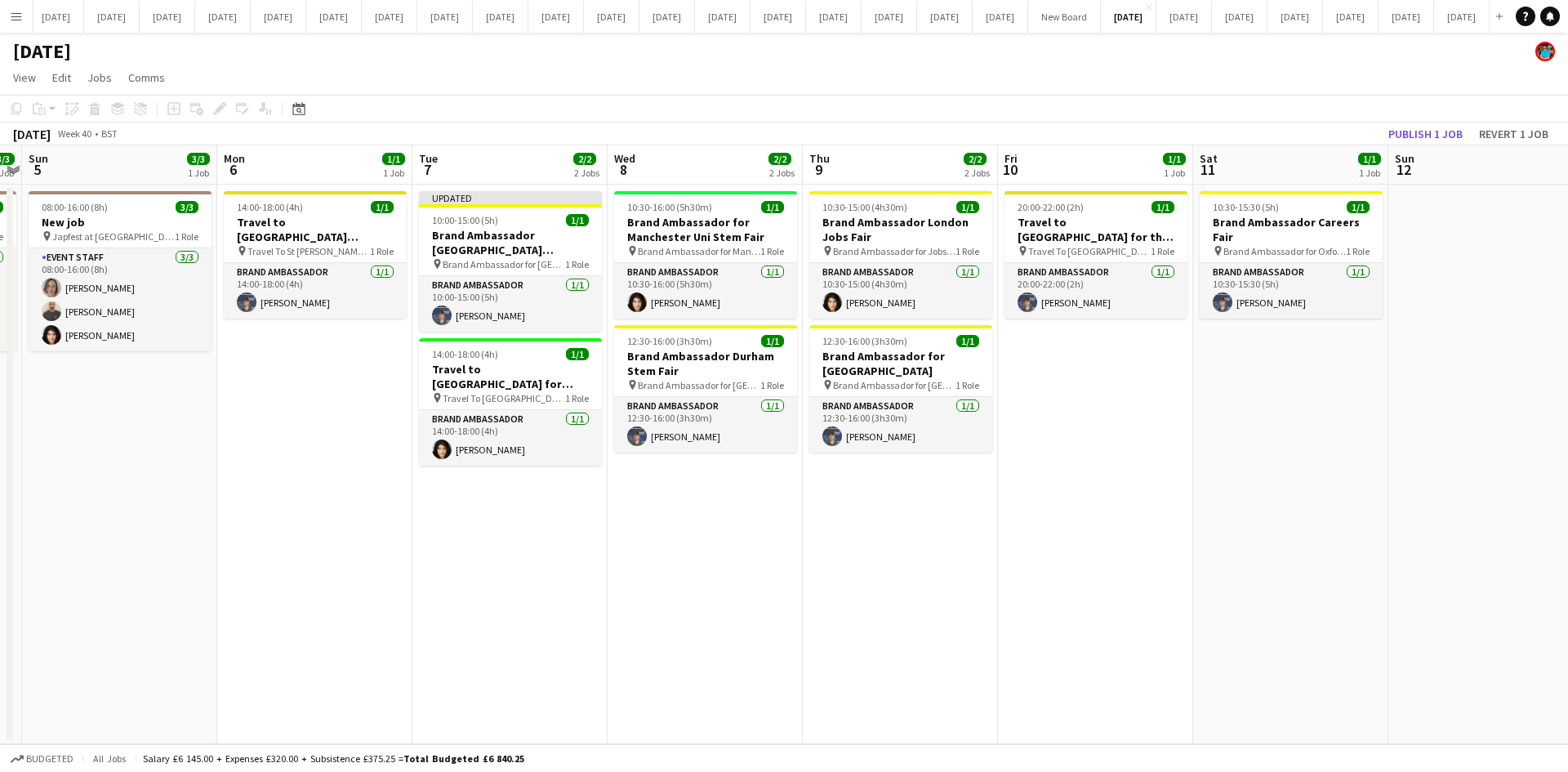
click at [888, 370] on app-calendar-viewport "Thu 2 Fri 3 1/1 1 Job Sat 4 3/3 1 Job Sun 5 3/3 1 Job Mon 6 1/1 1 Job Tue 7 2/2…" at bounding box center [784, 444] width 1568 height 598
click at [878, 356] on h3 "Brand Ambassador for [GEOGRAPHIC_DATA]" at bounding box center [901, 363] width 183 height 29
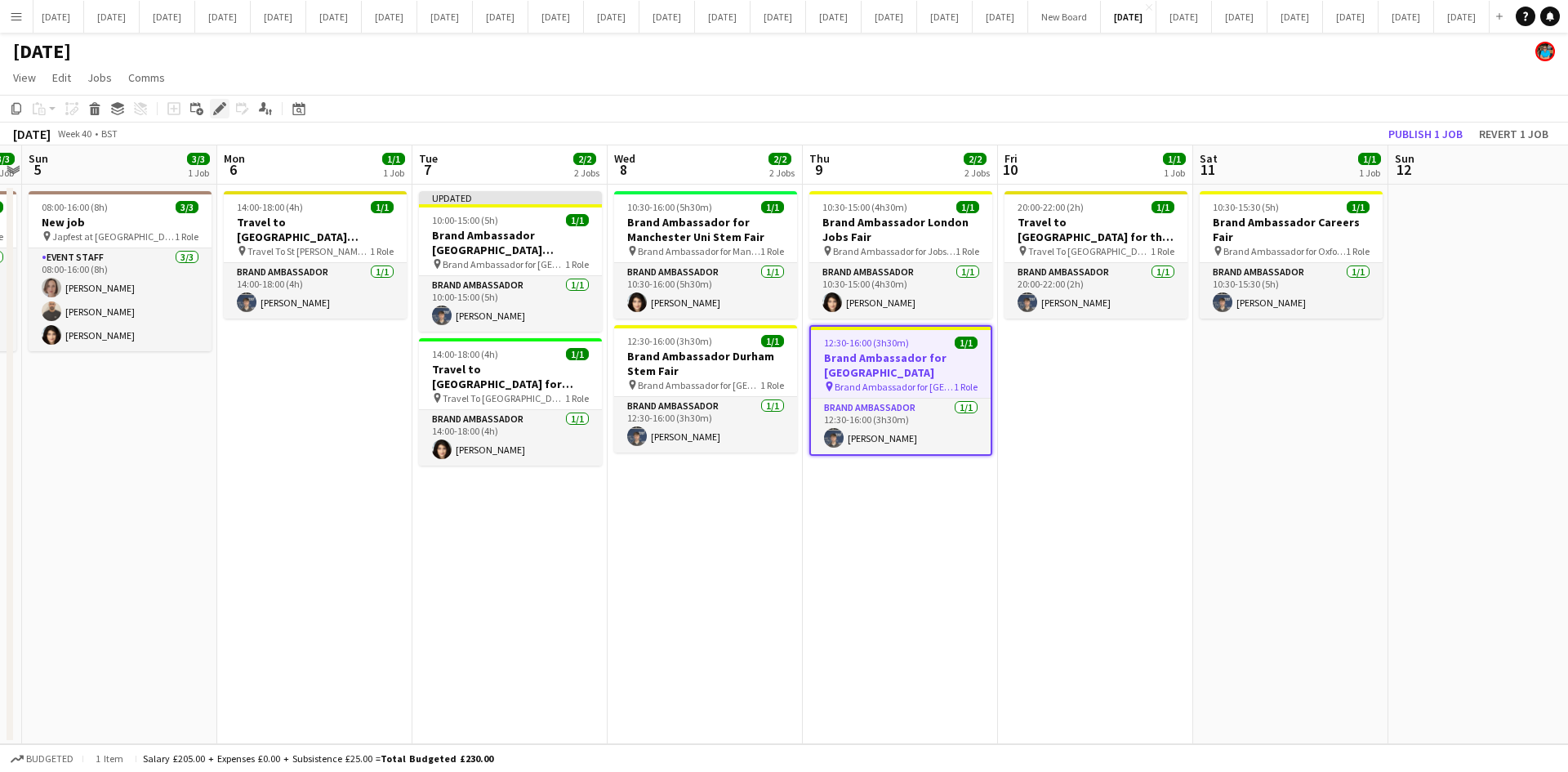
click at [221, 109] on icon at bounding box center [219, 109] width 9 height 9
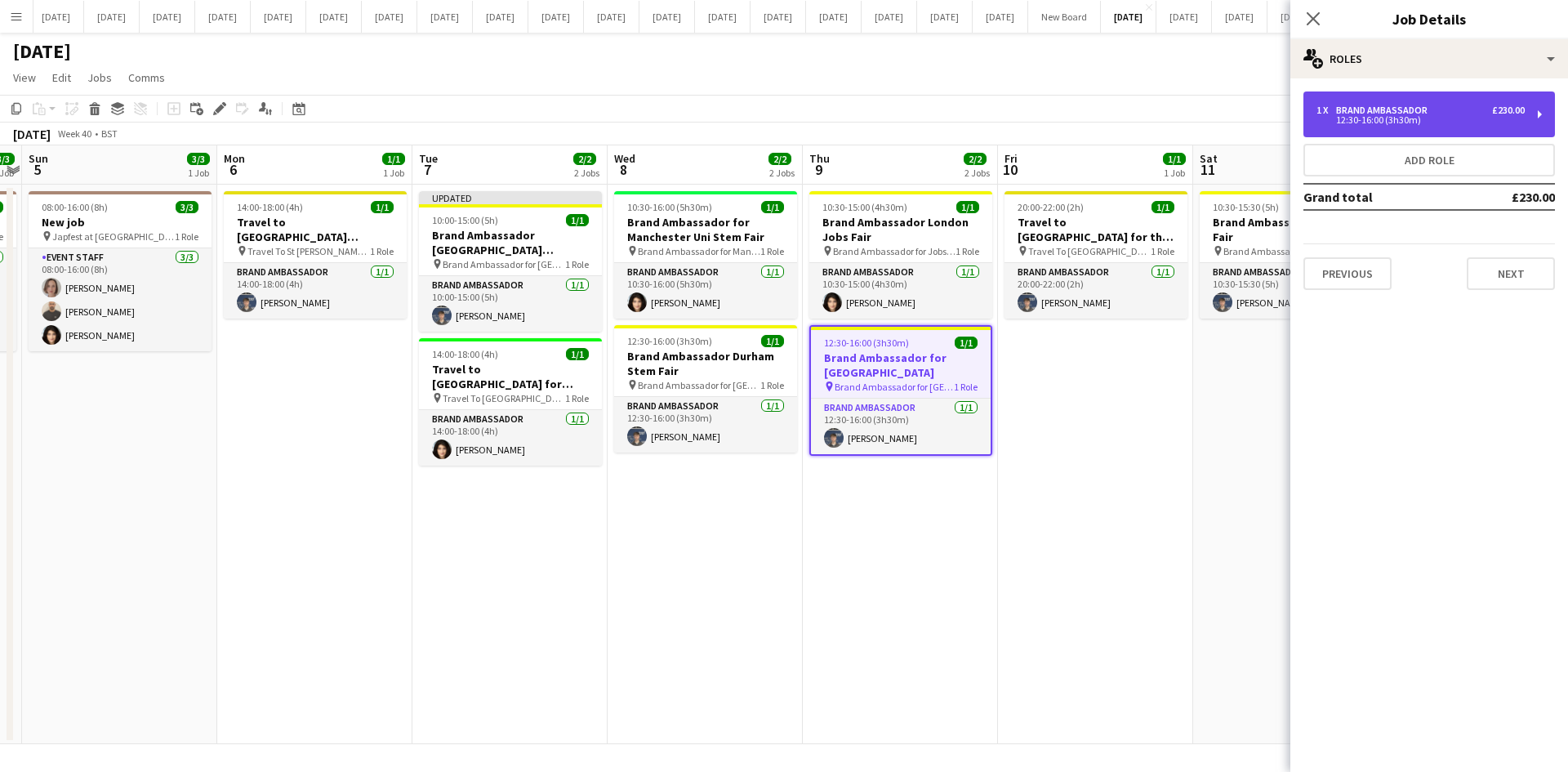
click at [1253, 118] on div "12:30-16:00 (3h30m)" at bounding box center [1420, 120] width 208 height 8
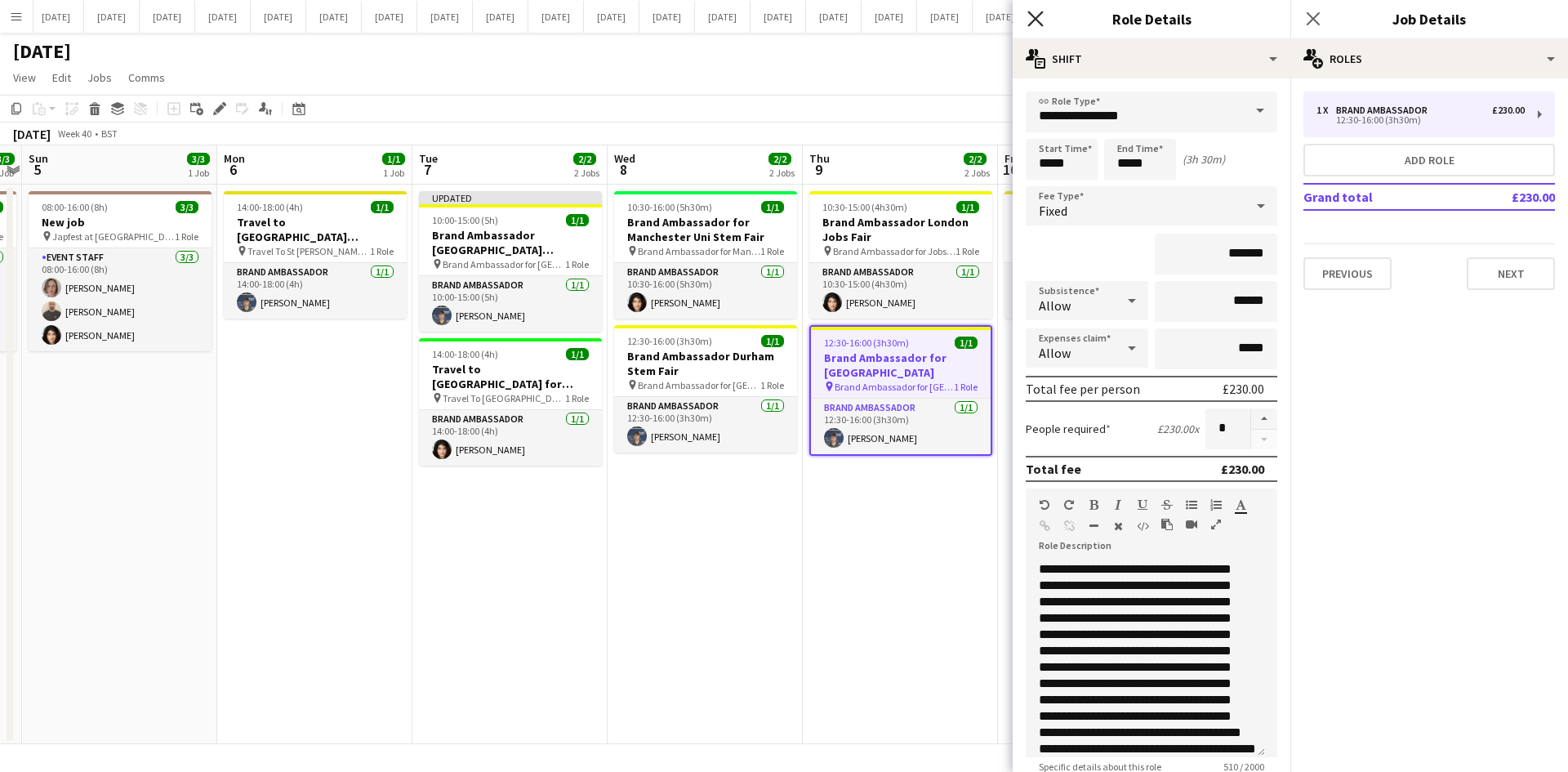
click at [1040, 18] on icon "Close pop-in" at bounding box center [1035, 18] width 16 height 16
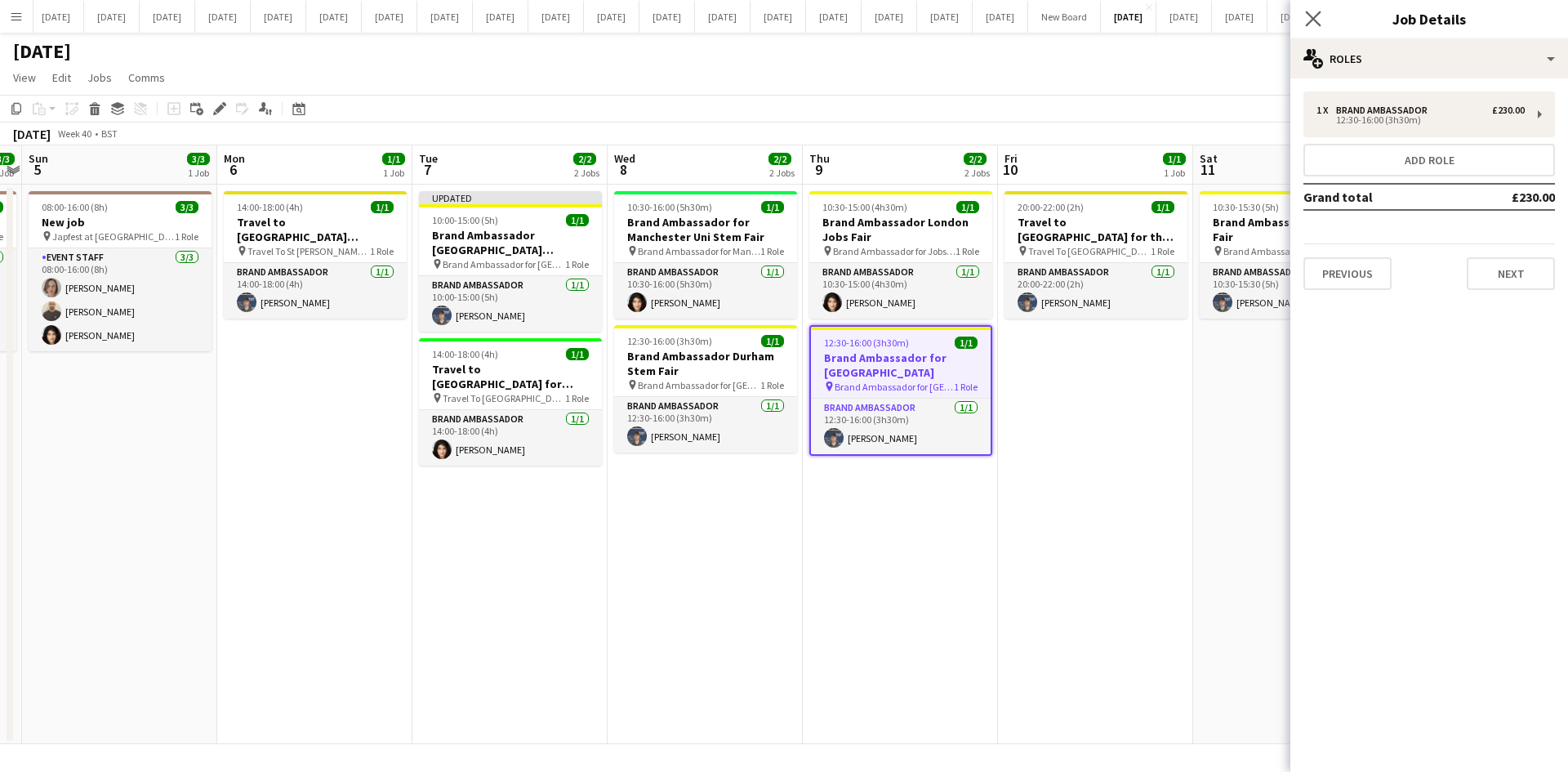
click at [1253, 24] on app-icon "Close pop-in" at bounding box center [1313, 19] width 23 height 23
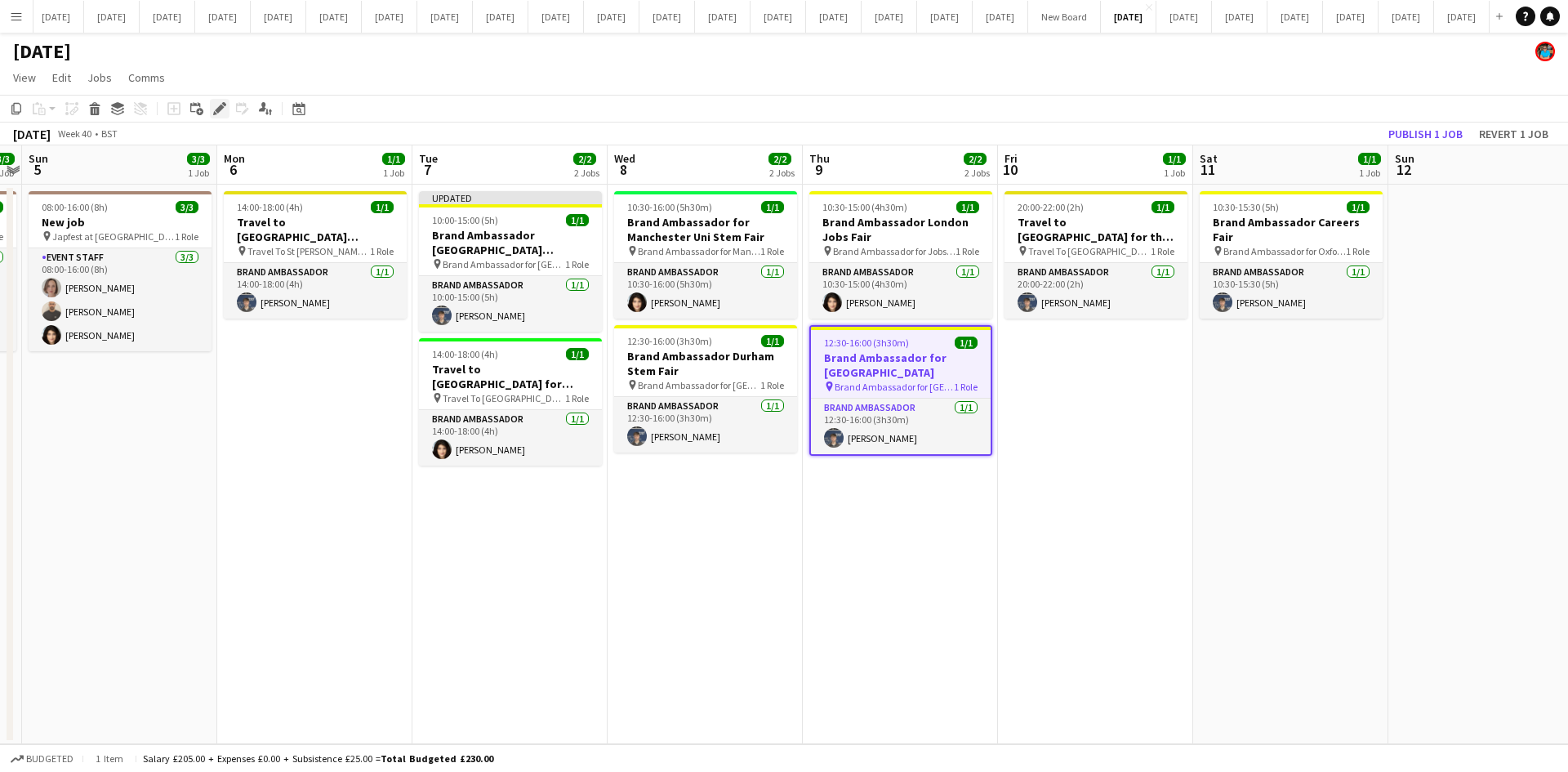
click at [216, 109] on icon "Edit" at bounding box center [220, 109] width 13 height 13
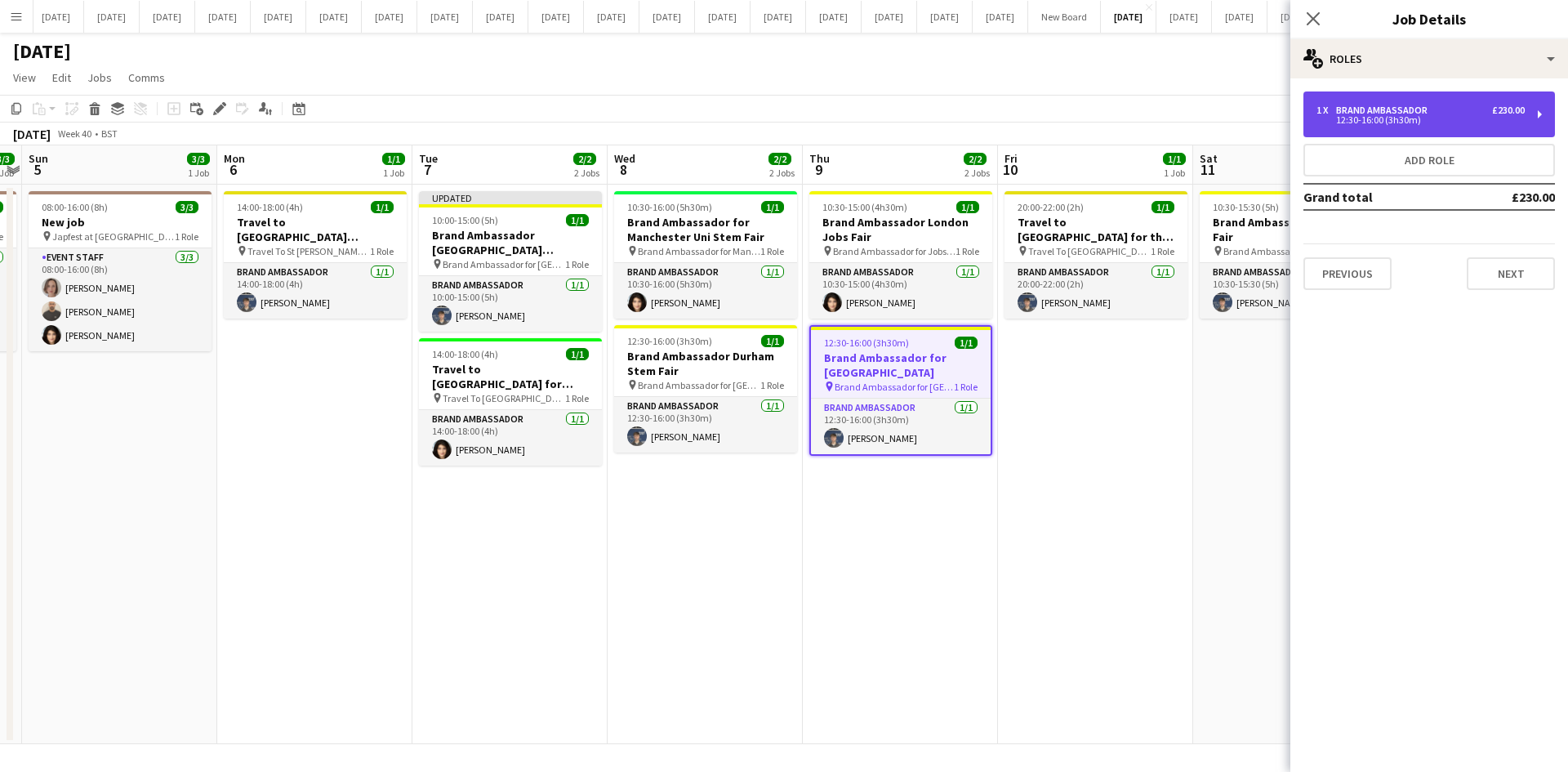
click at [1253, 123] on div "12:30-16:00 (3h30m)" at bounding box center [1420, 120] width 208 height 8
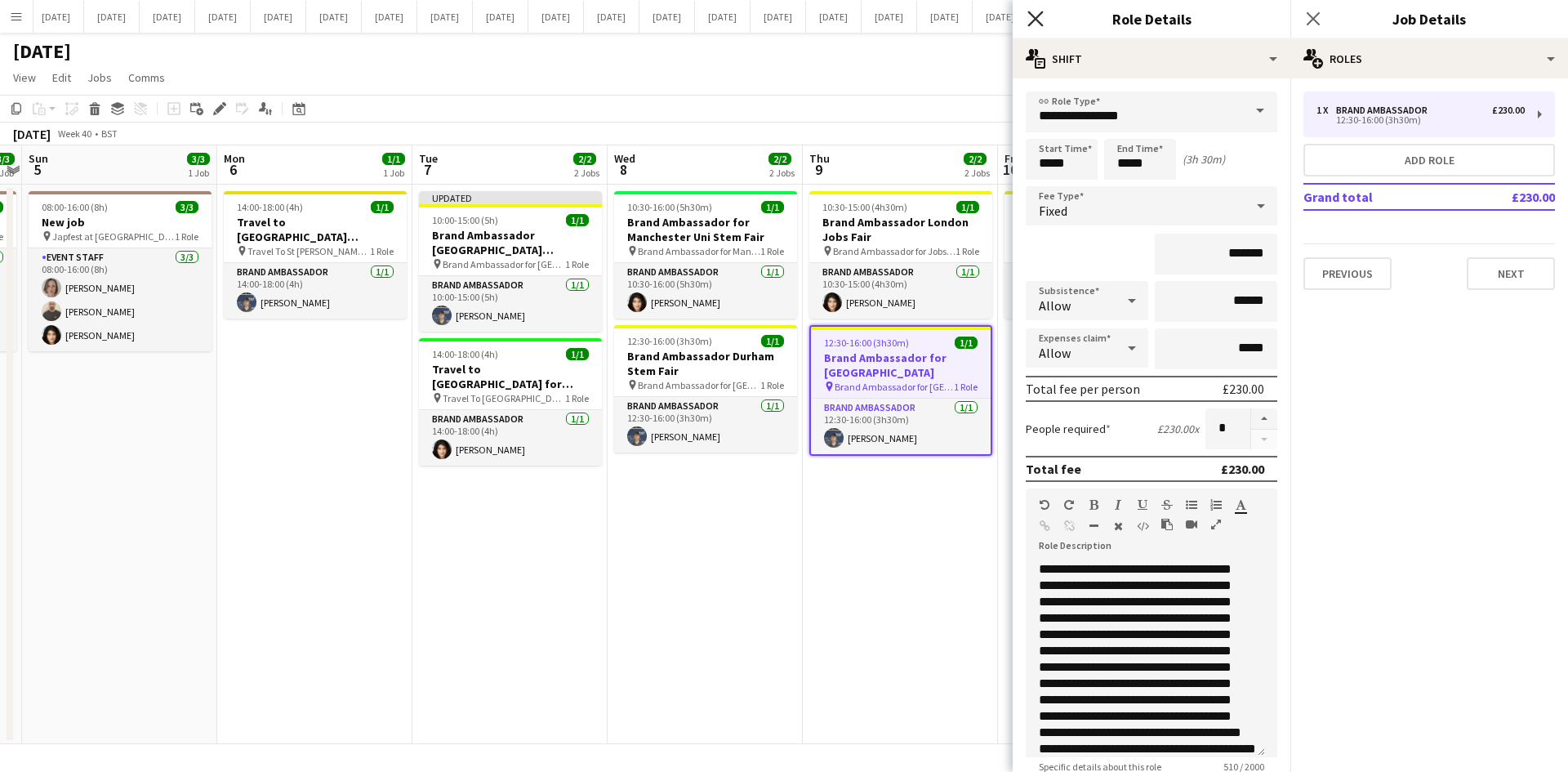
click at [1038, 15] on icon at bounding box center [1035, 18] width 16 height 16
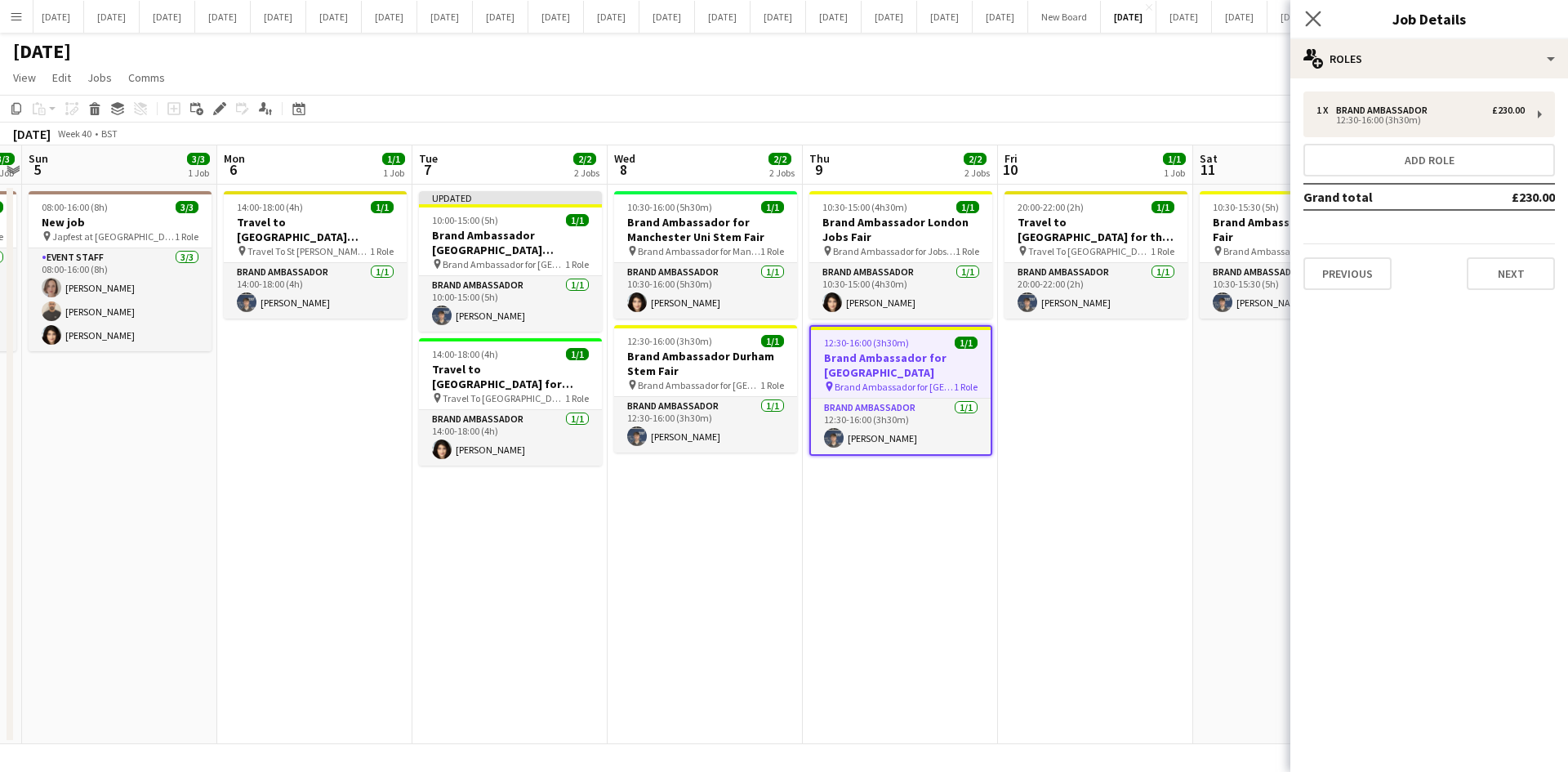
drag, startPoint x: 1306, startPoint y: 18, endPoint x: 1332, endPoint y: 28, distance: 27.9
click at [1253, 19] on icon "Close pop-in" at bounding box center [1312, 18] width 16 height 16
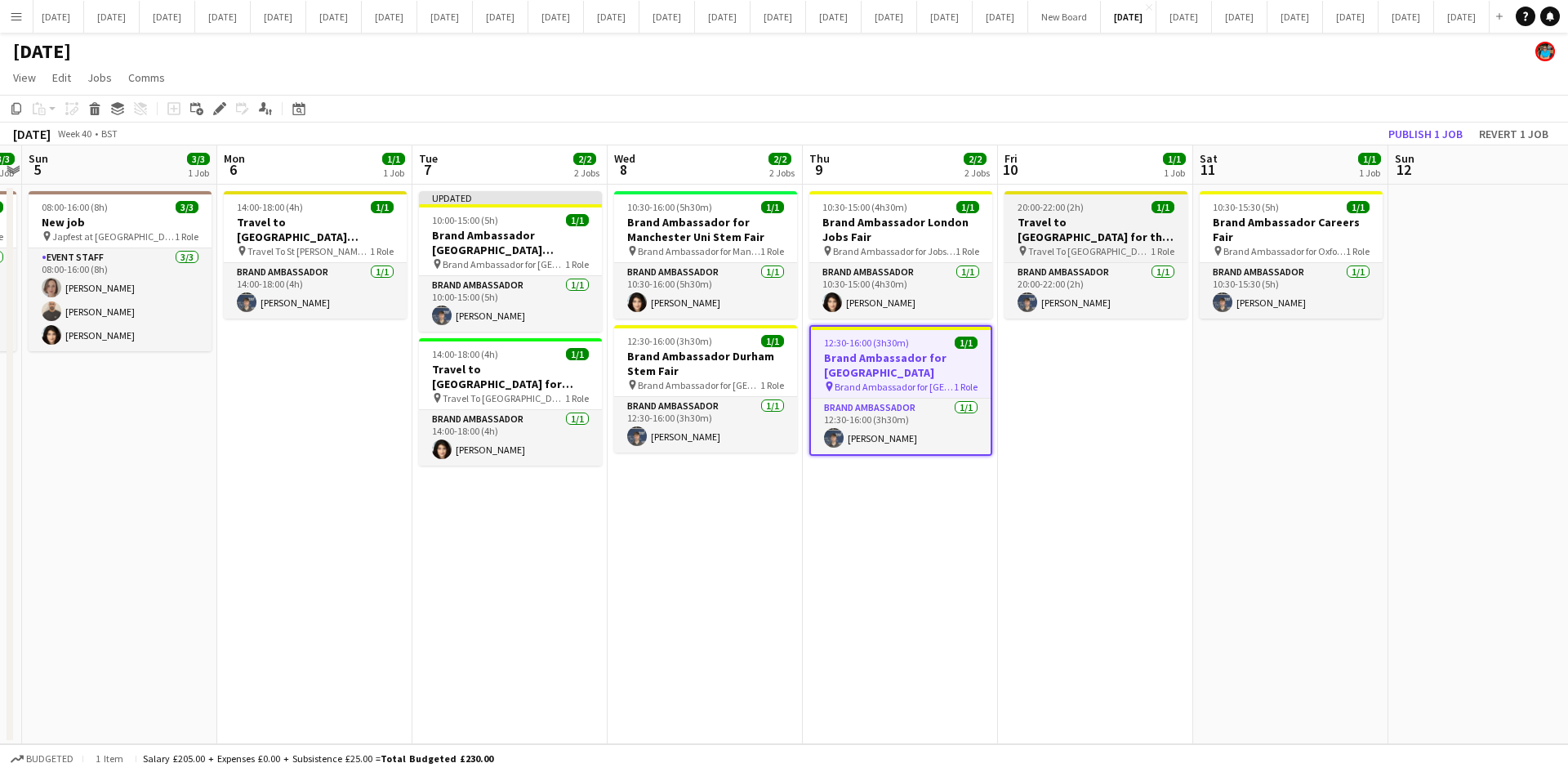
click at [1099, 224] on h3 "Travel to [GEOGRAPHIC_DATA] for the Careers Fair on [DATE]" at bounding box center [1095, 229] width 183 height 29
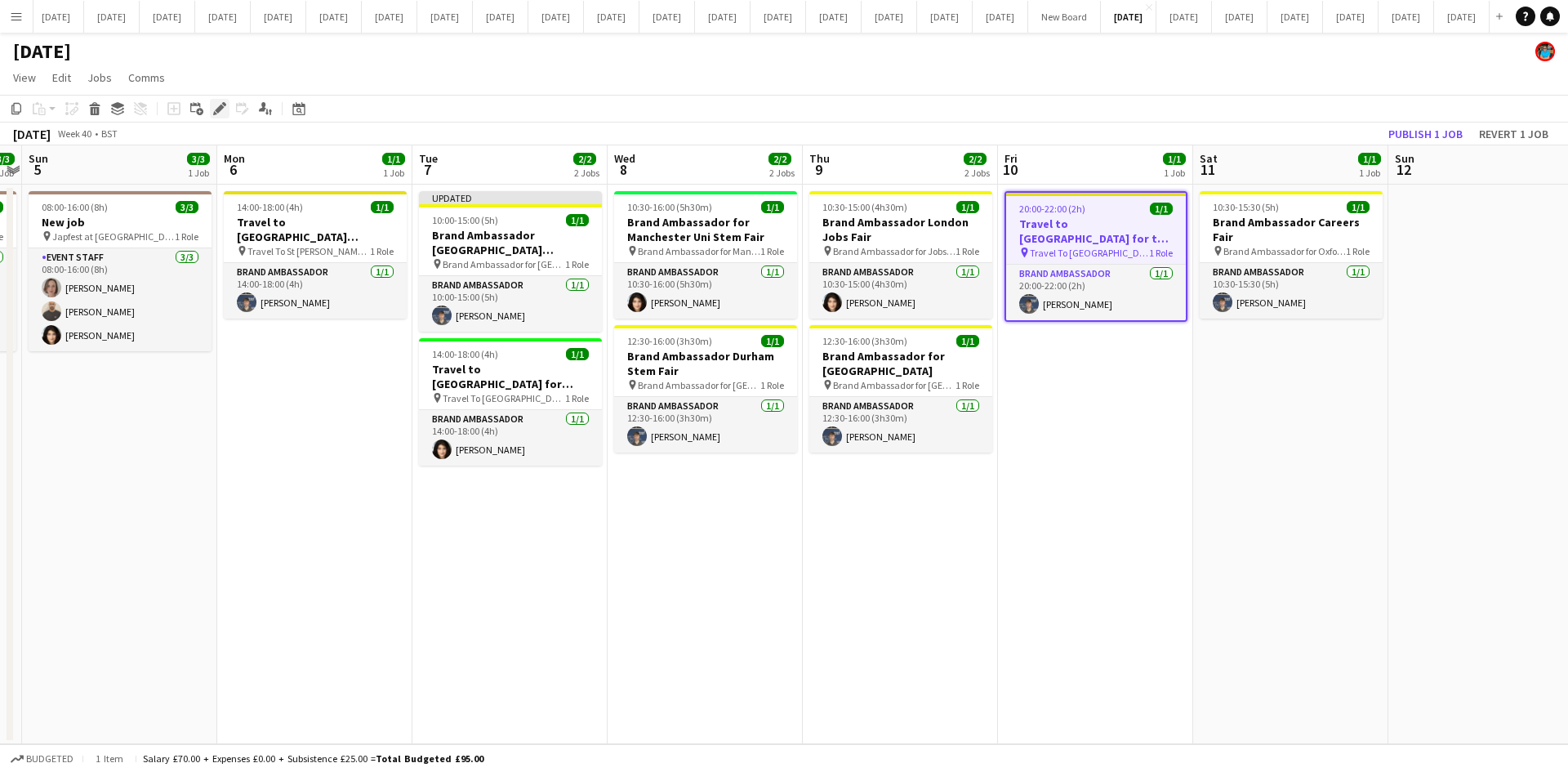
click at [223, 105] on icon "Edit" at bounding box center [220, 109] width 13 height 13
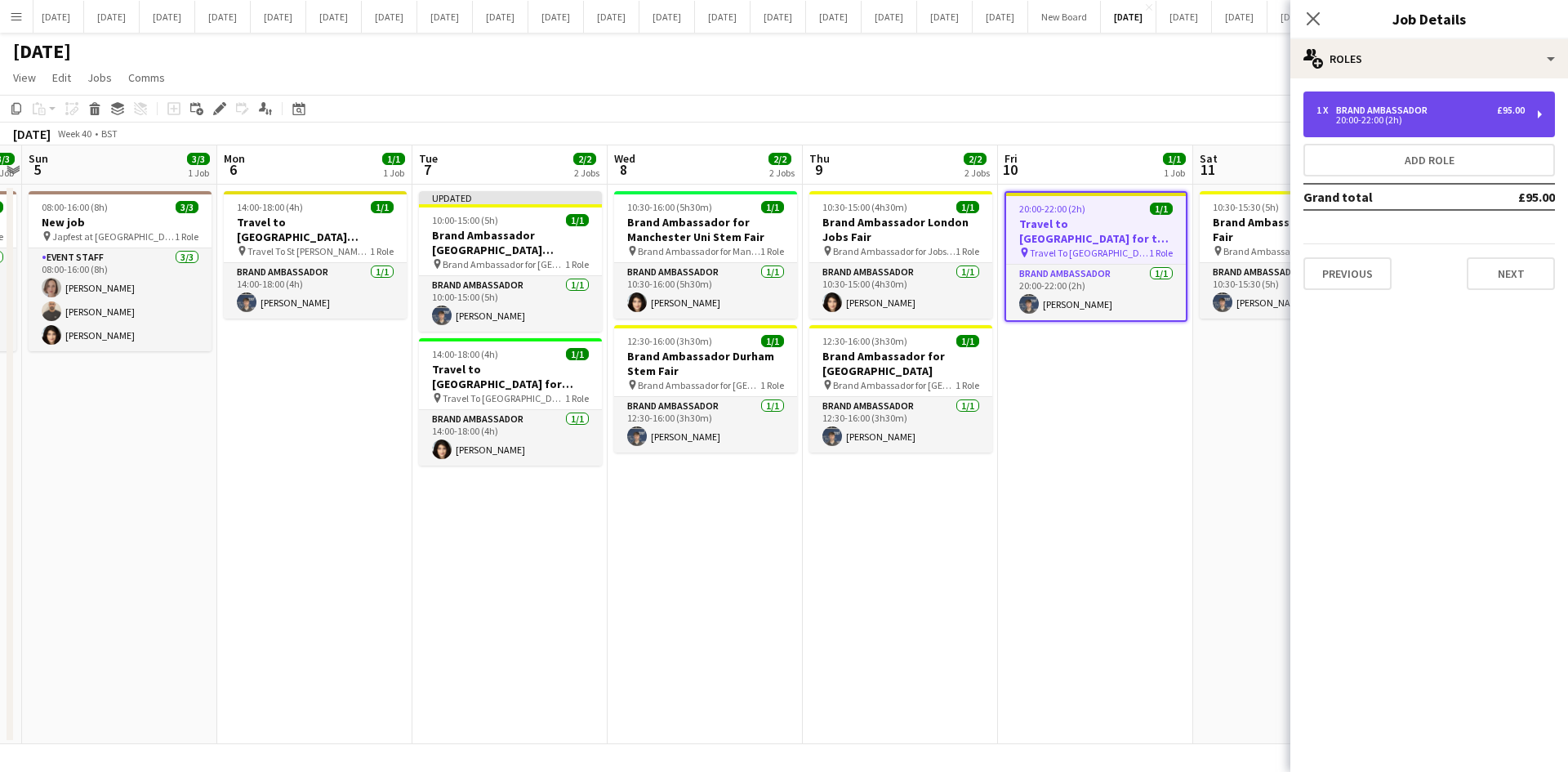
click at [1253, 120] on div "20:00-22:00 (2h)" at bounding box center [1420, 120] width 208 height 8
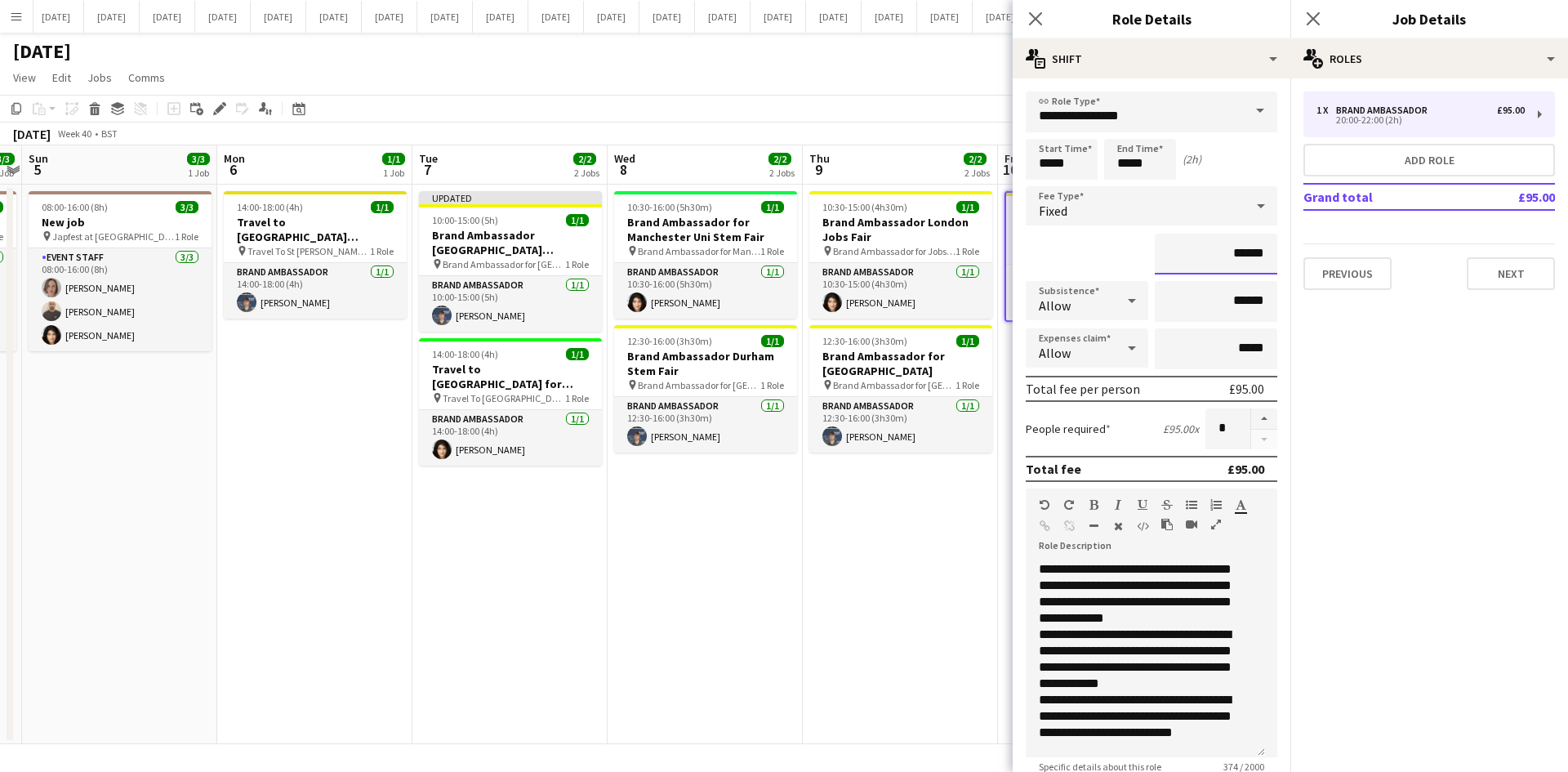
click at [1225, 251] on input "******" at bounding box center [1215, 254] width 123 height 41
click at [1225, 253] on input "******" at bounding box center [1215, 254] width 123 height 41
click at [1227, 254] on input "******" at bounding box center [1215, 254] width 123 height 41
type input "**"
type input "******"
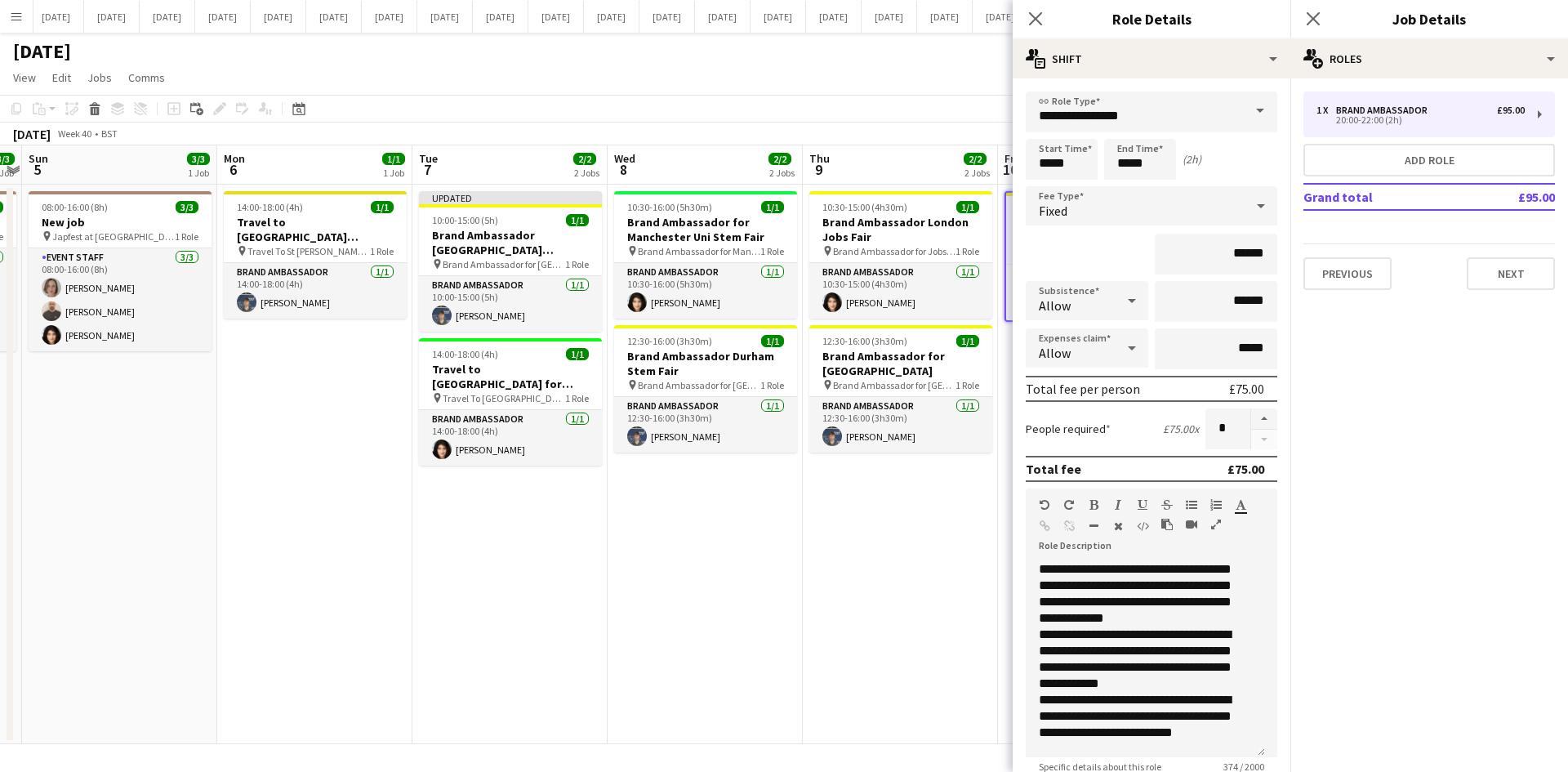
click at [1253, 470] on mat-expansion-panel "pencil3 General details 1 x Brand Ambassador £95.00 20:00-22:00 (2h) Add role G…" at bounding box center [1428, 425] width 277 height 693
click at [1253, 271] on button "Next" at bounding box center [1510, 273] width 89 height 33
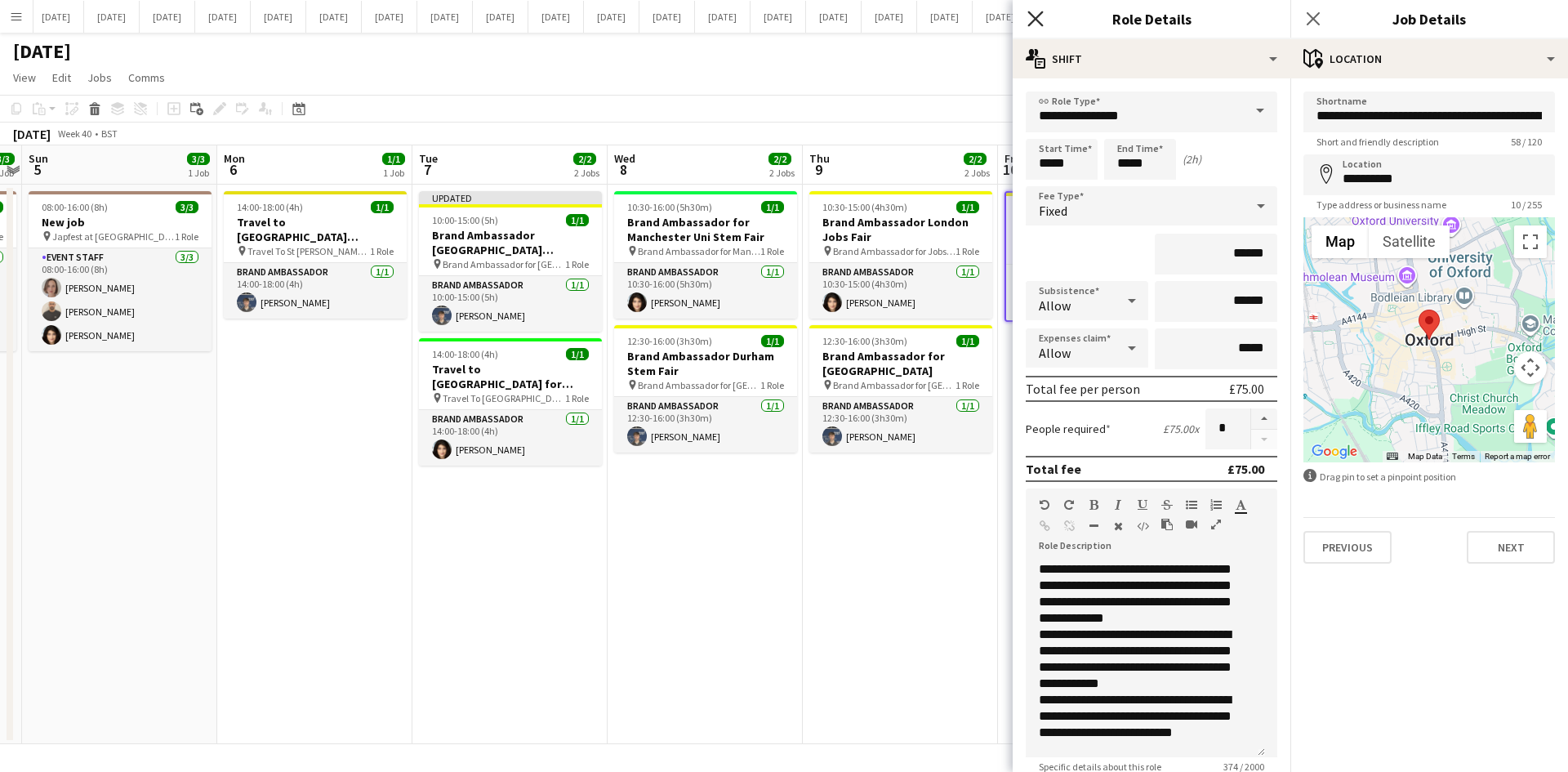
click at [1038, 22] on icon "Close pop-in" at bounding box center [1035, 18] width 16 height 16
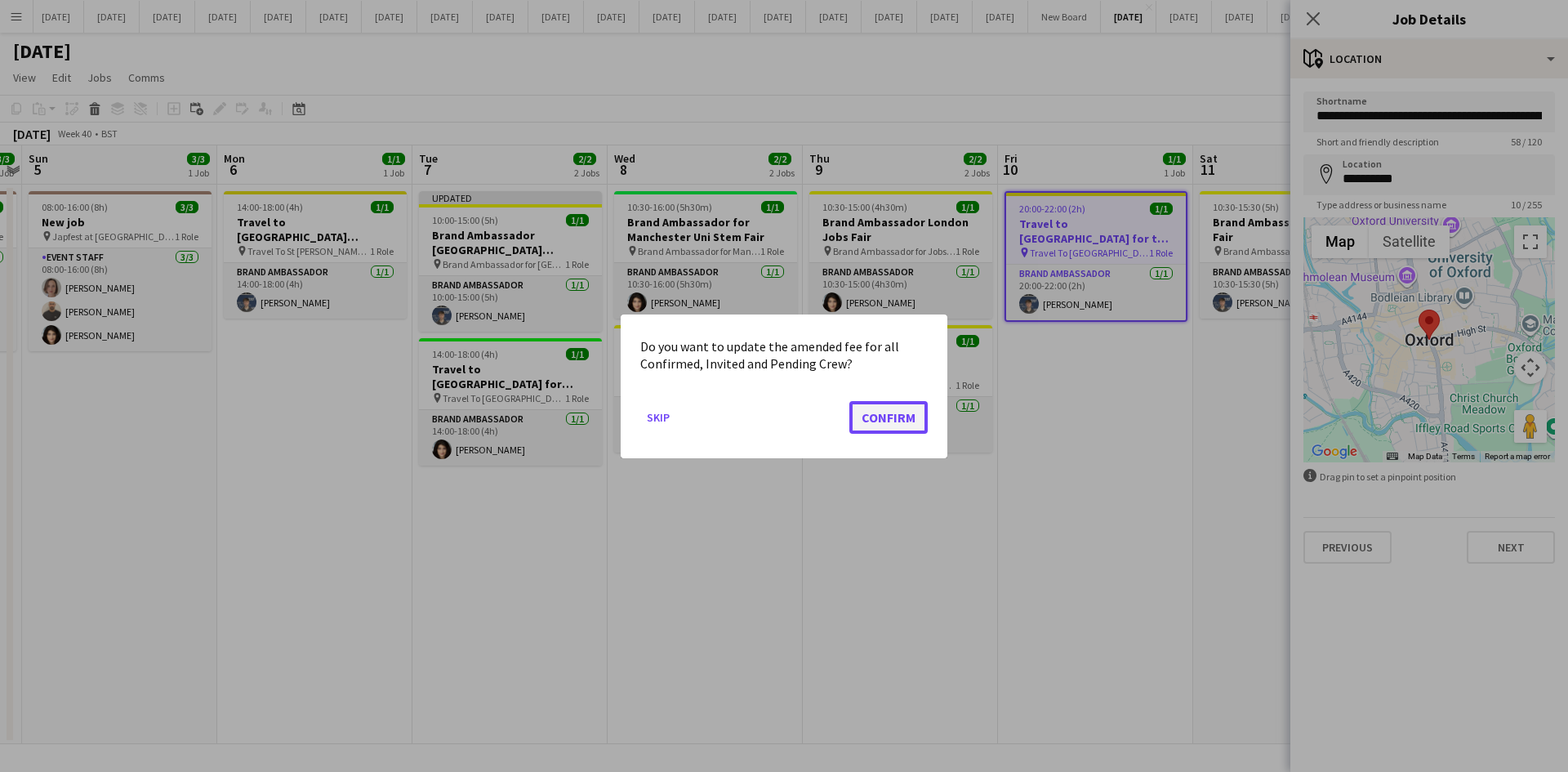
click at [908, 428] on button "Confirm" at bounding box center [888, 416] width 79 height 33
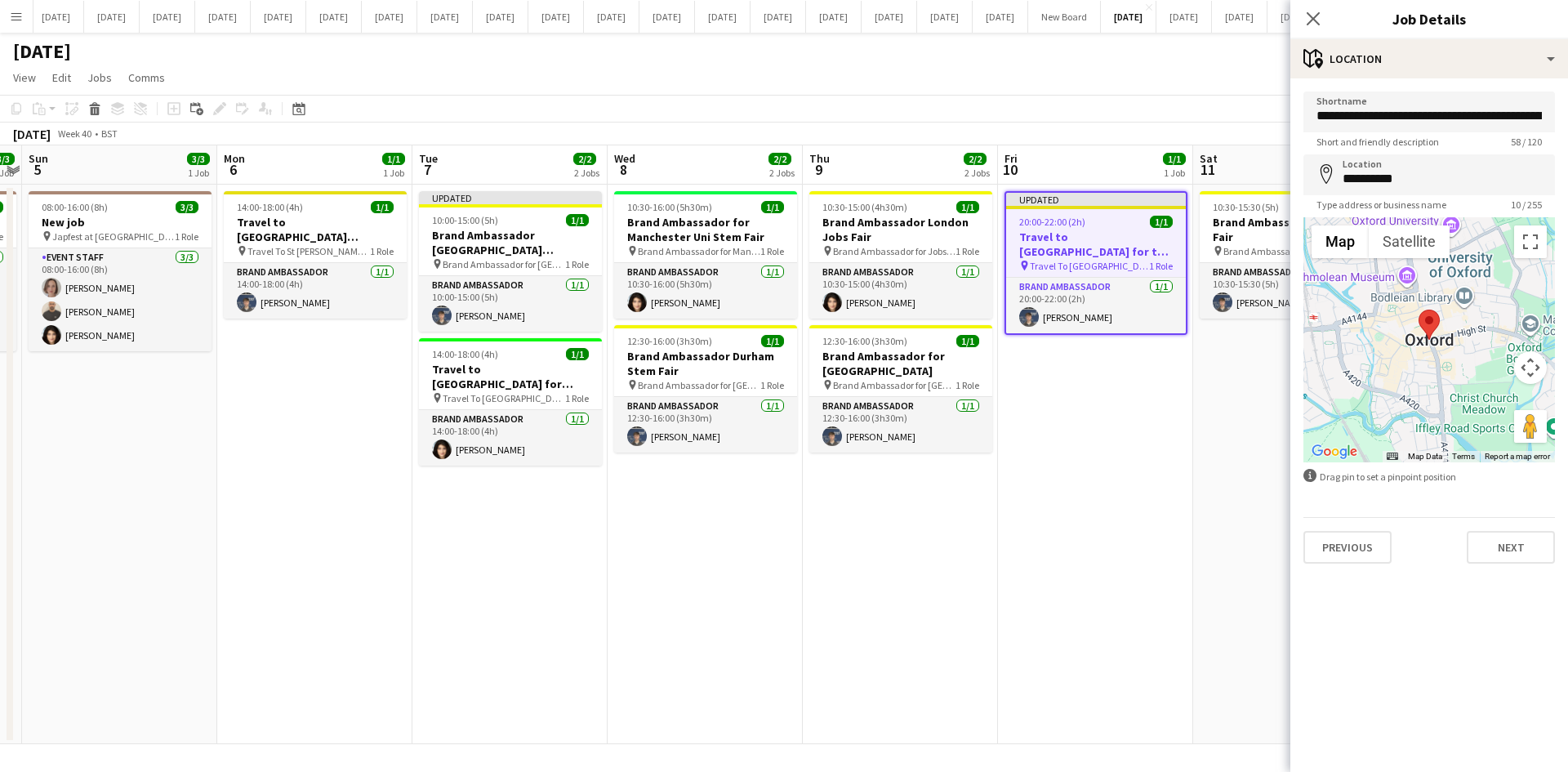
click at [1253, 18] on div "Close pop-in" at bounding box center [1312, 18] width 46 height 38
click at [1253, 18] on icon at bounding box center [1312, 18] width 16 height 16
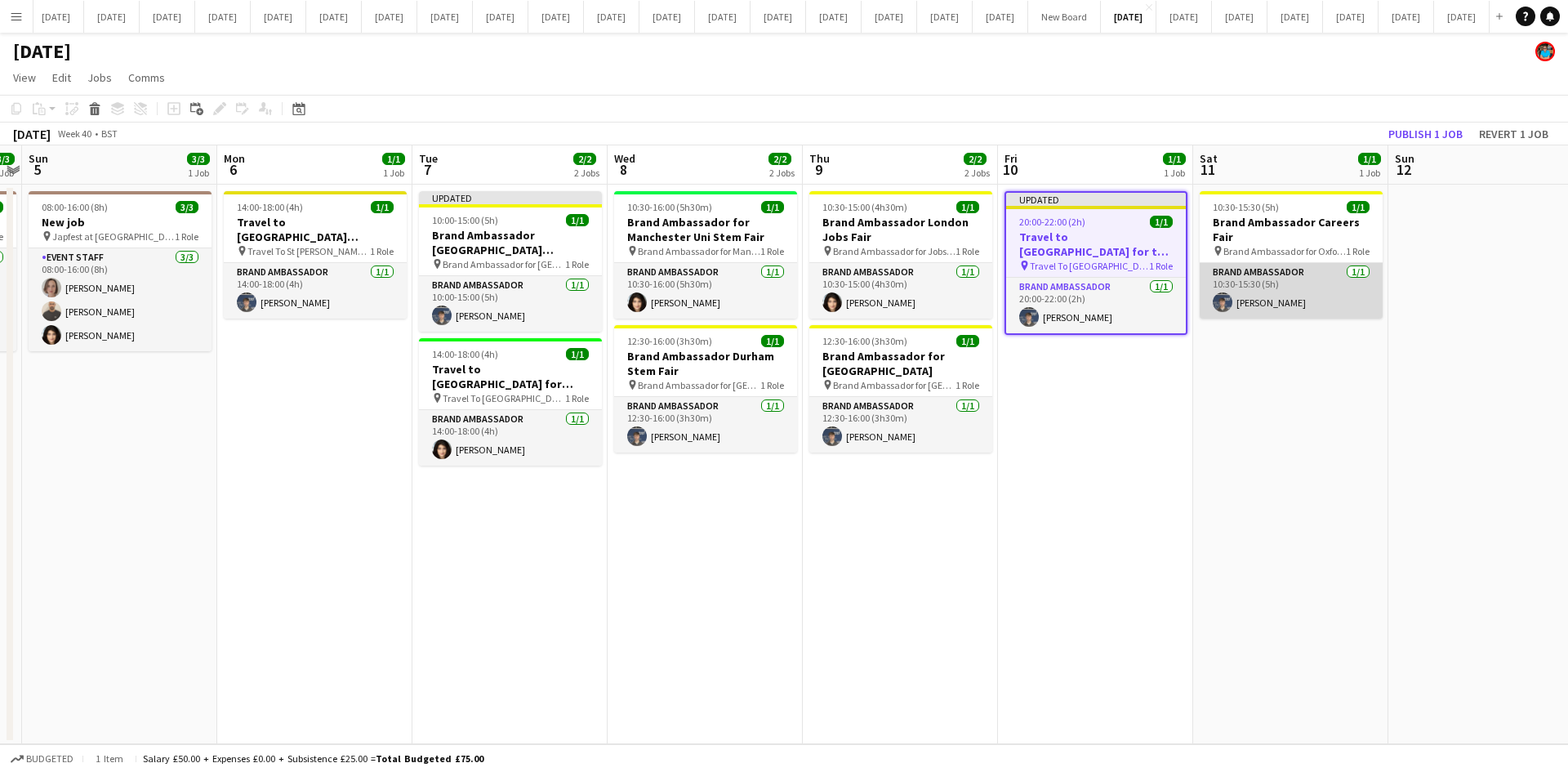
click at [1253, 312] on app-card-role "Brand Ambassador [DATE] 10:30-15:30 (5h) [PERSON_NAME]" at bounding box center [1291, 291] width 183 height 55
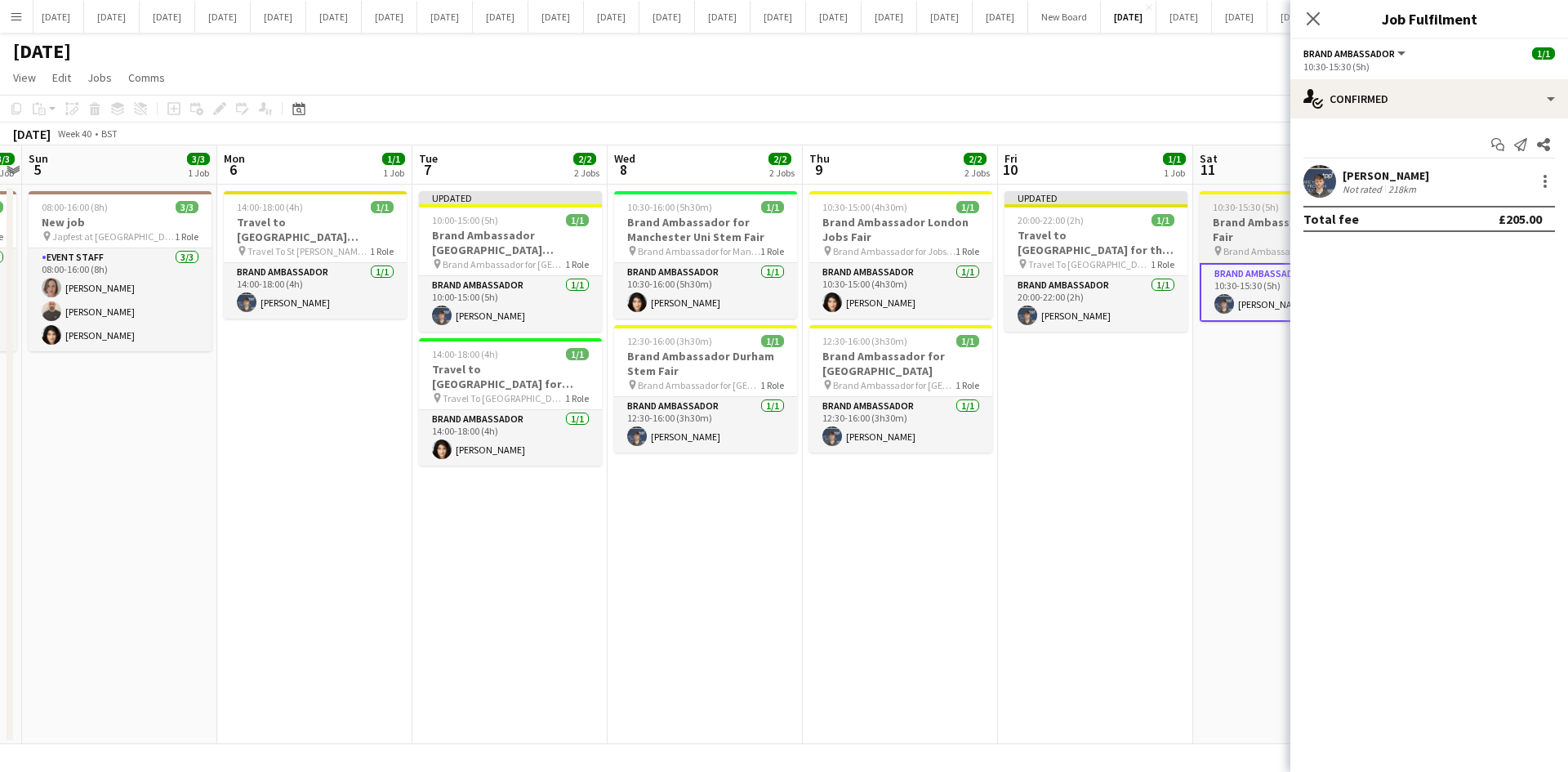
click at [1242, 249] on span "Brand Ambassador for Oxford Careers Fair" at bounding box center [1284, 251] width 123 height 13
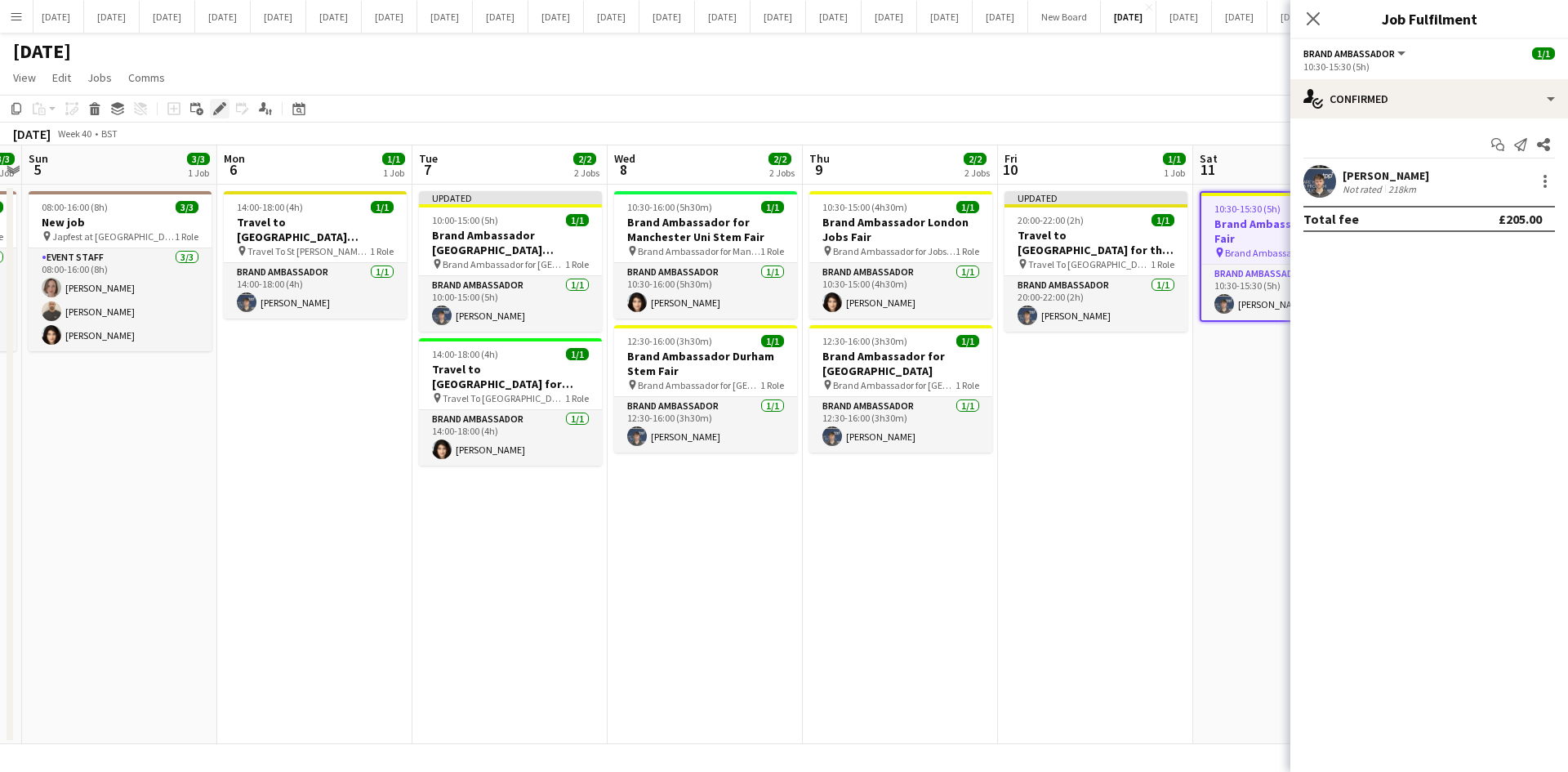
click at [226, 108] on icon "Edit" at bounding box center [220, 109] width 13 height 13
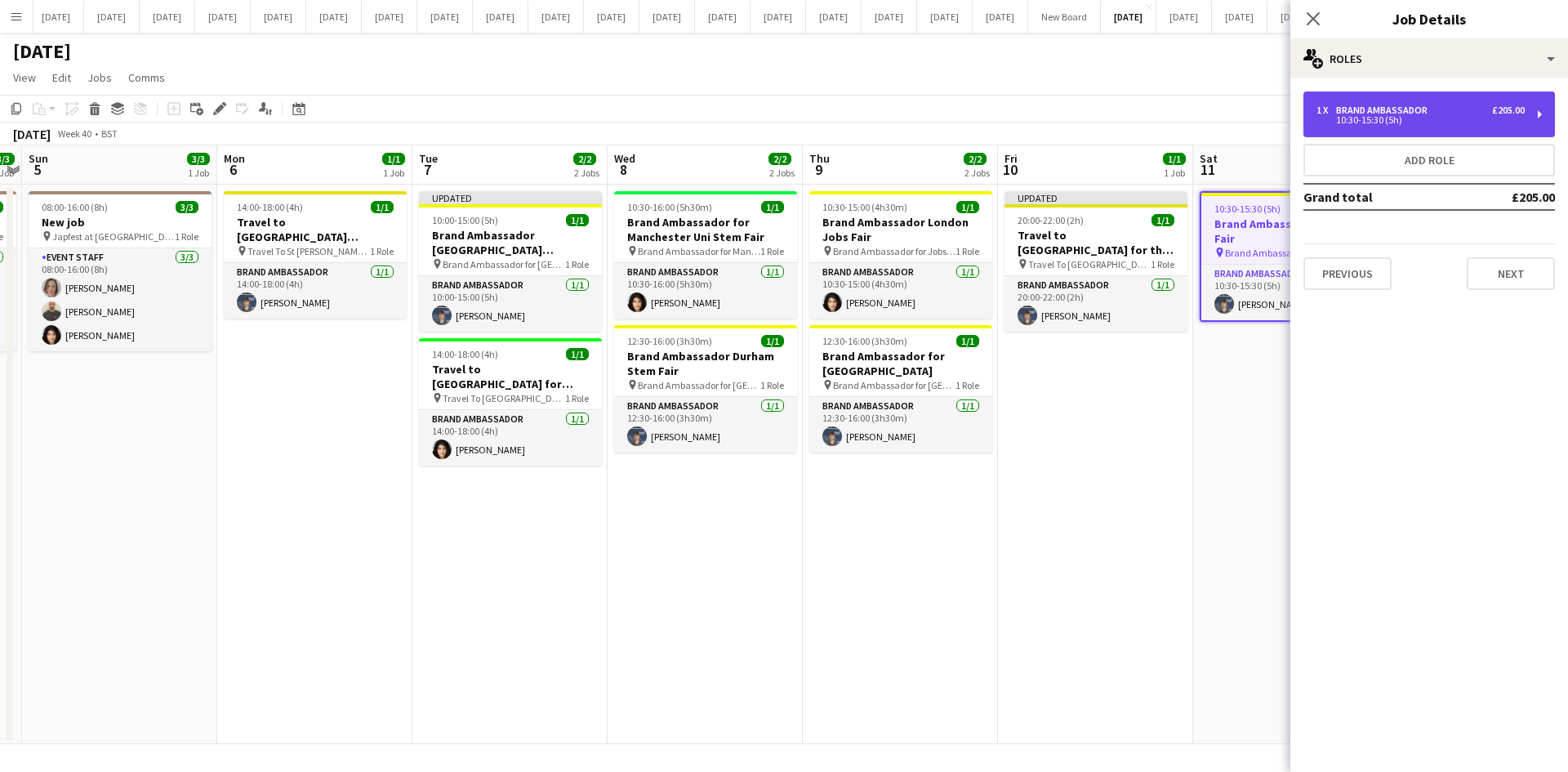
click at [1253, 124] on div "10:30-15:30 (5h)" at bounding box center [1420, 120] width 208 height 8
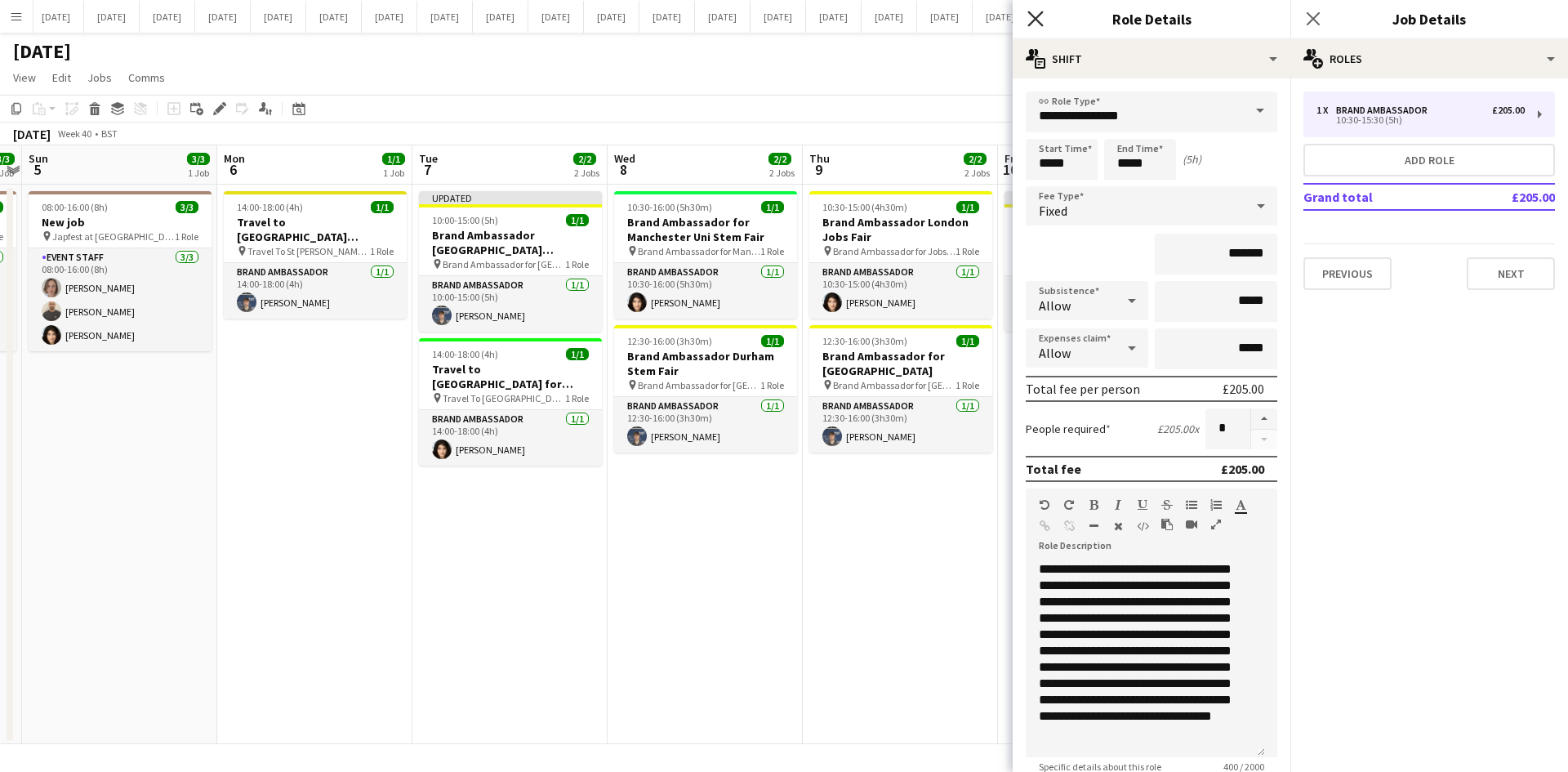
click at [1035, 16] on icon "Close pop-in" at bounding box center [1035, 18] width 16 height 16
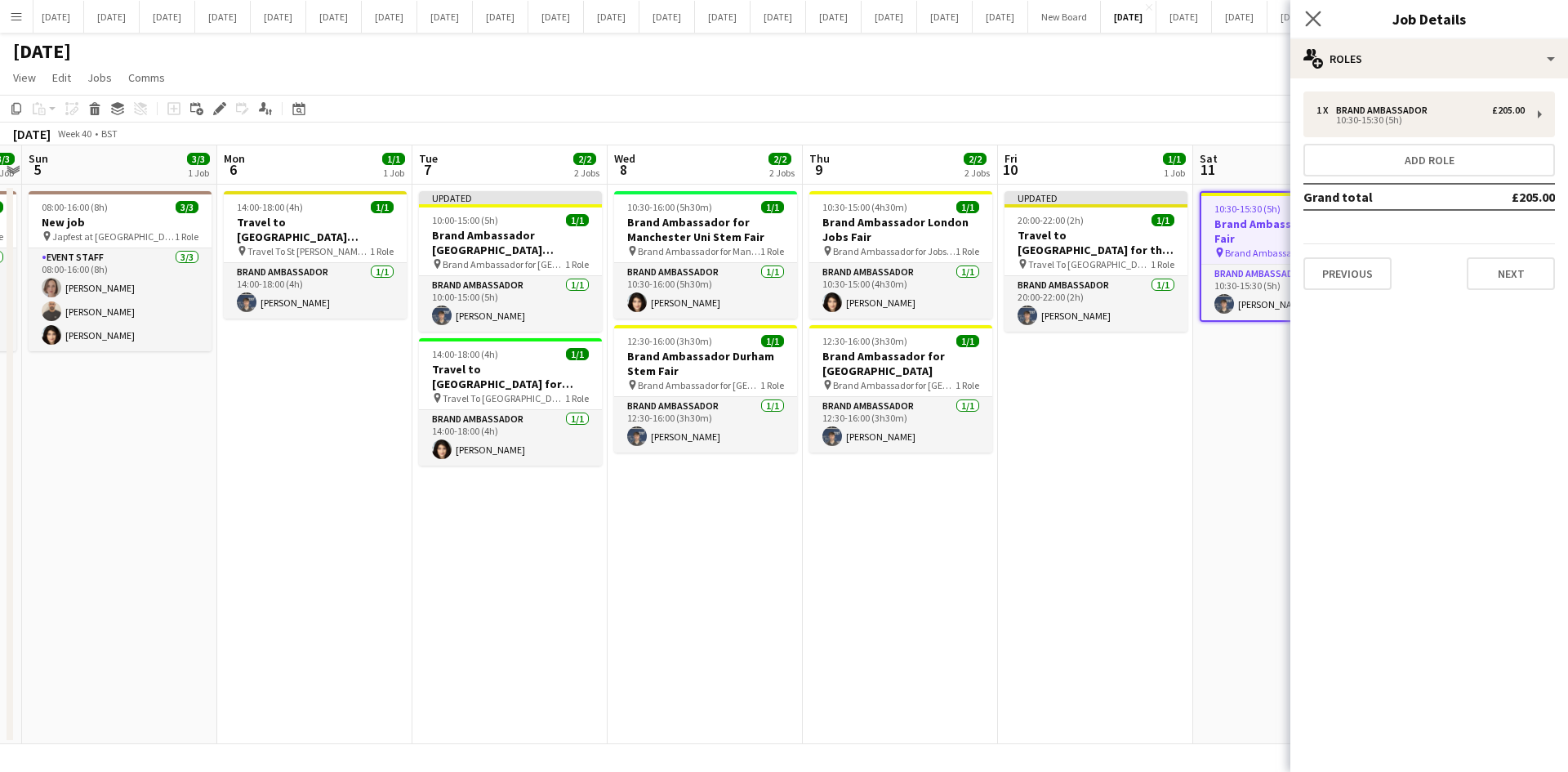
click at [1253, 22] on app-icon "Close pop-in" at bounding box center [1313, 19] width 23 height 23
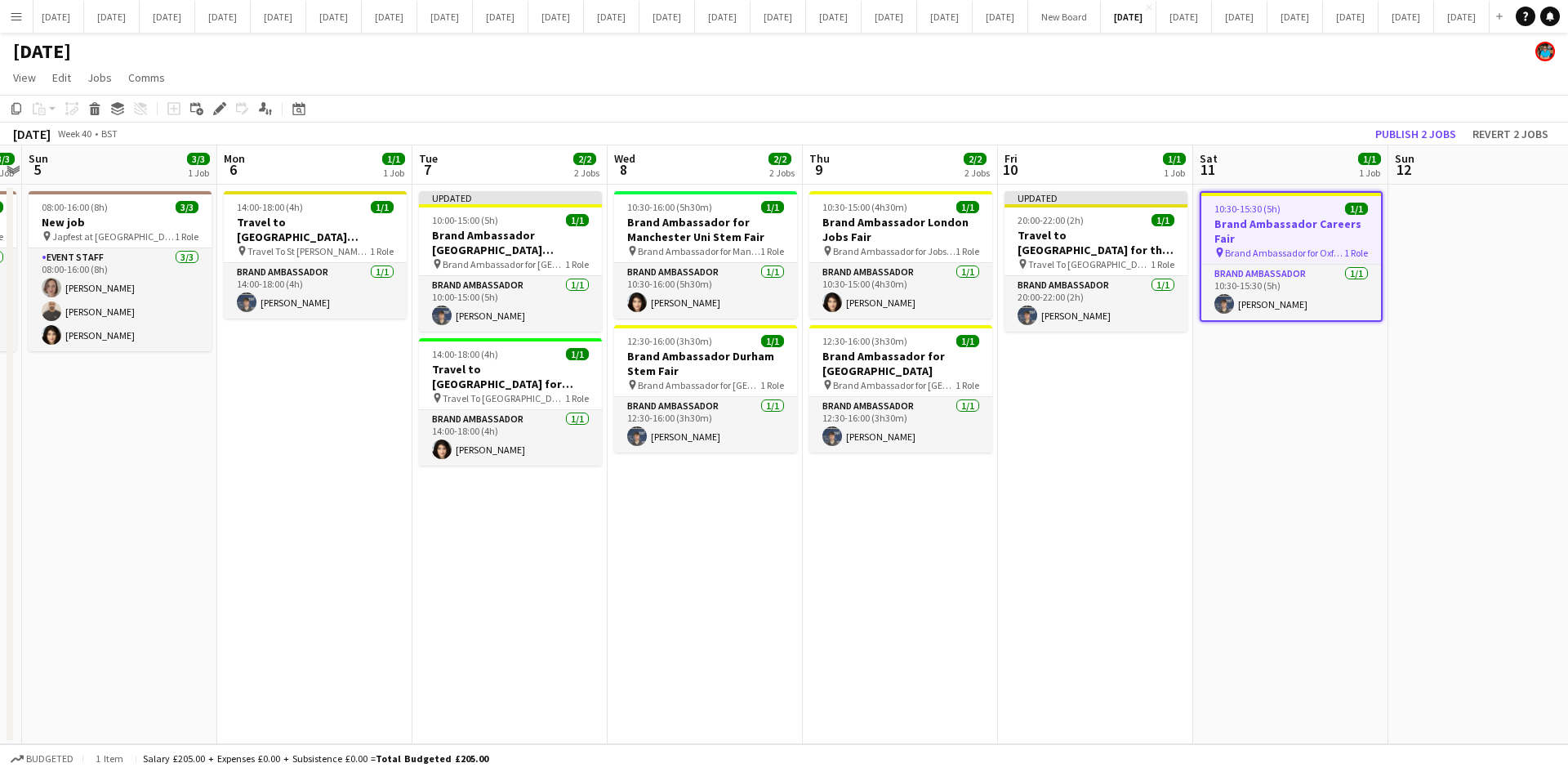
click at [1138, 424] on app-date-cell "Updated 20:00-22:00 (2h) 1/1 Travel to [GEOGRAPHIC_DATA] for the Careers Fair o…" at bounding box center [1095, 465] width 195 height 560
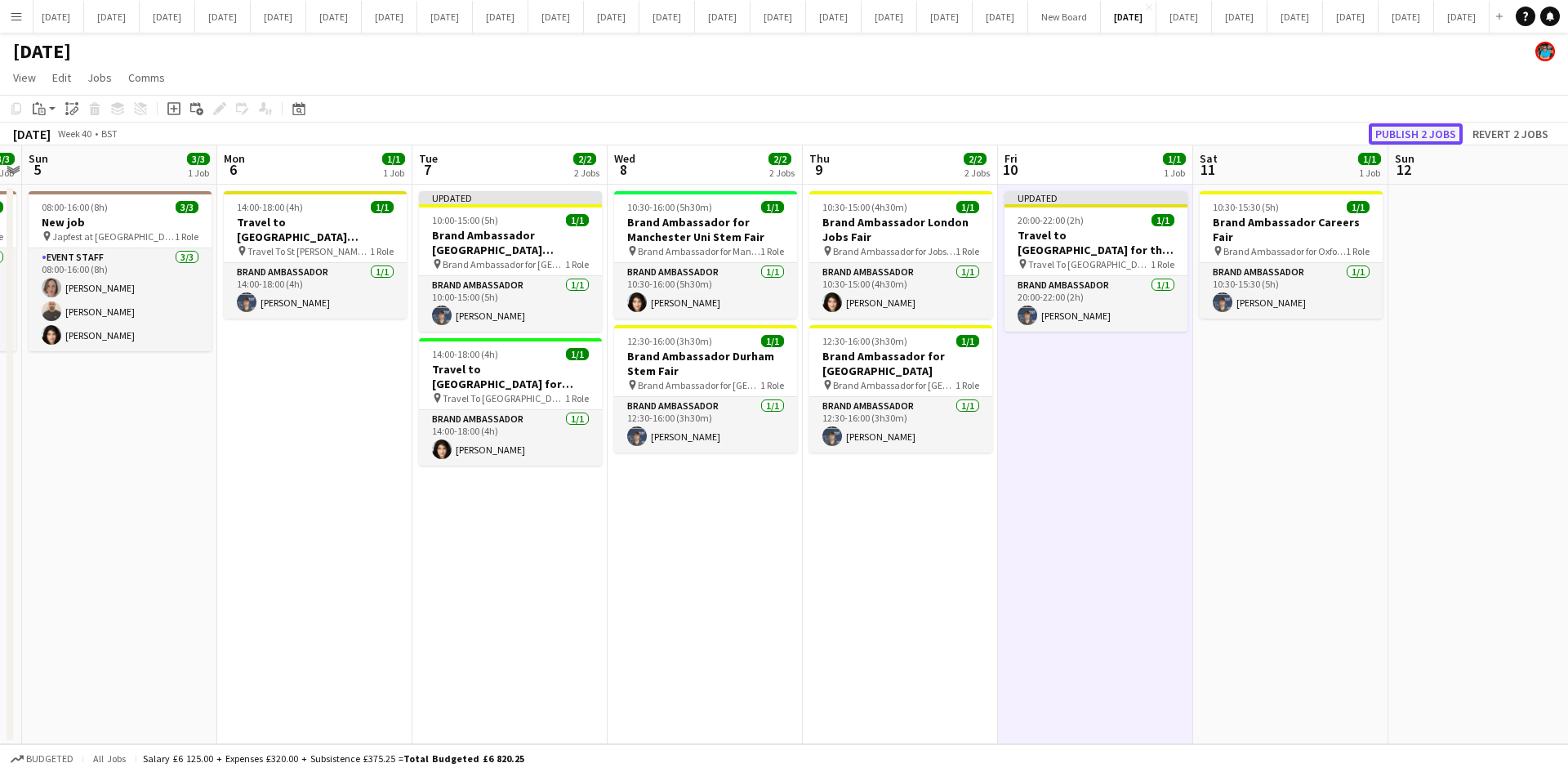
click at [1253, 136] on button "Publish 2 jobs" at bounding box center [1415, 134] width 94 height 21
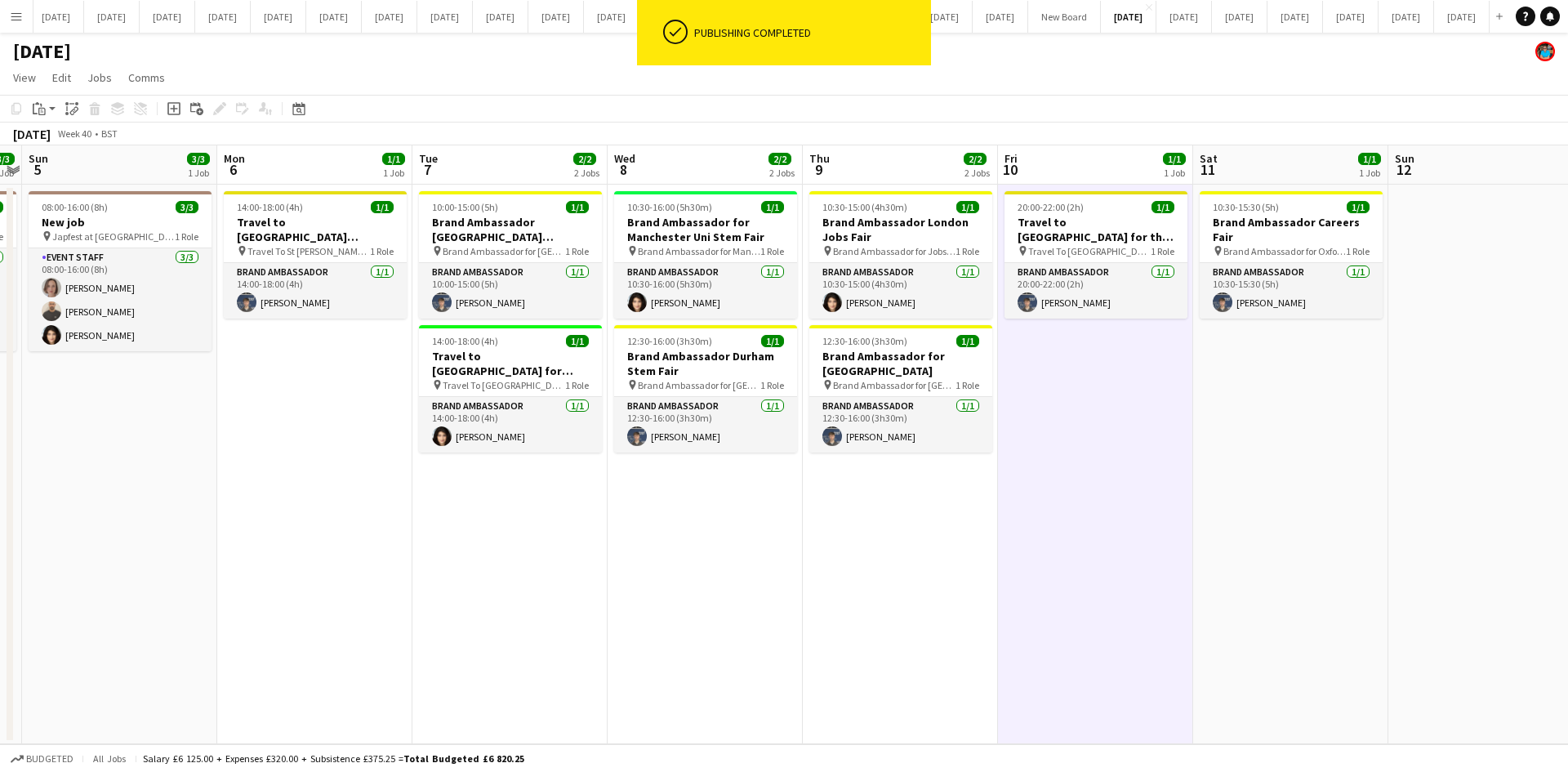
click at [1099, 600] on app-date-cell "20:00-22:00 (2h) 1/1 Travel to [GEOGRAPHIC_DATA] for the Careers Fair on [DATE]…" at bounding box center [1095, 465] width 195 height 560
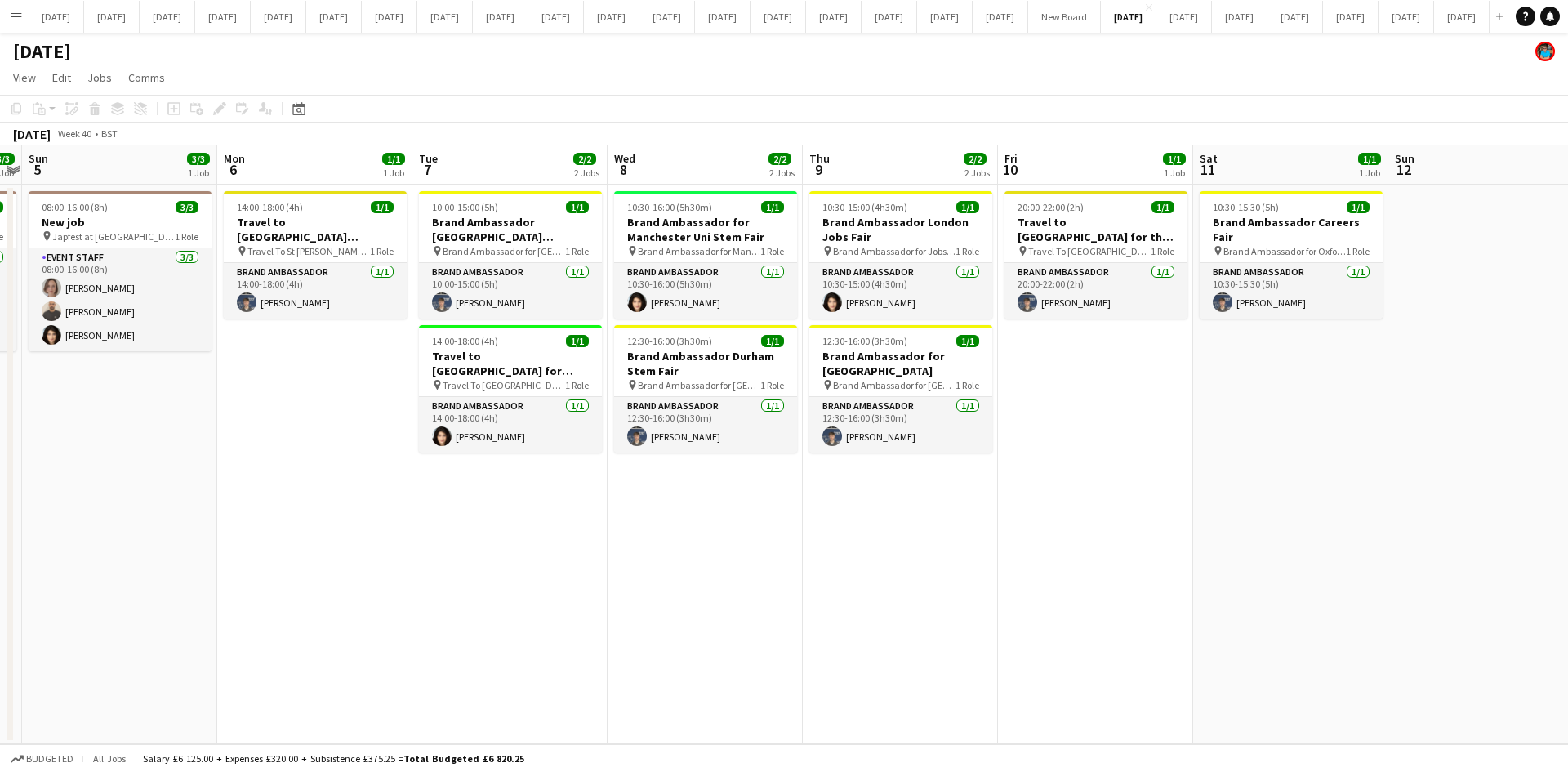
drag, startPoint x: 677, startPoint y: 592, endPoint x: 668, endPoint y: 597, distance: 10.3
click at [673, 594] on app-date-cell "10:30-16:00 (5h30m) 1/1 Brand Ambassador for Manchester Uni Stem Fair pin Brand…" at bounding box center [705, 465] width 195 height 560
